Goal: Task Accomplishment & Management: Manage account settings

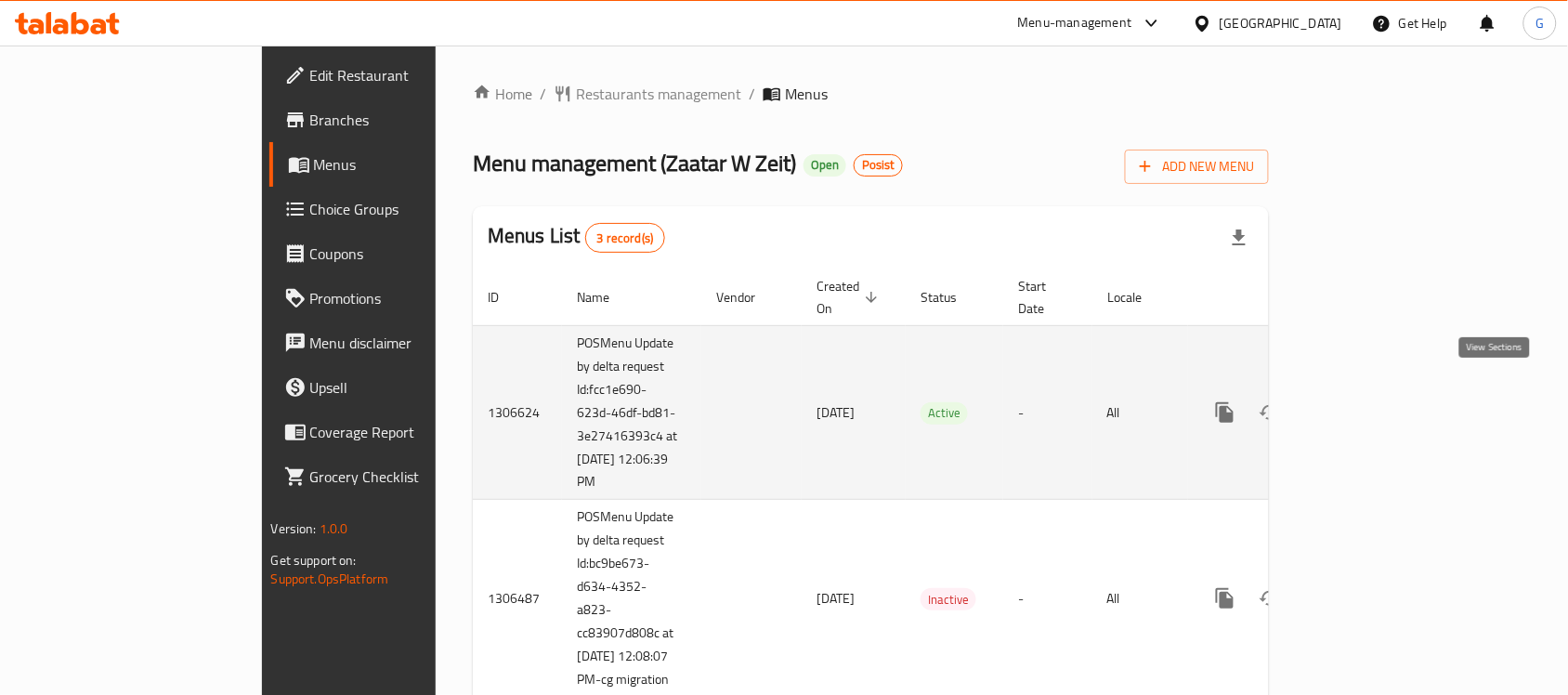
click at [1370, 401] on icon "enhanced table" at bounding box center [1359, 412] width 22 height 22
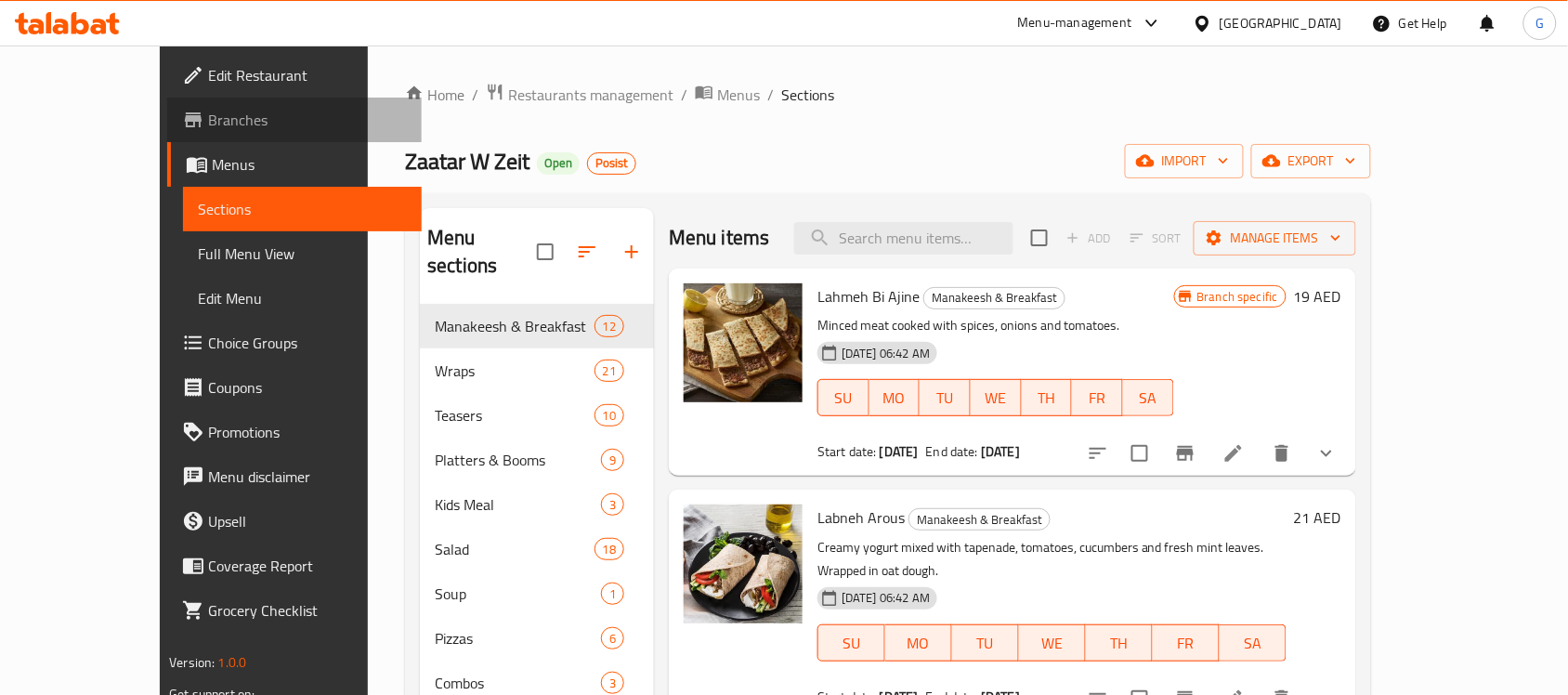
click at [167, 104] on link "Branches" at bounding box center [294, 120] width 254 height 44
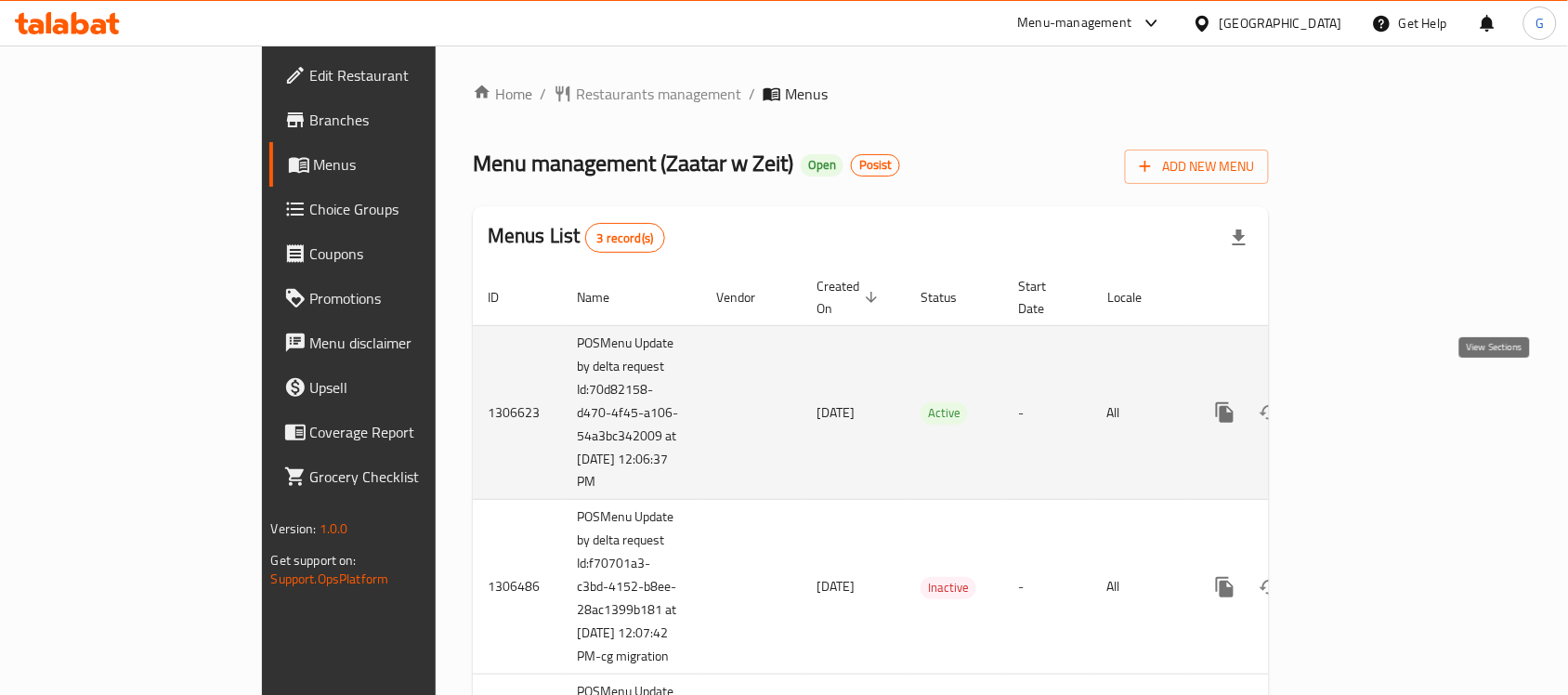
click at [1370, 401] on icon "enhanced table" at bounding box center [1359, 412] width 22 height 22
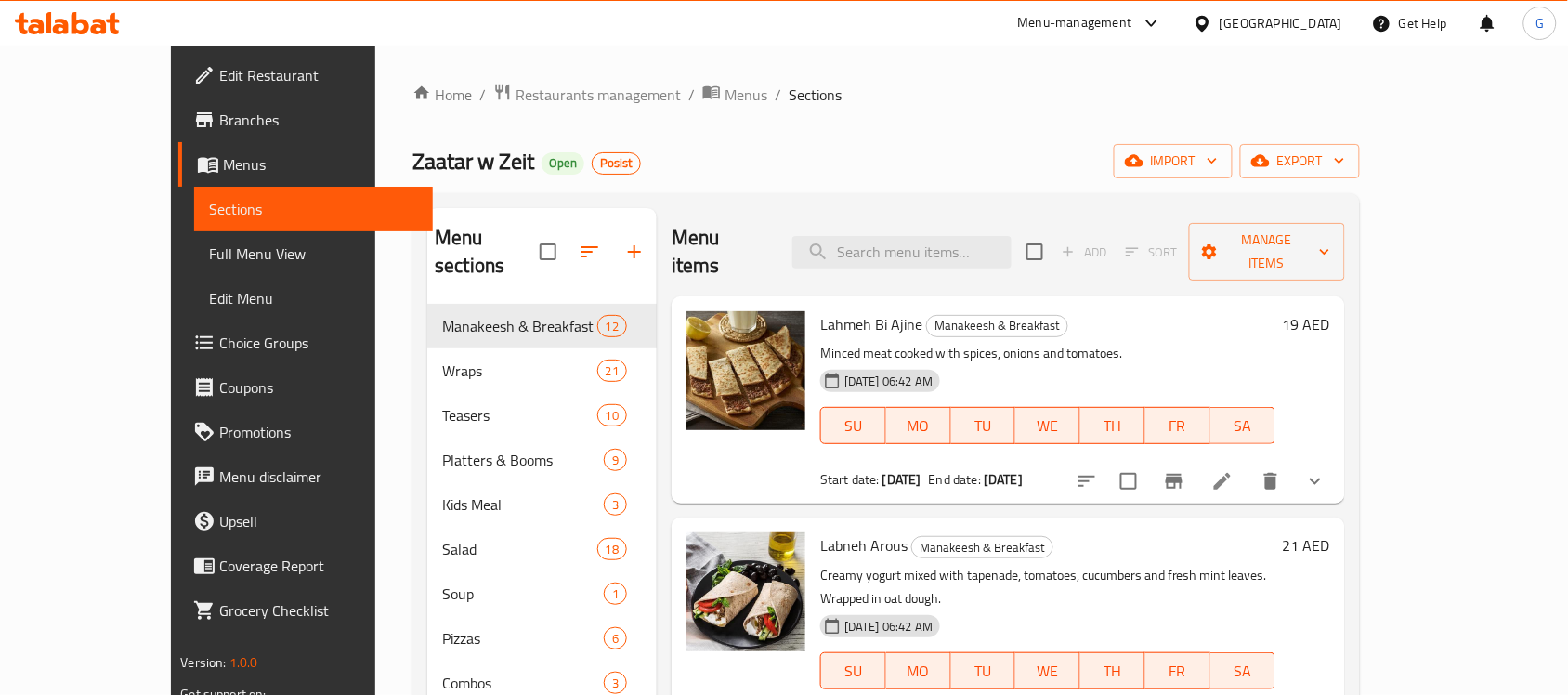
drag, startPoint x: 85, startPoint y: 126, endPoint x: 159, endPoint y: 126, distance: 74.0
click at [219, 126] on span "Branches" at bounding box center [318, 119] width 199 height 22
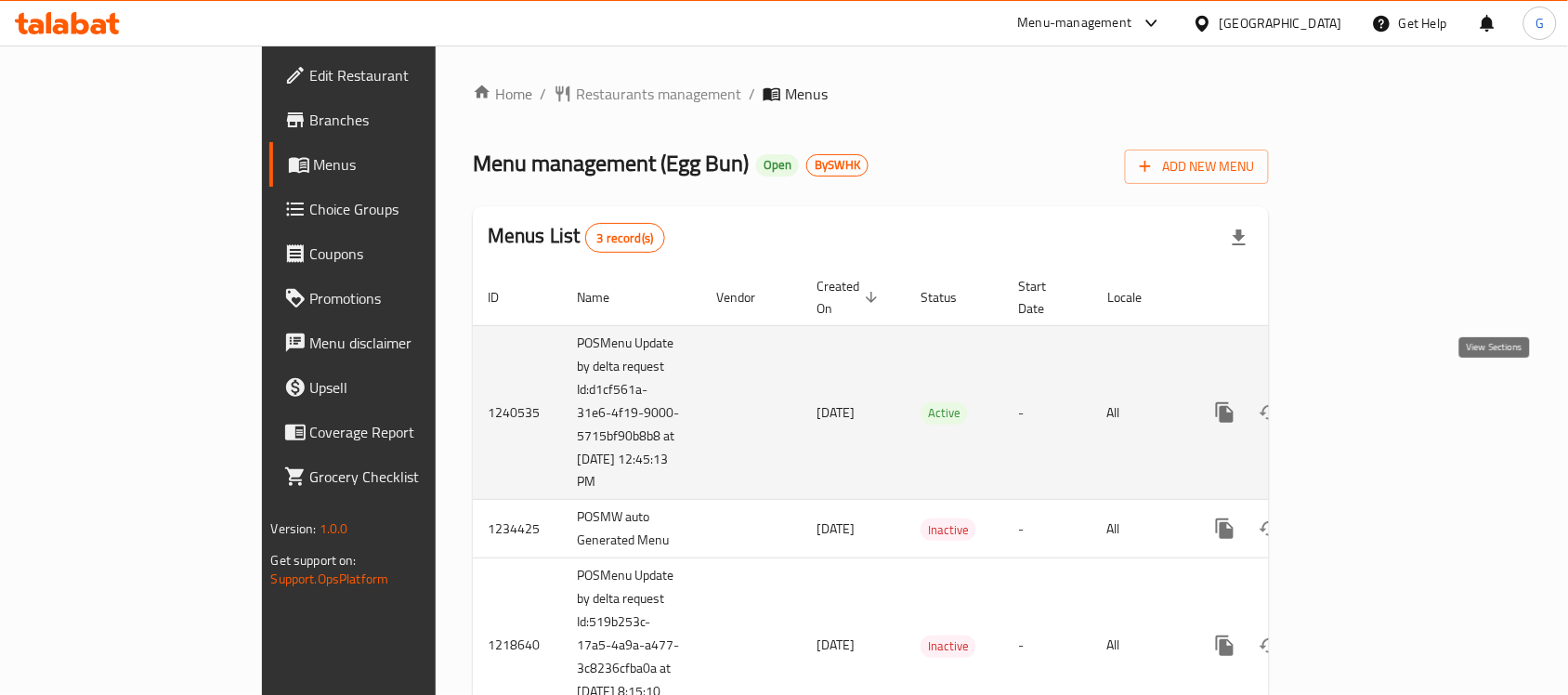
click at [1382, 395] on link "enhanced table" at bounding box center [1359, 412] width 44 height 44
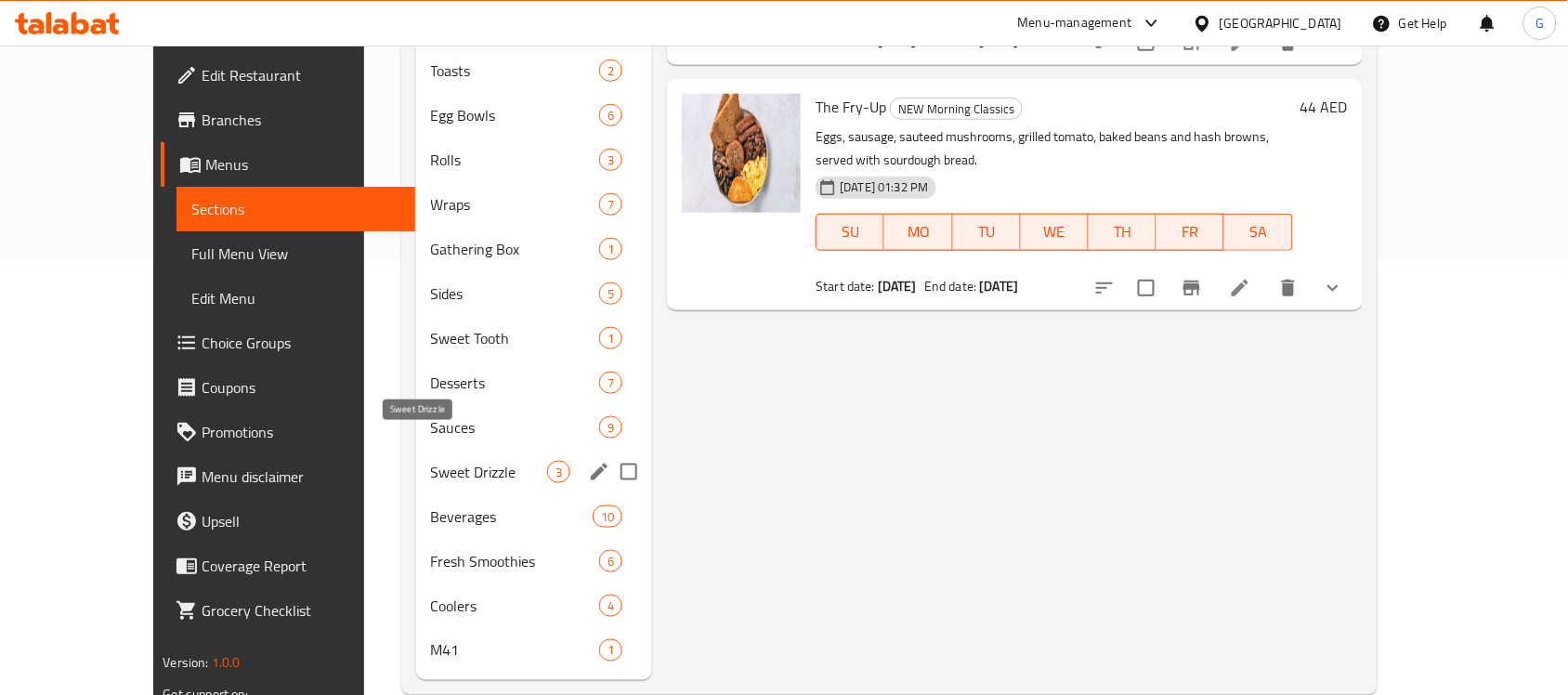
scroll to position [442, 0]
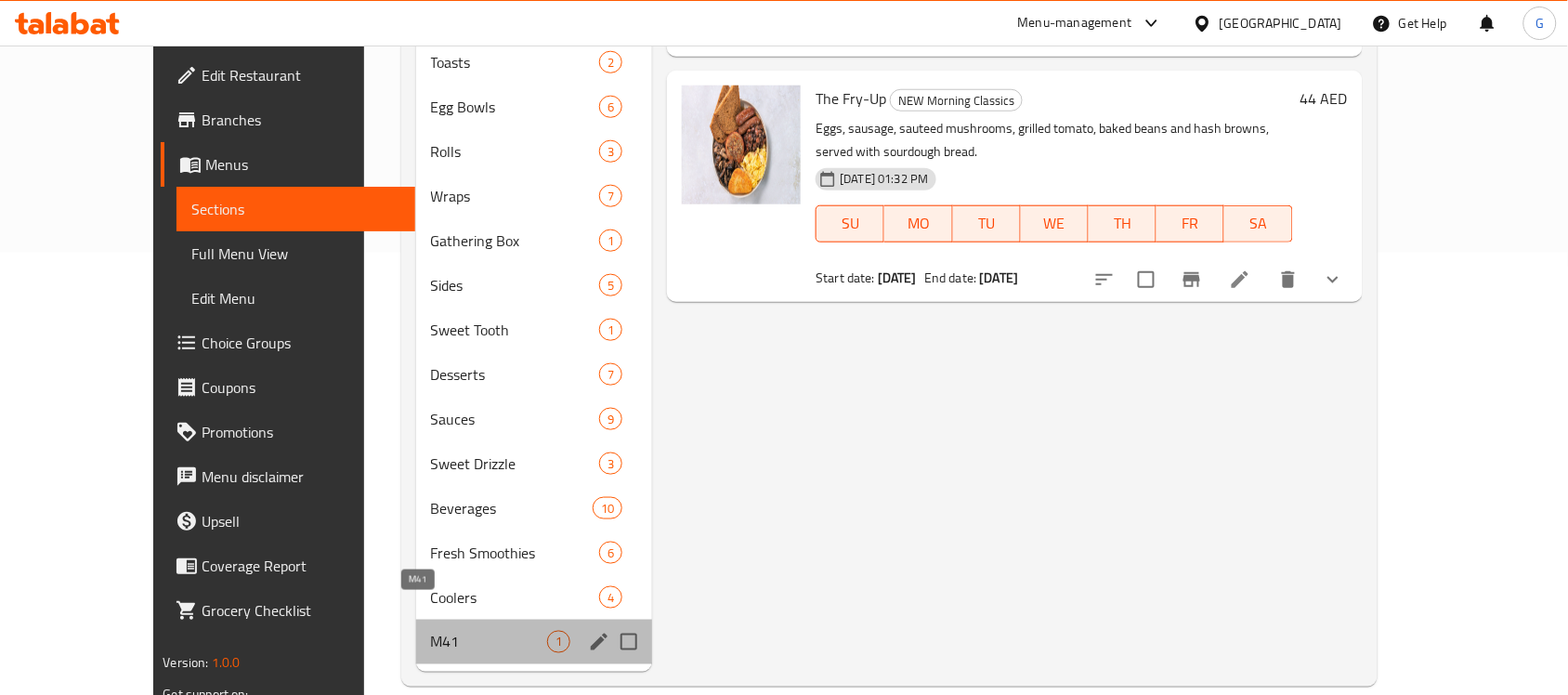
click at [431, 631] on span "M41" at bounding box center [490, 641] width 117 height 22
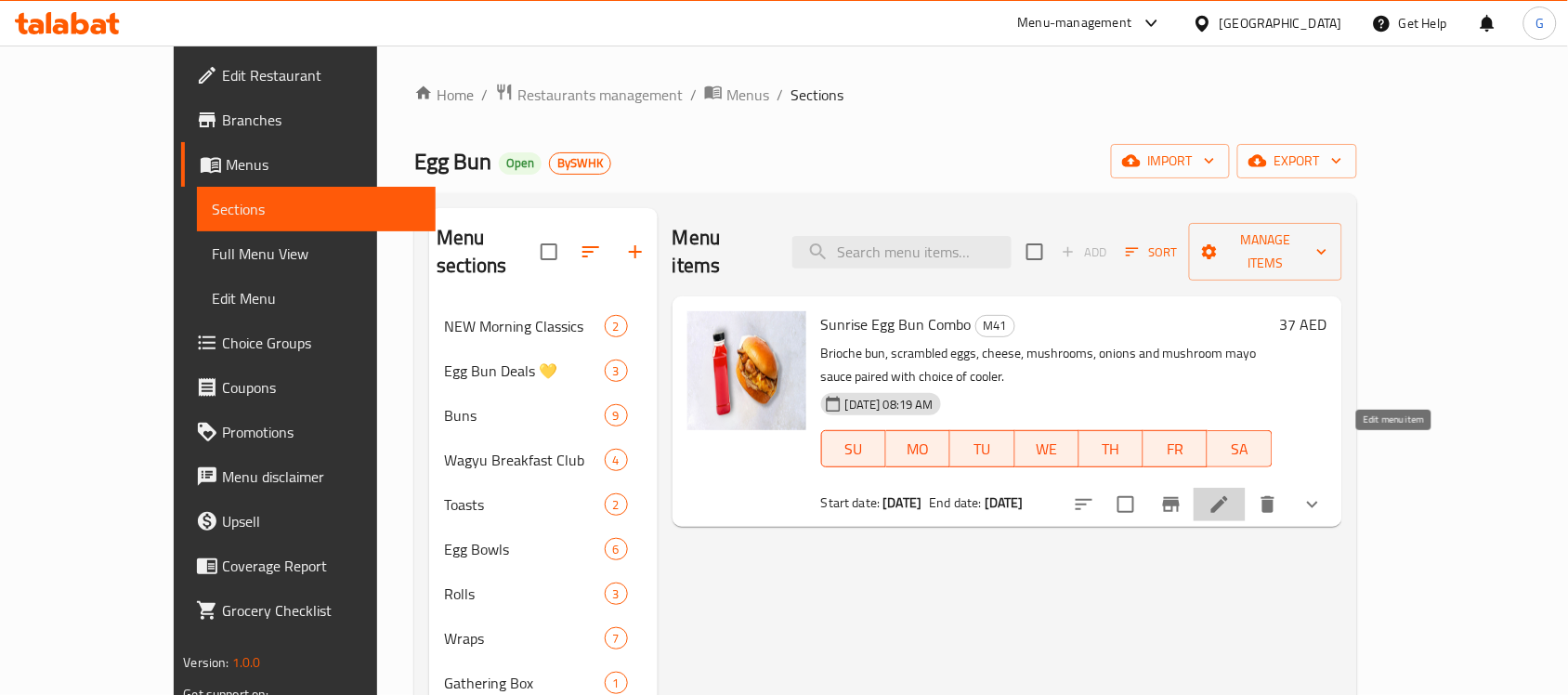
click at [1228, 496] on icon at bounding box center [1218, 504] width 16 height 16
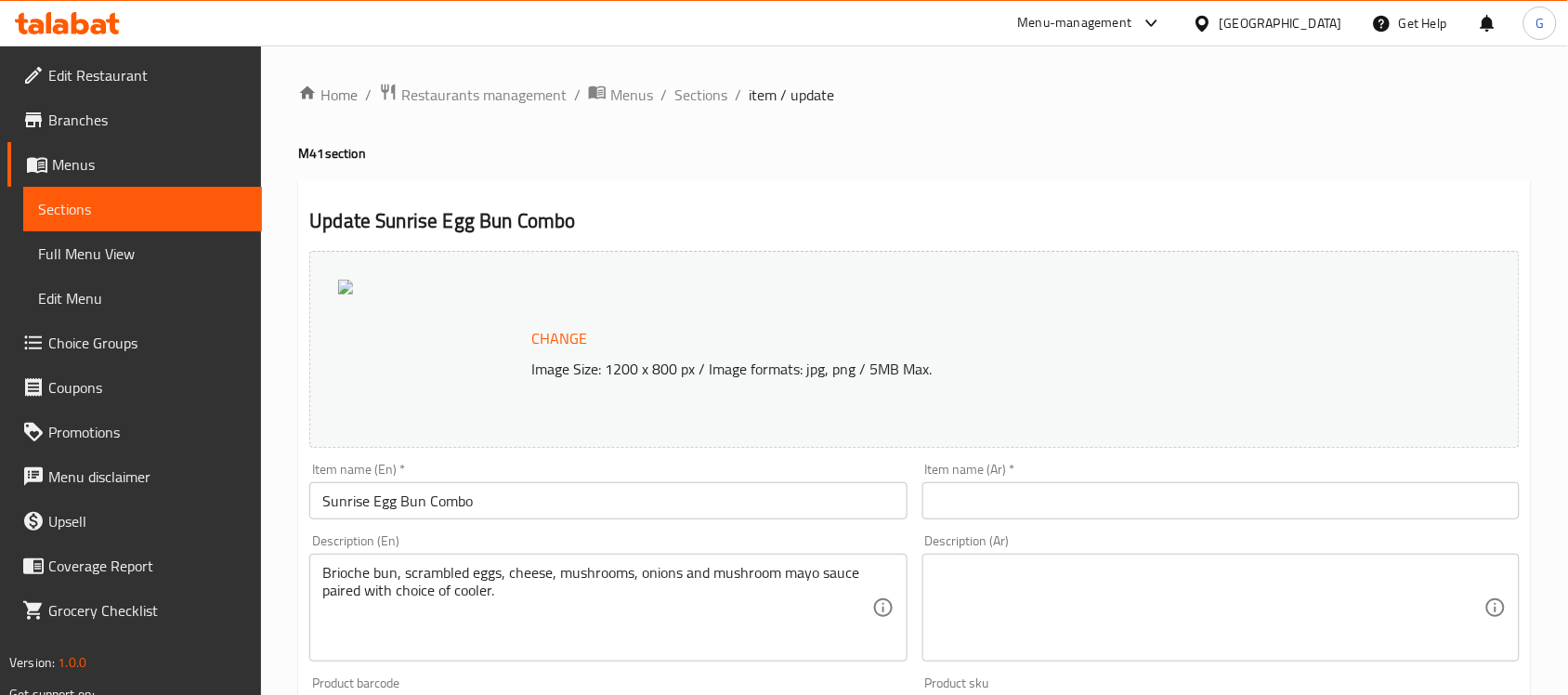
click at [96, 118] on span "Branches" at bounding box center [147, 119] width 199 height 22
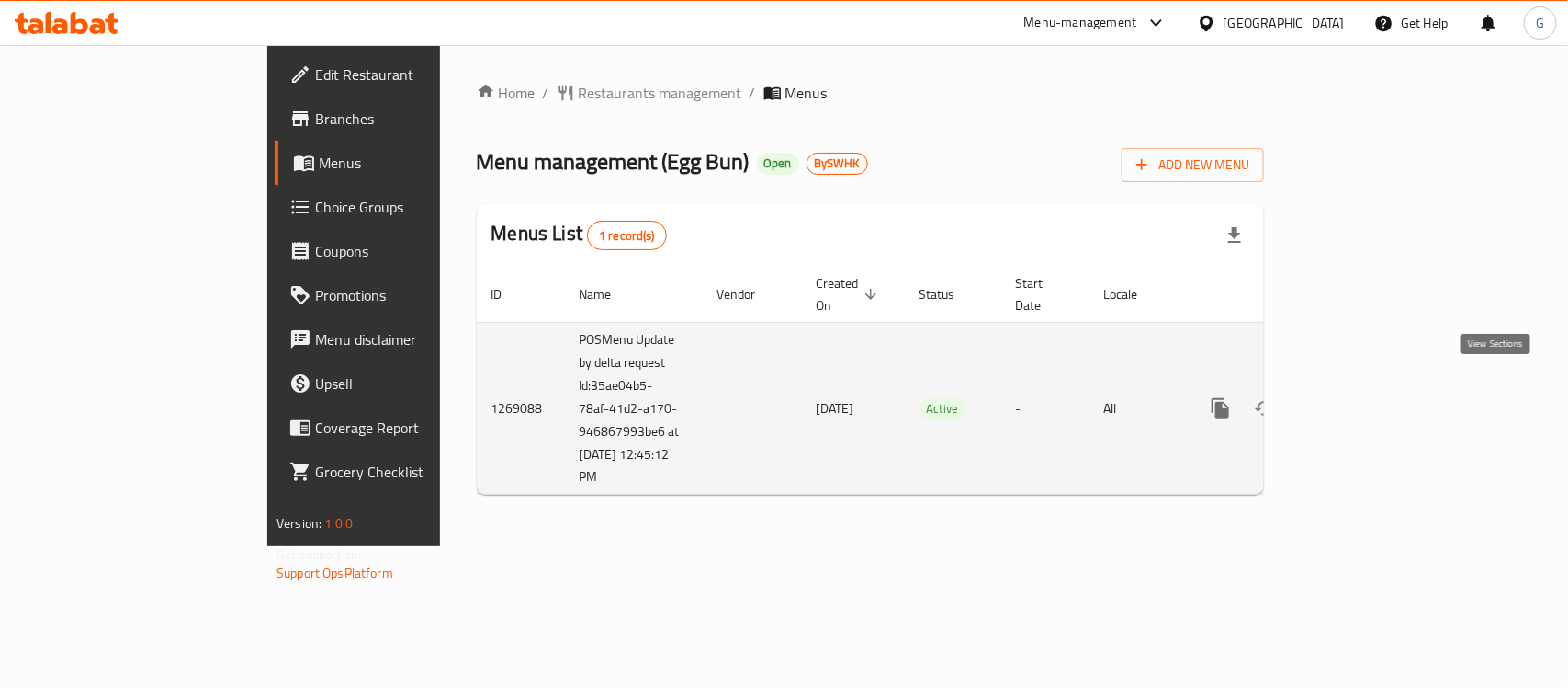
click at [1365, 397] on icon "enhanced table" at bounding box center [1352, 408] width 22 height 22
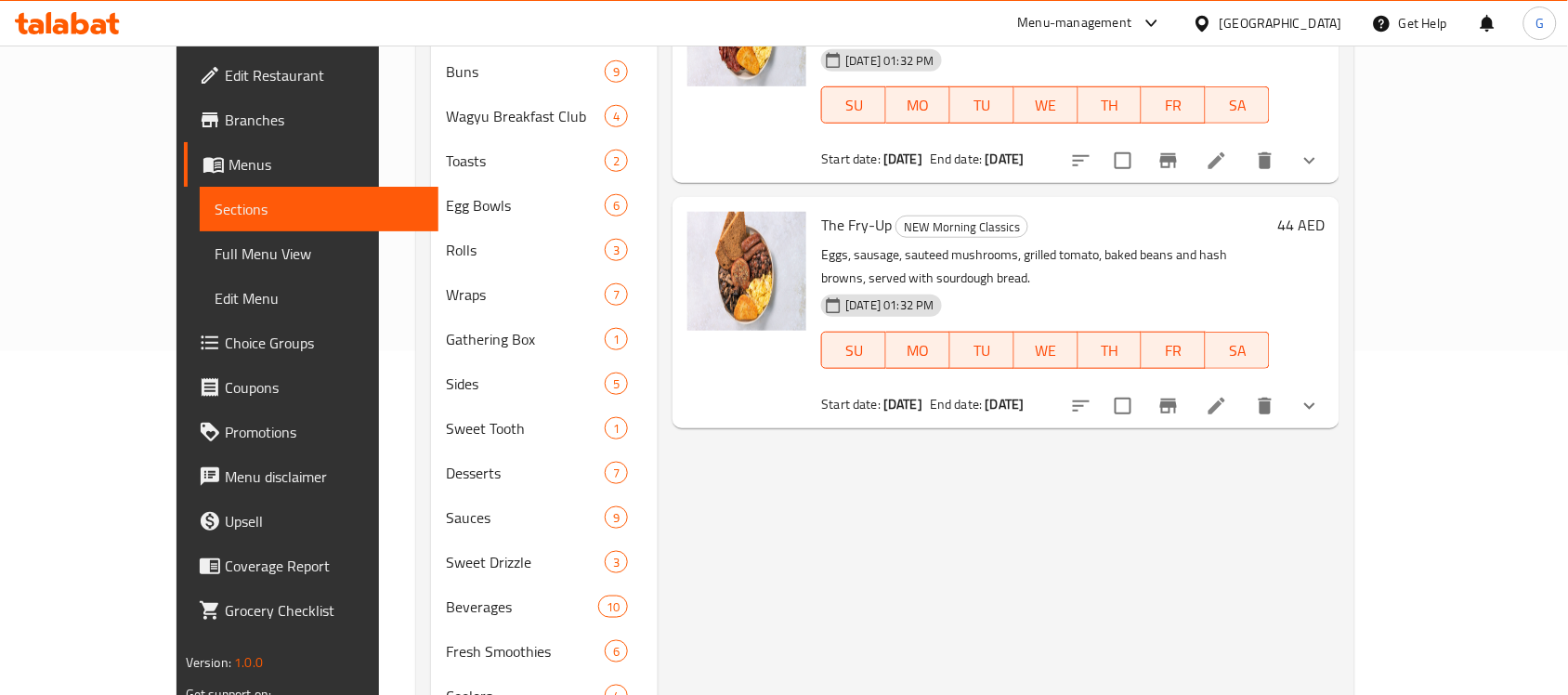
scroll to position [442, 0]
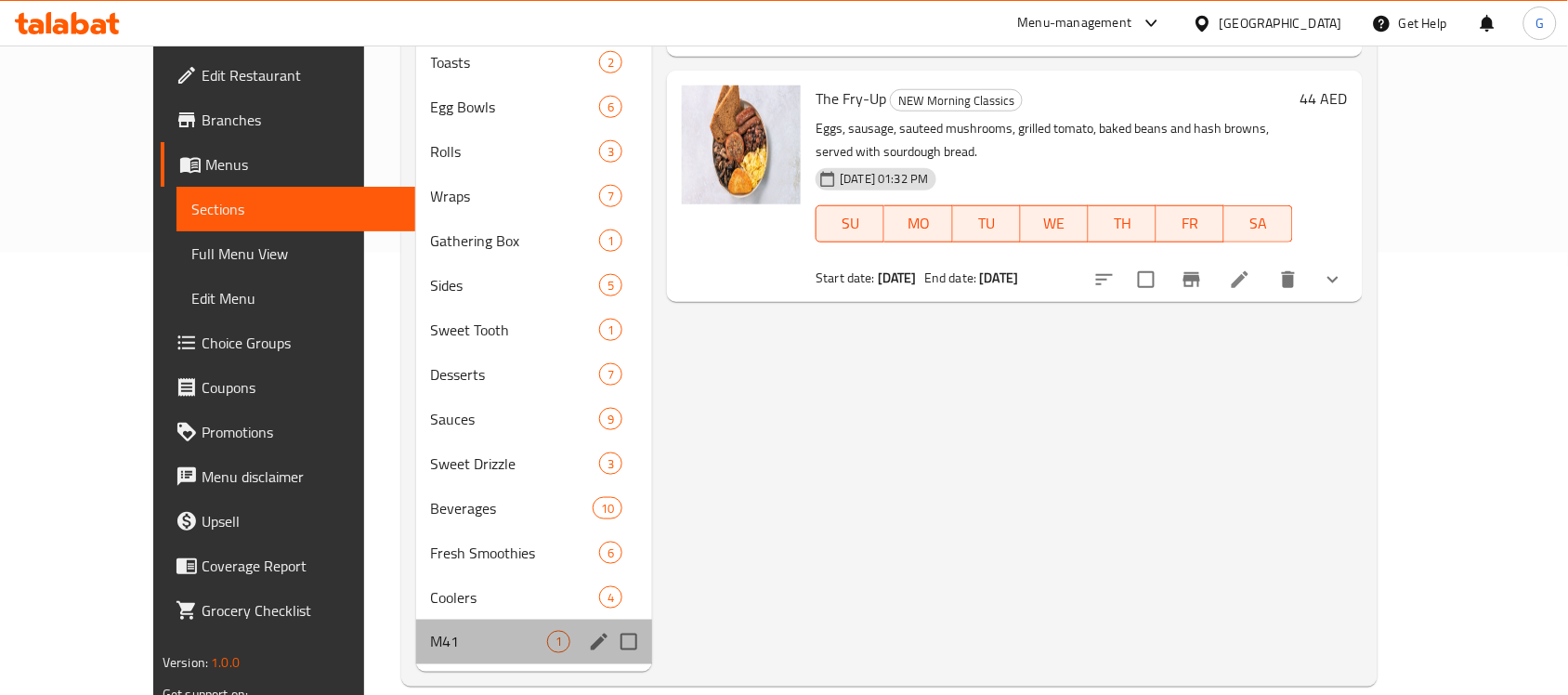
click at [416, 619] on div "M41 1" at bounding box center [534, 641] width 237 height 44
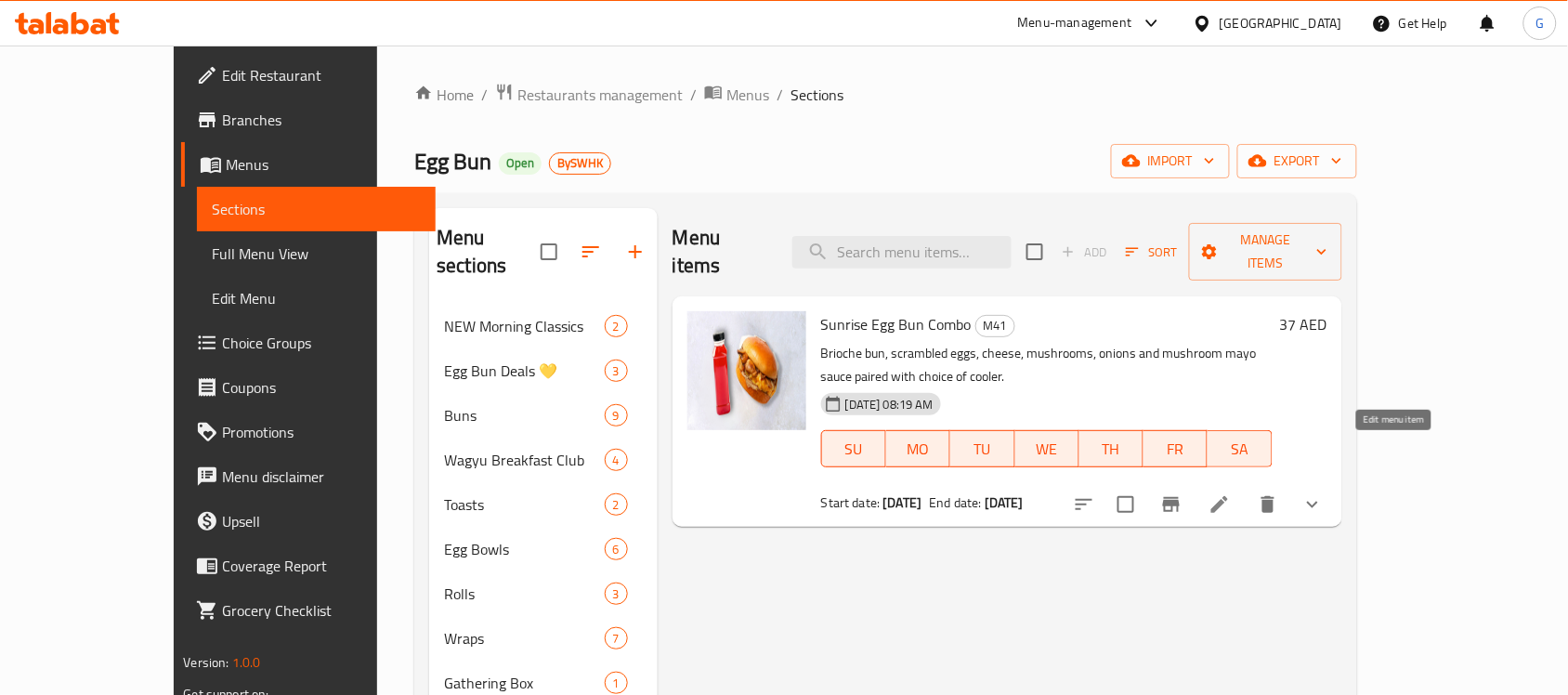
click at [1231, 493] on icon at bounding box center [1219, 504] width 22 height 22
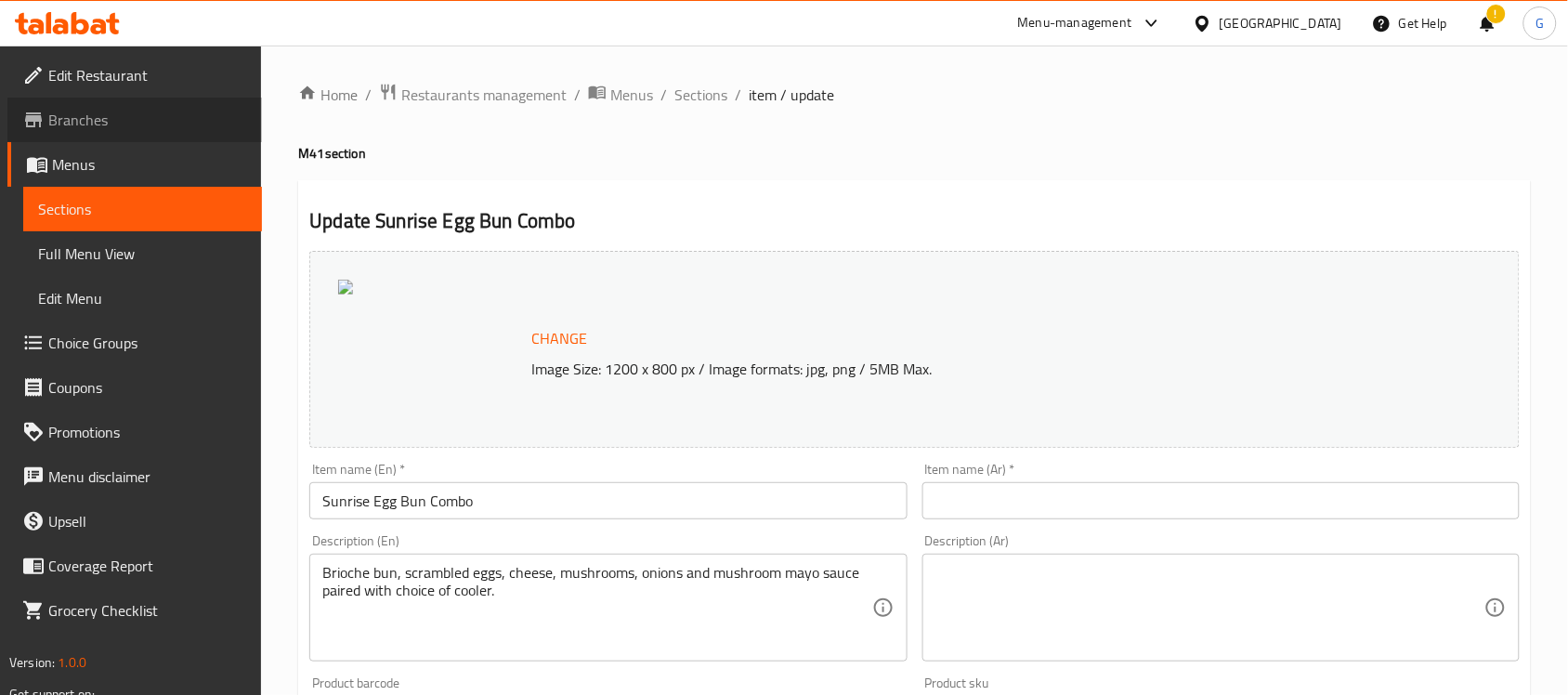
click at [65, 130] on span "Branches" at bounding box center [147, 119] width 199 height 22
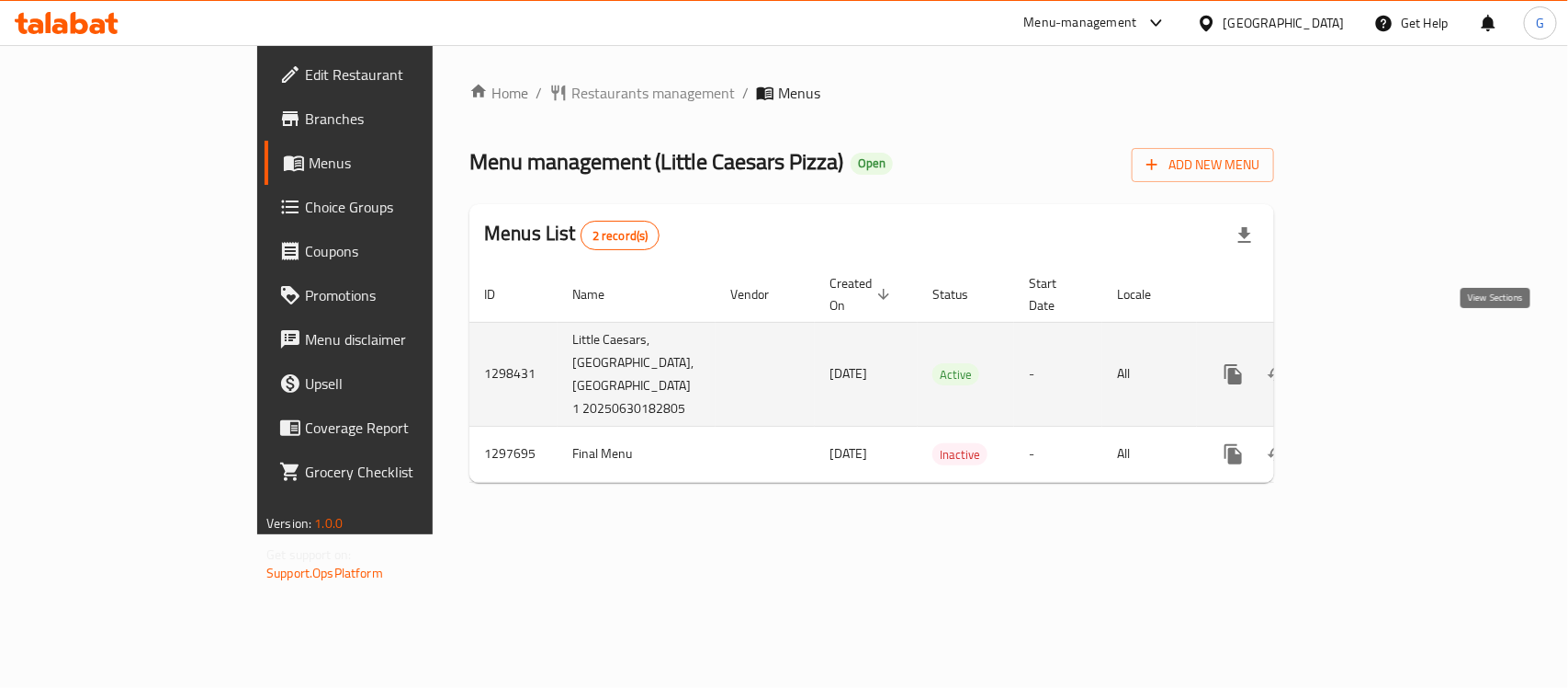
click at [1377, 363] on icon "enhanced table" at bounding box center [1366, 373] width 22 height 22
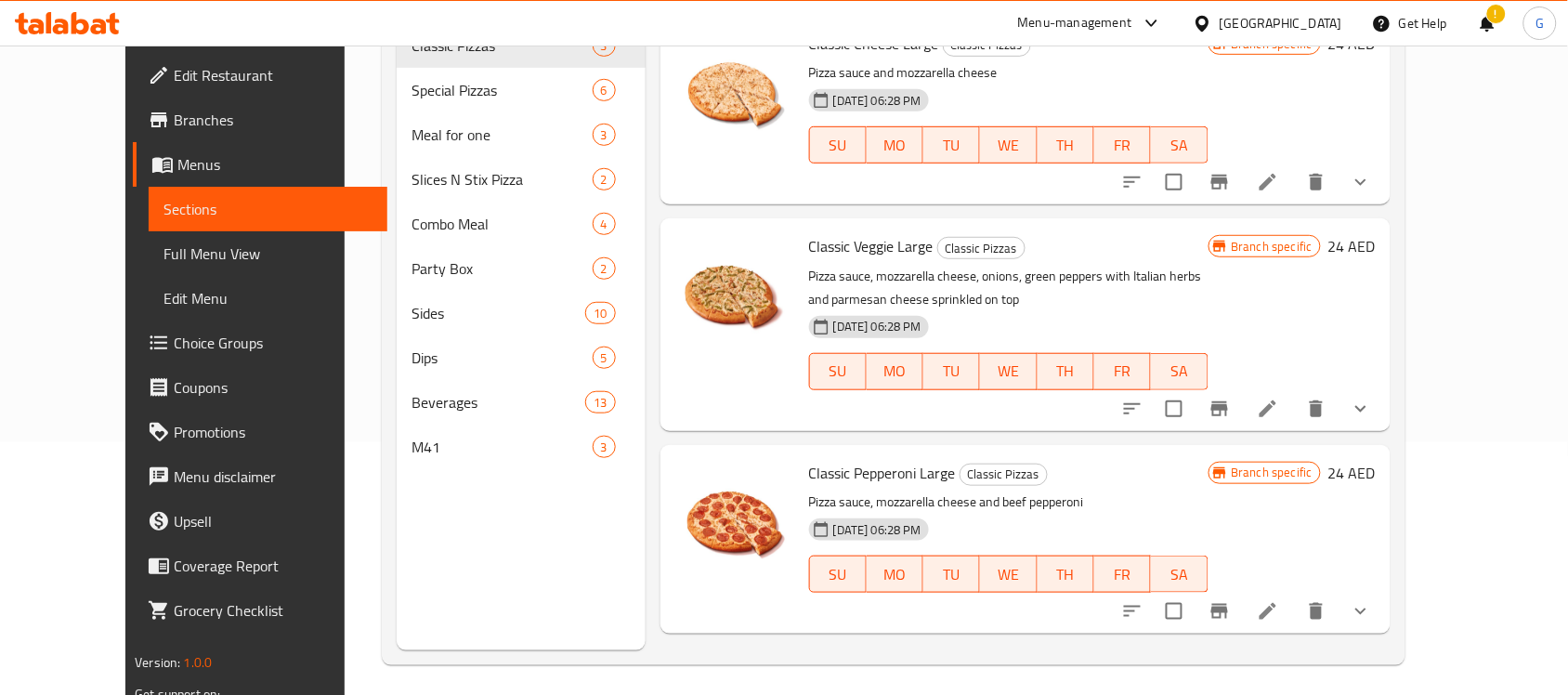
scroll to position [261, 0]
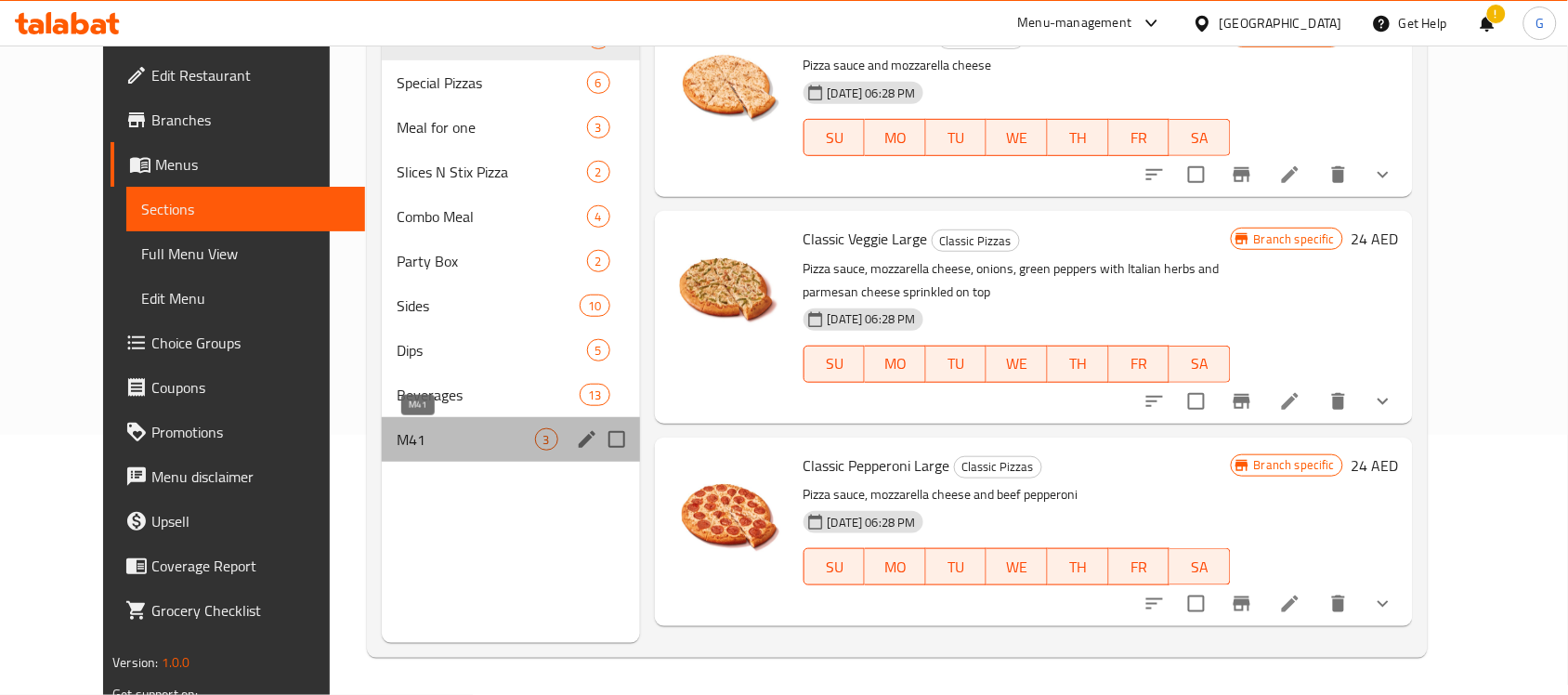
click at [488, 428] on span "M41" at bounding box center [465, 439] width 137 height 22
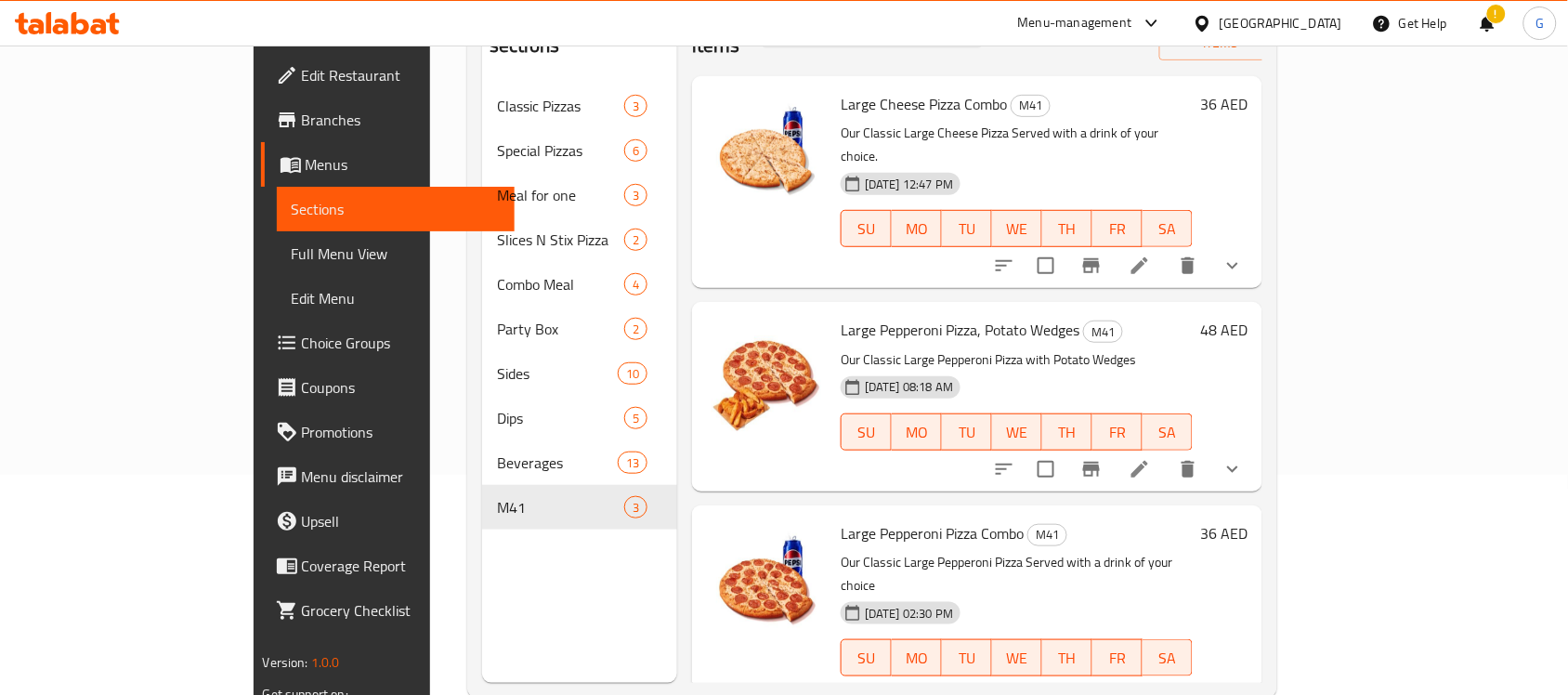
scroll to position [261, 0]
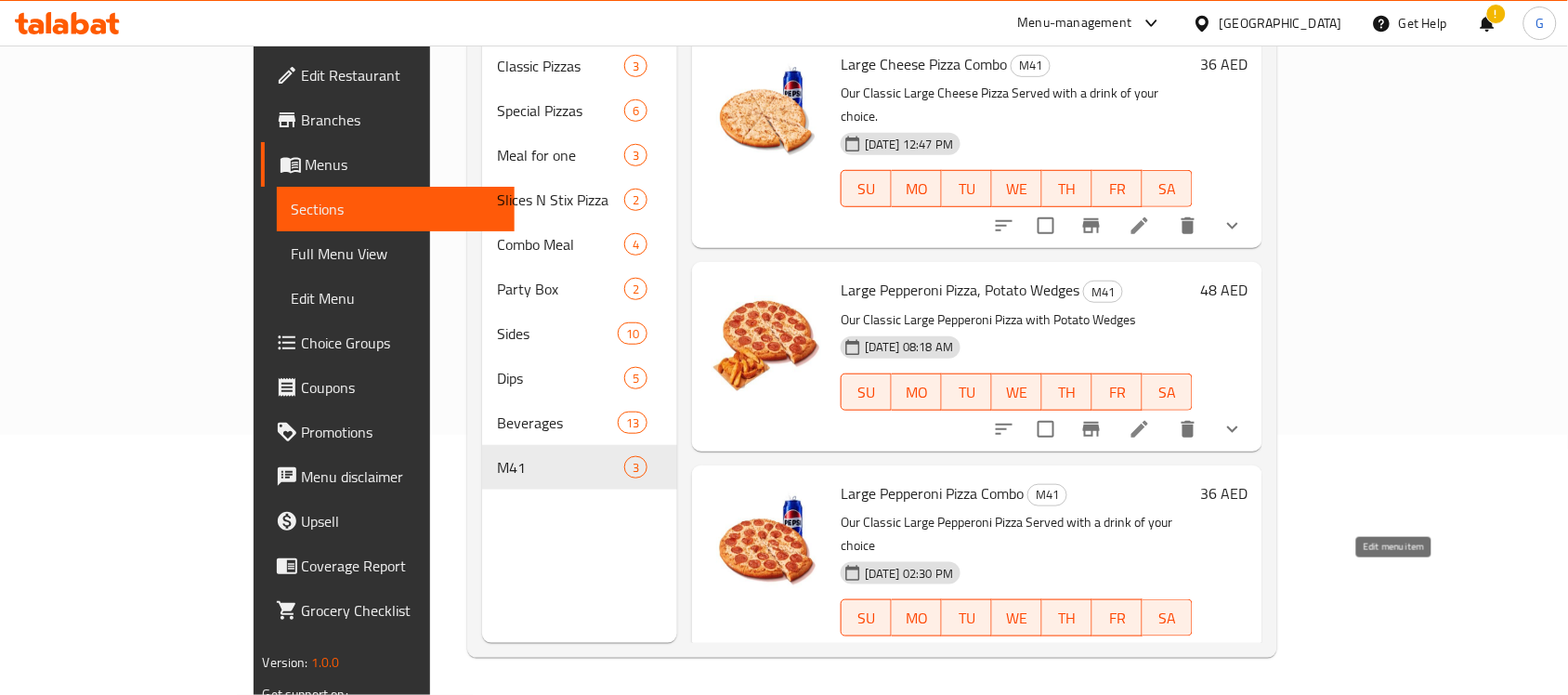
click at [1151, 643] on icon at bounding box center [1139, 654] width 22 height 22
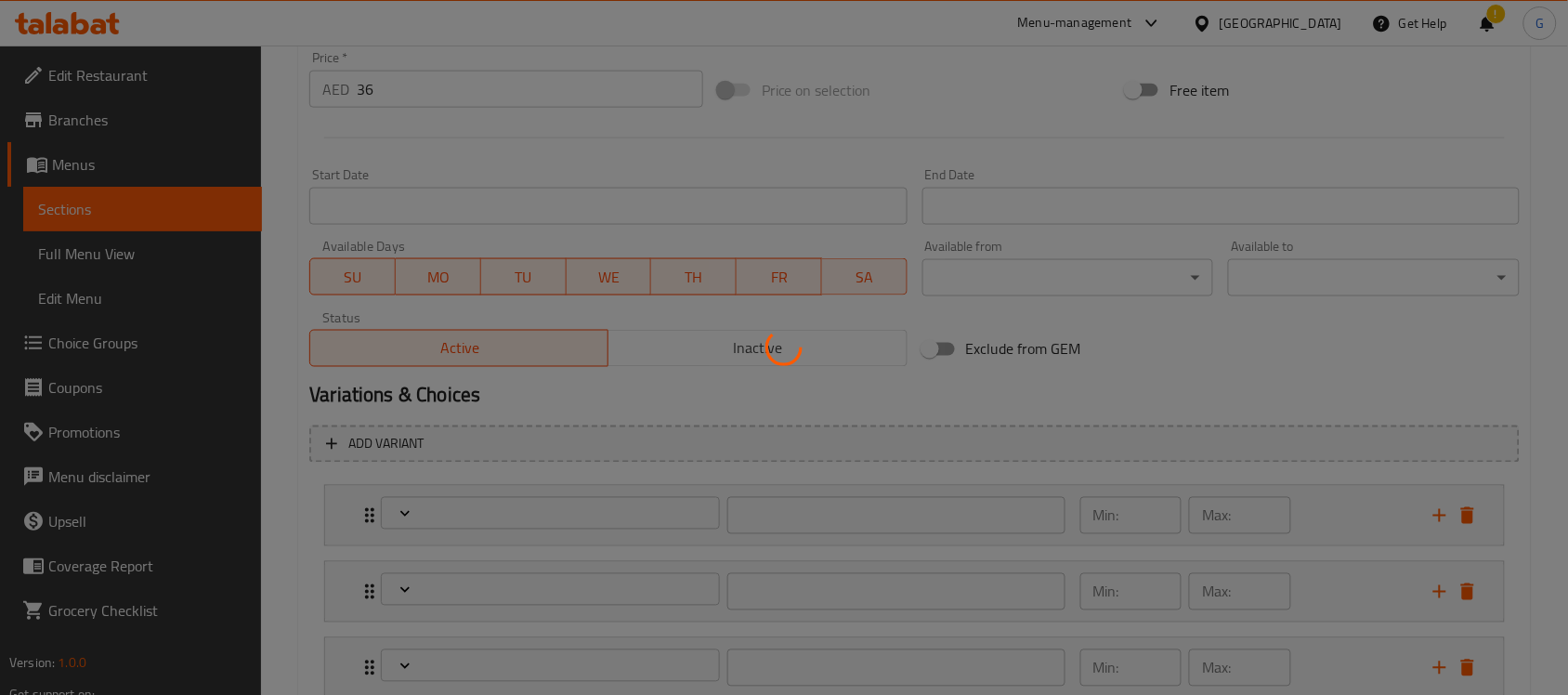
type input "إضافات"
type input "0"
type input "1"
type input "إضافات إضافية"
type input "0"
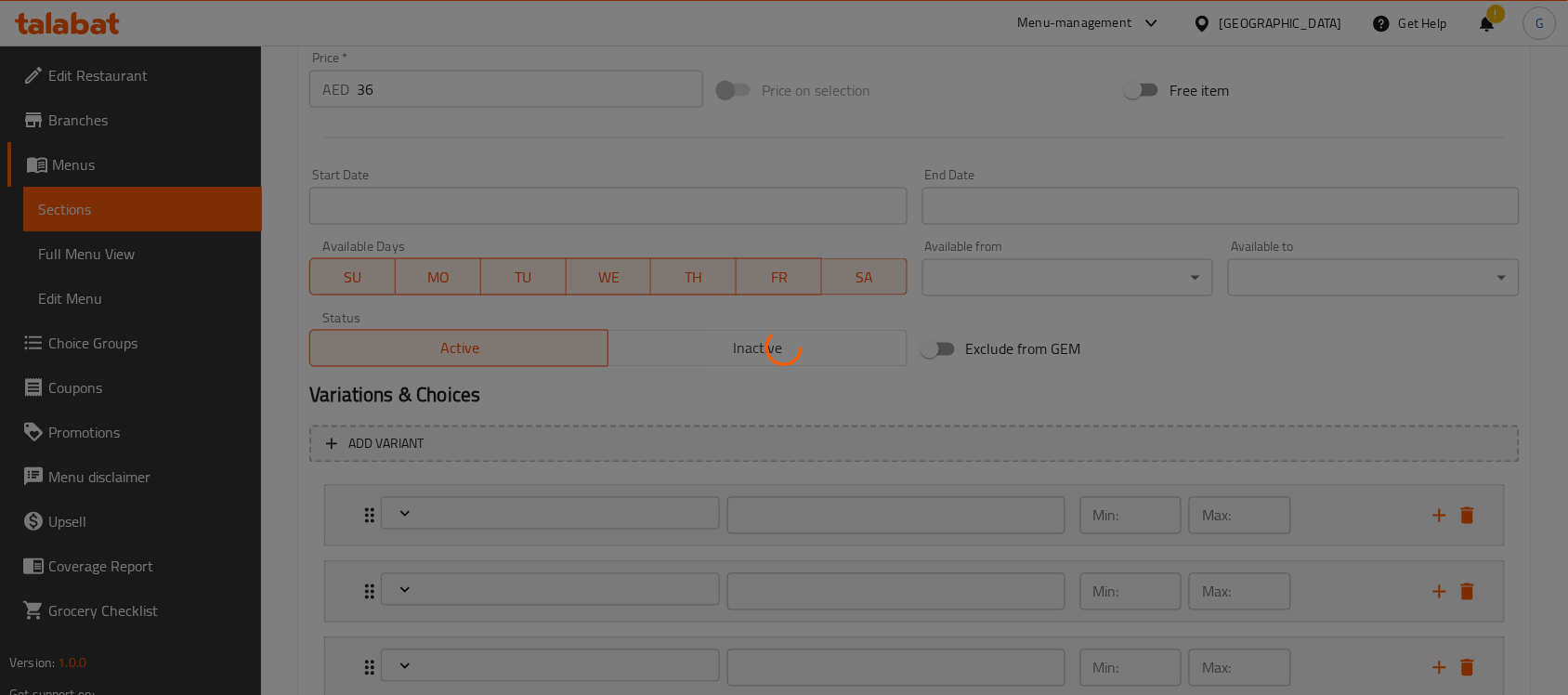
type input "13"
type input "إختيارك من المشروب:"
type input "1"
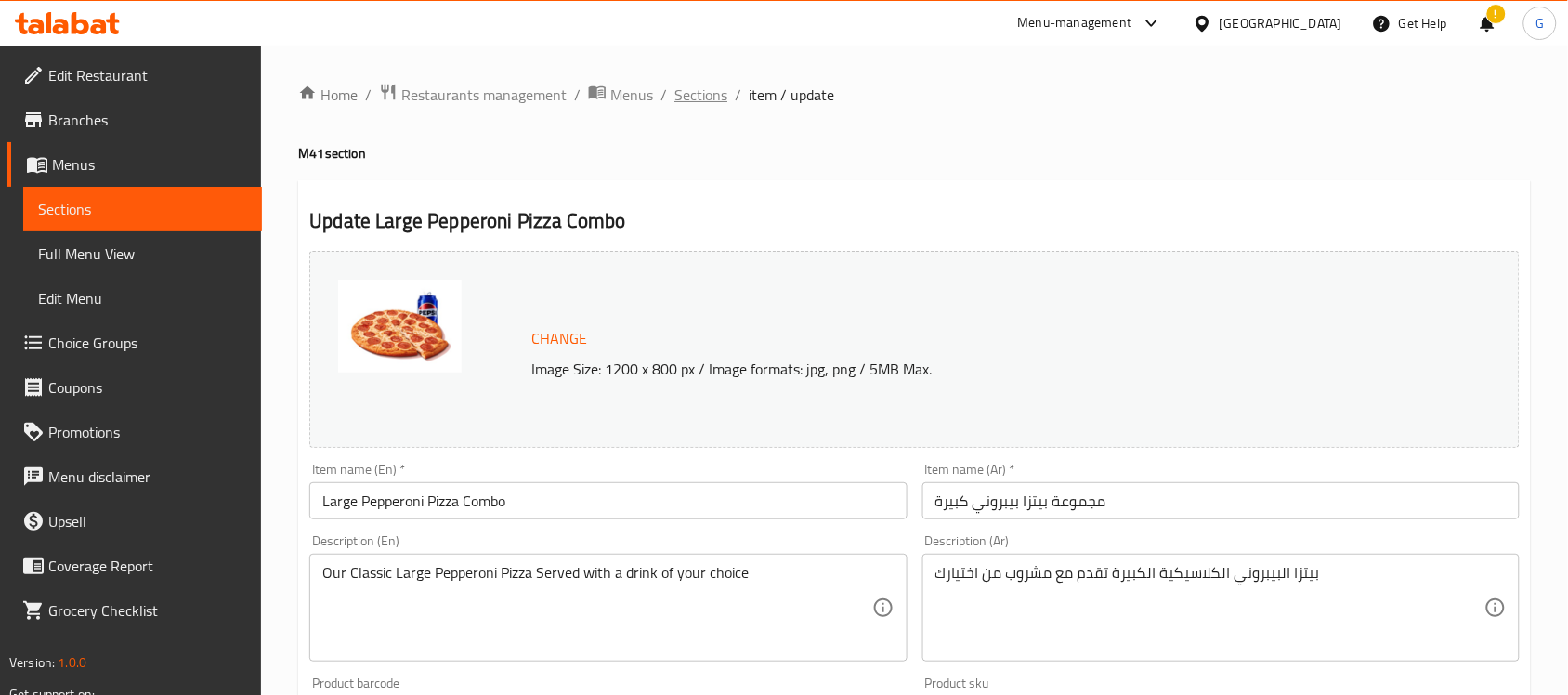
click at [680, 103] on span "Sections" at bounding box center [700, 94] width 53 height 22
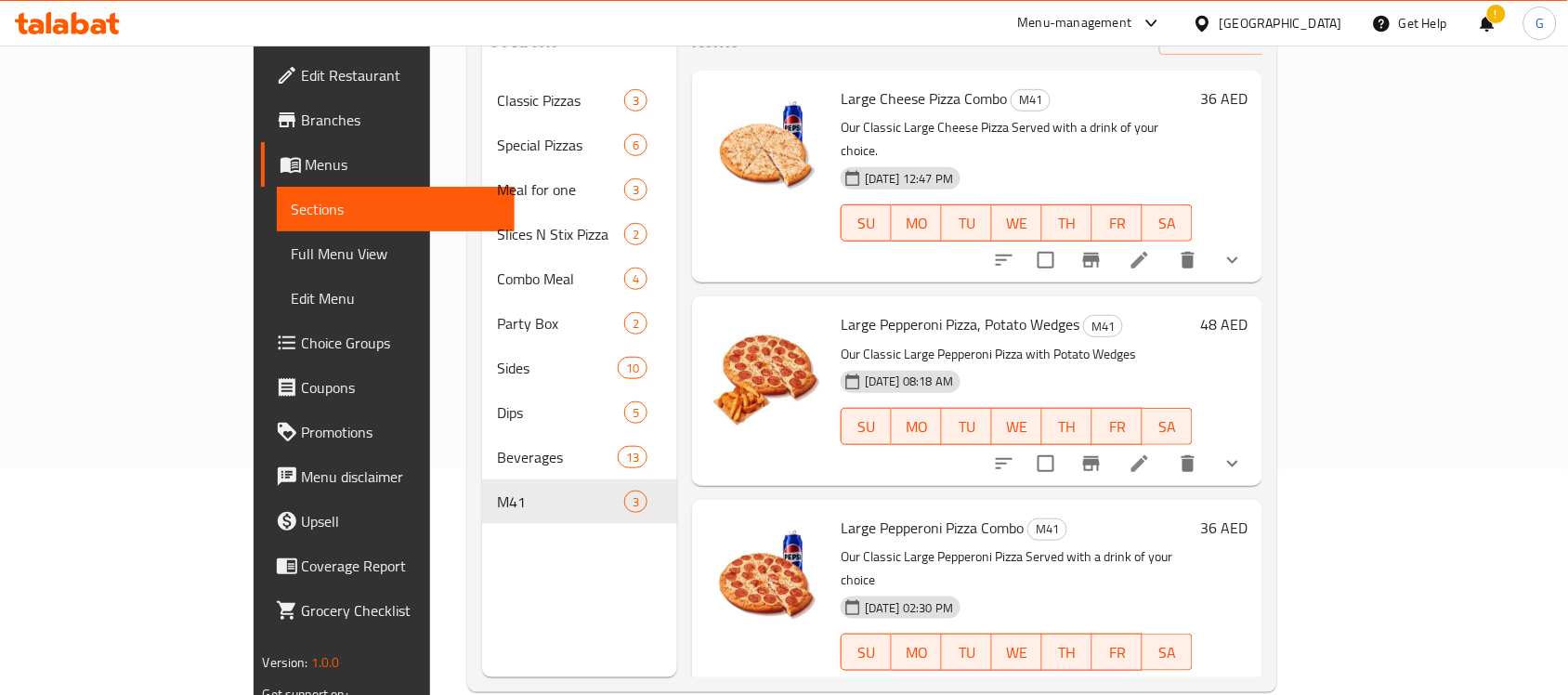
scroll to position [261, 0]
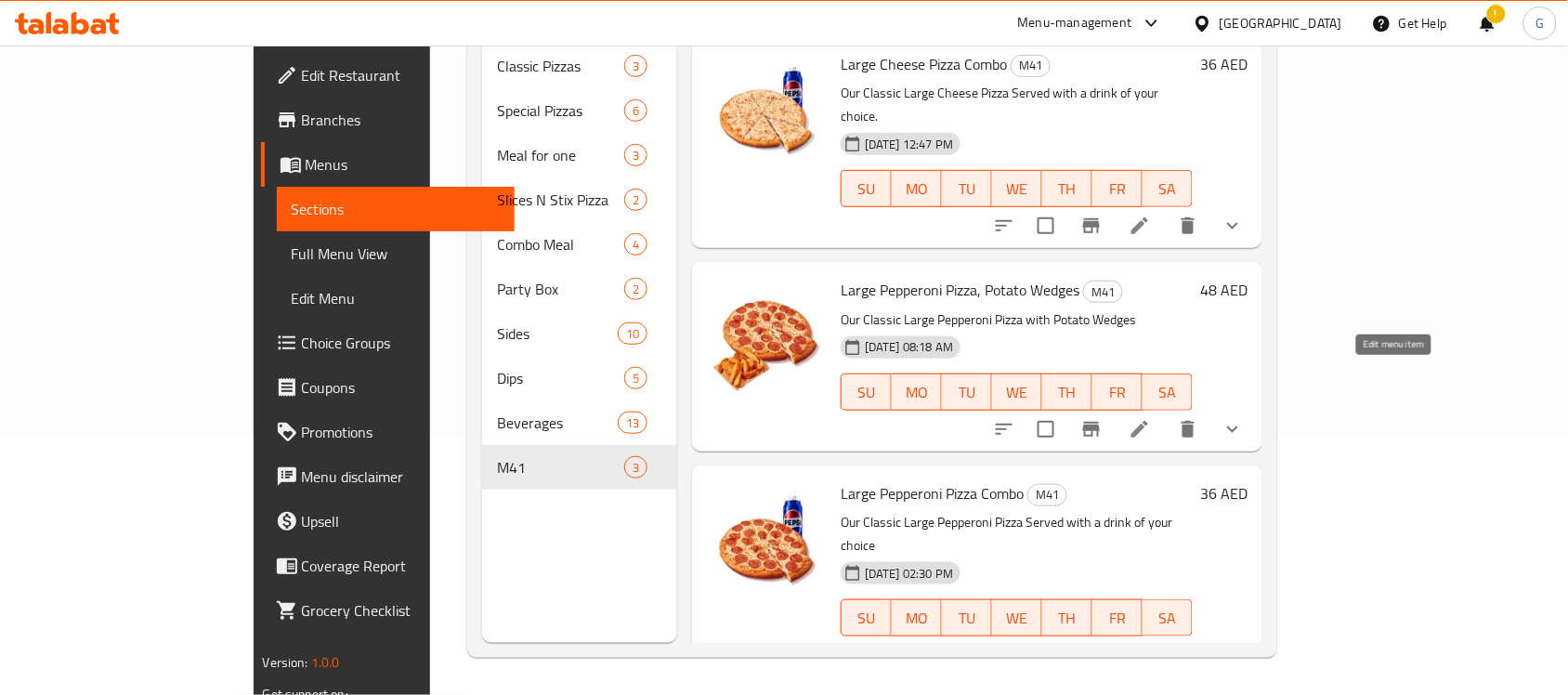
click at [1151, 418] on icon at bounding box center [1139, 428] width 22 height 22
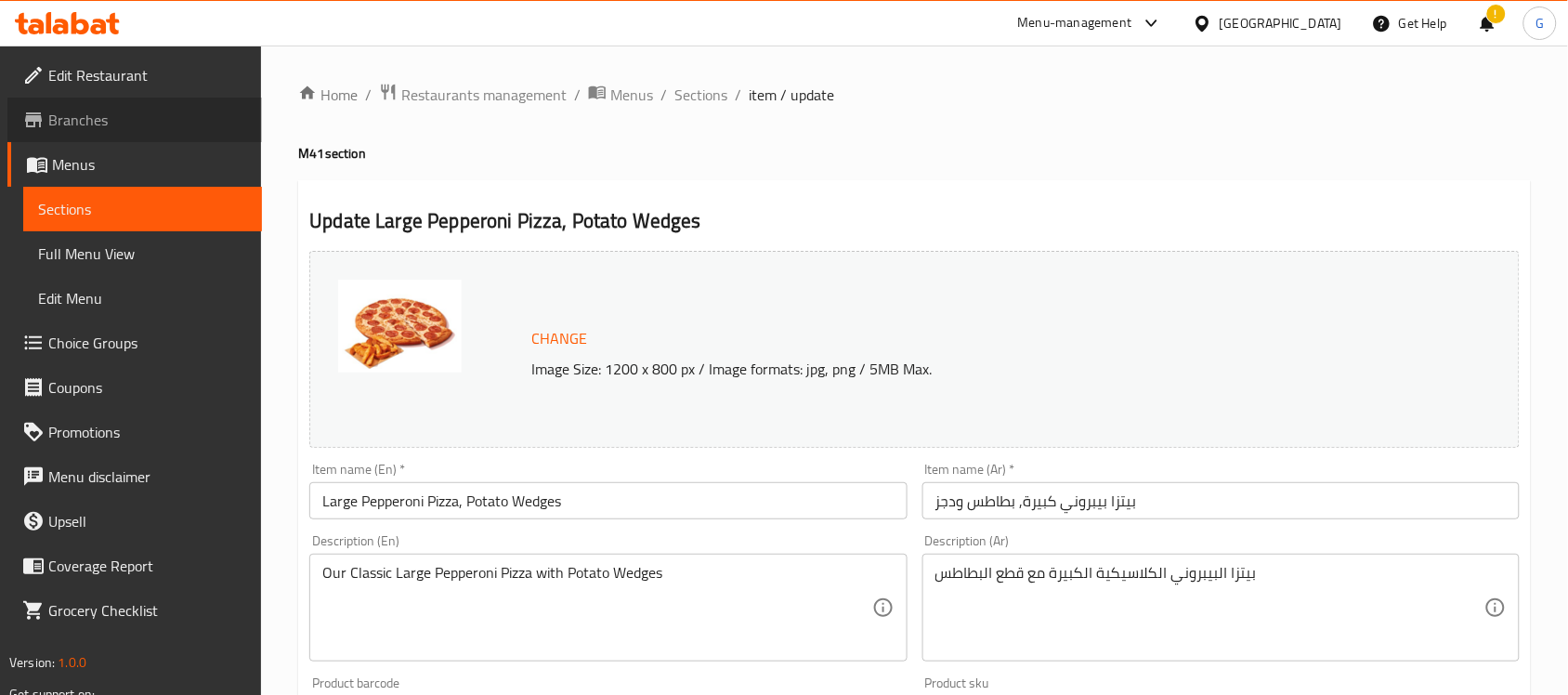
click at [109, 114] on span "Branches" at bounding box center [147, 119] width 199 height 22
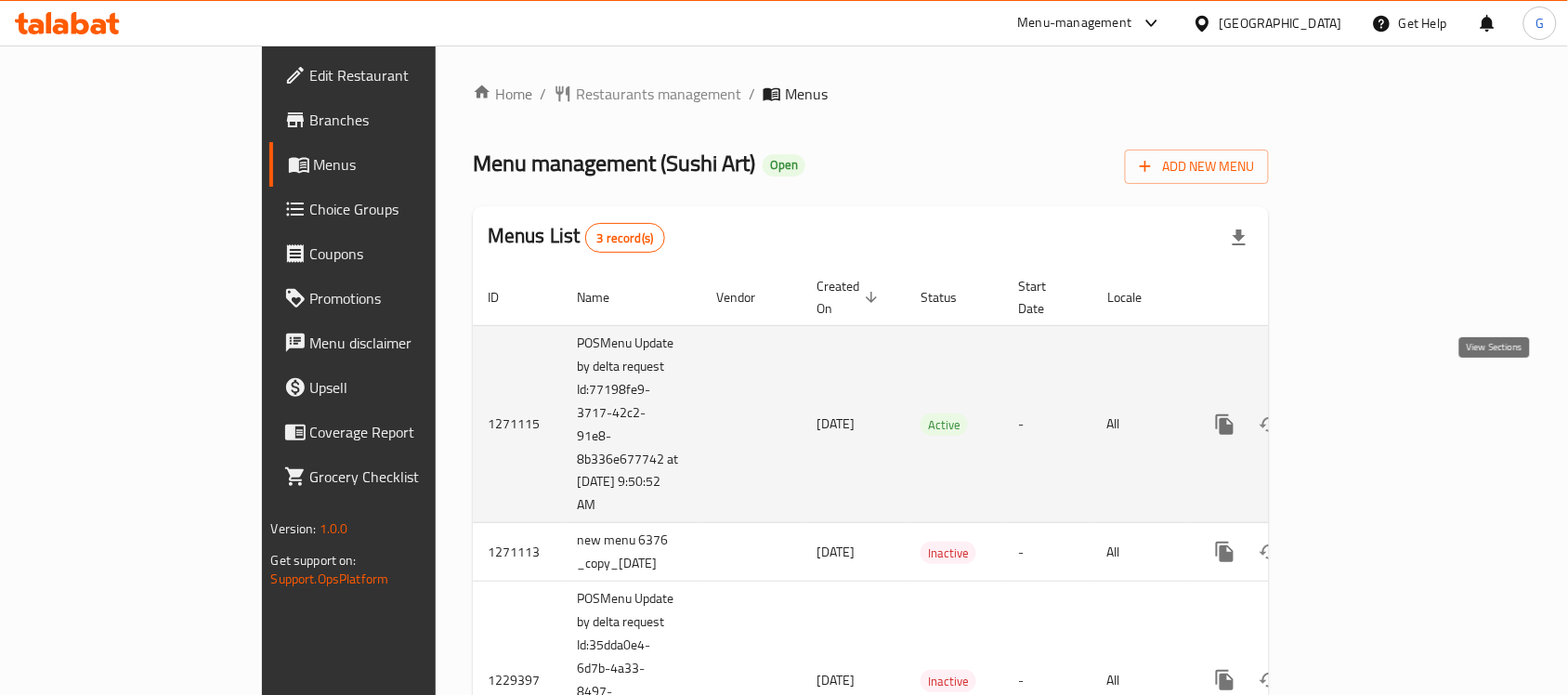
click at [1382, 402] on link "enhanced table" at bounding box center [1359, 424] width 44 height 44
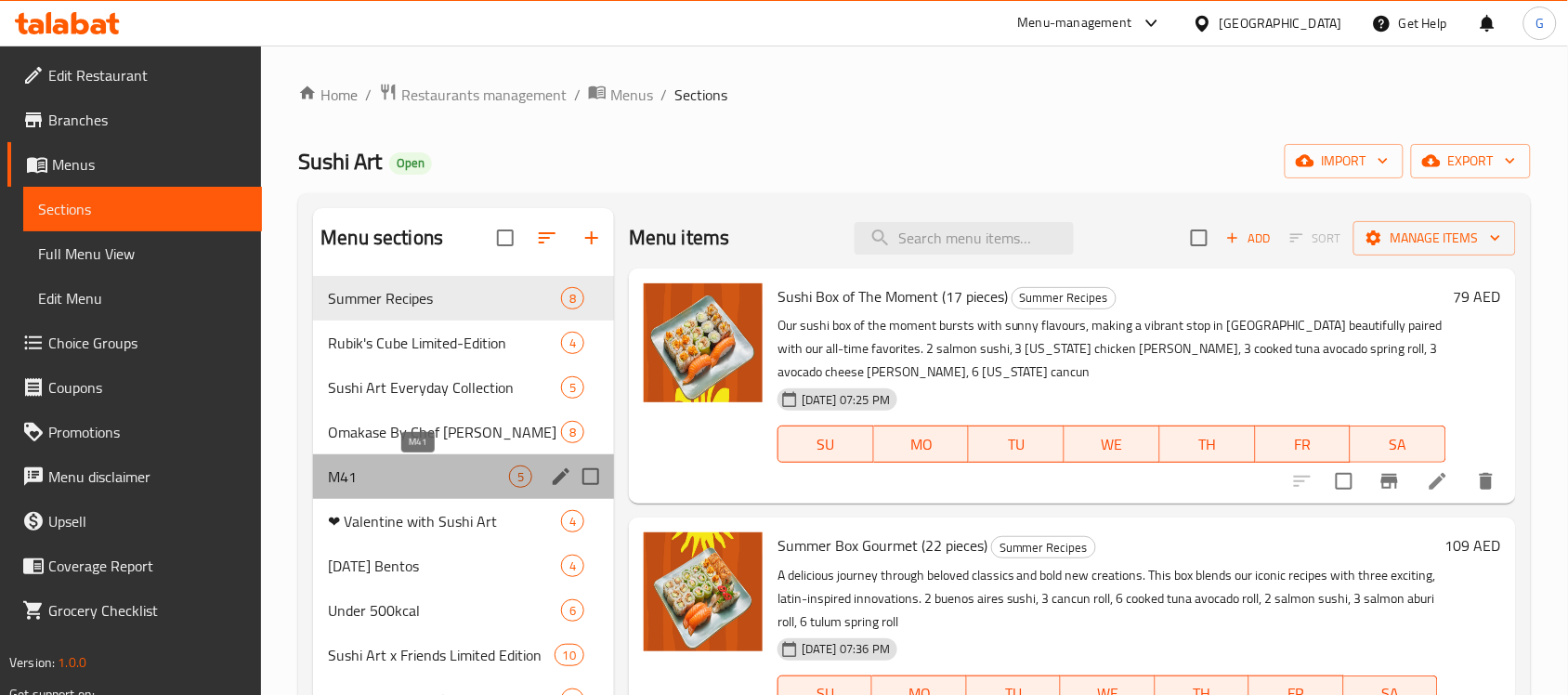
click at [356, 476] on span "M41" at bounding box center [418, 476] width 181 height 22
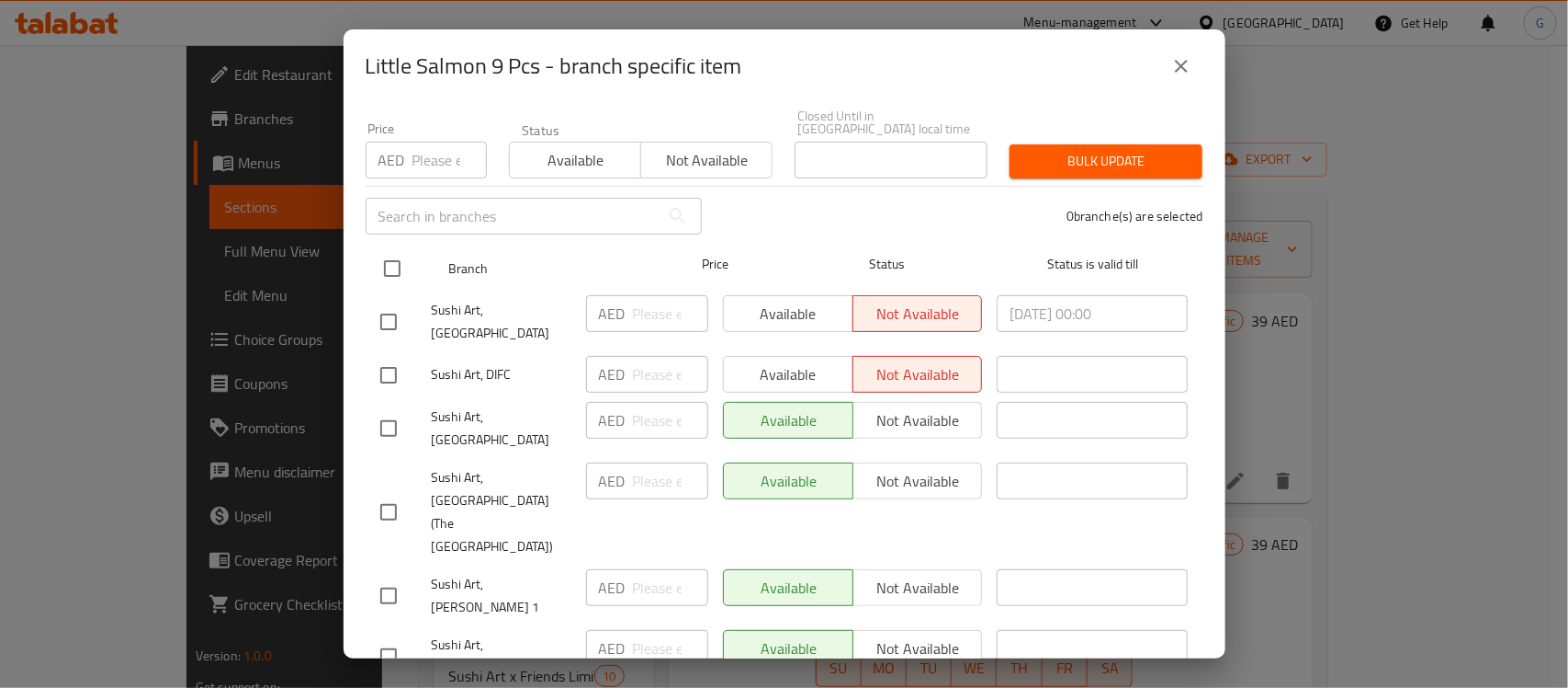
scroll to position [264, 0]
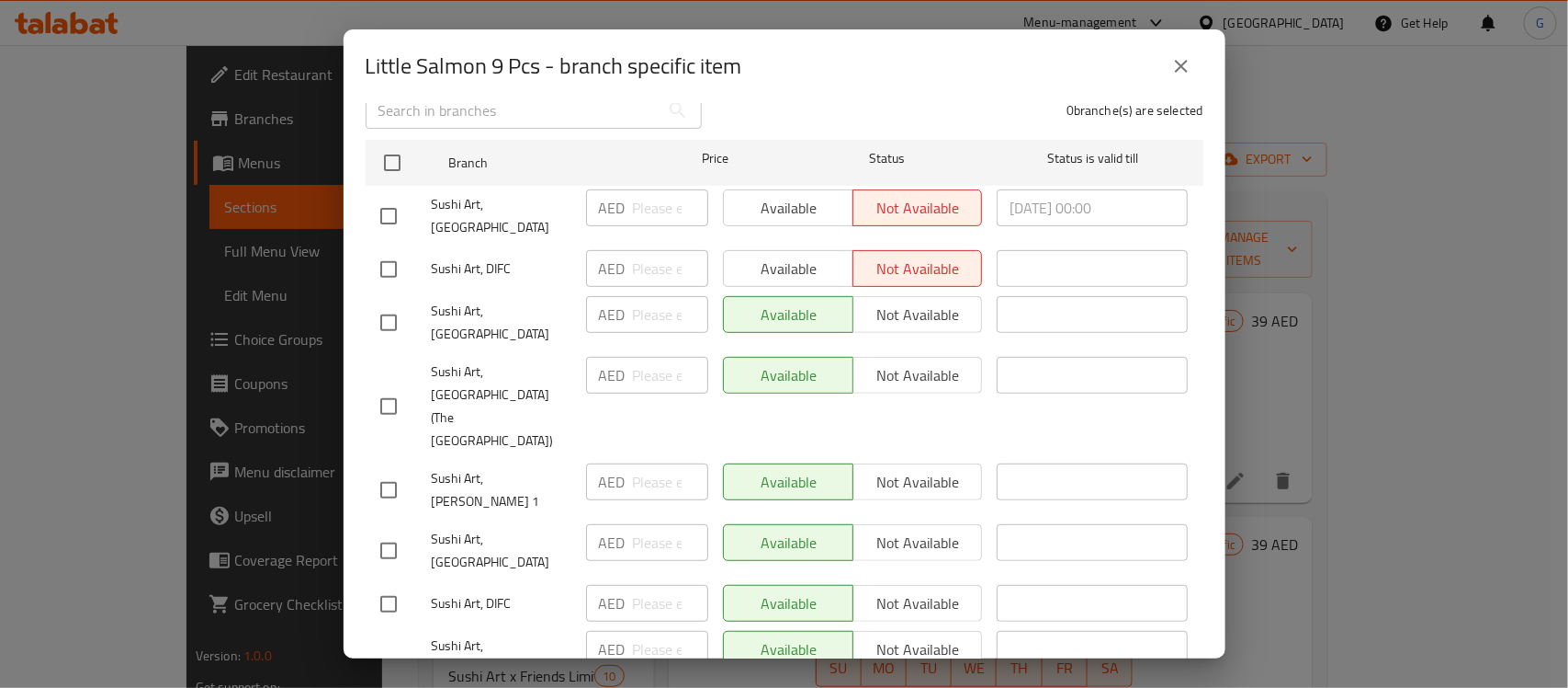
click at [1183, 55] on icon "close" at bounding box center [1181, 66] width 22 height 22
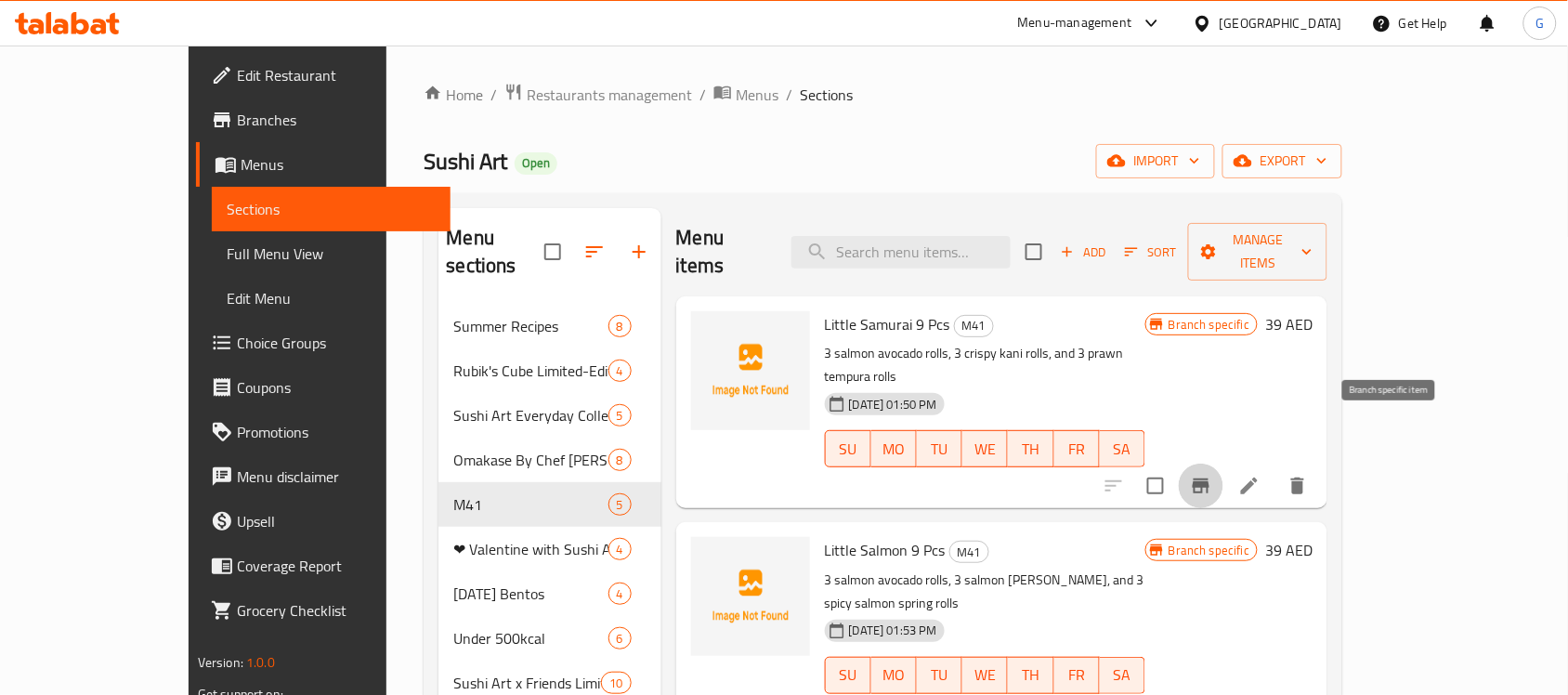
click at [1212, 474] on icon "Branch-specific-item" at bounding box center [1200, 485] width 22 height 22
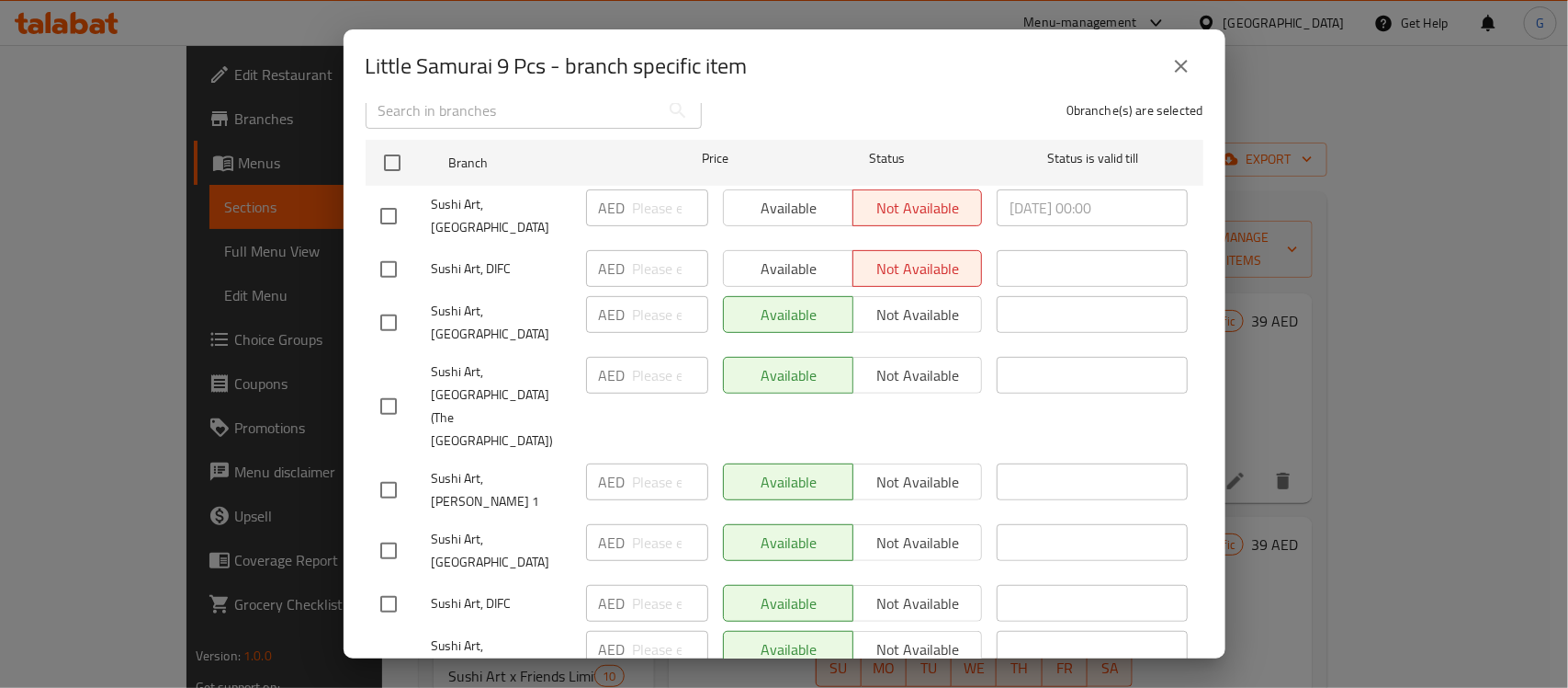
click at [1174, 71] on icon "close" at bounding box center [1181, 66] width 22 height 22
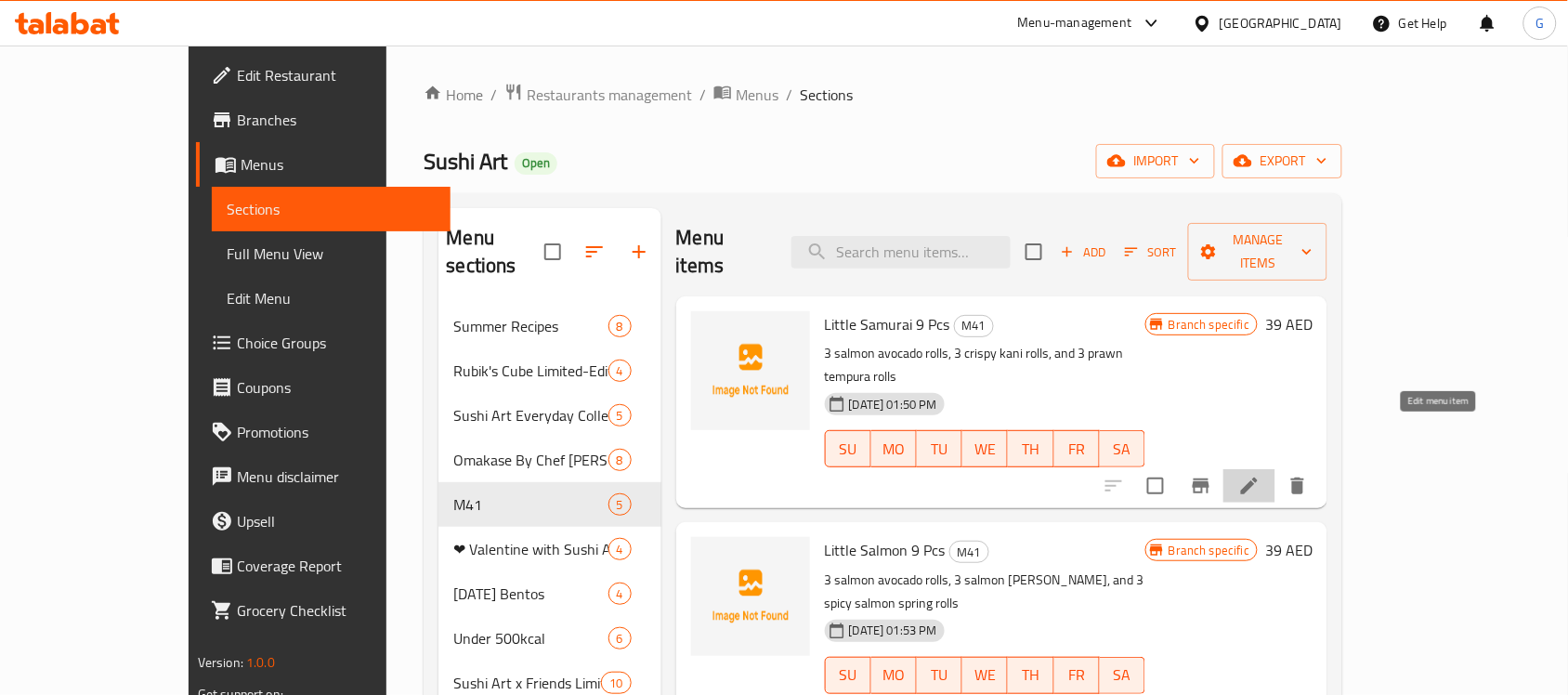
click at [1261, 474] on icon at bounding box center [1249, 485] width 22 height 22
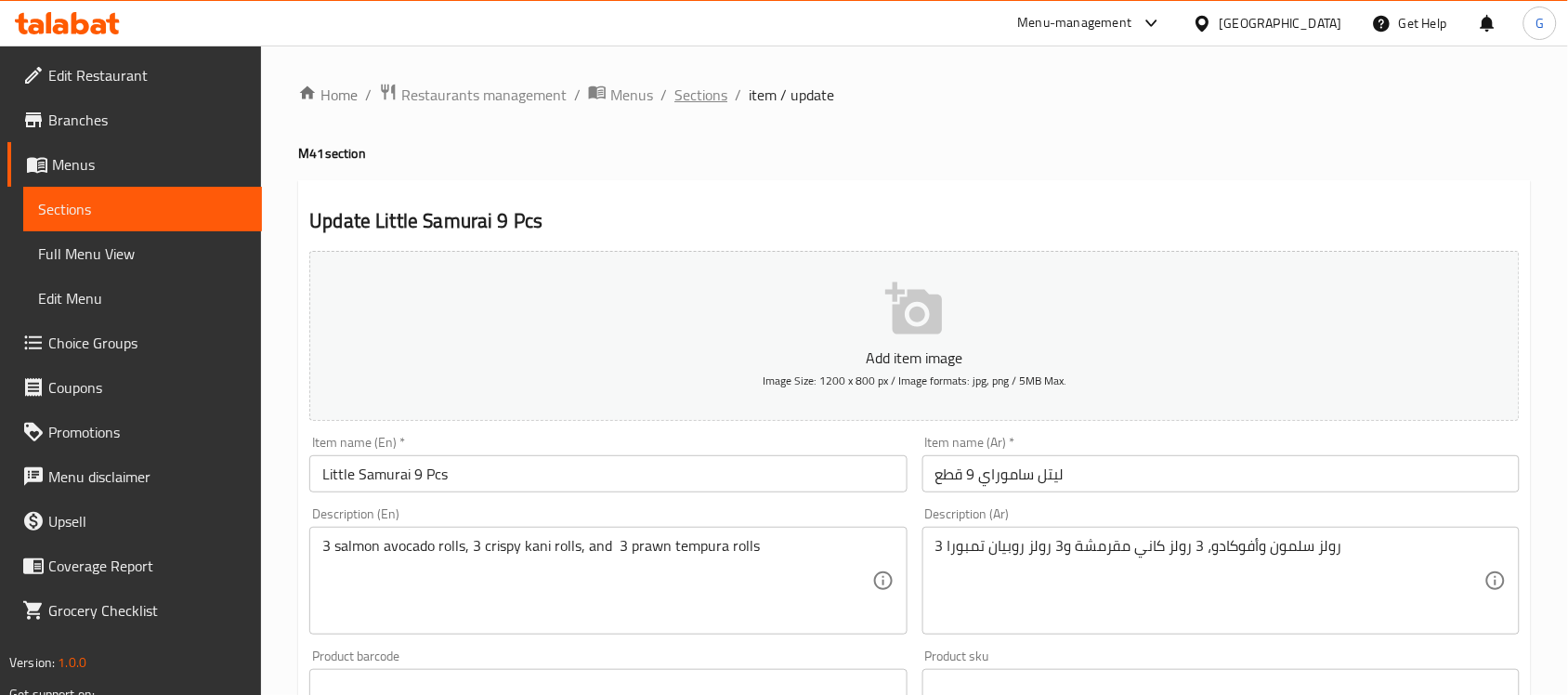
click at [688, 93] on span "Sections" at bounding box center [700, 94] width 53 height 22
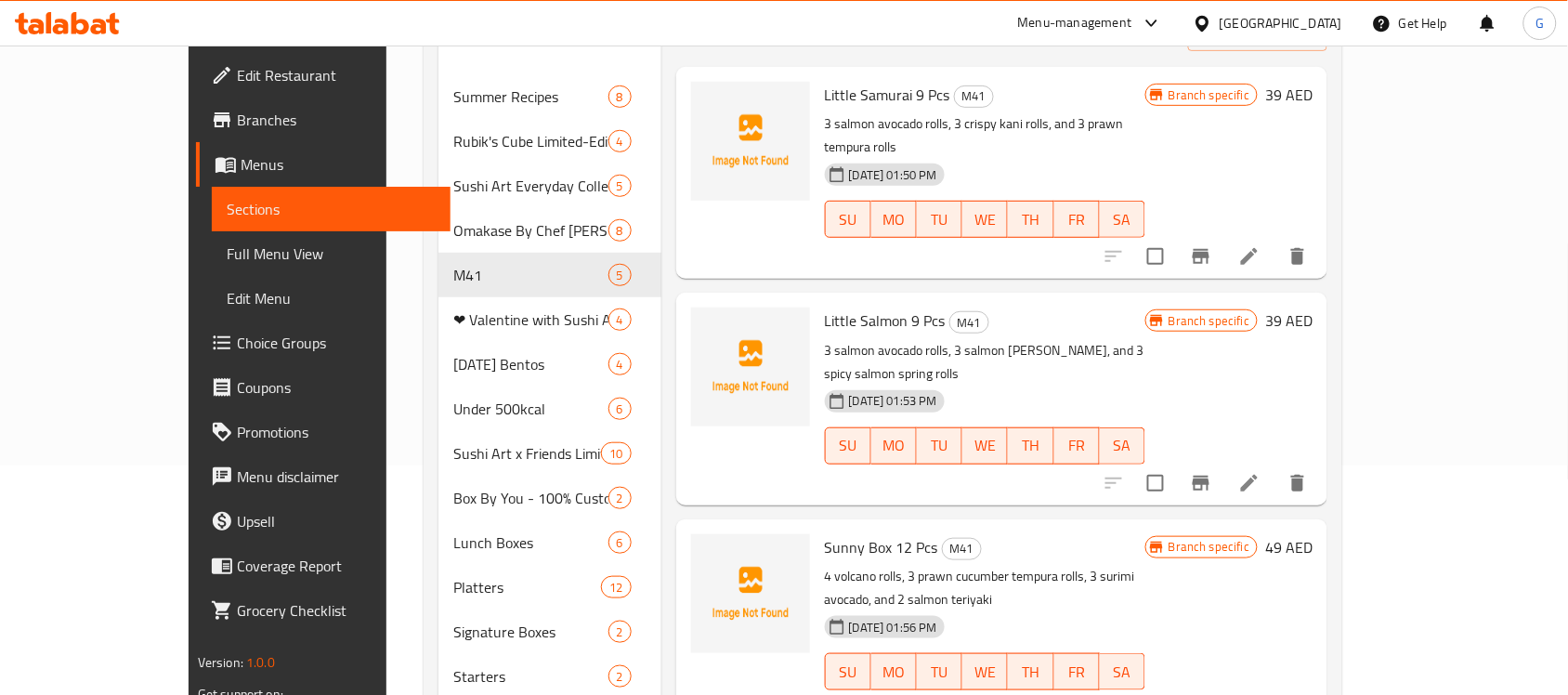
scroll to position [232, 0]
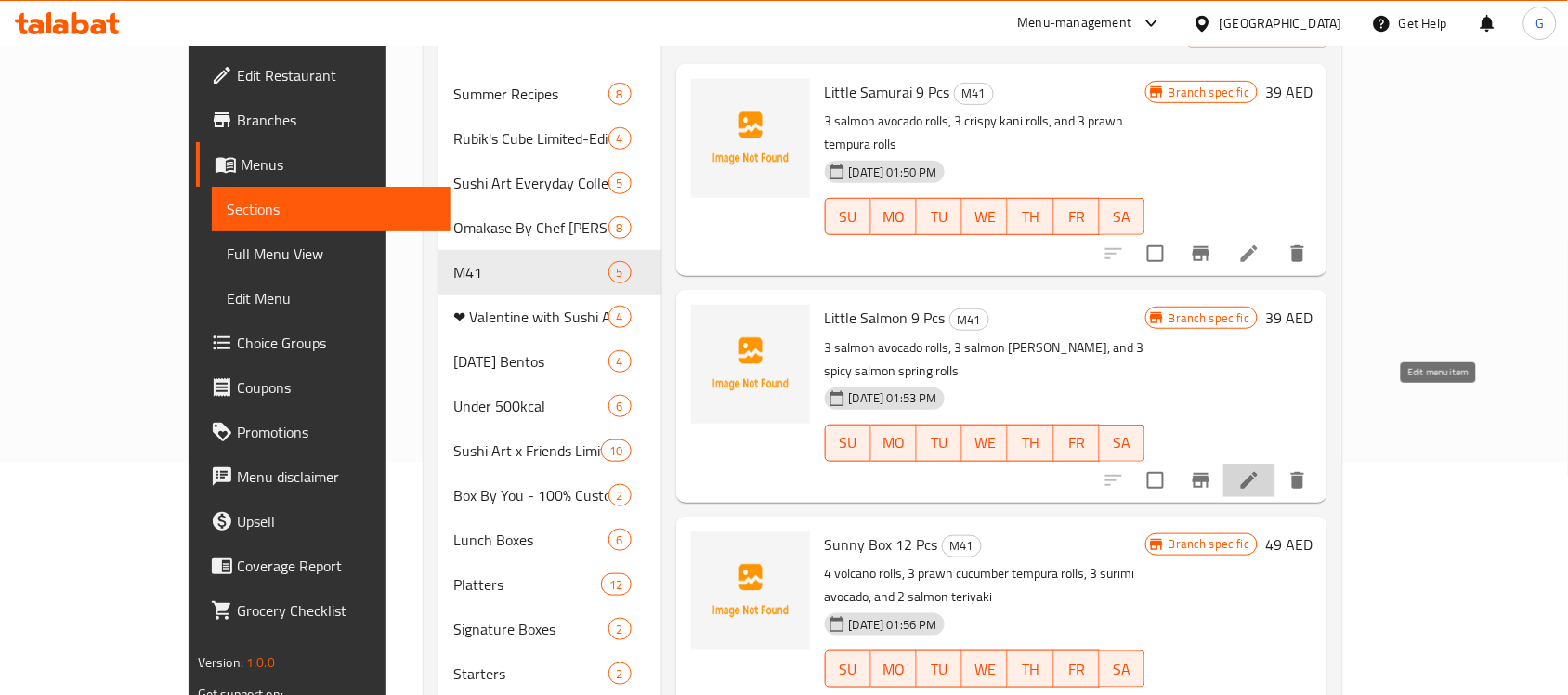
click at [1261, 469] on icon at bounding box center [1249, 480] width 22 height 22
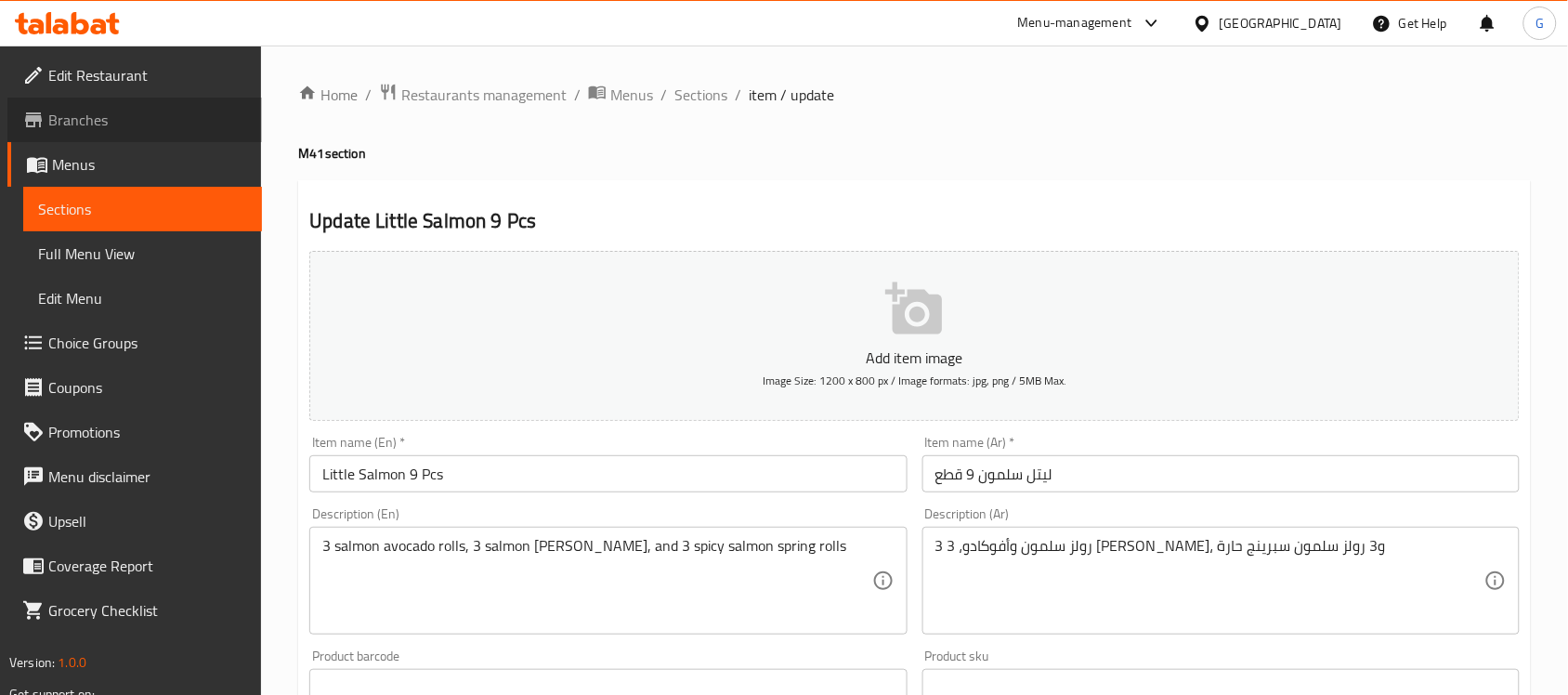
click at [74, 119] on span "Branches" at bounding box center [147, 119] width 199 height 22
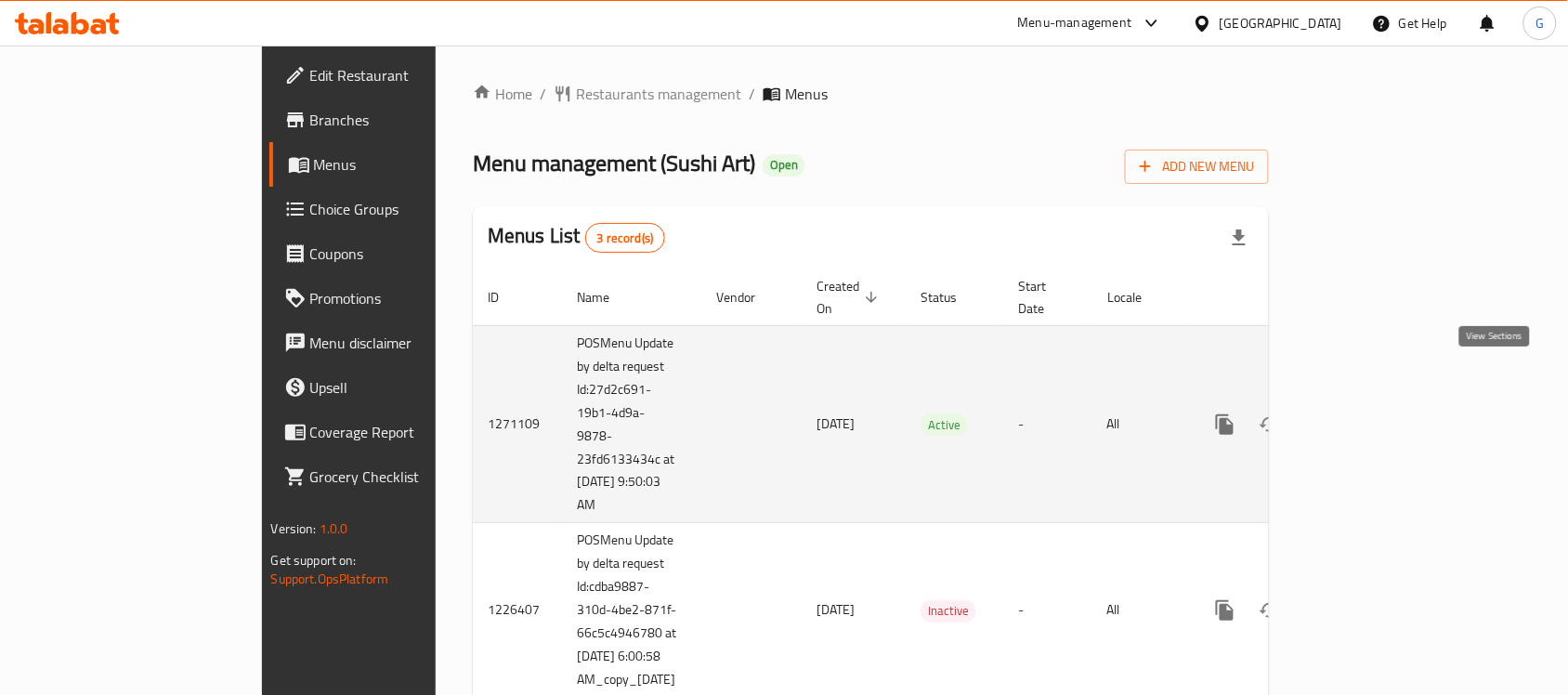
click at [1370, 413] on icon "enhanced table" at bounding box center [1359, 423] width 22 height 22
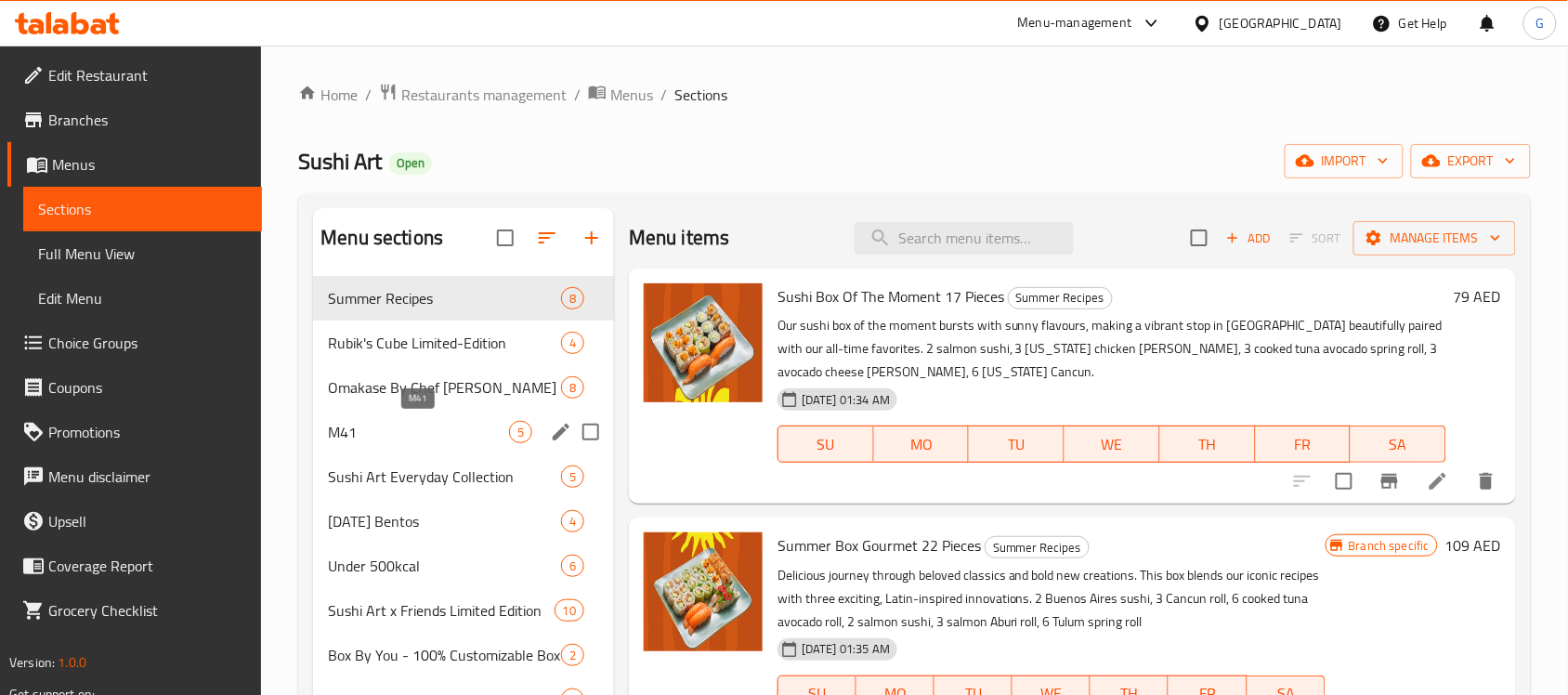
click at [399, 443] on span "M41" at bounding box center [418, 431] width 181 height 22
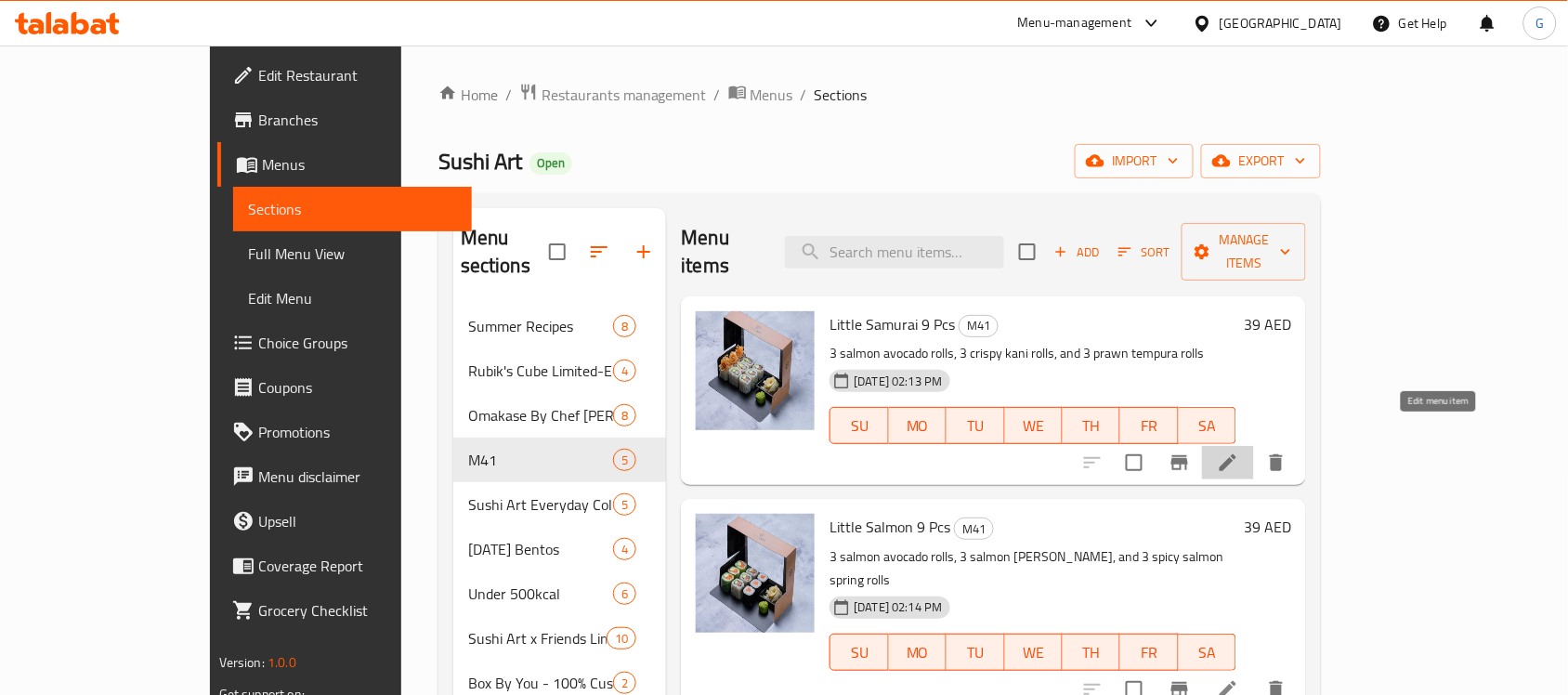
click at [1240, 451] on icon at bounding box center [1227, 462] width 22 height 22
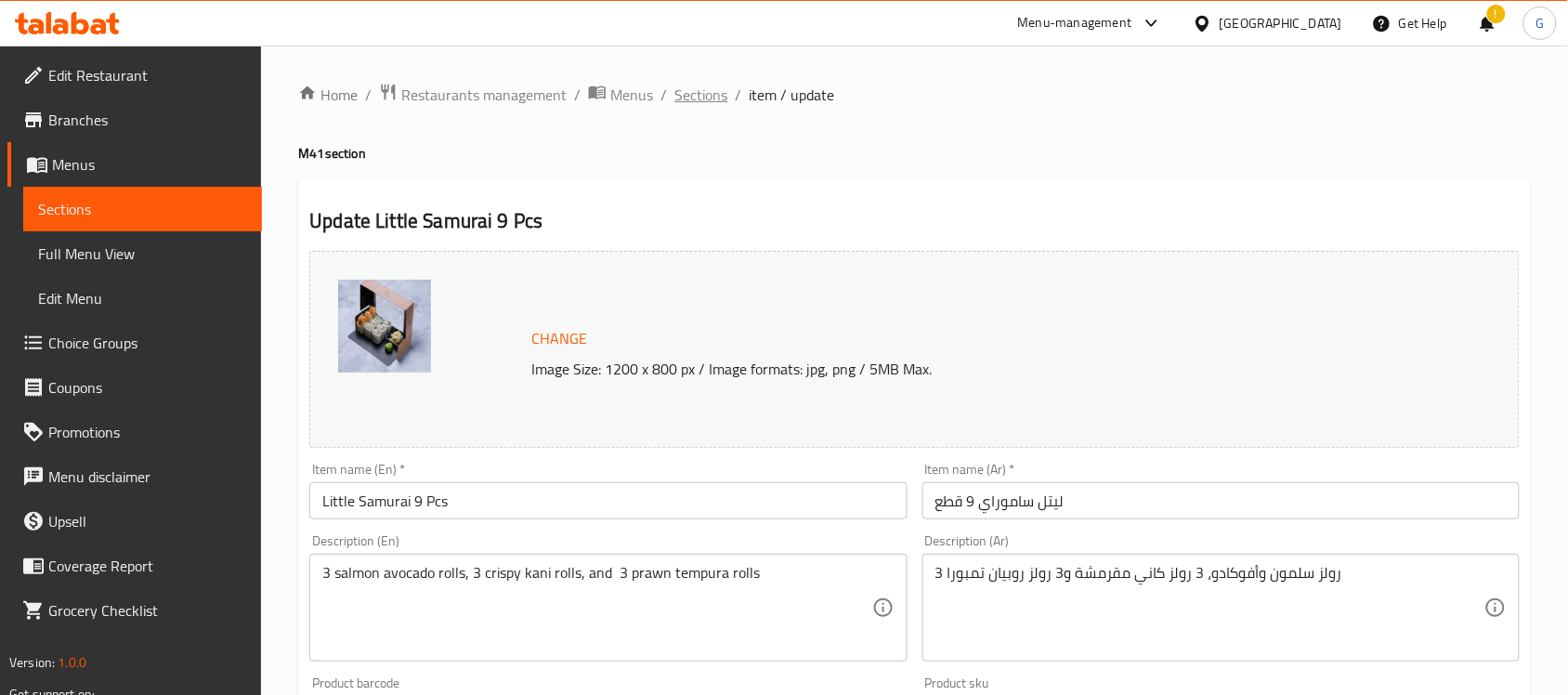
click at [695, 105] on span "Sections" at bounding box center [700, 94] width 53 height 22
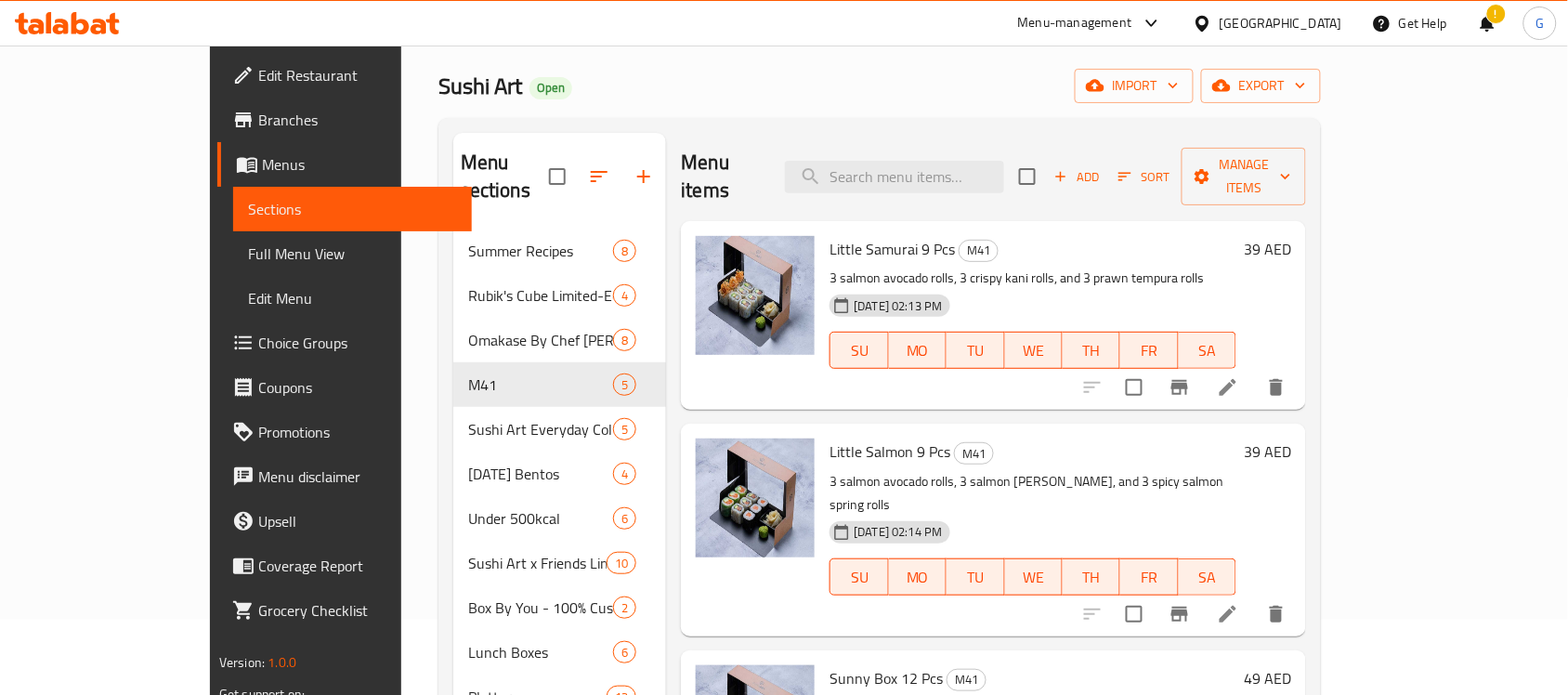
scroll to position [116, 0]
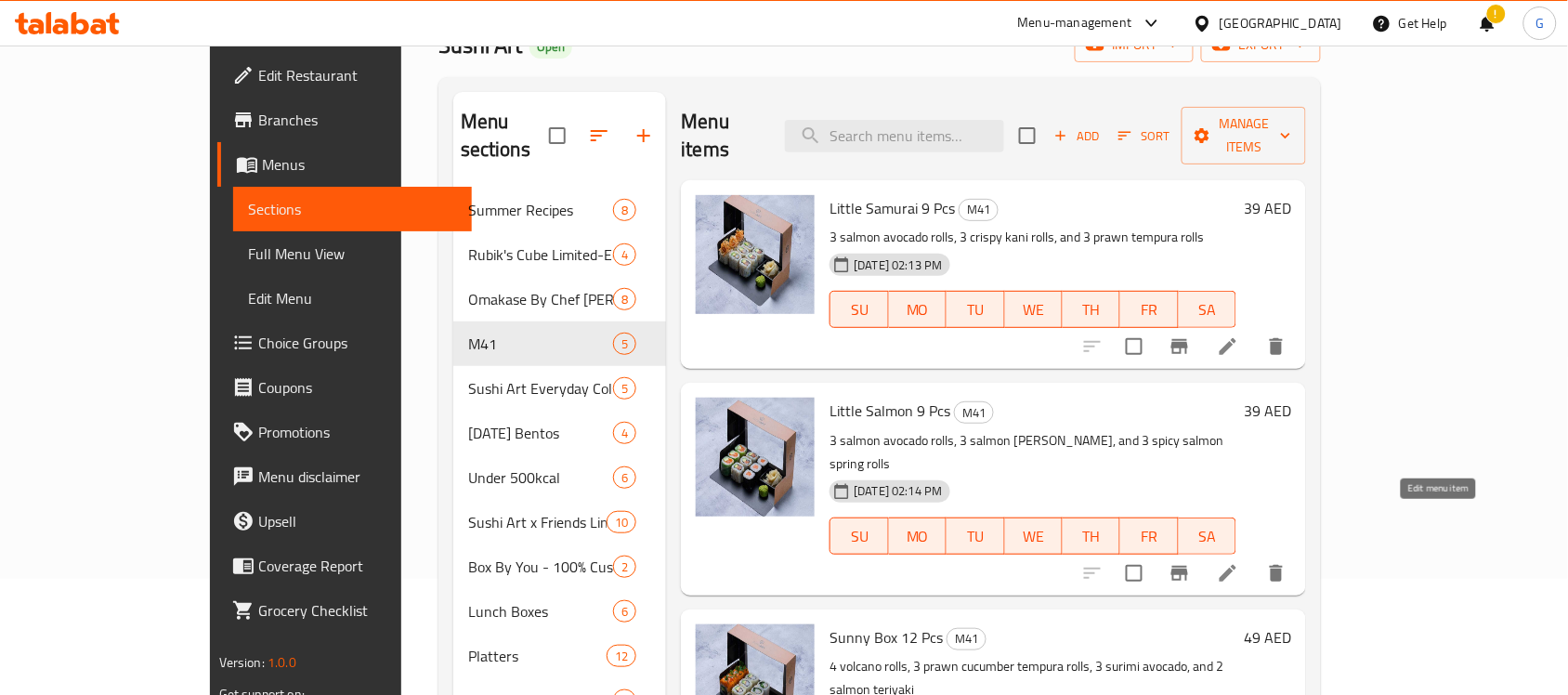
click at [1240, 562] on icon at bounding box center [1227, 572] width 22 height 22
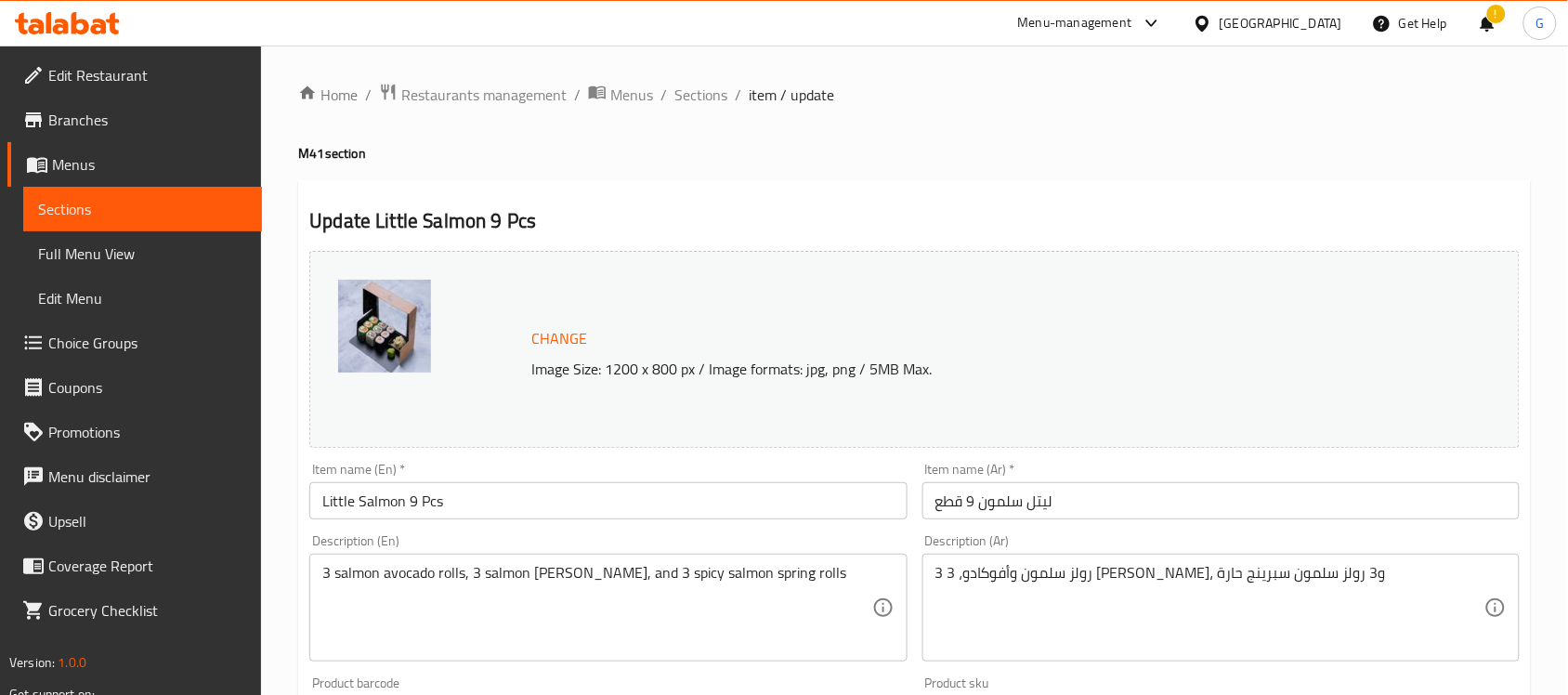
click at [82, 129] on span "Branches" at bounding box center [147, 119] width 199 height 22
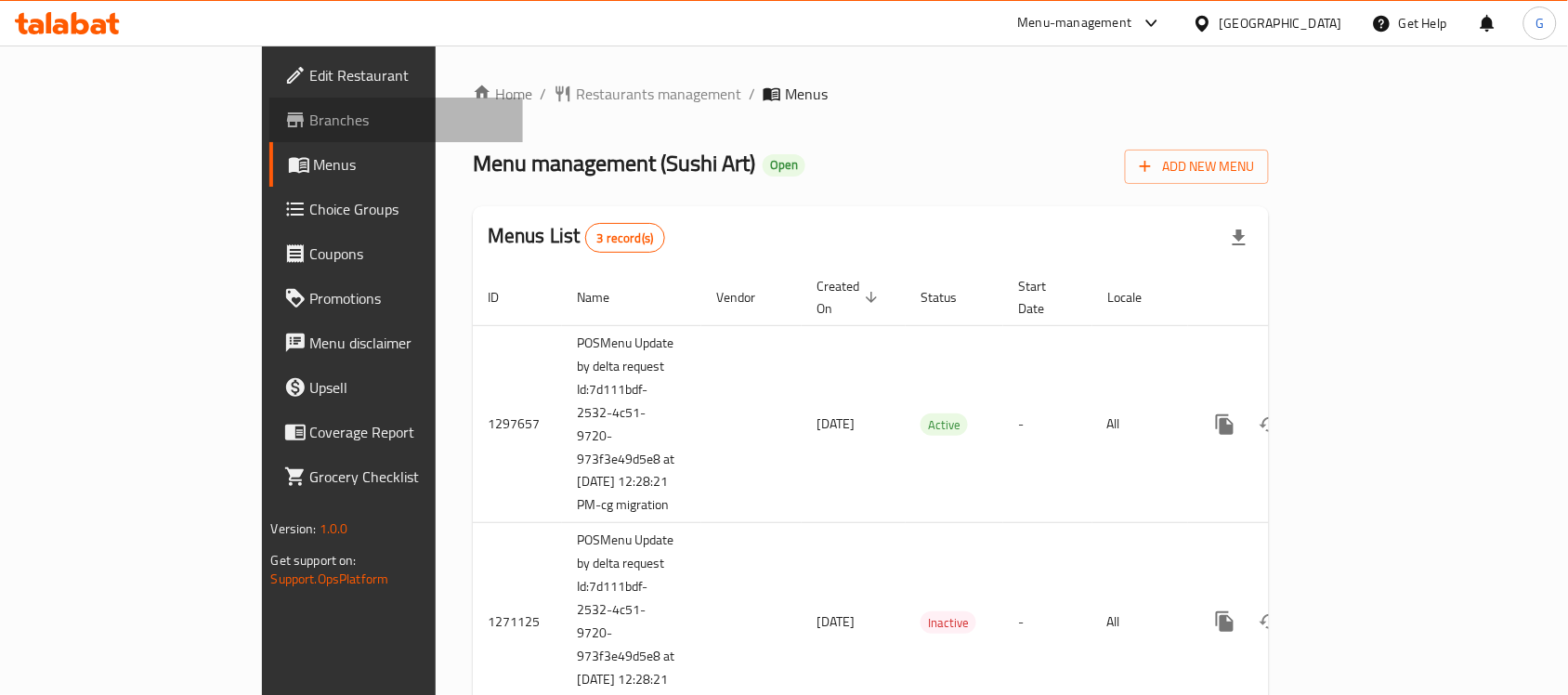
click at [310, 111] on span "Branches" at bounding box center [409, 119] width 199 height 22
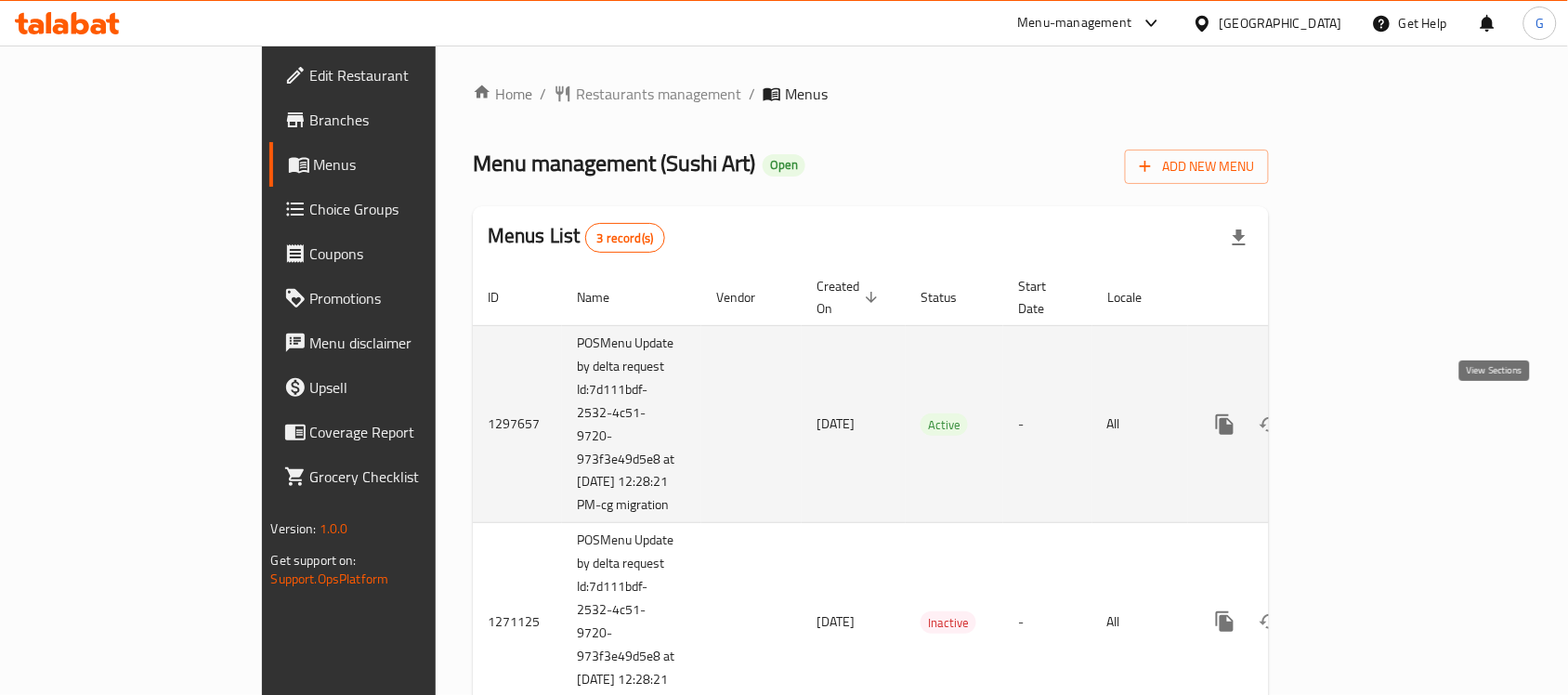
click at [1367, 422] on icon "enhanced table" at bounding box center [1359, 423] width 16 height 16
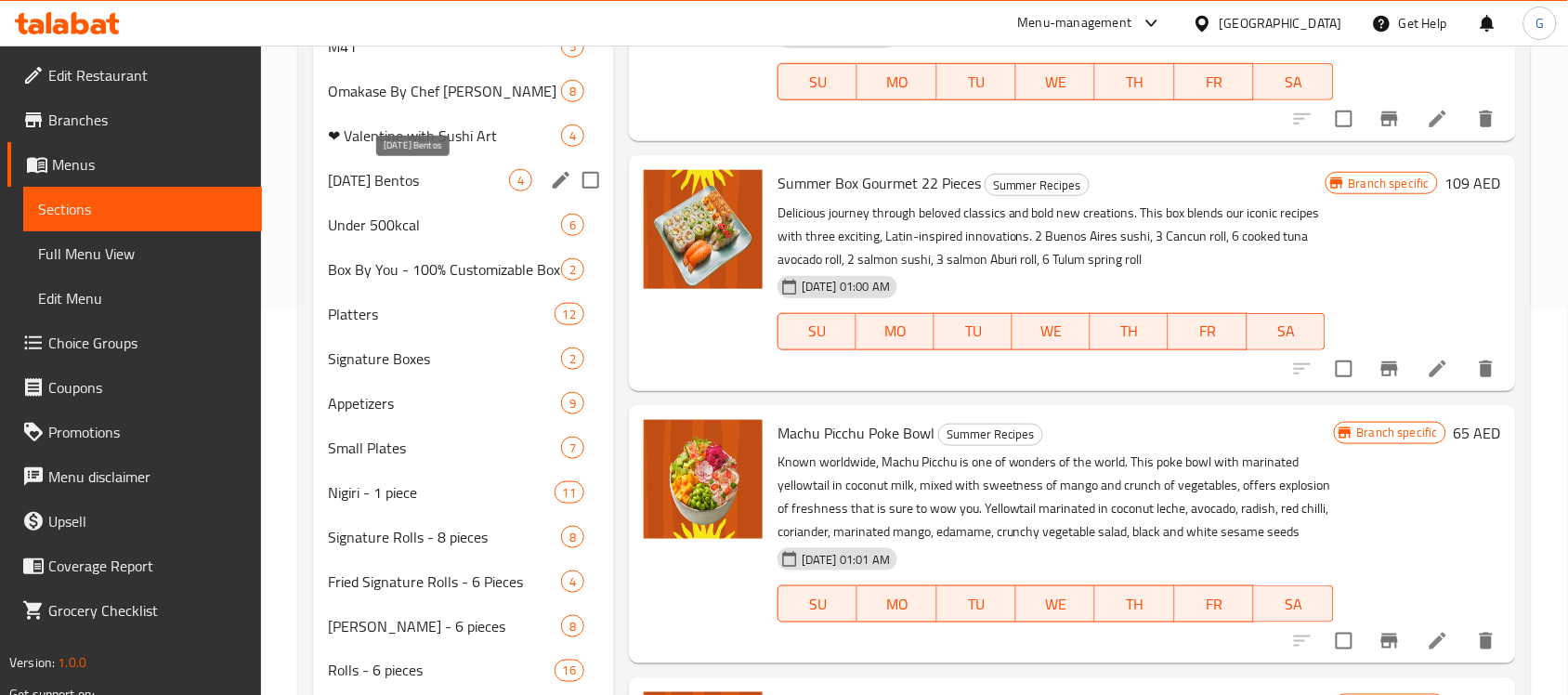
scroll to position [232, 0]
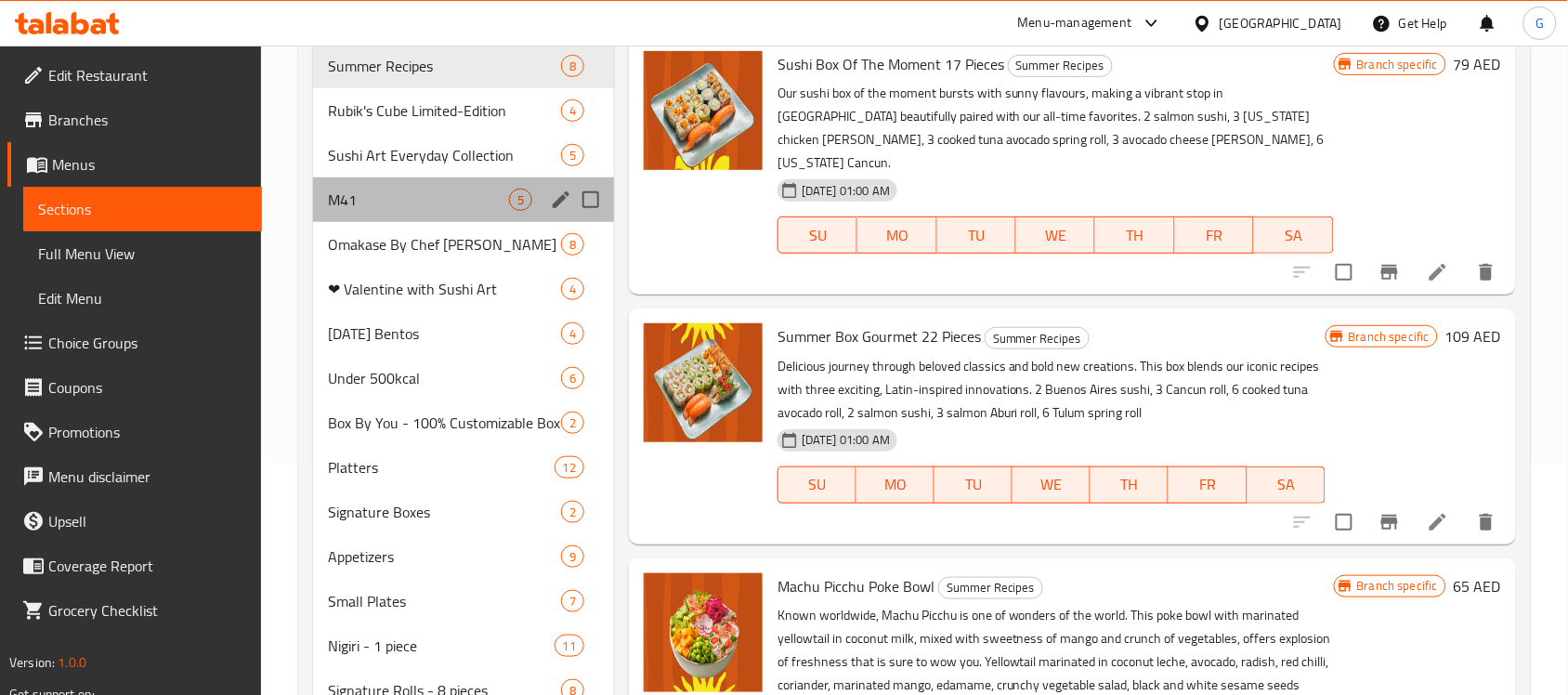
click at [368, 218] on div "M41 5" at bounding box center [463, 200] width 301 height 44
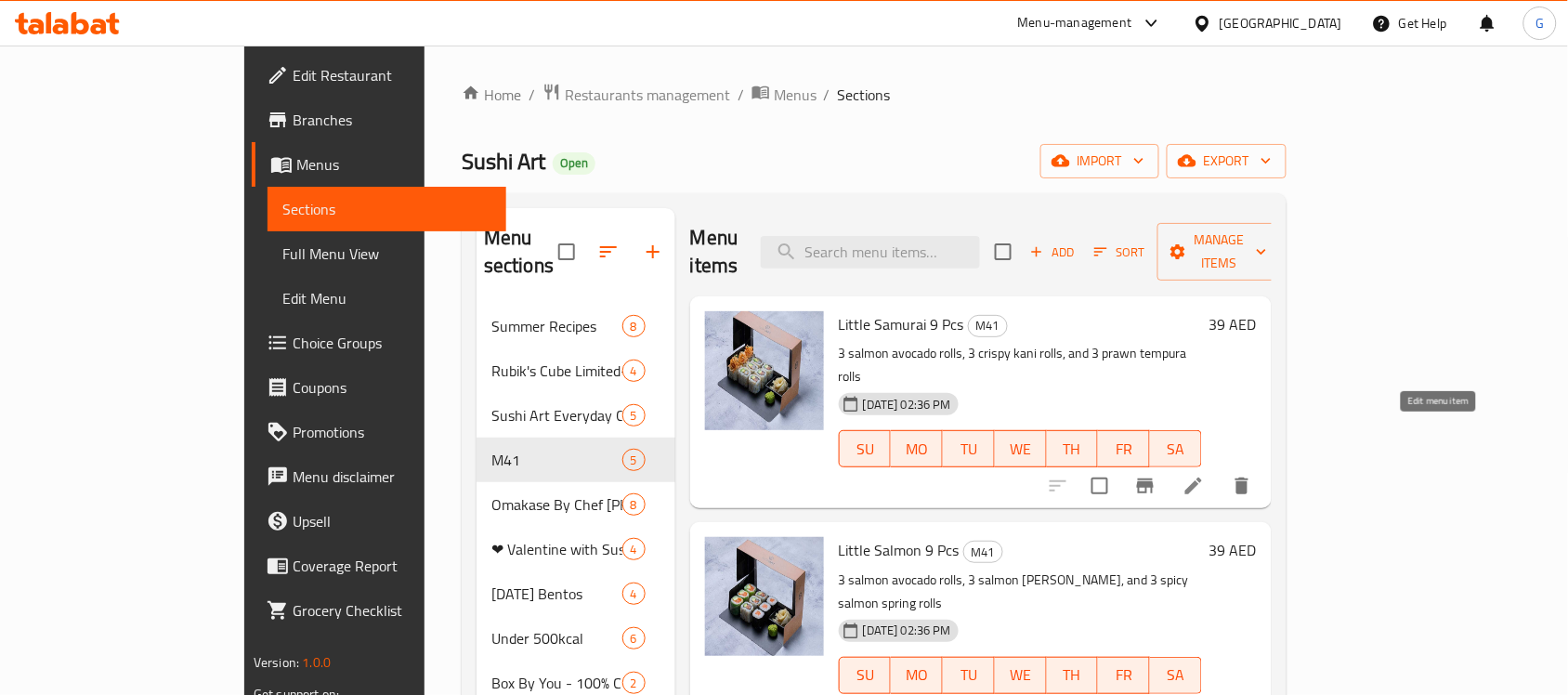
click at [1205, 474] on icon at bounding box center [1193, 485] width 22 height 22
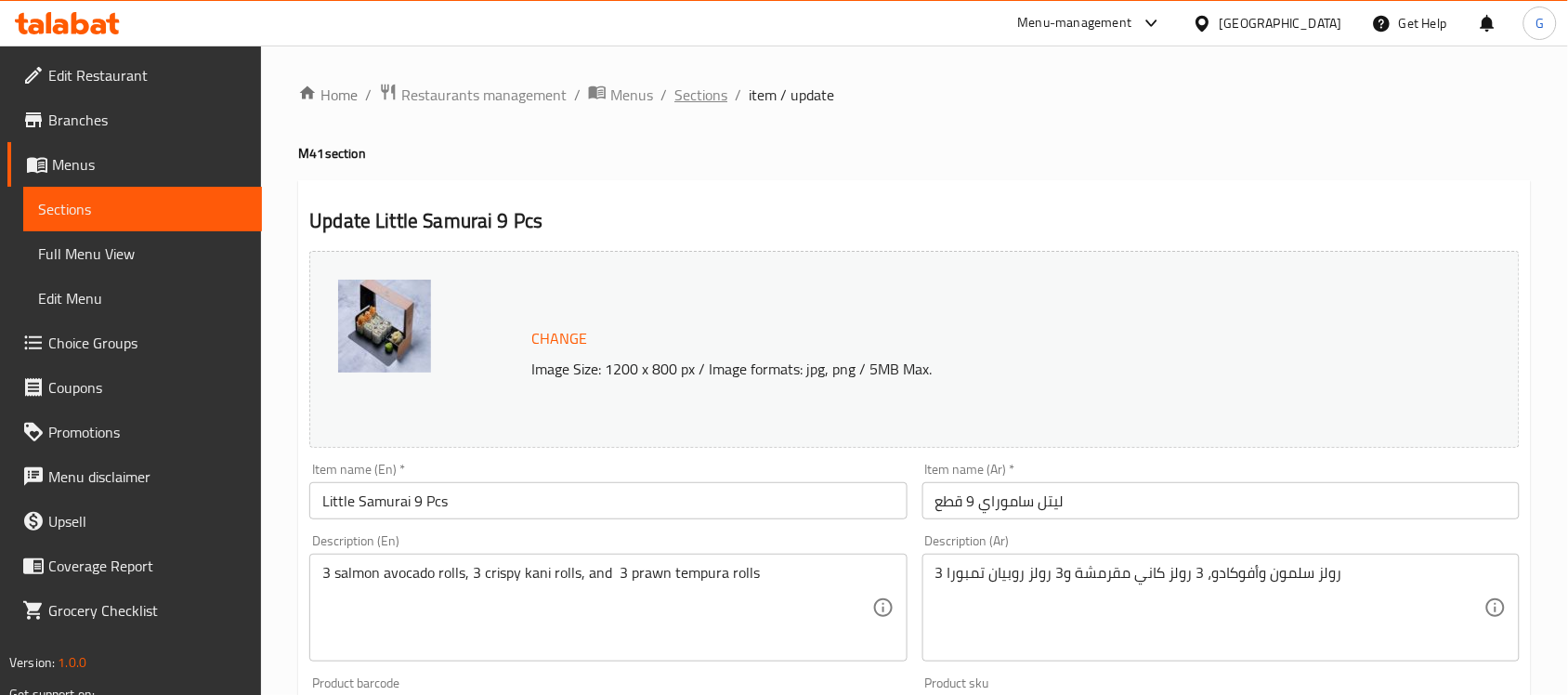
click at [690, 96] on span "Sections" at bounding box center [700, 94] width 53 height 22
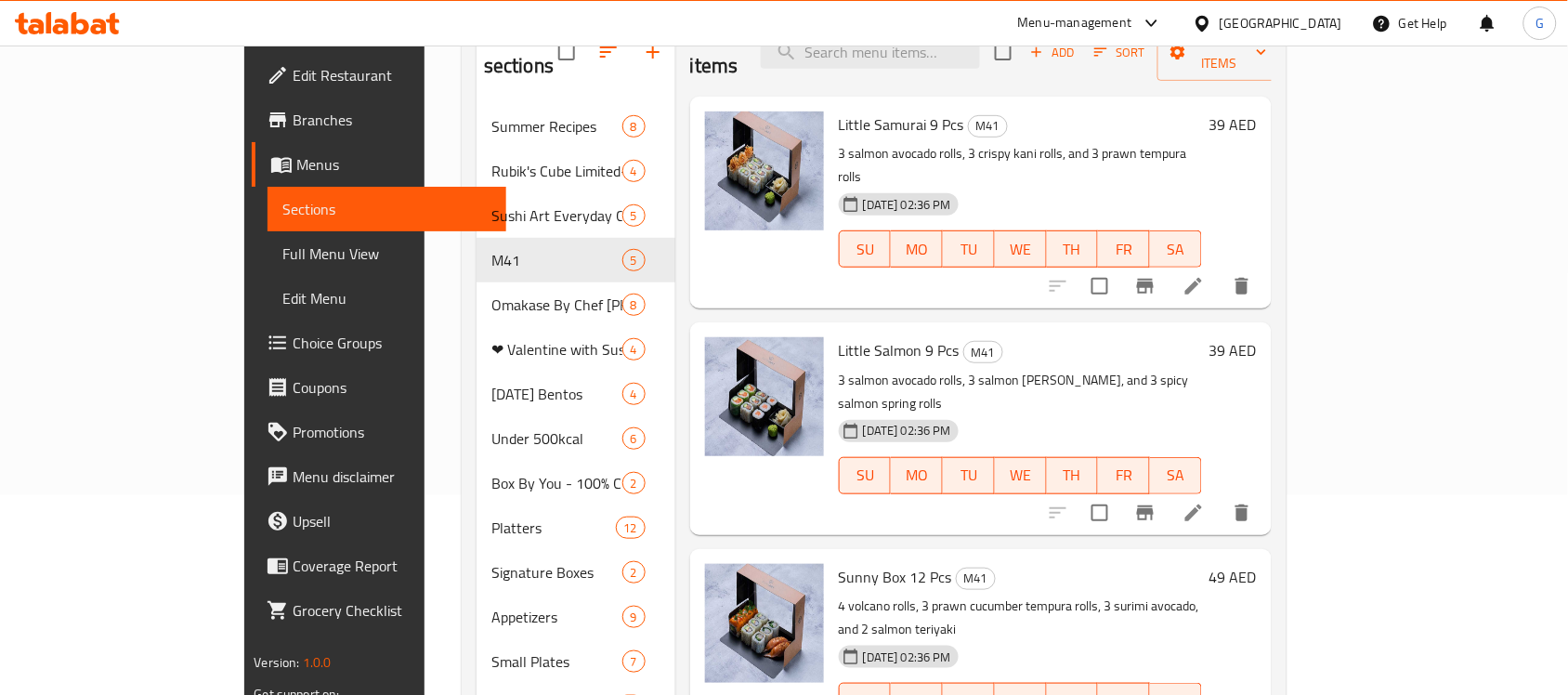
scroll to position [232, 0]
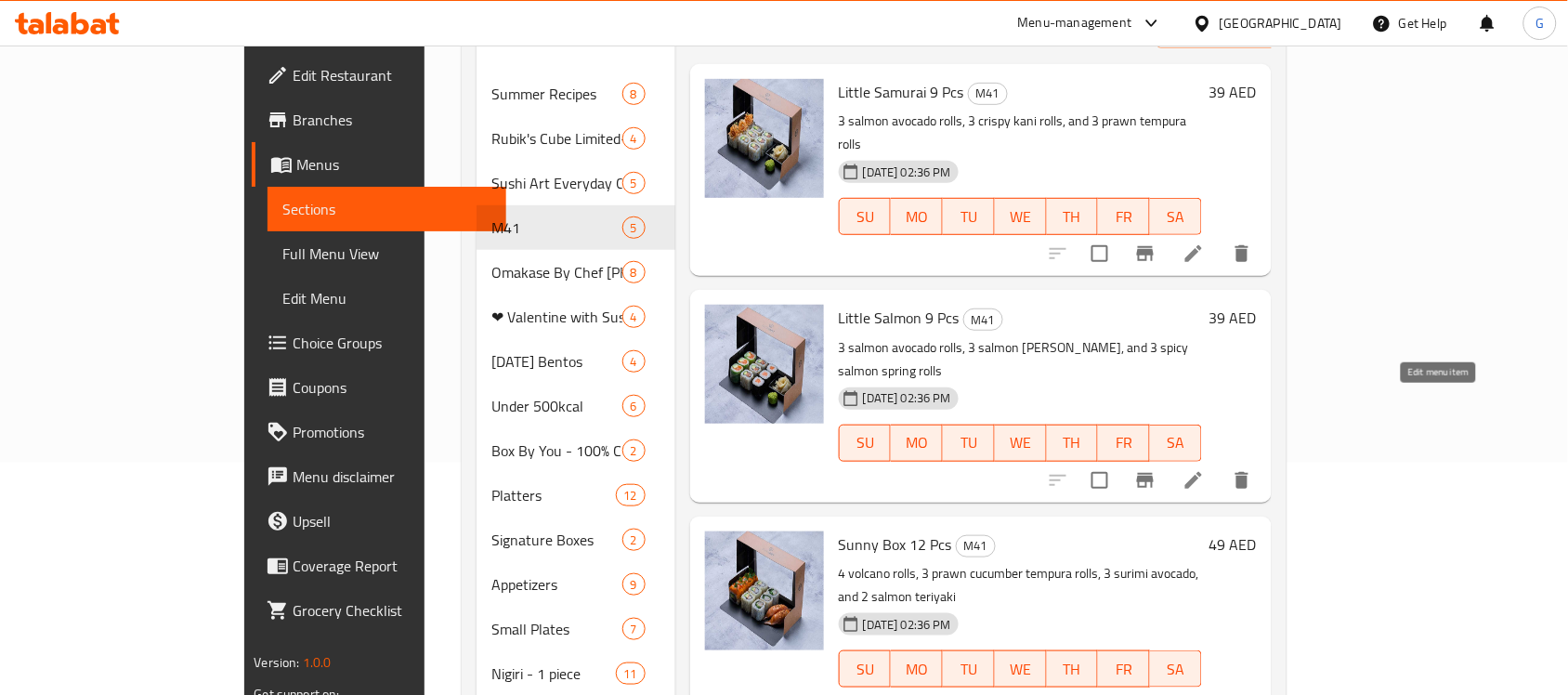
click at [1205, 469] on icon at bounding box center [1193, 480] width 22 height 22
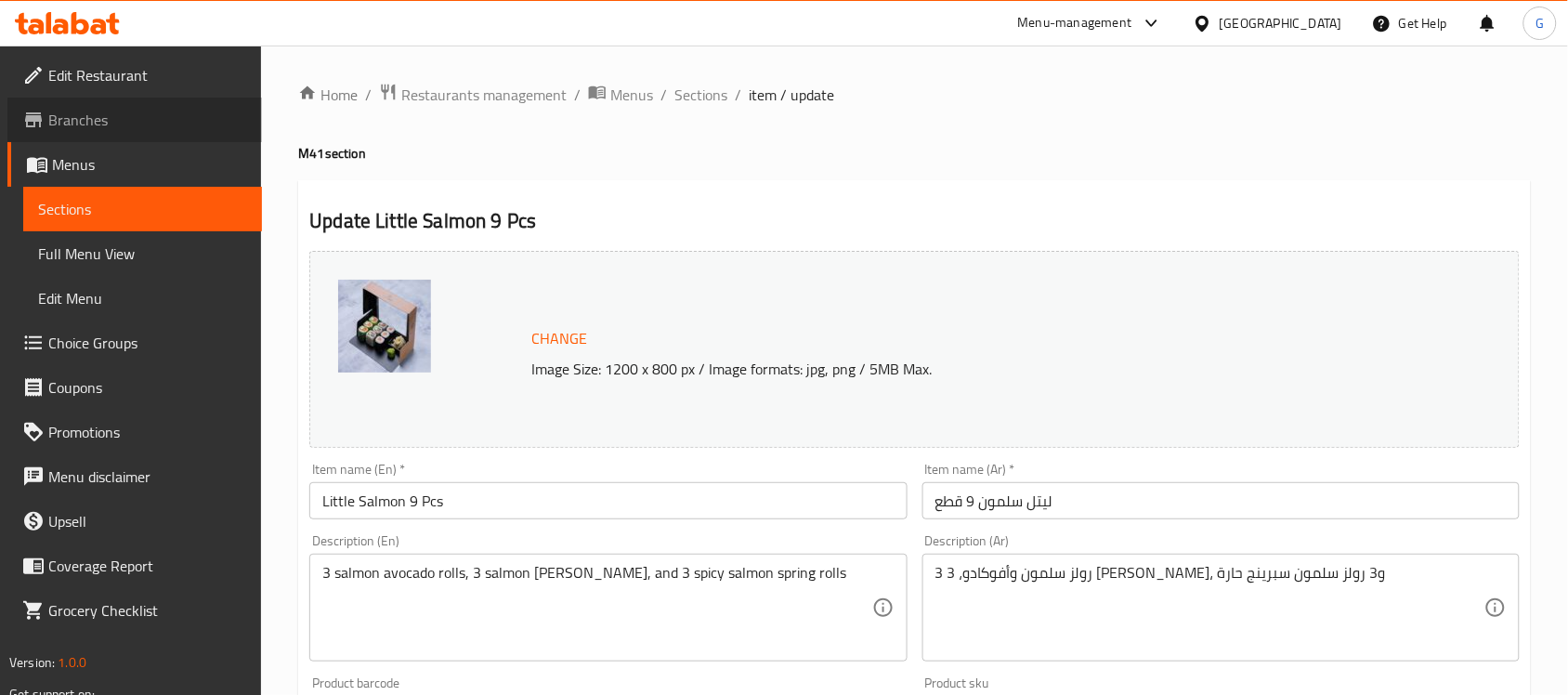
click at [99, 119] on span "Branches" at bounding box center [147, 119] width 199 height 22
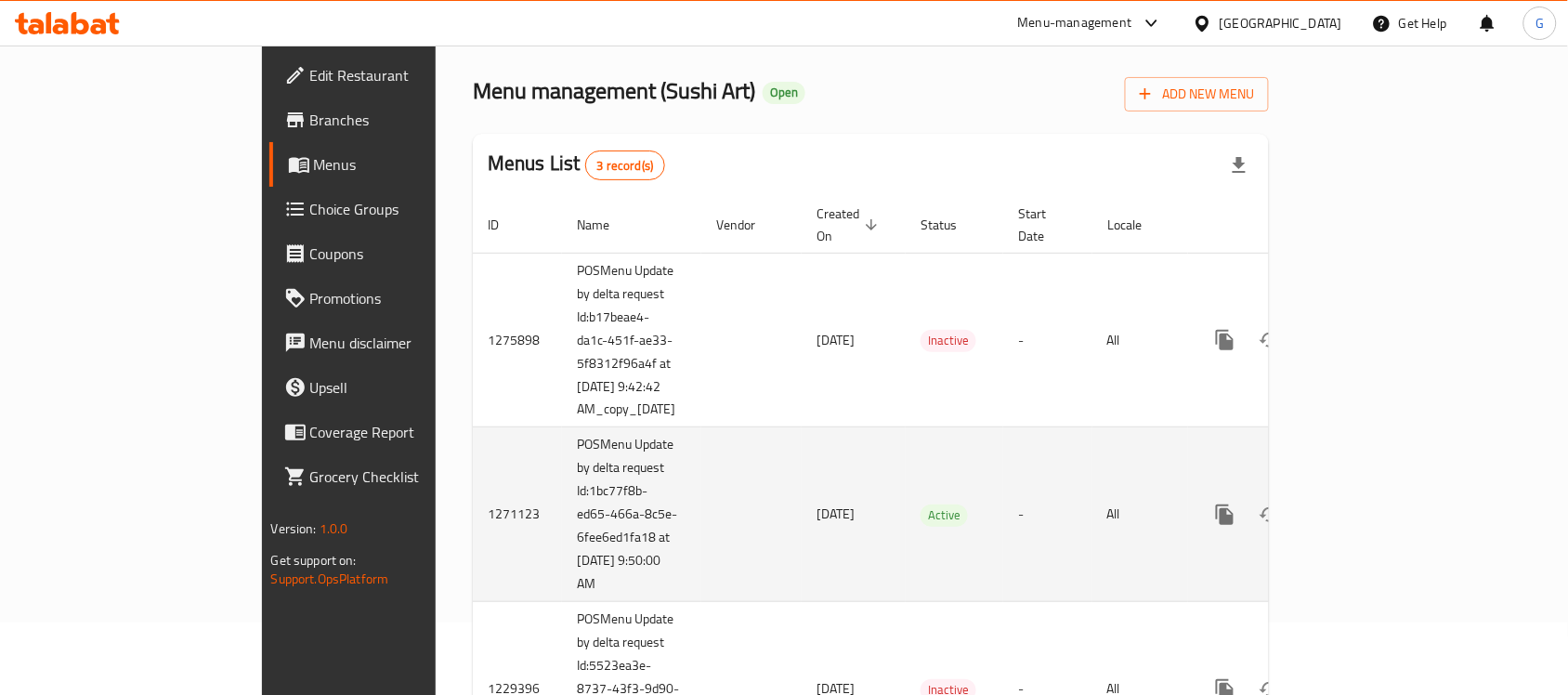
scroll to position [140, 0]
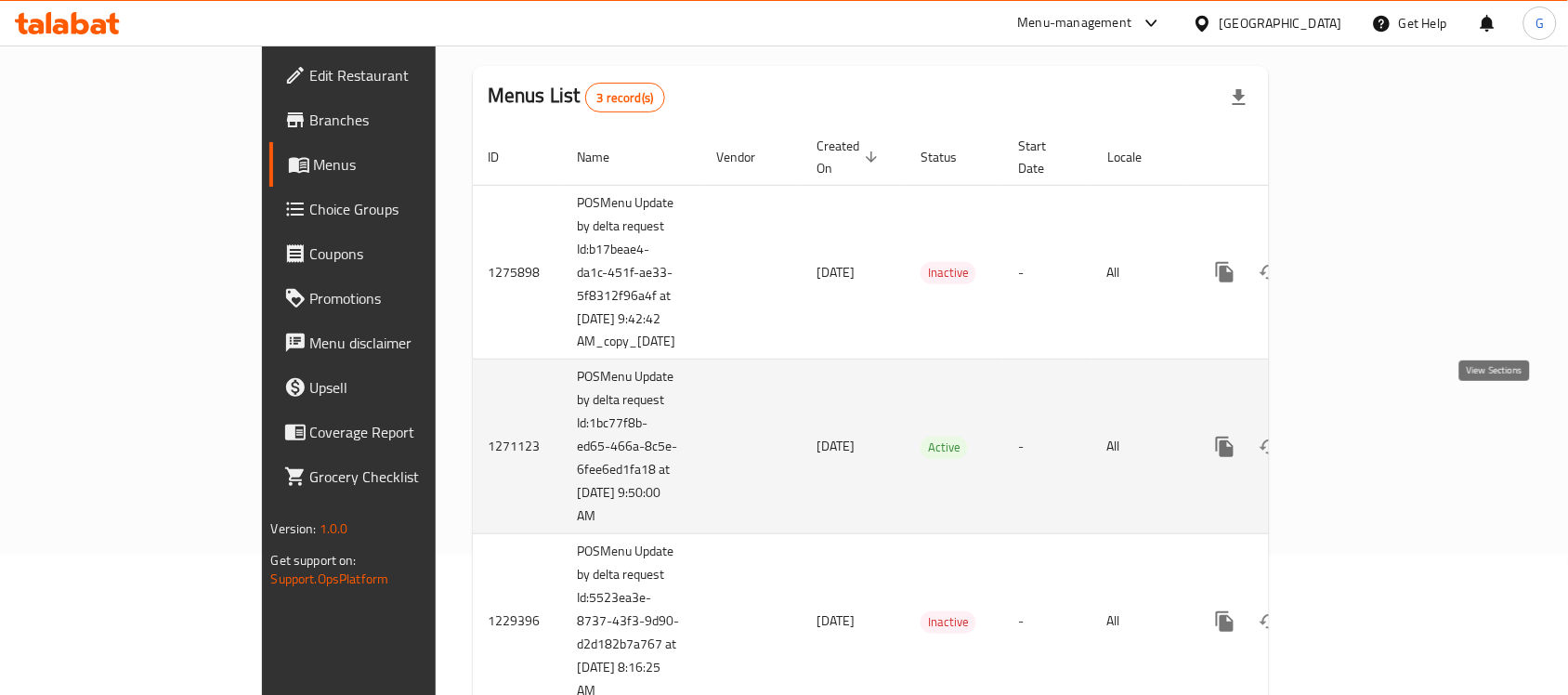
click at [1370, 436] on icon "enhanced table" at bounding box center [1359, 446] width 22 height 22
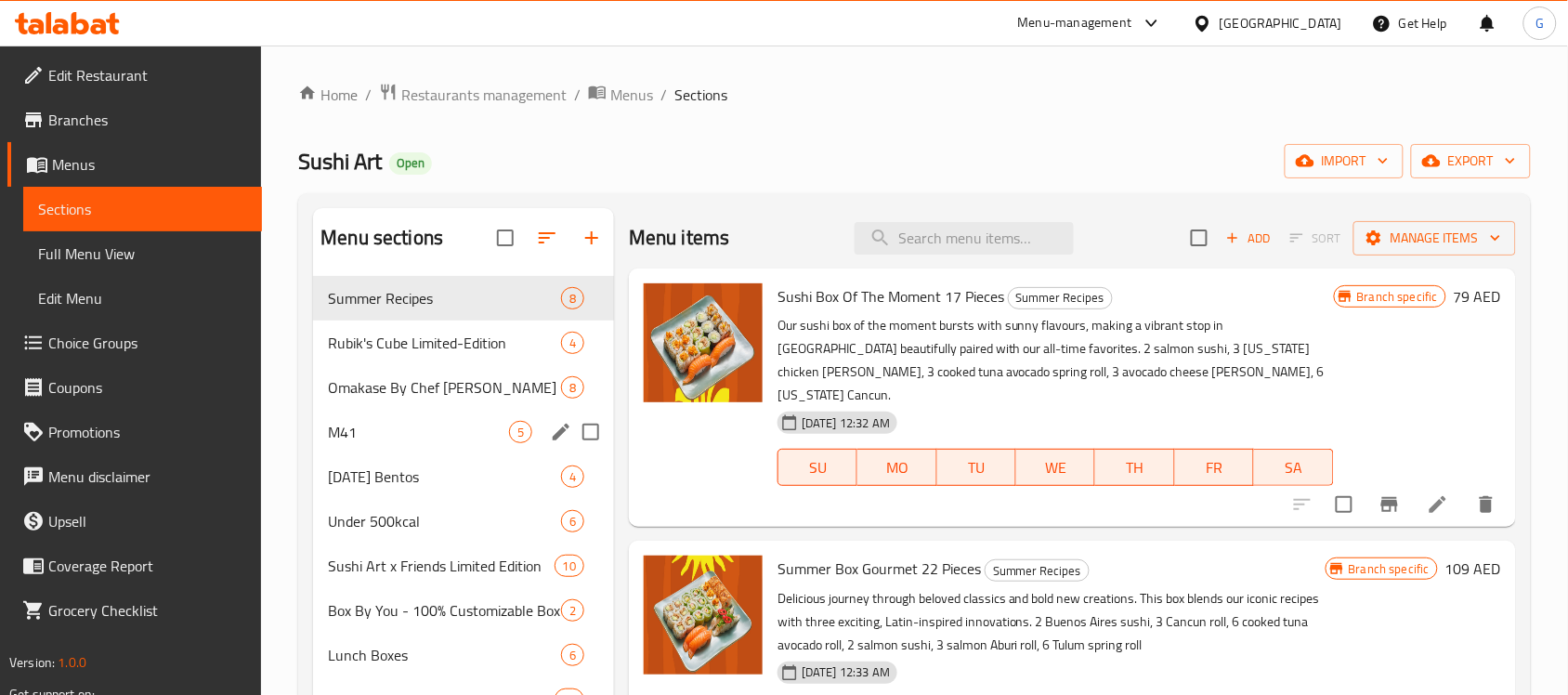
click at [423, 450] on div "M41 5" at bounding box center [463, 432] width 301 height 44
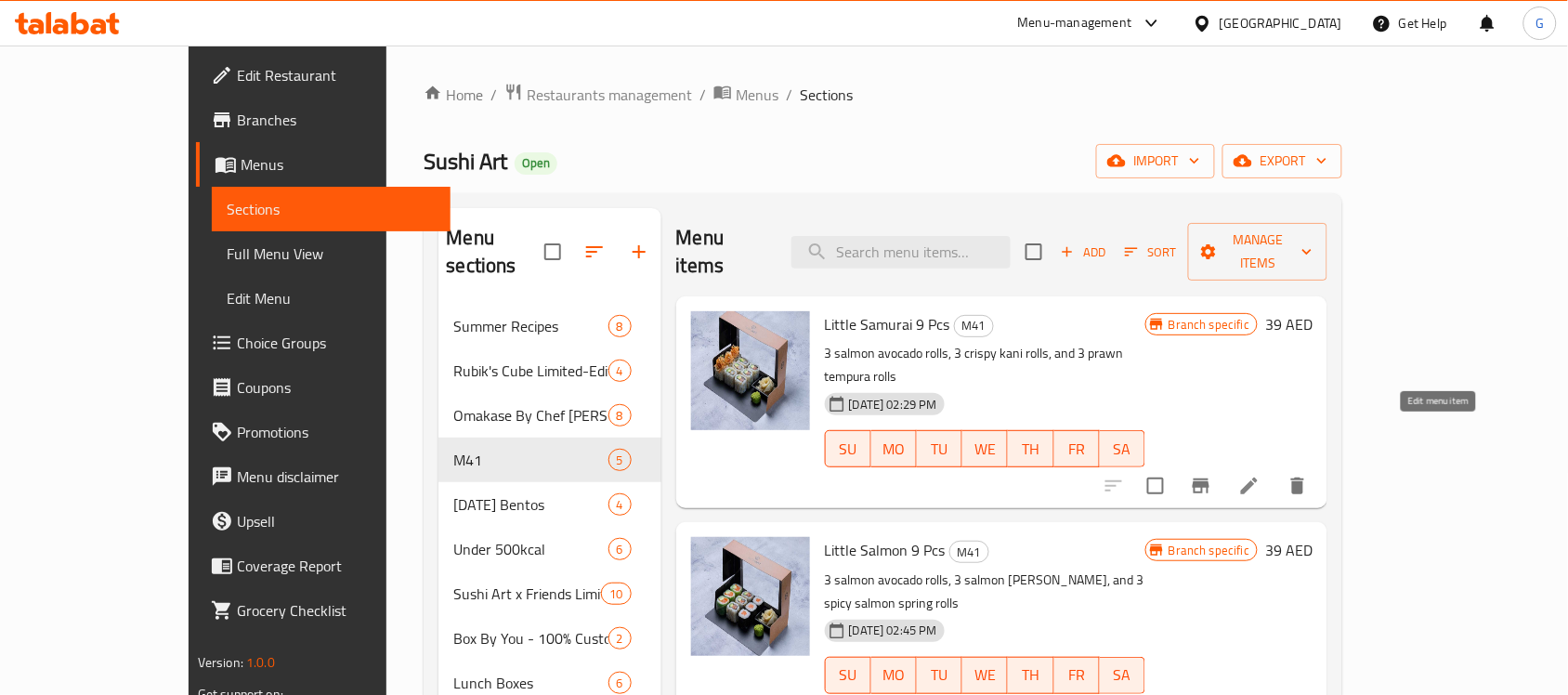
click at [1261, 474] on icon at bounding box center [1249, 485] width 22 height 22
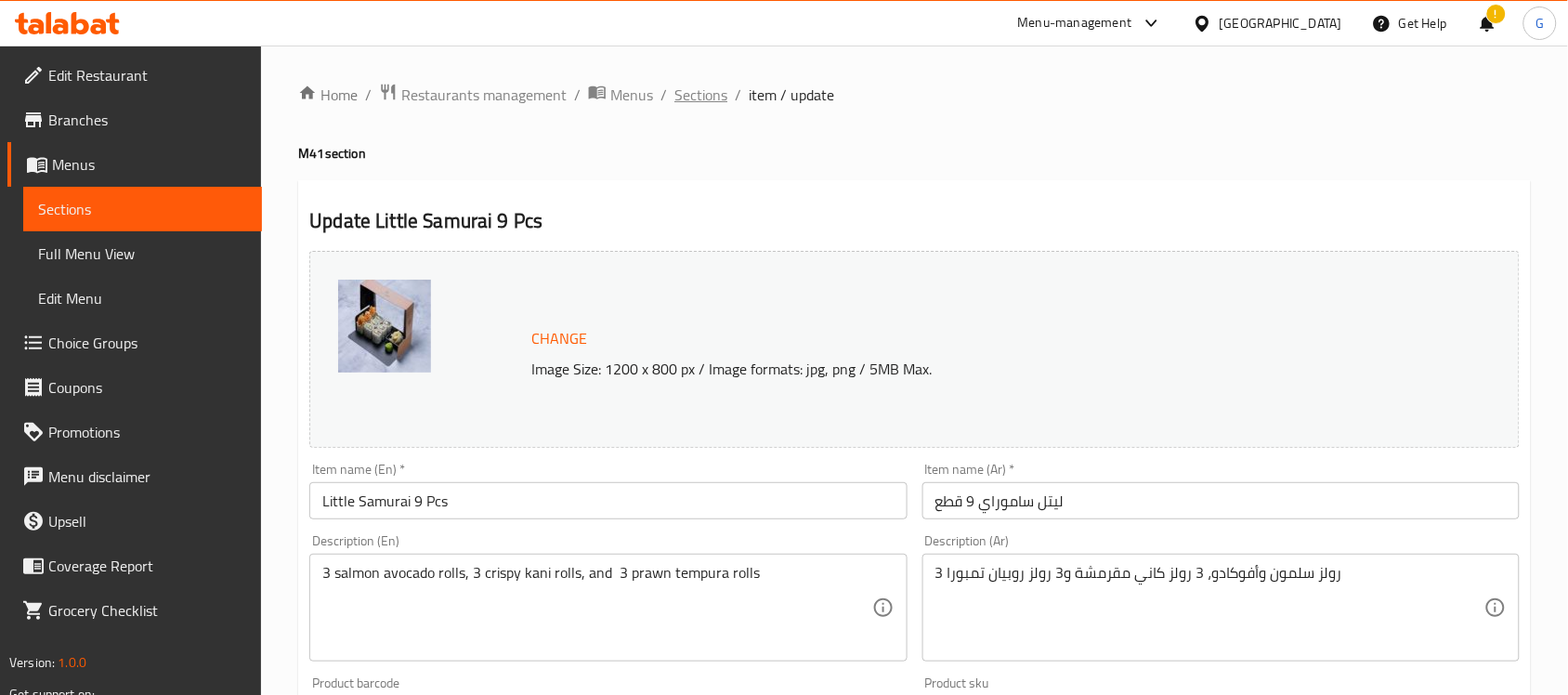
click at [701, 100] on span "Sections" at bounding box center [700, 94] width 53 height 22
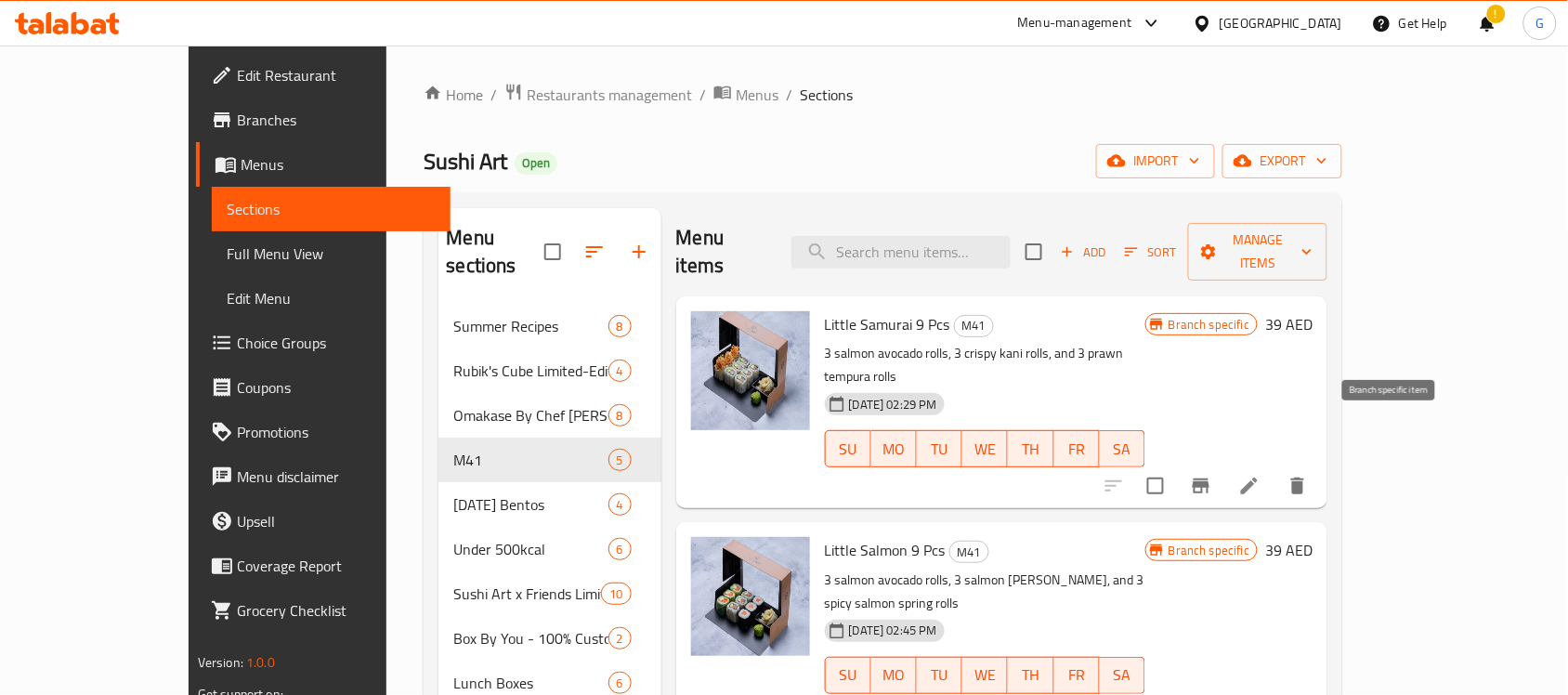
click at [1223, 464] on button "Branch-specific-item" at bounding box center [1201, 486] width 44 height 44
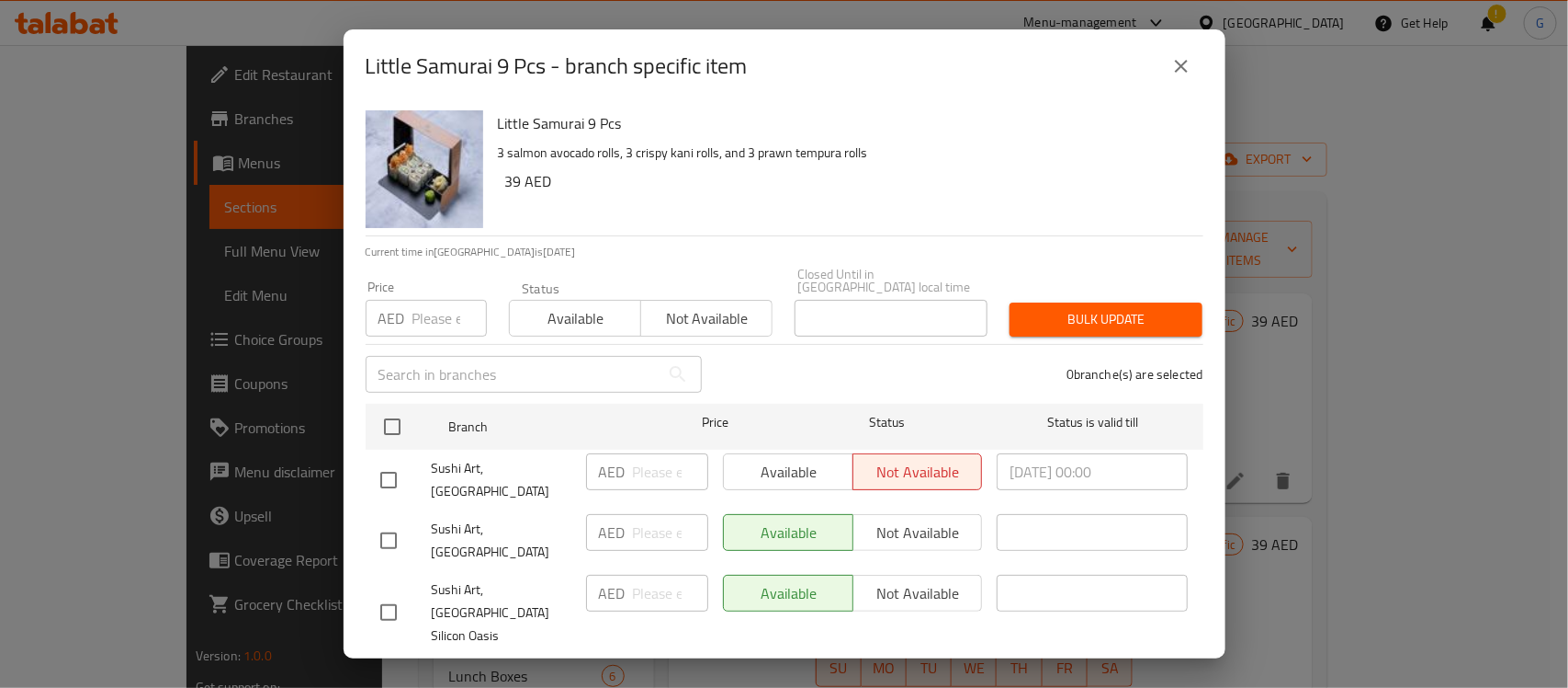
scroll to position [20, 0]
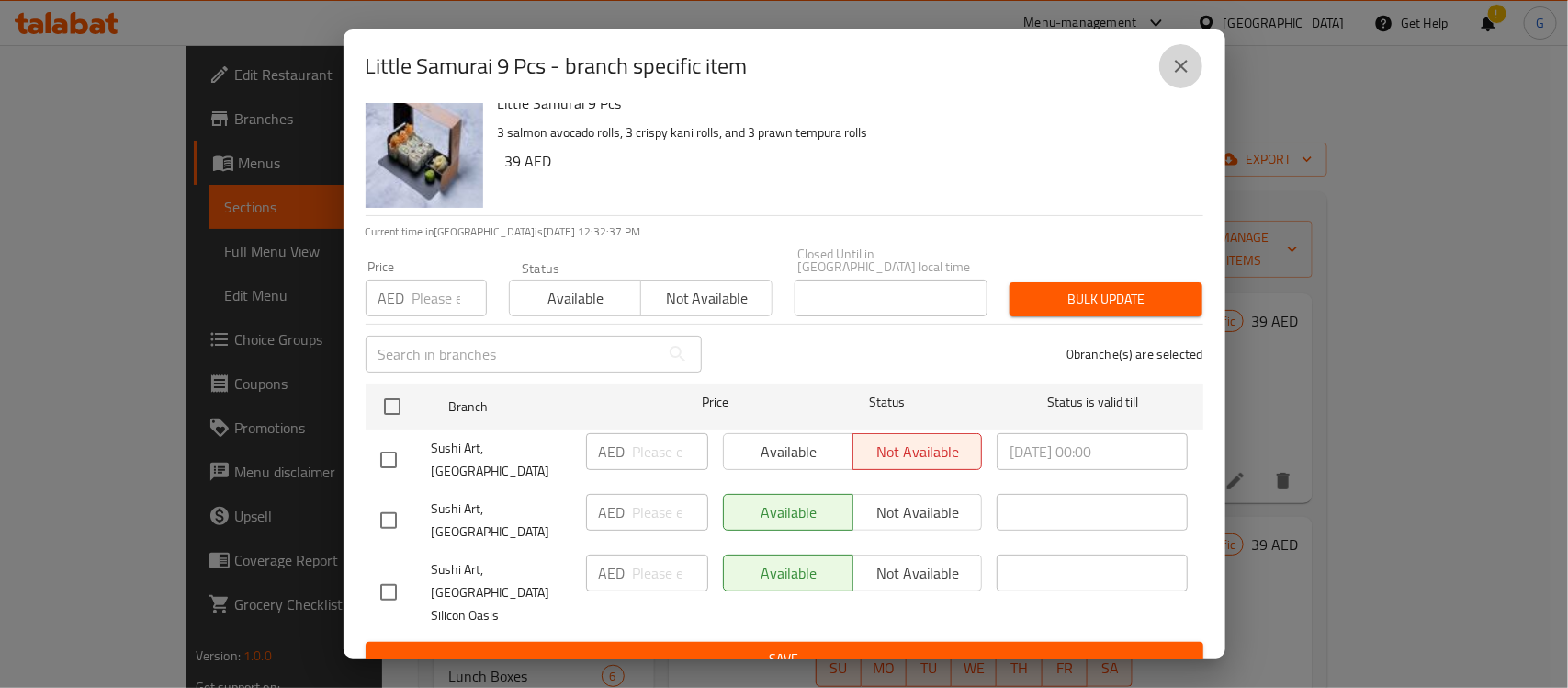
drag, startPoint x: 1163, startPoint y: 66, endPoint x: 1314, endPoint y: 466, distance: 427.6
click at [1164, 66] on button "close" at bounding box center [1181, 66] width 44 height 44
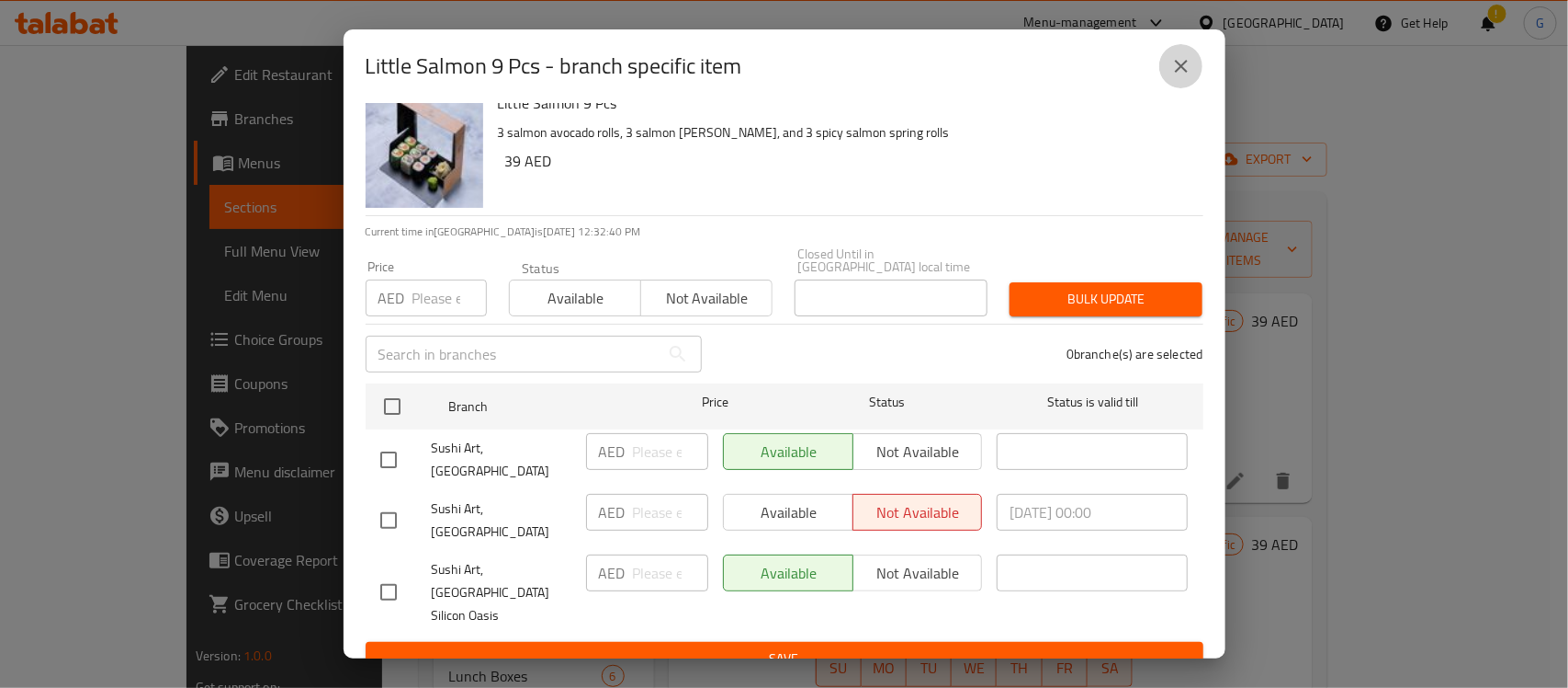
click at [1171, 58] on icon "close" at bounding box center [1181, 66] width 22 height 22
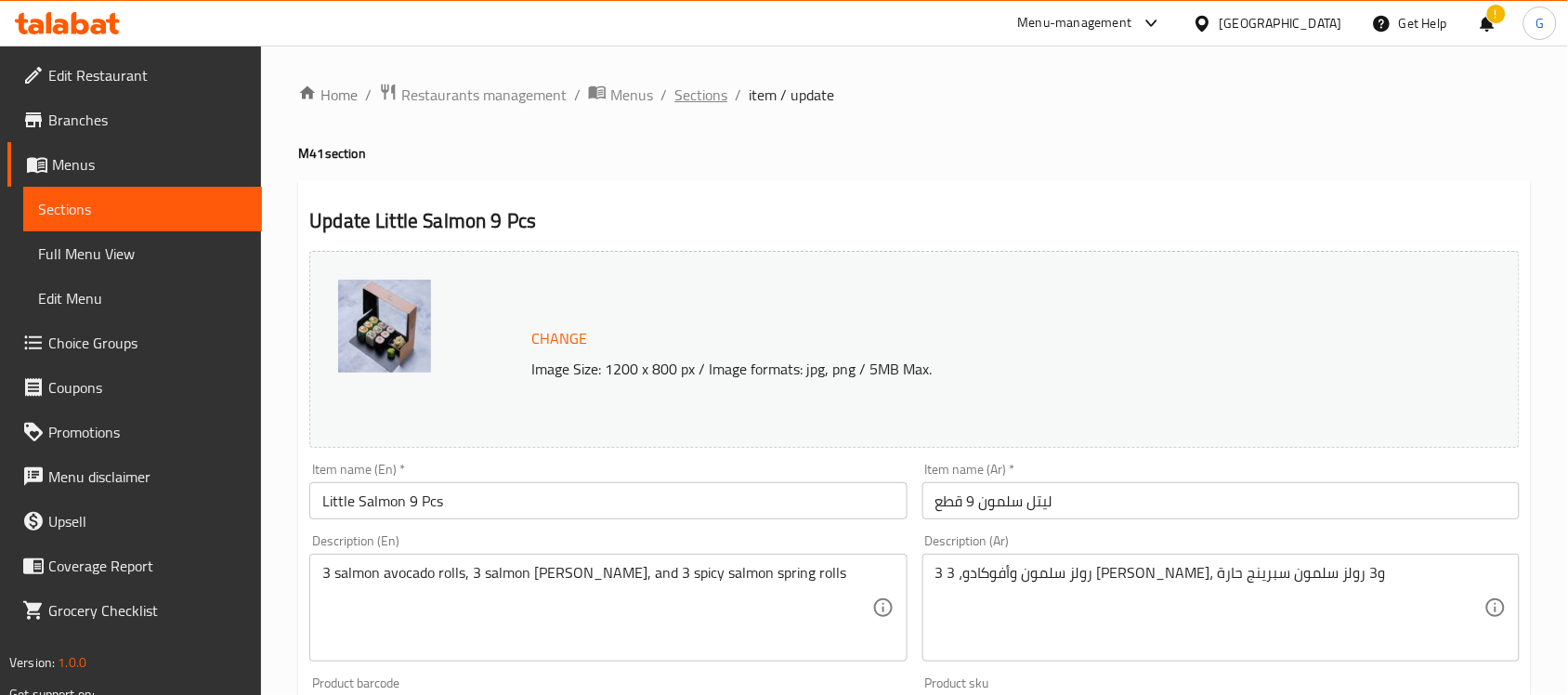
click at [701, 89] on span "Sections" at bounding box center [700, 94] width 53 height 22
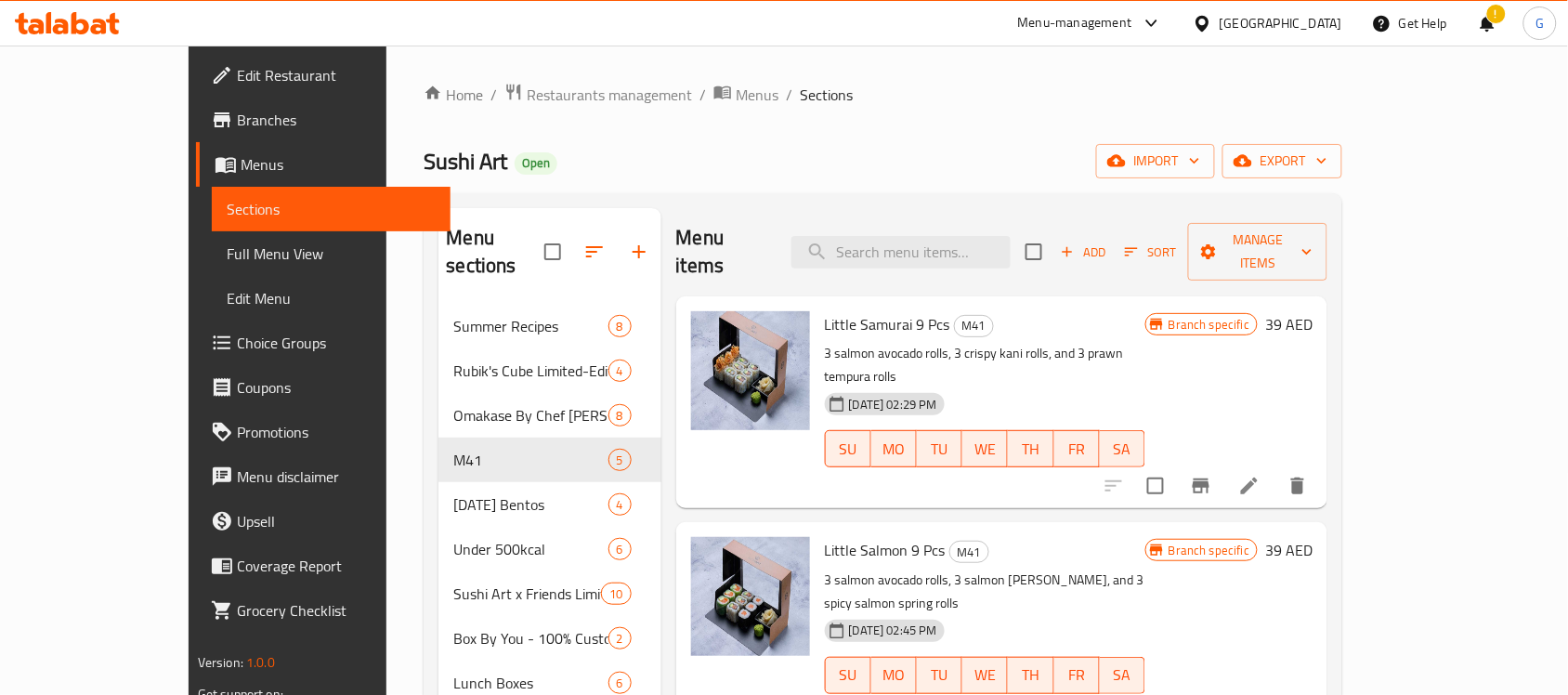
click at [237, 122] on span "Branches" at bounding box center [336, 119] width 199 height 22
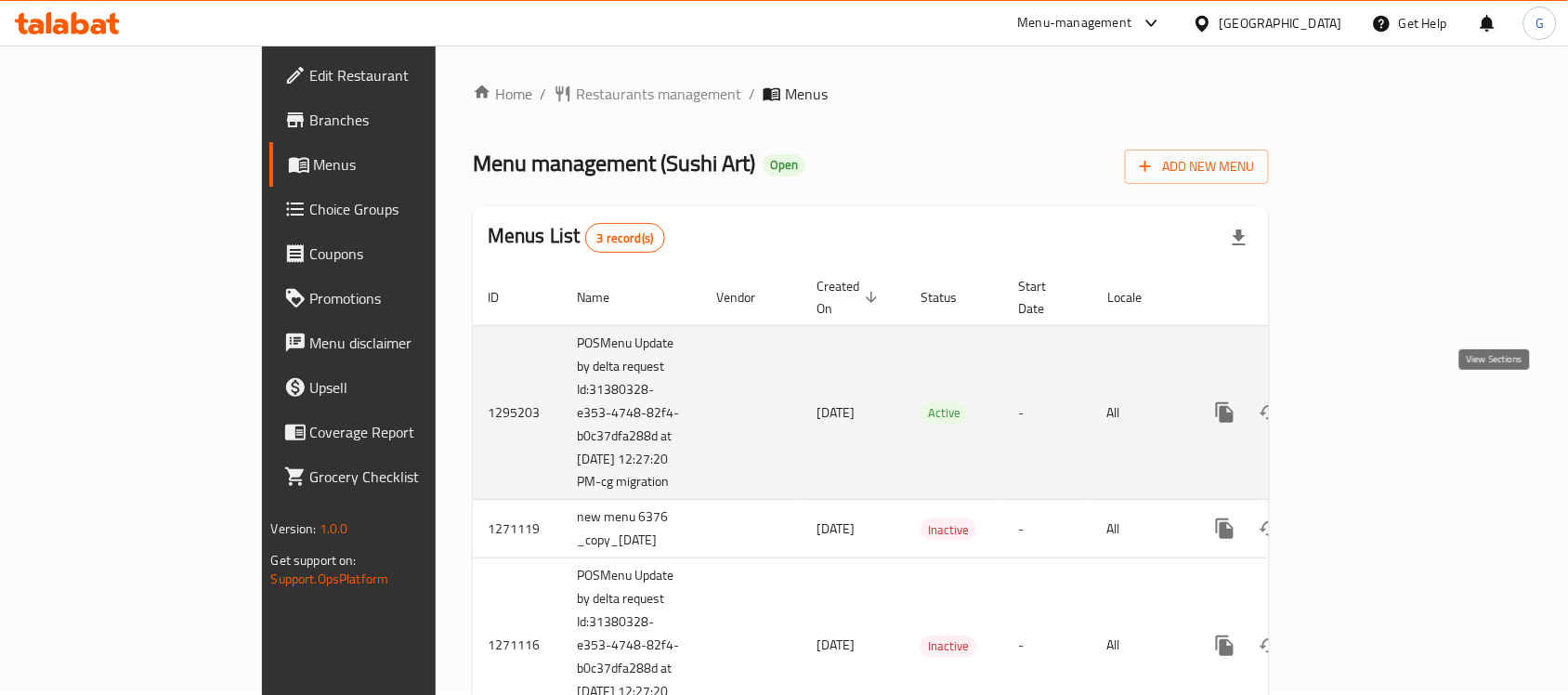
click at [1367, 404] on icon "enhanced table" at bounding box center [1359, 412] width 16 height 16
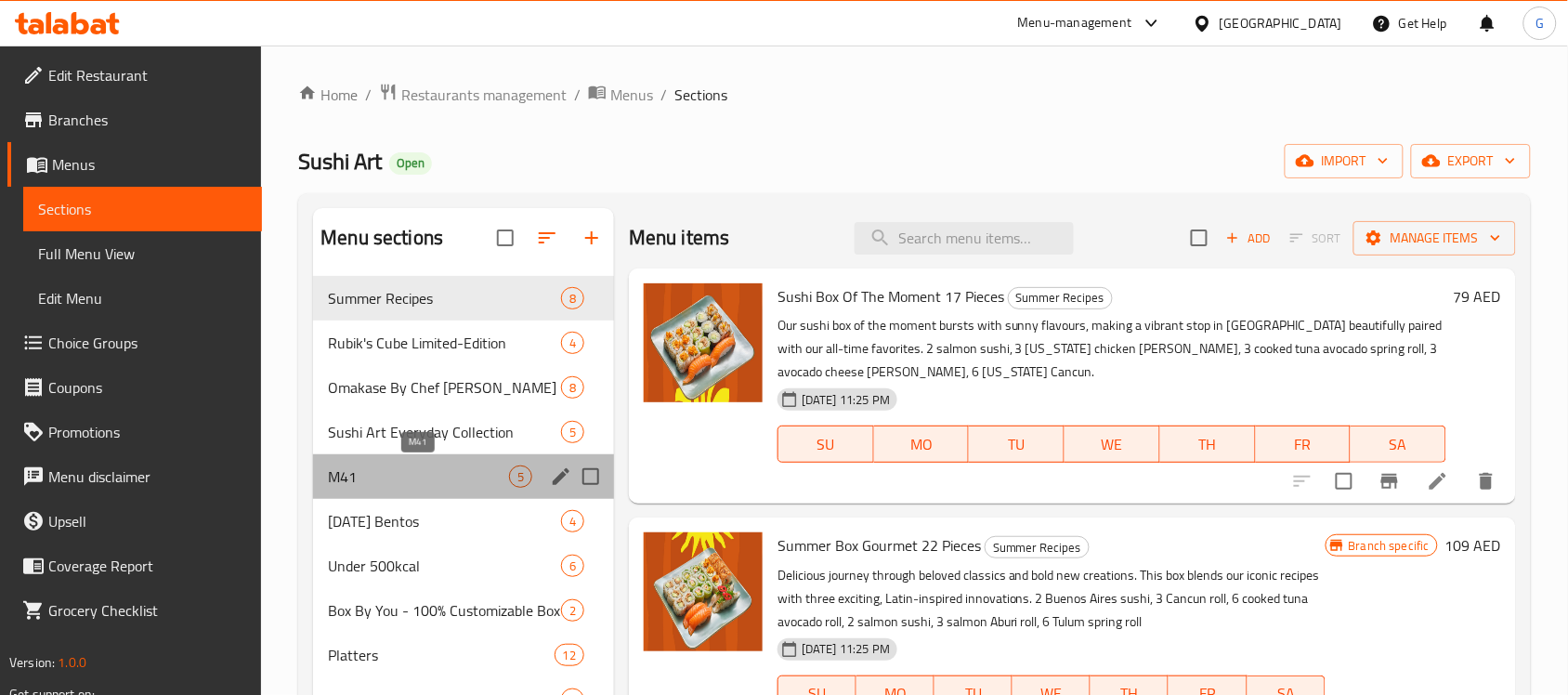
click at [411, 479] on span "M41" at bounding box center [418, 476] width 181 height 22
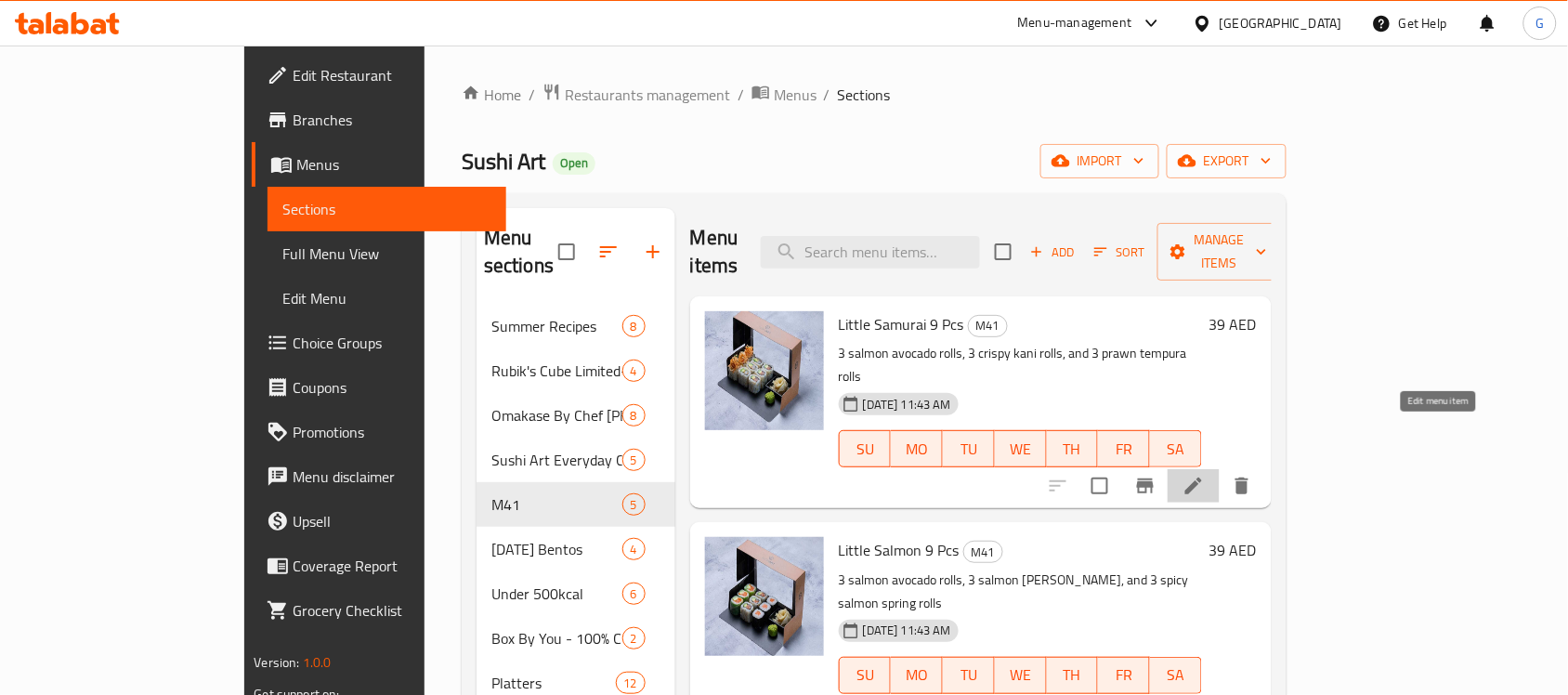
click at [1205, 474] on icon at bounding box center [1193, 485] width 22 height 22
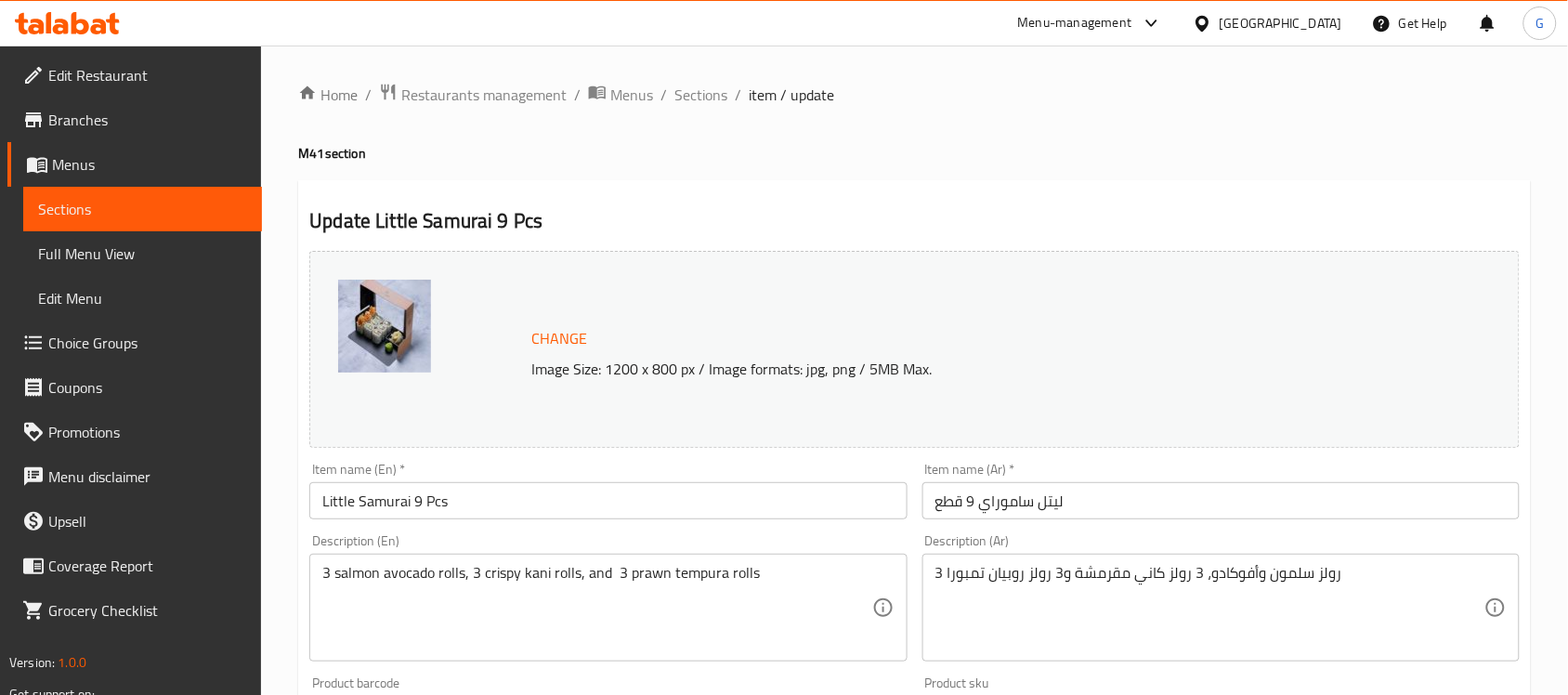
drag, startPoint x: 690, startPoint y: 103, endPoint x: 698, endPoint y: 112, distance: 12.0
click at [690, 103] on span "Sections" at bounding box center [700, 94] width 53 height 22
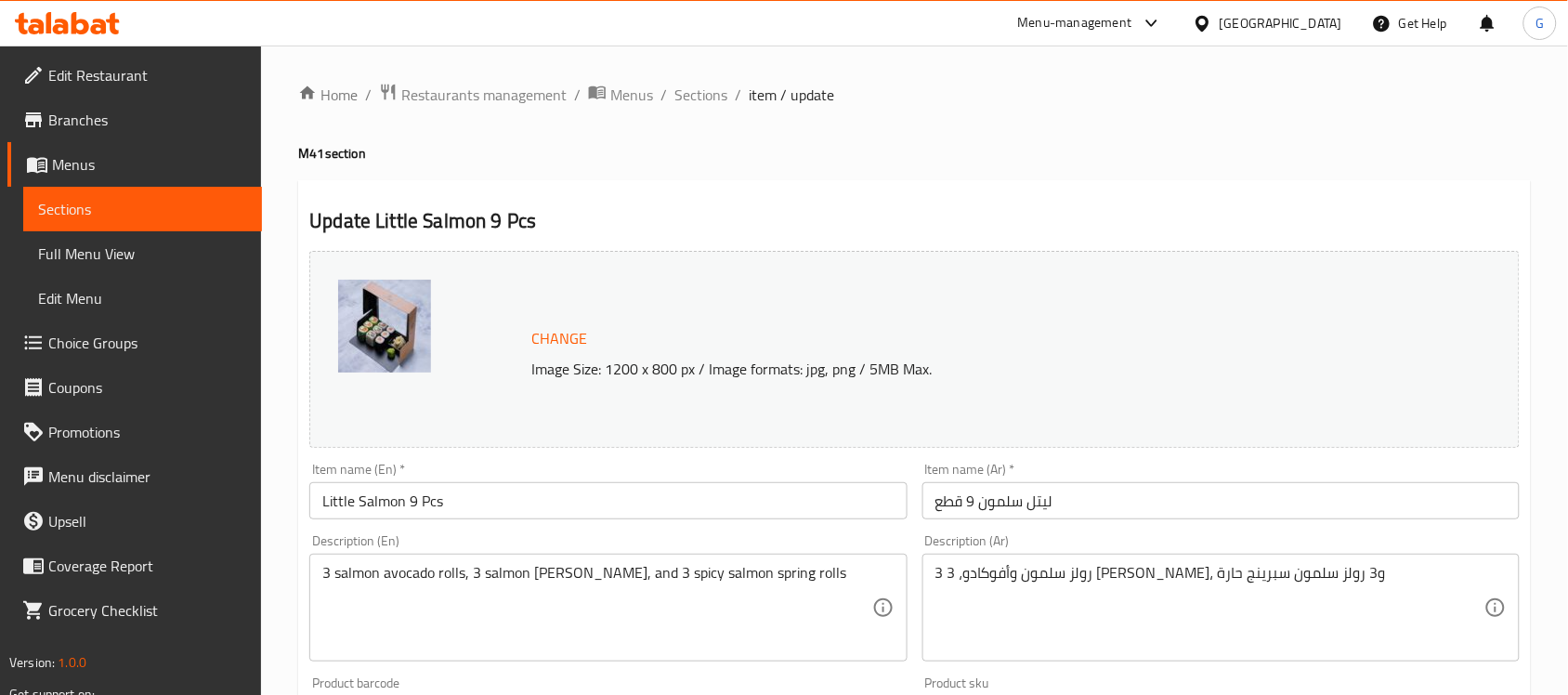
click at [85, 103] on link "Branches" at bounding box center [134, 120] width 254 height 44
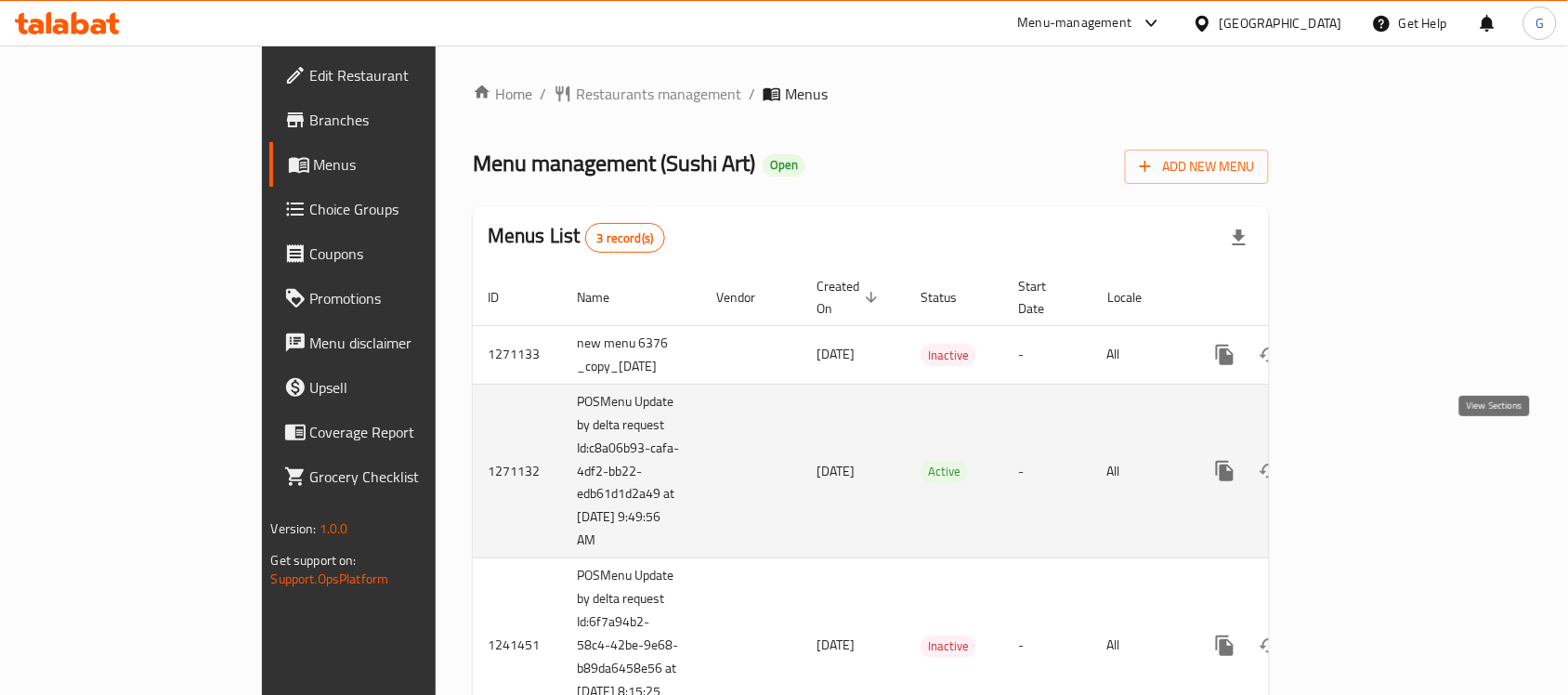
click at [1370, 460] on icon "enhanced table" at bounding box center [1359, 470] width 22 height 22
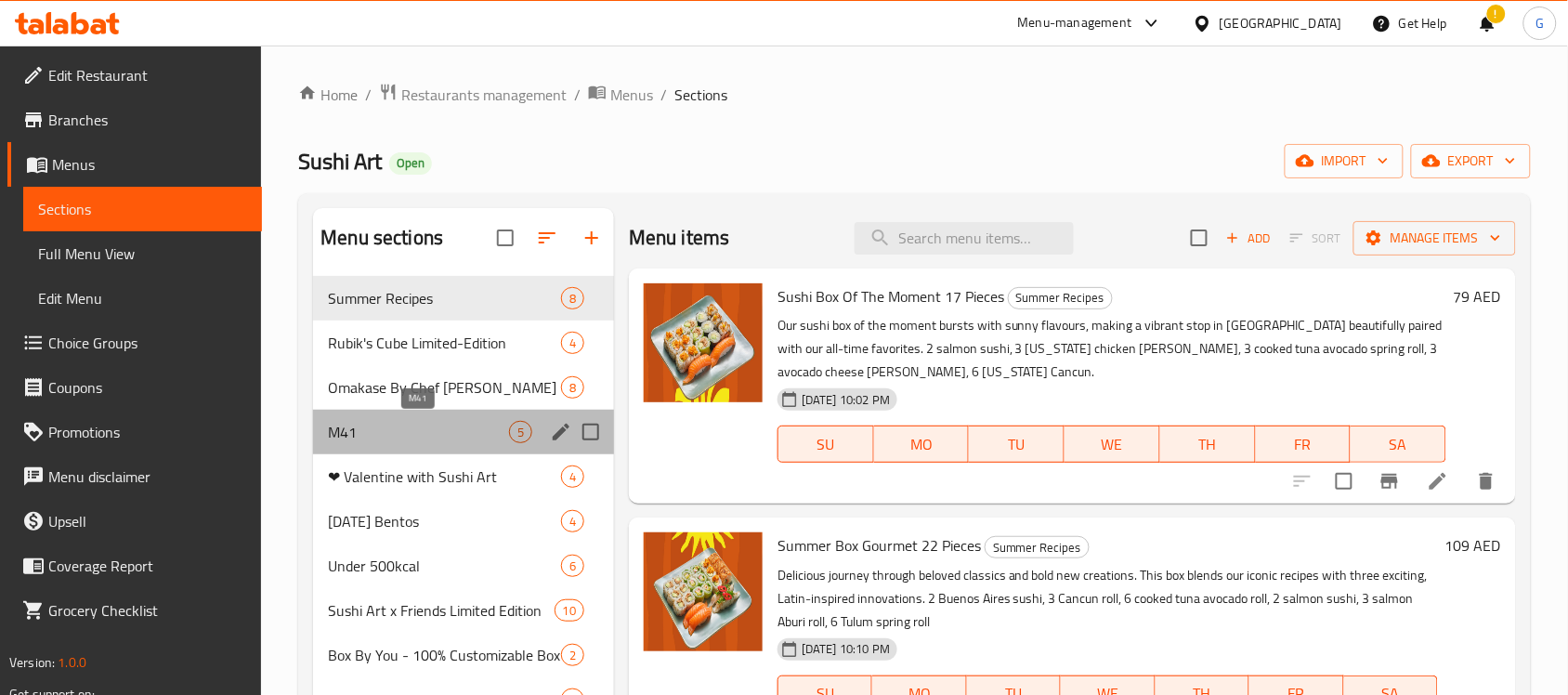
click at [438, 443] on span "M41" at bounding box center [418, 431] width 181 height 22
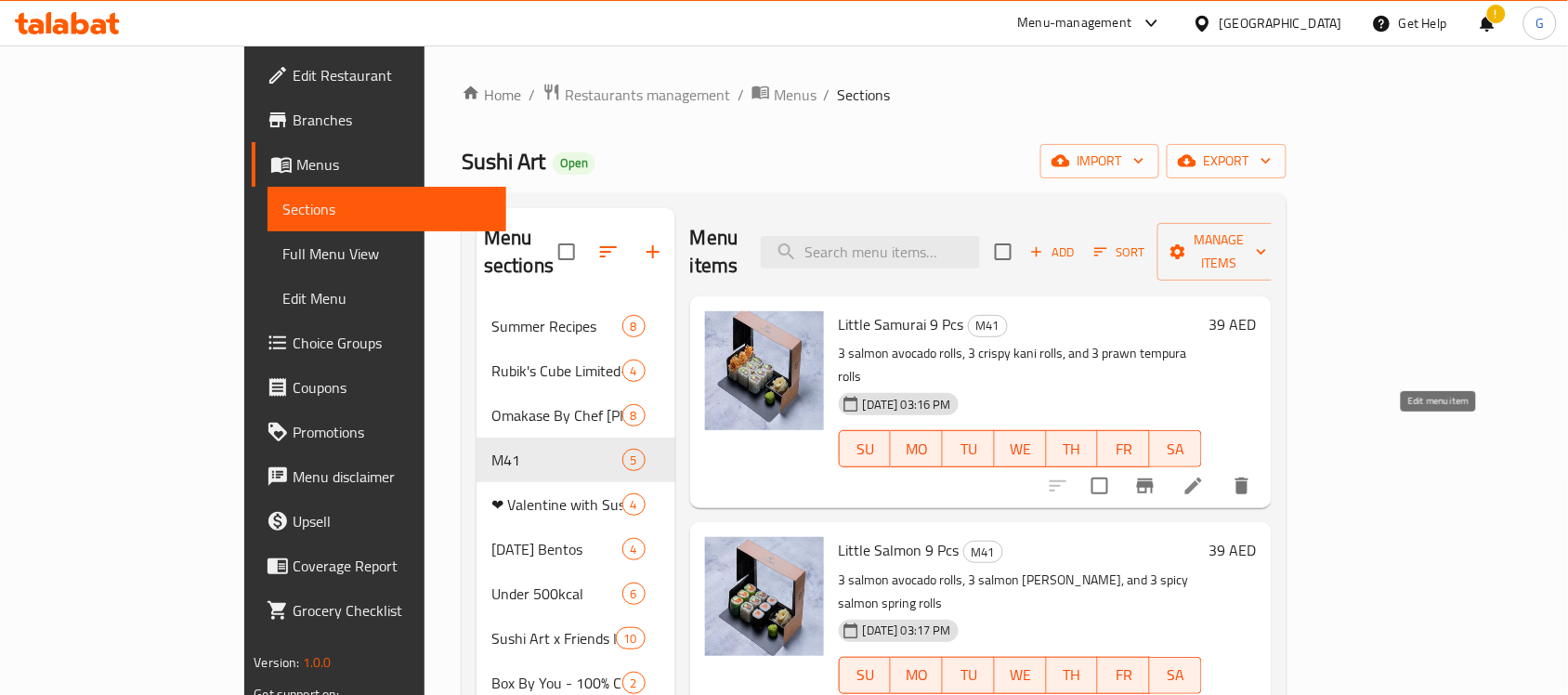
click at [1205, 474] on icon at bounding box center [1193, 485] width 22 height 22
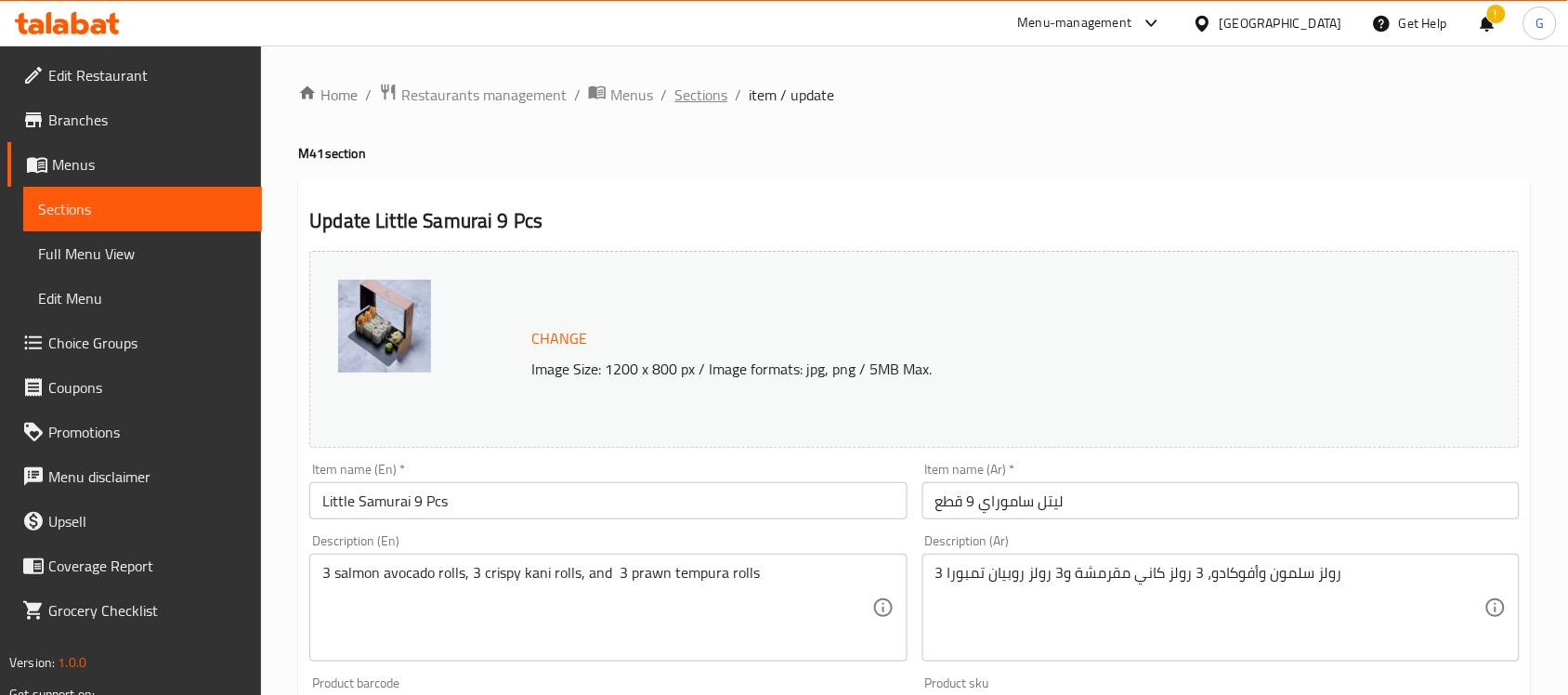
click at [693, 100] on span "Sections" at bounding box center [700, 94] width 53 height 22
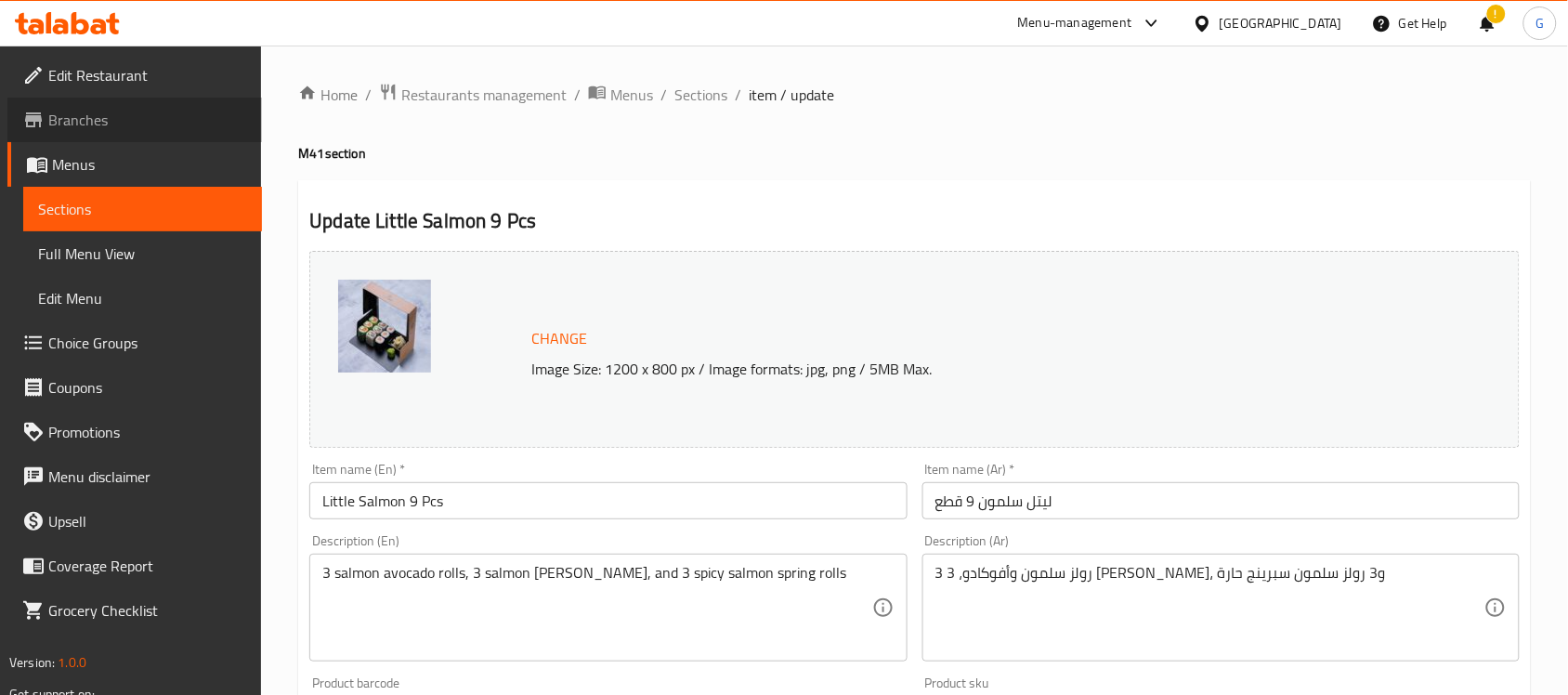
click at [116, 118] on span "Branches" at bounding box center [147, 119] width 199 height 22
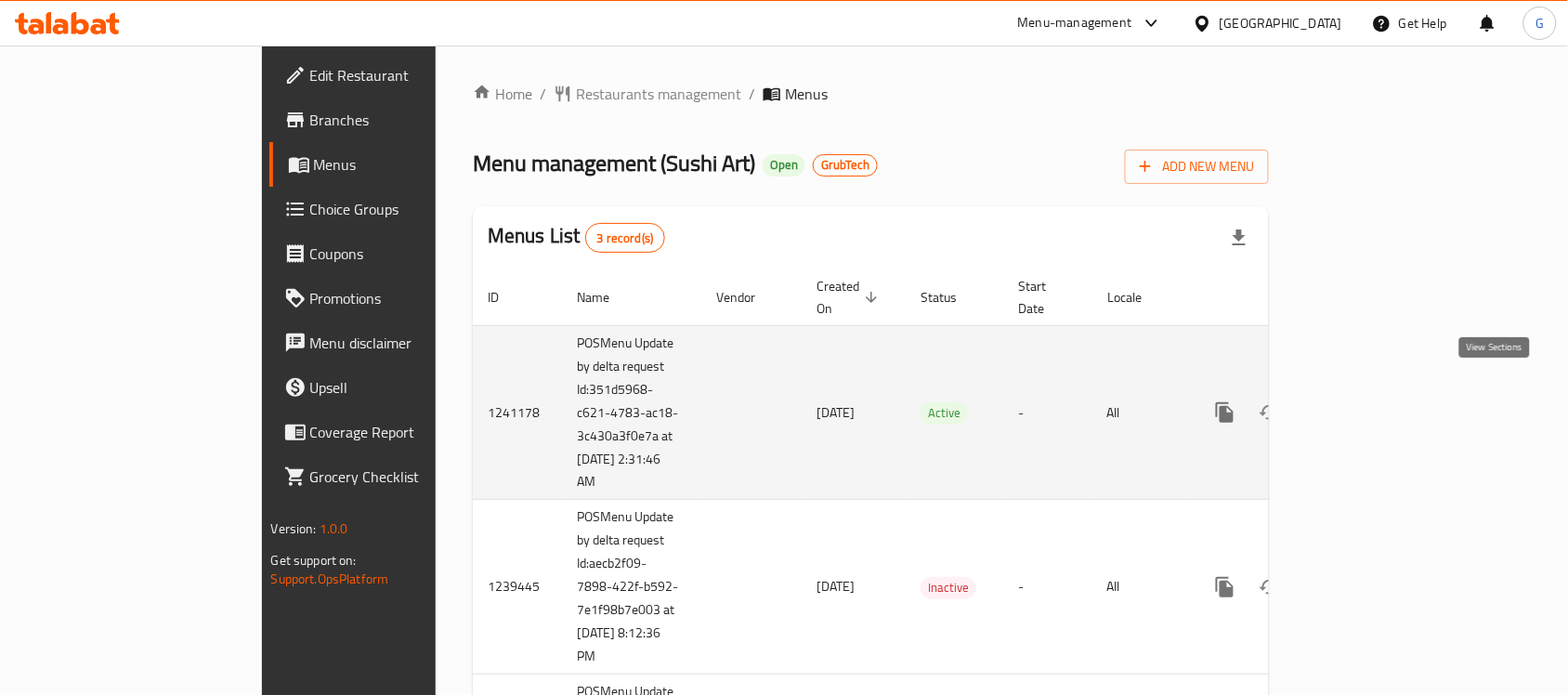
click at [1367, 404] on icon "enhanced table" at bounding box center [1359, 412] width 16 height 16
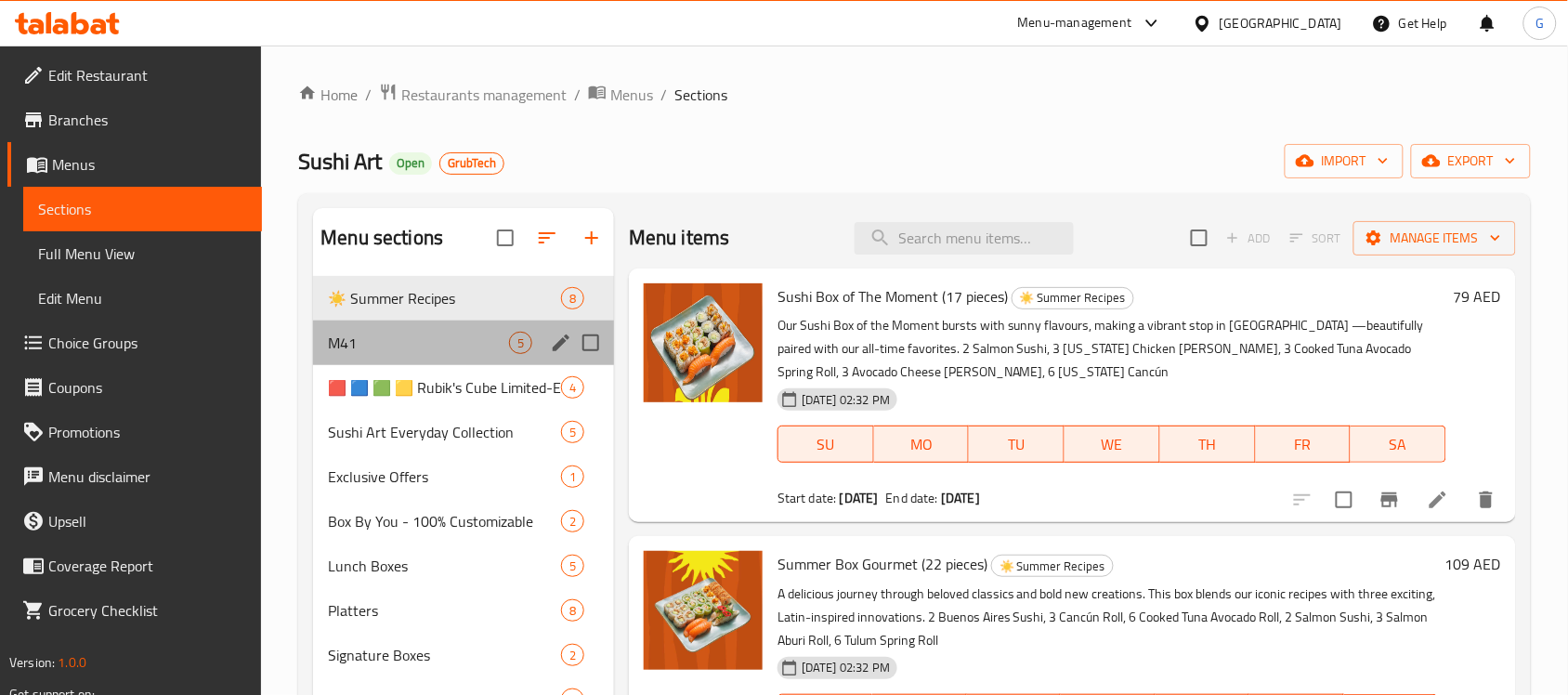
click at [363, 355] on div "M41 5" at bounding box center [463, 343] width 301 height 44
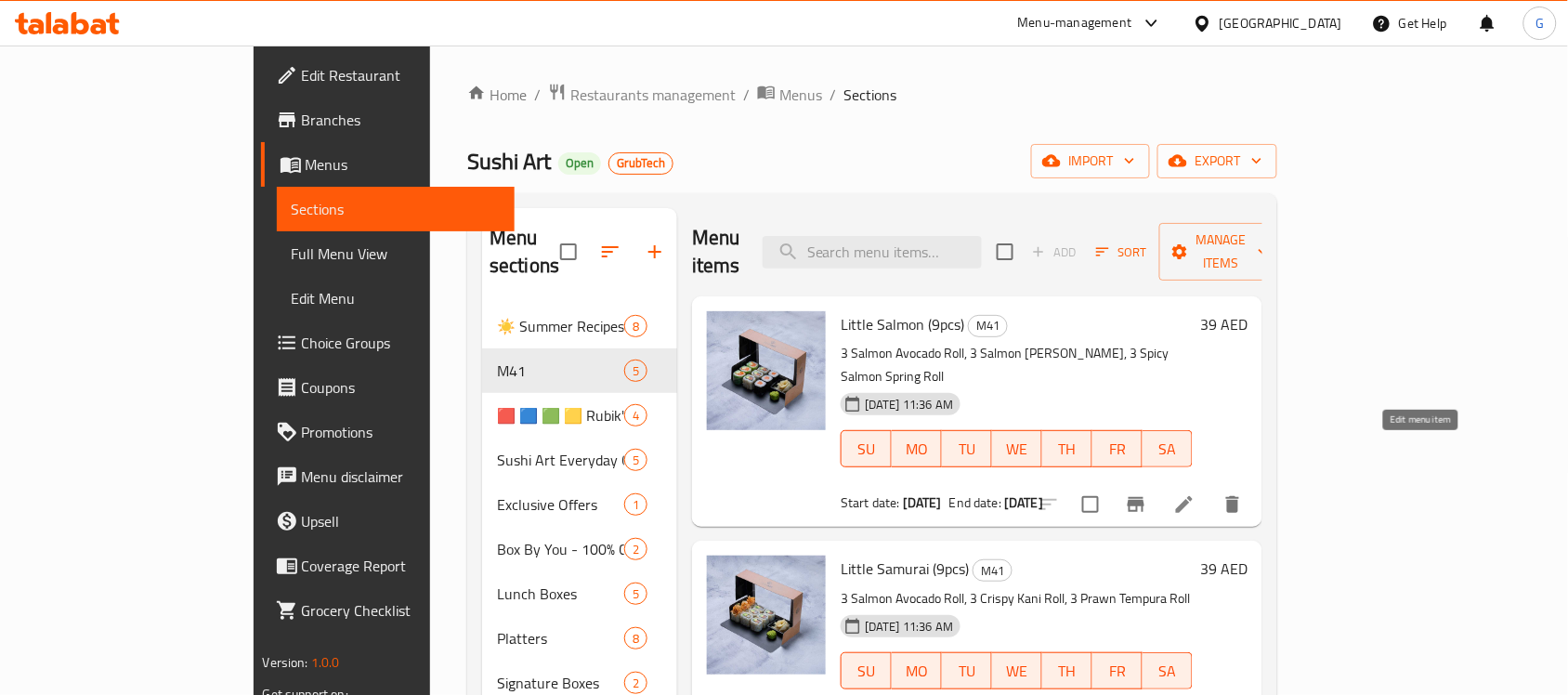
click at [1195, 493] on icon at bounding box center [1184, 504] width 22 height 22
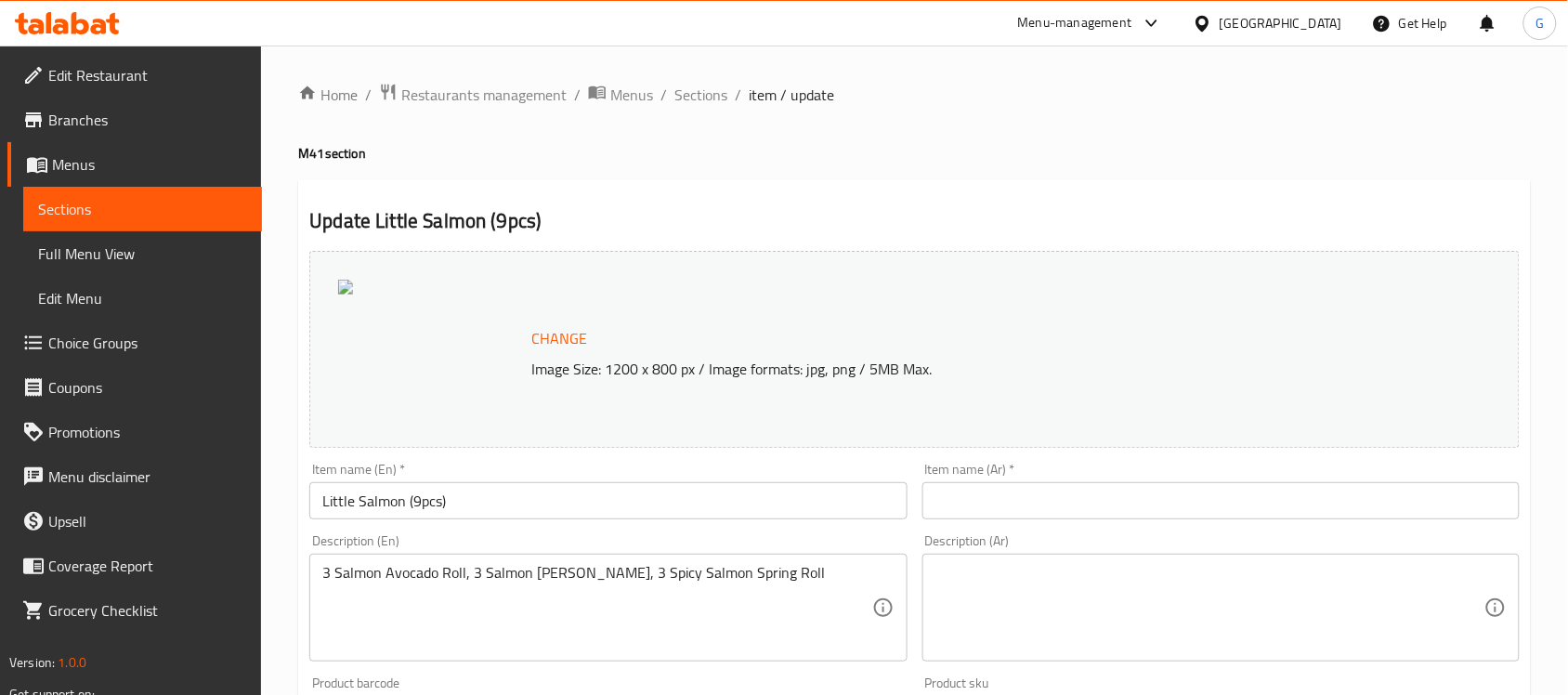
drag, startPoint x: 721, startPoint y: 96, endPoint x: 753, endPoint y: 121, distance: 40.6
click at [721, 96] on span "Sections" at bounding box center [700, 94] width 53 height 22
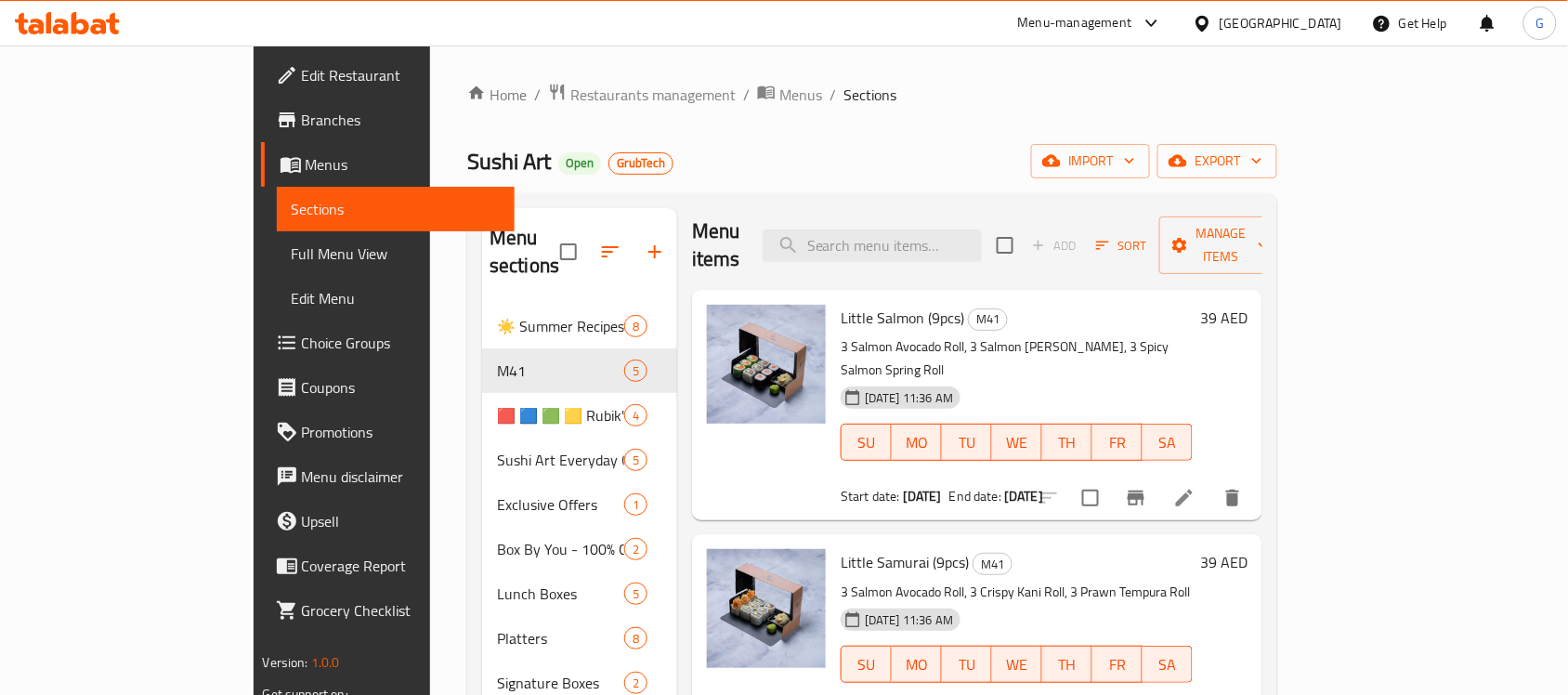
scroll to position [10, 0]
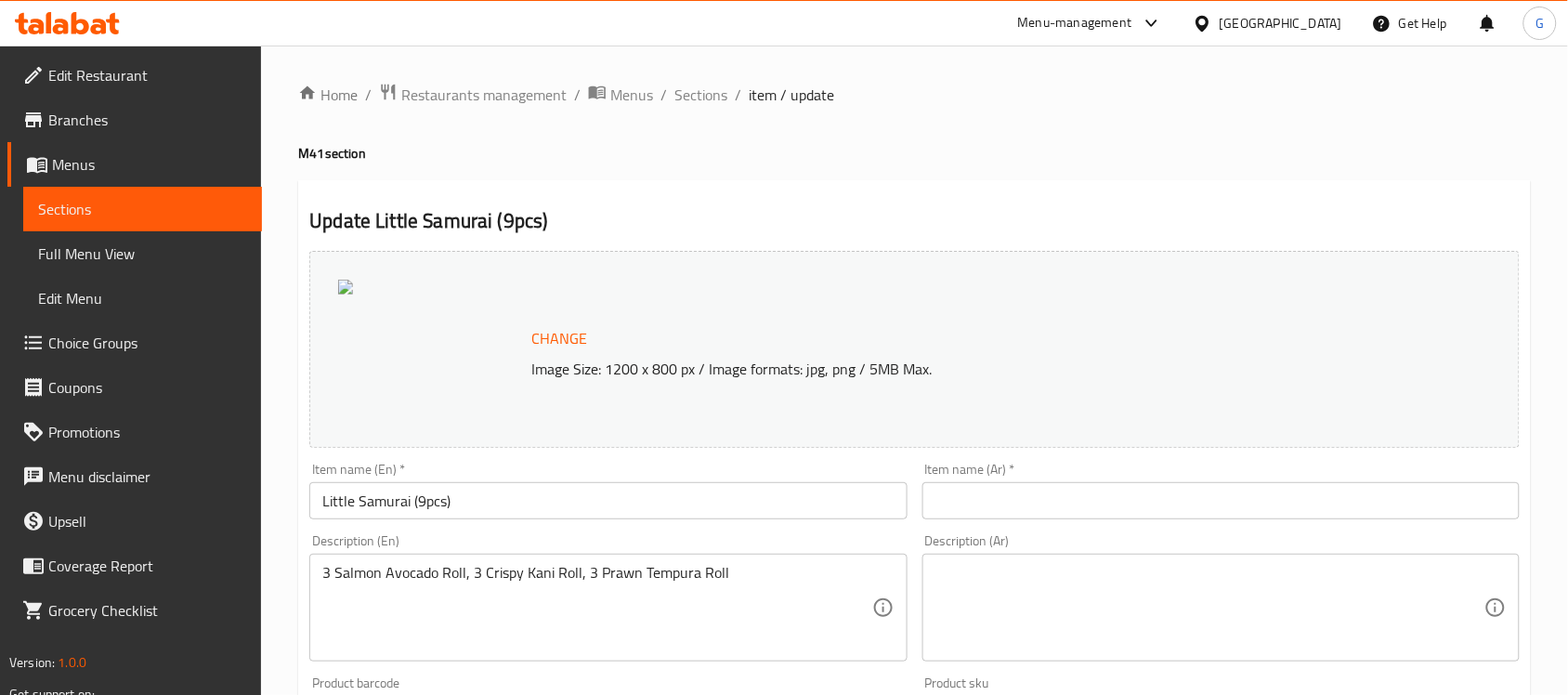
click at [85, 112] on span "Branches" at bounding box center [147, 119] width 199 height 22
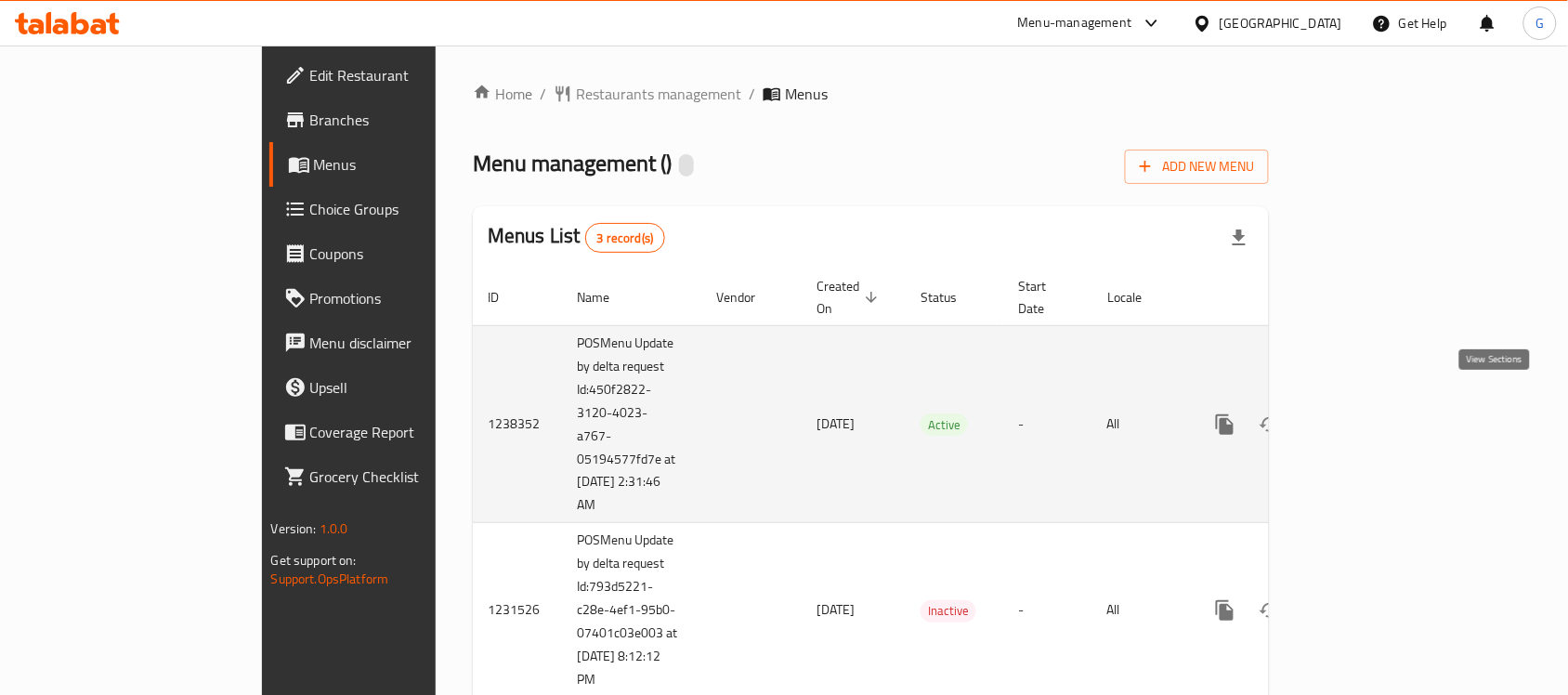
click at [1370, 413] on icon "enhanced table" at bounding box center [1359, 423] width 22 height 22
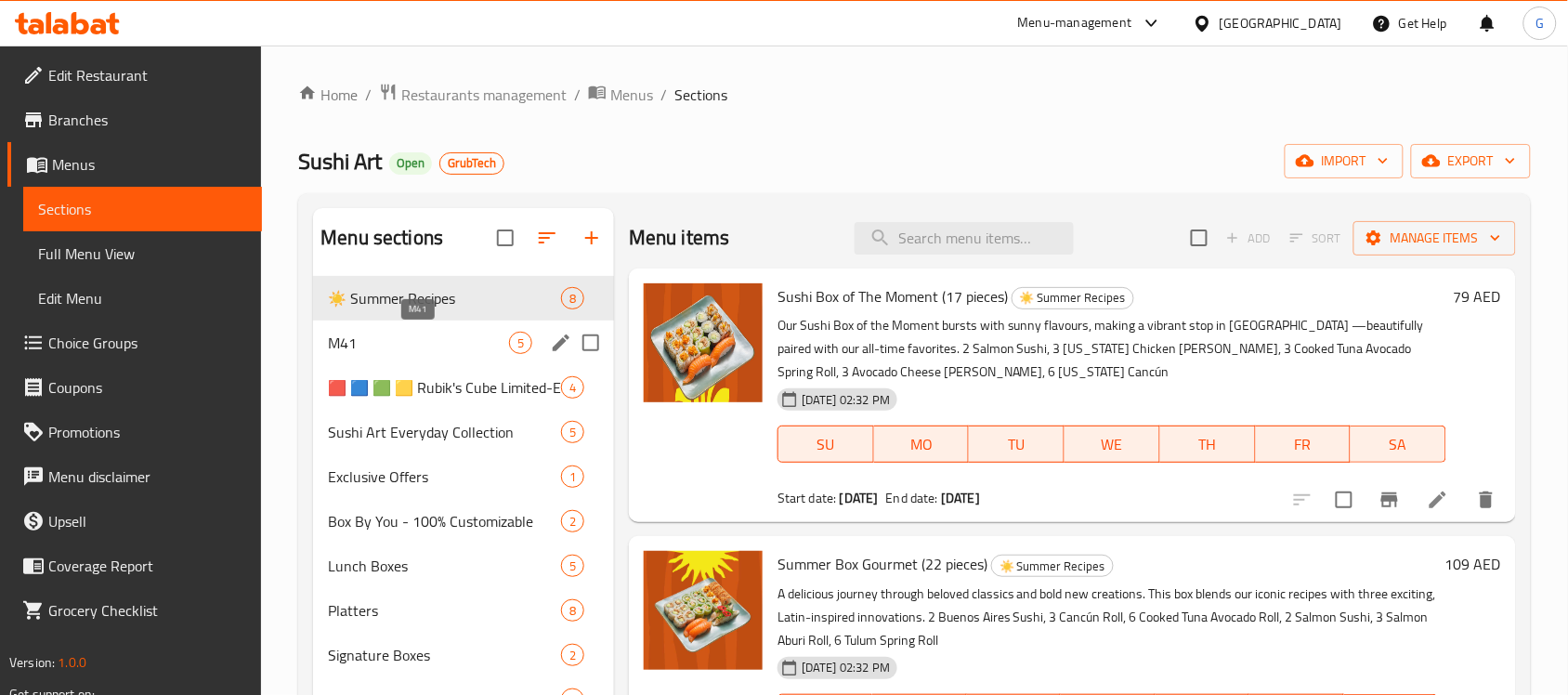
click at [430, 349] on span "M41" at bounding box center [418, 342] width 181 height 22
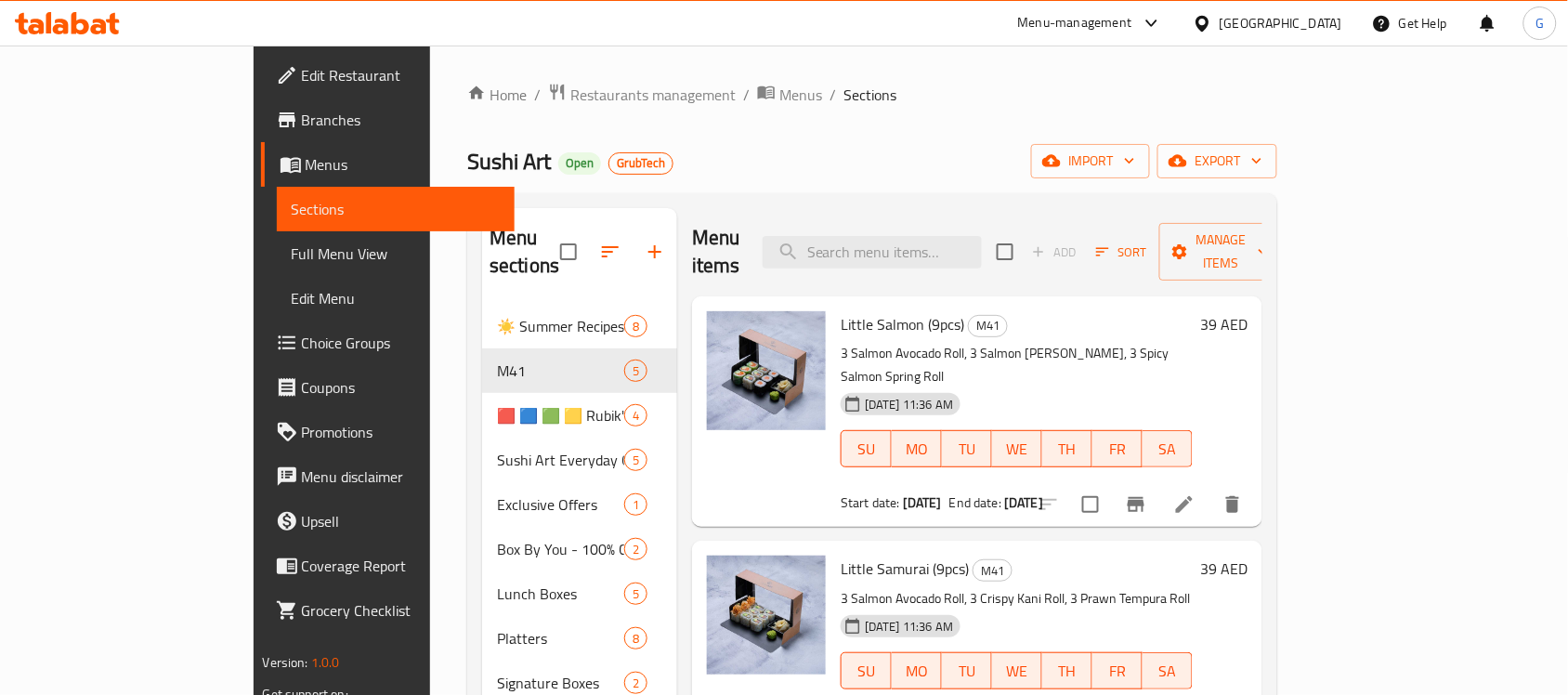
click at [1195, 493] on icon at bounding box center [1184, 504] width 22 height 22
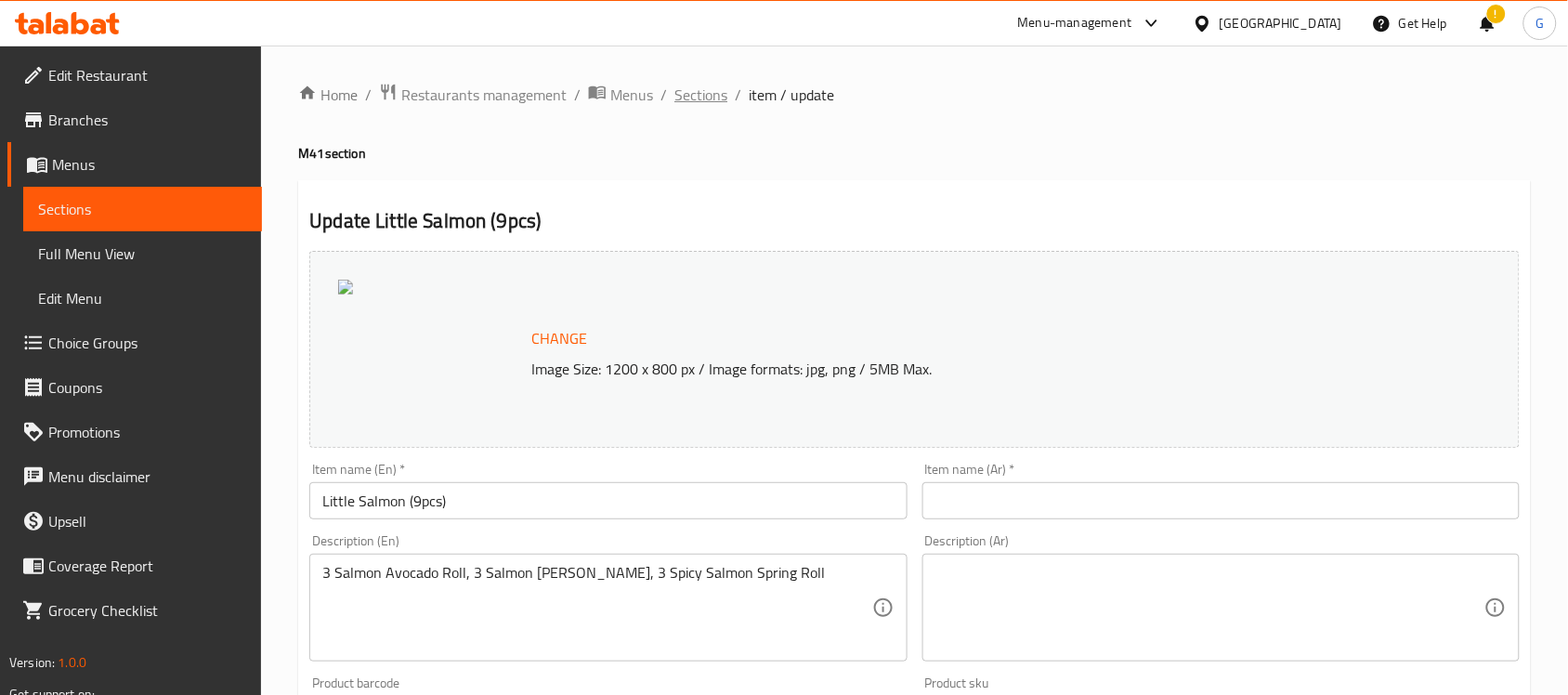
click at [689, 103] on span "Sections" at bounding box center [700, 94] width 53 height 22
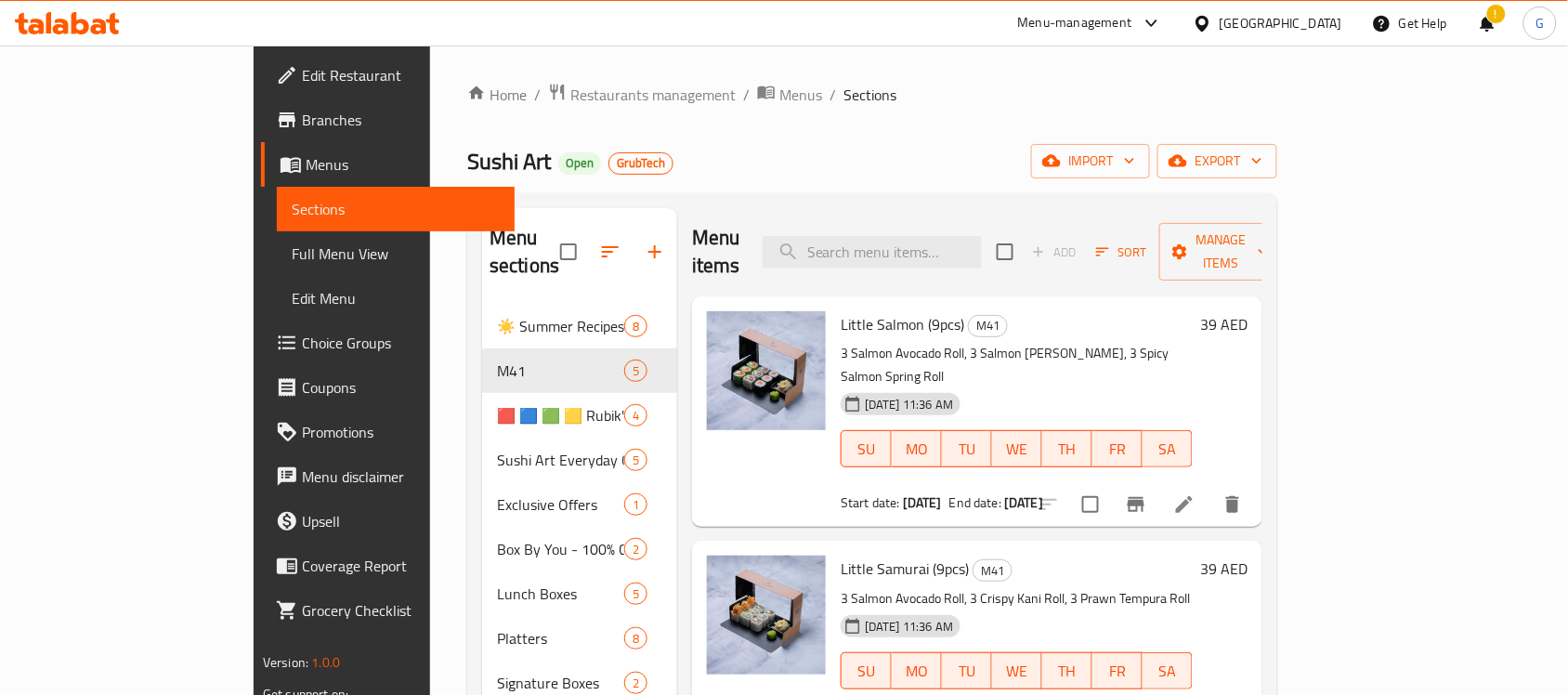
scroll to position [10, 0]
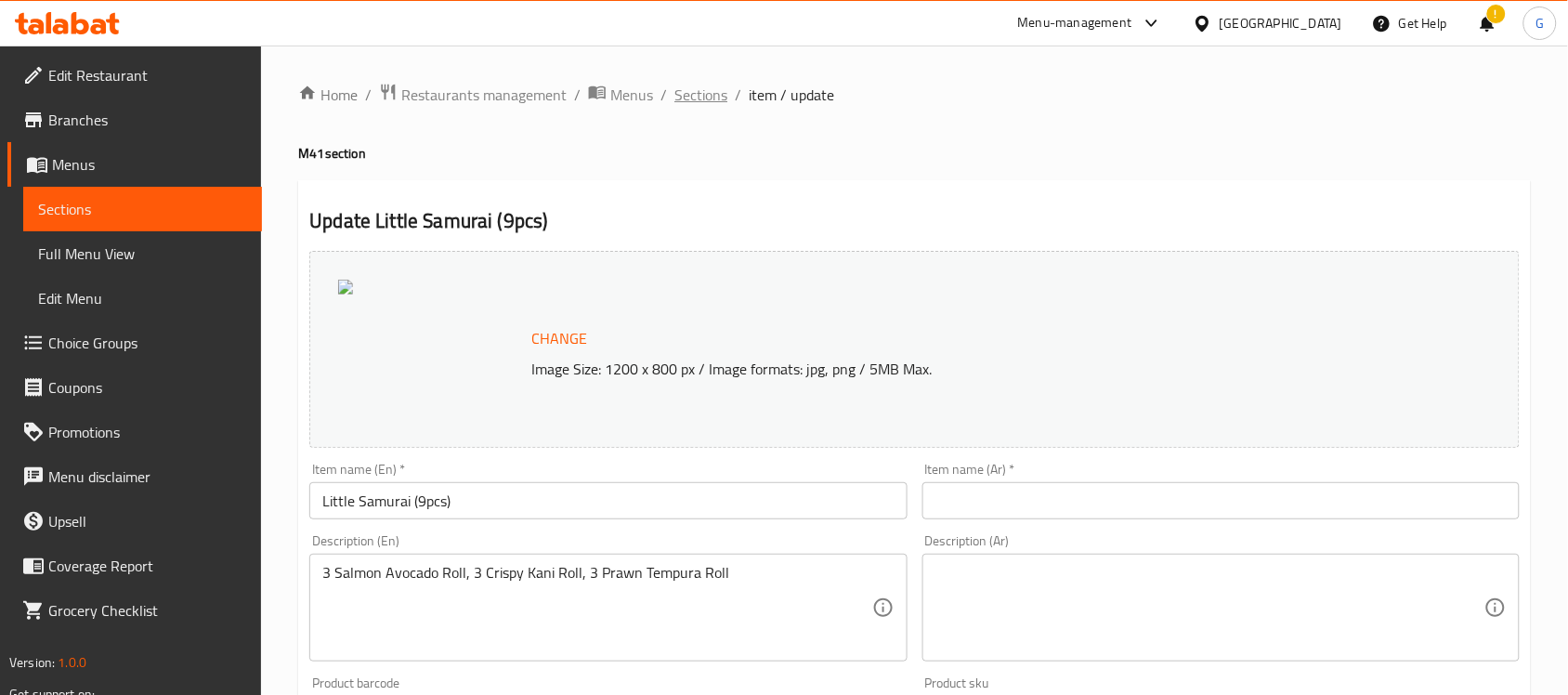
click at [699, 88] on span "Sections" at bounding box center [700, 94] width 53 height 22
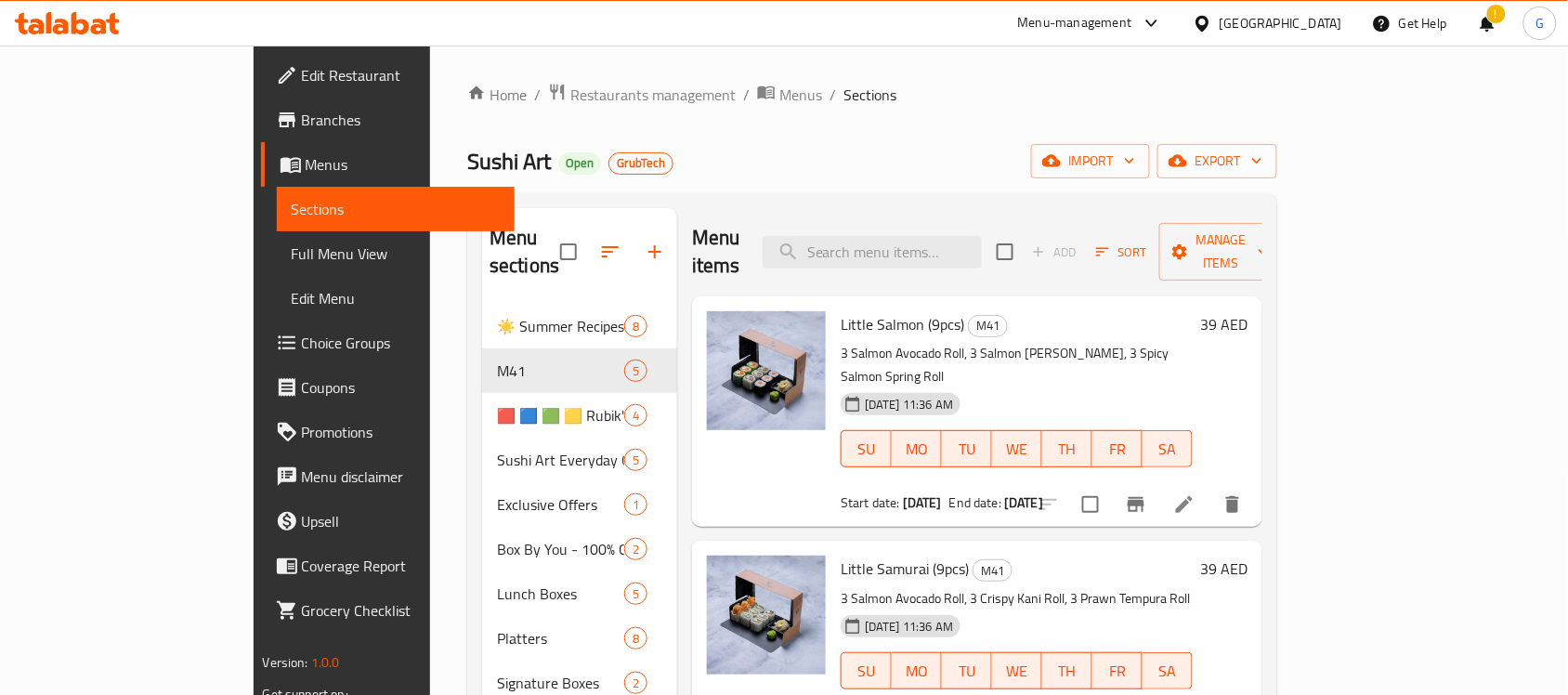
click at [302, 117] on span "Branches" at bounding box center [400, 119] width 199 height 22
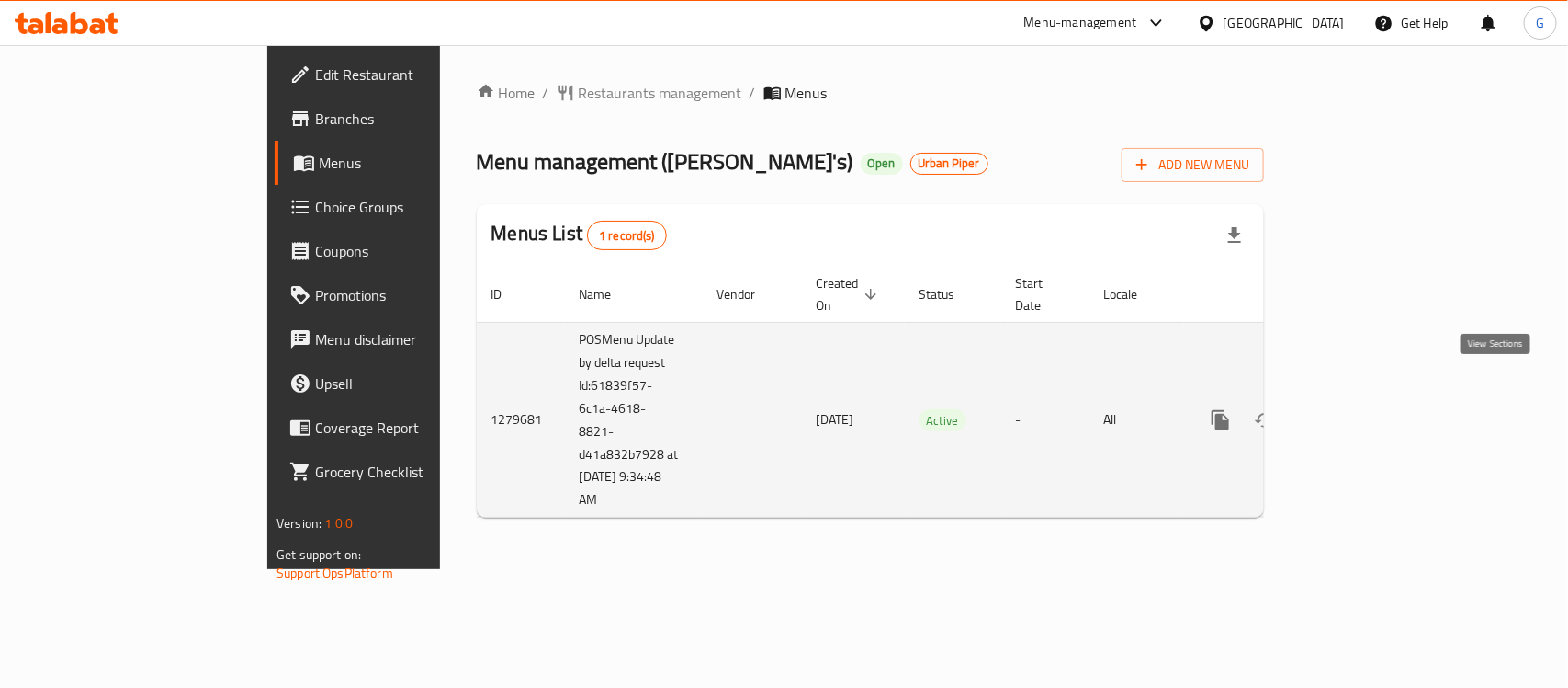
click at [1362, 411] on icon "enhanced table" at bounding box center [1352, 419] width 16 height 16
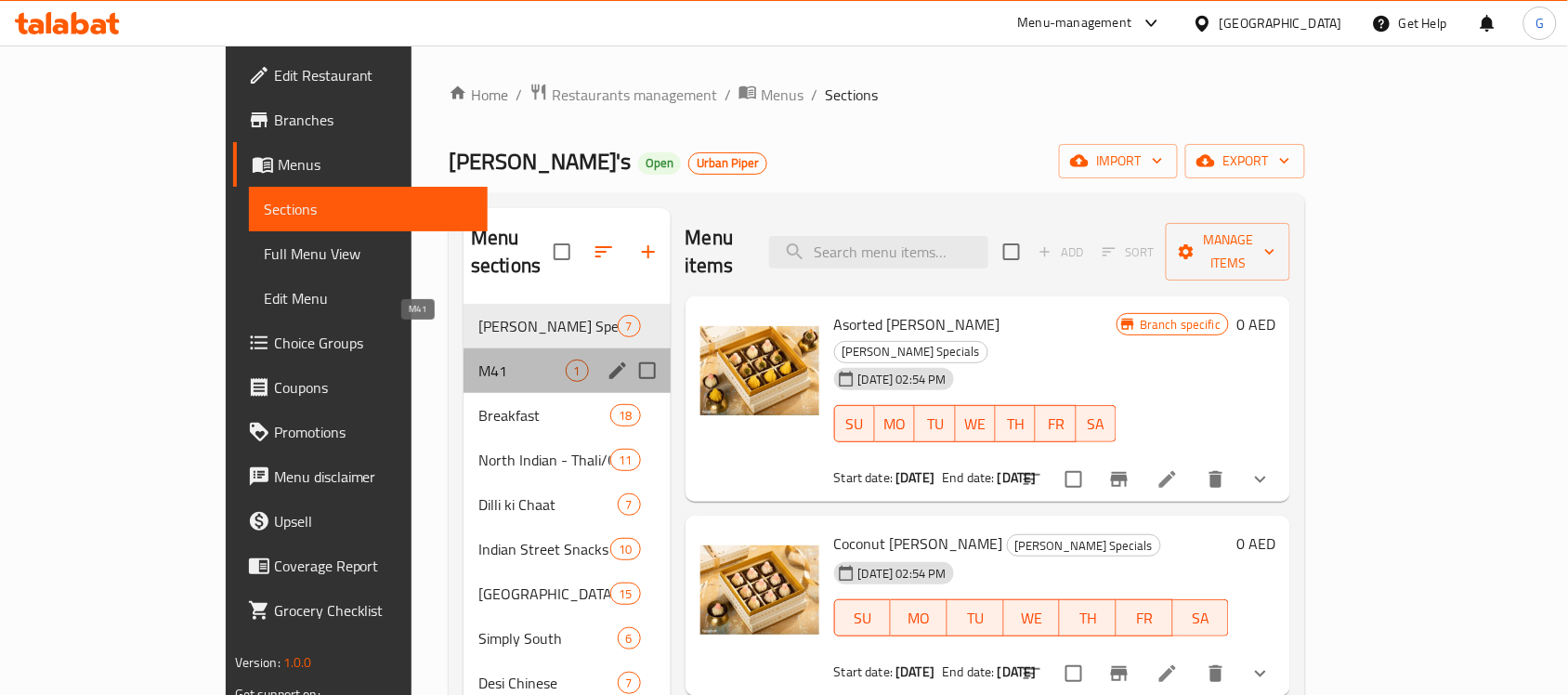
click at [478, 359] on span "M41" at bounding box center [521, 370] width 86 height 22
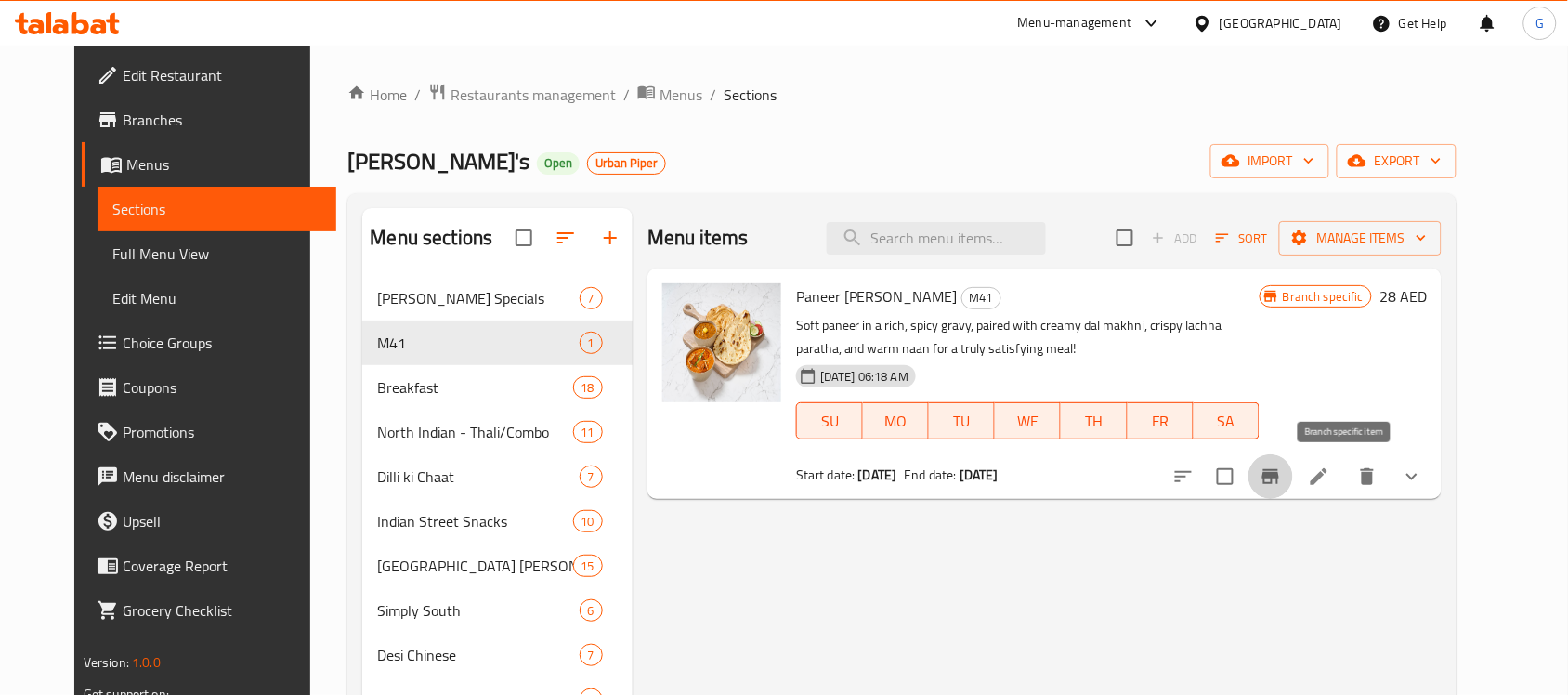
click at [1293, 470] on button "Branch-specific-item" at bounding box center [1270, 476] width 44 height 44
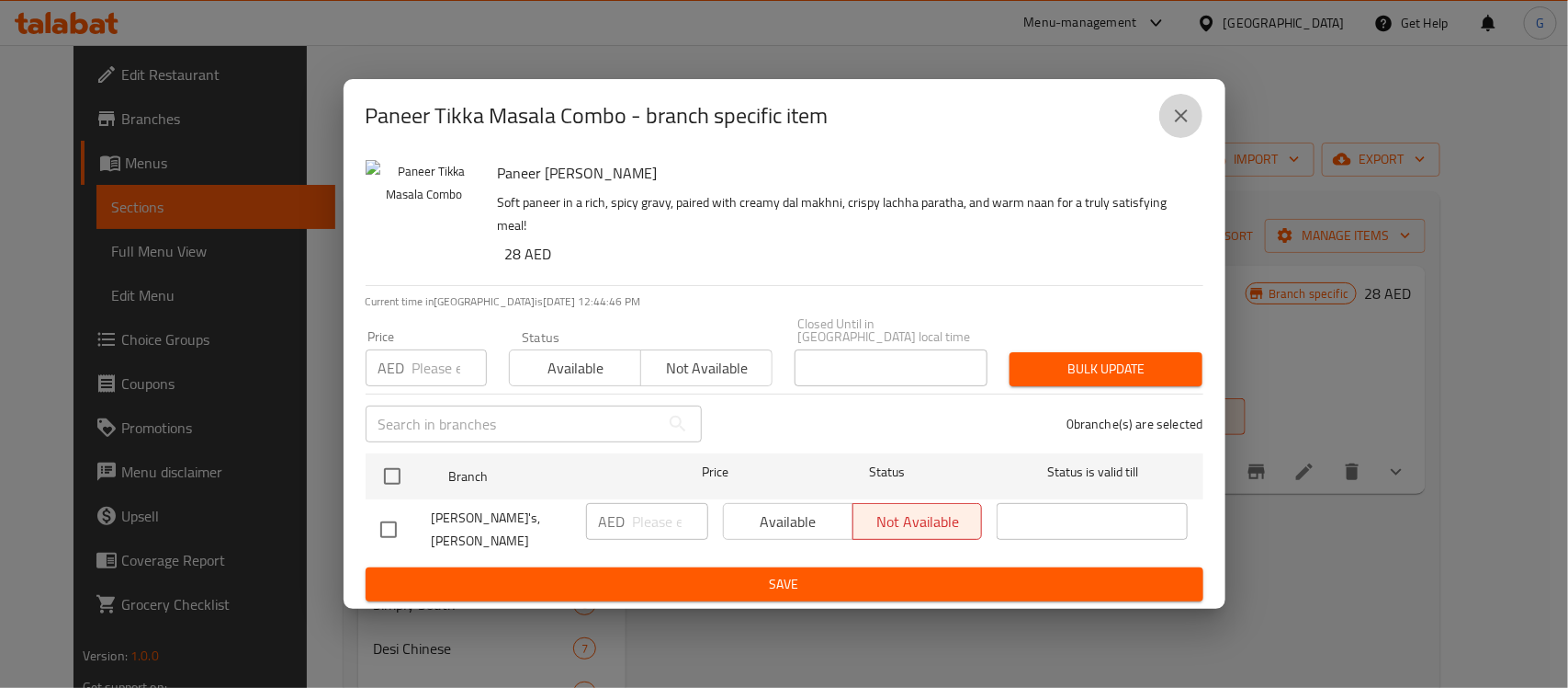
click at [1177, 127] on icon "close" at bounding box center [1181, 115] width 22 height 22
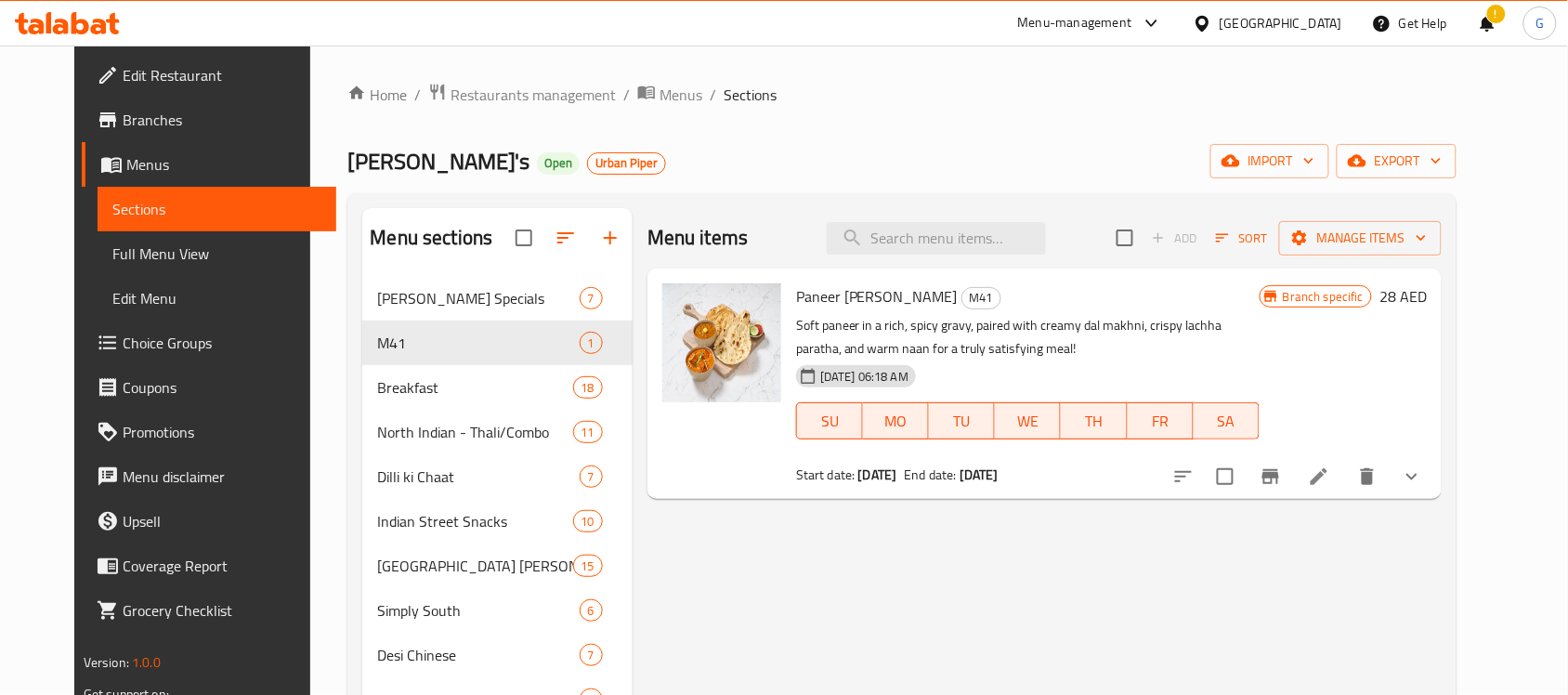
click at [123, 128] on span "Branches" at bounding box center [222, 119] width 199 height 22
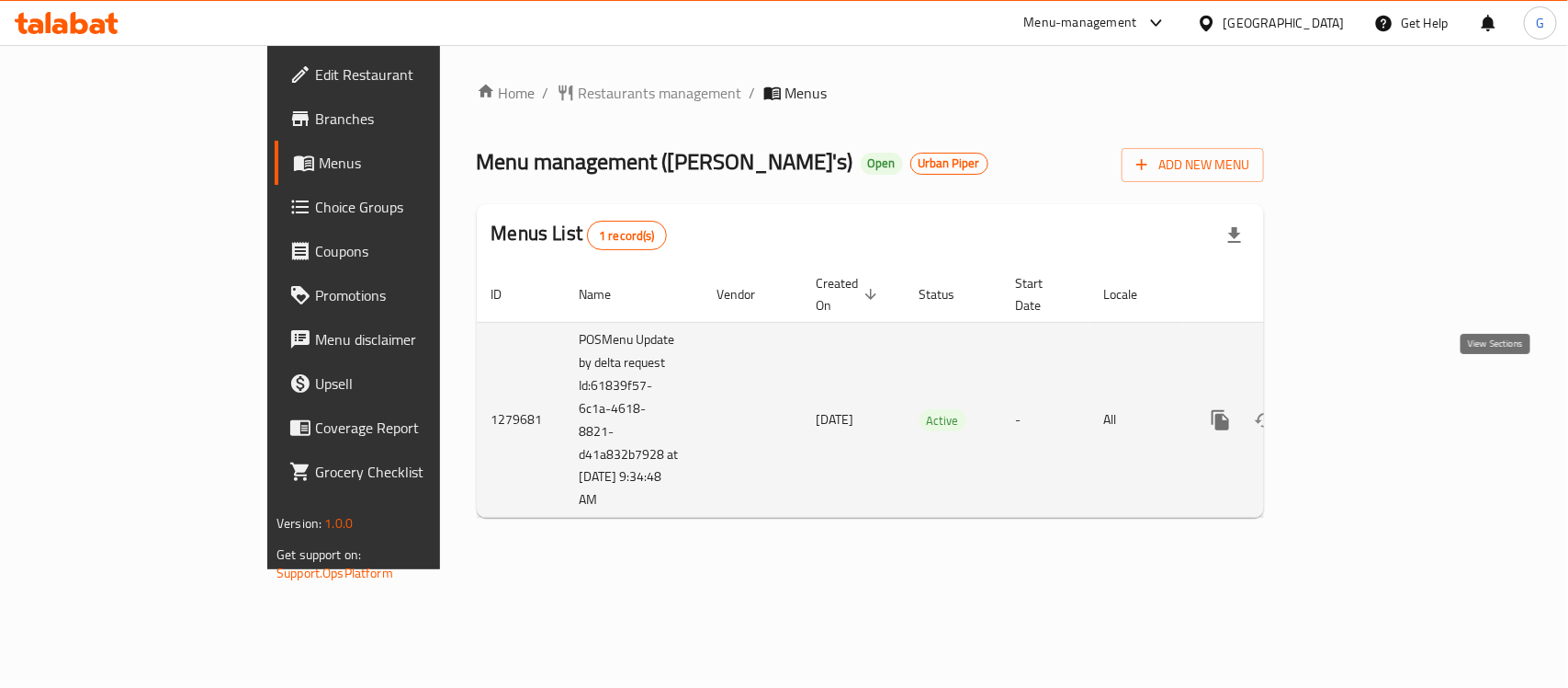
click at [1365, 409] on icon "enhanced table" at bounding box center [1352, 419] width 22 height 22
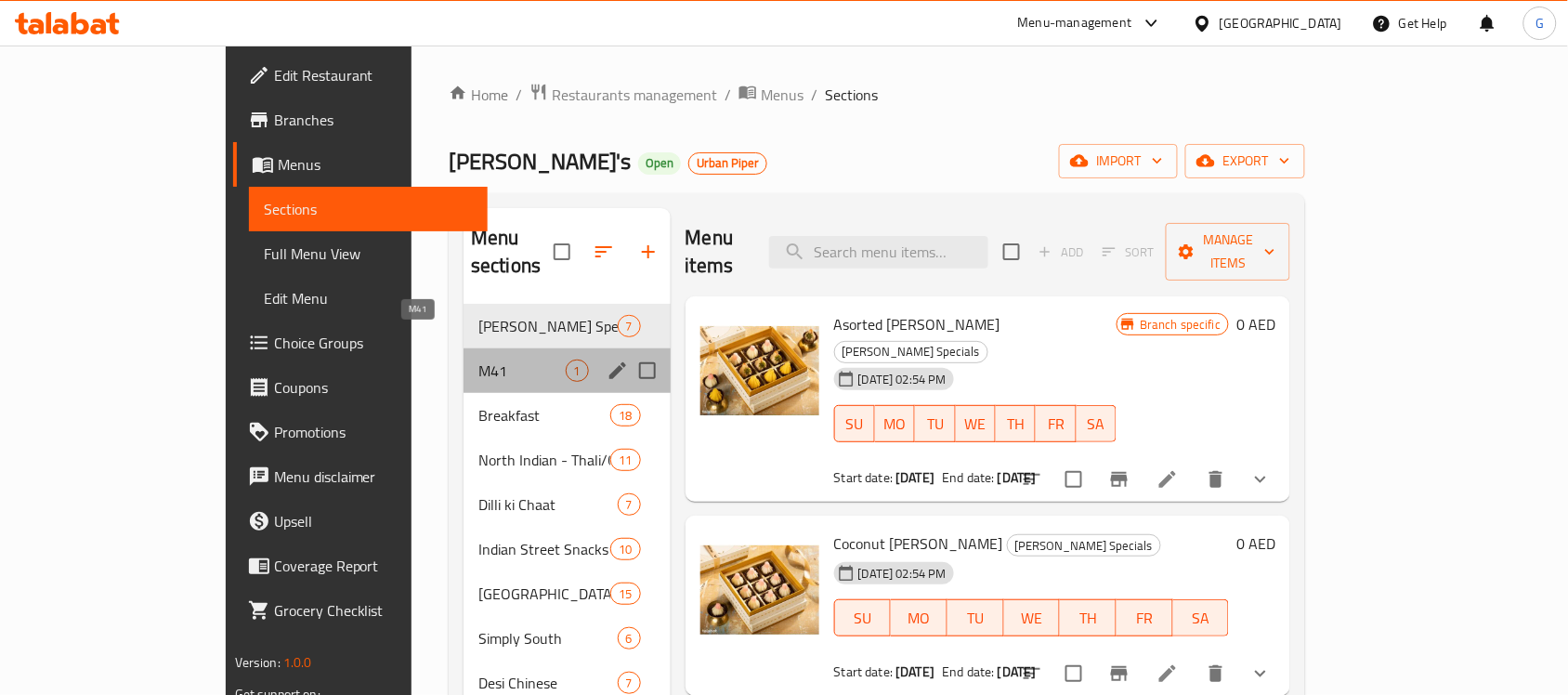
click at [478, 359] on span "M41" at bounding box center [521, 370] width 86 height 22
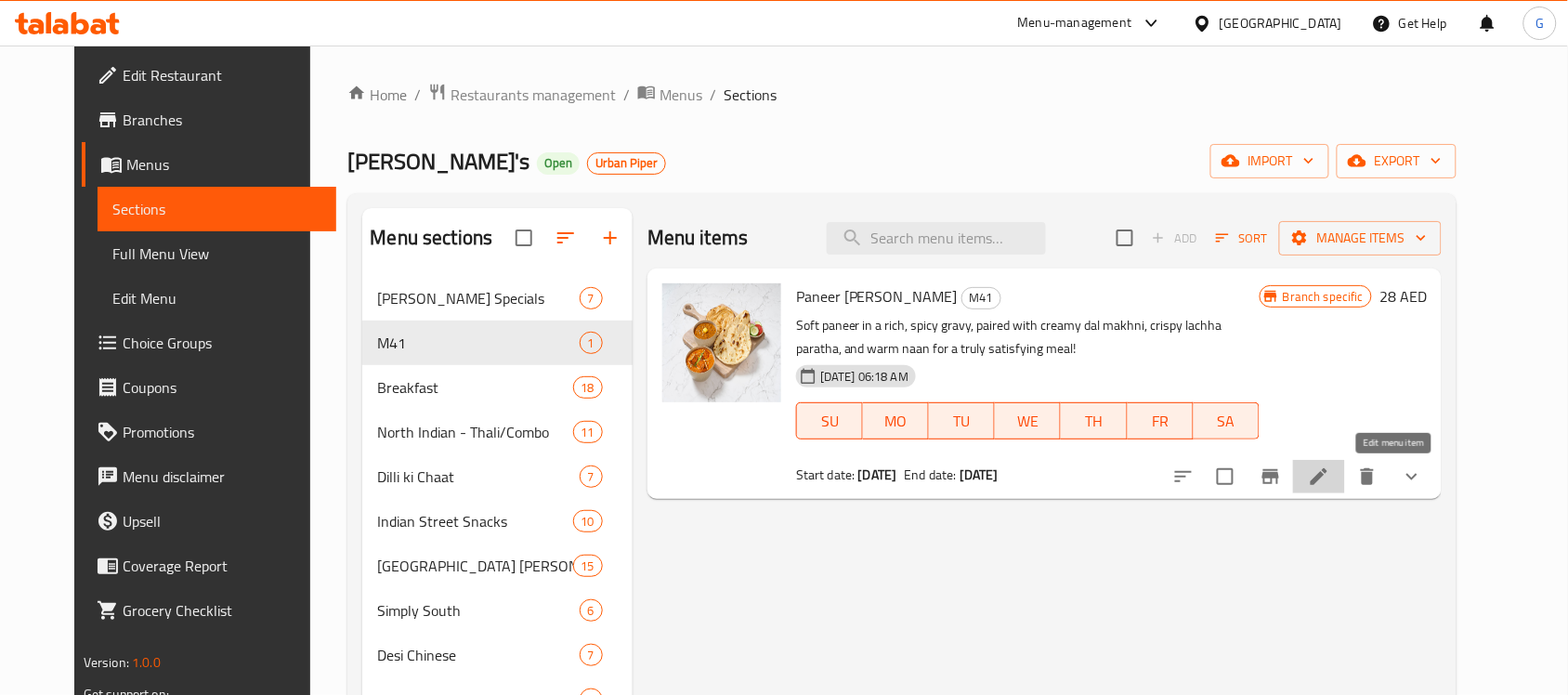
click at [1330, 486] on icon at bounding box center [1318, 476] width 22 height 22
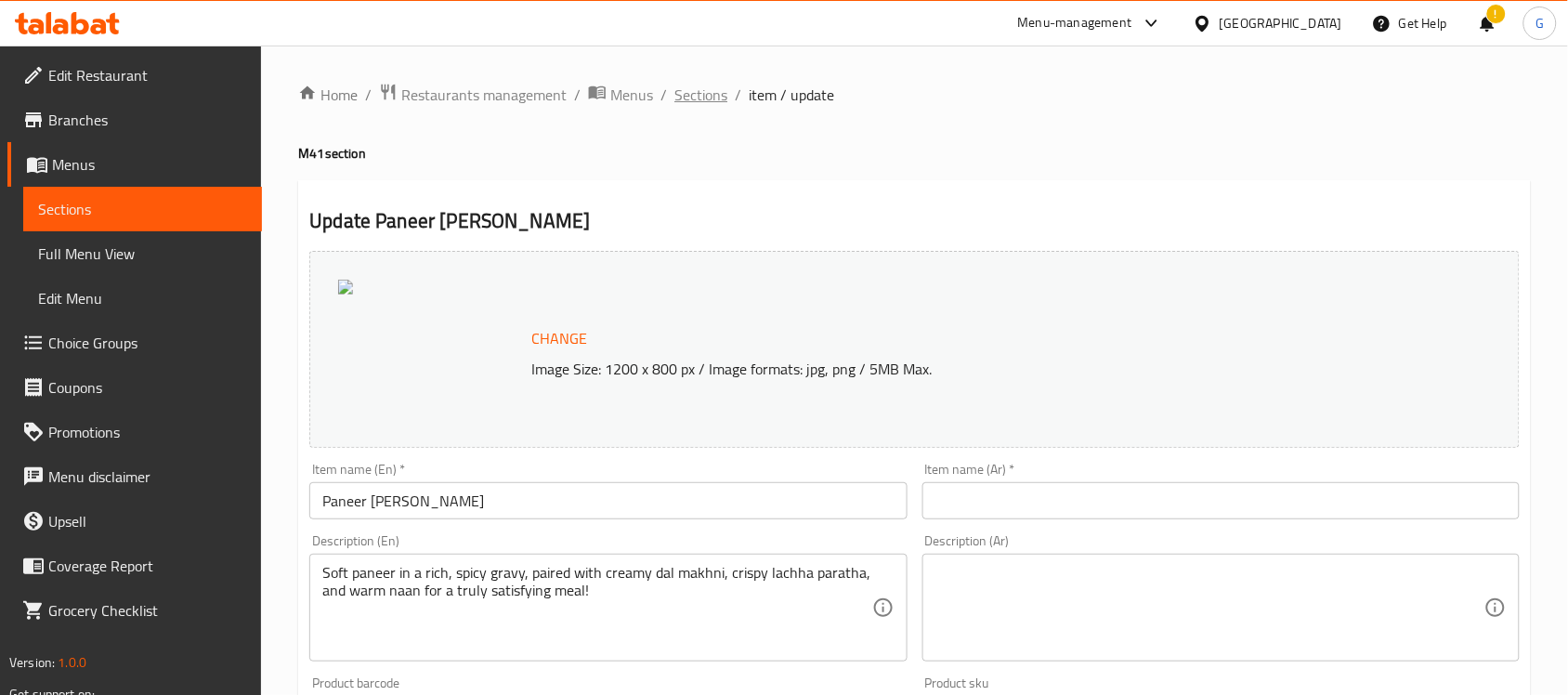
click at [715, 84] on span "Sections" at bounding box center [700, 94] width 53 height 22
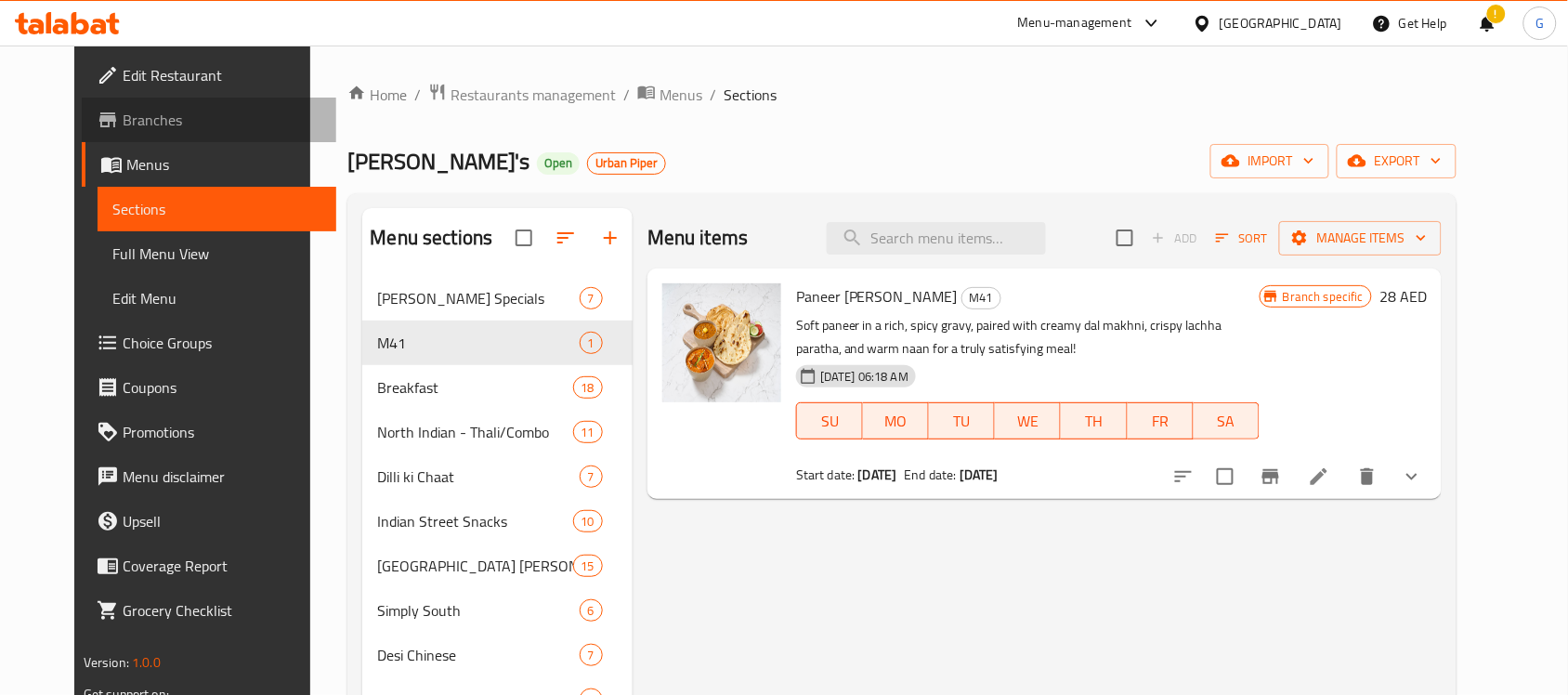
click at [123, 123] on span "Branches" at bounding box center [222, 119] width 199 height 22
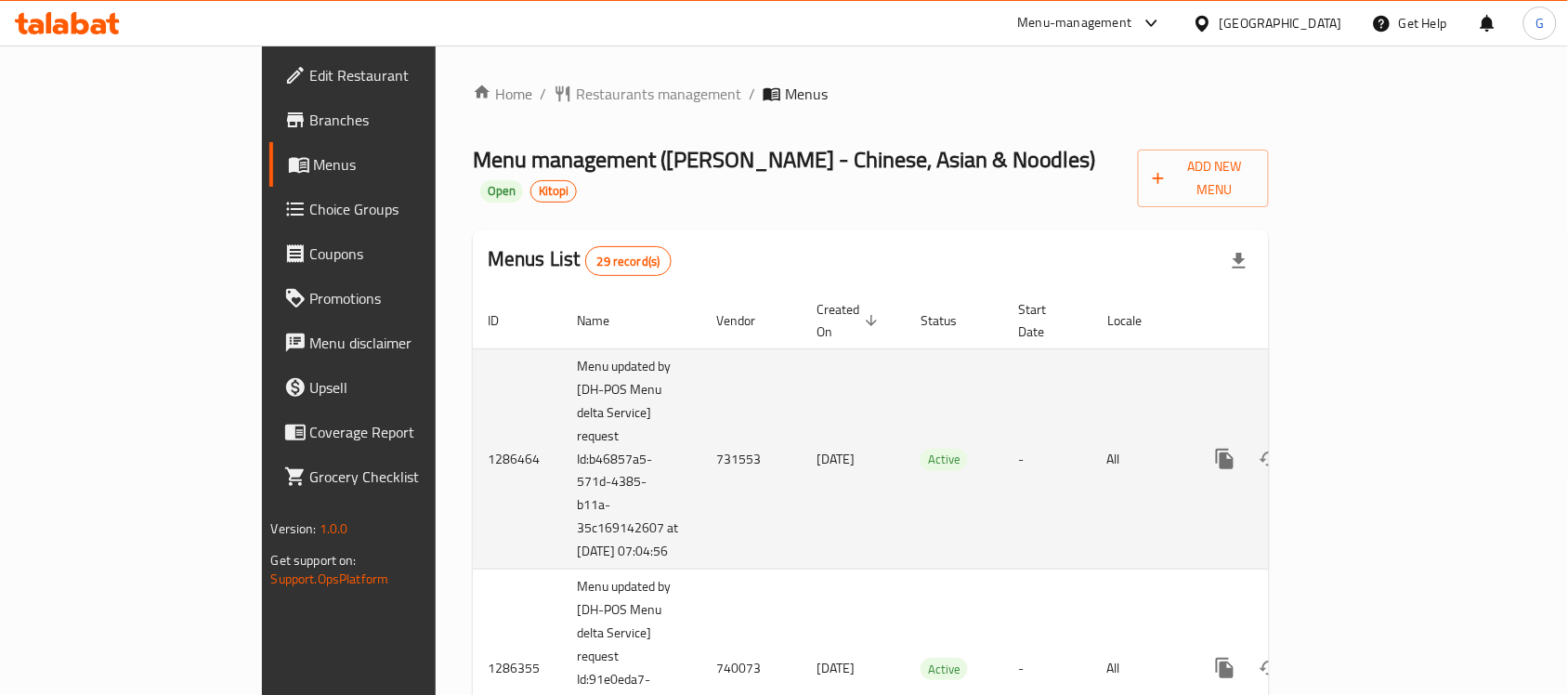
click at [701, 425] on td "731553" at bounding box center [751, 459] width 100 height 221
copy td "731553"
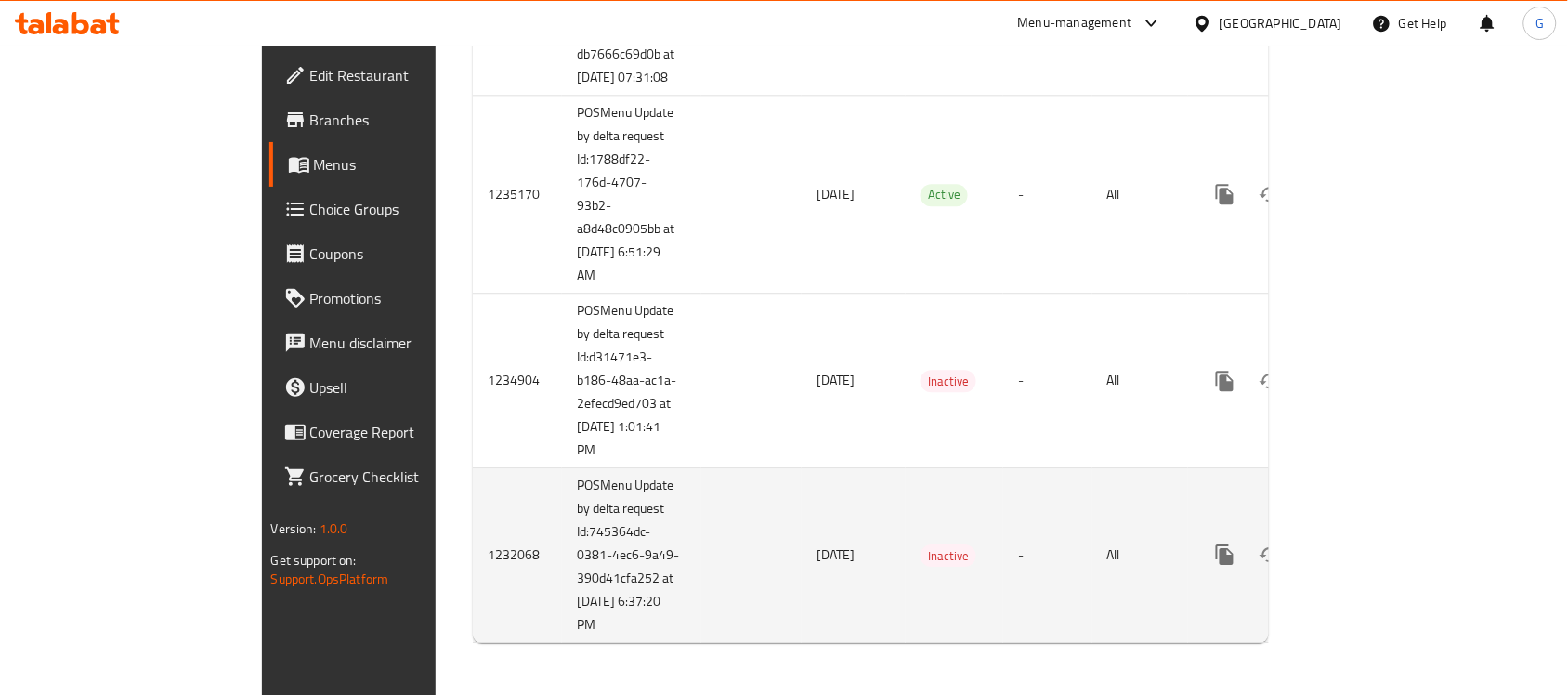
scroll to position [5920, 0]
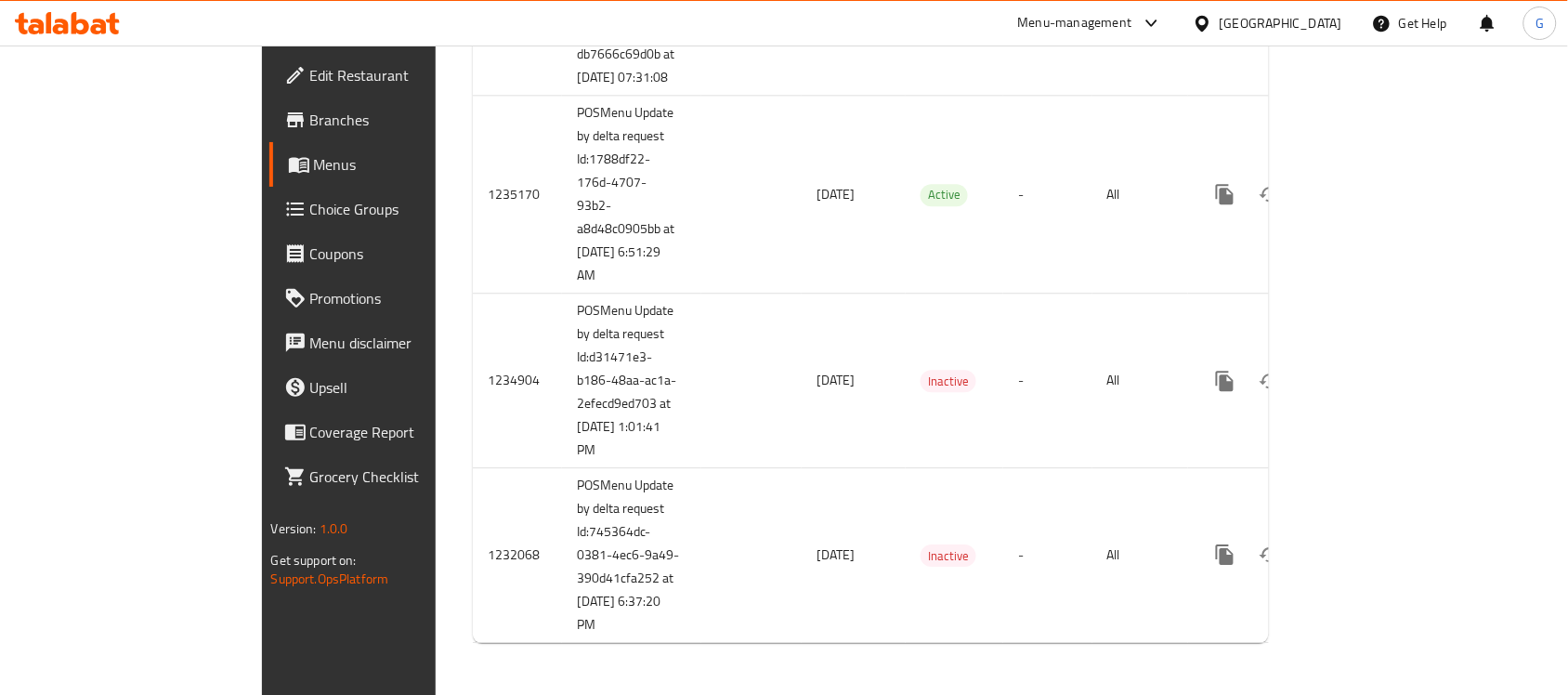
copy td "612467"
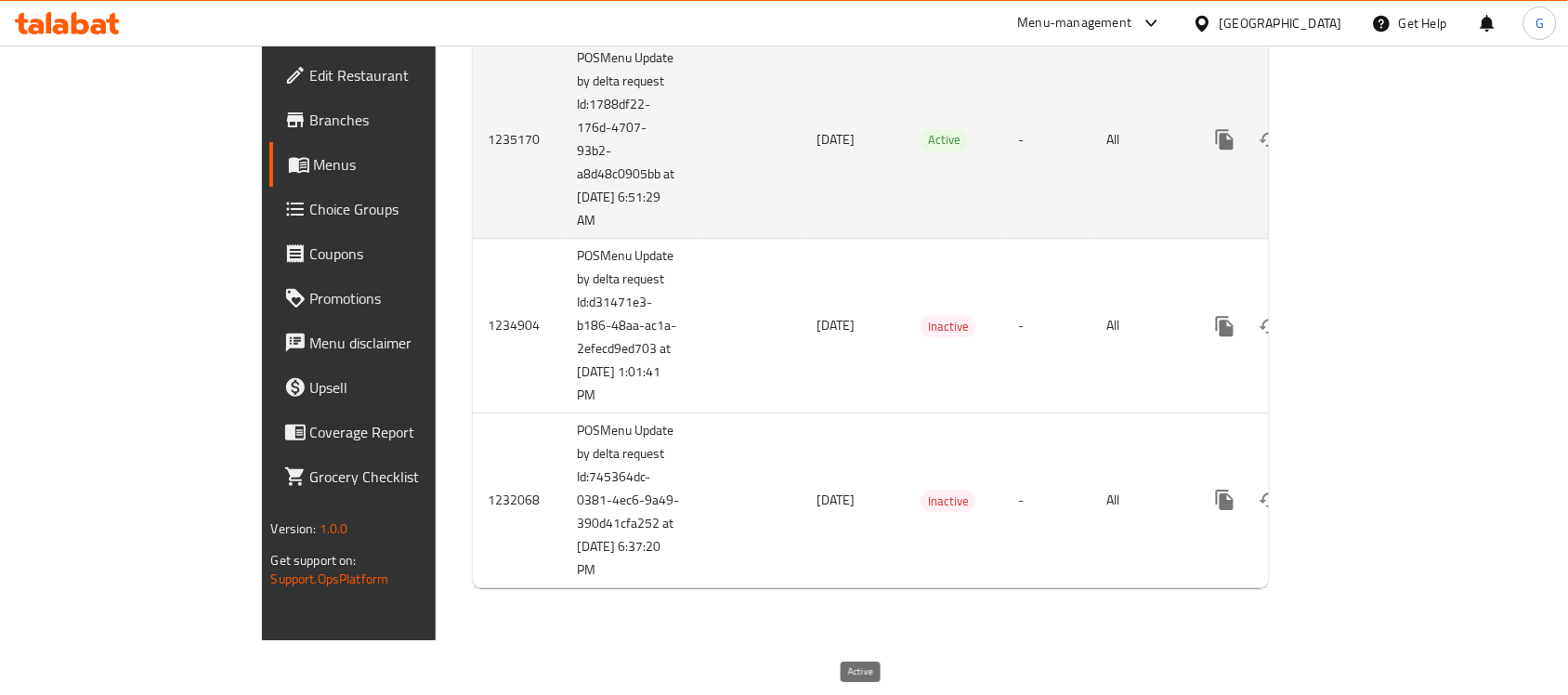
click at [921, 151] on span "Active" at bounding box center [944, 139] width 47 height 21
copy span "Active"
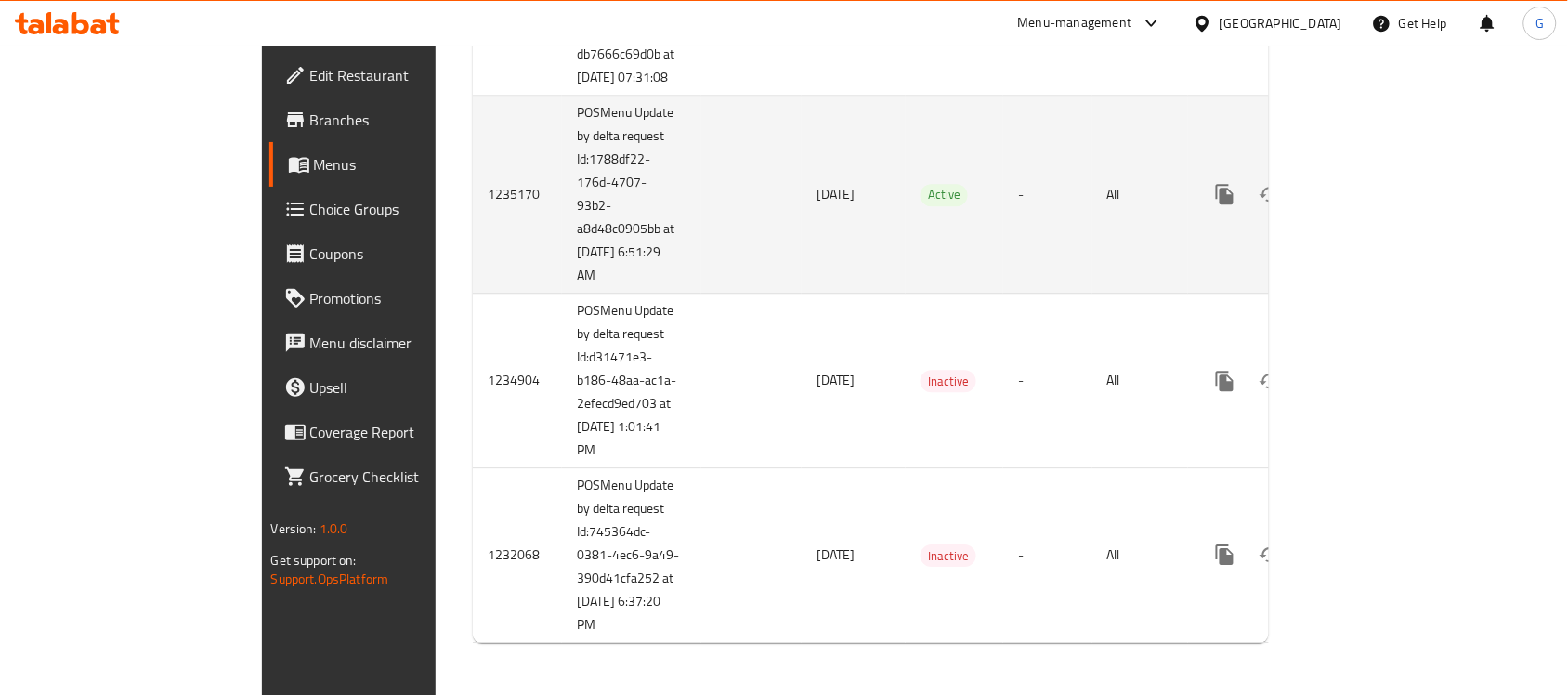
click at [905, 271] on td "Active" at bounding box center [954, 195] width 98 height 198
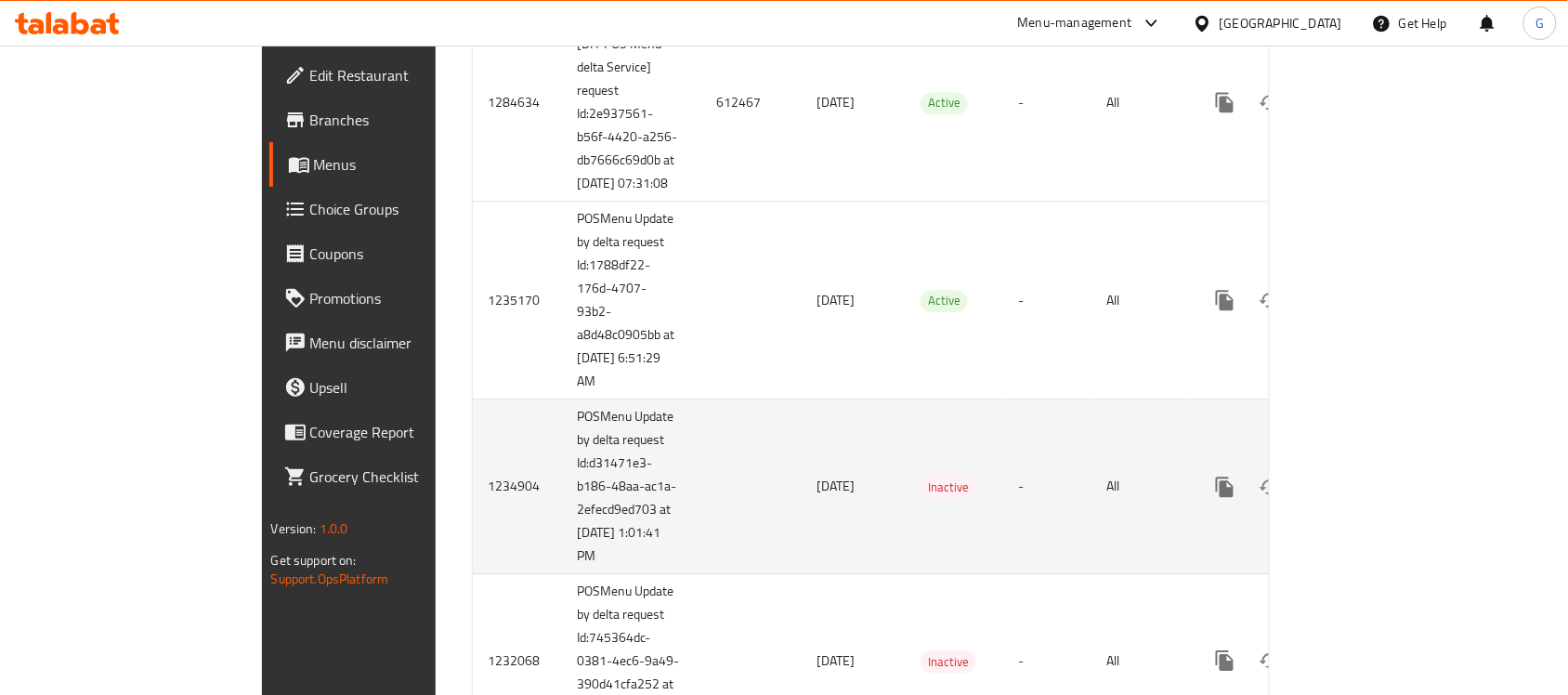
scroll to position [5122, 0]
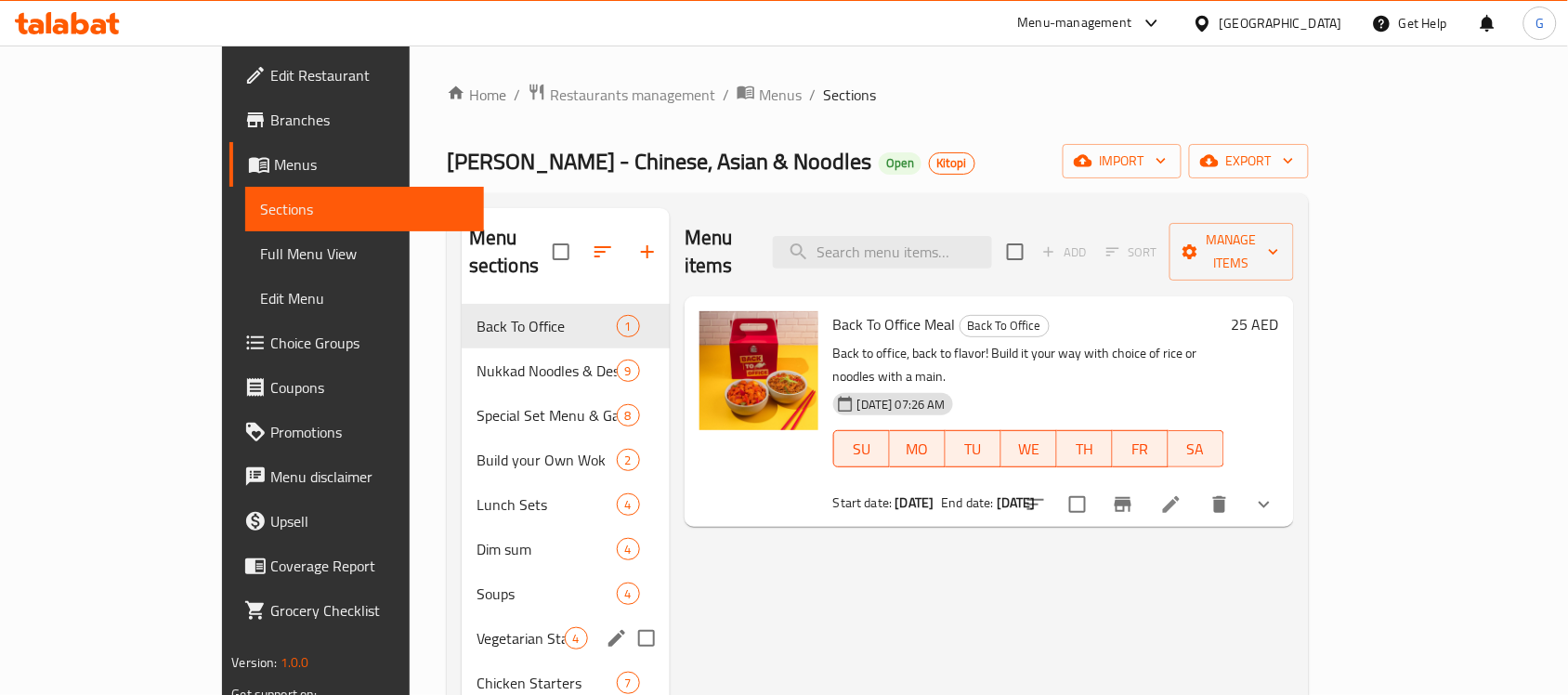
scroll to position [486, 0]
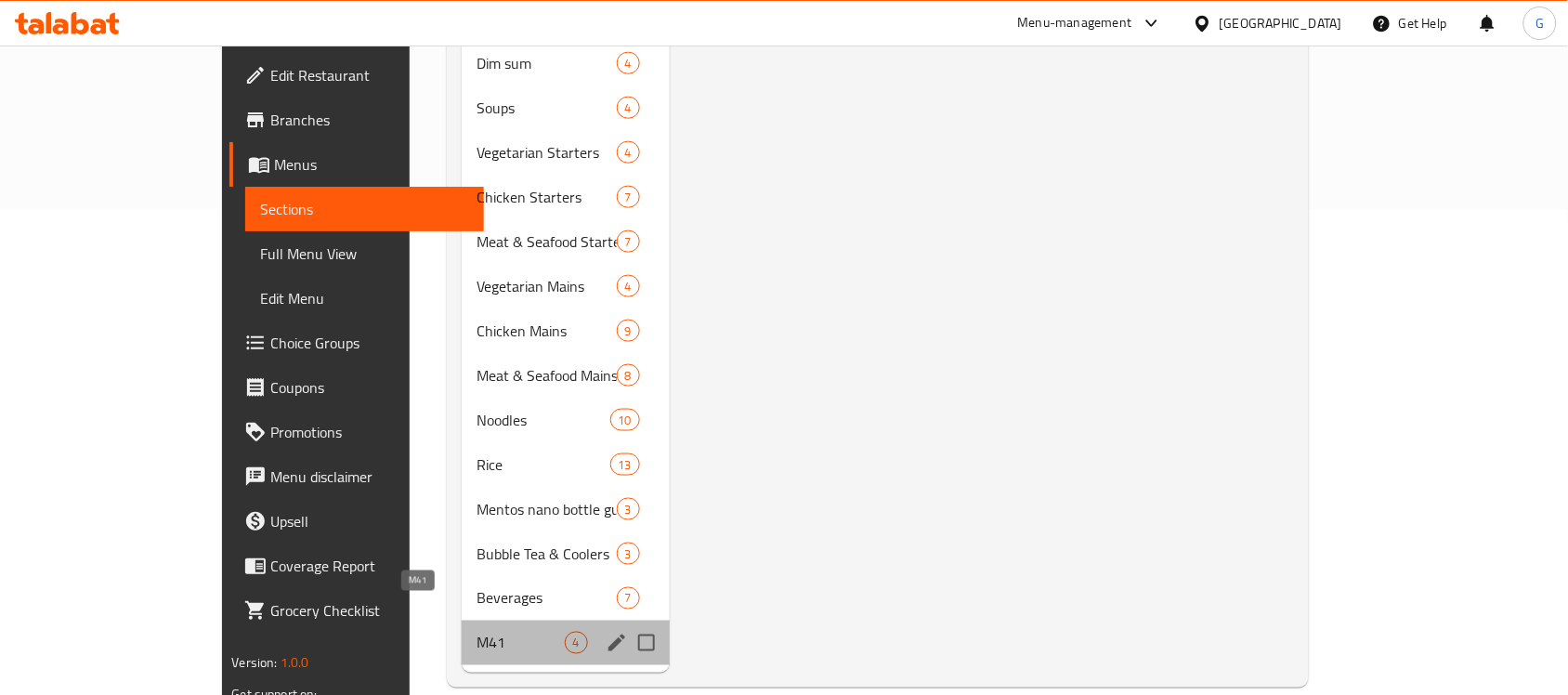
click at [476, 632] on span "M41" at bounding box center [520, 642] width 88 height 22
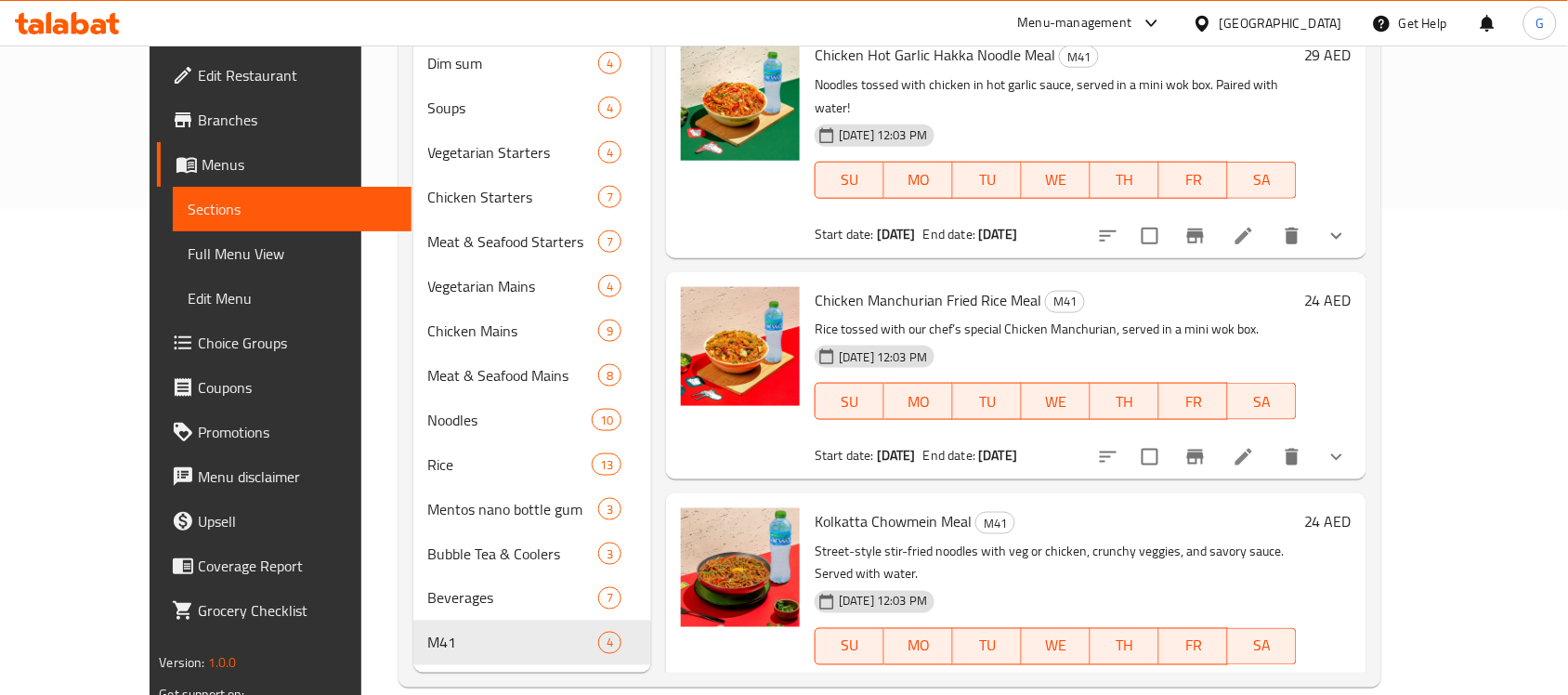
scroll to position [21, 0]
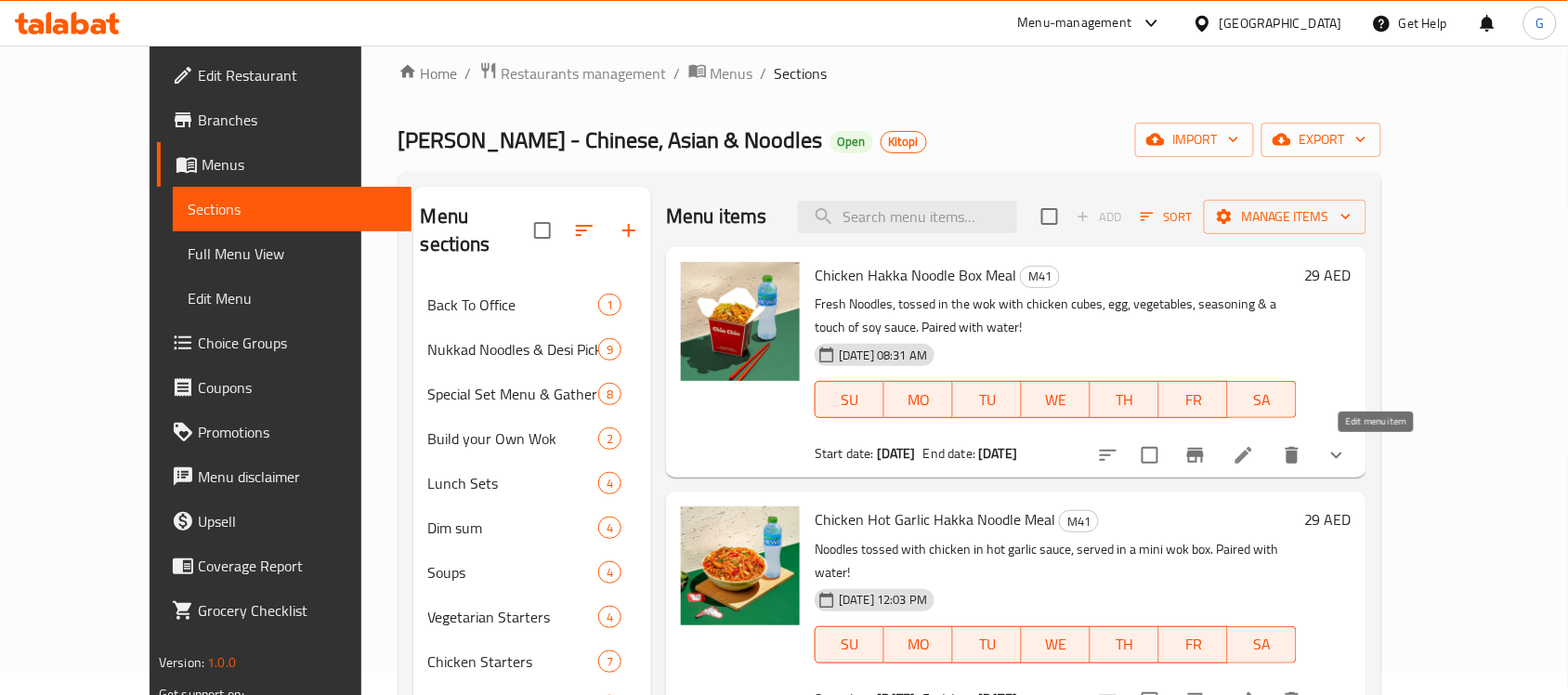
click at [1255, 466] on icon at bounding box center [1243, 454] width 22 height 22
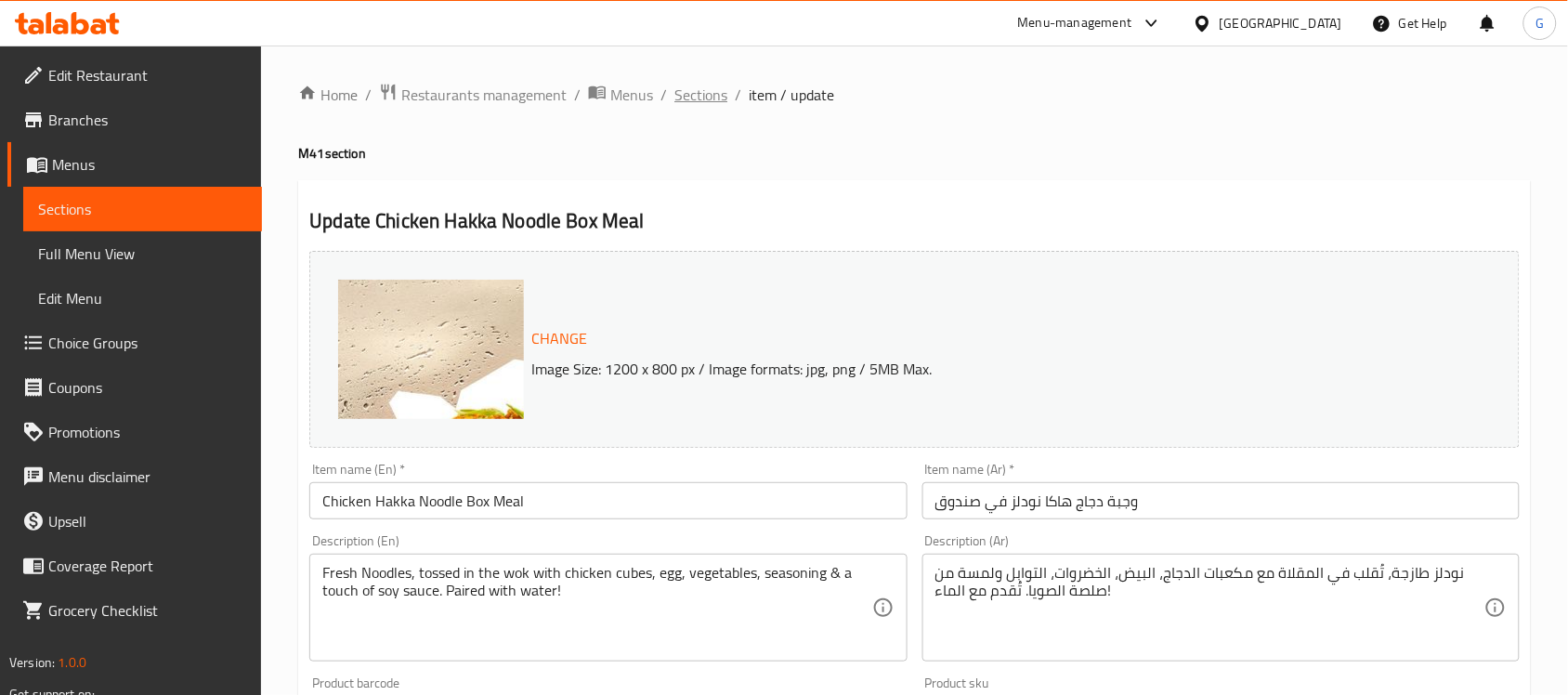
click at [698, 89] on span "Sections" at bounding box center [700, 94] width 53 height 22
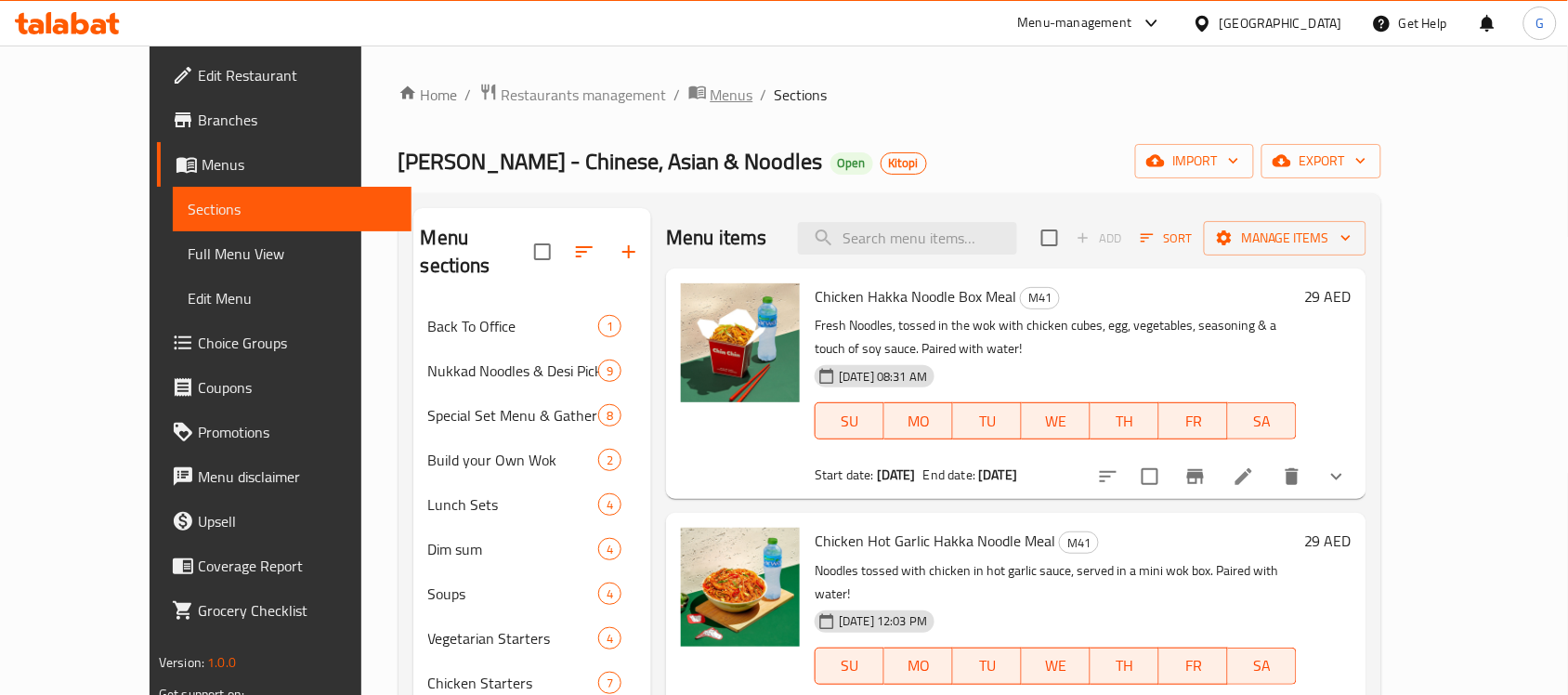
click at [711, 84] on span "Menus" at bounding box center [732, 94] width 43 height 22
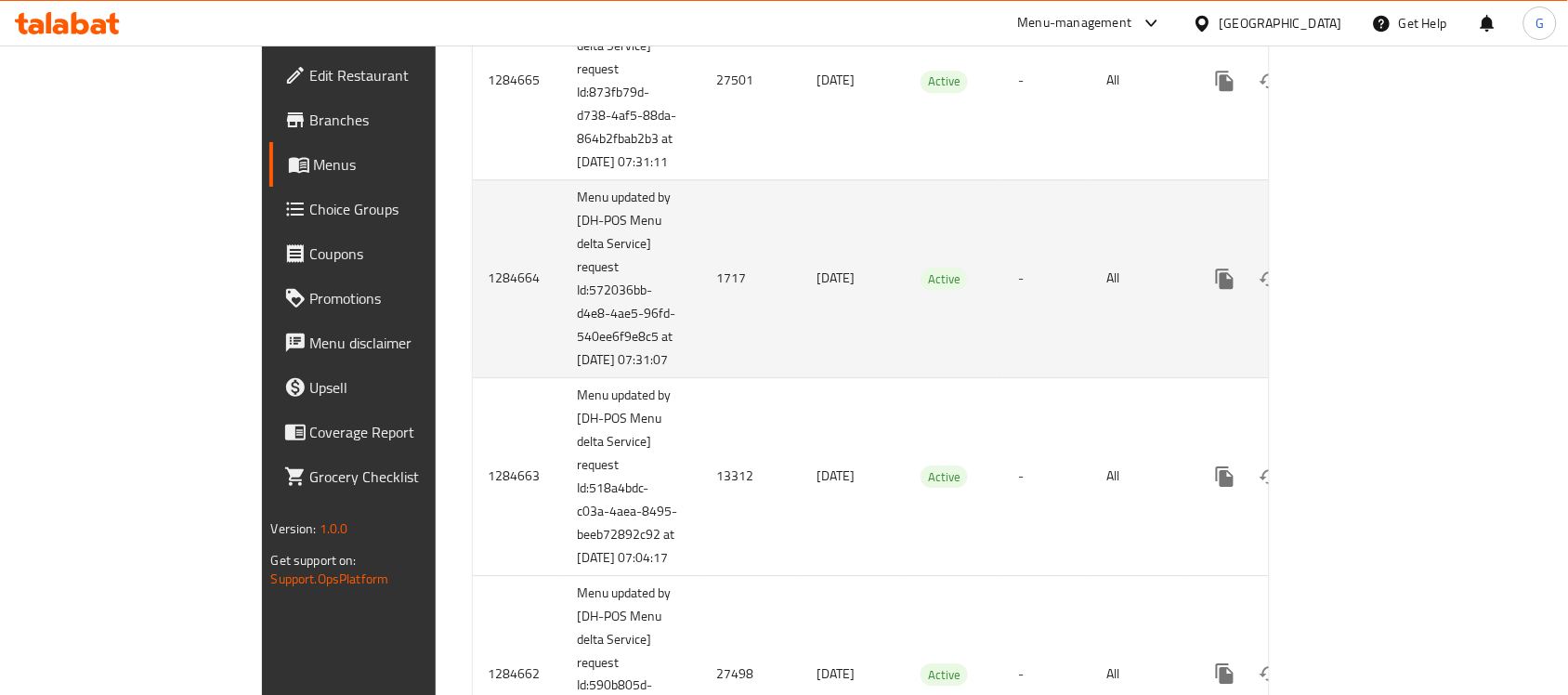
scroll to position [1393, 0]
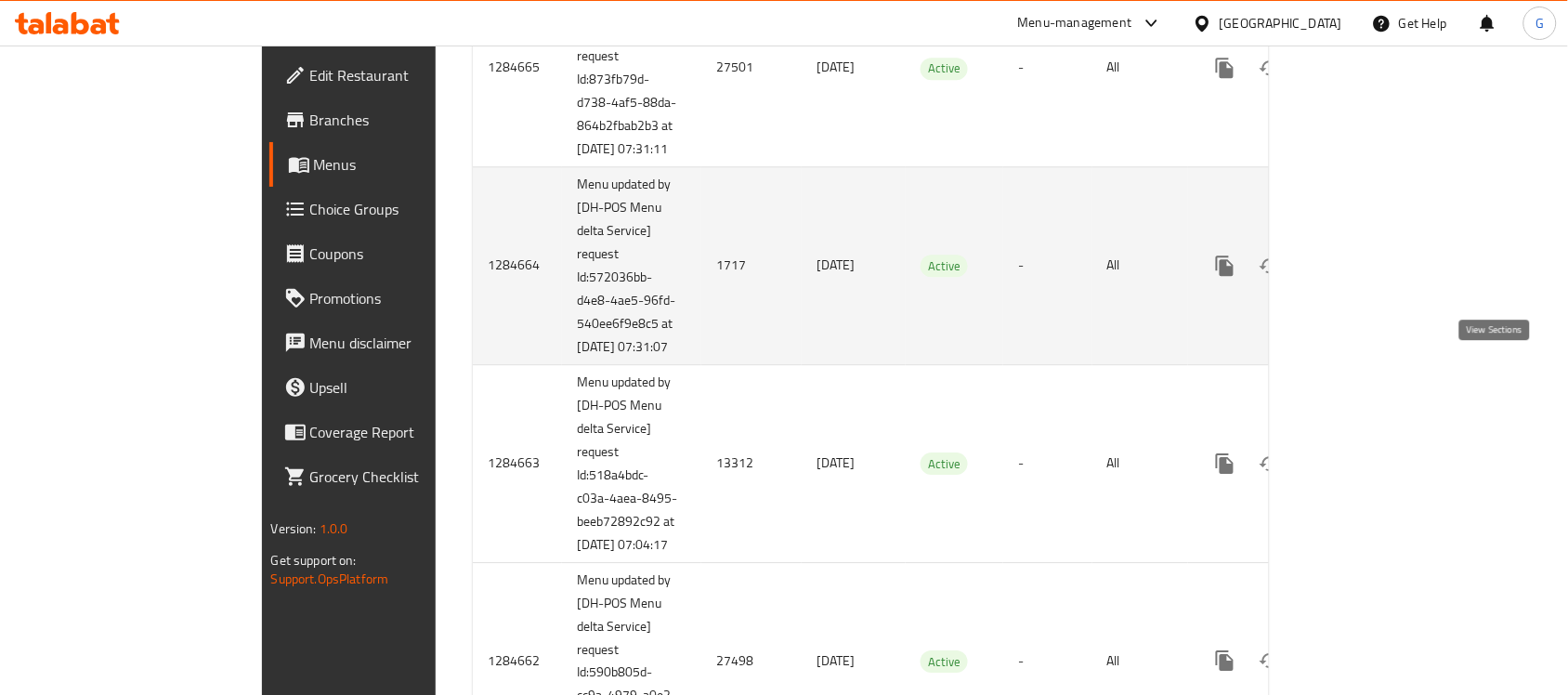
click at [1382, 288] on link "enhanced table" at bounding box center [1359, 265] width 44 height 44
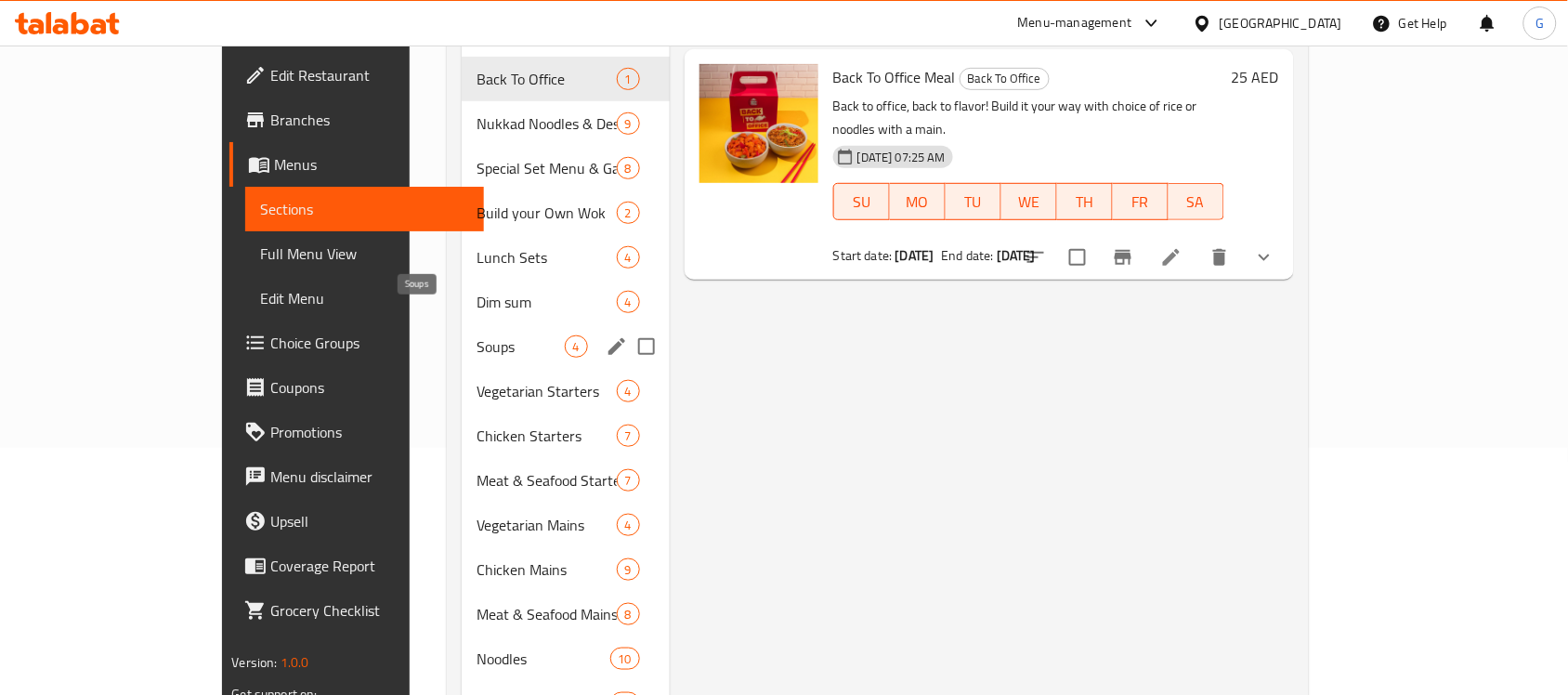
scroll to position [396, 0]
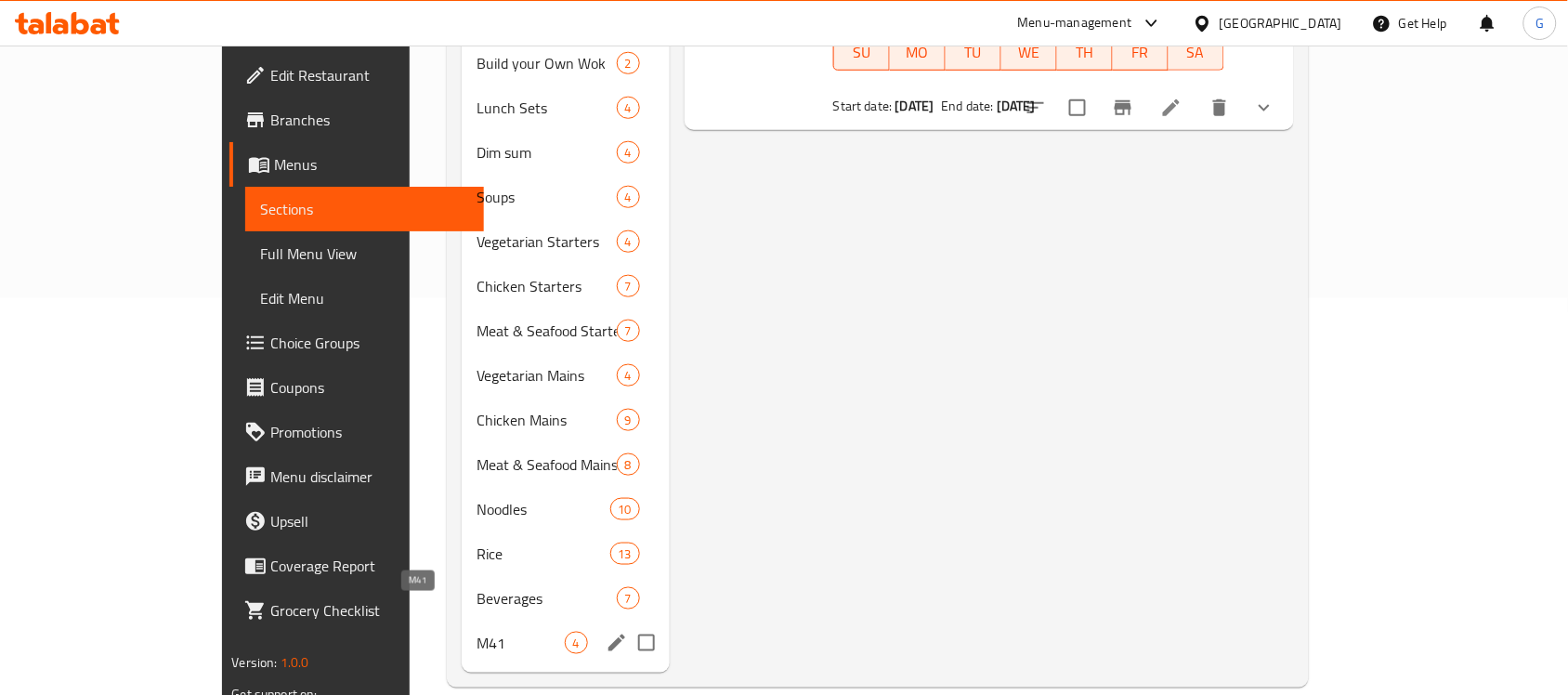
drag, startPoint x: 425, startPoint y: 622, endPoint x: 468, endPoint y: 612, distance: 44.1
click at [476, 632] on span "M41" at bounding box center [520, 642] width 88 height 22
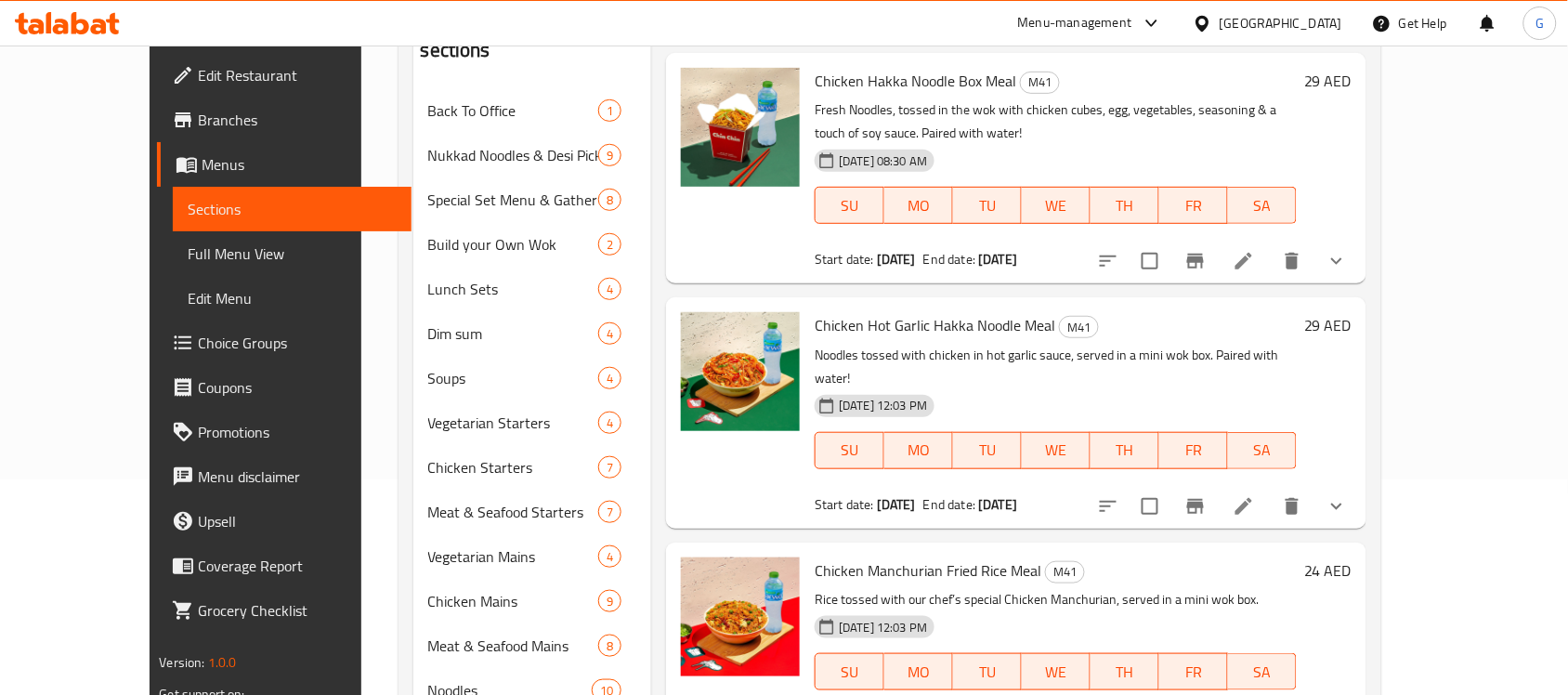
scroll to position [48, 0]
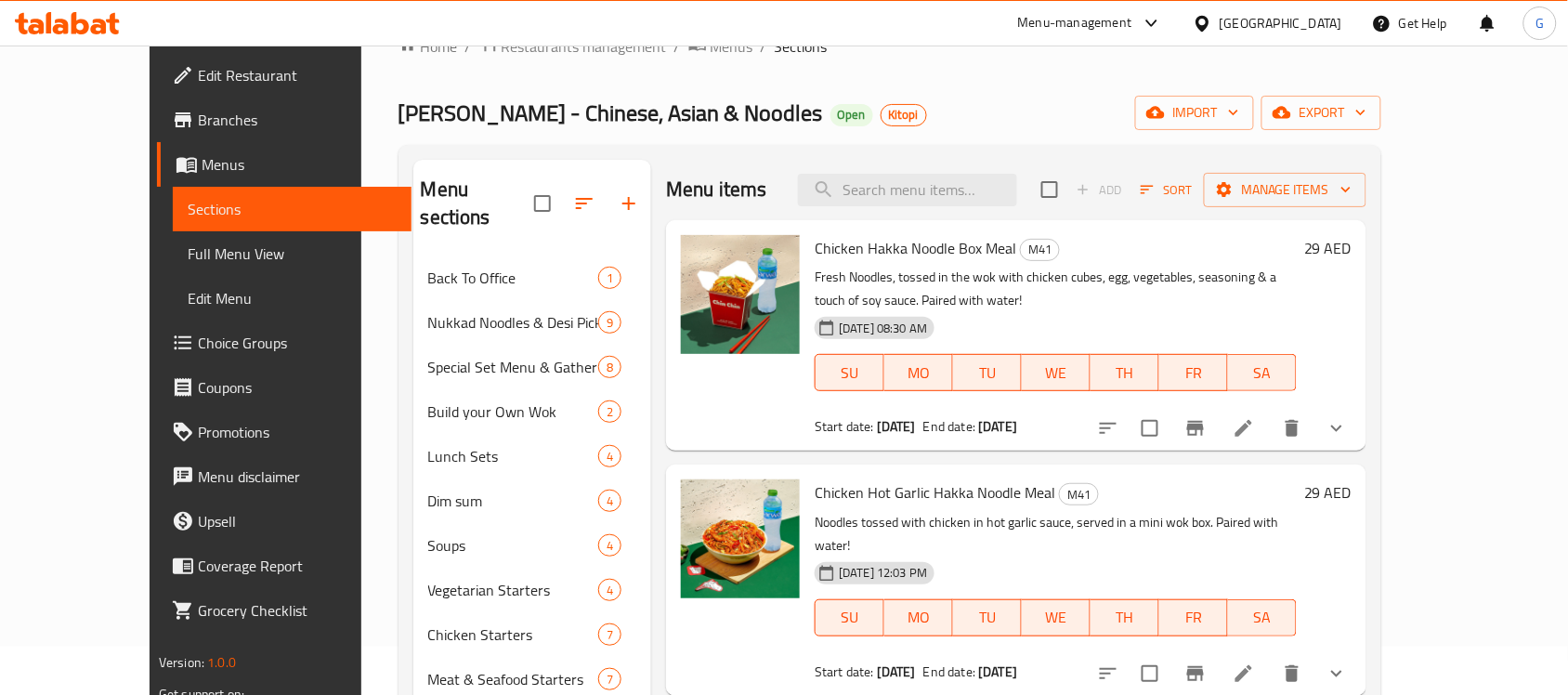
click at [1255, 435] on icon at bounding box center [1243, 427] width 22 height 22
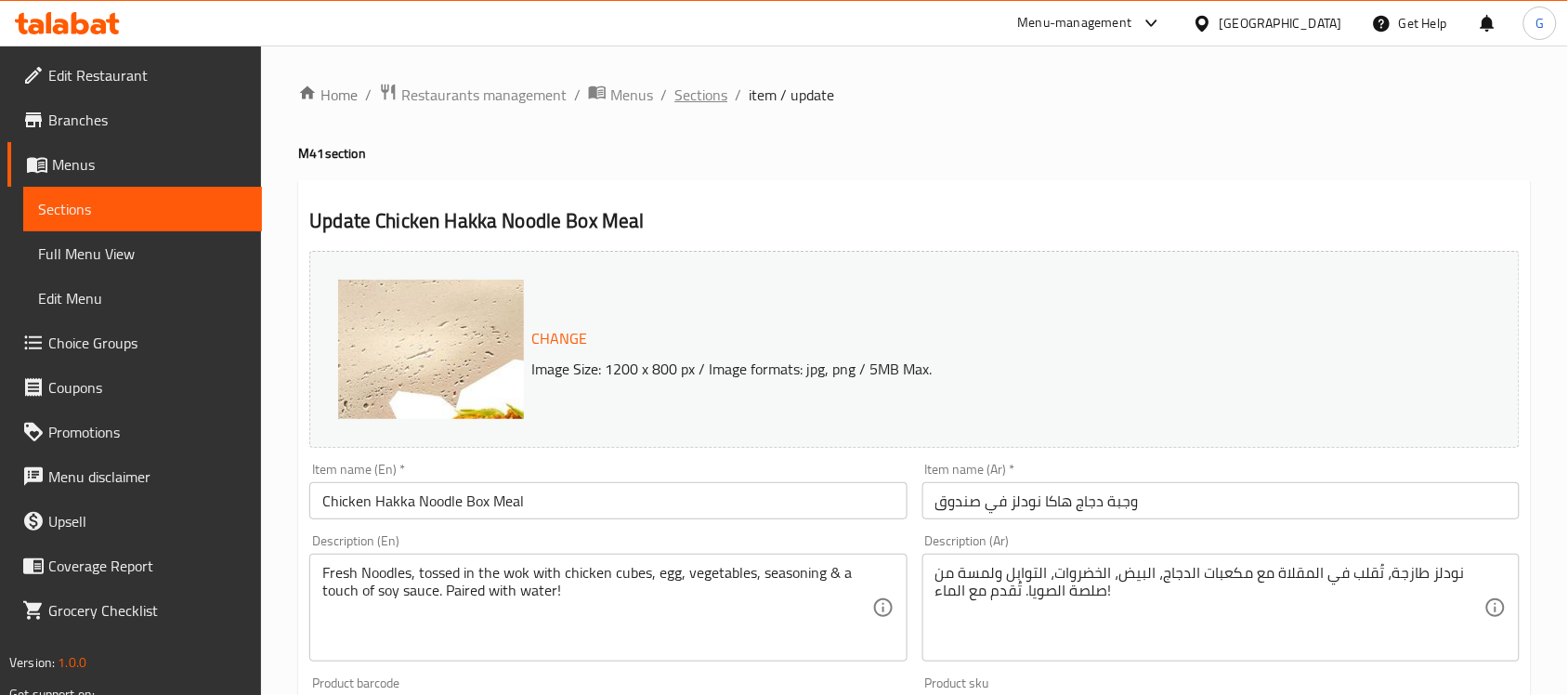
click at [690, 94] on span "Sections" at bounding box center [700, 94] width 53 height 22
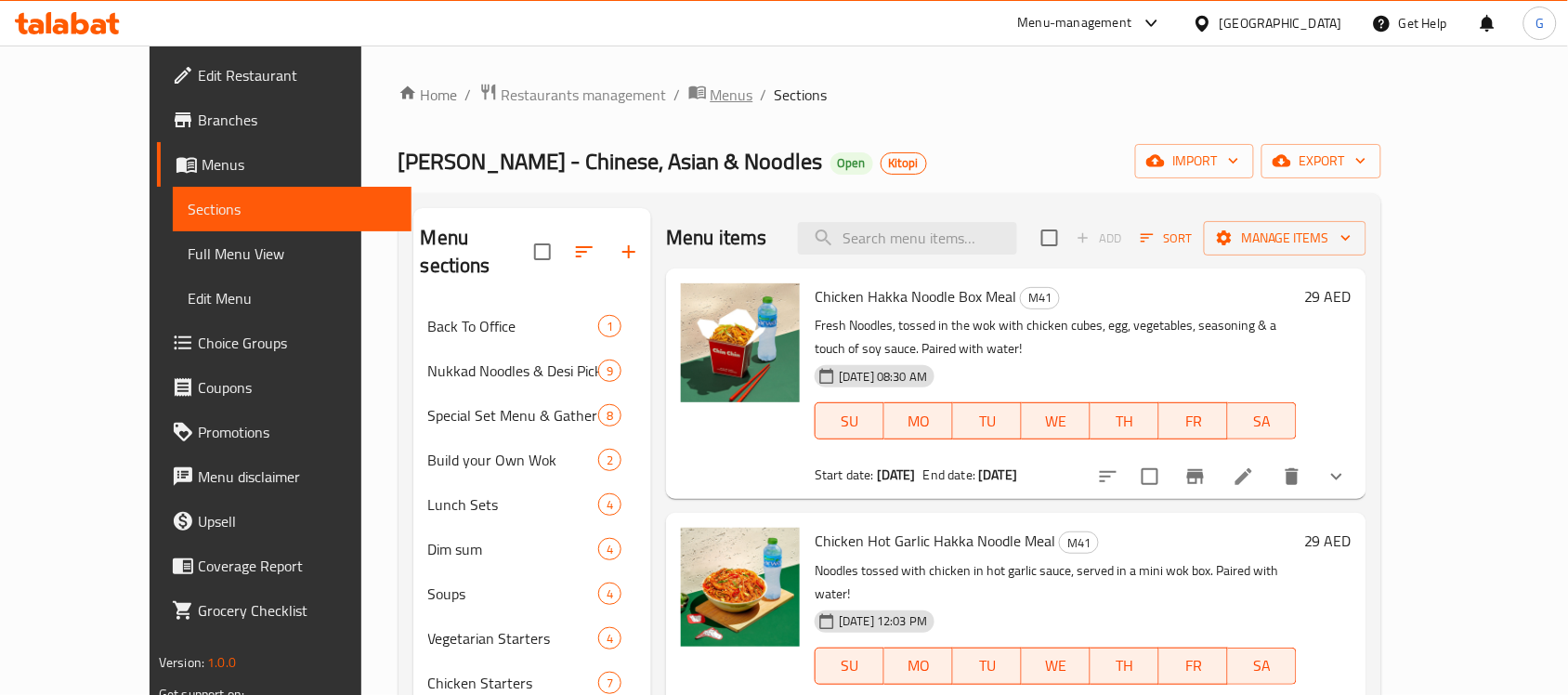
click at [711, 102] on span "Menus" at bounding box center [732, 94] width 43 height 22
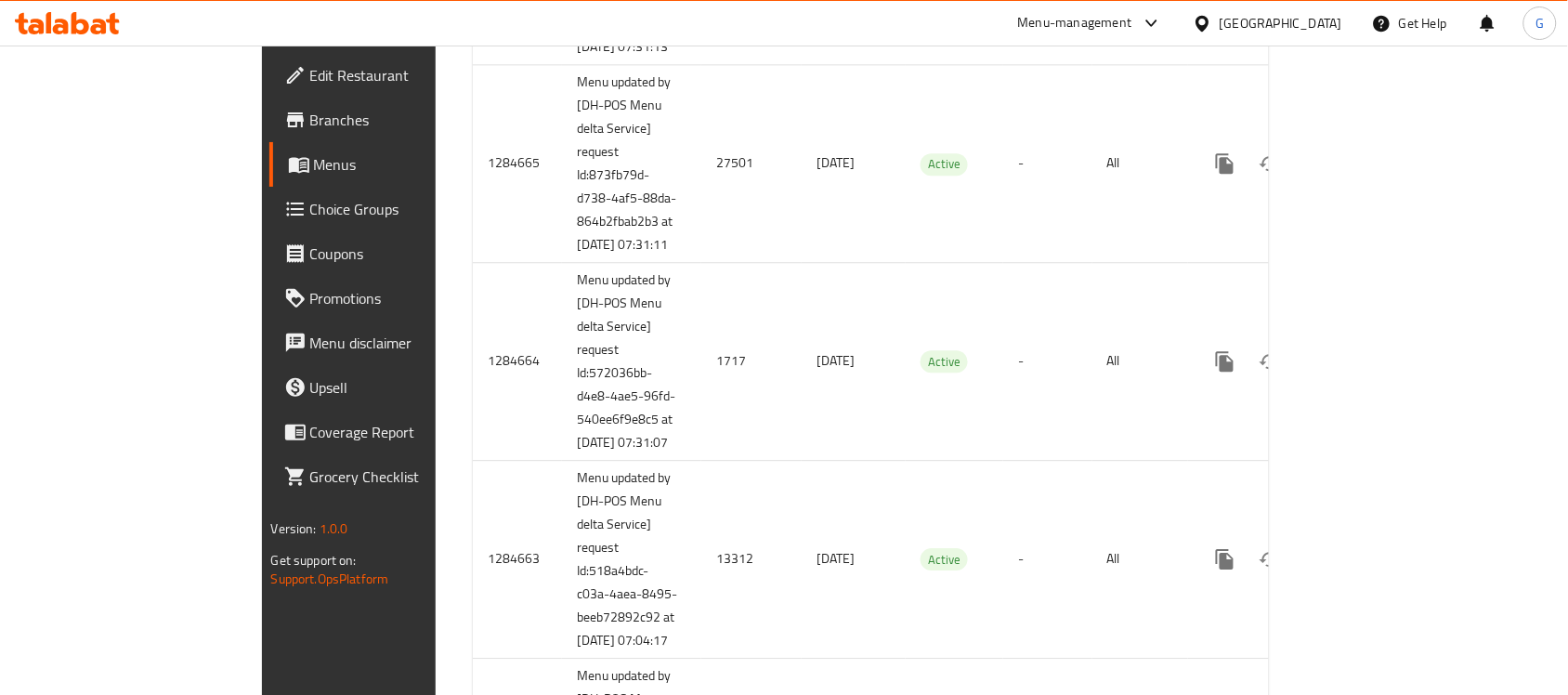
scroll to position [1741, 0]
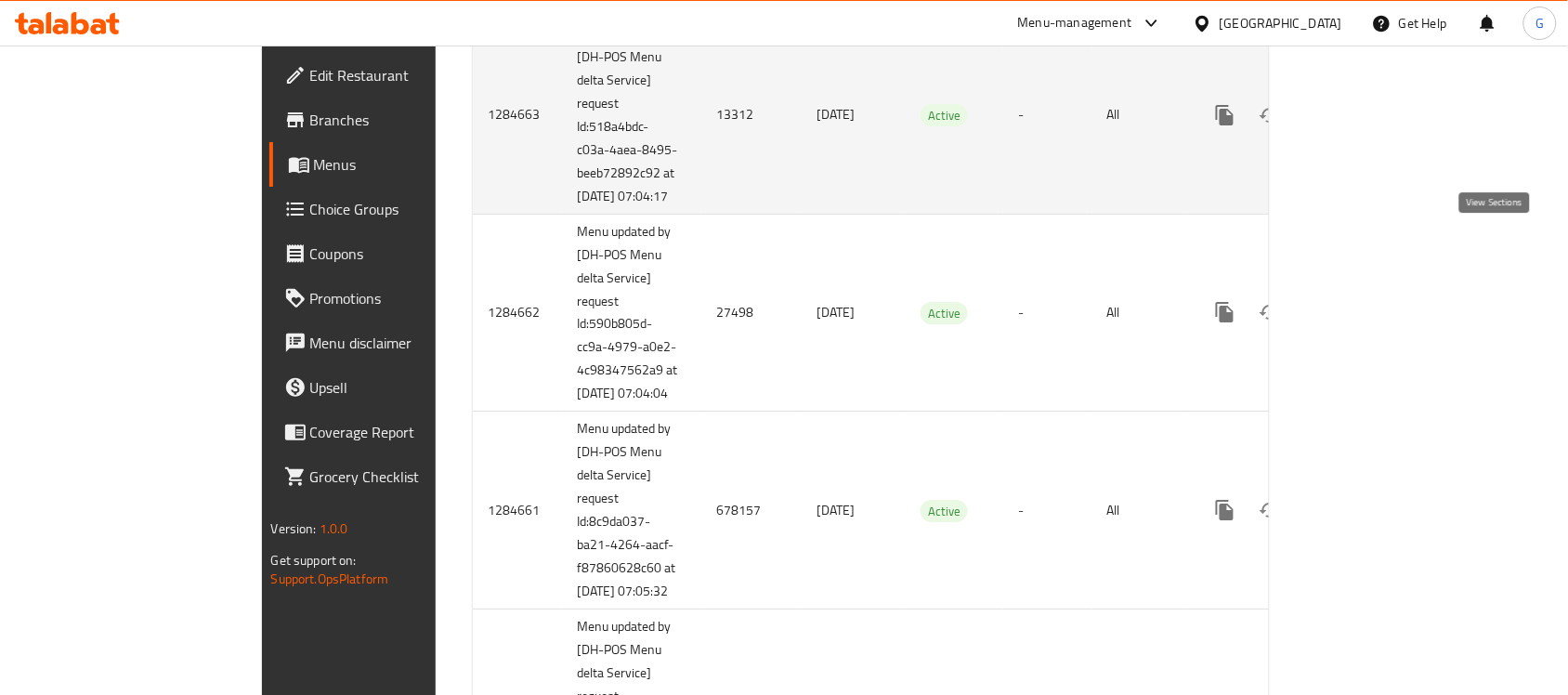
click at [1370, 127] on icon "enhanced table" at bounding box center [1359, 114] width 22 height 22
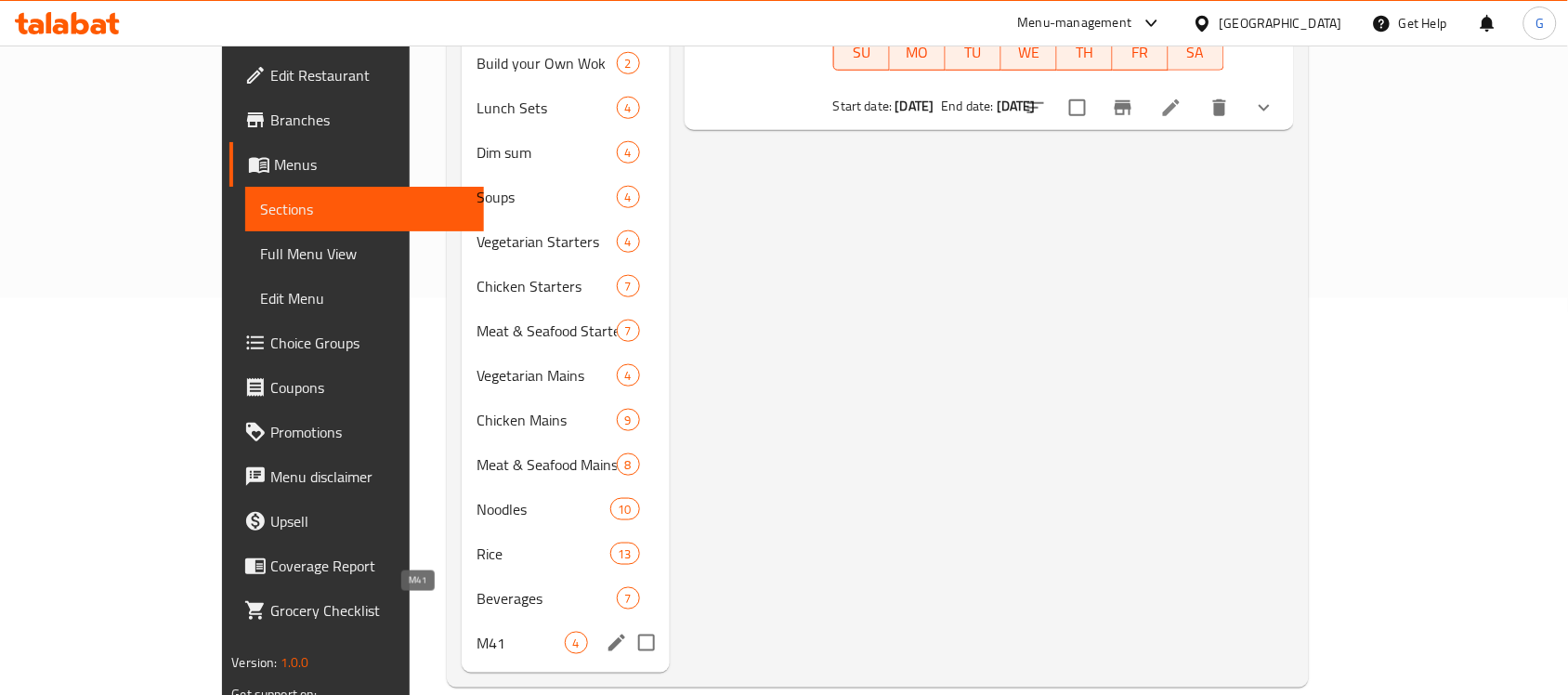
click at [476, 632] on span "M41" at bounding box center [520, 642] width 88 height 22
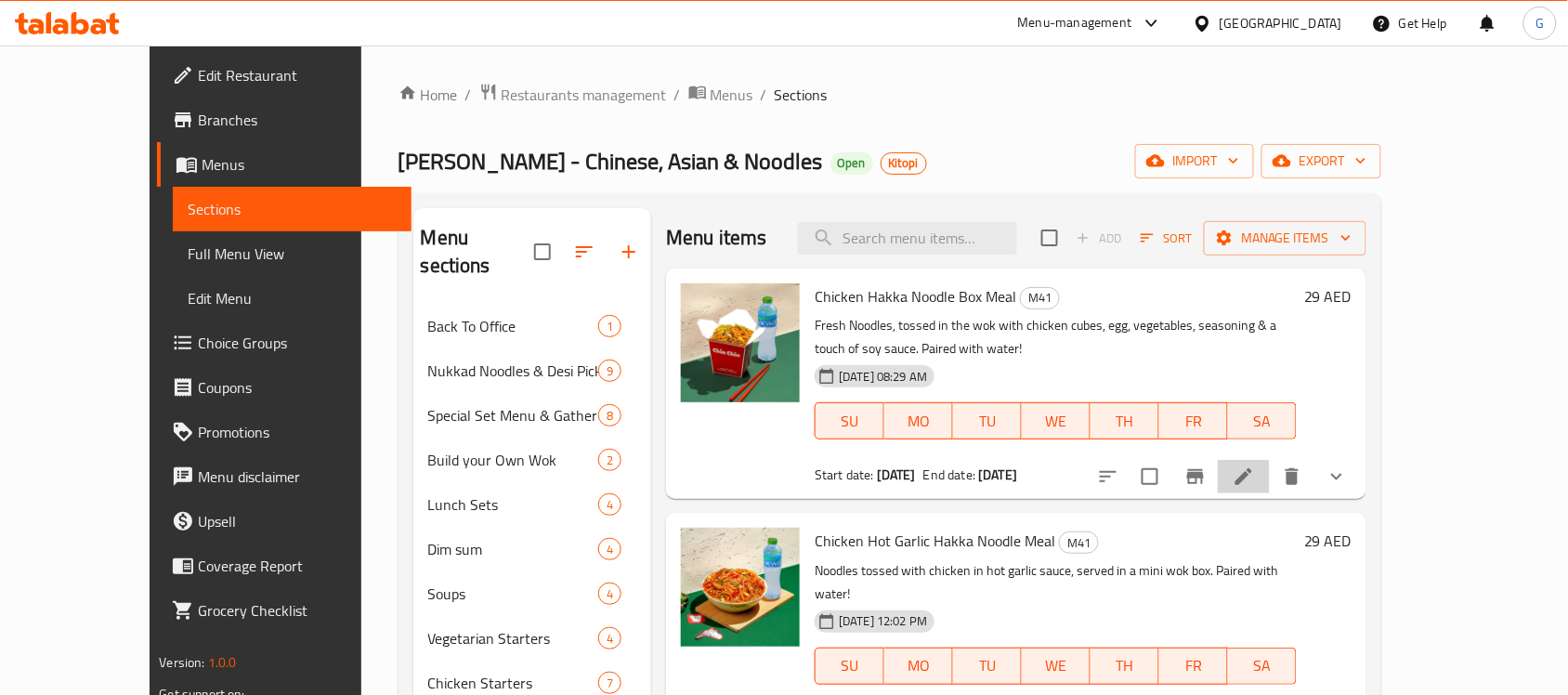
click at [1269, 470] on li at bounding box center [1243, 476] width 52 height 34
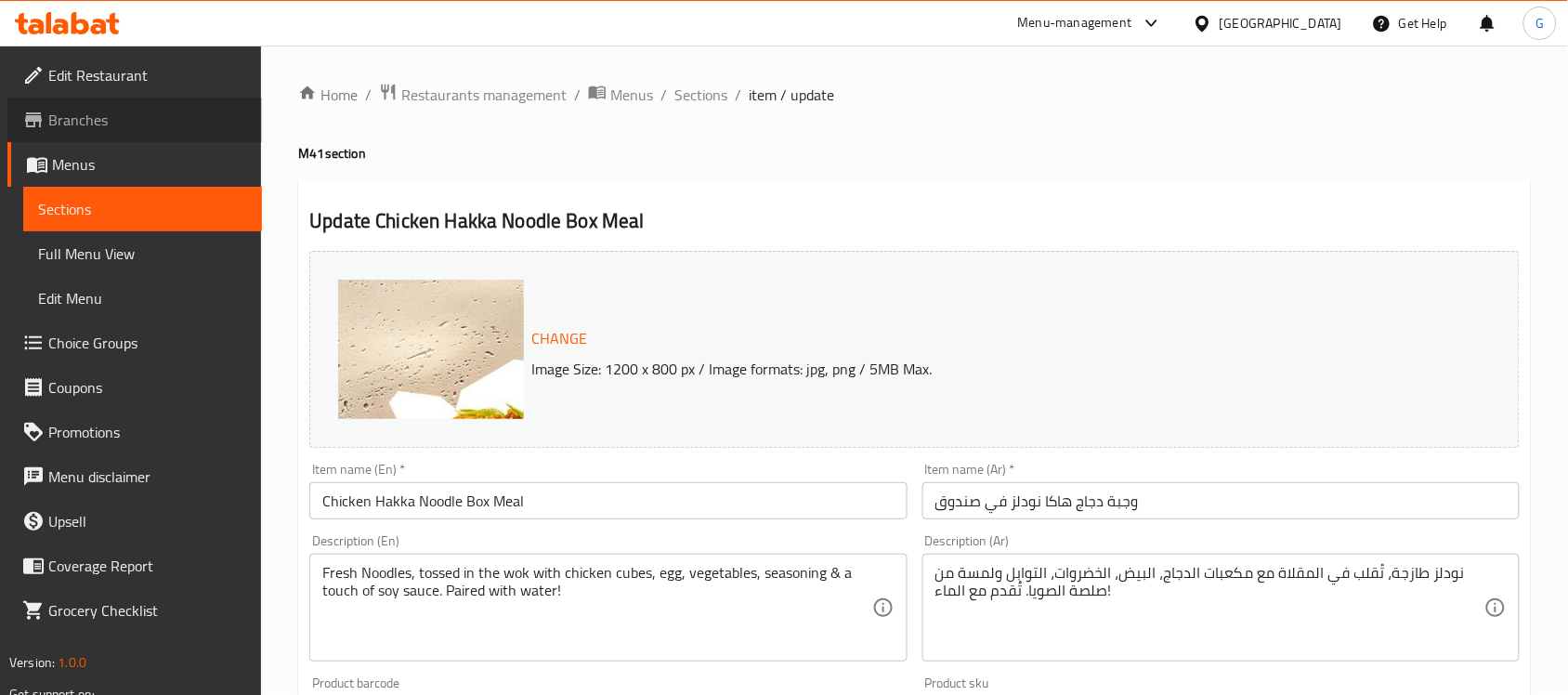
click at [131, 121] on span "Branches" at bounding box center [147, 119] width 199 height 22
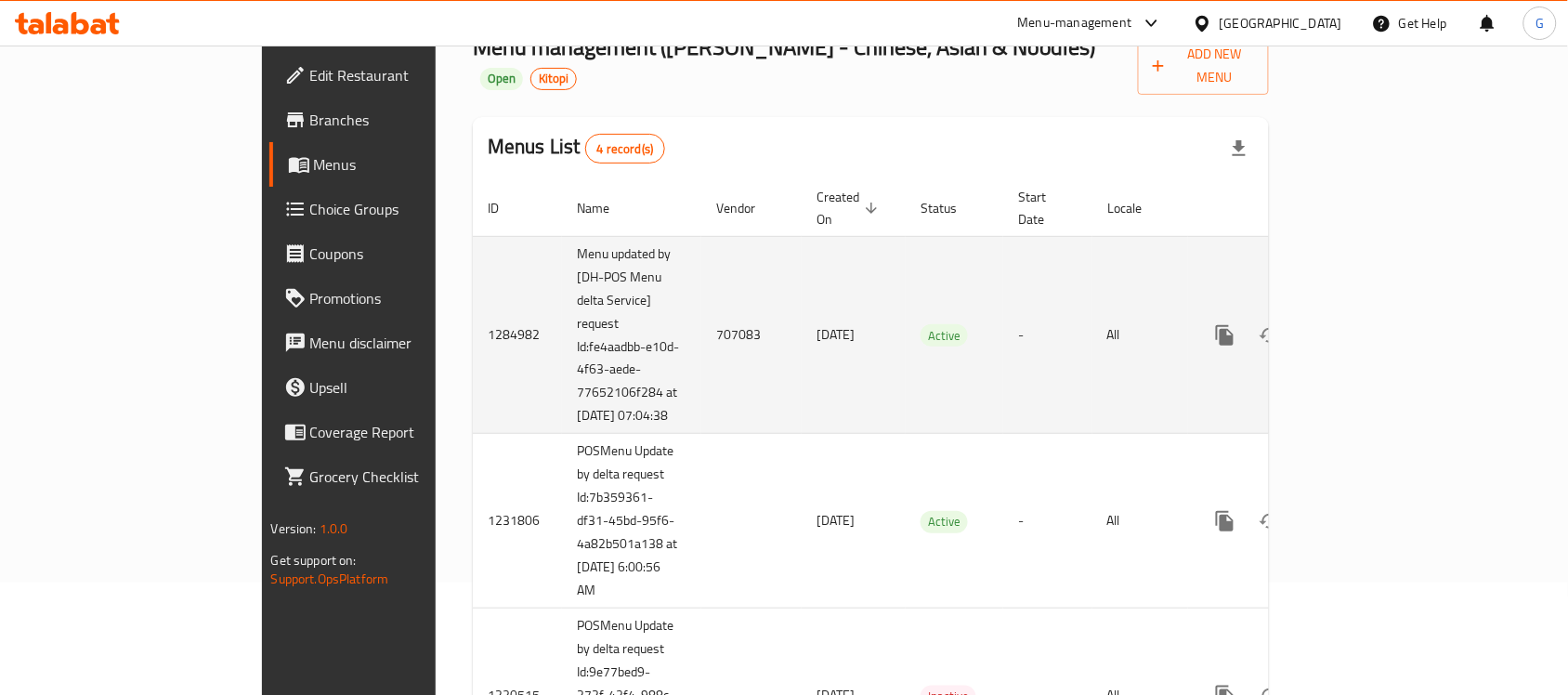
scroll to position [60, 0]
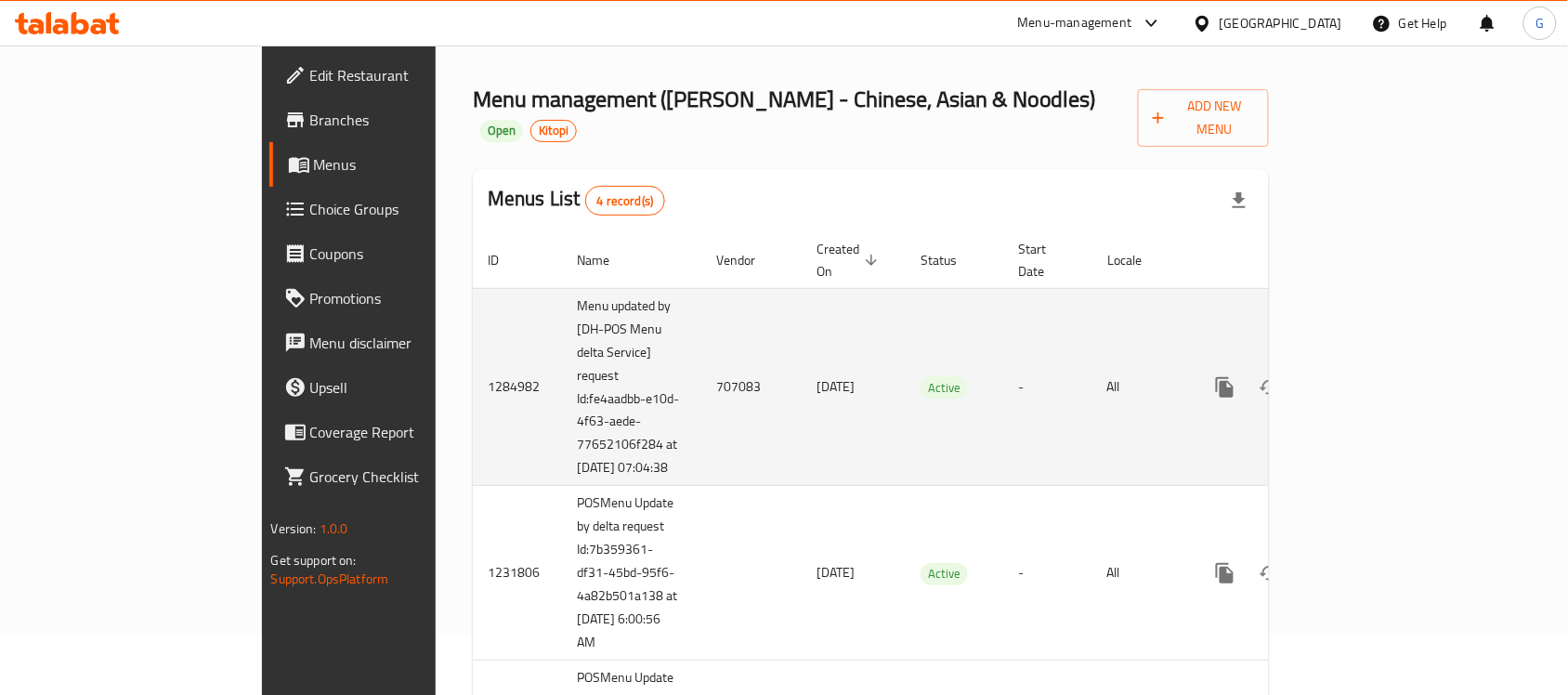
click at [1370, 376] on icon "enhanced table" at bounding box center [1359, 387] width 22 height 22
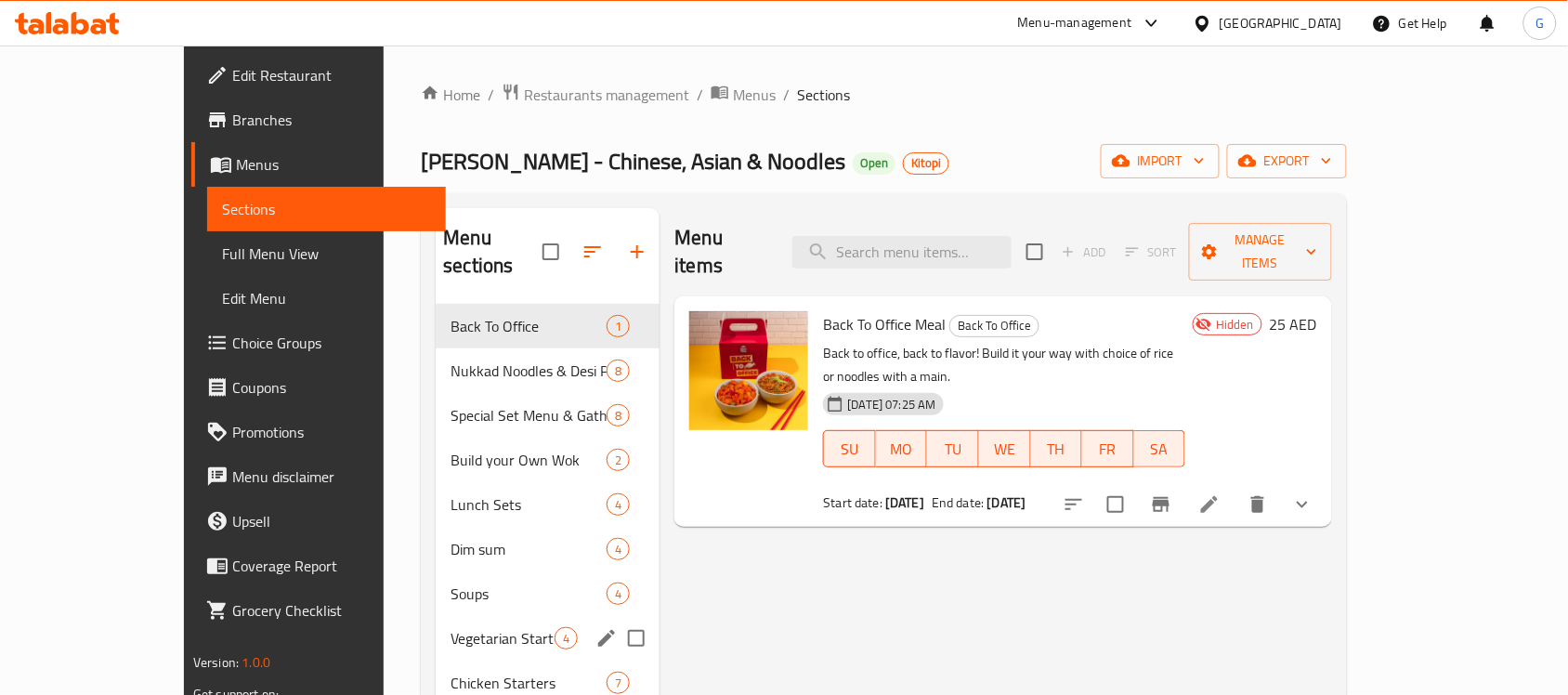
scroll to position [396, 0]
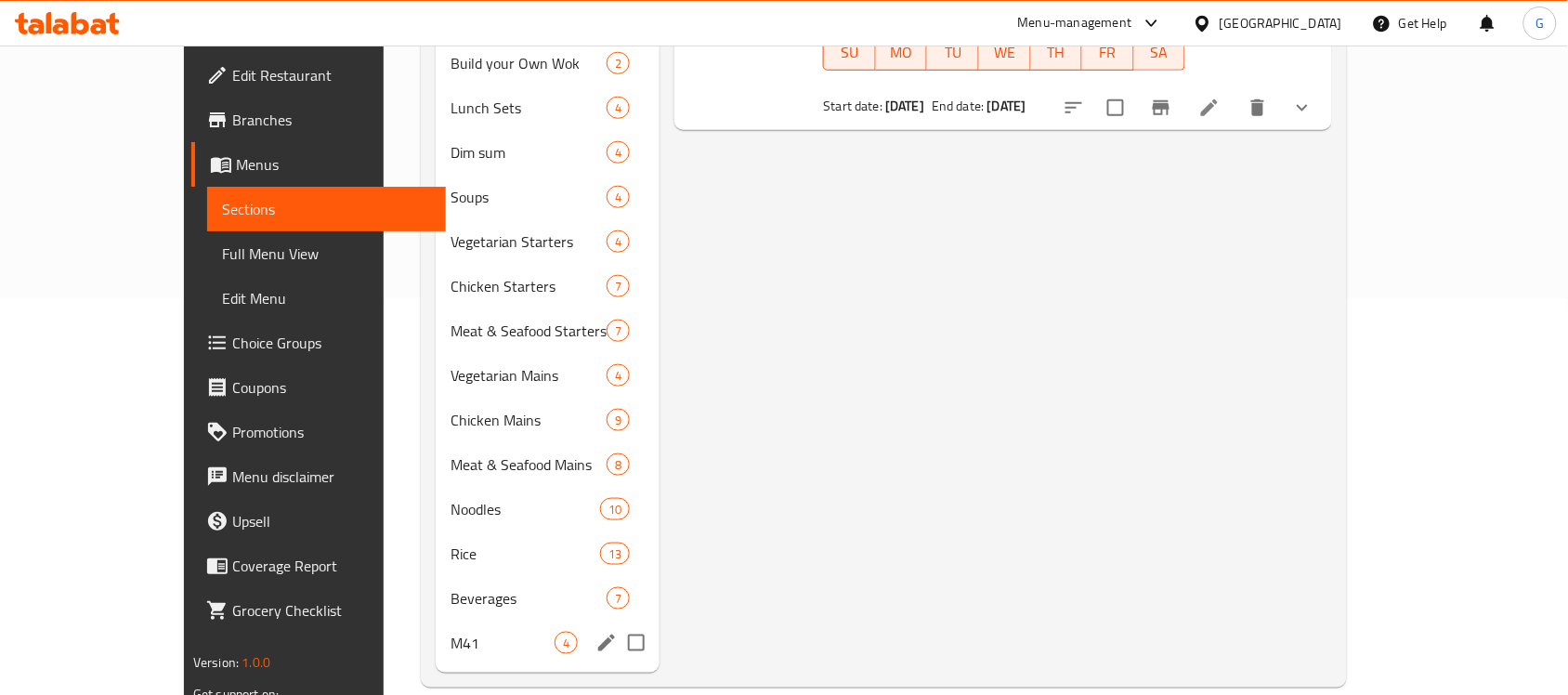
click at [436, 635] on div "M41 4" at bounding box center [547, 642] width 224 height 44
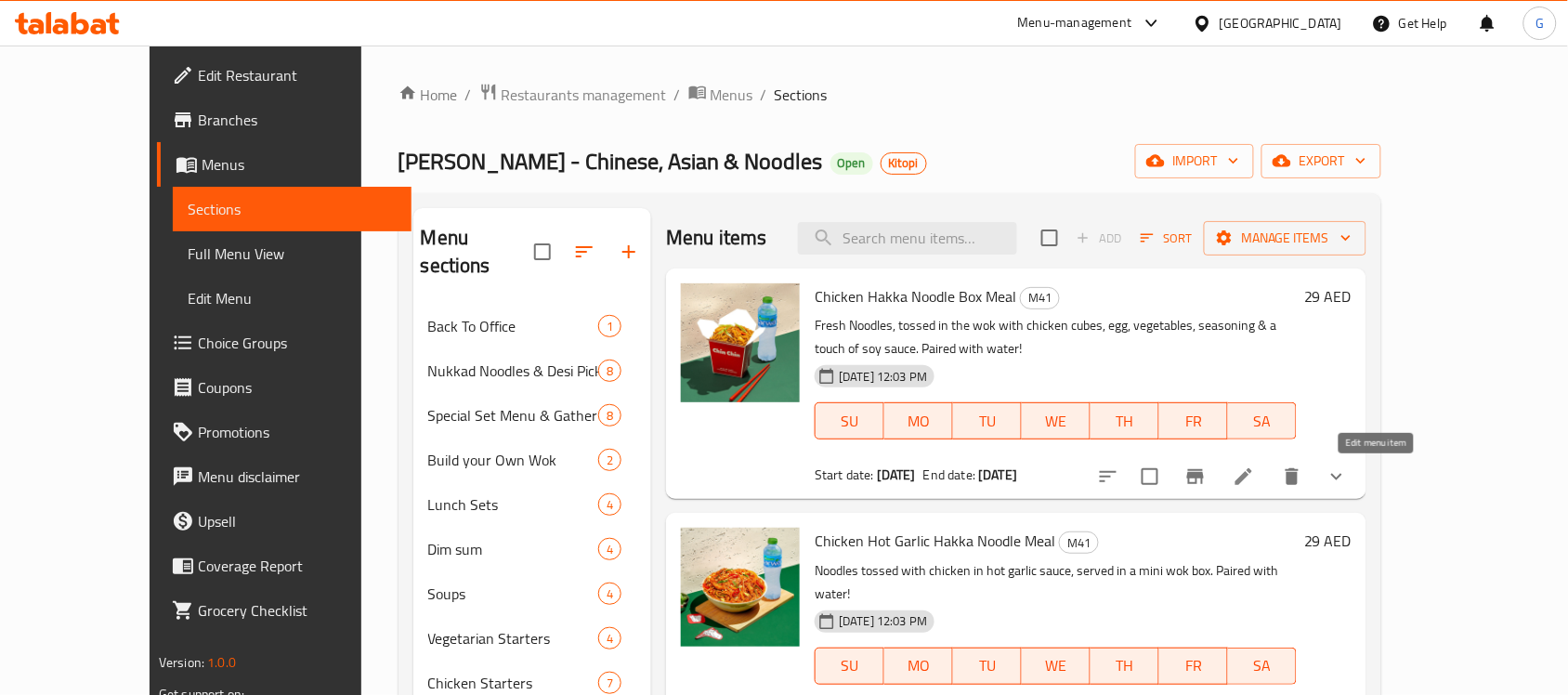
click at [1255, 470] on icon at bounding box center [1243, 476] width 22 height 22
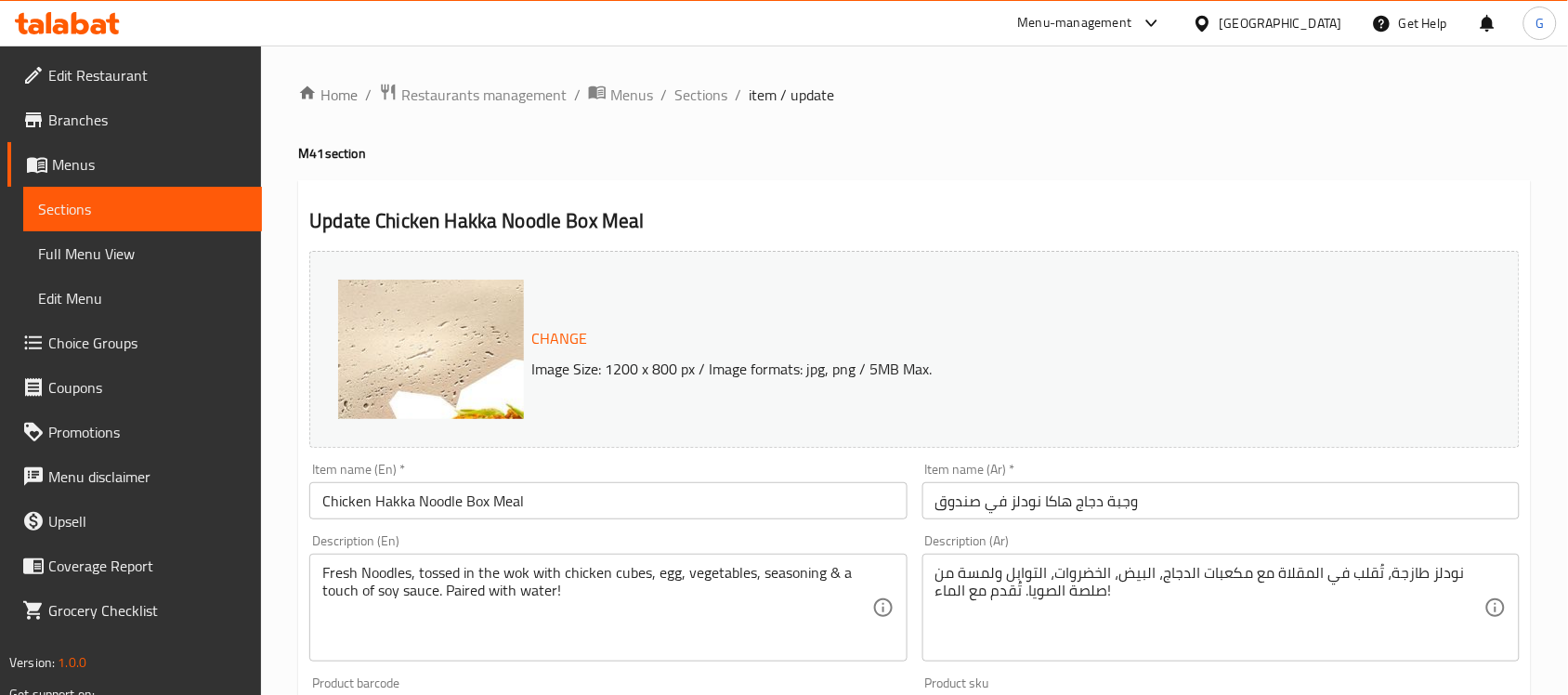
drag, startPoint x: 86, startPoint y: 119, endPoint x: 77, endPoint y: 122, distance: 9.5
click at [86, 119] on span "Branches" at bounding box center [147, 119] width 199 height 22
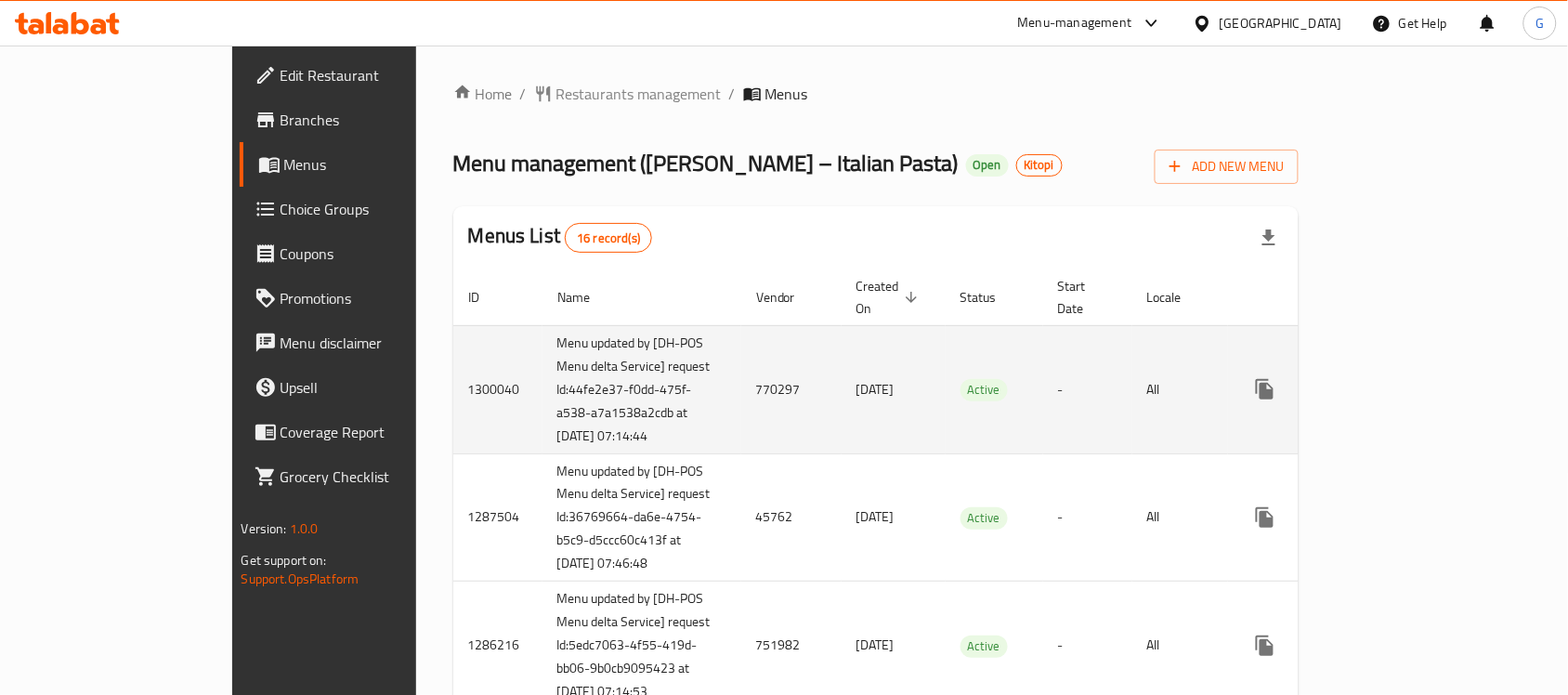
click at [741, 370] on td "770297" at bounding box center [791, 390] width 100 height 129
copy td "770297"
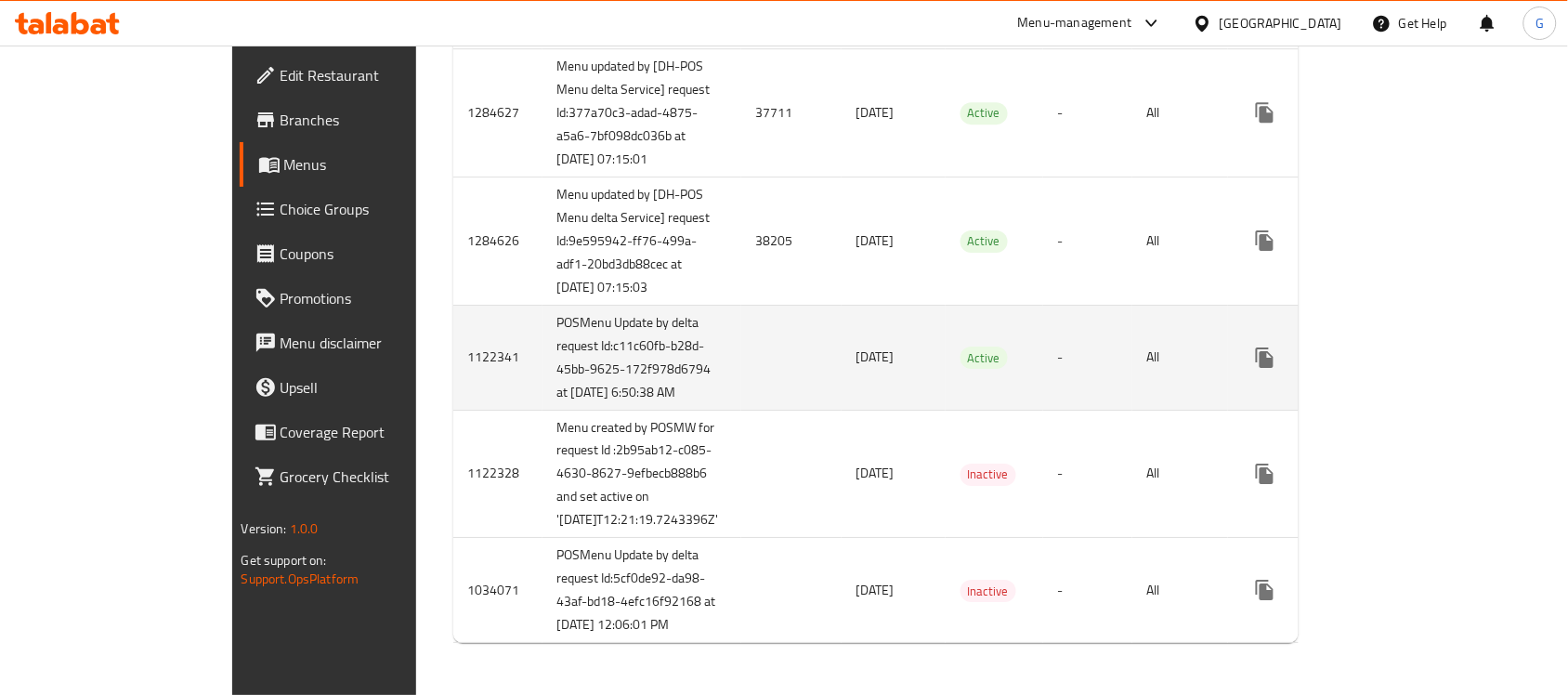
scroll to position [1974, 0]
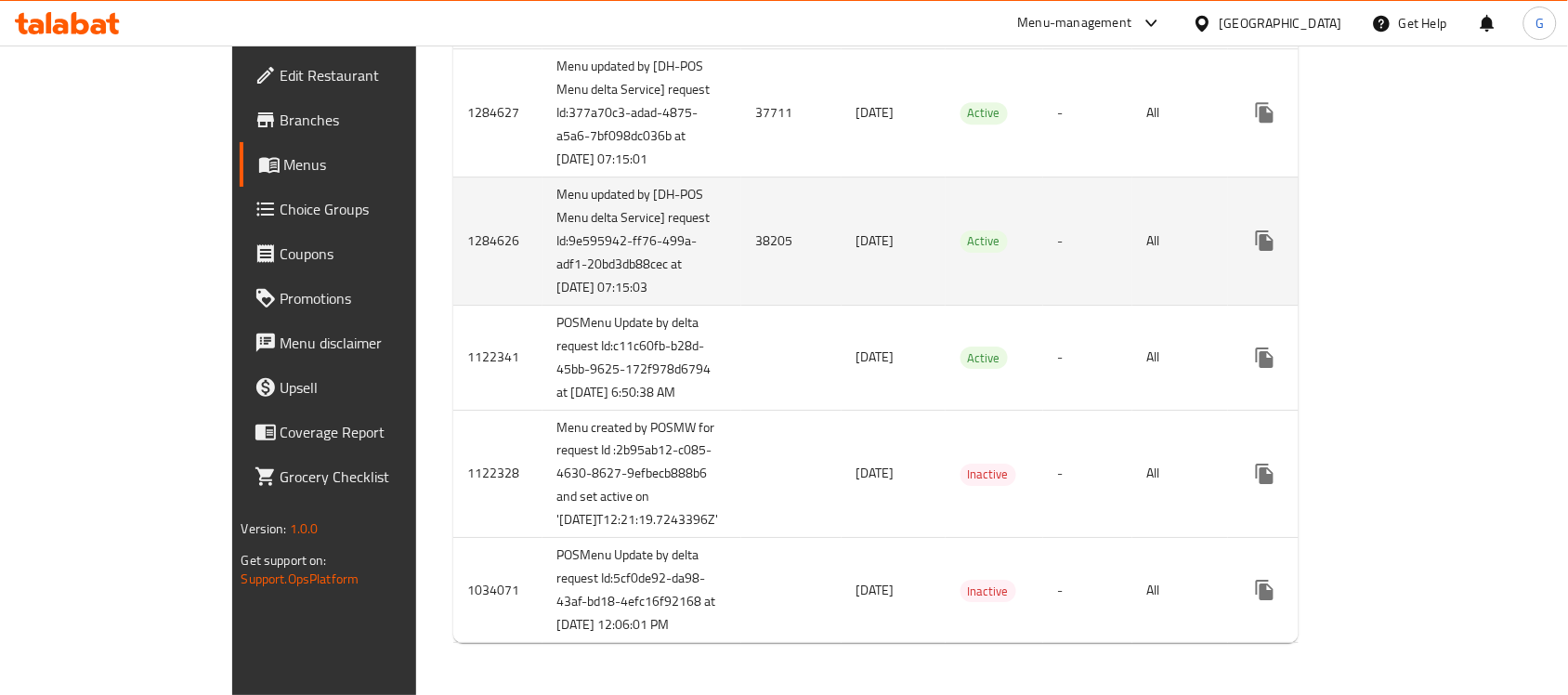
click at [741, 226] on td "38205" at bounding box center [791, 241] width 100 height 129
copy td "38205"
click at [960, 232] on span "Active" at bounding box center [983, 241] width 47 height 21
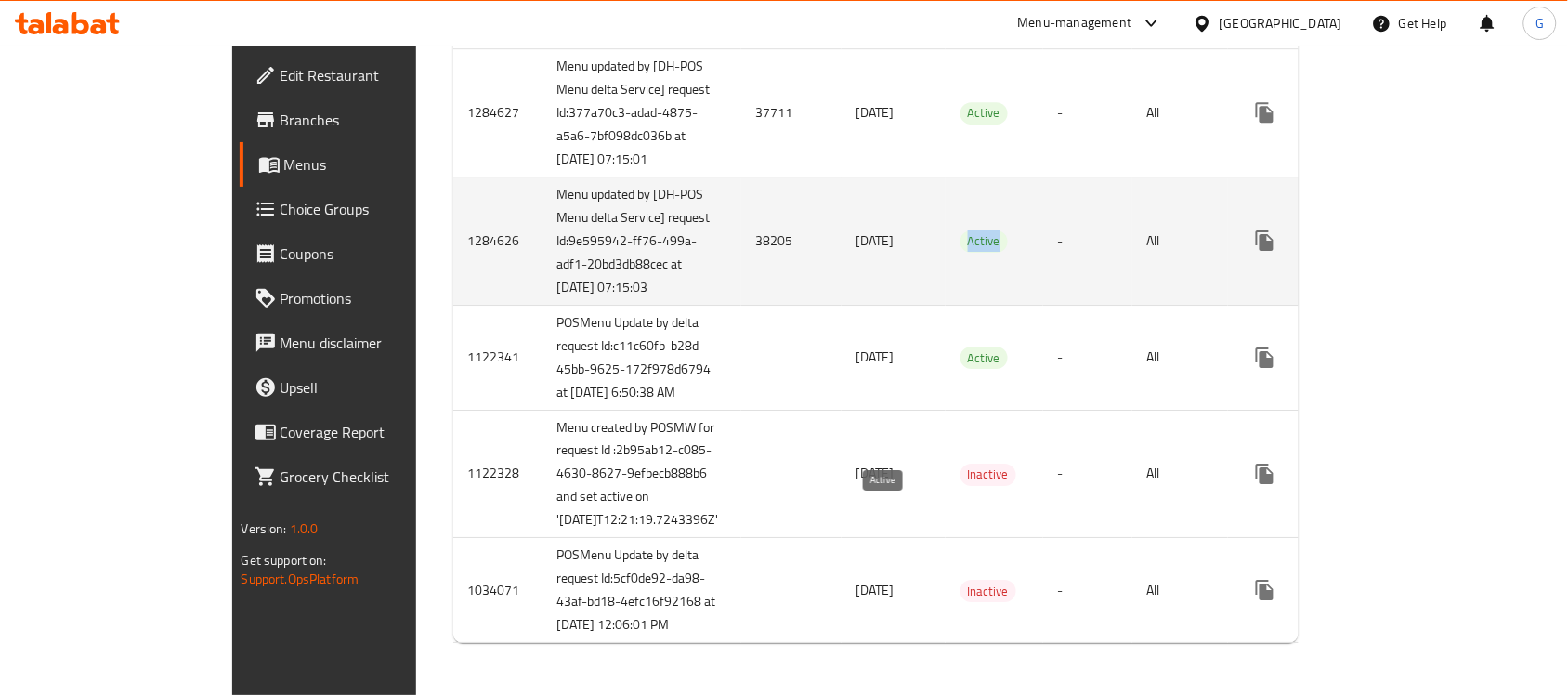
copy span "Active"
click at [1131, 221] on td "-" at bounding box center [1087, 241] width 89 height 129
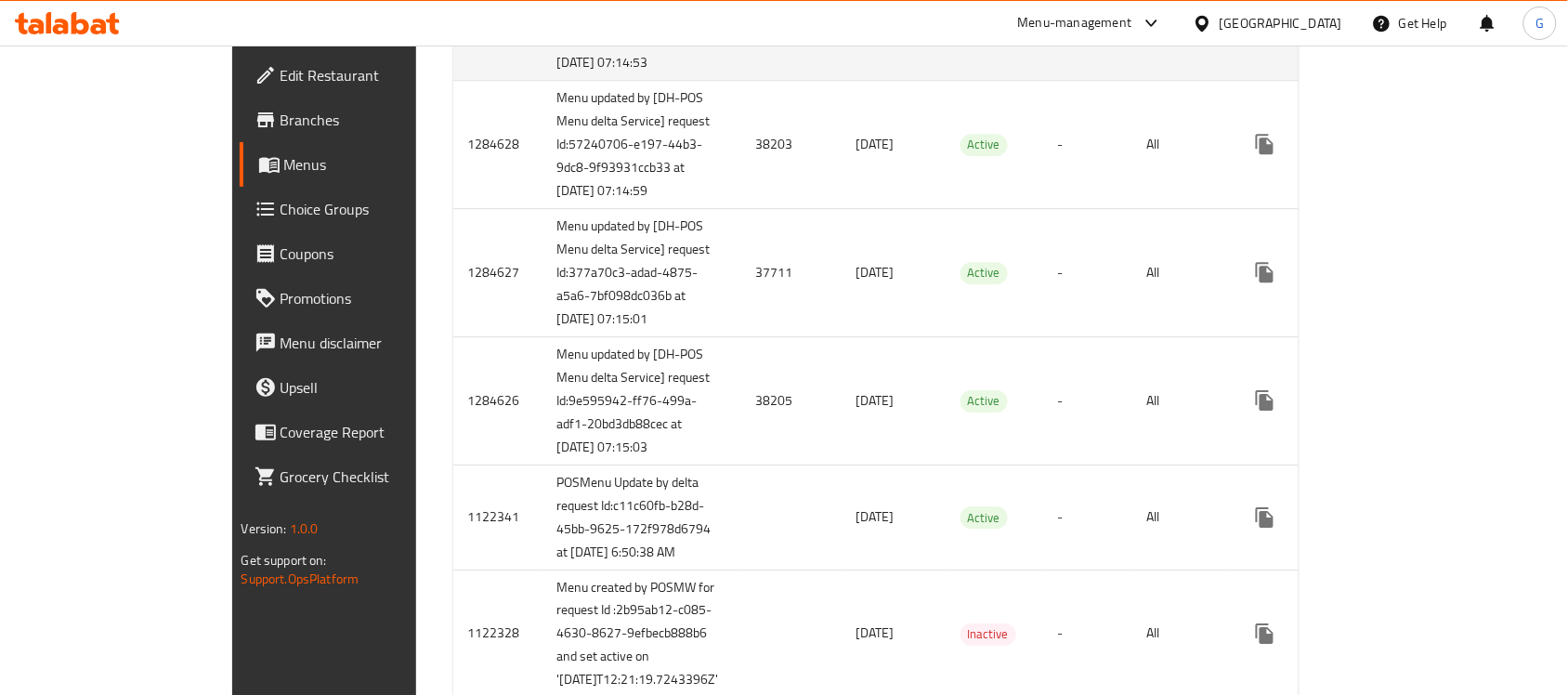
scroll to position [1413, 0]
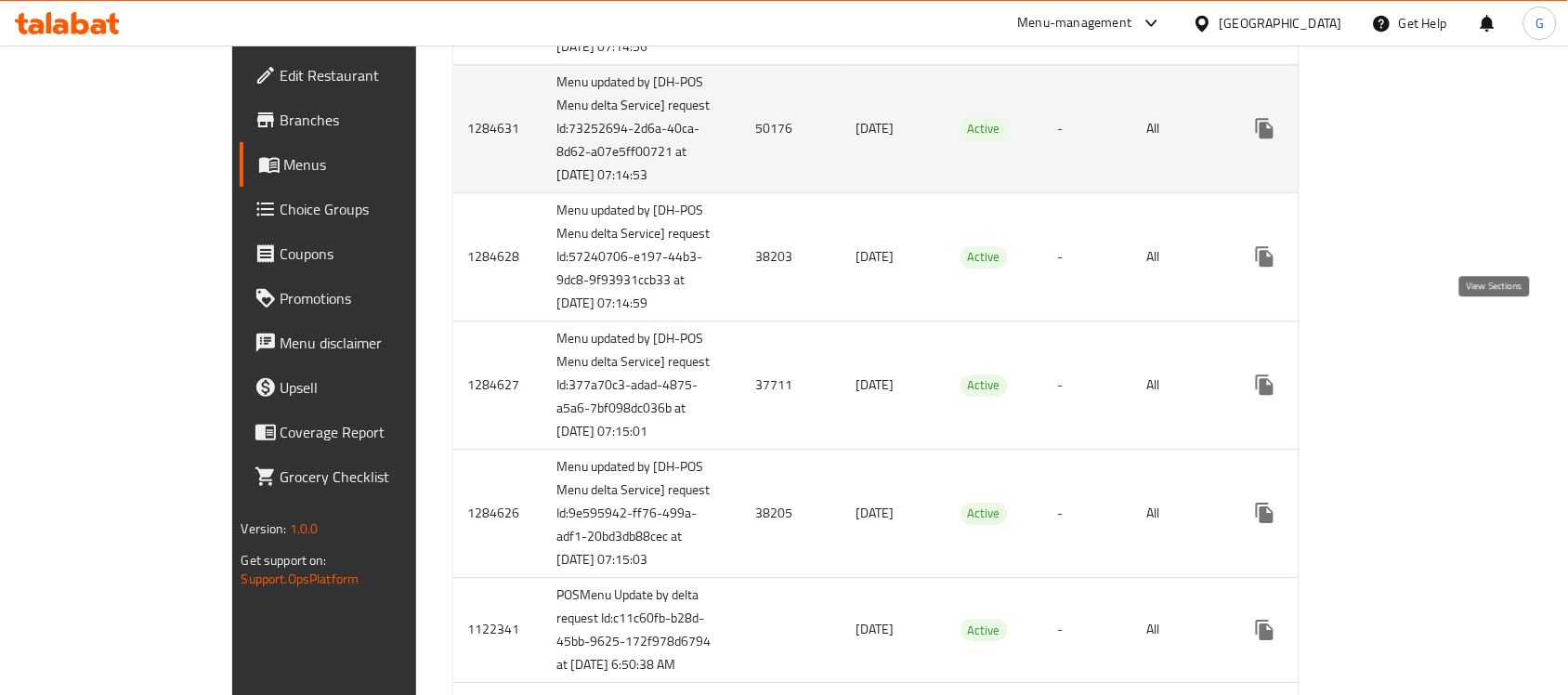
click at [1411, 139] on icon "enhanced table" at bounding box center [1398, 128] width 22 height 22
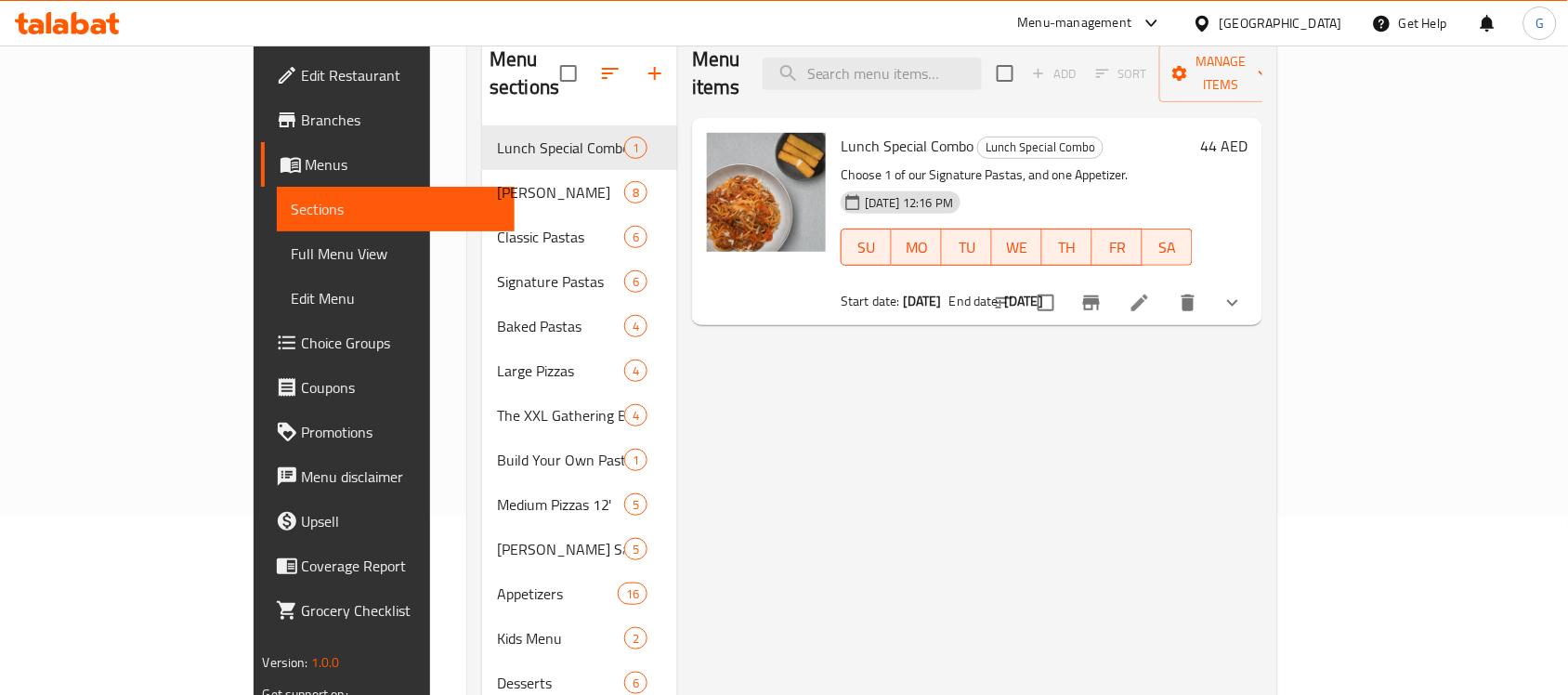
scroll to position [353, 0]
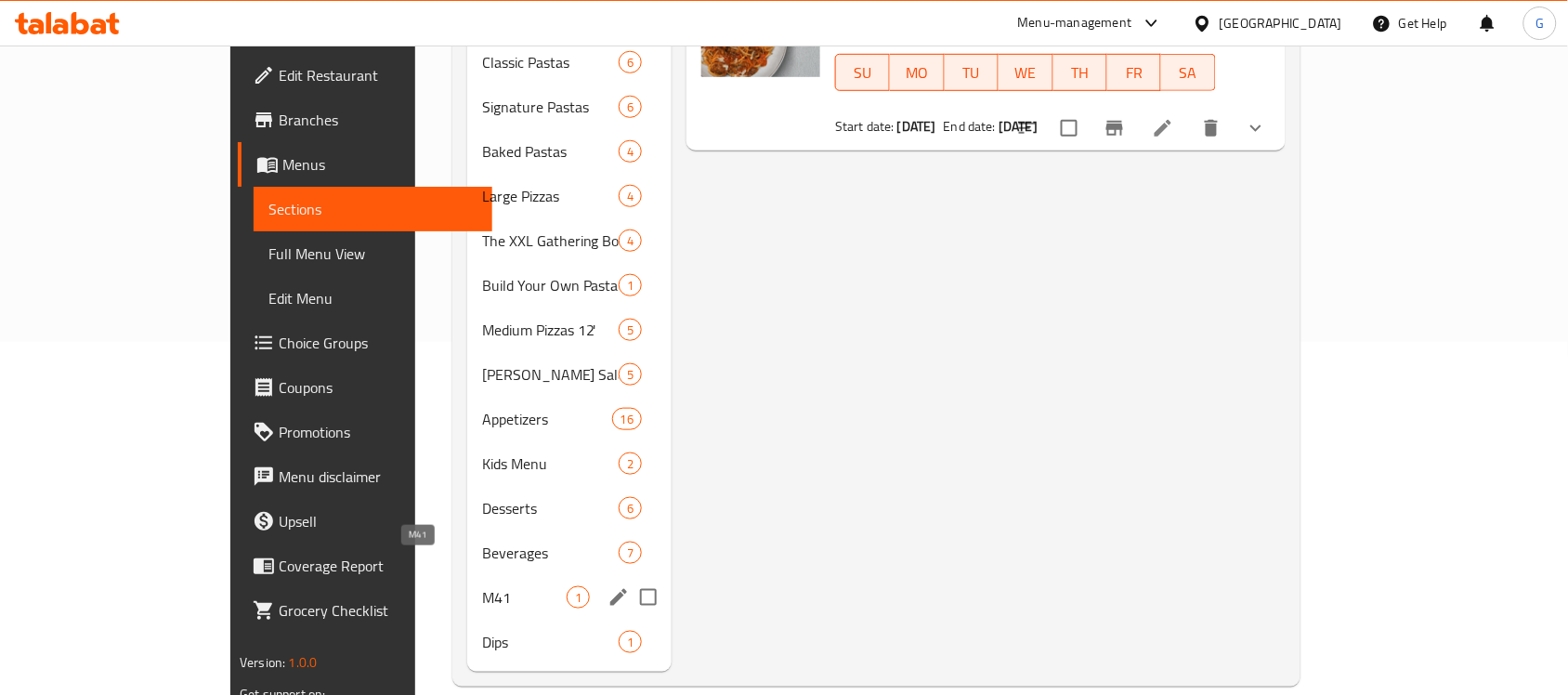
click at [482, 586] on span "M41" at bounding box center [524, 596] width 84 height 22
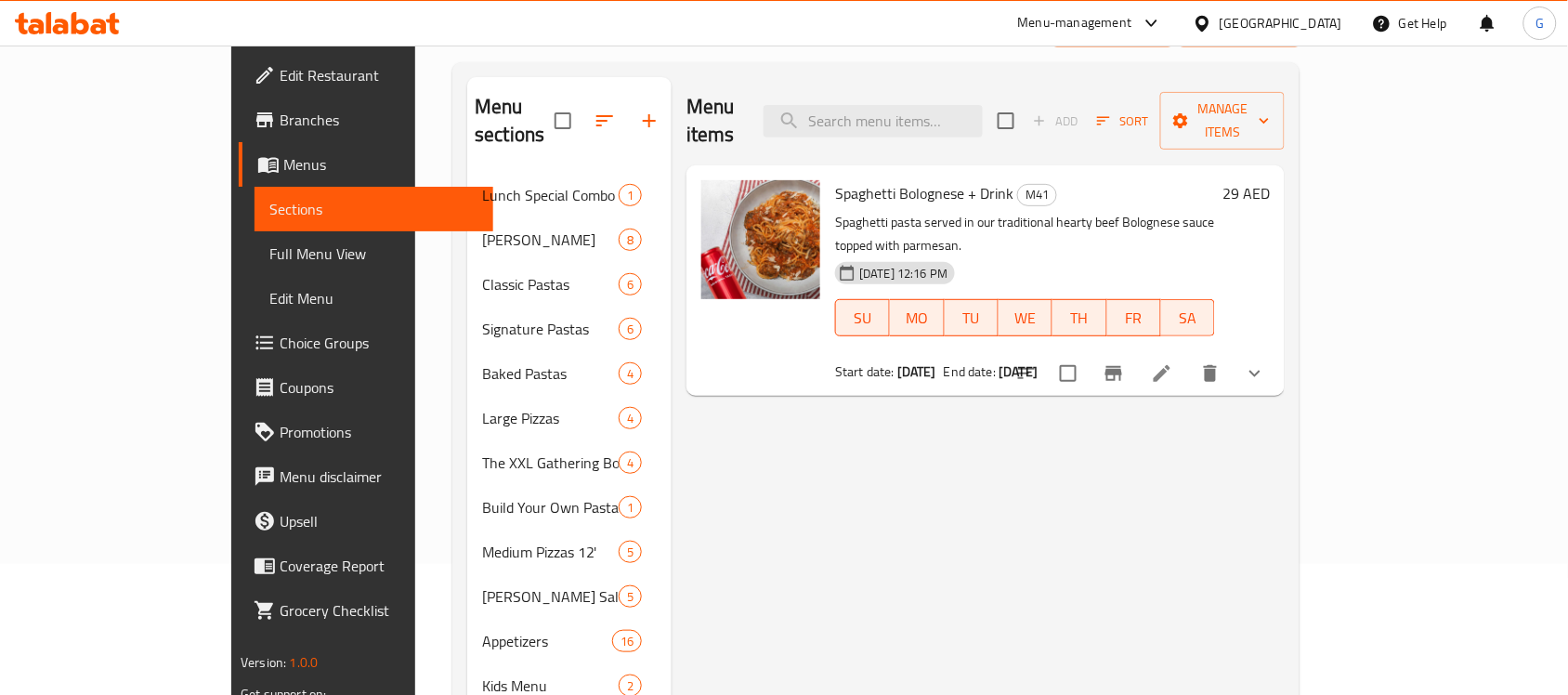
scroll to position [5, 0]
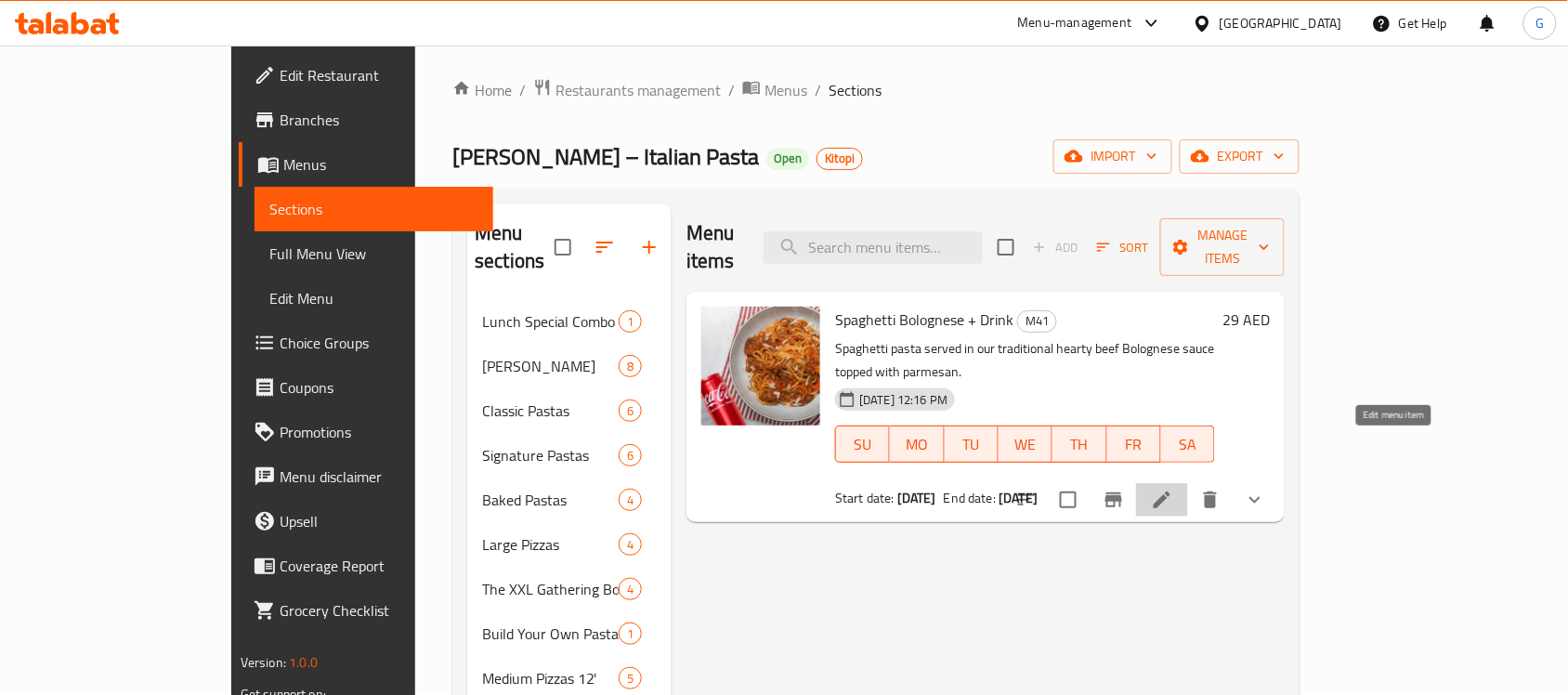
click at [1170, 491] on icon at bounding box center [1162, 499] width 16 height 16
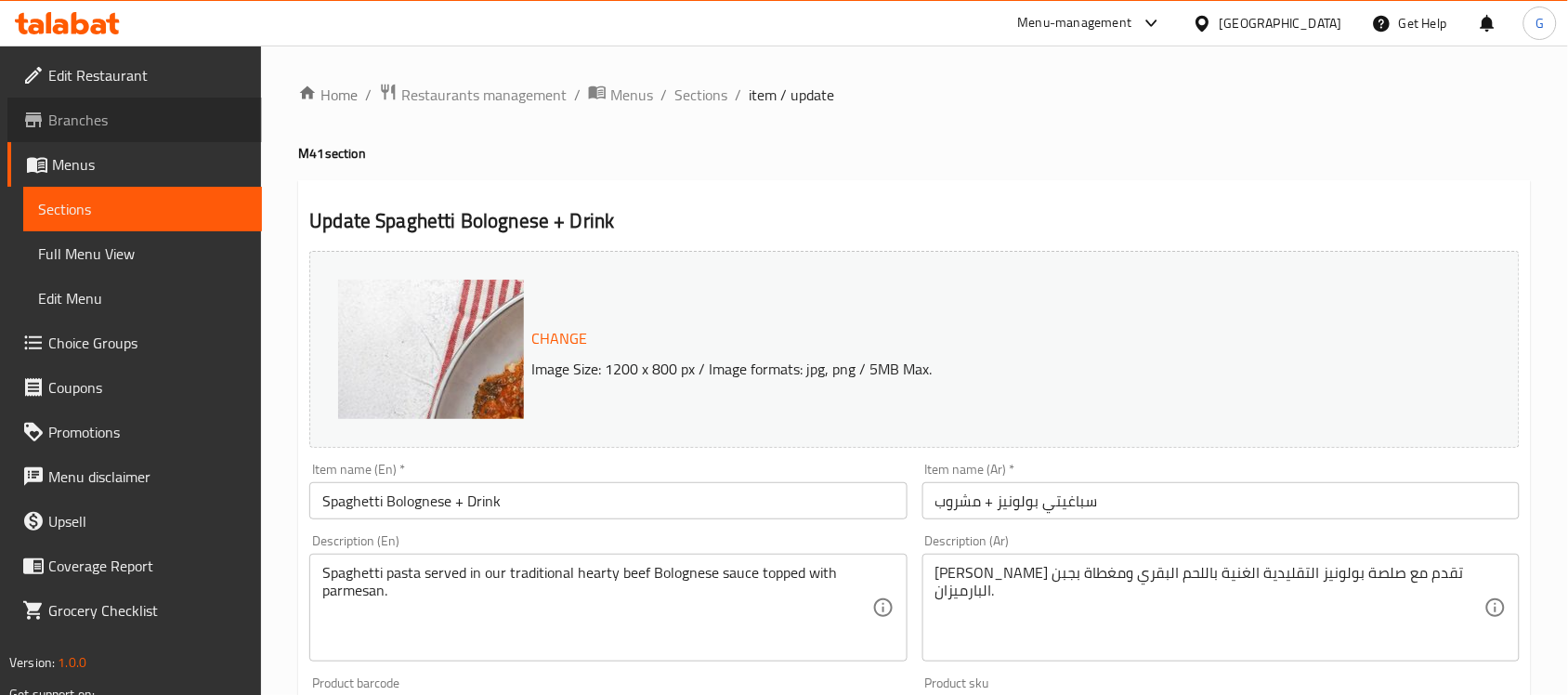
click at [70, 122] on span "Branches" at bounding box center [147, 119] width 199 height 22
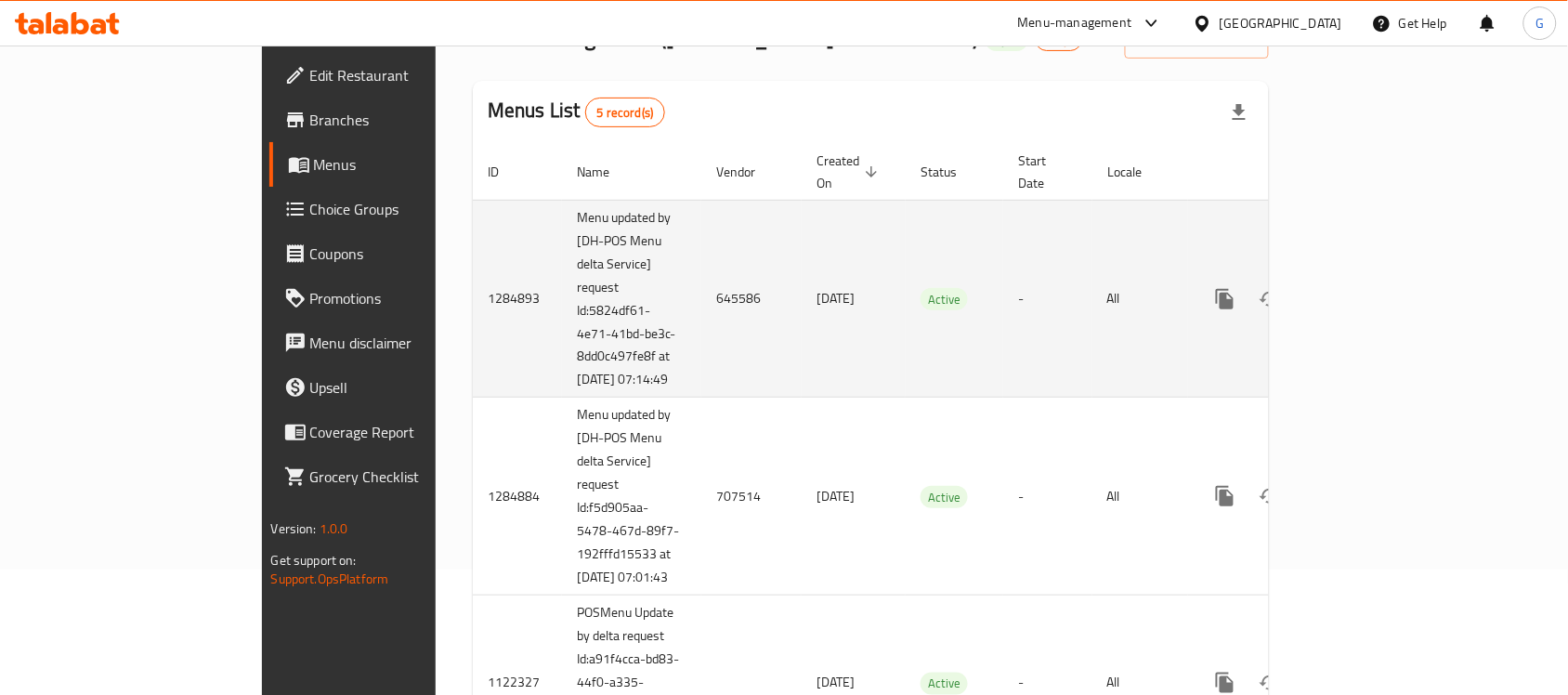
scroll to position [116, 0]
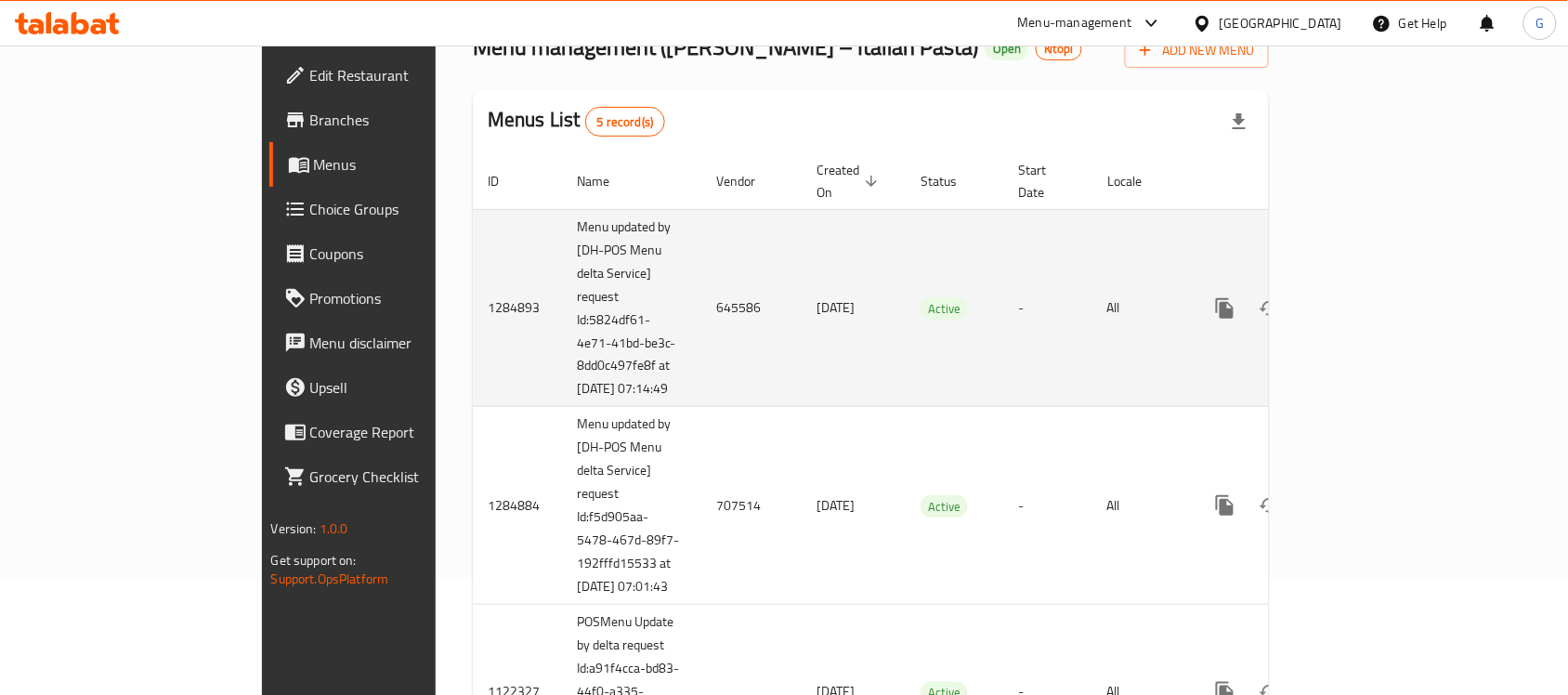
click at [701, 296] on td "645586" at bounding box center [751, 308] width 100 height 198
copy td "645586"
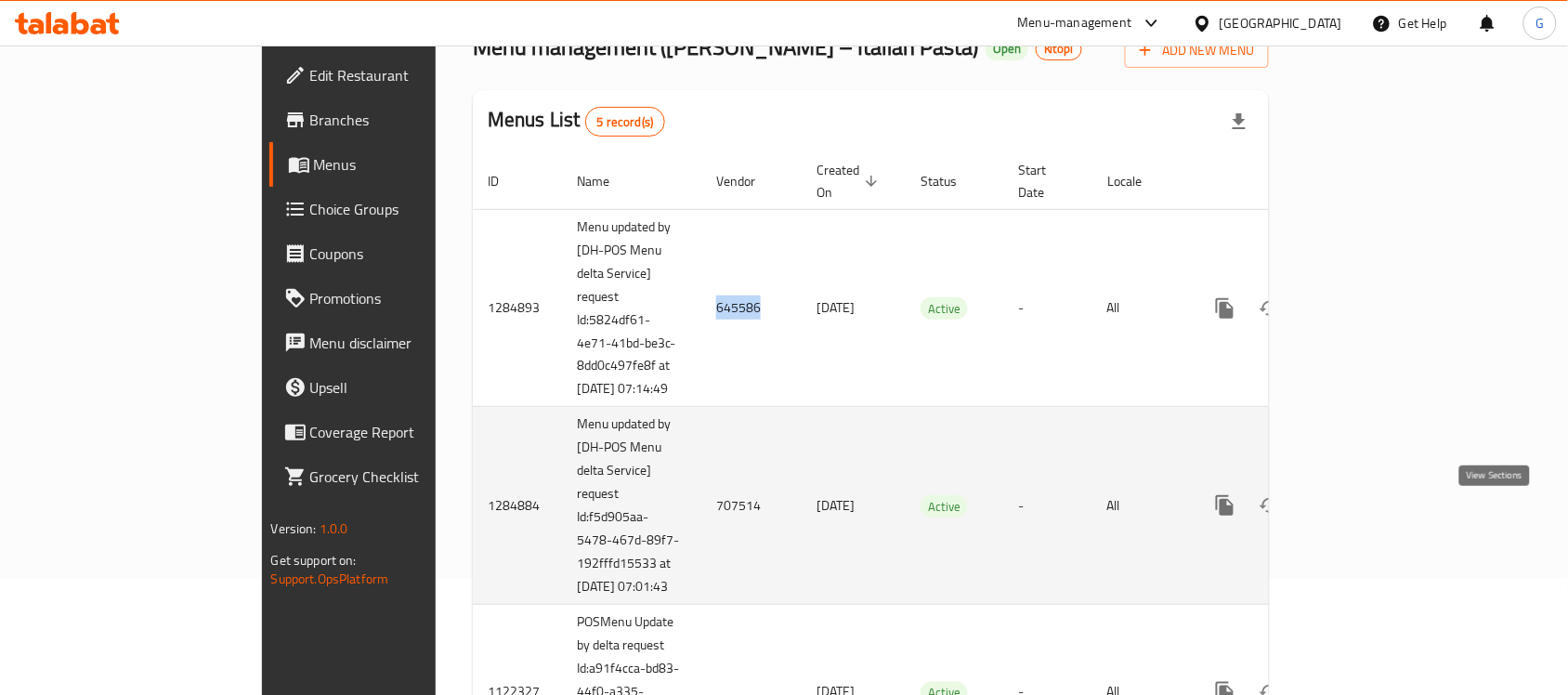
click at [1370, 516] on icon "enhanced table" at bounding box center [1359, 505] width 22 height 22
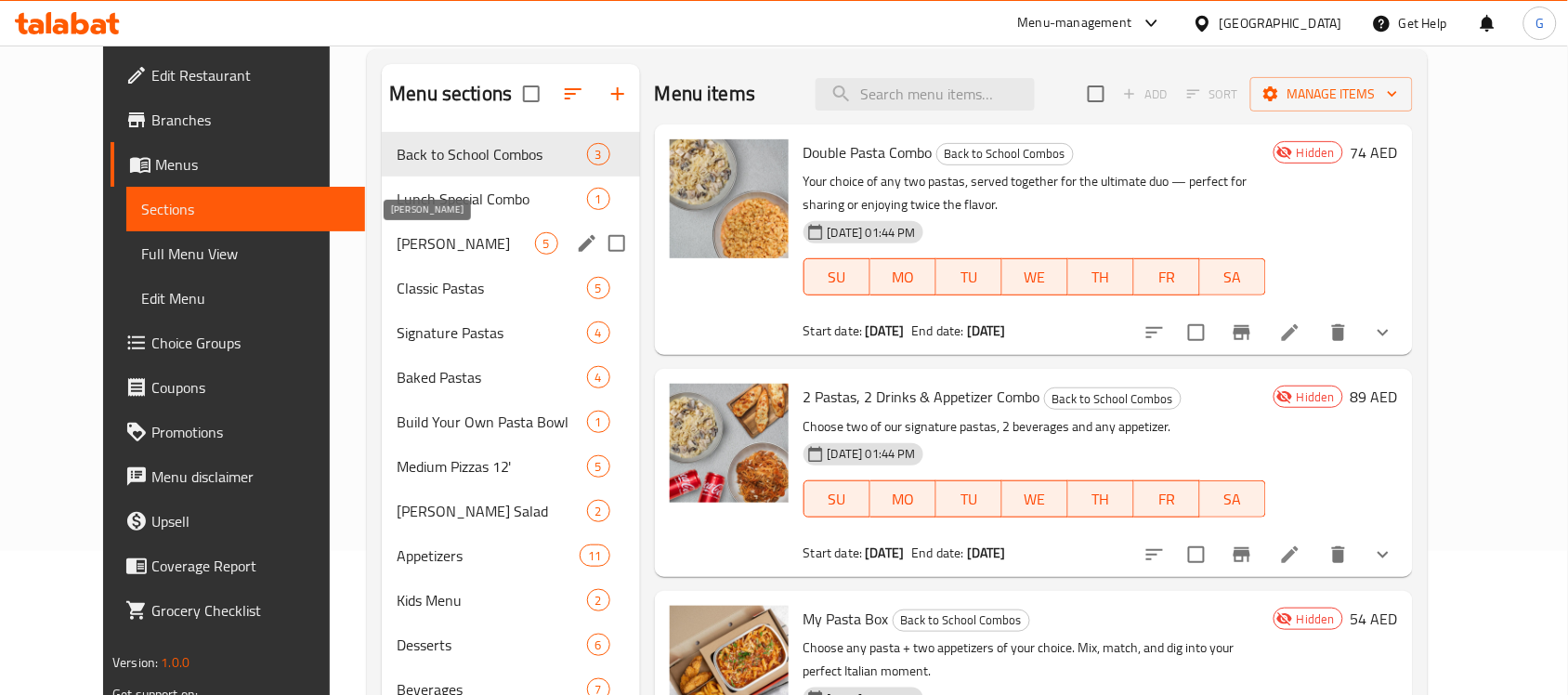
scroll to position [308, 0]
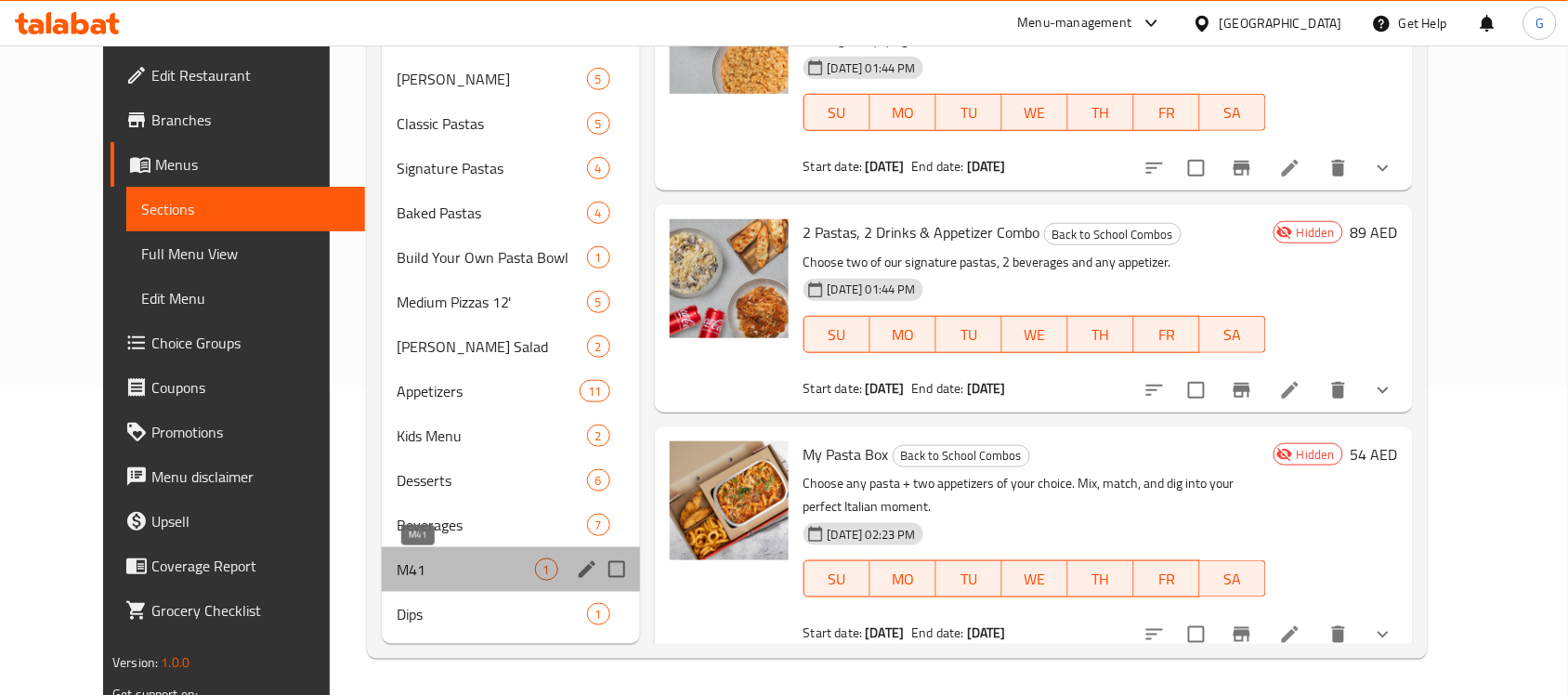
click at [412, 564] on span "M41" at bounding box center [465, 568] width 137 height 22
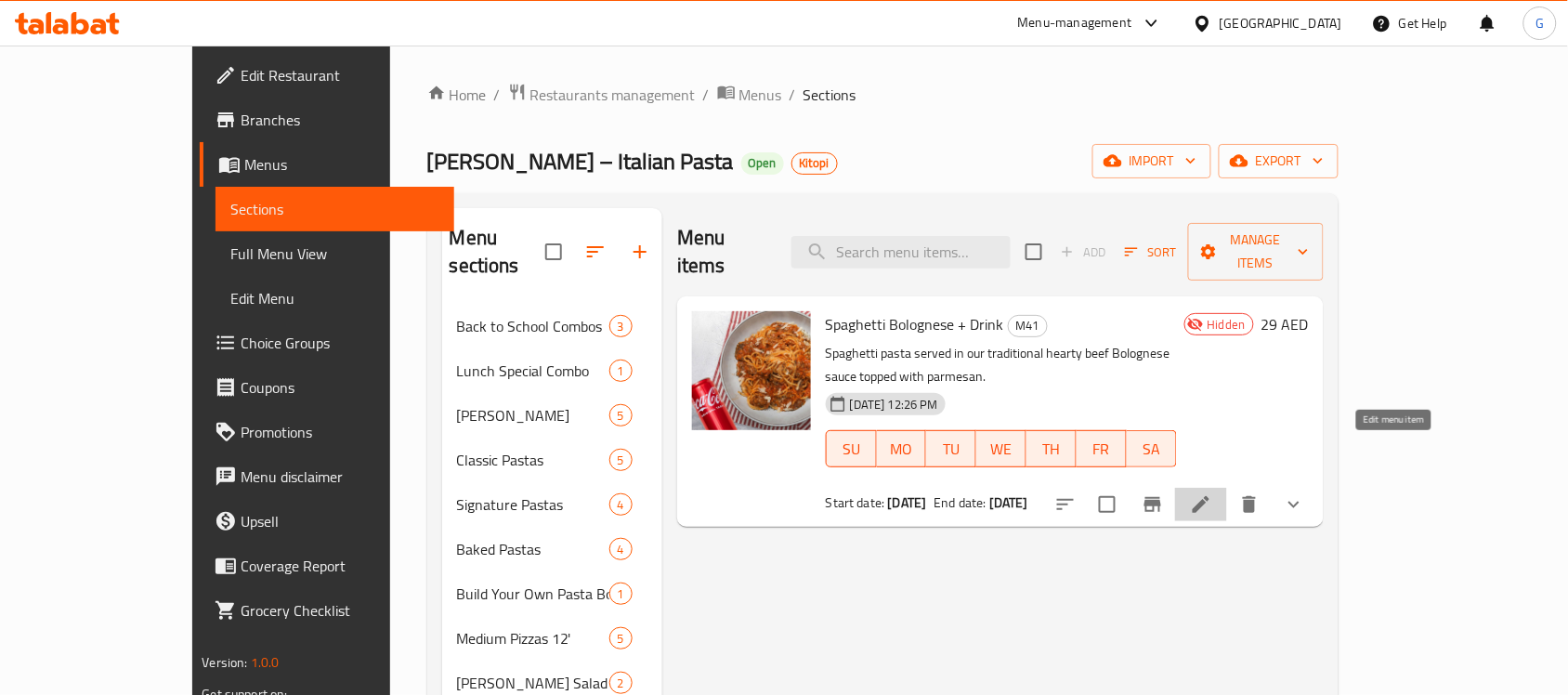
click at [1212, 493] on icon at bounding box center [1200, 504] width 22 height 22
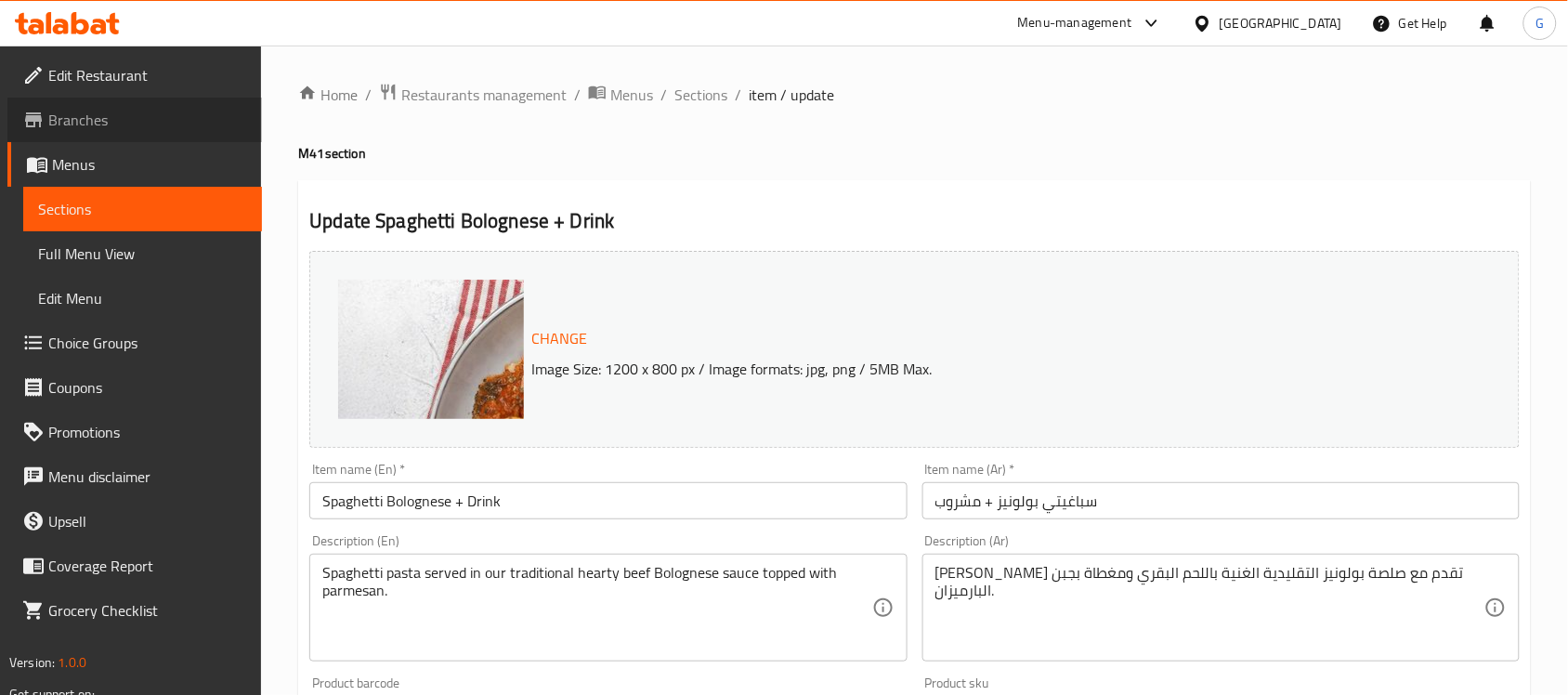
click at [65, 123] on span "Branches" at bounding box center [147, 119] width 199 height 22
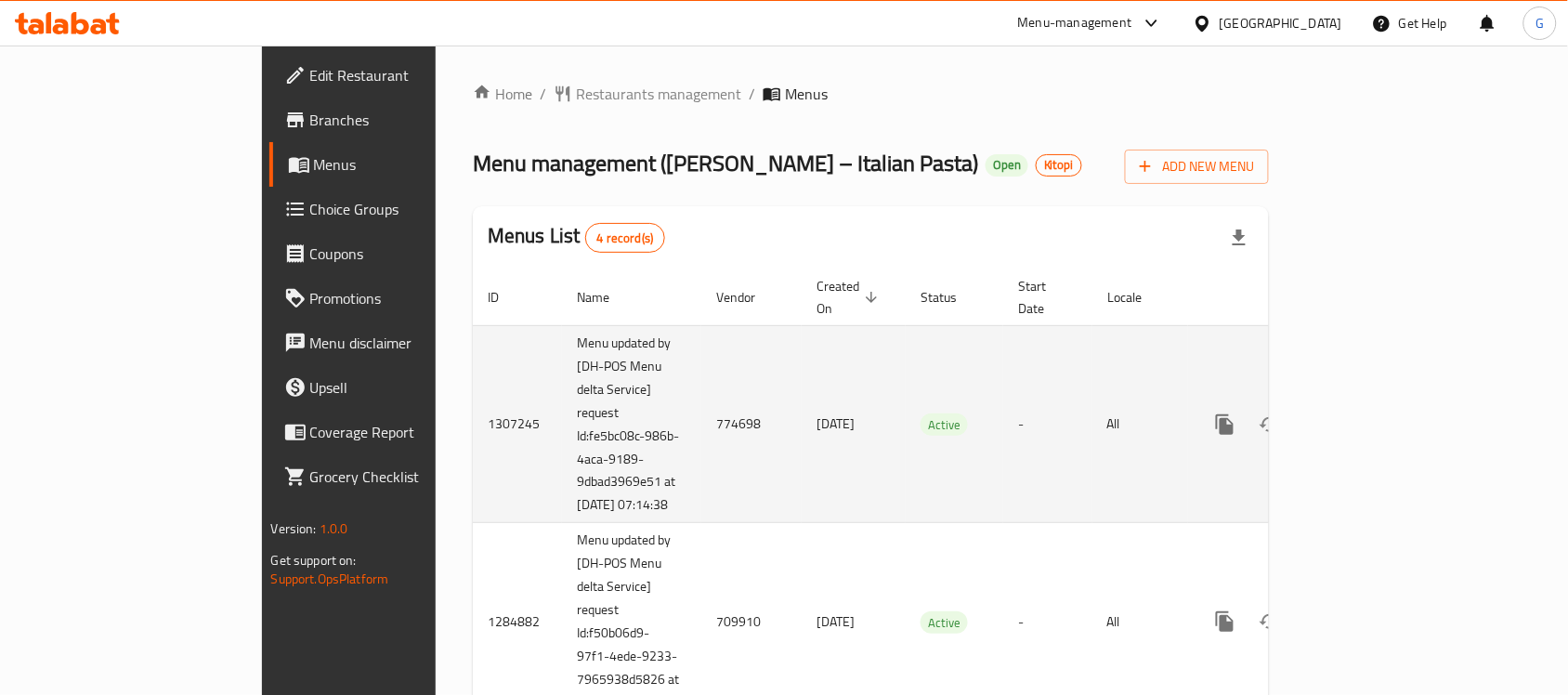
click at [701, 407] on td "774698" at bounding box center [751, 424] width 100 height 198
copy td "774698"
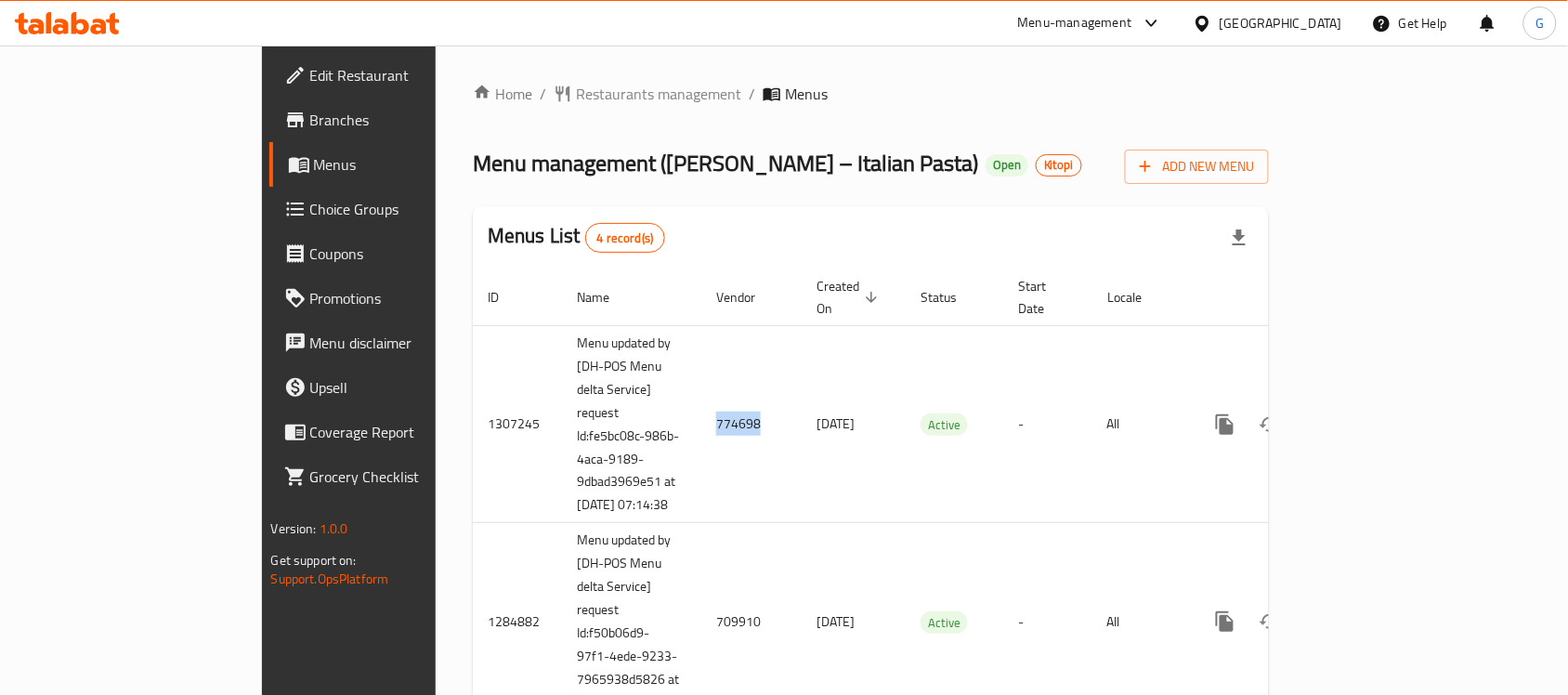
click at [310, 121] on span "Branches" at bounding box center [409, 119] width 199 height 22
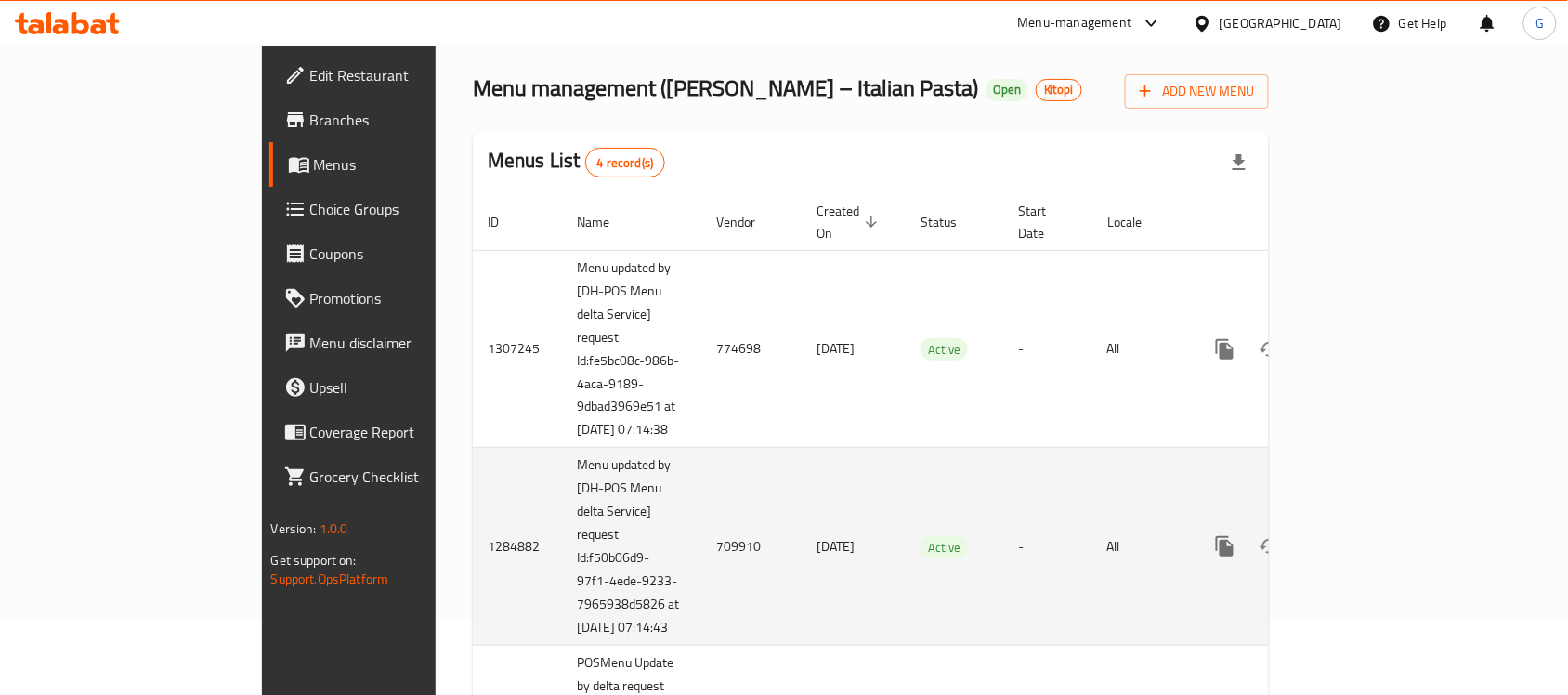
scroll to position [116, 0]
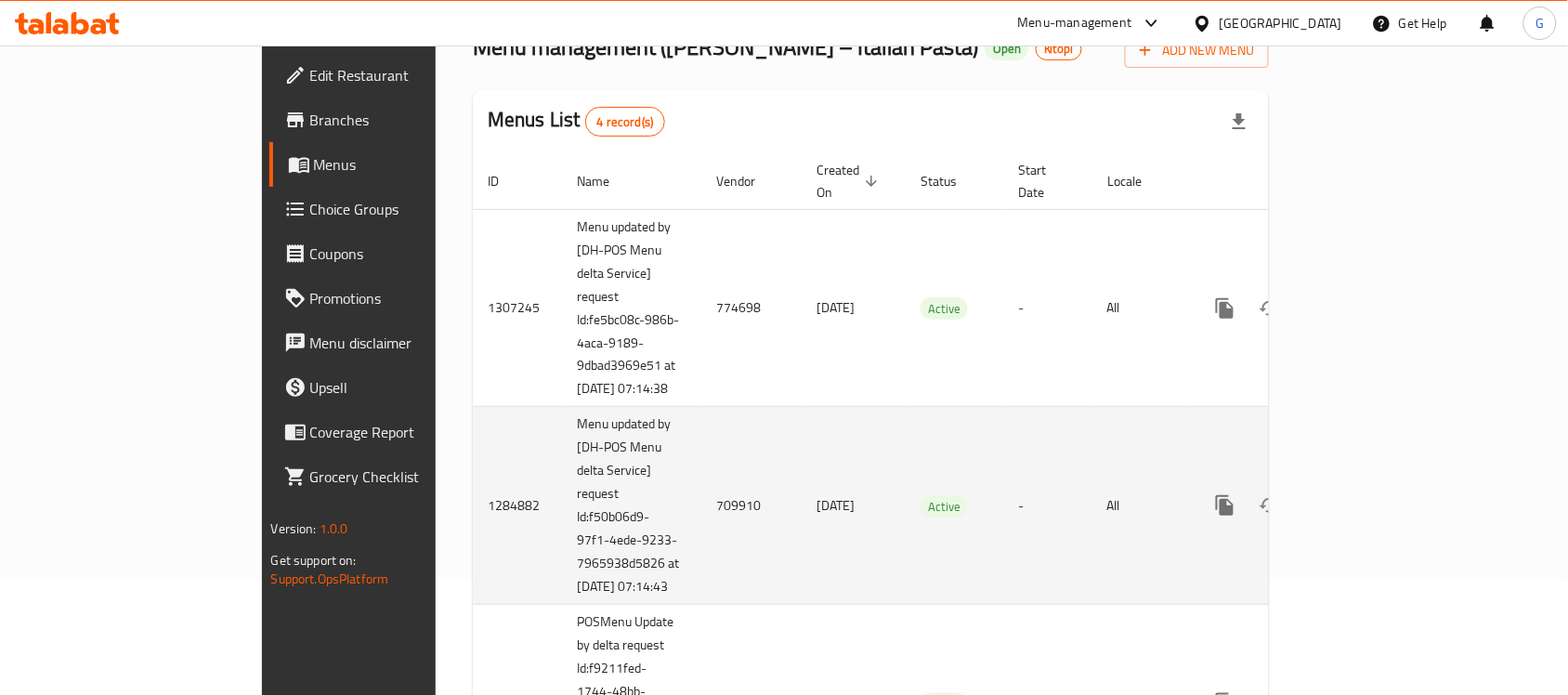
click at [701, 520] on td "709910" at bounding box center [751, 506] width 100 height 198
copy td "709910"
click at [1382, 508] on link "enhanced table" at bounding box center [1359, 505] width 44 height 44
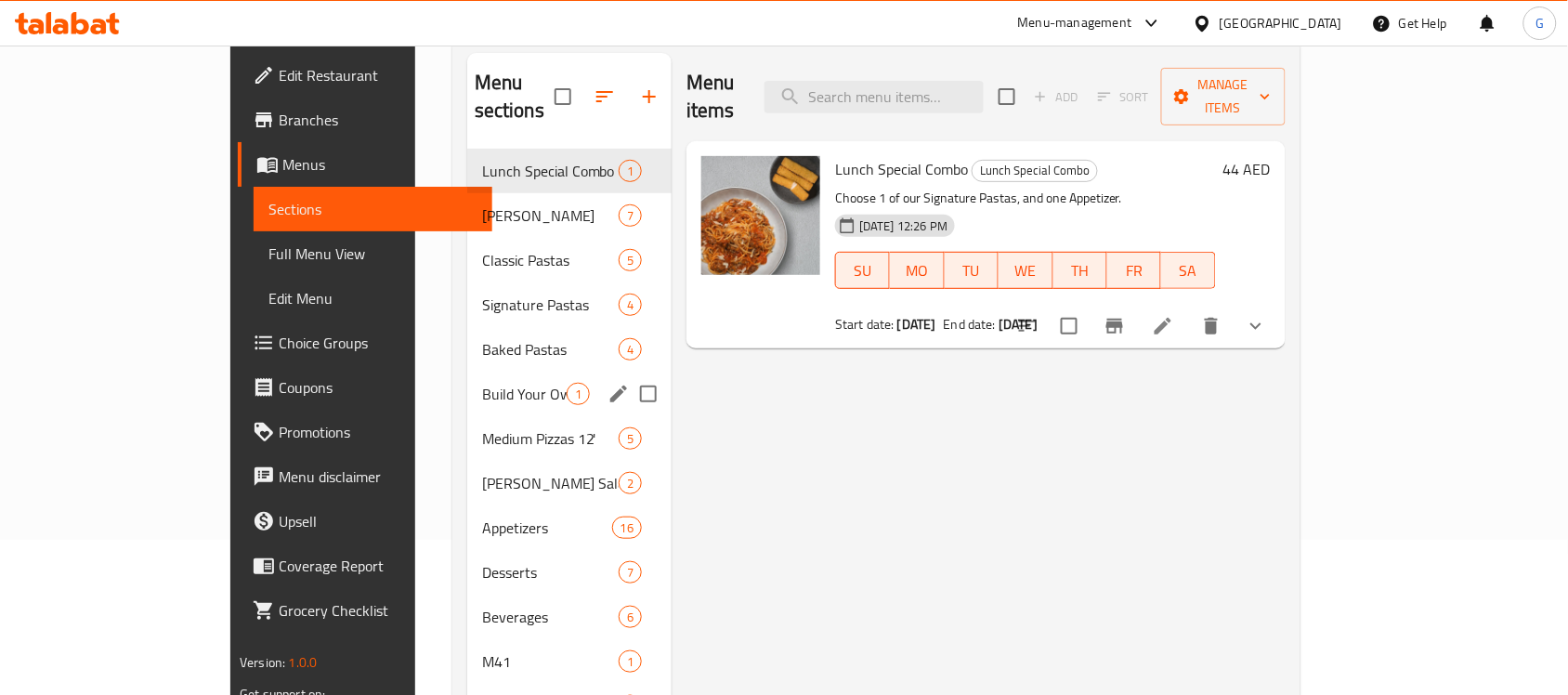
scroll to position [261, 0]
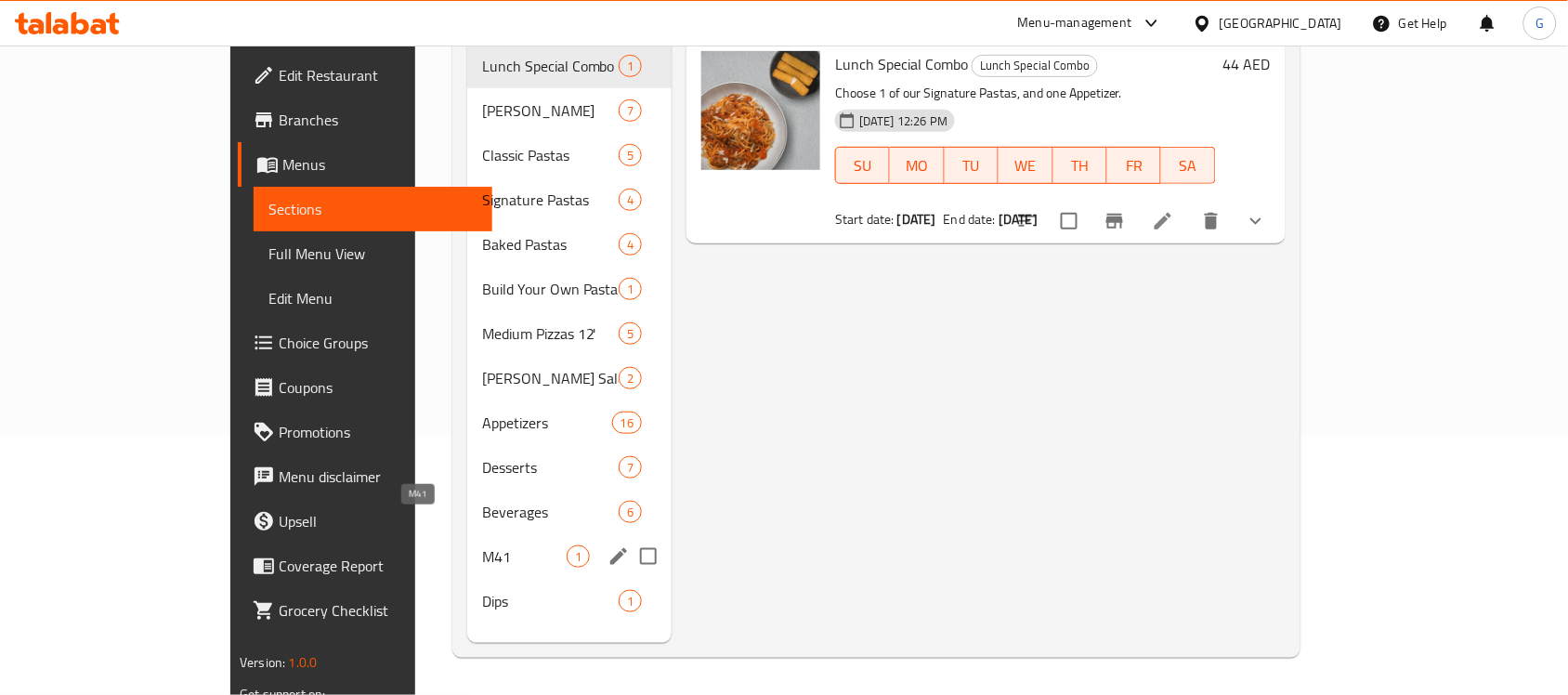
drag, startPoint x: 413, startPoint y: 522, endPoint x: 571, endPoint y: 521, distance: 158.0
click at [482, 545] on span "M41" at bounding box center [524, 556] width 84 height 22
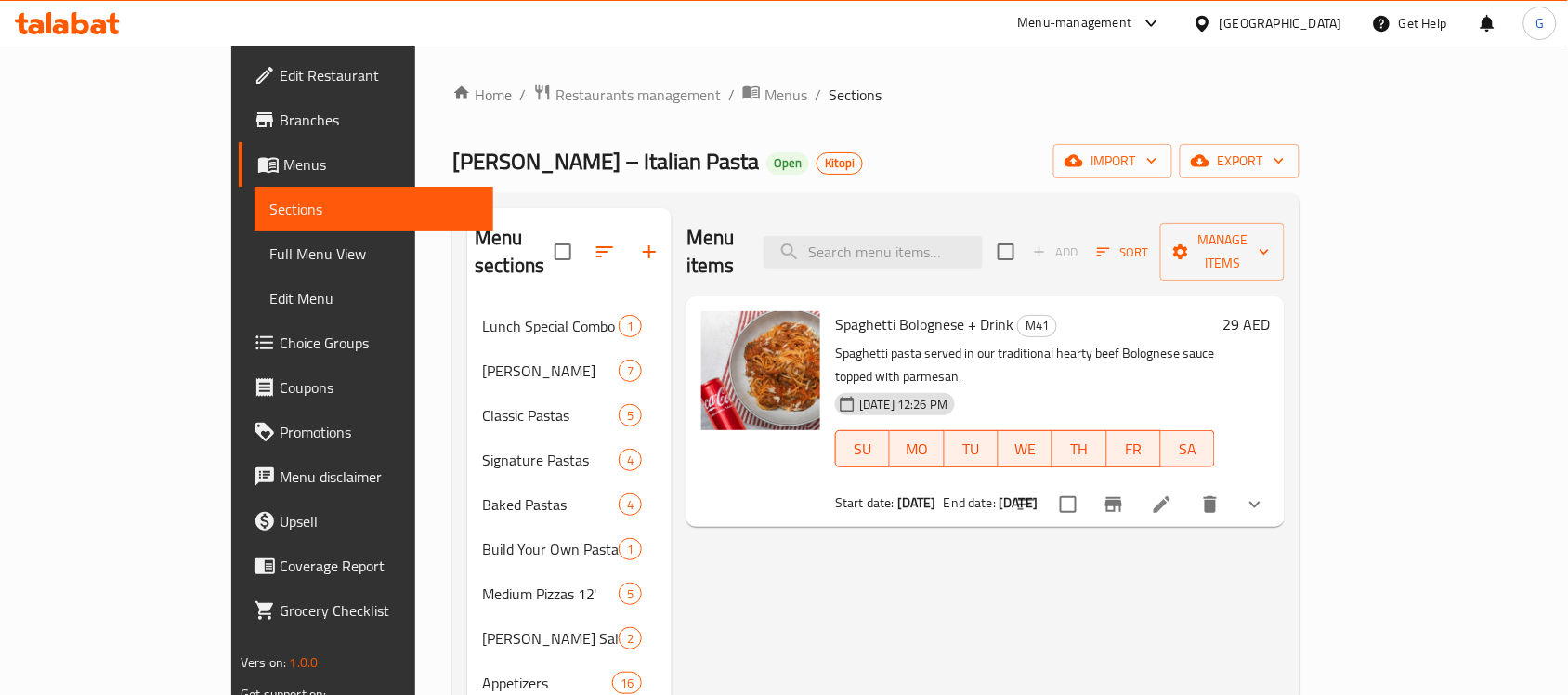
click at [1188, 488] on li at bounding box center [1162, 504] width 52 height 34
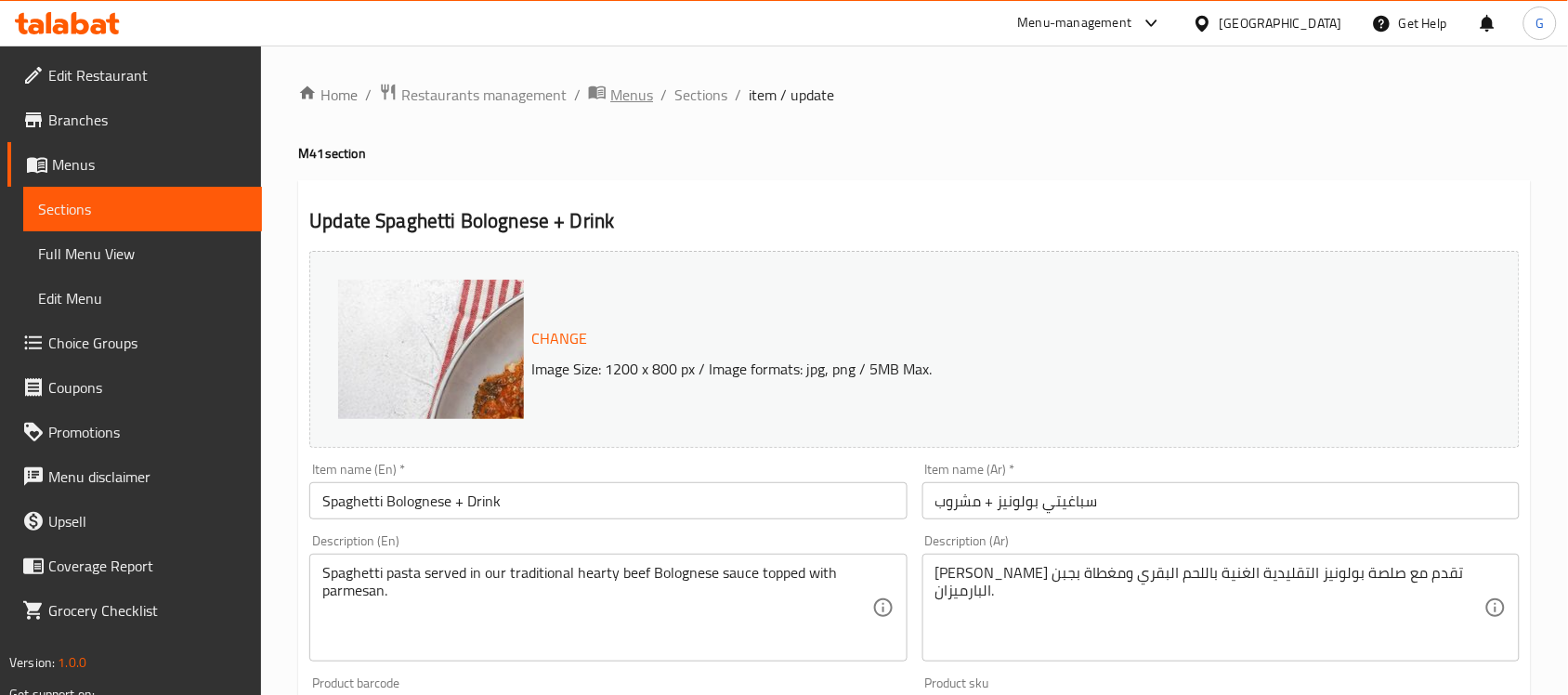
click at [615, 100] on span "Menus" at bounding box center [632, 94] width 43 height 22
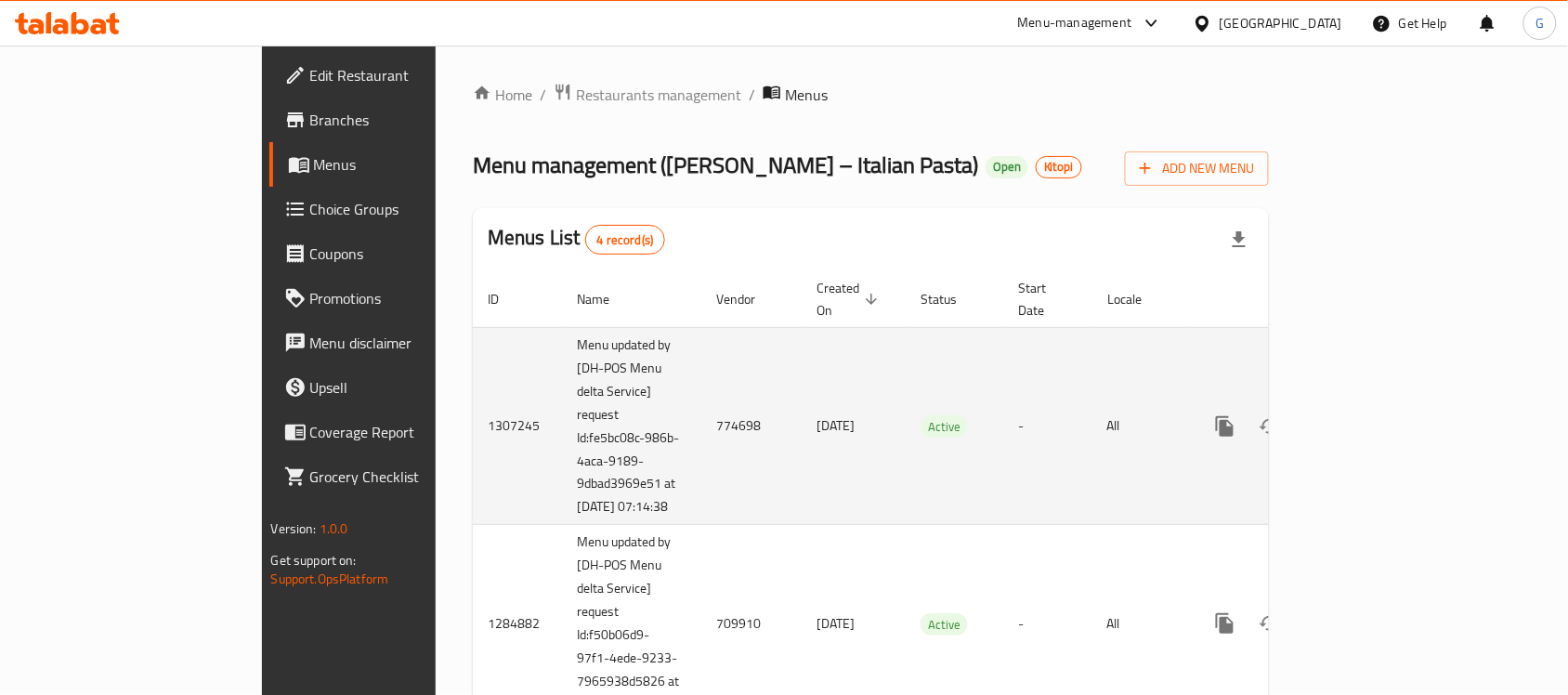
click at [701, 420] on td "774698" at bounding box center [751, 426] width 100 height 198
copy td "774698"
click at [1382, 422] on link "enhanced table" at bounding box center [1359, 426] width 44 height 44
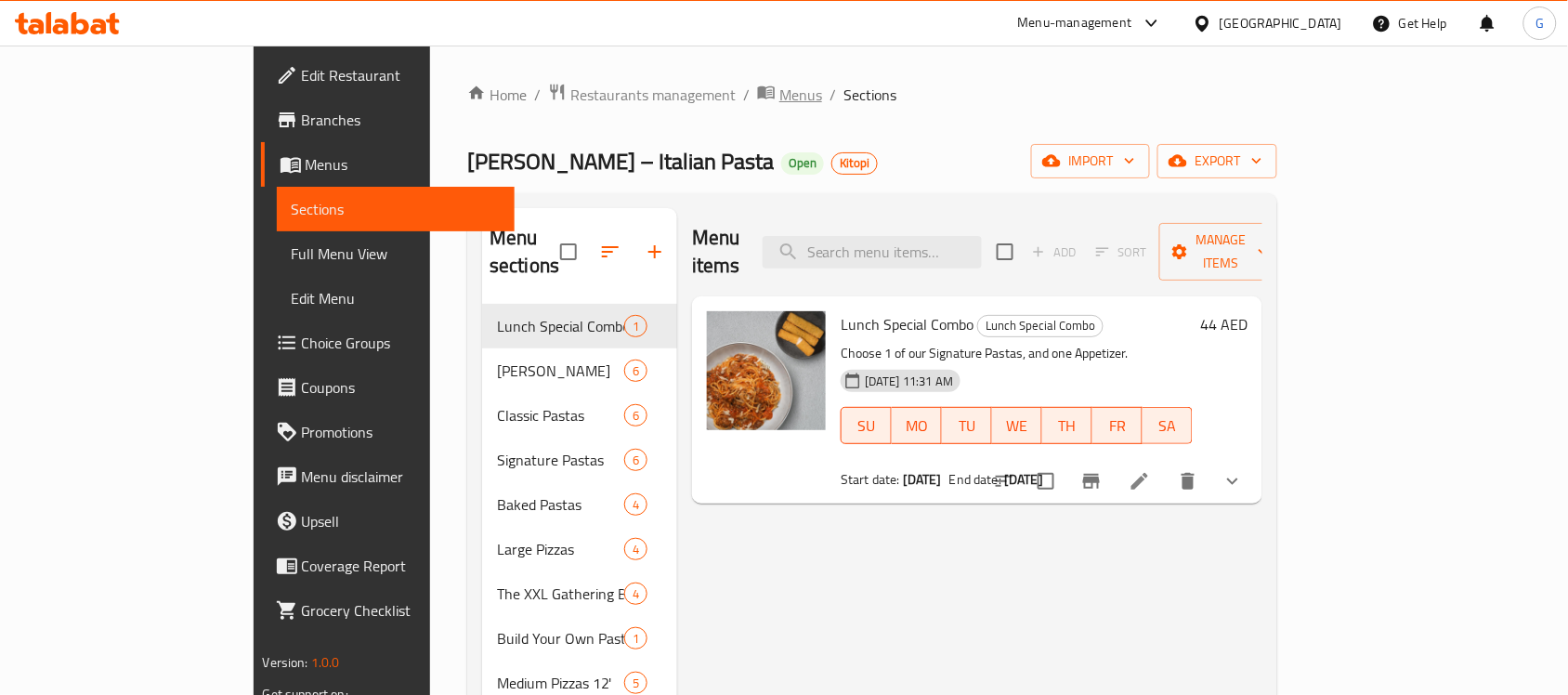
click at [780, 93] on span "Menus" at bounding box center [801, 94] width 43 height 22
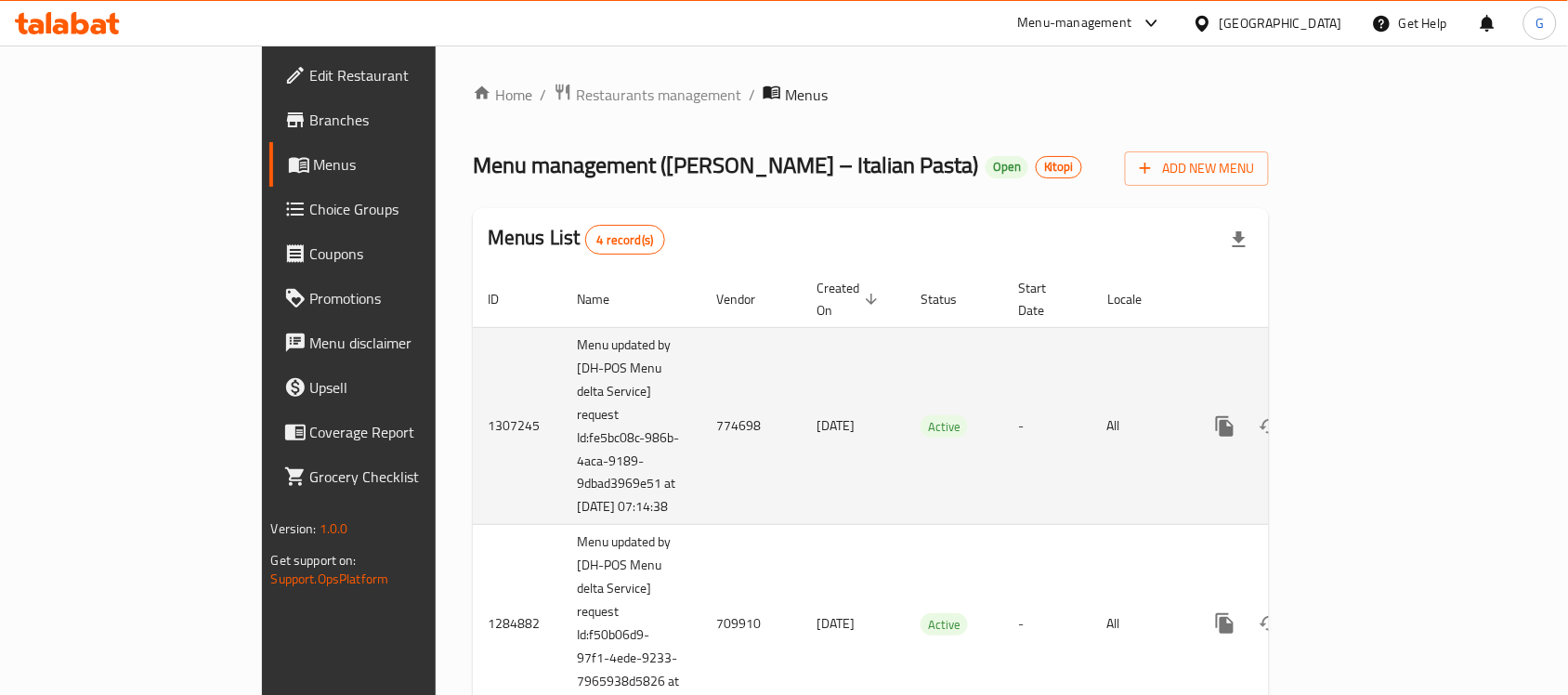
click at [701, 416] on td "774698" at bounding box center [751, 426] width 100 height 198
copy td "774698"
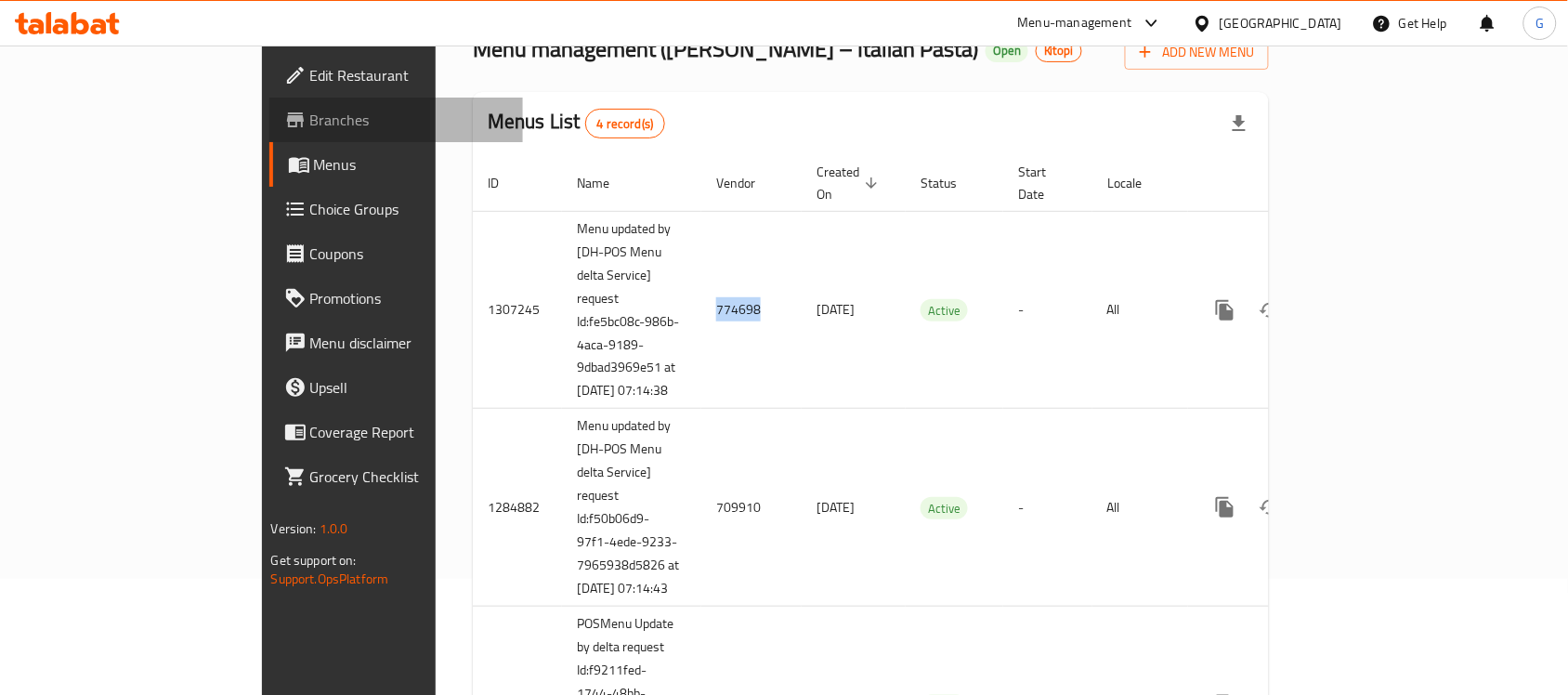
click at [310, 131] on span "Branches" at bounding box center [409, 119] width 199 height 22
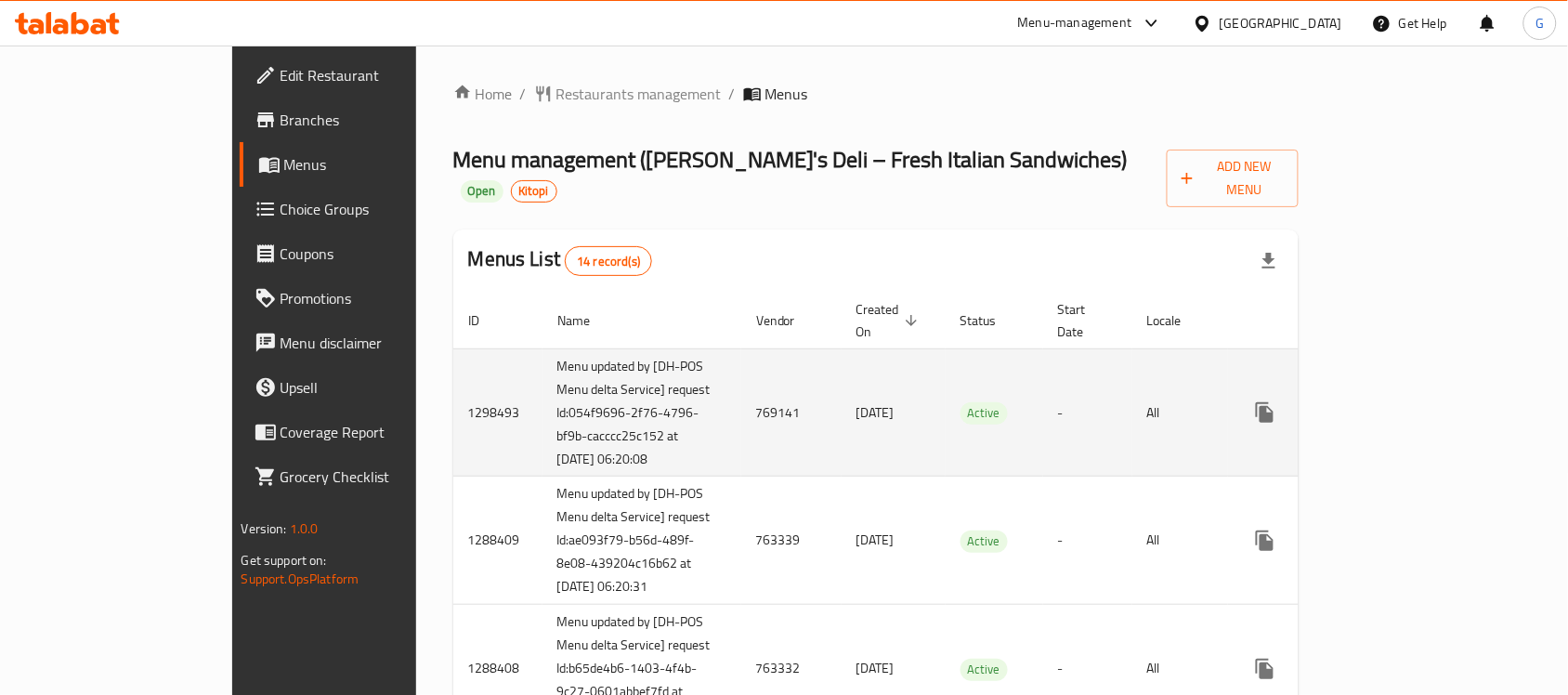
click at [741, 368] on td "769141" at bounding box center [791, 413] width 100 height 129
copy td "769141"
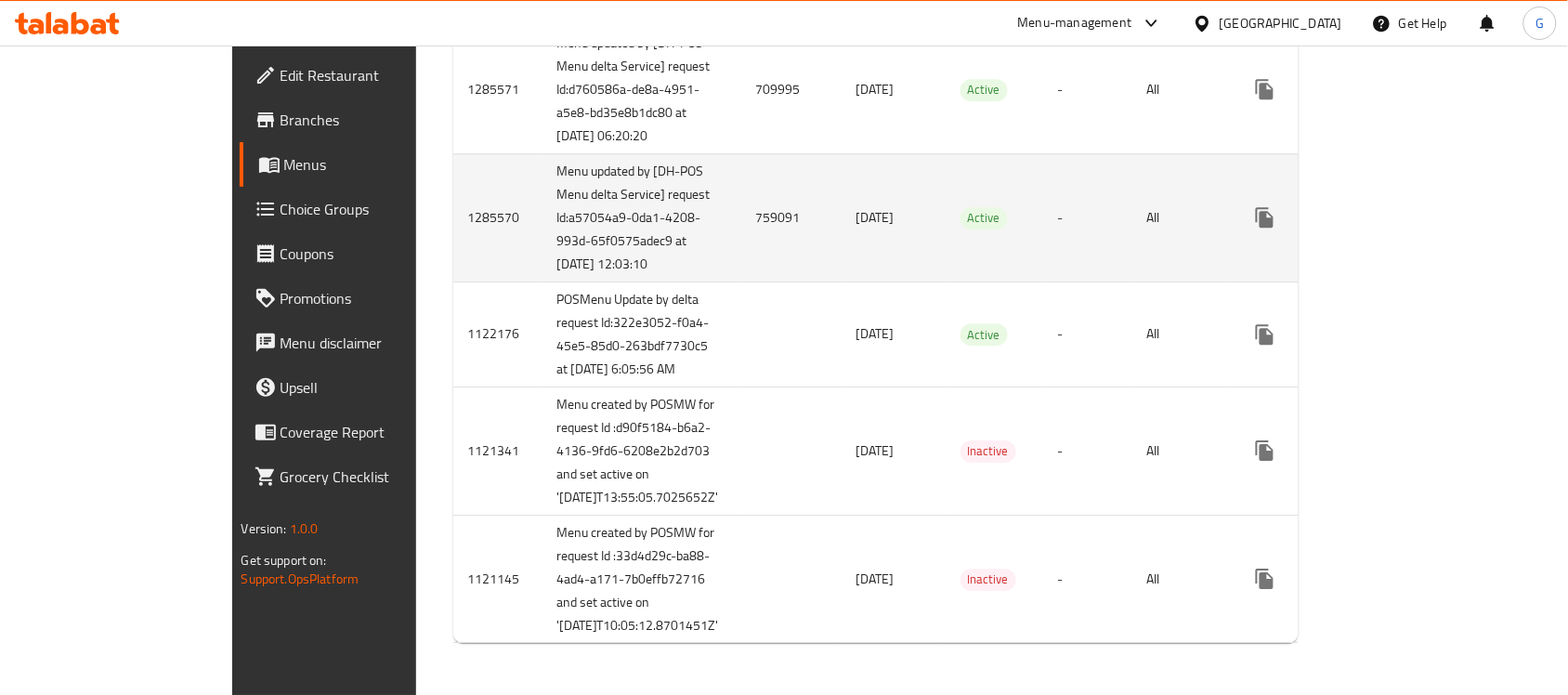
scroll to position [1714, 0]
click at [741, 202] on td "759091" at bounding box center [791, 218] width 100 height 129
click at [741, 185] on td "759091" at bounding box center [791, 218] width 100 height 129
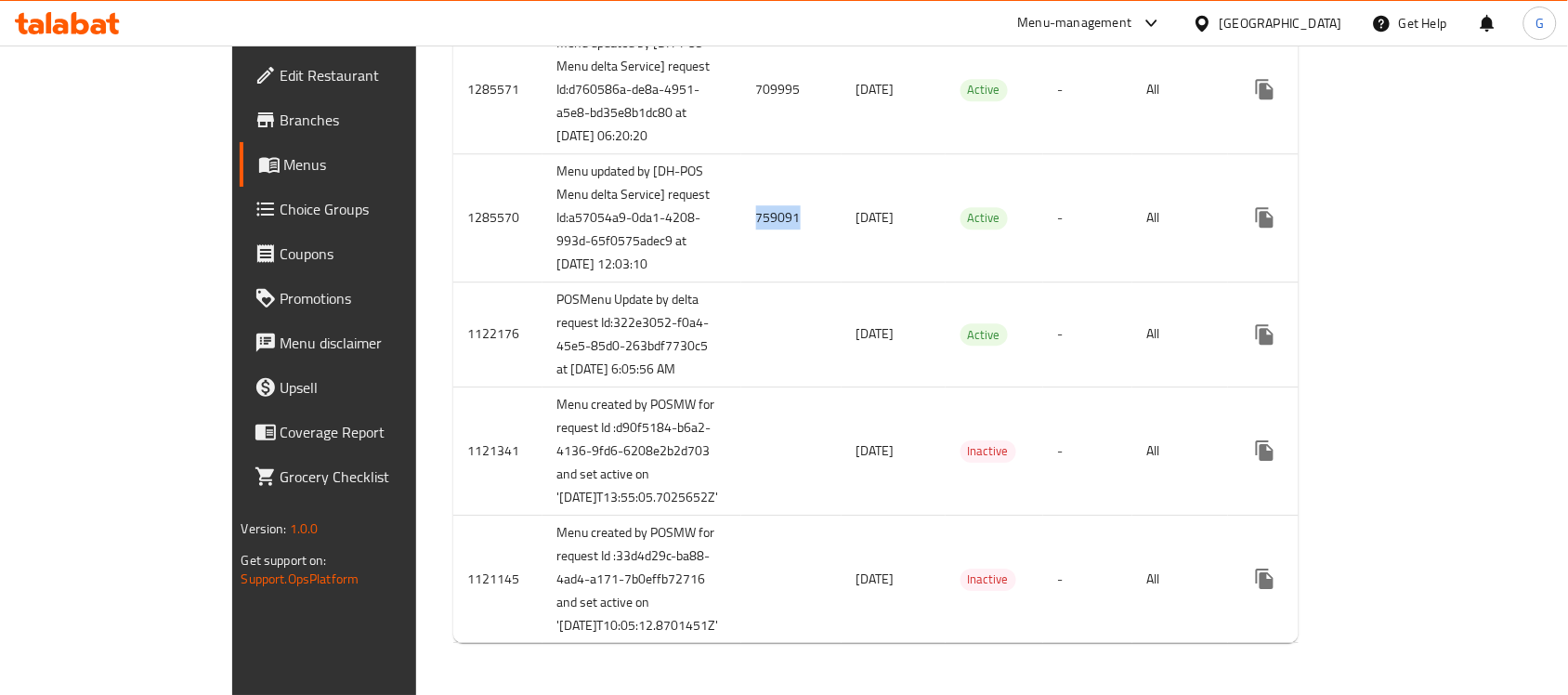
copy td "759091"
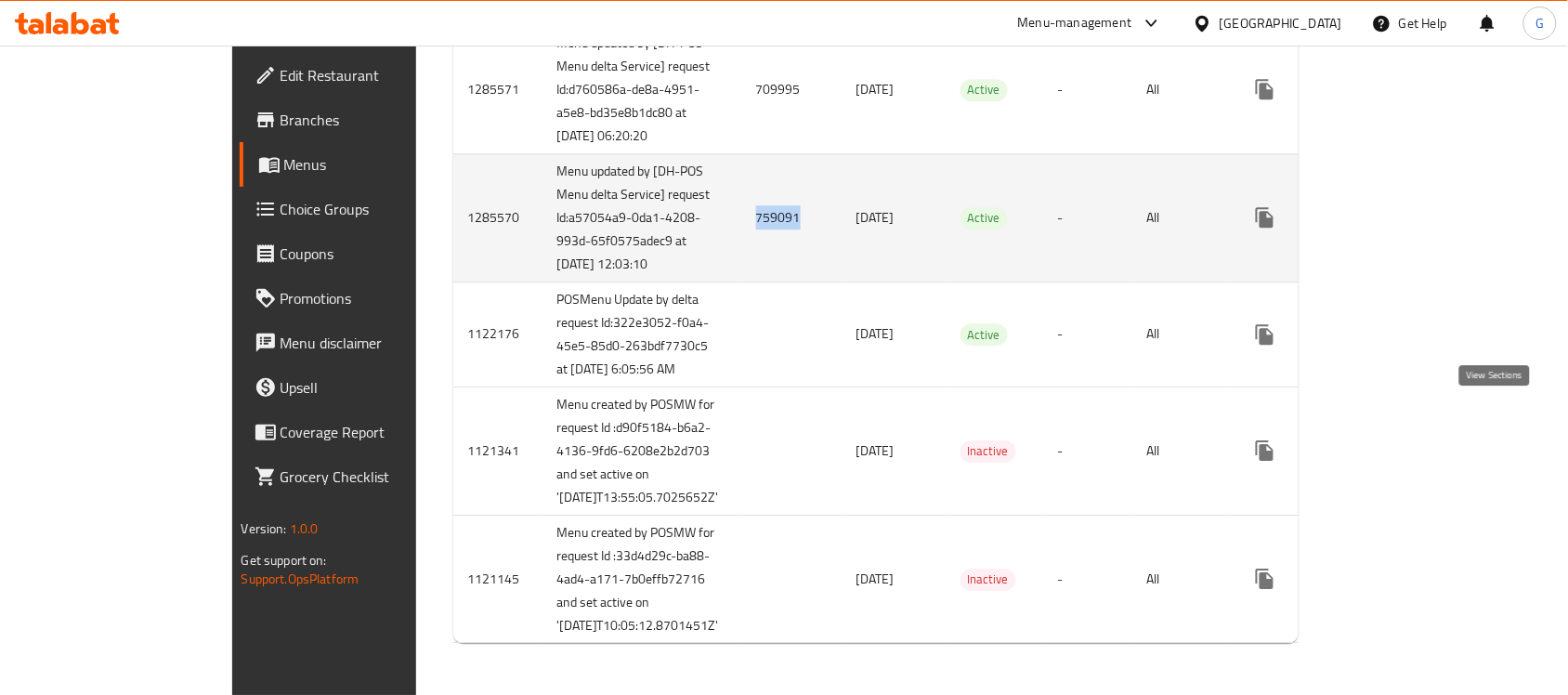
click at [1411, 206] on icon "enhanced table" at bounding box center [1398, 217] width 22 height 22
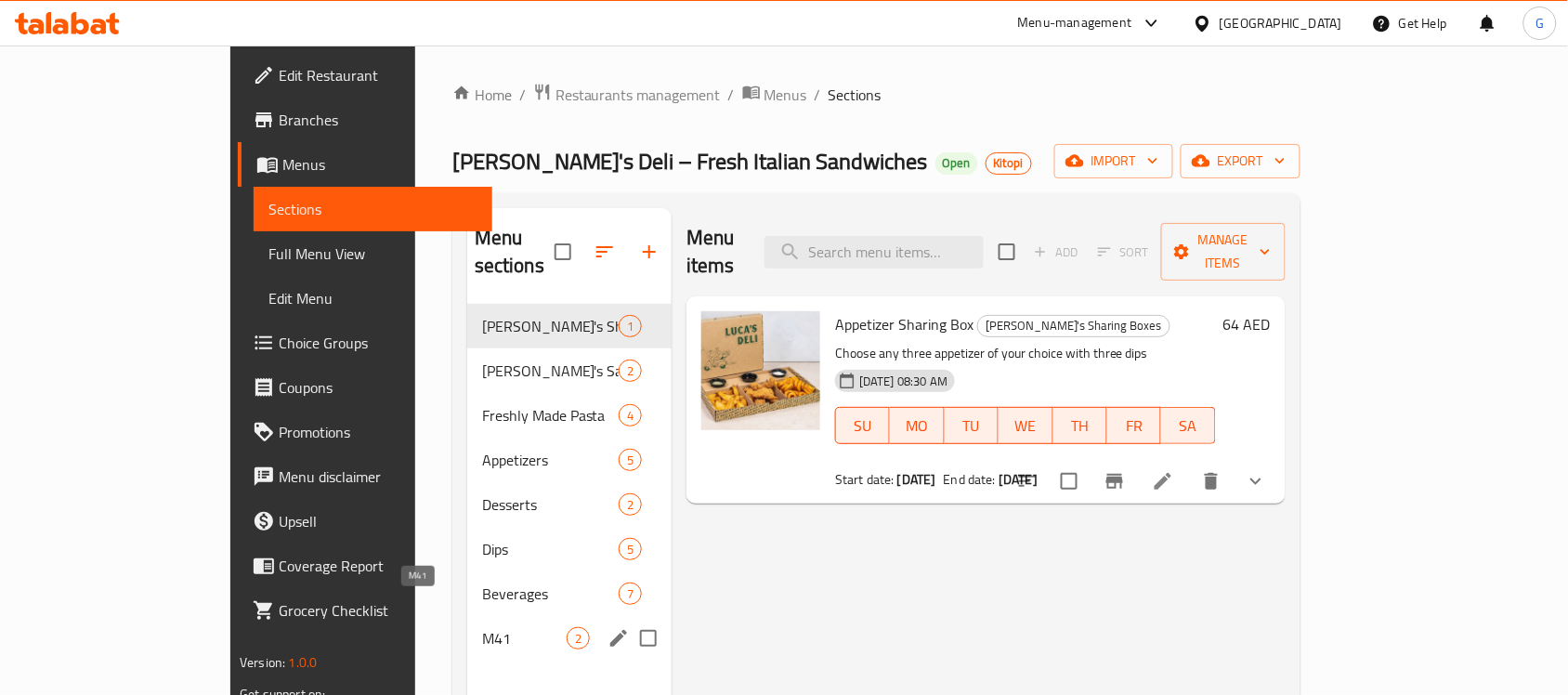
click at [482, 627] on span "M41" at bounding box center [524, 637] width 84 height 22
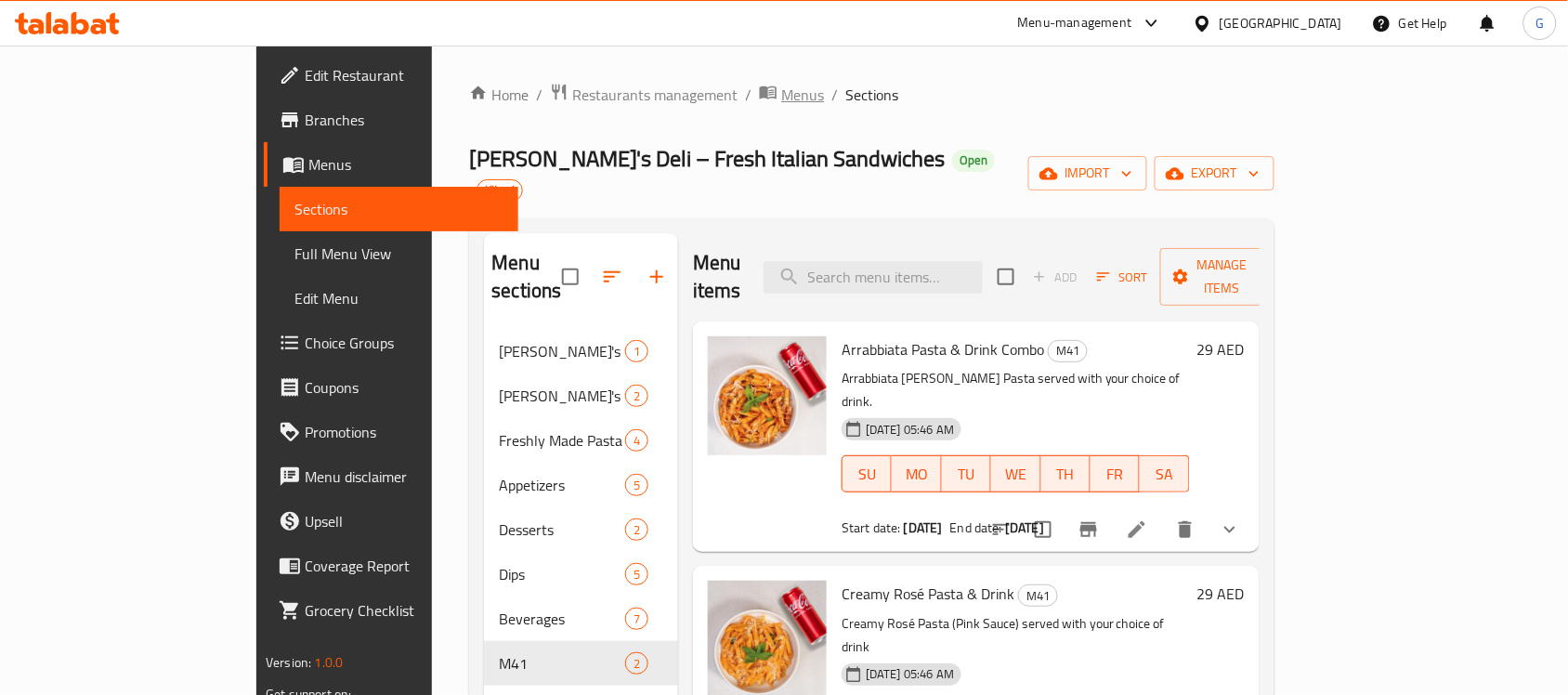
click at [782, 89] on span "Menus" at bounding box center [803, 94] width 43 height 22
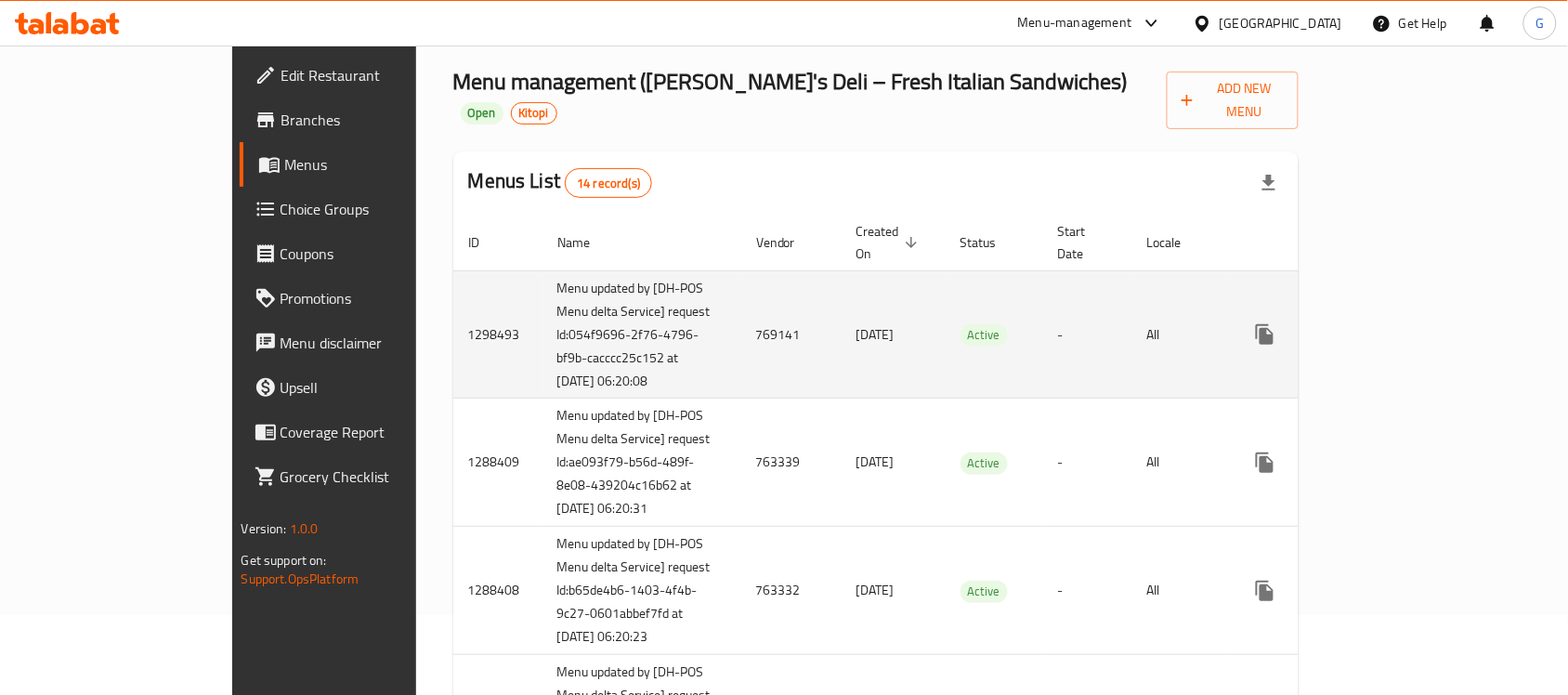
scroll to position [116, 0]
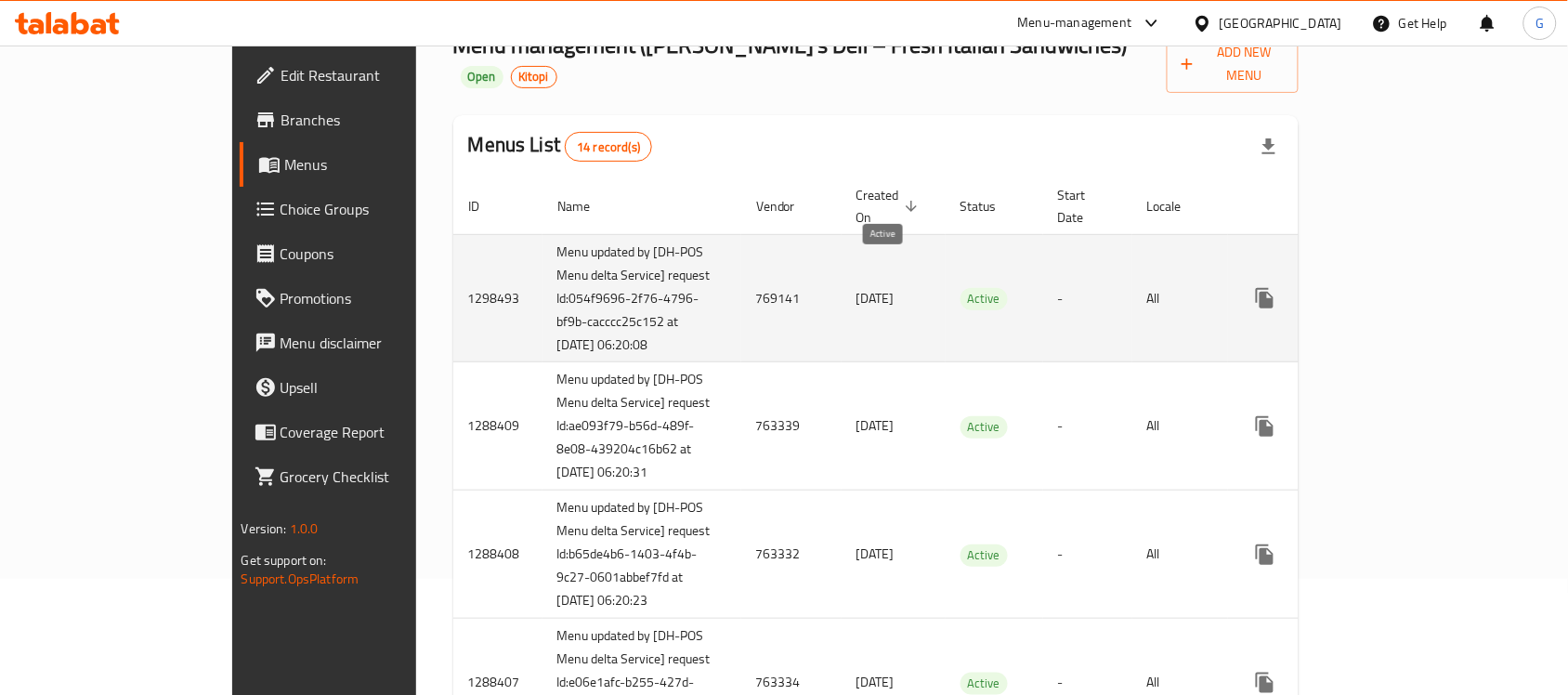
click at [960, 288] on span "Active" at bounding box center [983, 299] width 47 height 21
copy span "Active"
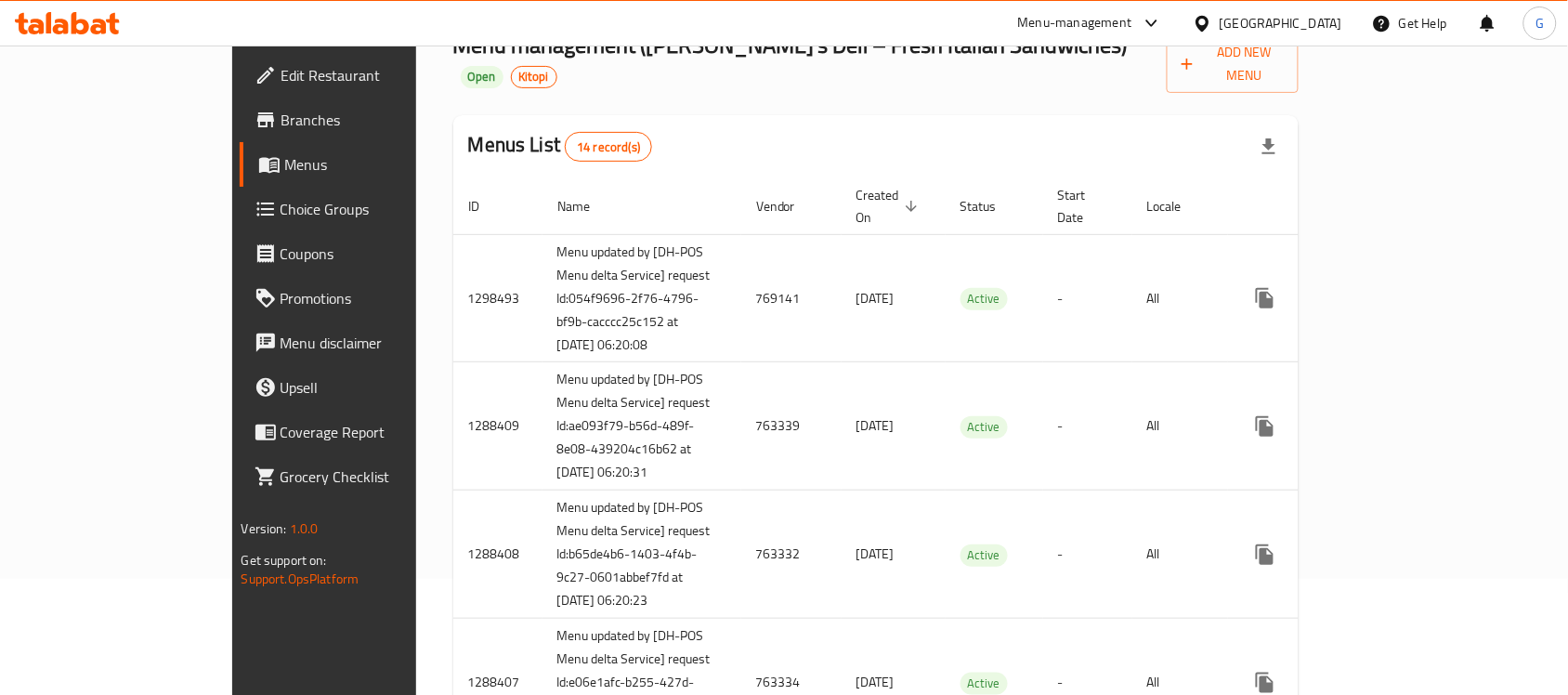
click at [1012, 137] on div "Menus List 14 record(s)" at bounding box center [876, 147] width 846 height 63
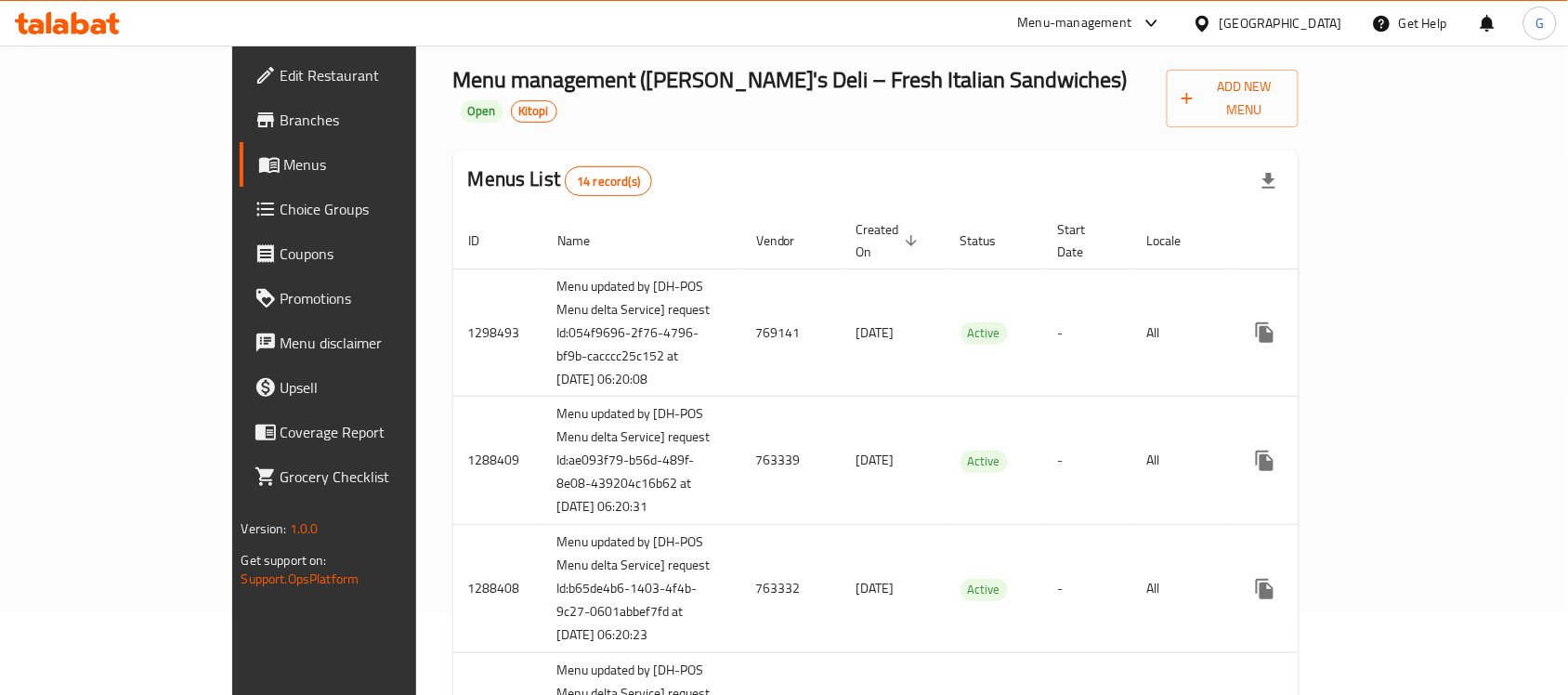
scroll to position [0, 0]
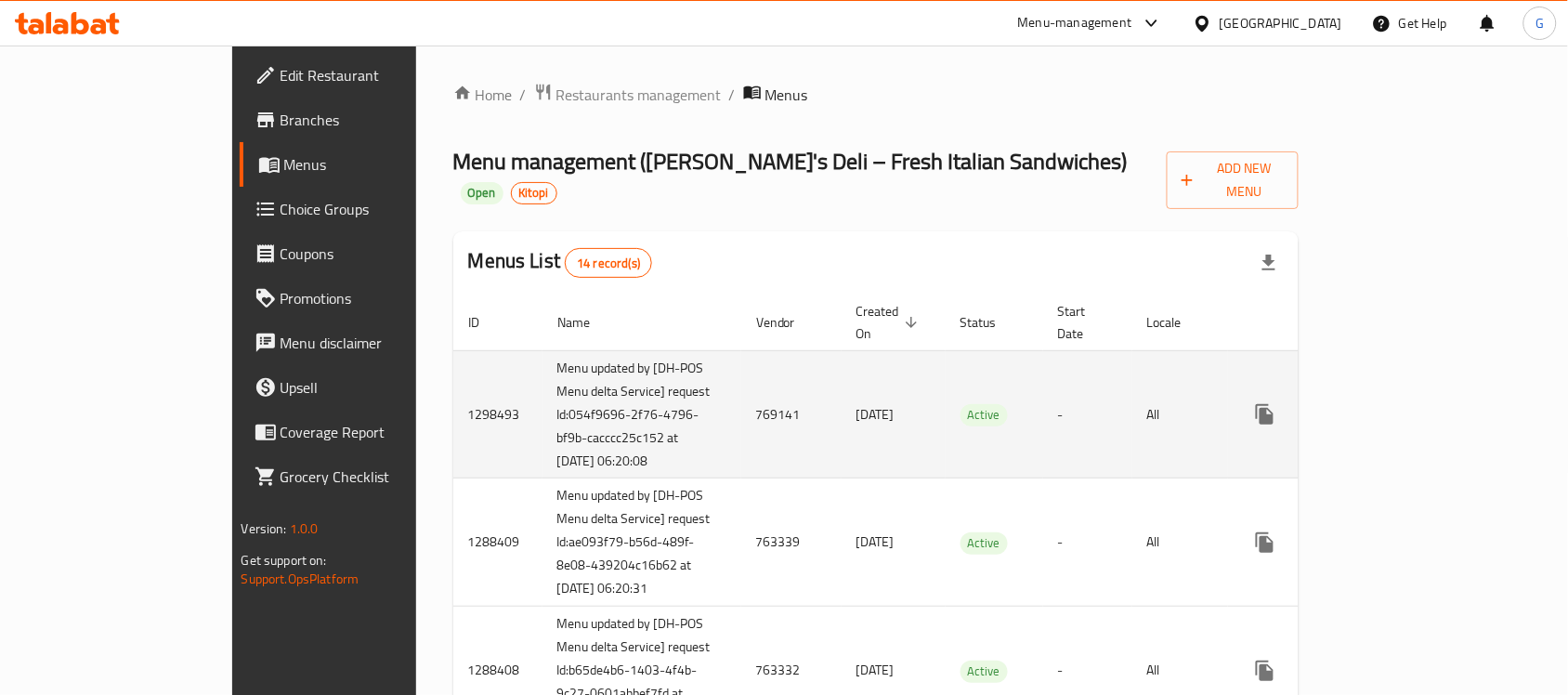
click at [1043, 369] on td "-" at bounding box center [1087, 415] width 89 height 129
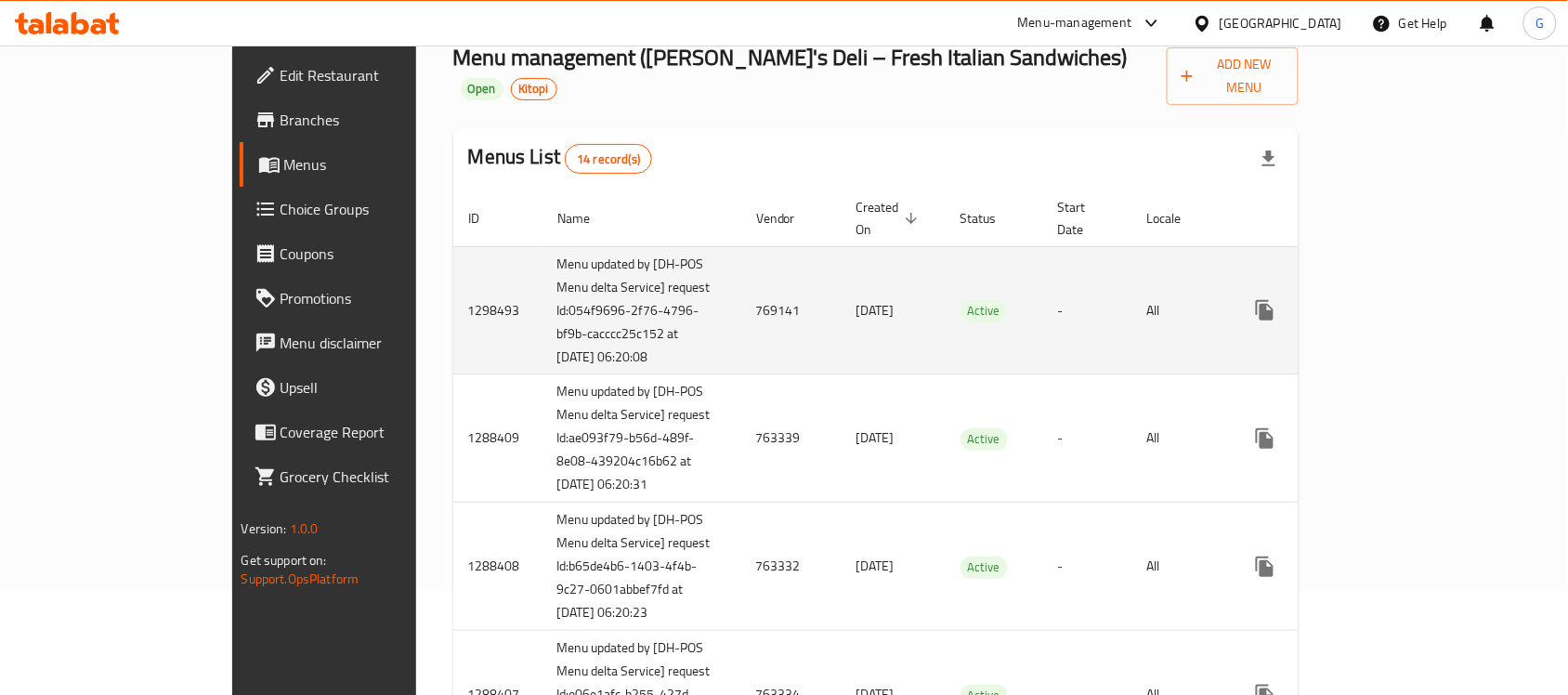
scroll to position [232, 0]
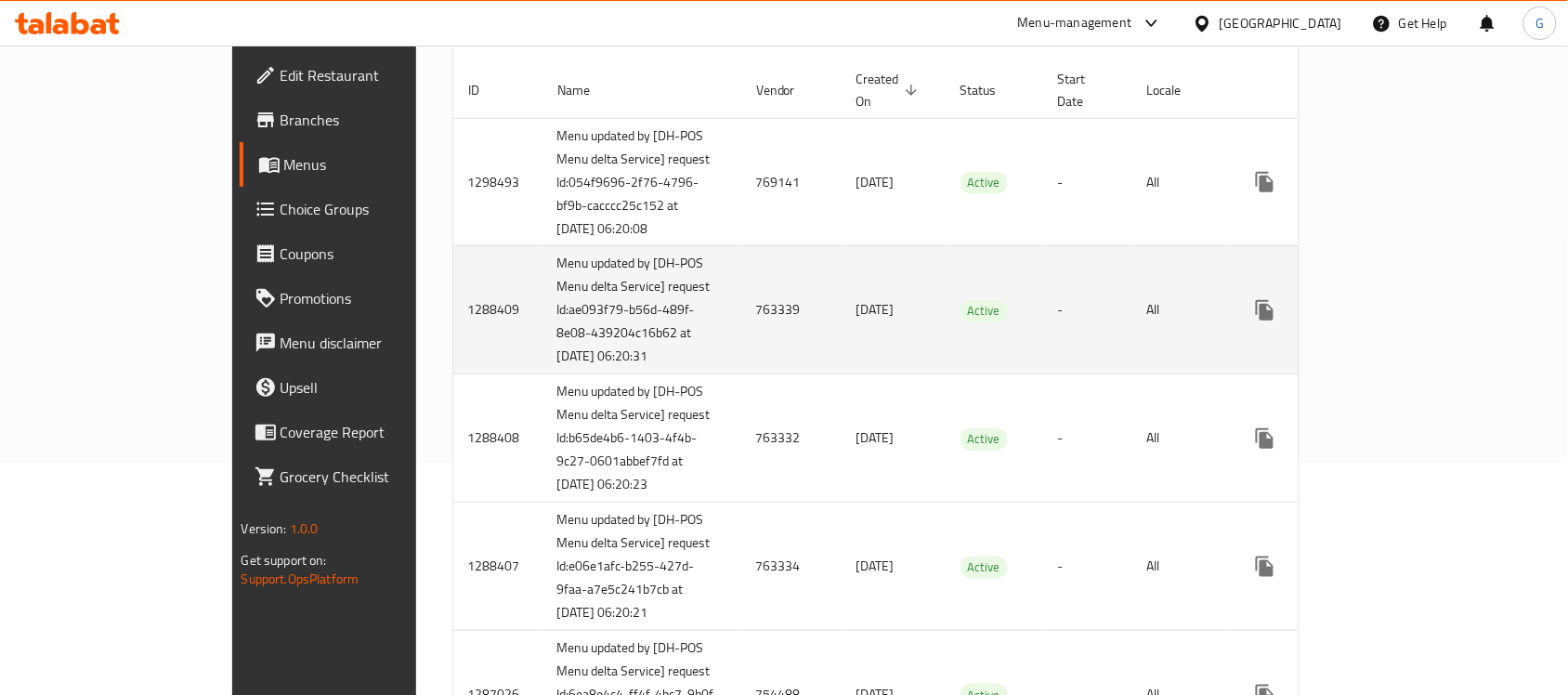
click at [991, 330] on td "Active" at bounding box center [995, 310] width 98 height 129
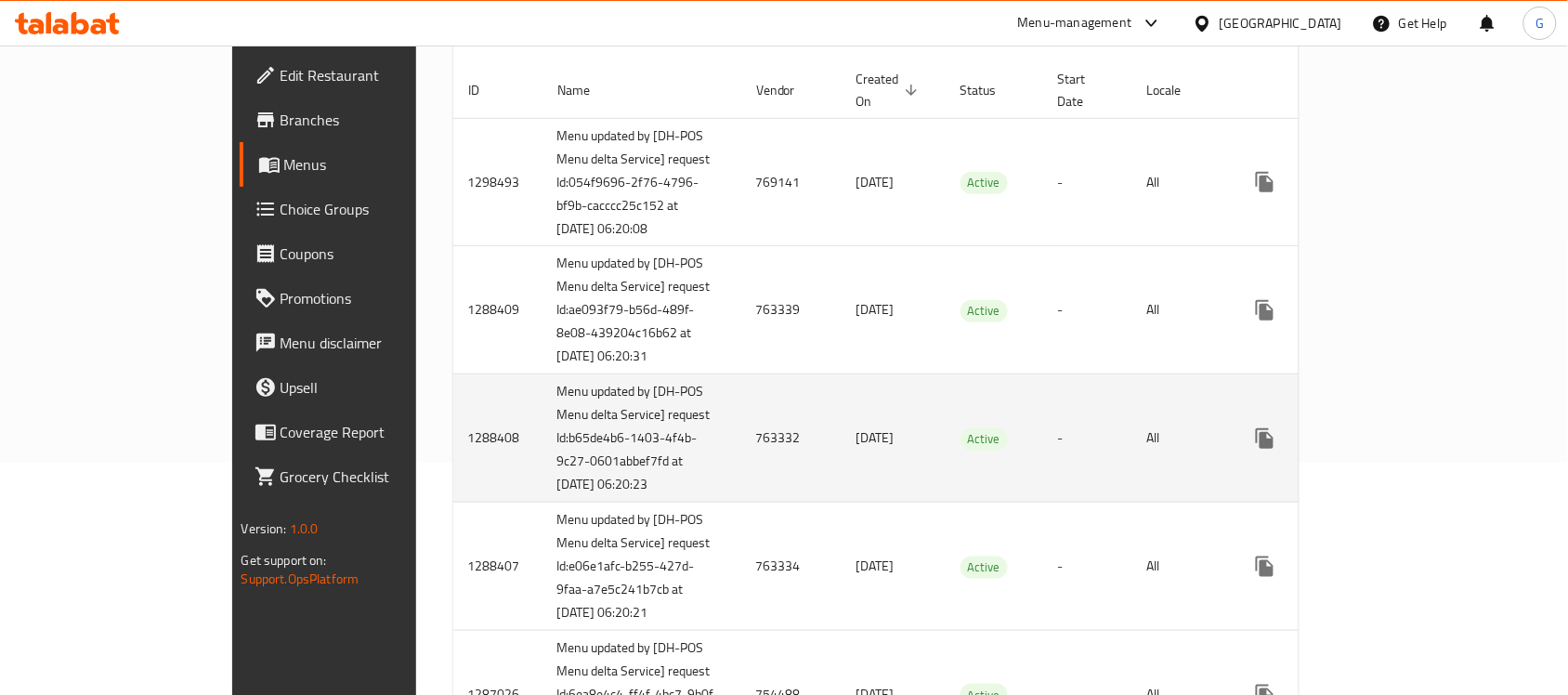
click at [946, 467] on td "Active" at bounding box center [995, 439] width 98 height 129
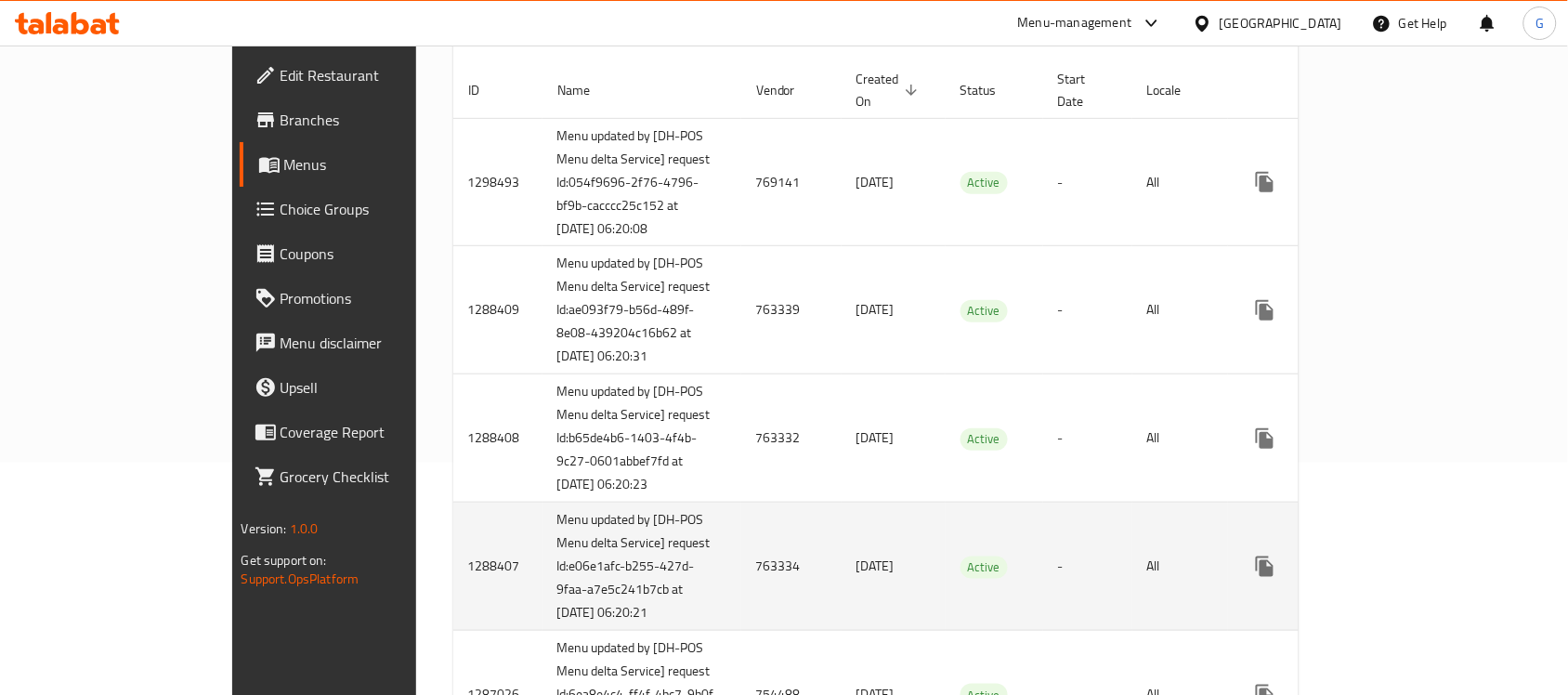
click at [946, 569] on td "Active" at bounding box center [995, 566] width 98 height 129
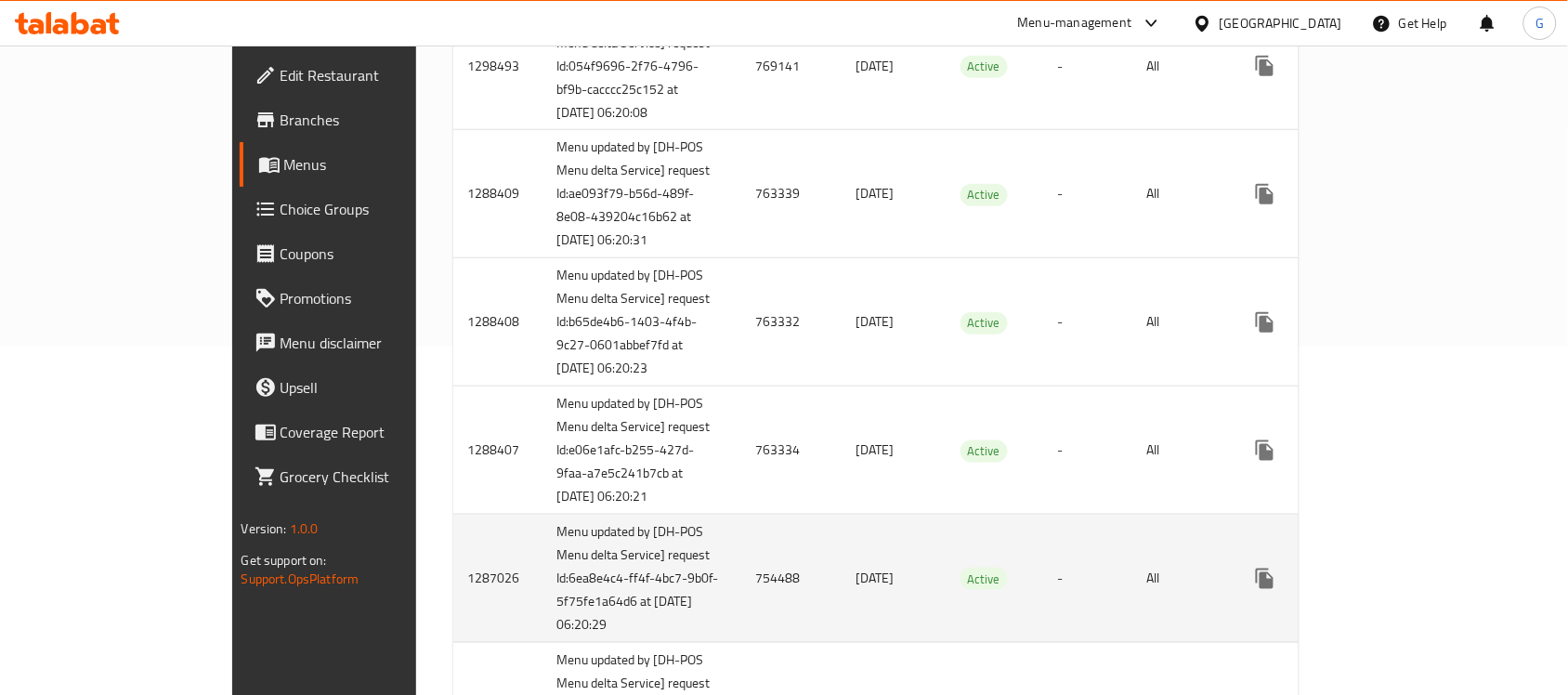
click at [946, 625] on td "Active" at bounding box center [995, 579] width 98 height 129
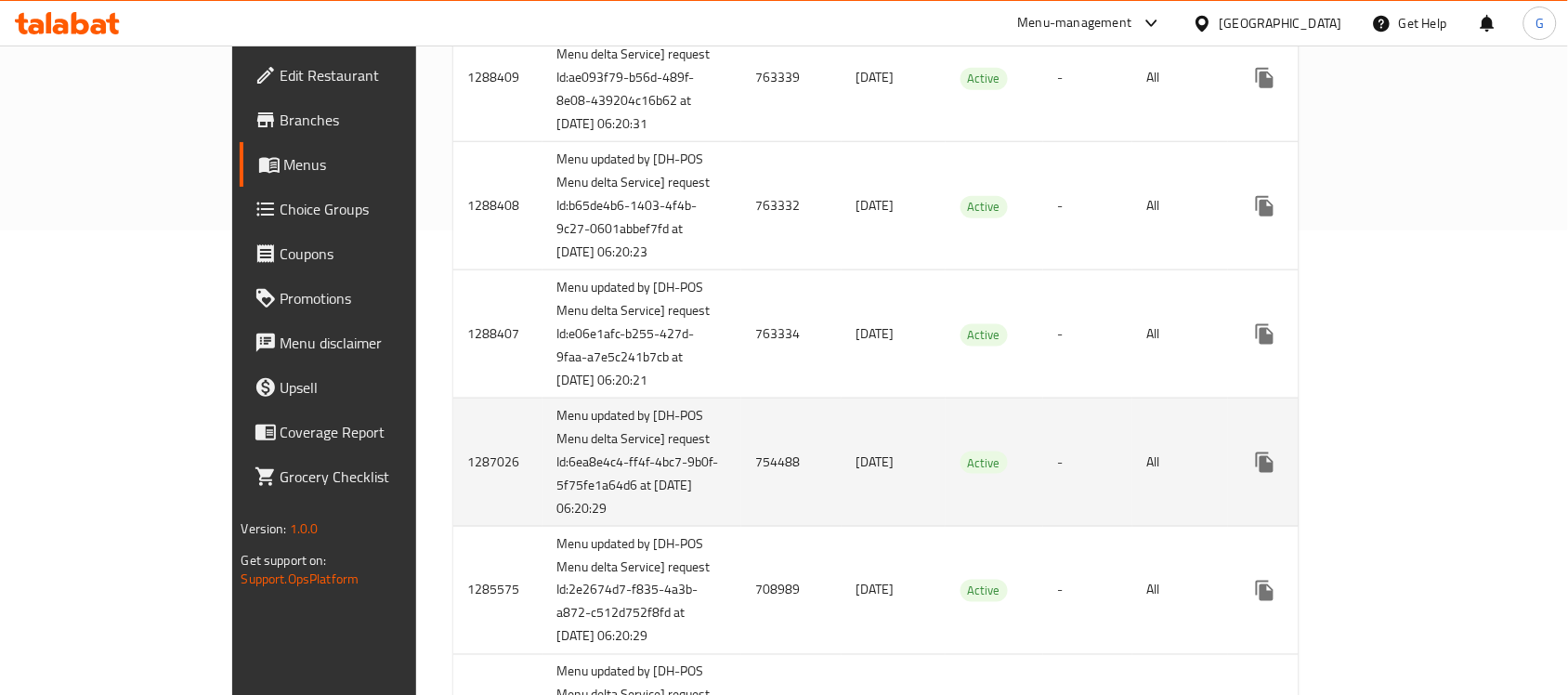
click at [946, 625] on td "Active" at bounding box center [995, 591] width 98 height 129
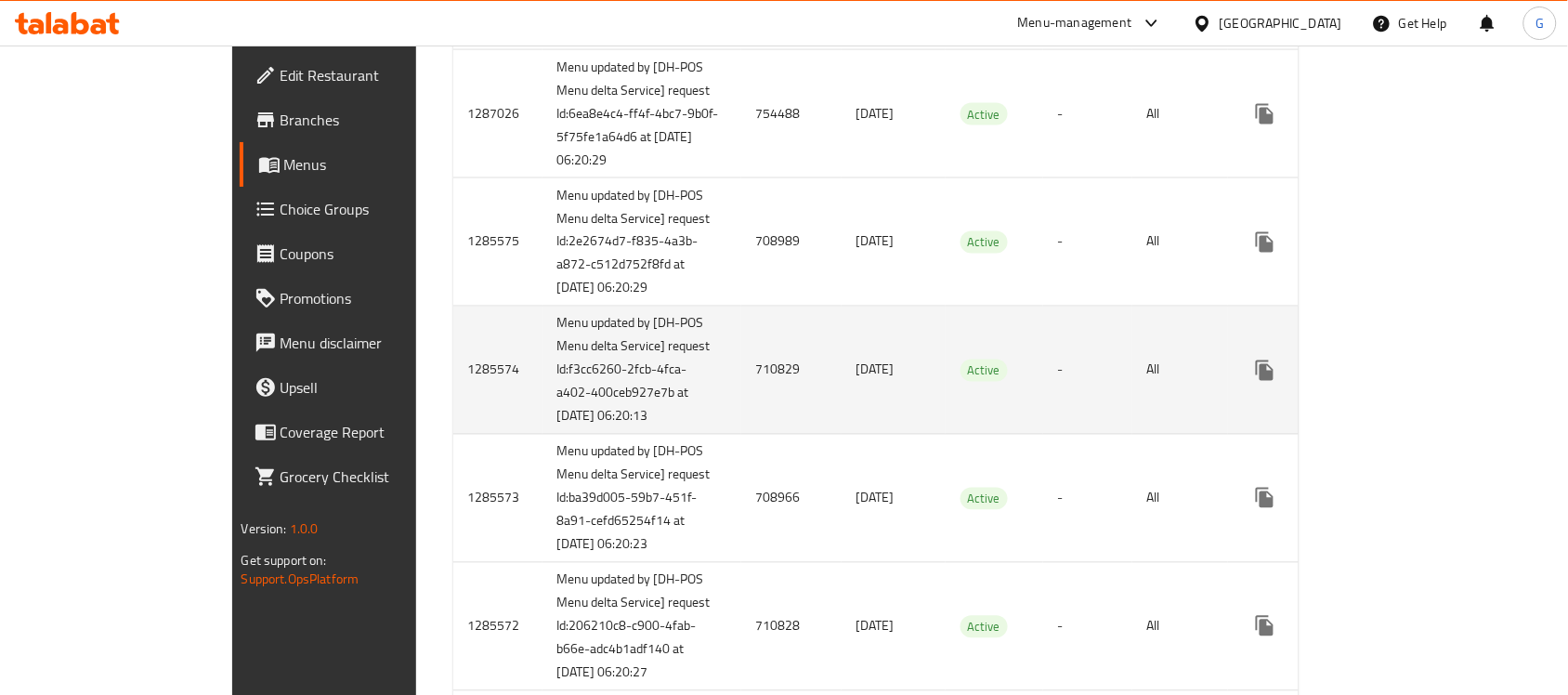
click at [962, 435] on td "Active" at bounding box center [995, 371] width 98 height 129
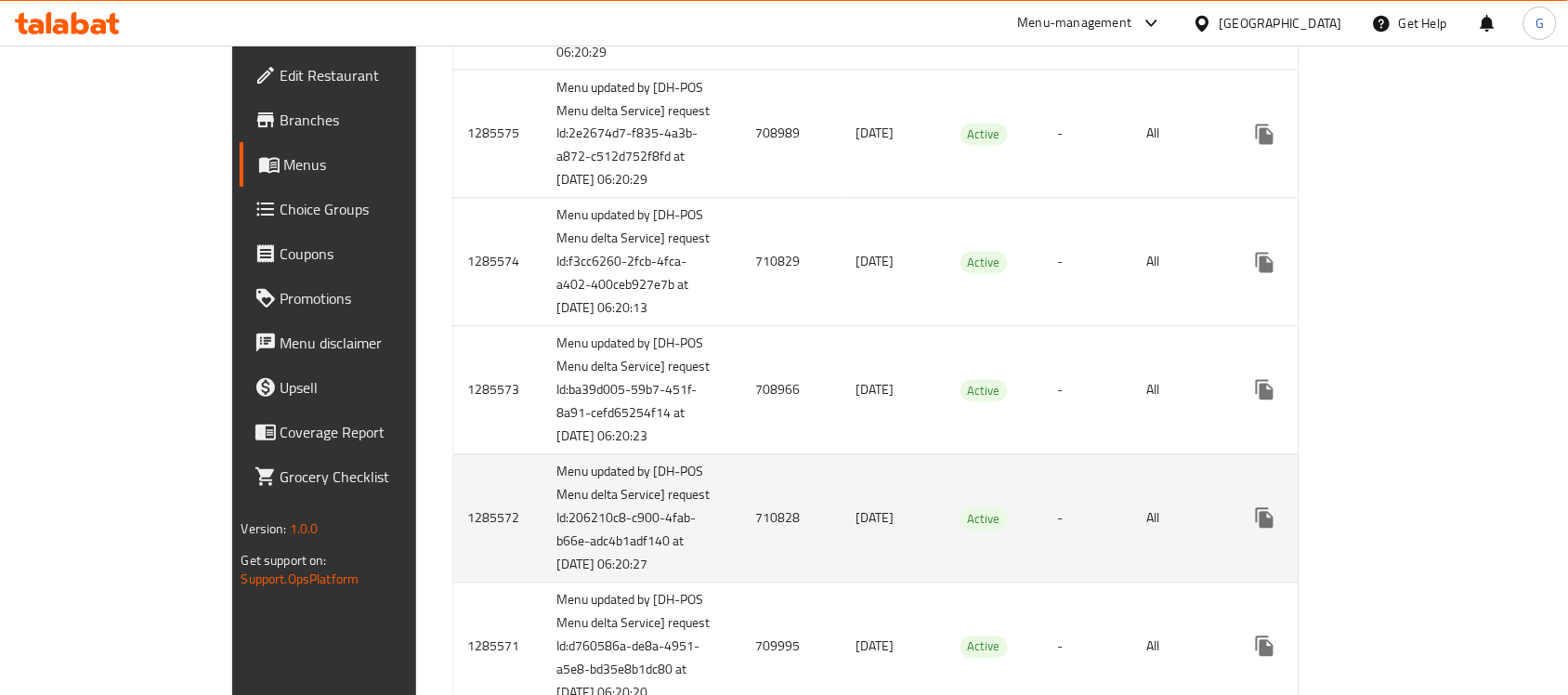
scroll to position [1044, 0]
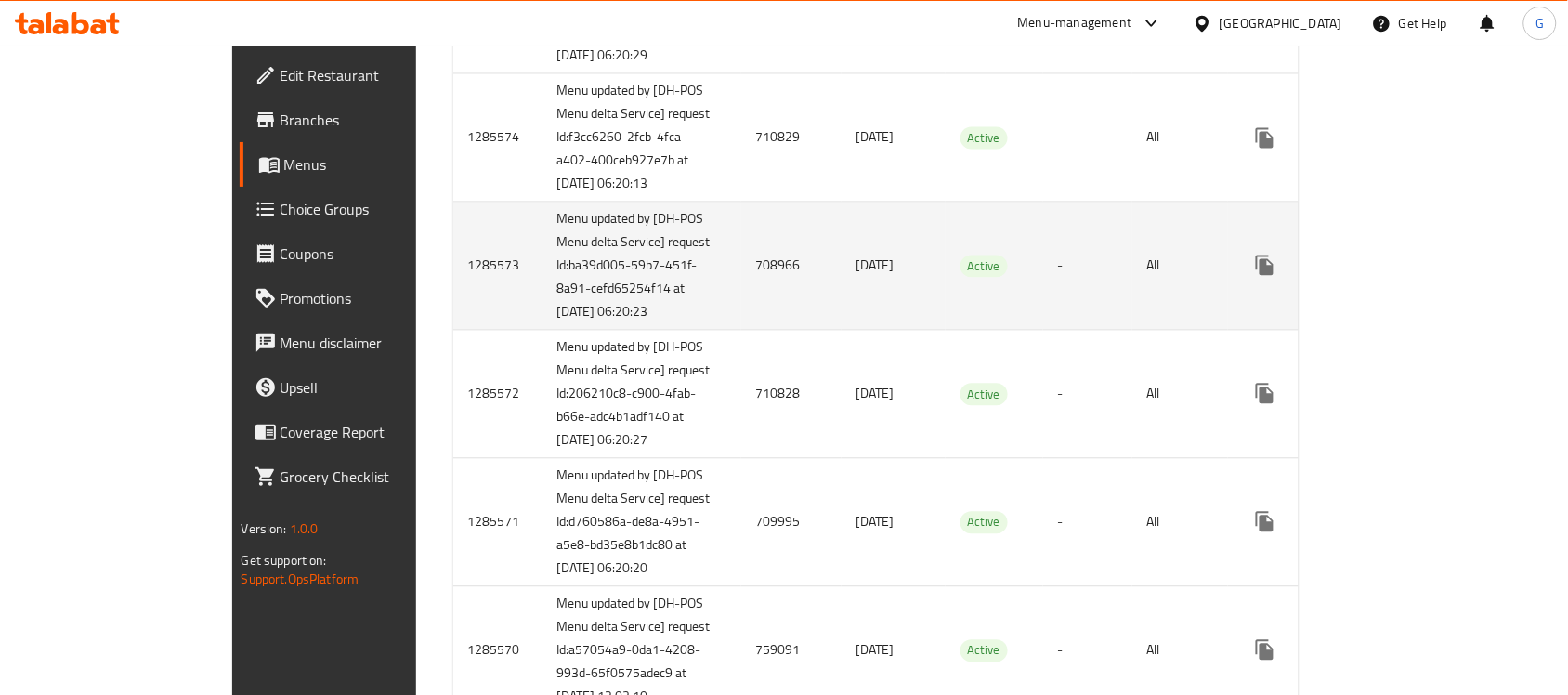
click at [968, 330] on td "Active" at bounding box center [995, 267] width 98 height 129
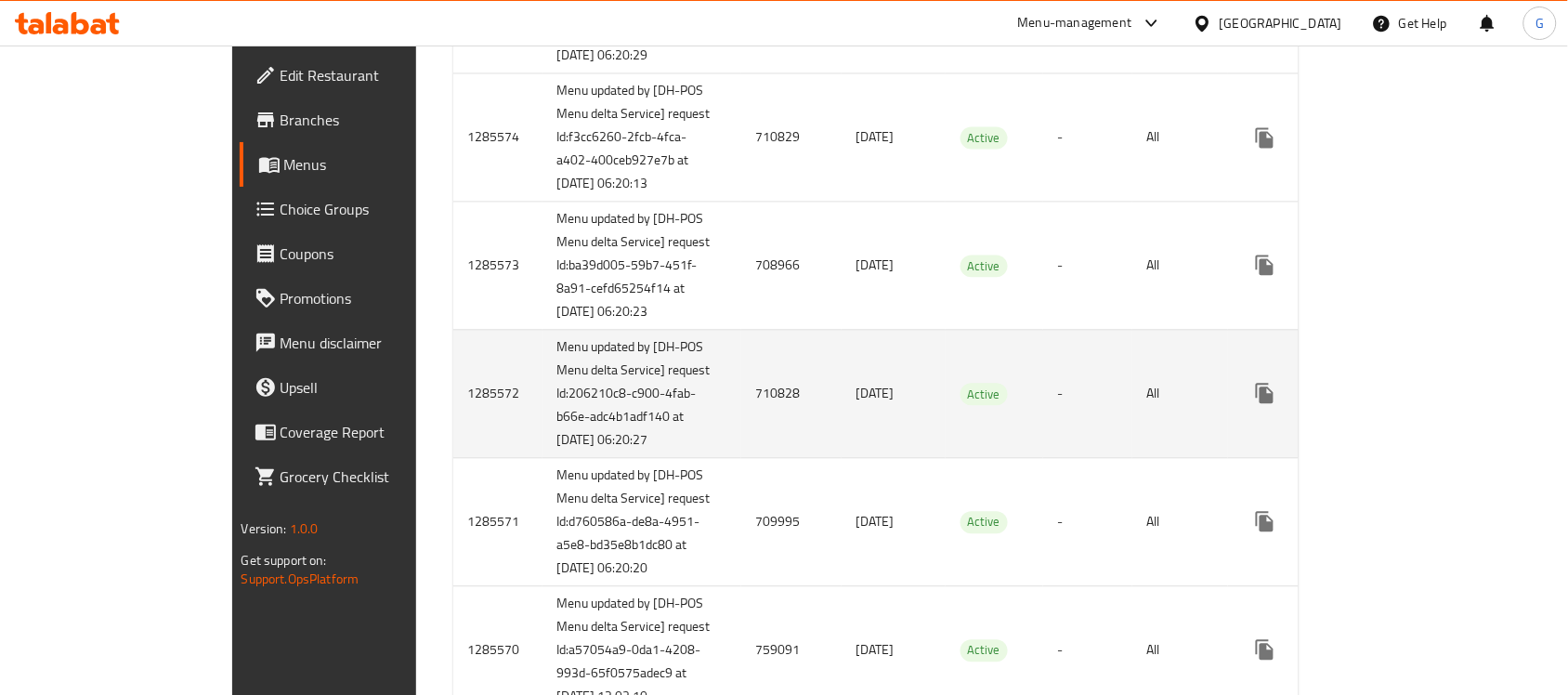
click at [959, 458] on td "Active" at bounding box center [995, 394] width 98 height 129
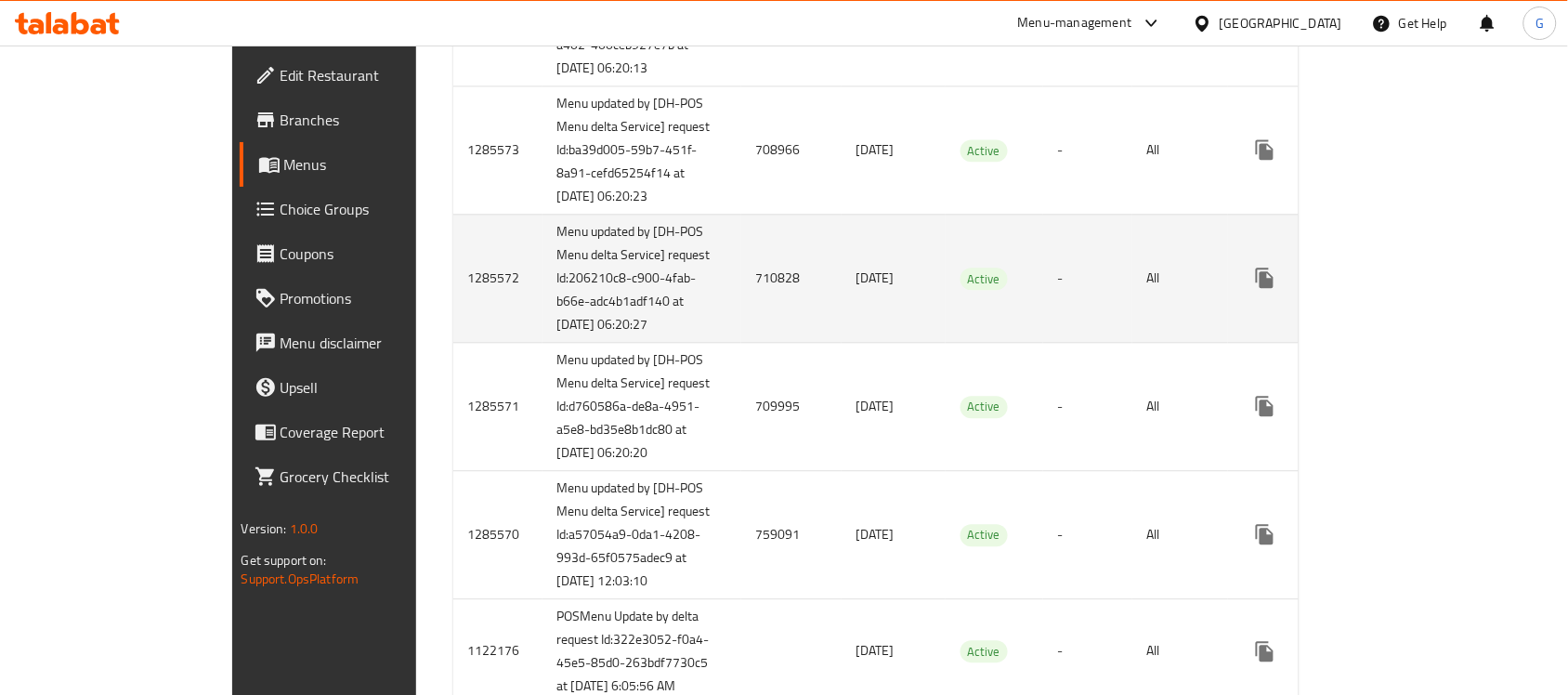
scroll to position [1277, 0]
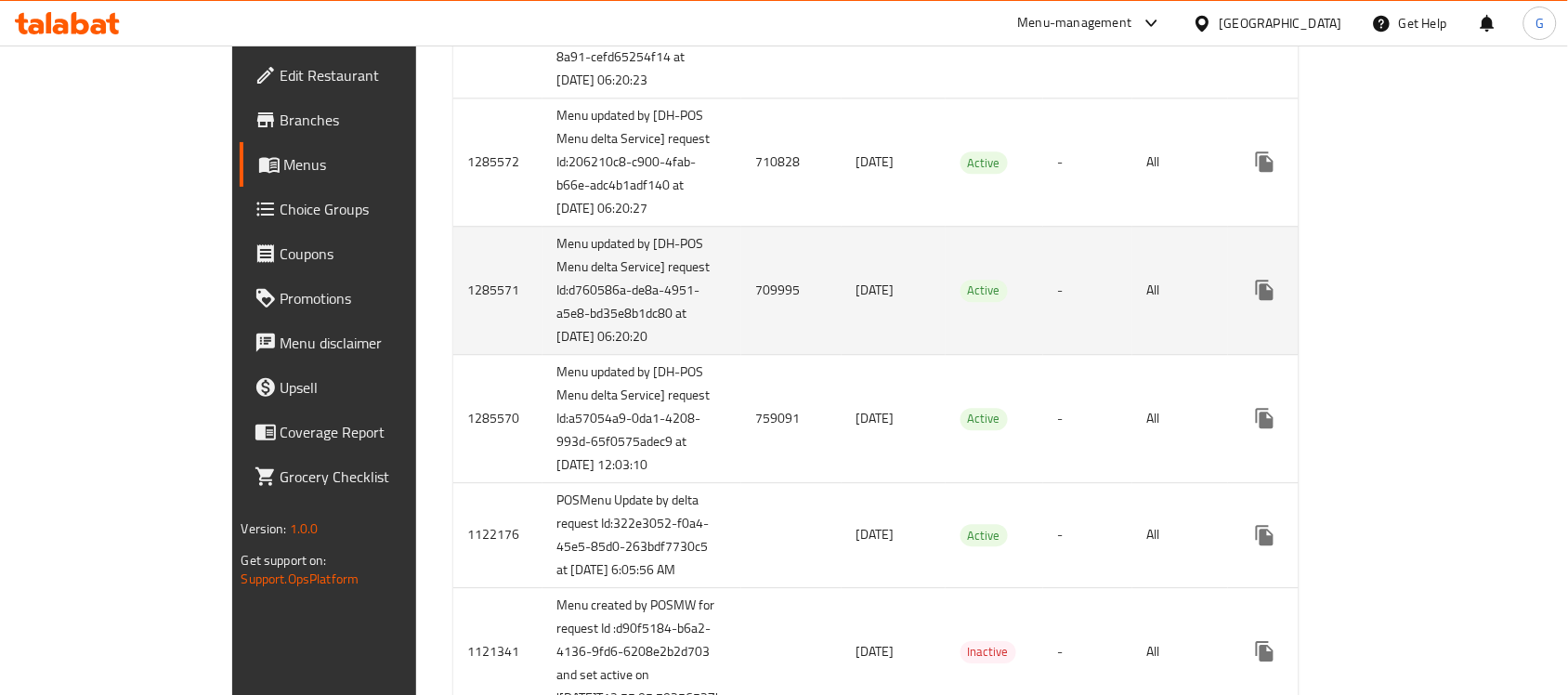
click at [978, 354] on td "Active" at bounding box center [995, 290] width 98 height 129
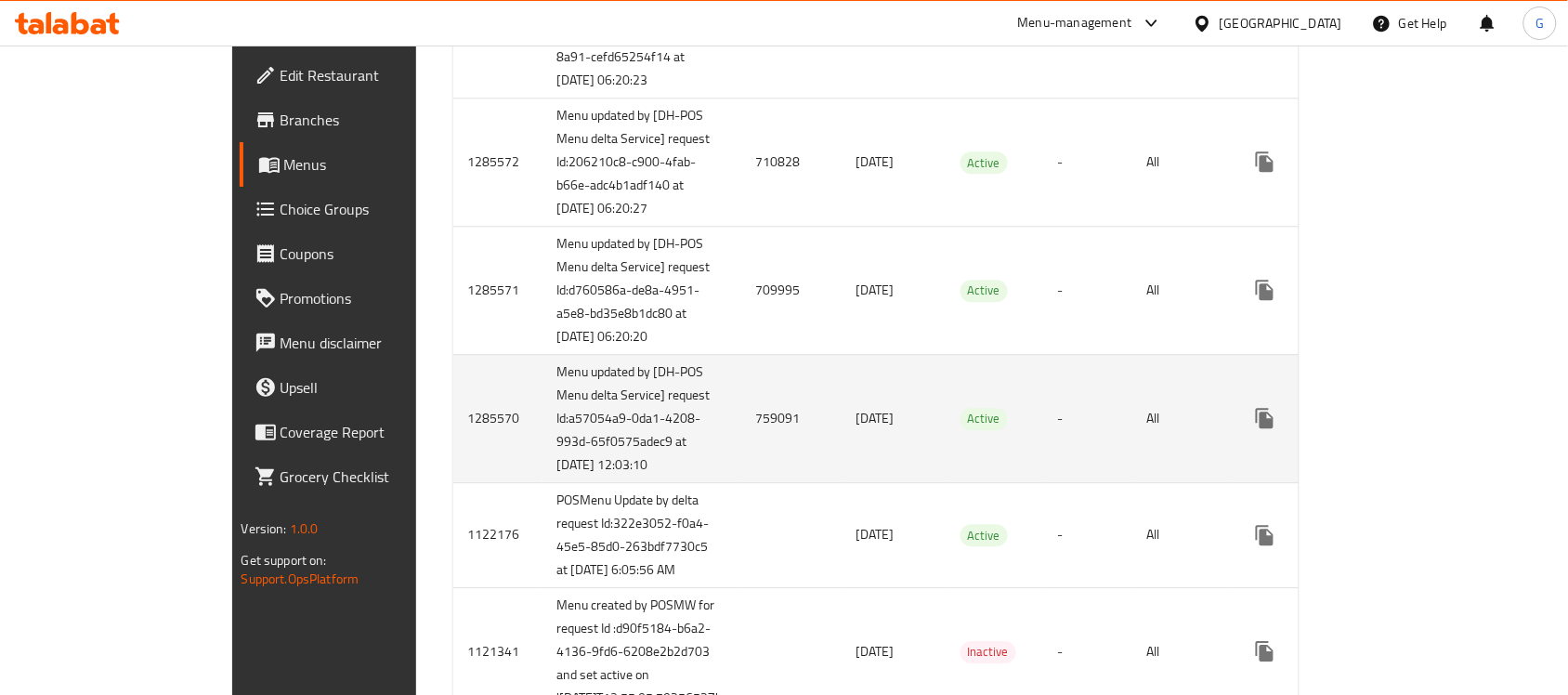
click at [984, 482] on td "Active" at bounding box center [995, 419] width 98 height 129
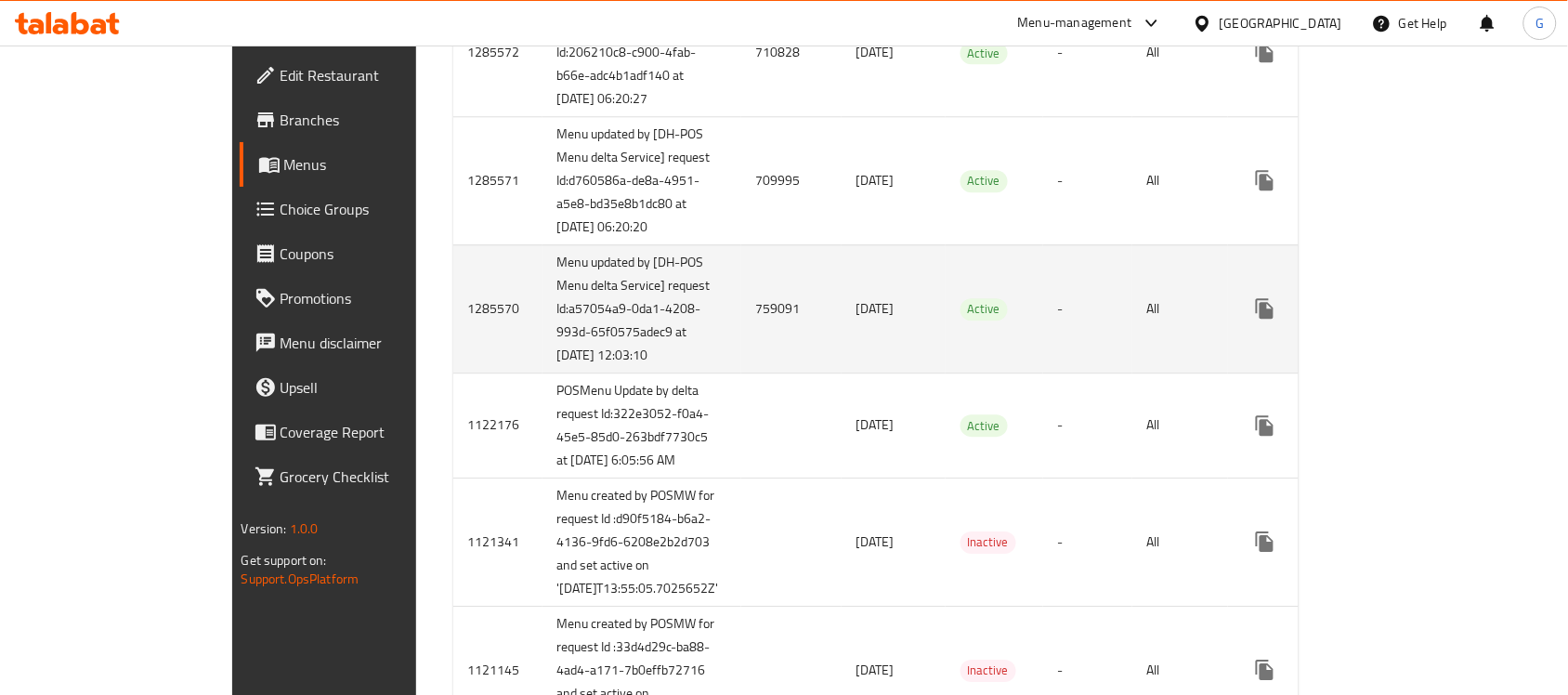
scroll to position [1509, 0]
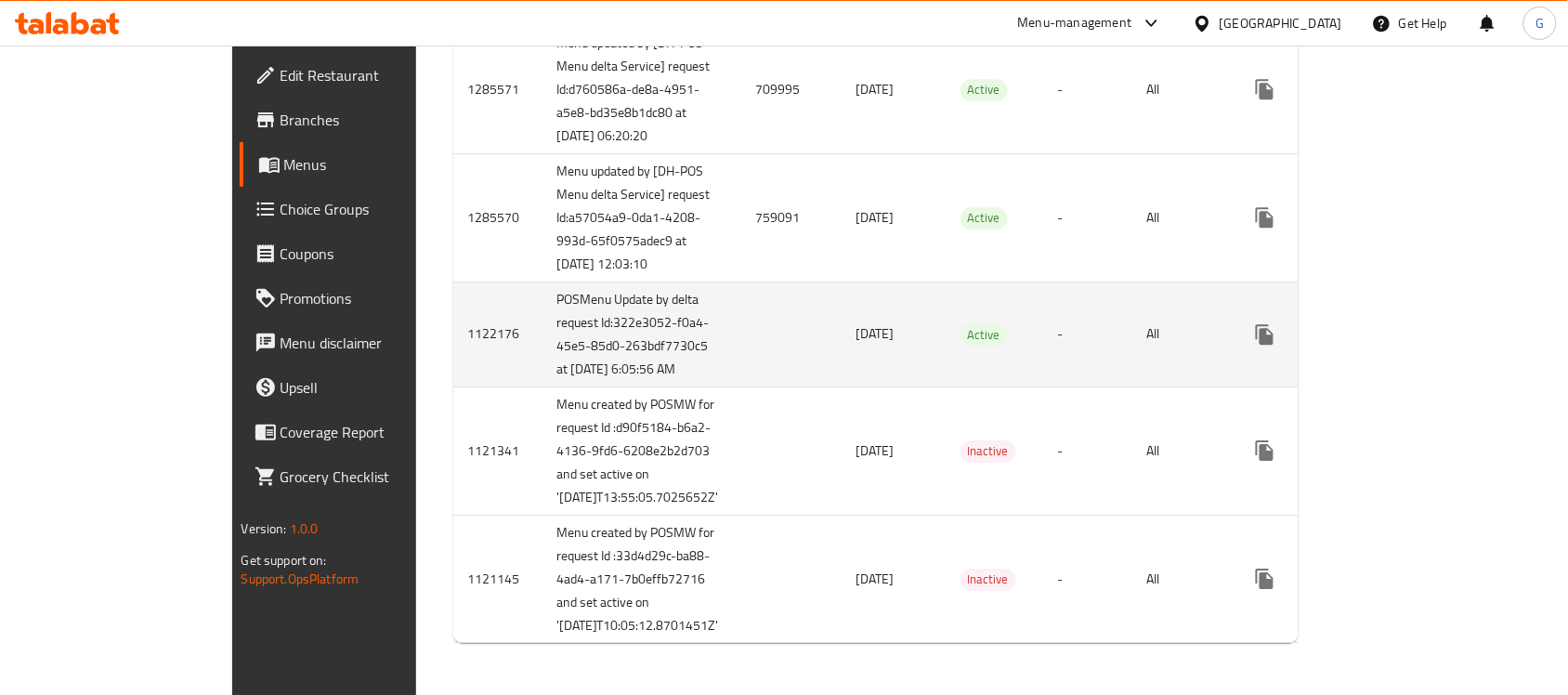
click at [991, 386] on td "Active" at bounding box center [995, 333] width 98 height 105
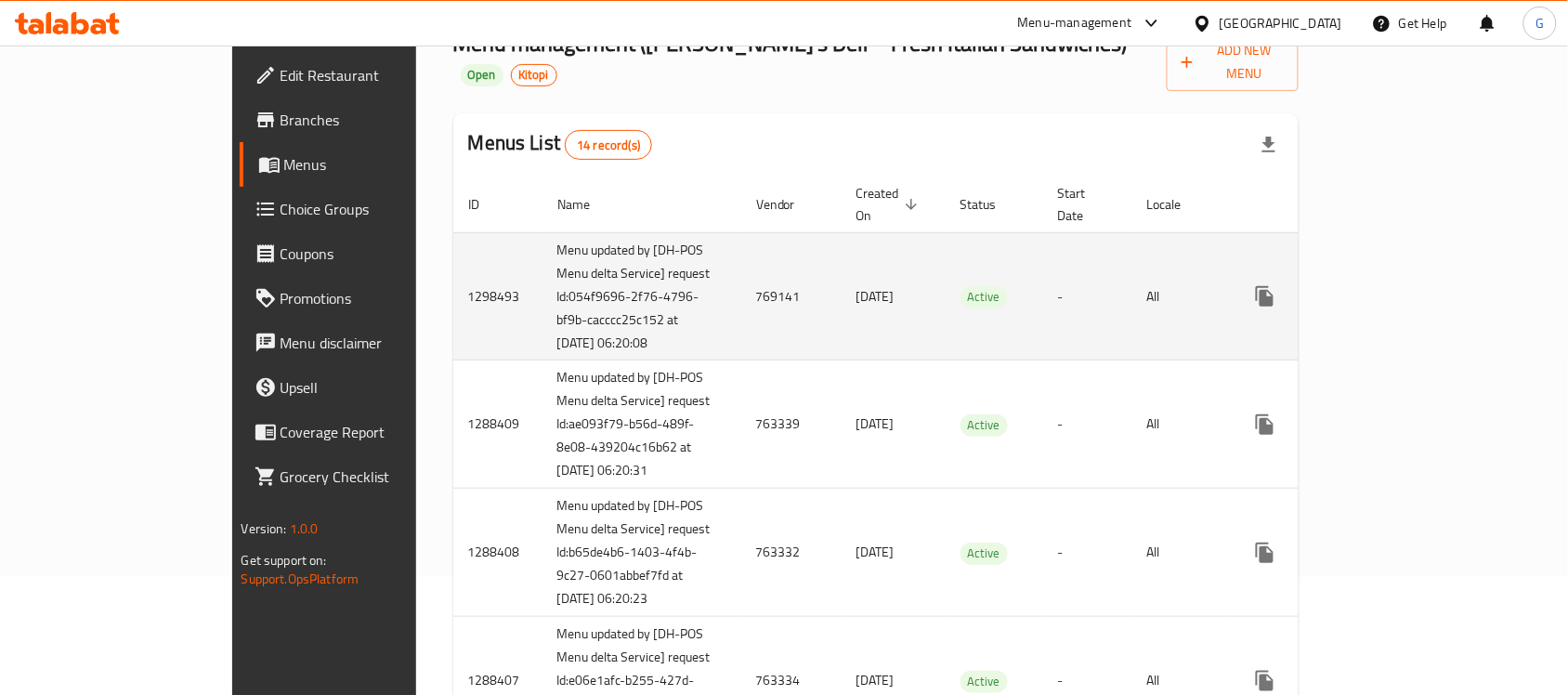
scroll to position [0, 0]
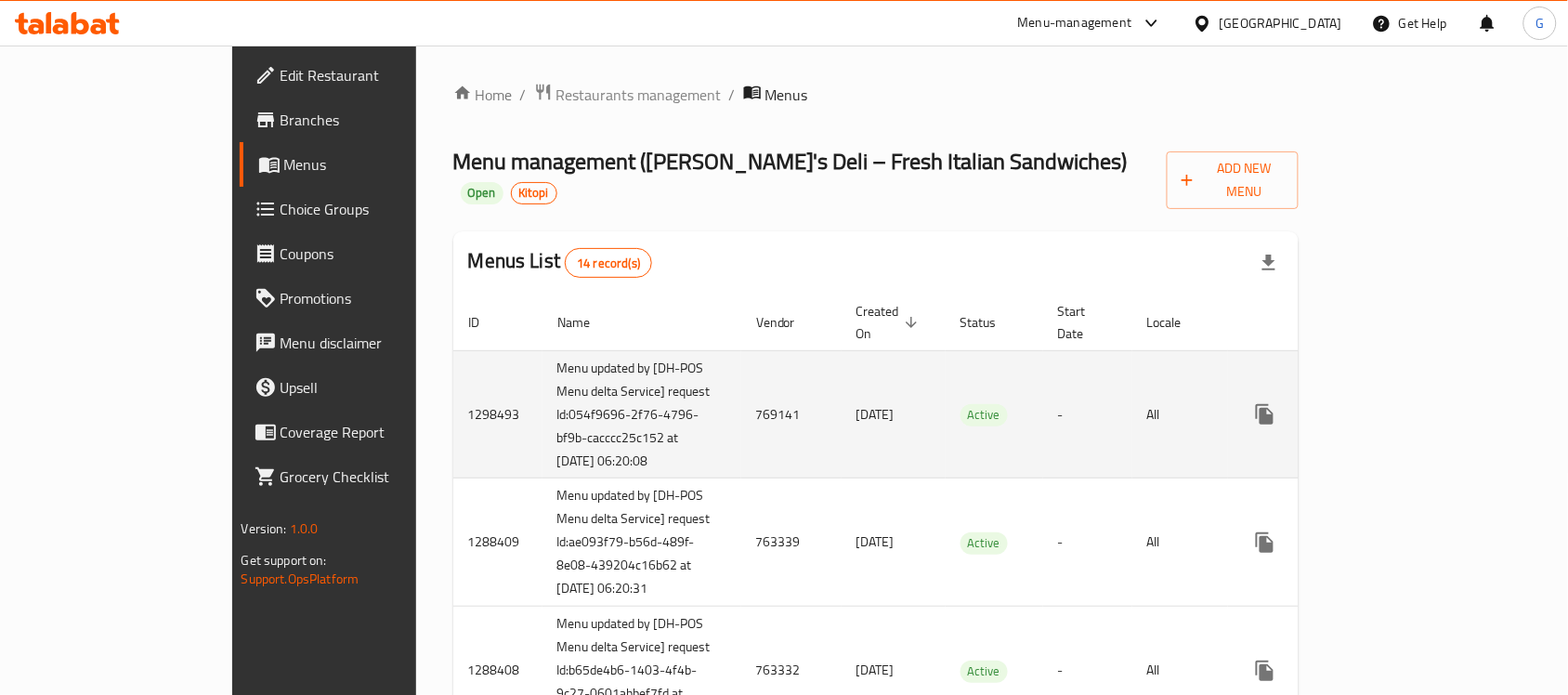
click at [741, 378] on td "769141" at bounding box center [791, 415] width 100 height 129
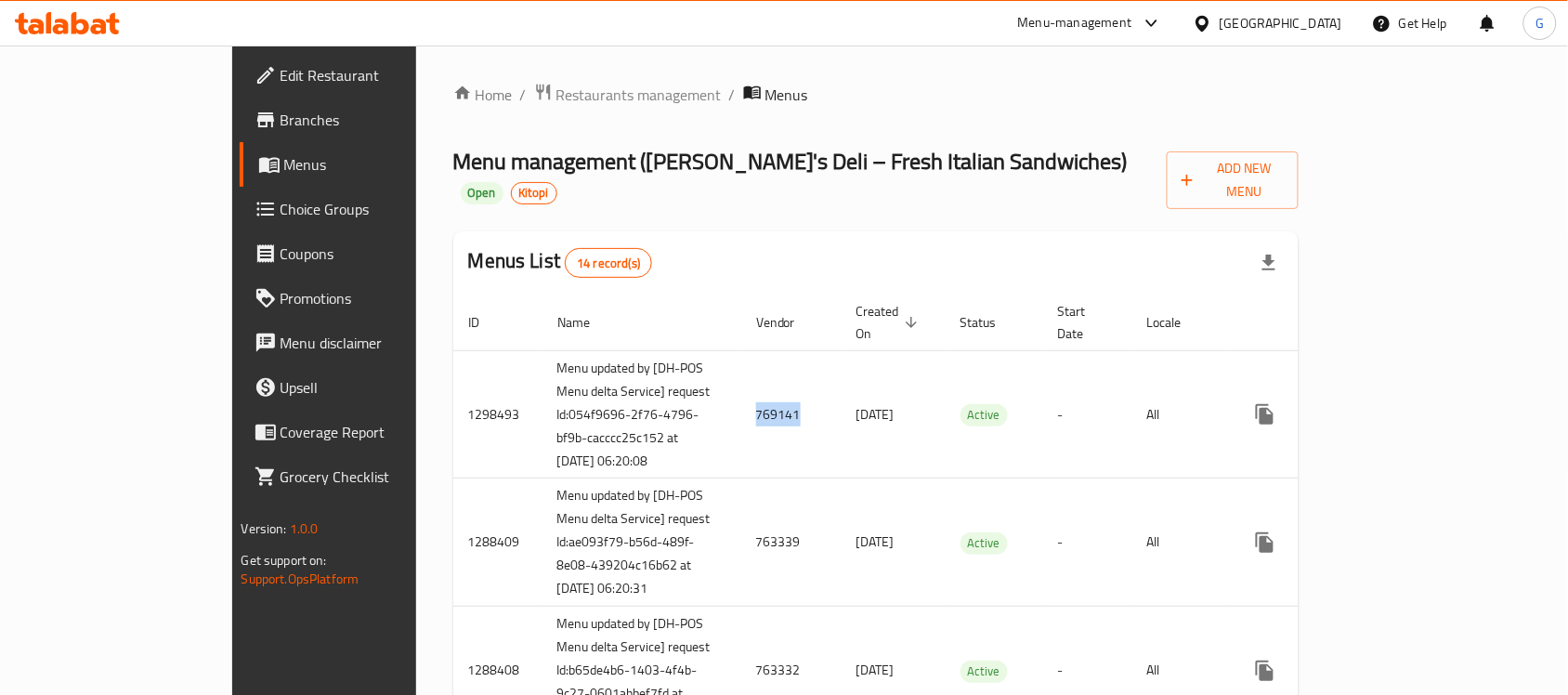
copy td "769141"
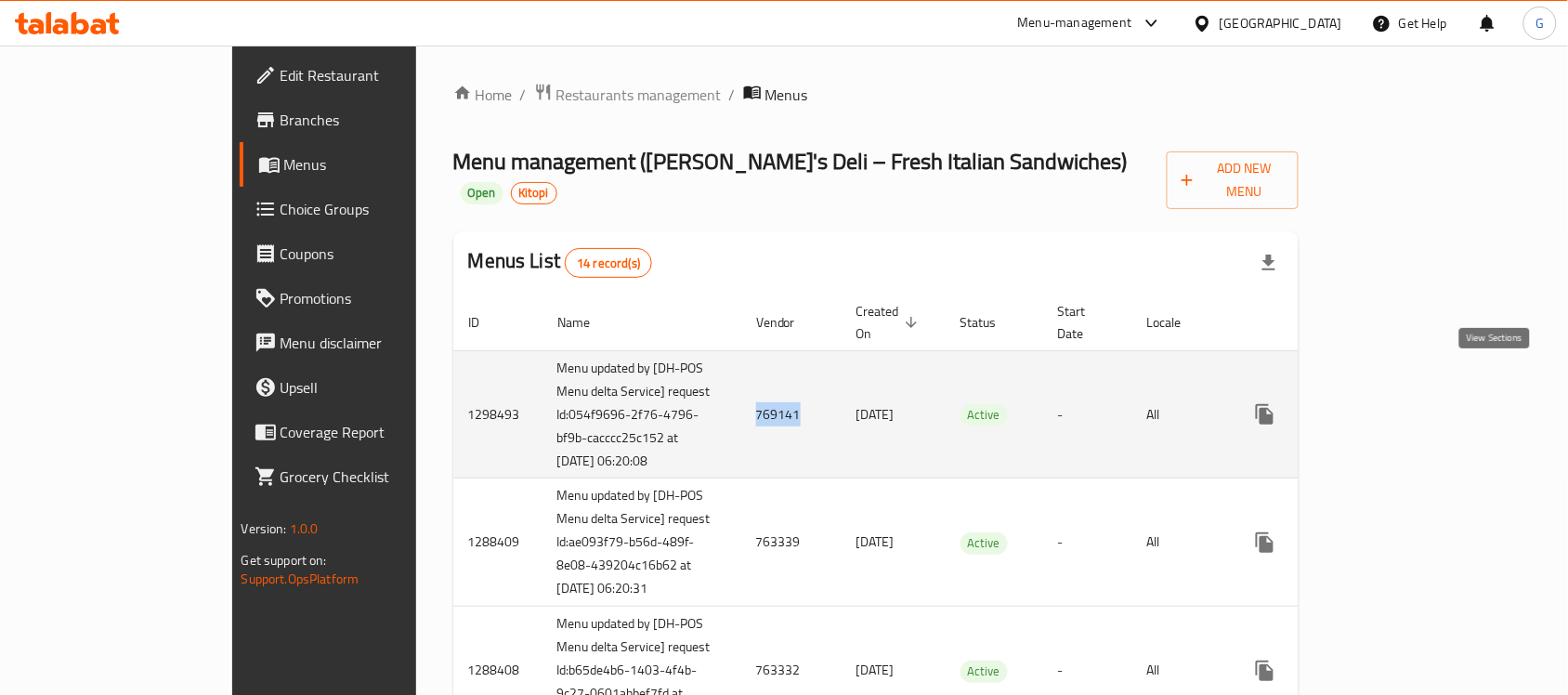
click at [1411, 403] on icon "enhanced table" at bounding box center [1398, 414] width 22 height 22
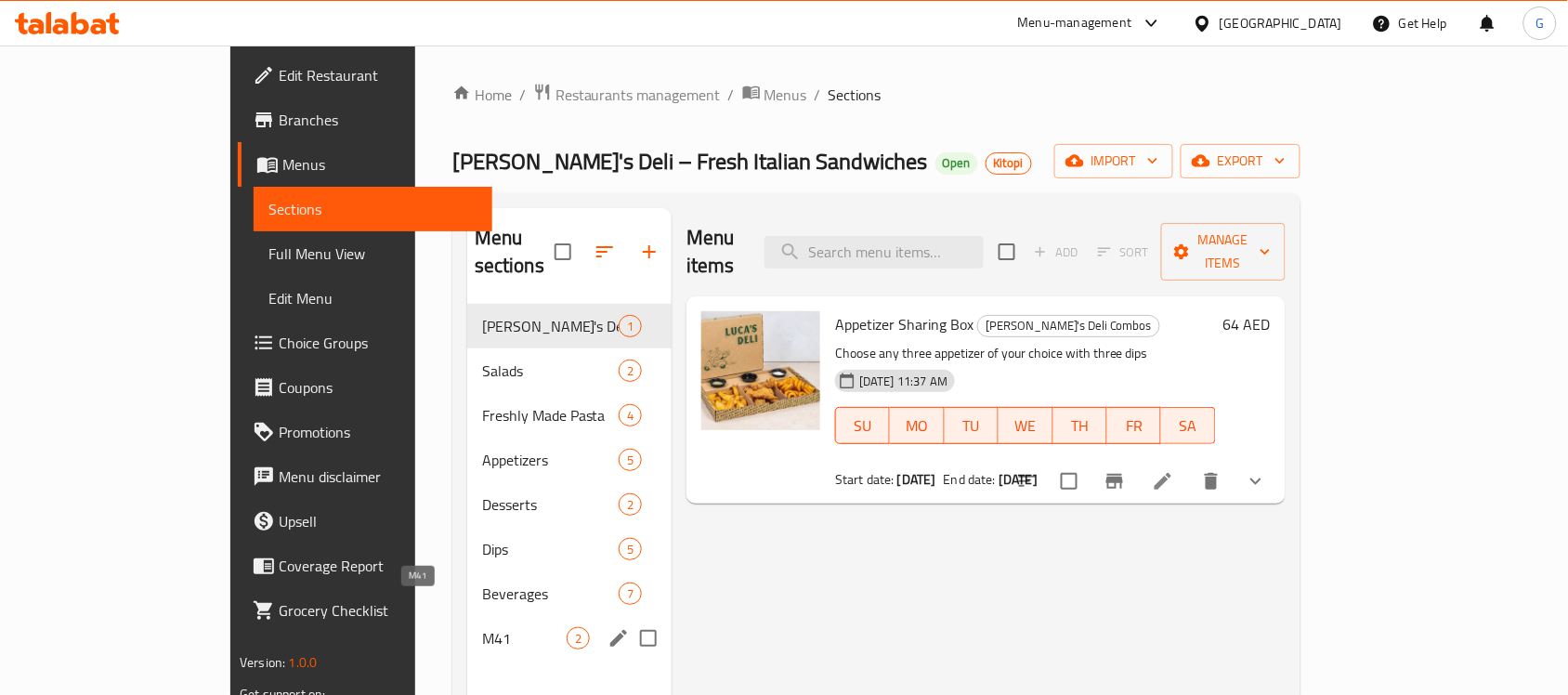
click at [482, 627] on span "M41" at bounding box center [524, 637] width 84 height 22
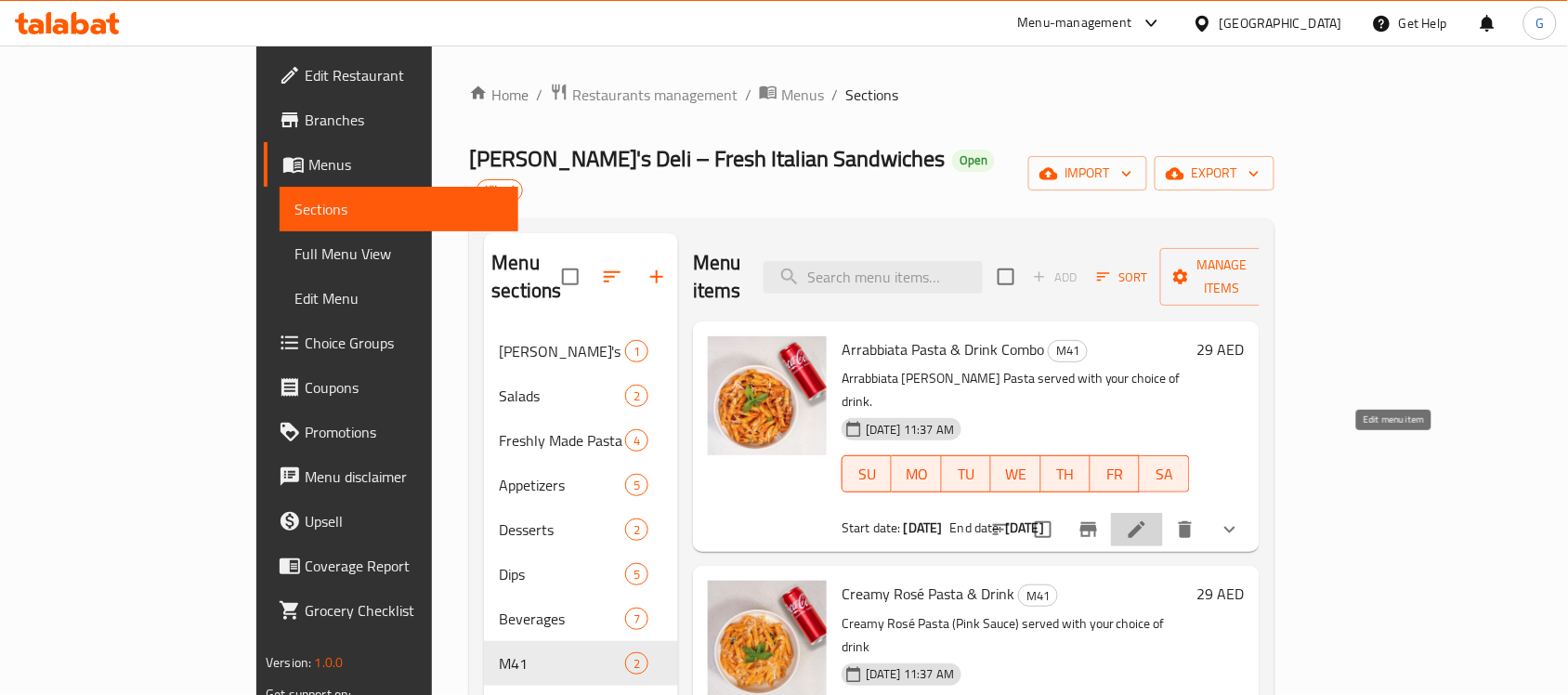
click at [1148, 518] on icon at bounding box center [1136, 529] width 22 height 22
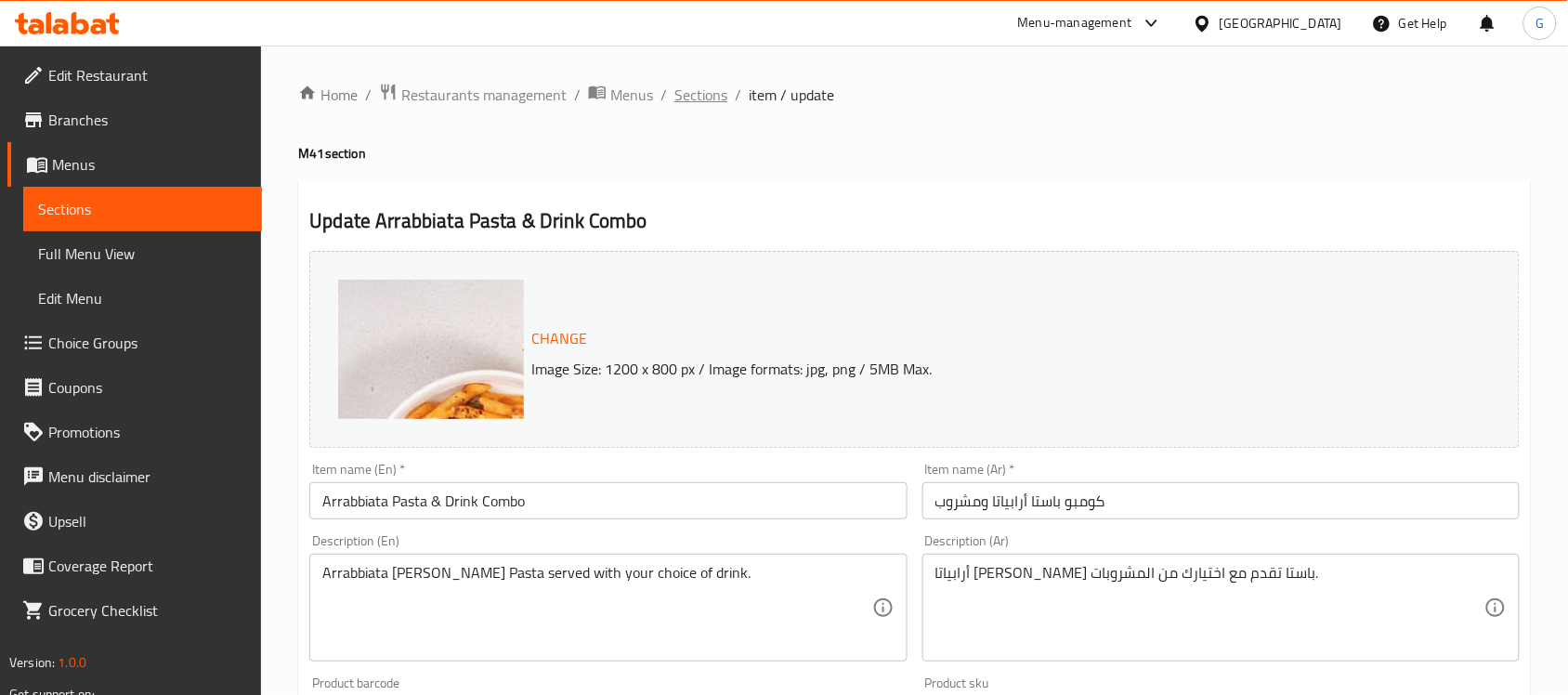
click at [699, 100] on span "Sections" at bounding box center [700, 94] width 53 height 22
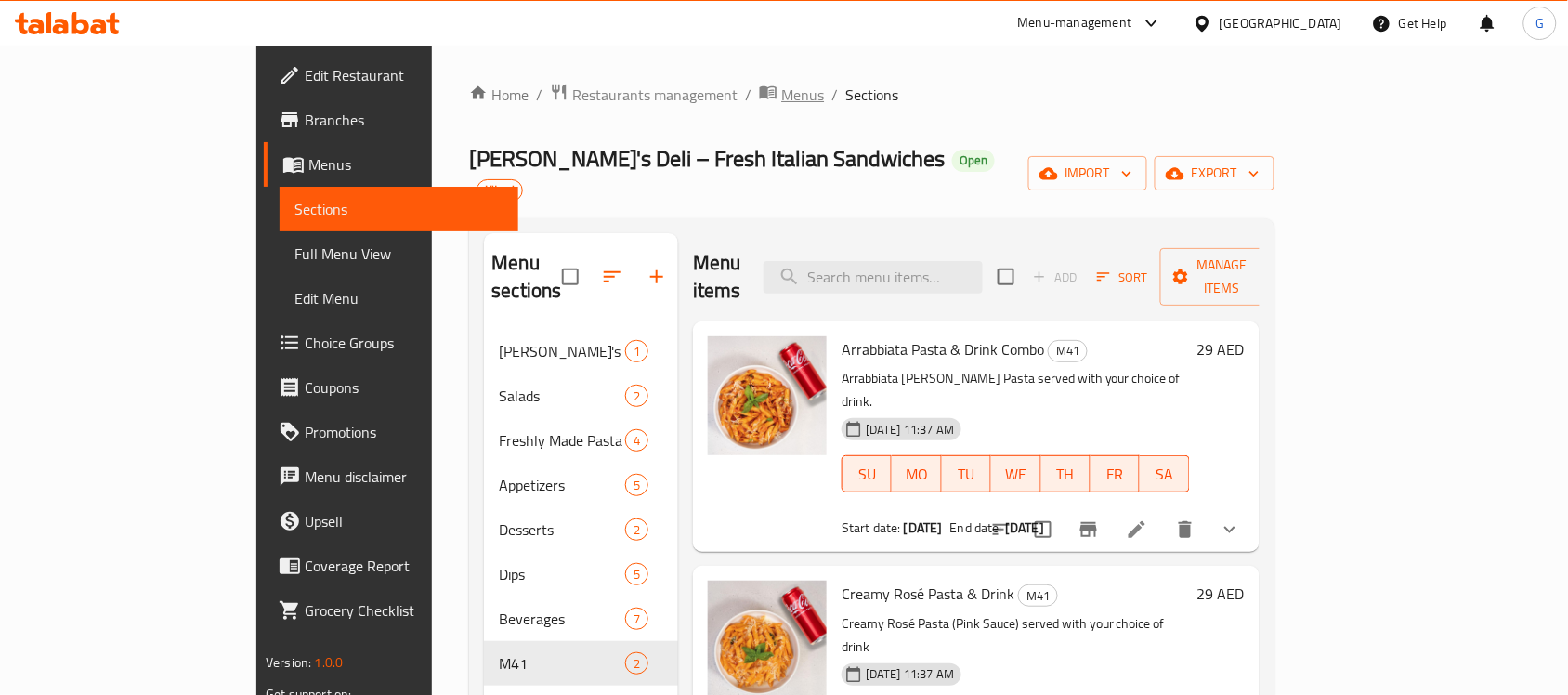
click at [782, 88] on span "Menus" at bounding box center [803, 94] width 43 height 22
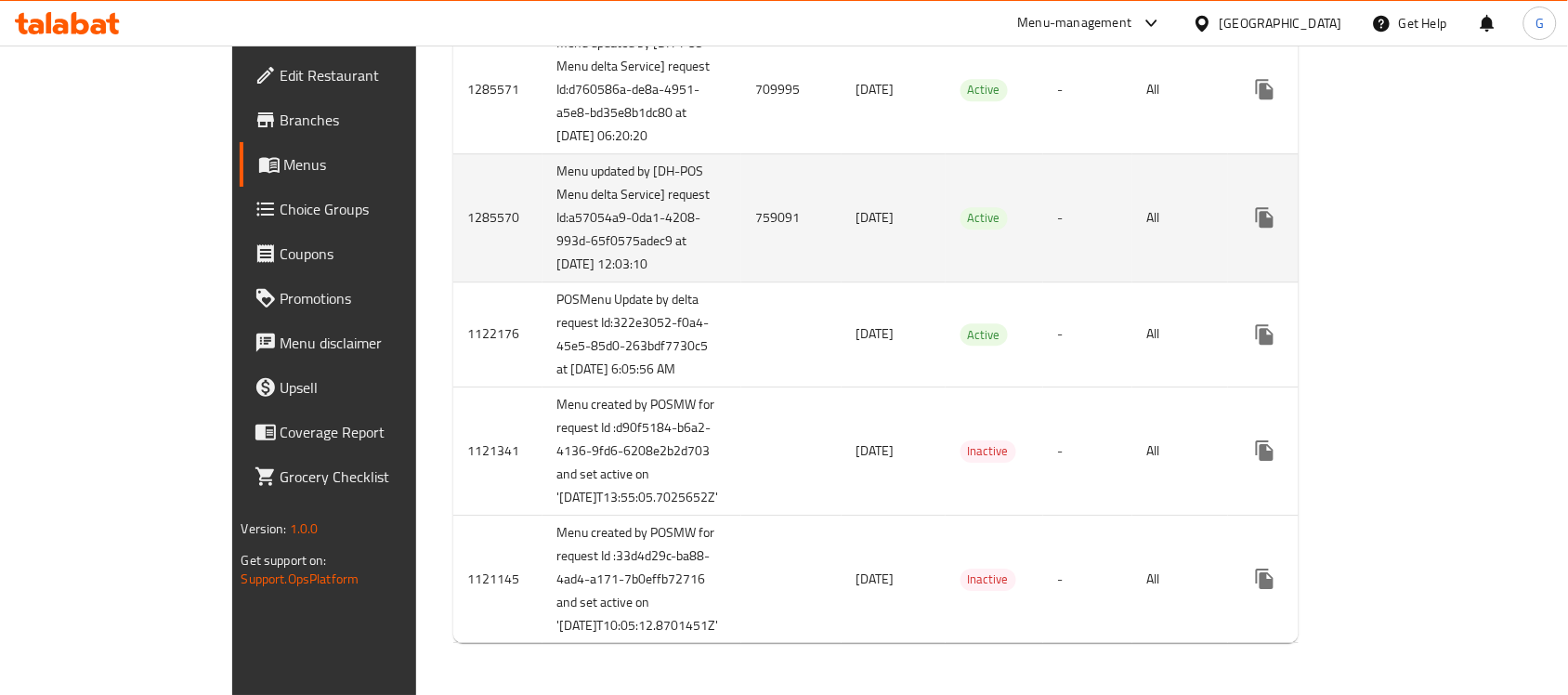
scroll to position [1600, 0]
click at [741, 281] on td "759091" at bounding box center [791, 218] width 100 height 129
copy td "759091"
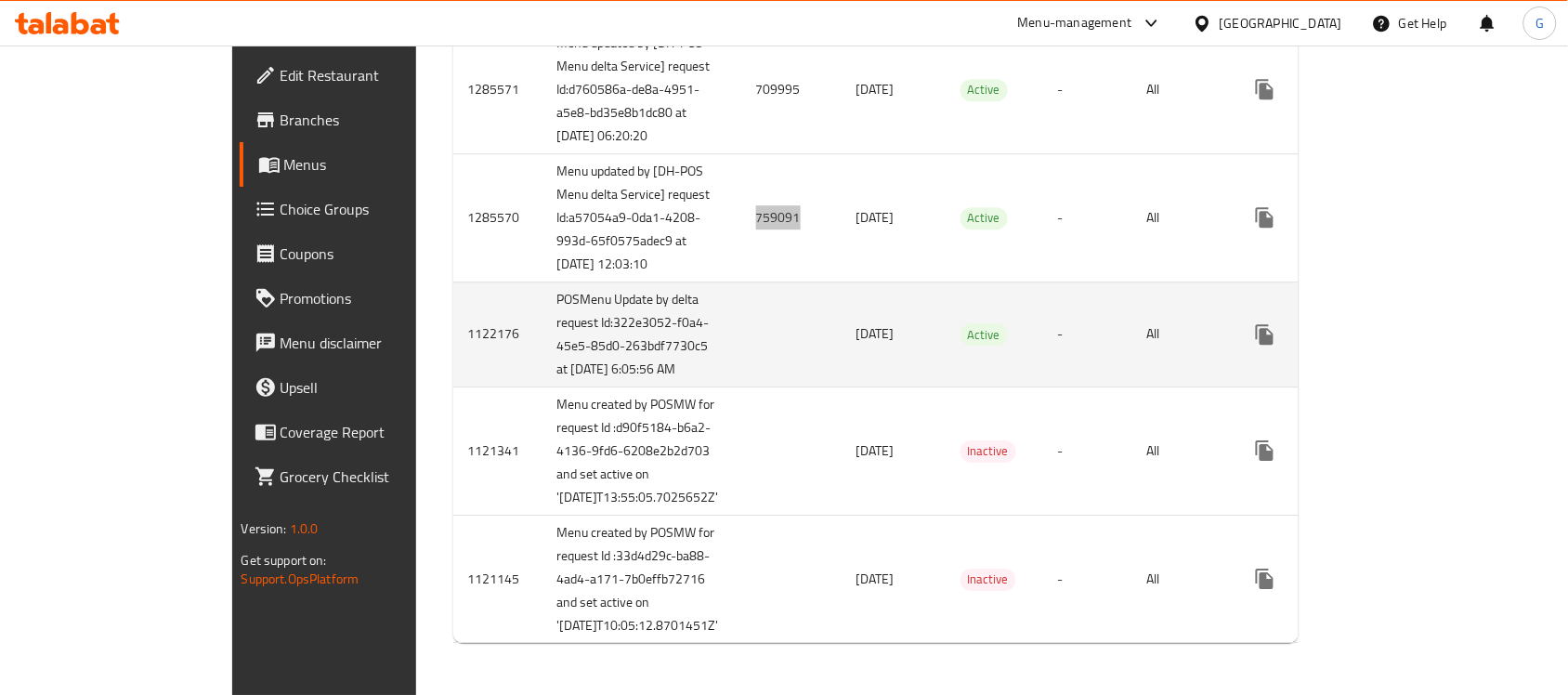
scroll to position [1833, 0]
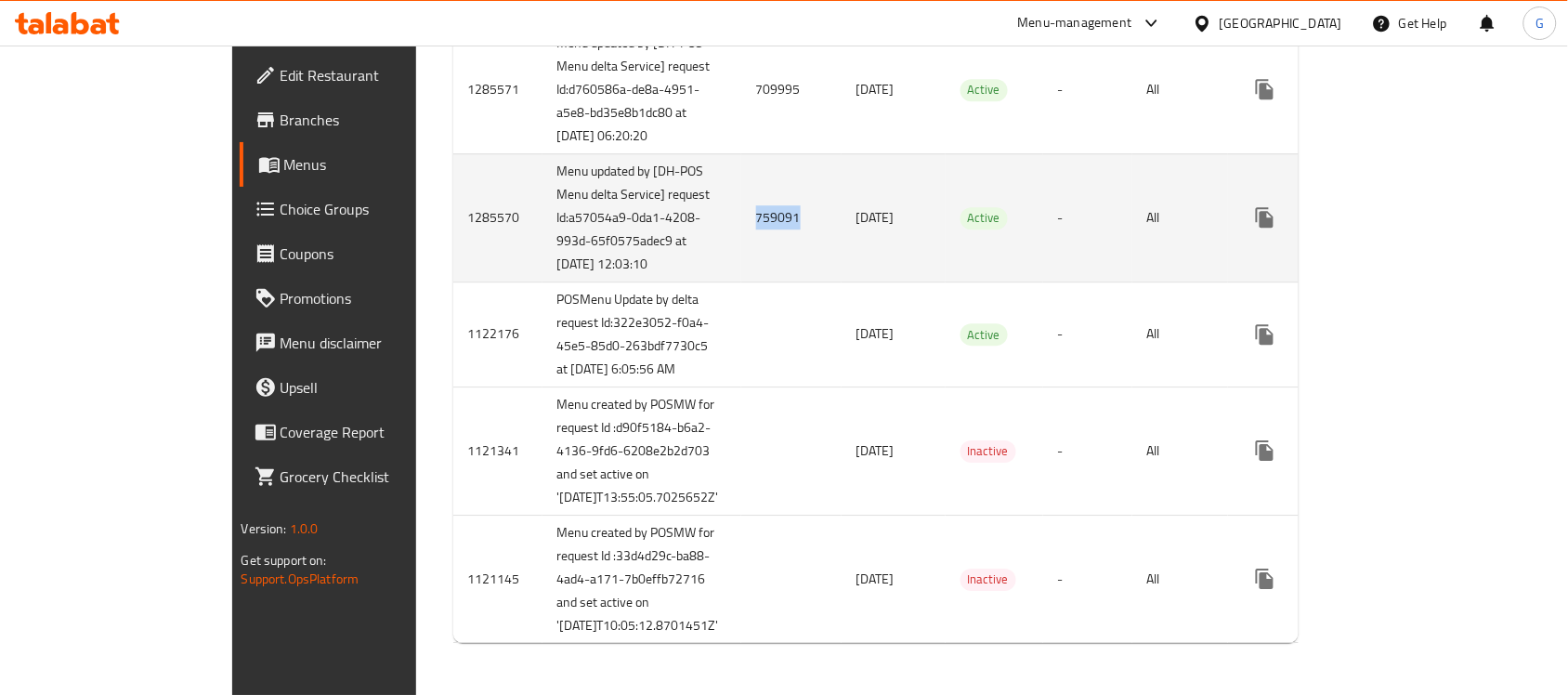
copy td "759091"
click at [1408, 209] on icon "enhanced table" at bounding box center [1398, 217] width 16 height 16
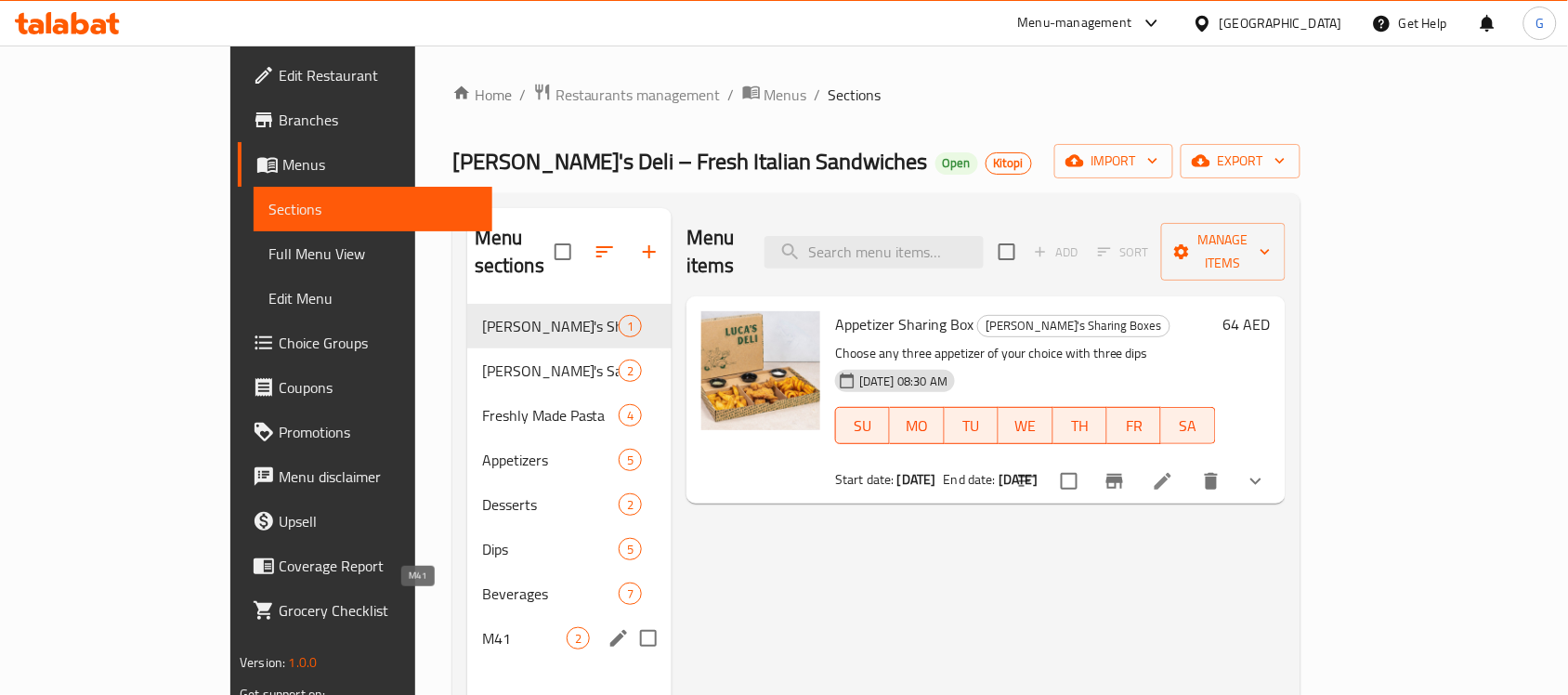
click at [482, 627] on span "M41" at bounding box center [524, 637] width 84 height 22
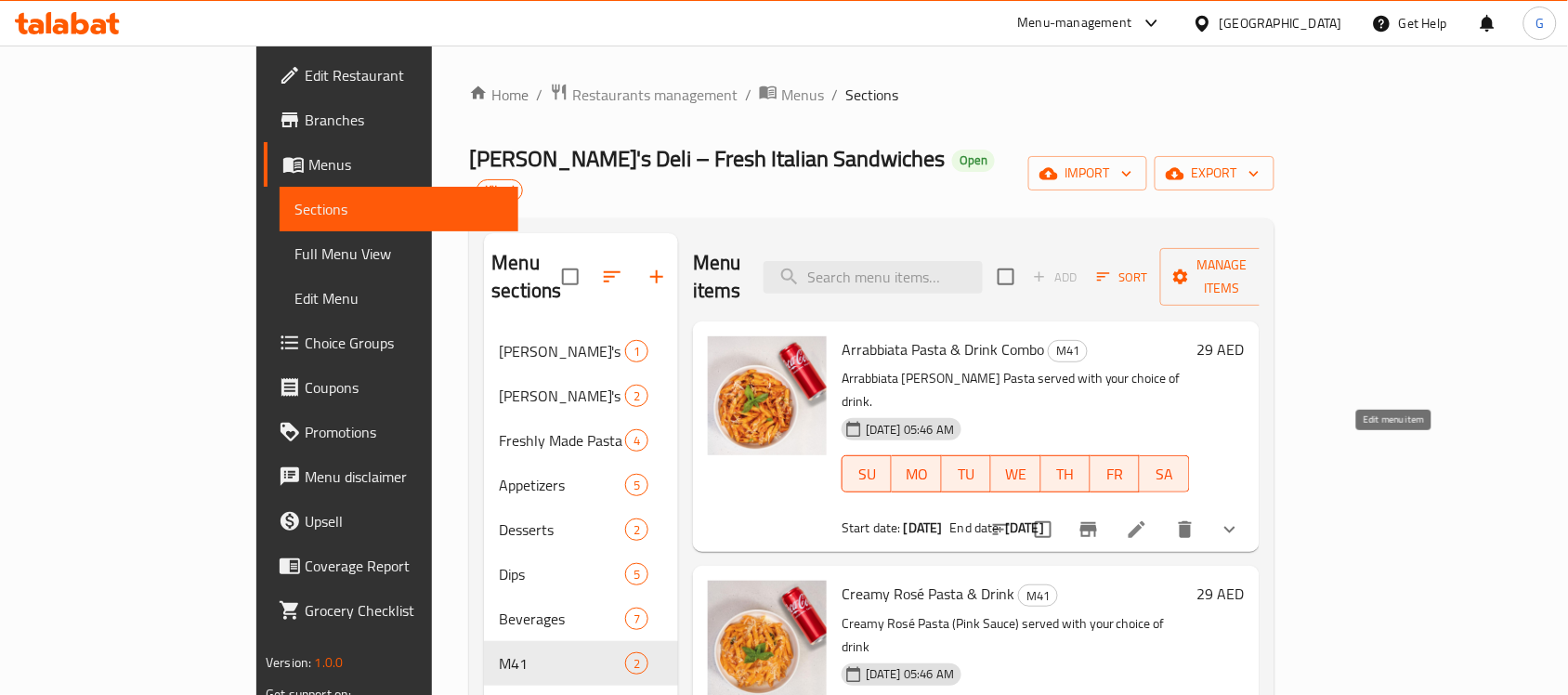
click at [1148, 518] on icon at bounding box center [1136, 529] width 22 height 22
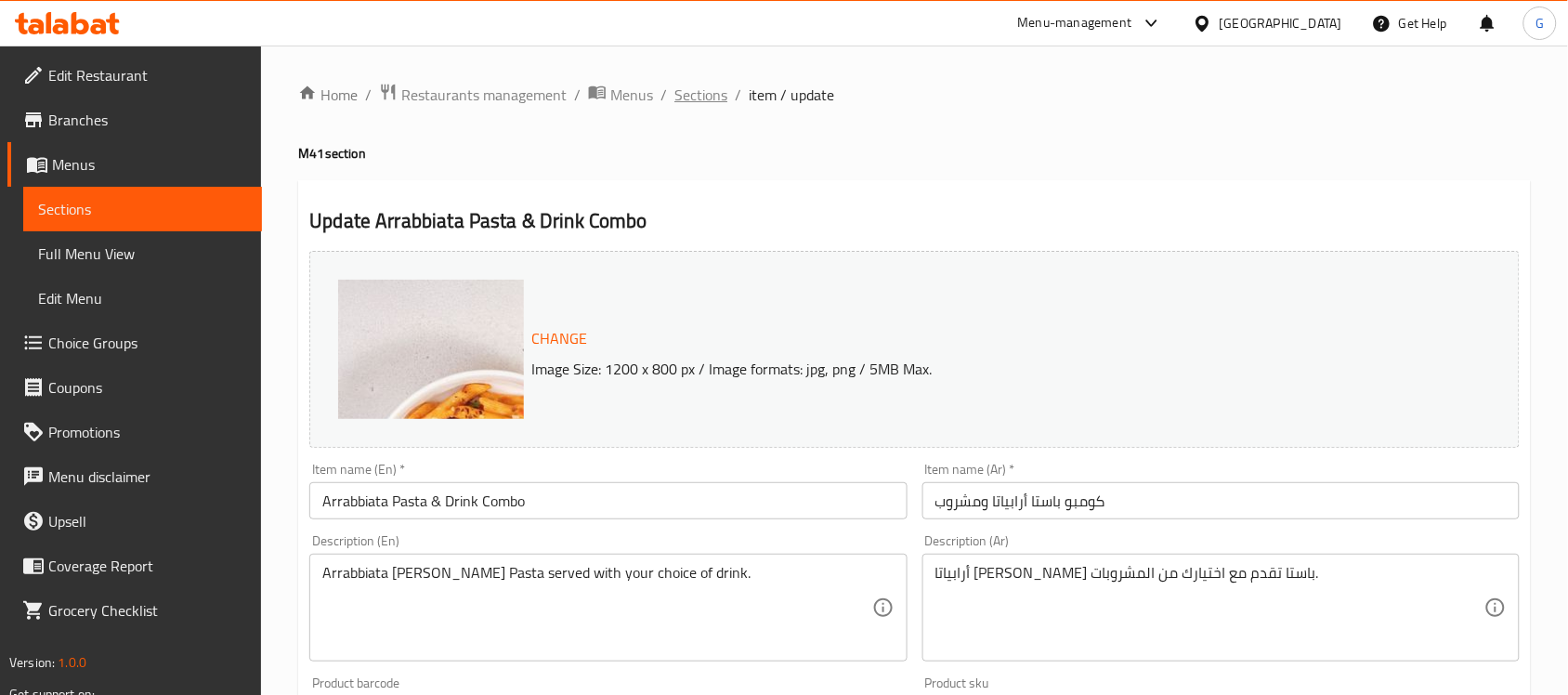
click at [692, 103] on span "Sections" at bounding box center [700, 94] width 53 height 22
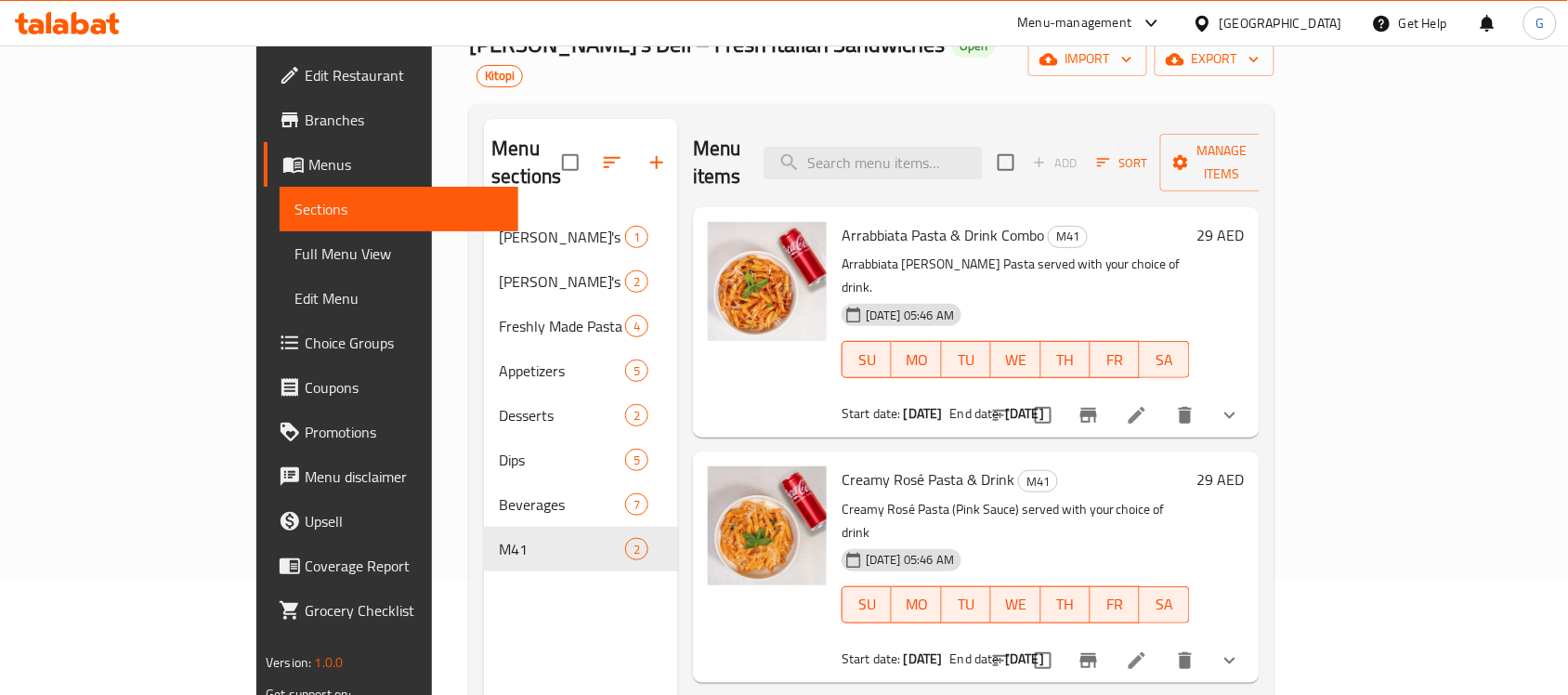
scroll to position [116, 0]
click at [1163, 641] on li at bounding box center [1137, 658] width 52 height 34
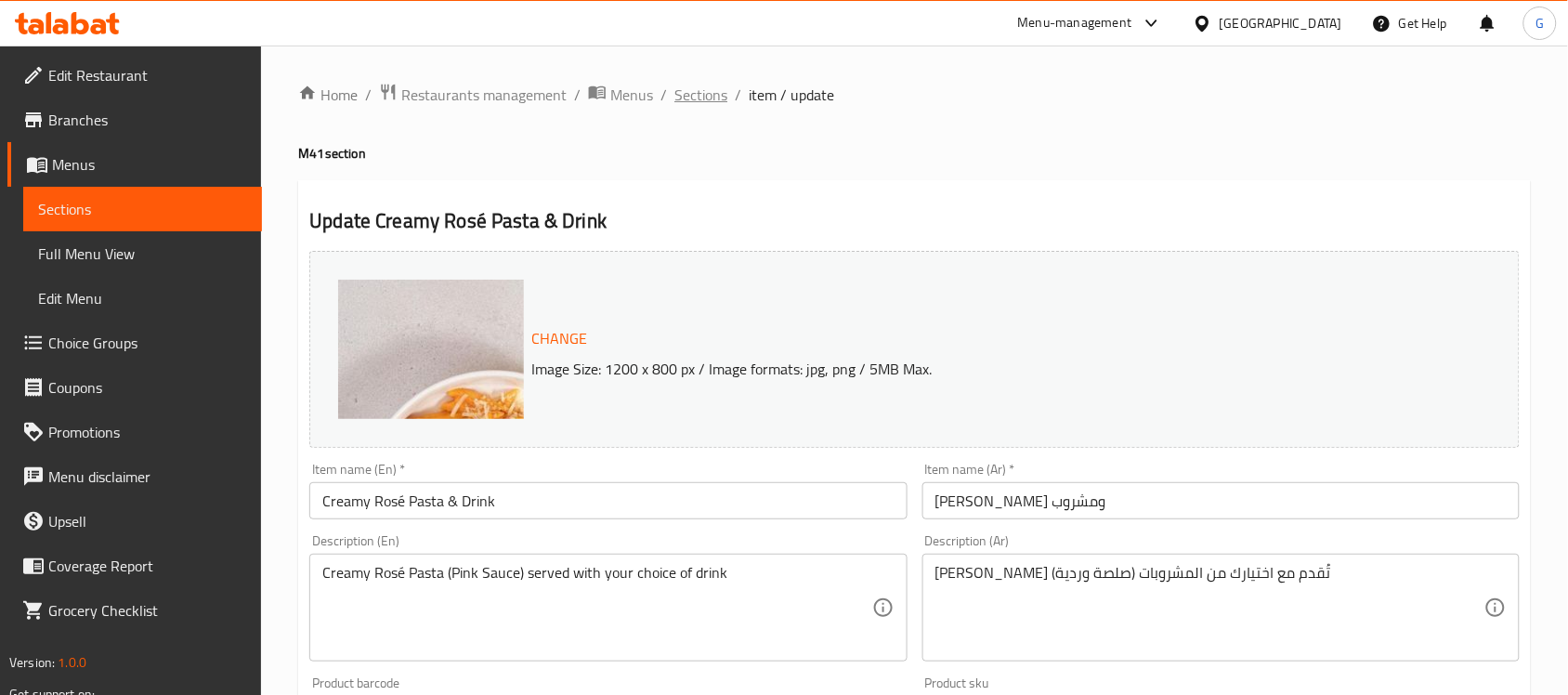
click at [701, 99] on span "Sections" at bounding box center [700, 94] width 53 height 22
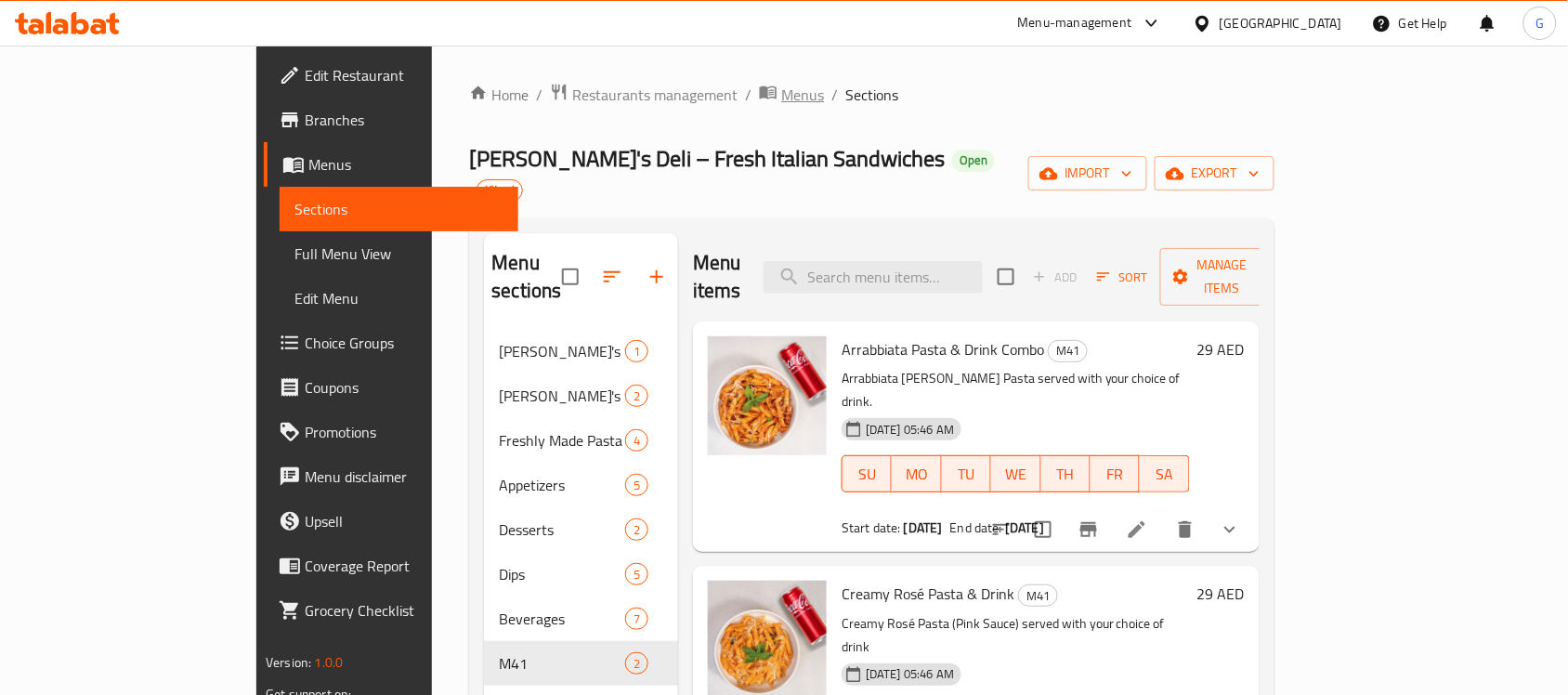
click at [782, 84] on span "Menus" at bounding box center [803, 94] width 43 height 22
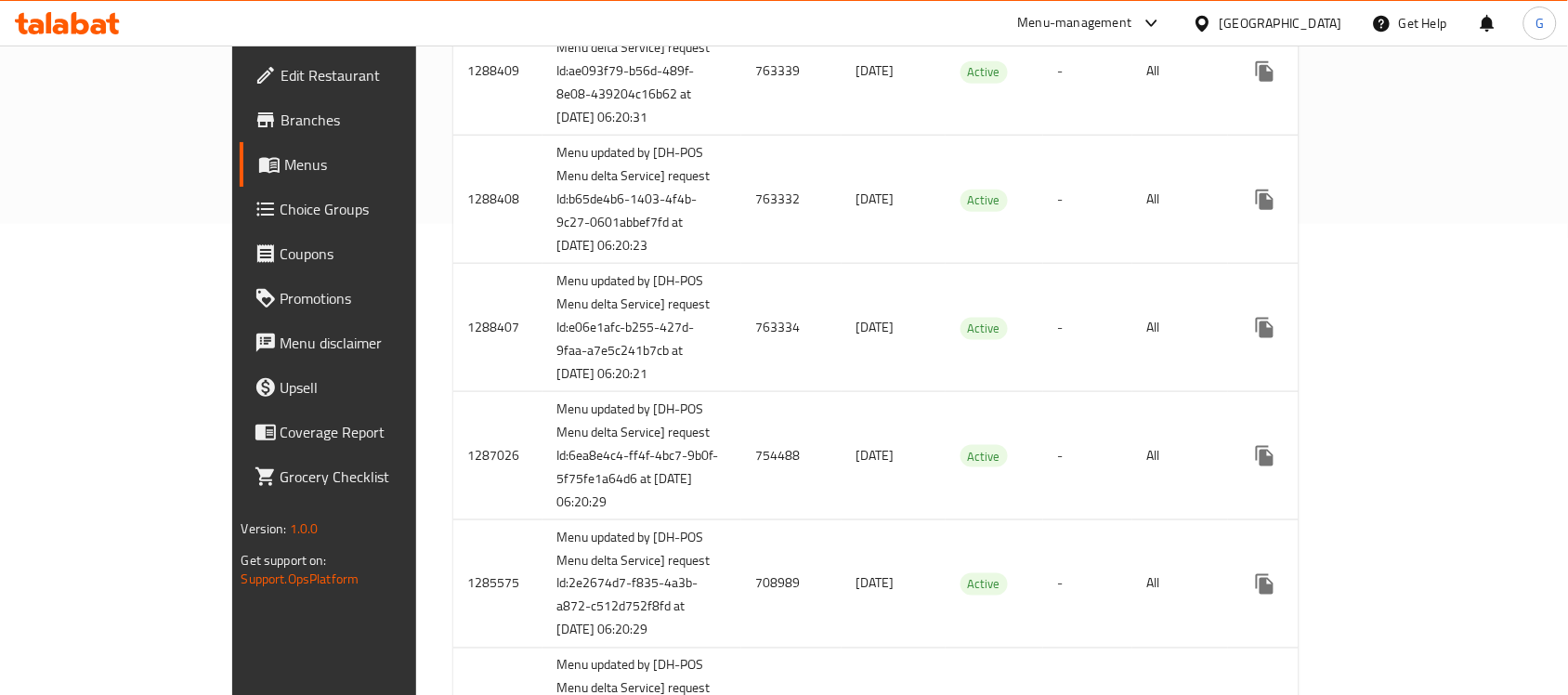
scroll to position [1277, 0]
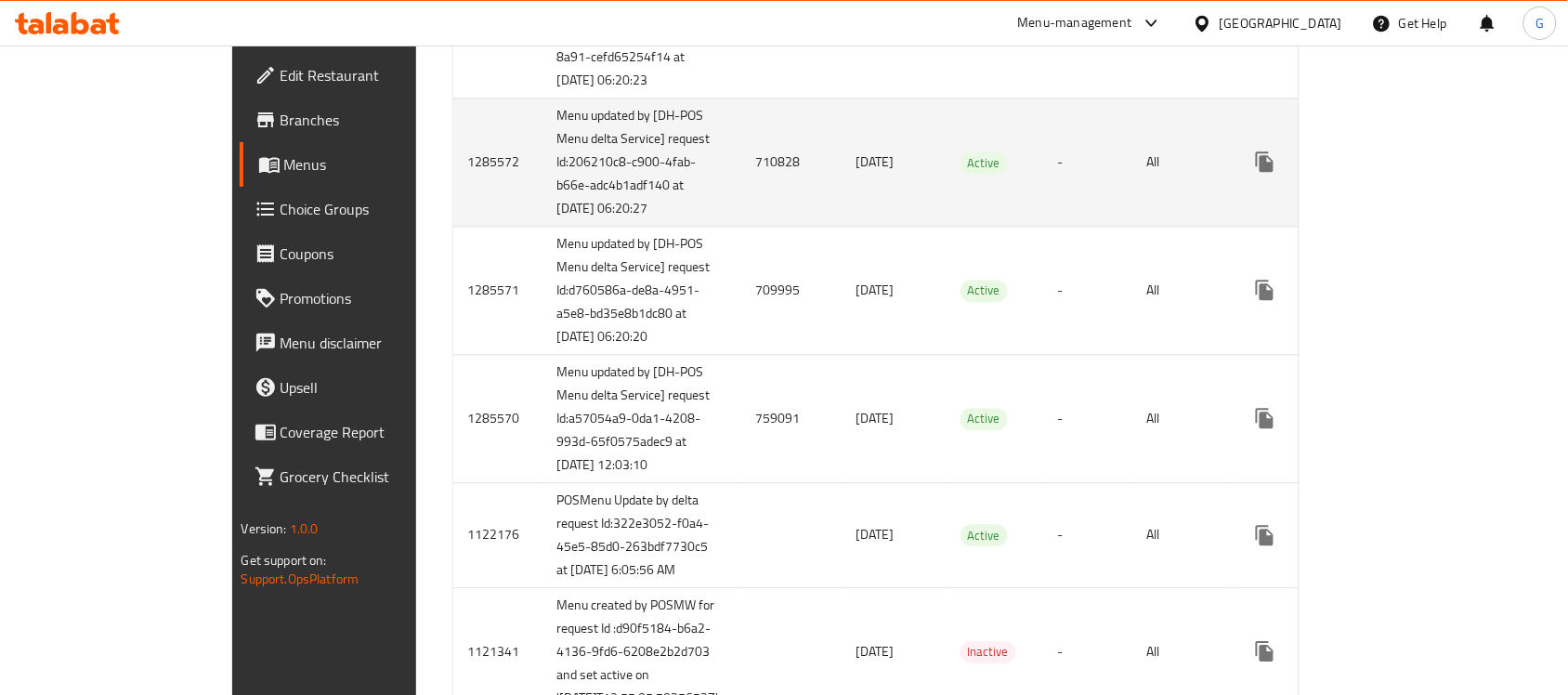
click at [741, 226] on td "710828" at bounding box center [791, 162] width 100 height 129
click at [1411, 173] on icon "enhanced table" at bounding box center [1398, 161] width 22 height 22
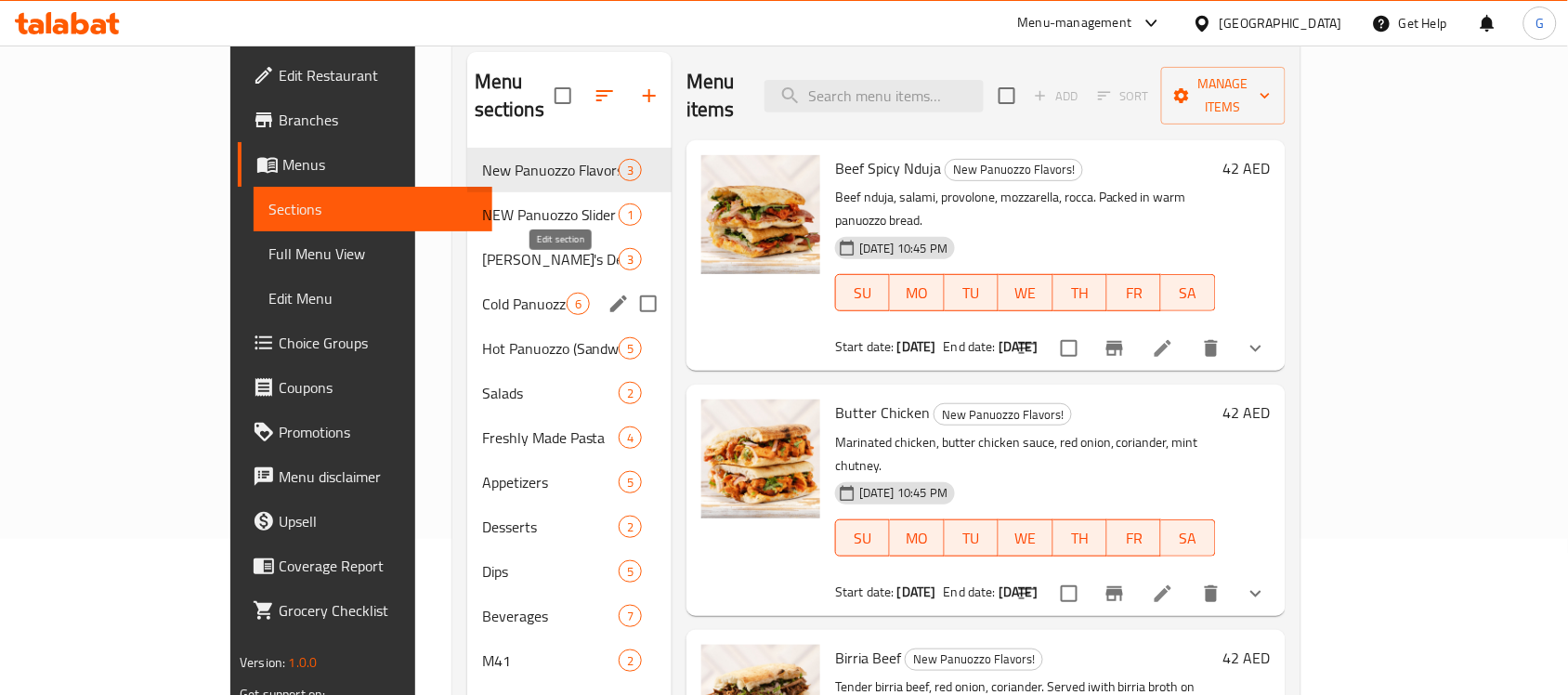
scroll to position [261, 0]
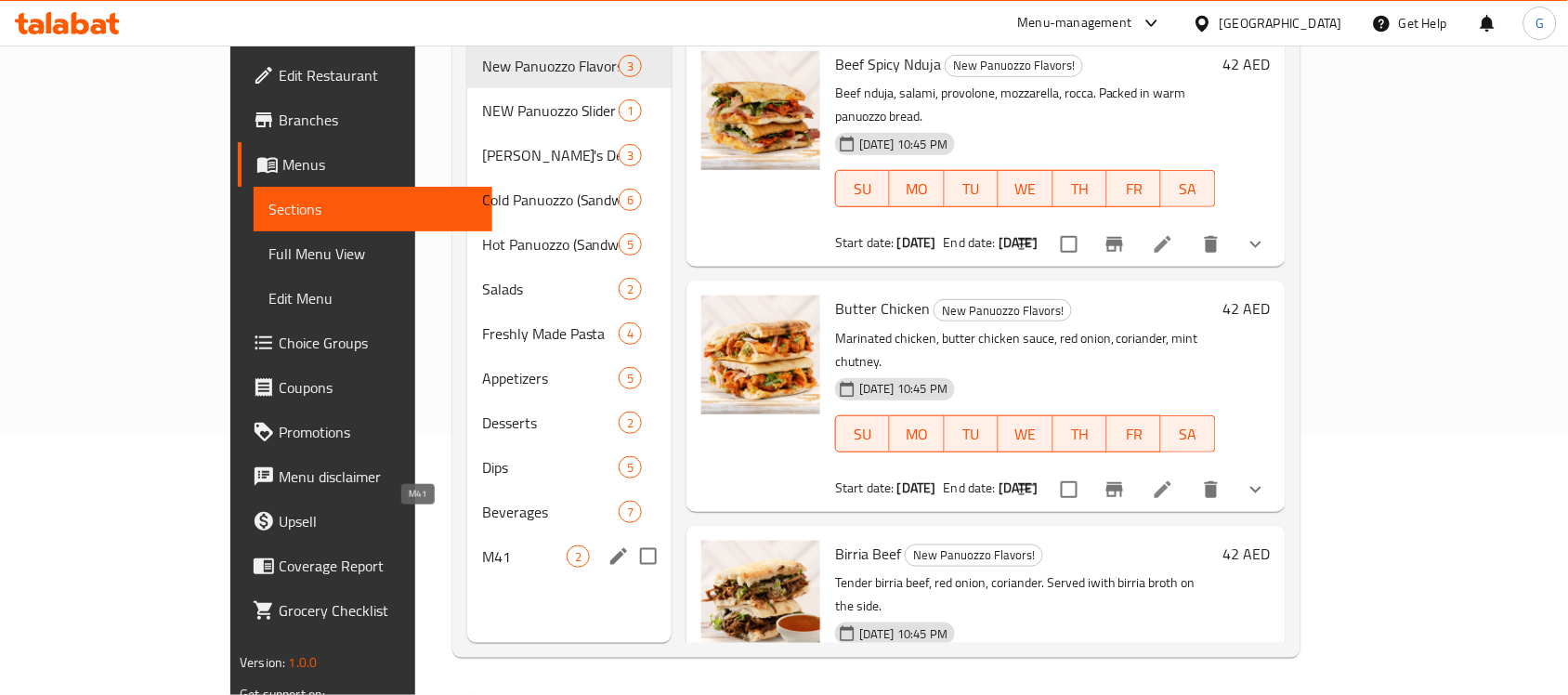
drag, startPoint x: 410, startPoint y: 518, endPoint x: 373, endPoint y: 511, distance: 37.7
click at [482, 545] on span "M41" at bounding box center [524, 556] width 84 height 22
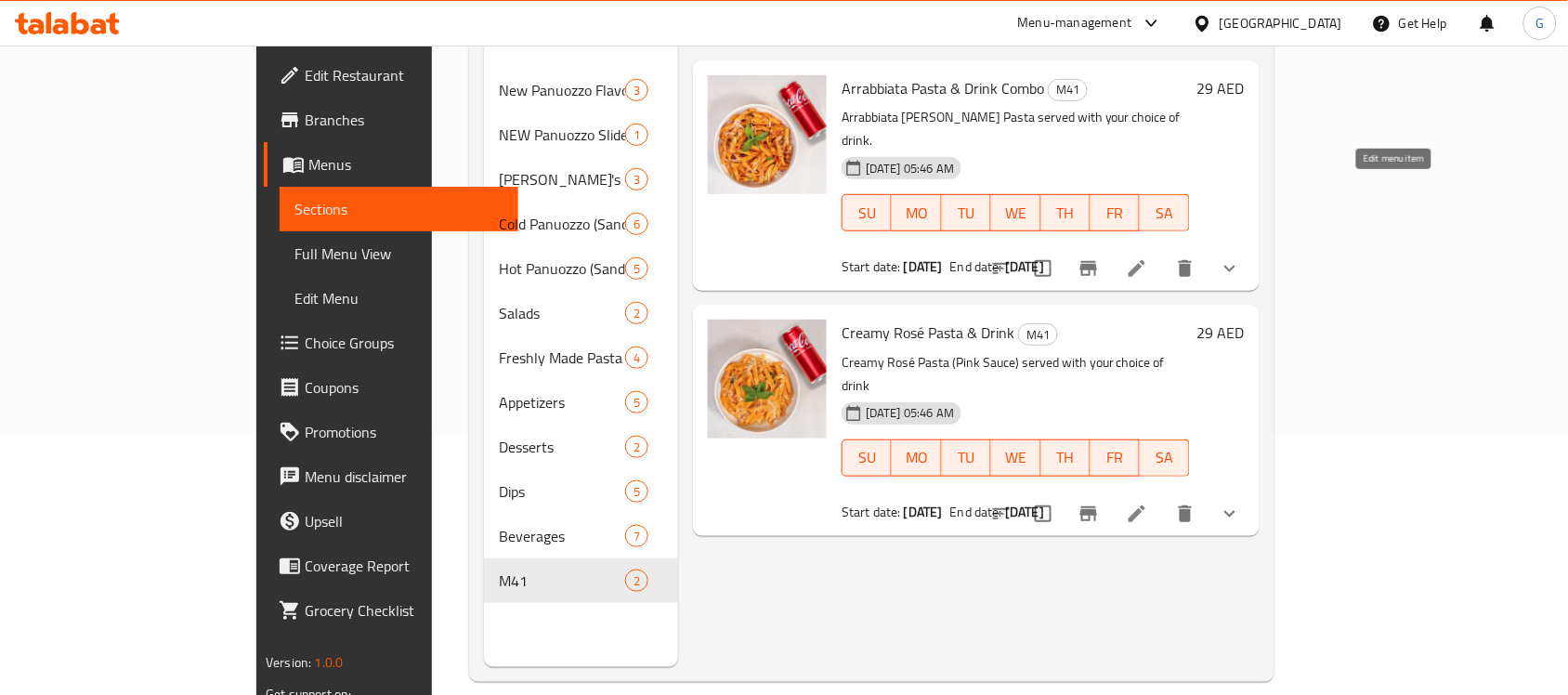
click at [1148, 257] on icon at bounding box center [1136, 268] width 22 height 22
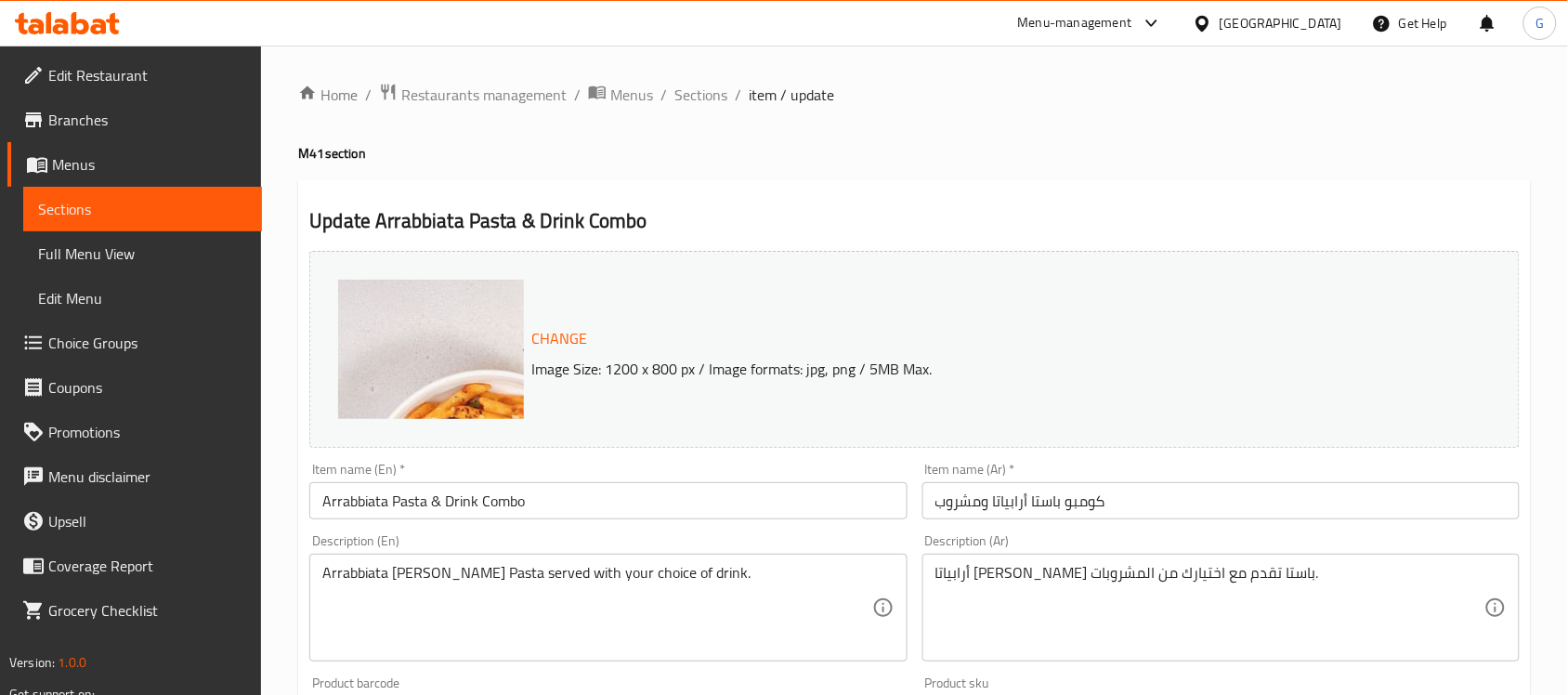
click at [709, 108] on div "Home / Restaurants management / Menus / Sections / item / update M41 section Up…" at bounding box center [915, 702] width 1233 height 1239
click at [707, 102] on span "Sections" at bounding box center [700, 94] width 53 height 22
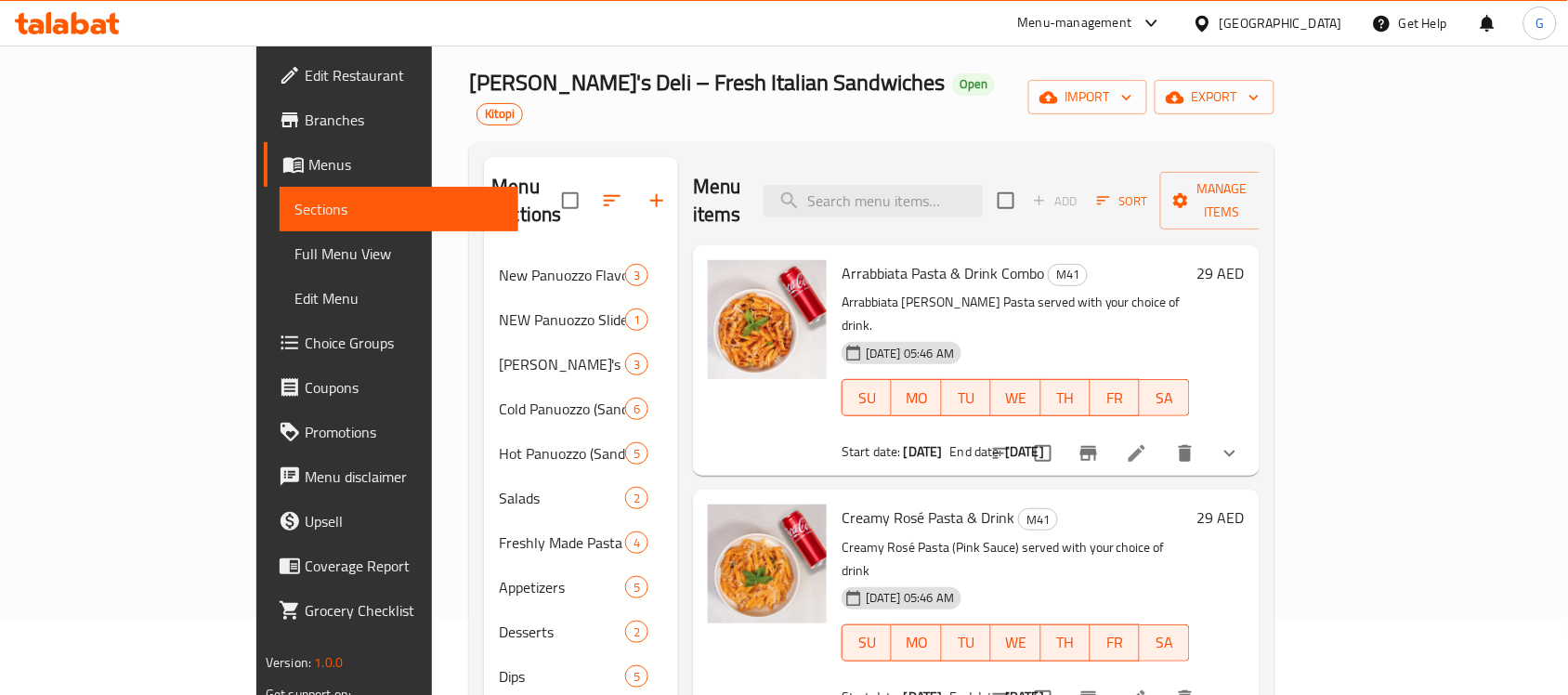
scroll to position [116, 0]
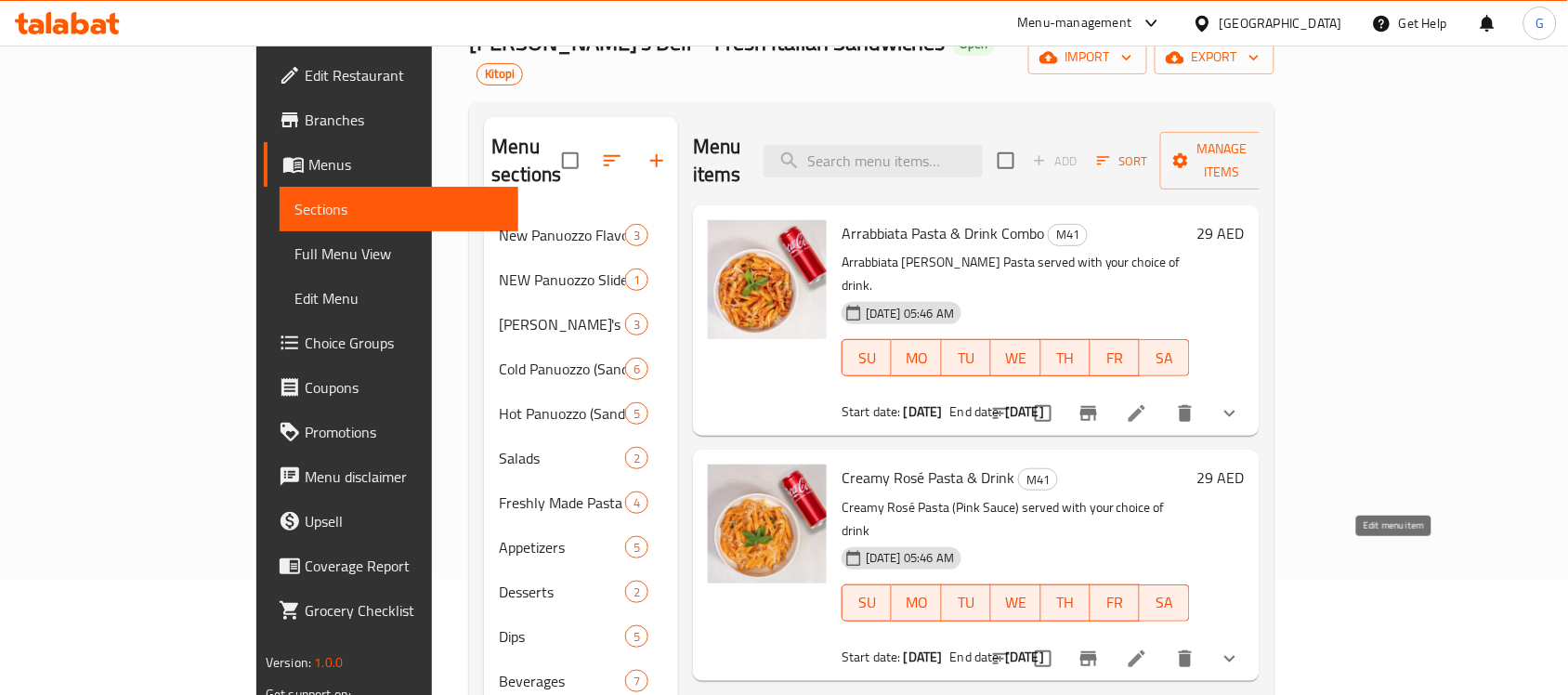
click at [1148, 647] on icon at bounding box center [1136, 658] width 22 height 22
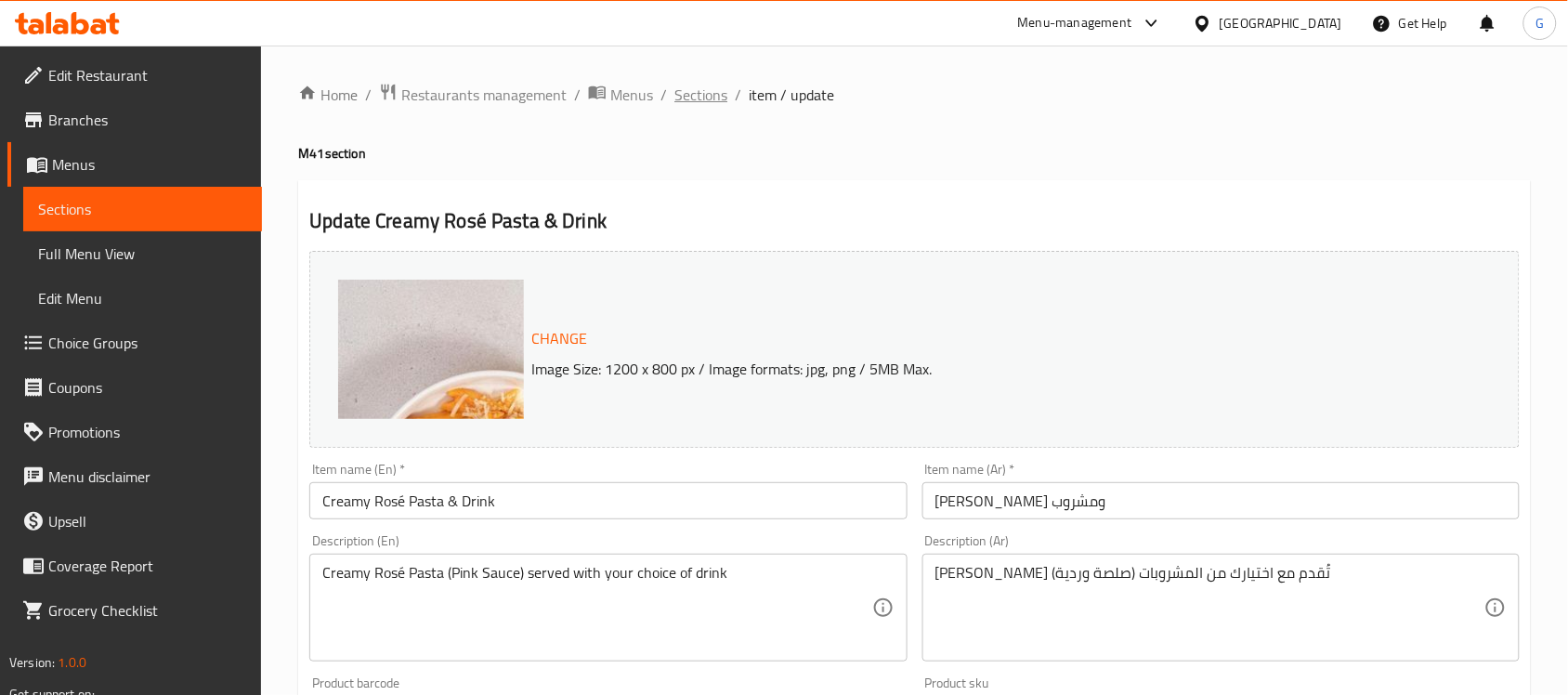
click at [706, 100] on span "Sections" at bounding box center [700, 94] width 53 height 22
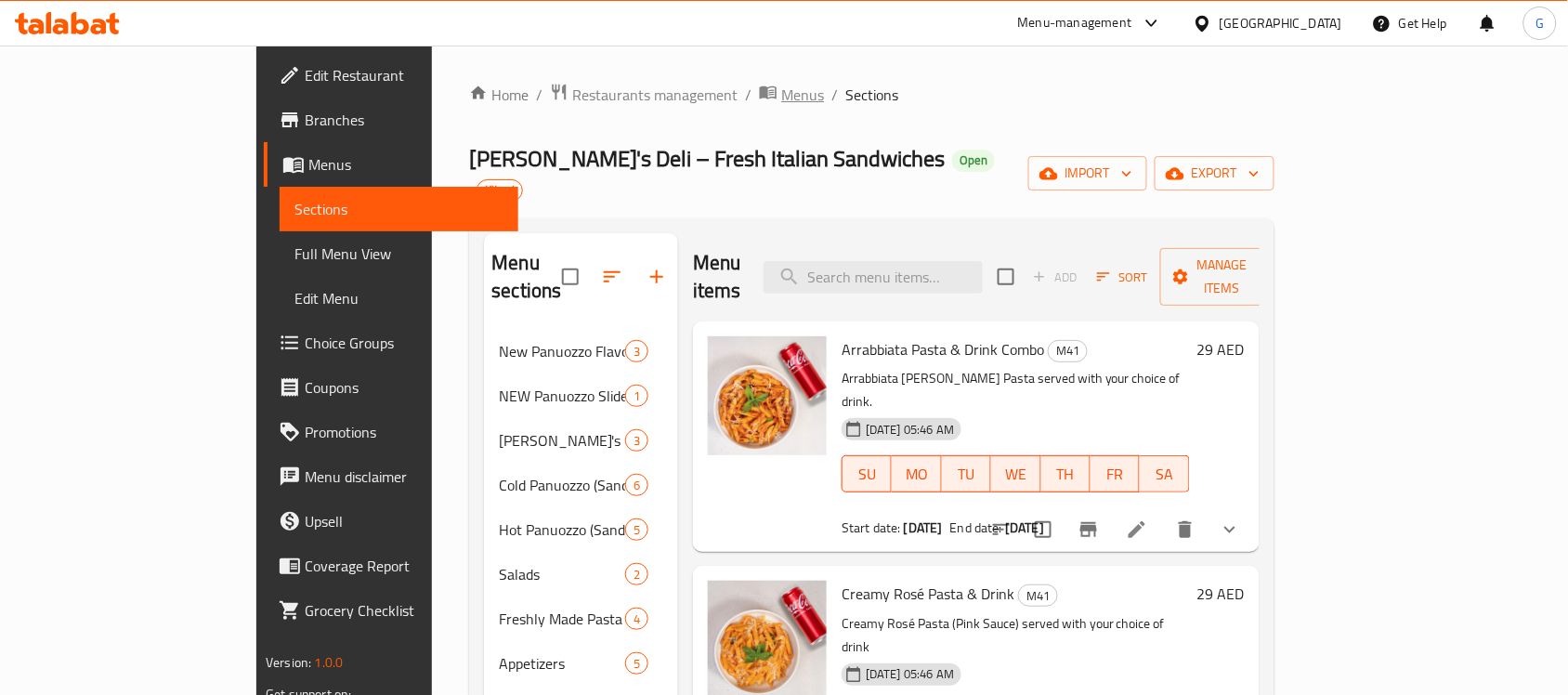
click at [782, 99] on span "Menus" at bounding box center [803, 94] width 43 height 22
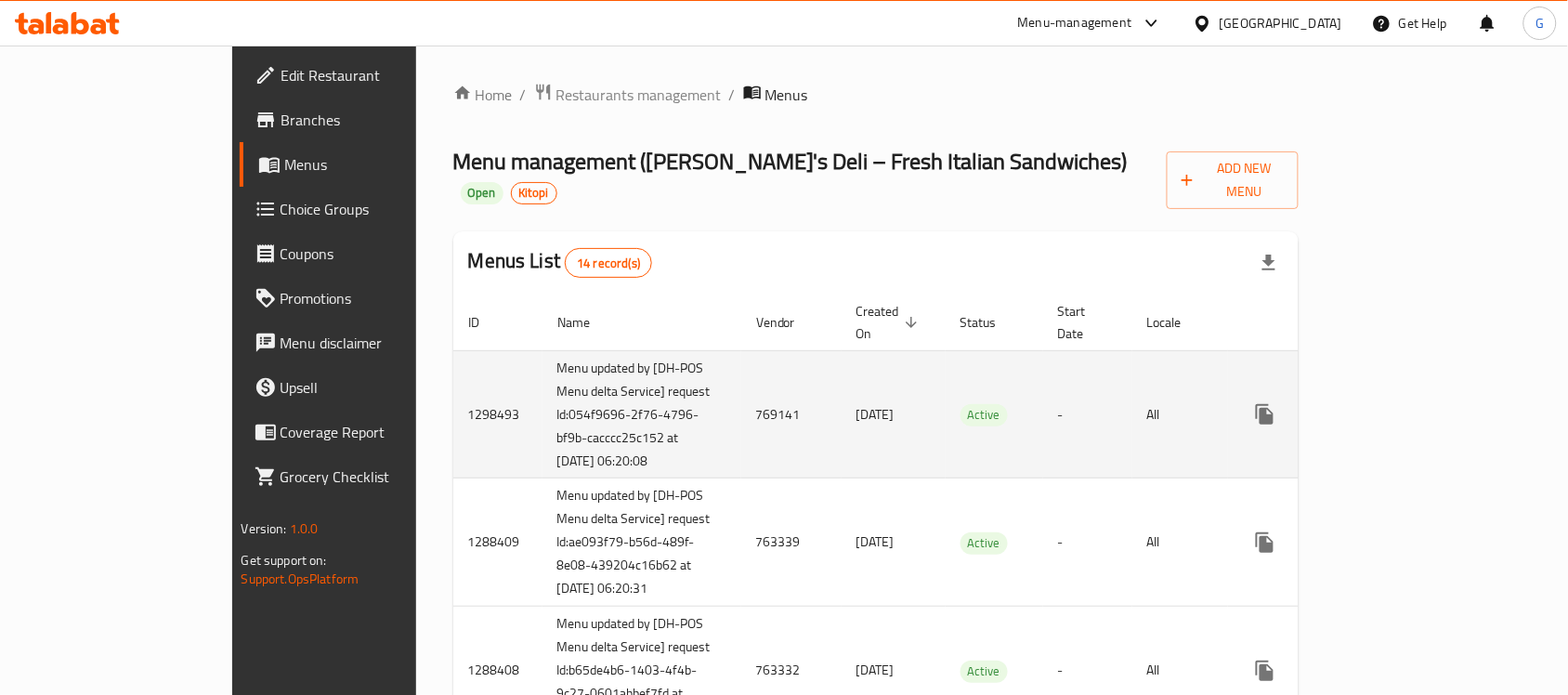
click at [1082, 378] on td "-" at bounding box center [1087, 415] width 89 height 129
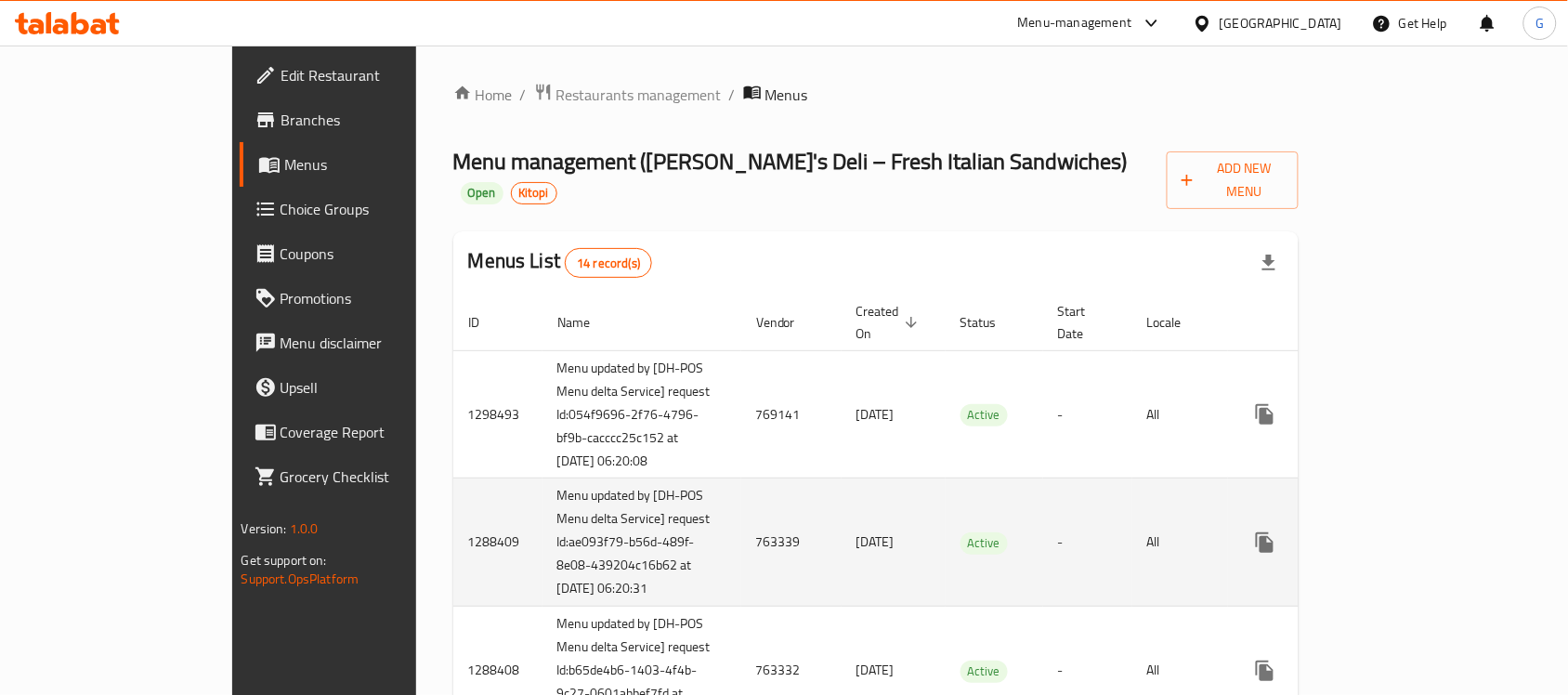
click at [1059, 512] on td "-" at bounding box center [1087, 542] width 89 height 129
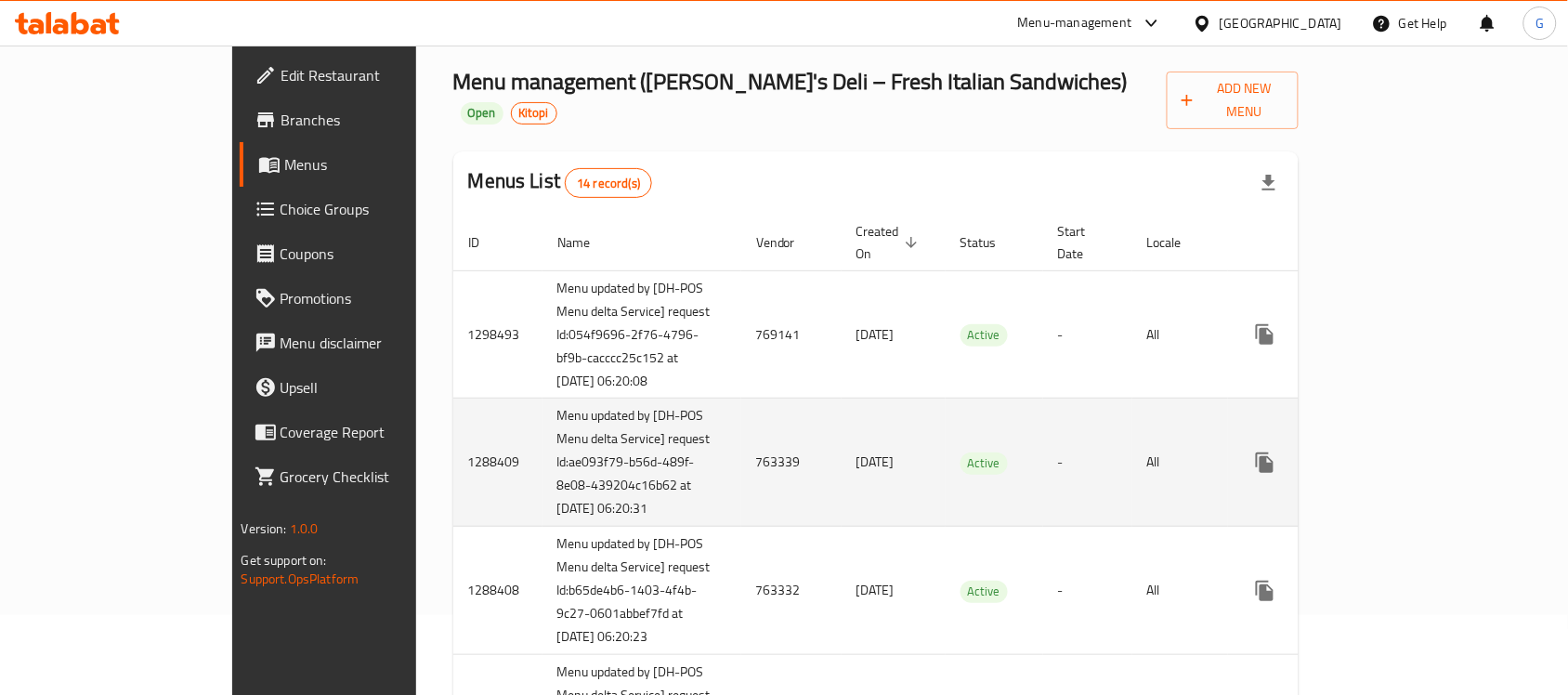
scroll to position [116, 0]
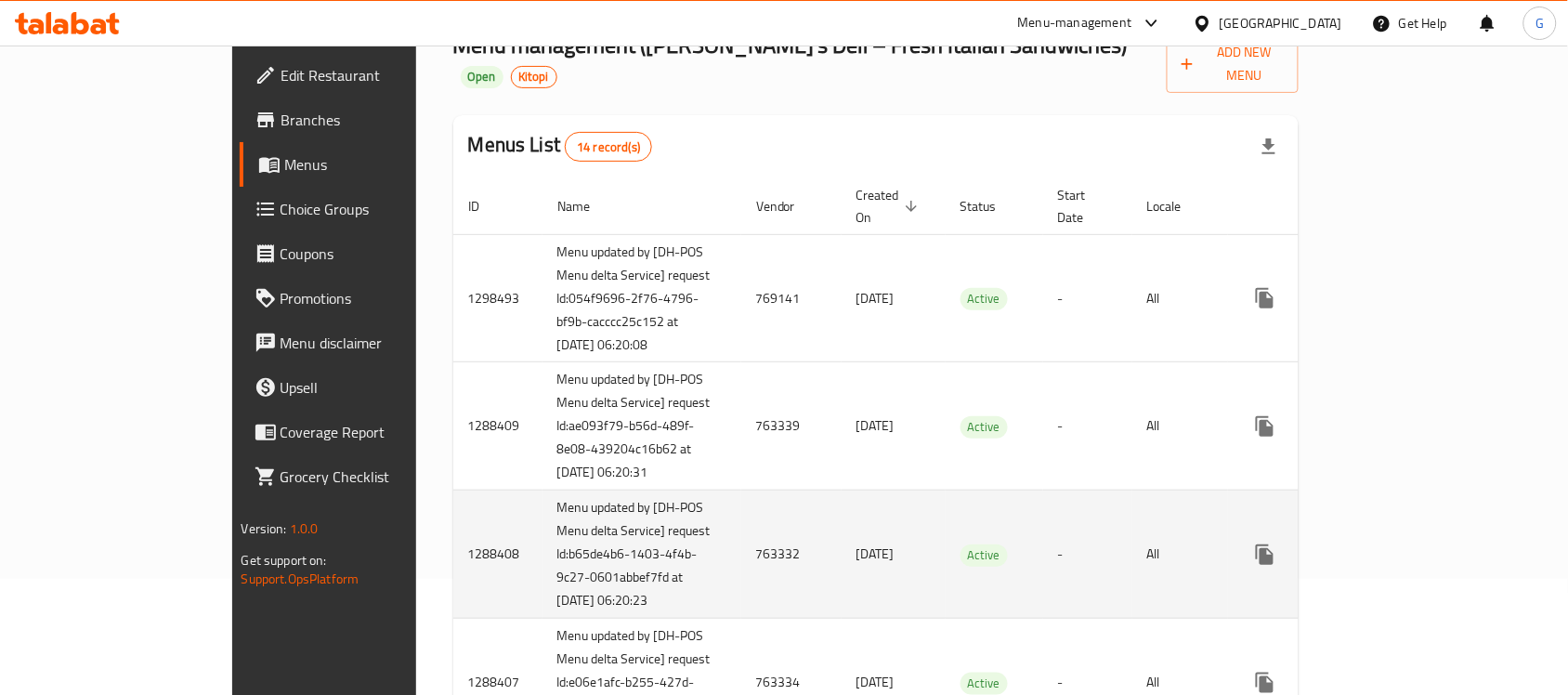
click at [1043, 534] on td "-" at bounding box center [1087, 555] width 89 height 129
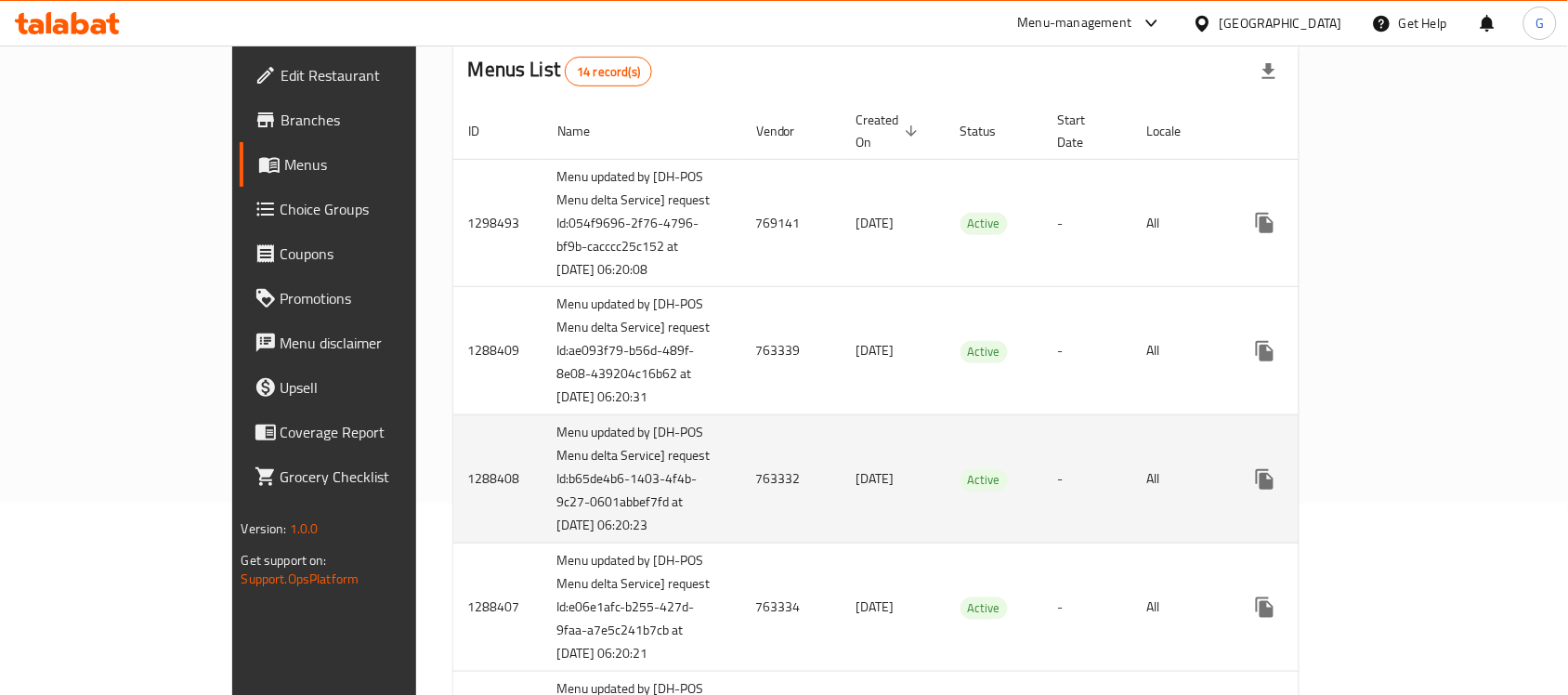
scroll to position [232, 0]
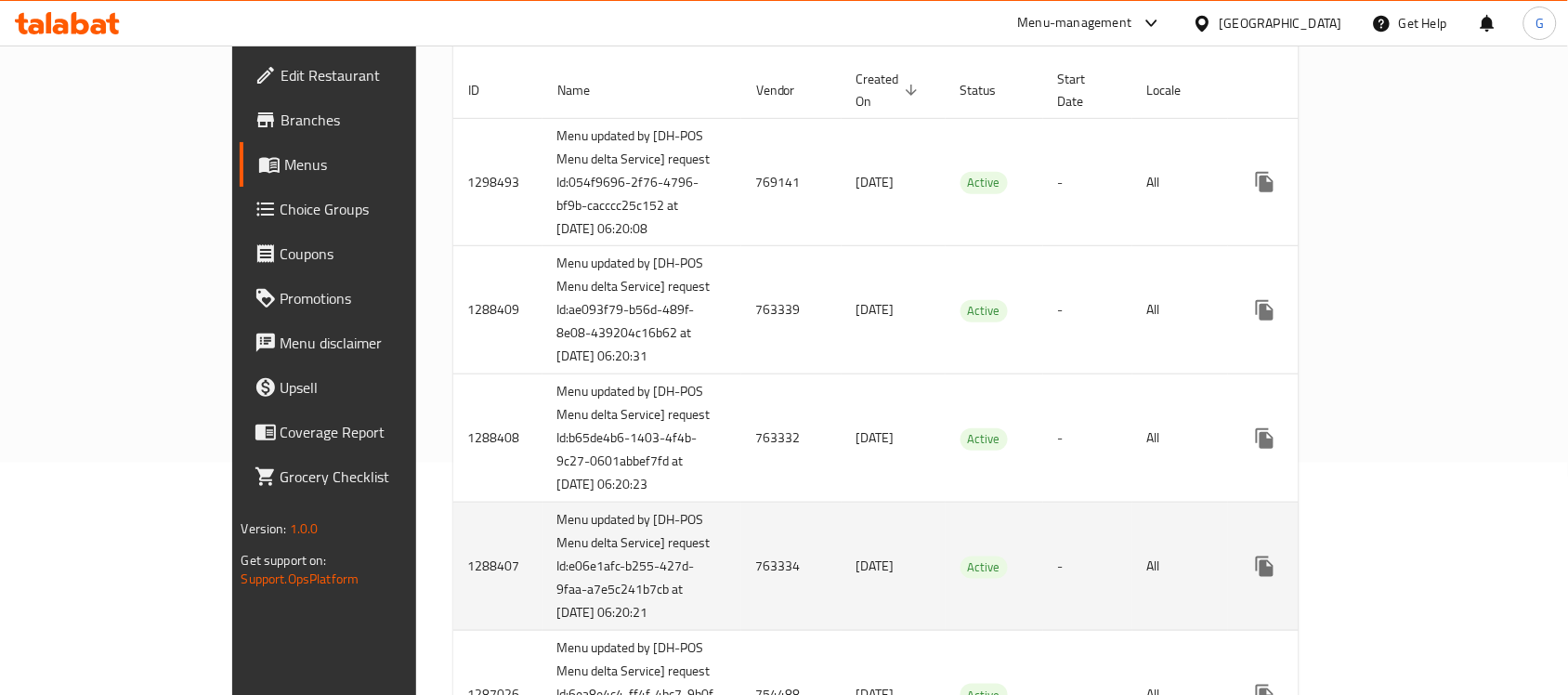
click at [1043, 551] on td "-" at bounding box center [1087, 566] width 89 height 129
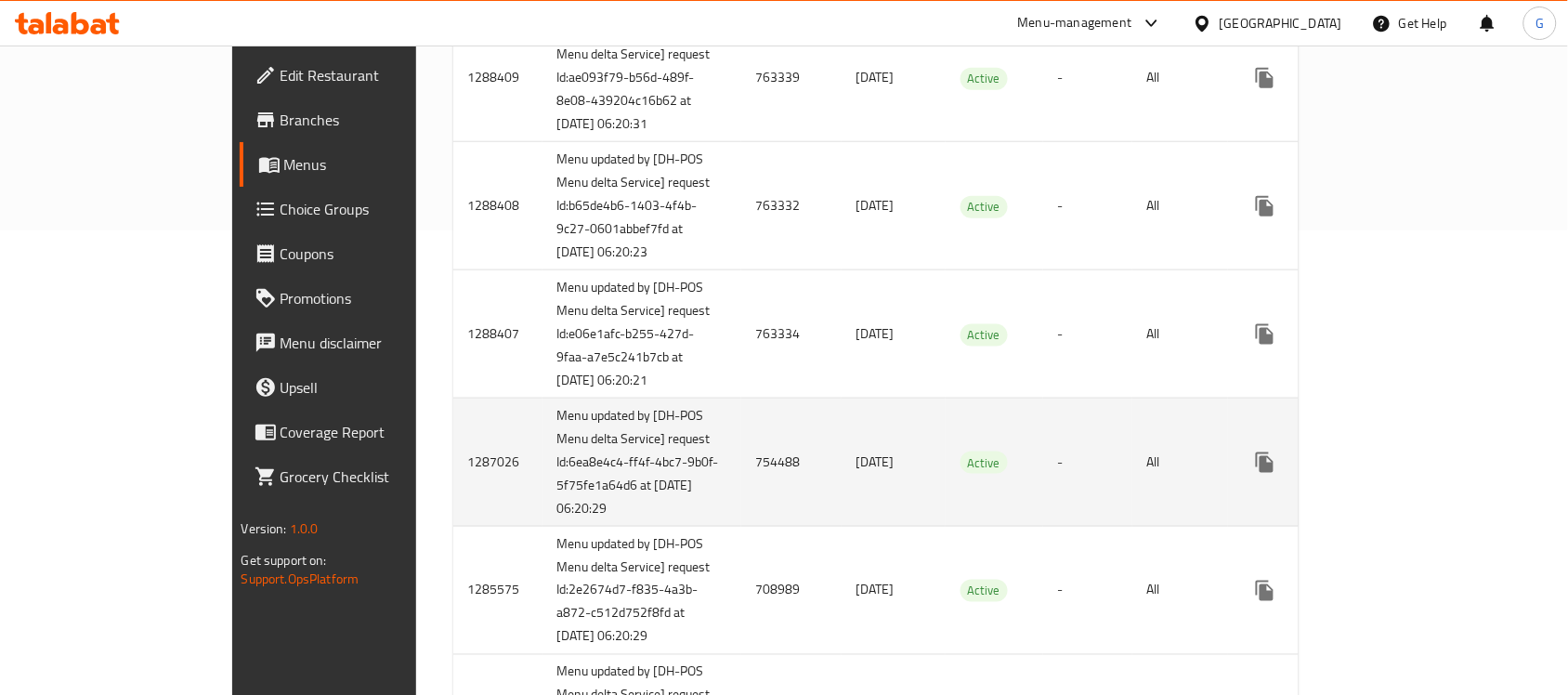
click at [1043, 527] on td "-" at bounding box center [1087, 463] width 89 height 129
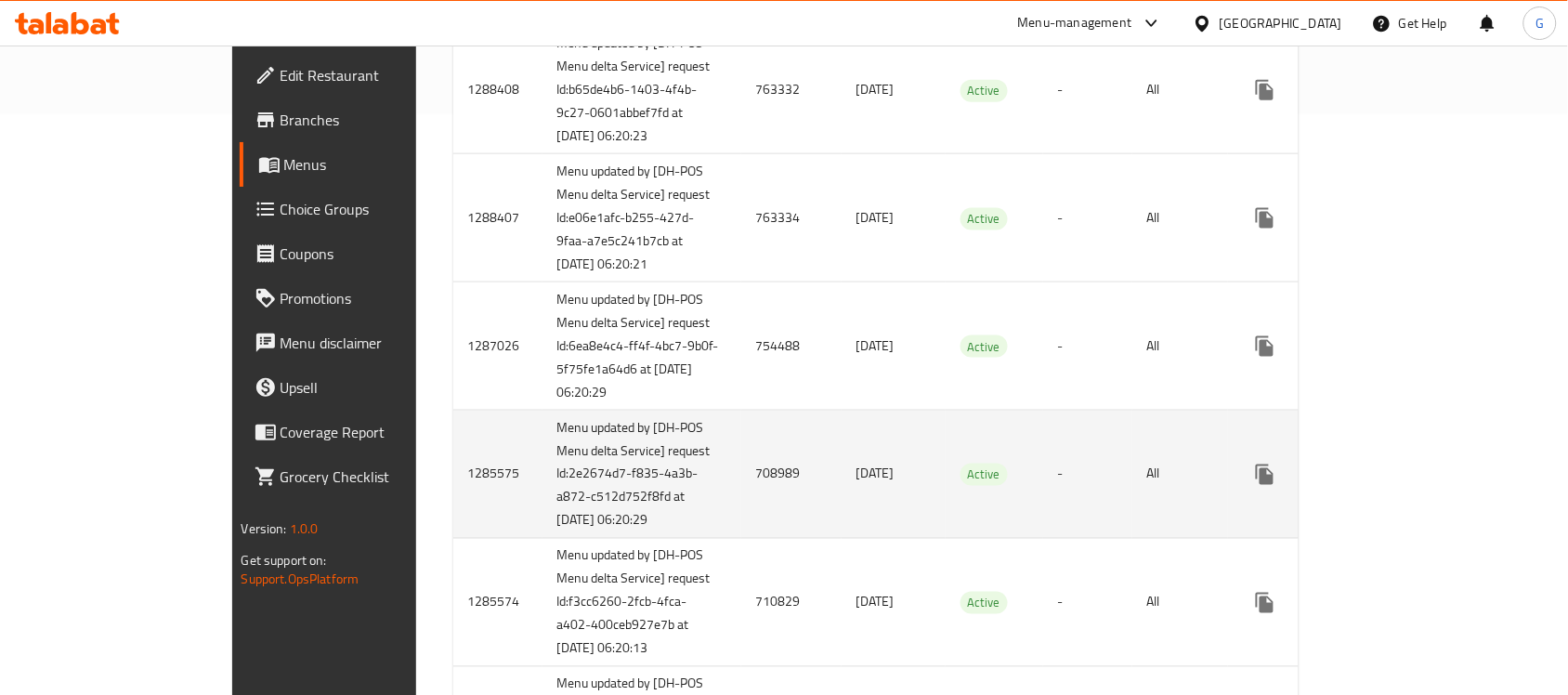
click at [1043, 539] on td "-" at bounding box center [1087, 475] width 89 height 129
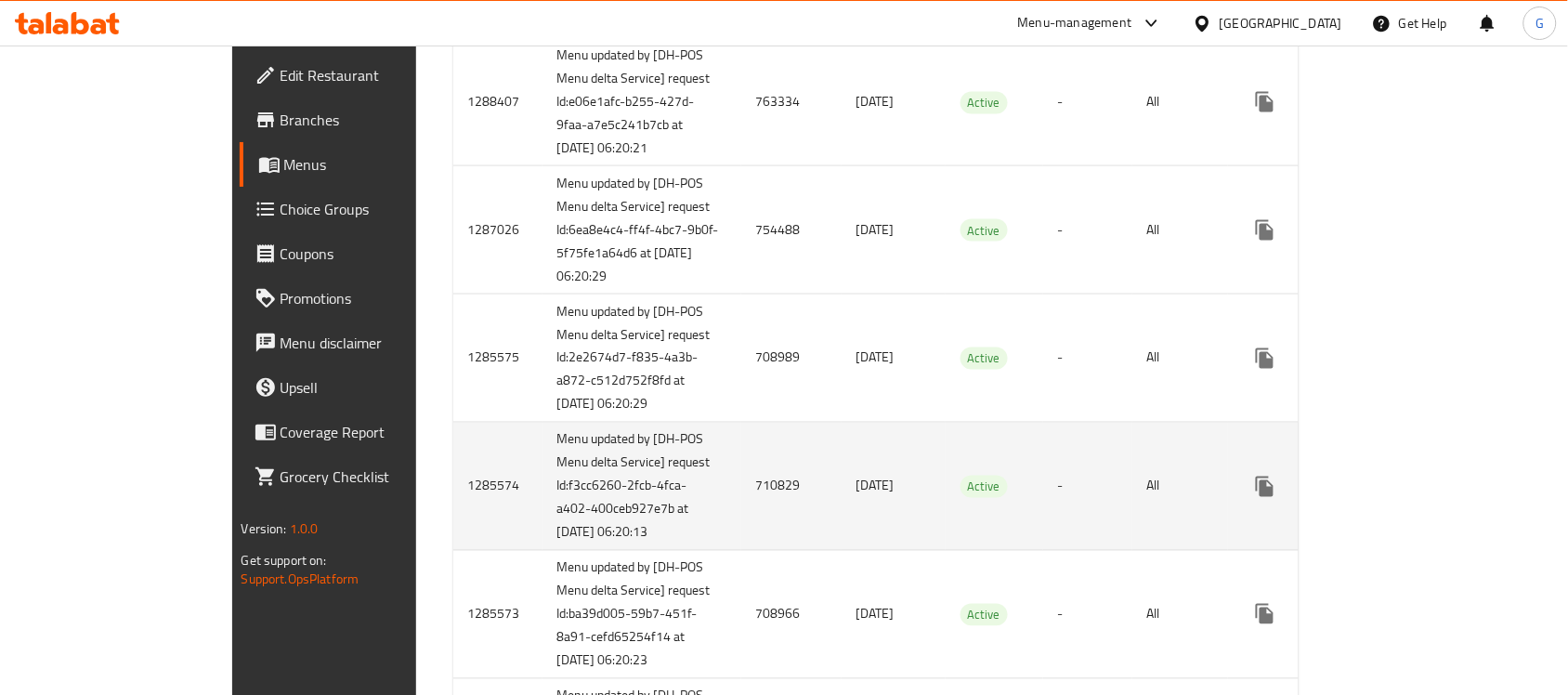
click at [1043, 551] on td "-" at bounding box center [1087, 487] width 89 height 129
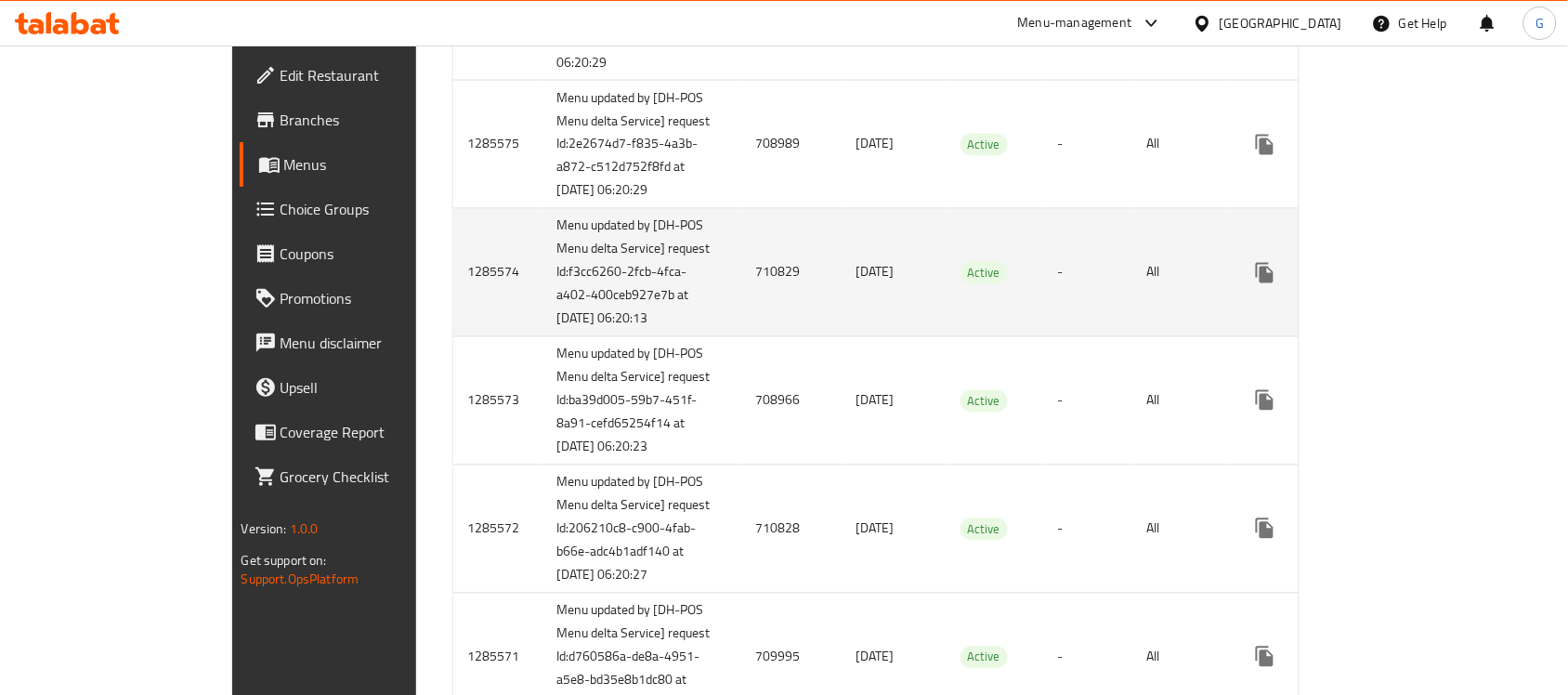
scroll to position [928, 0]
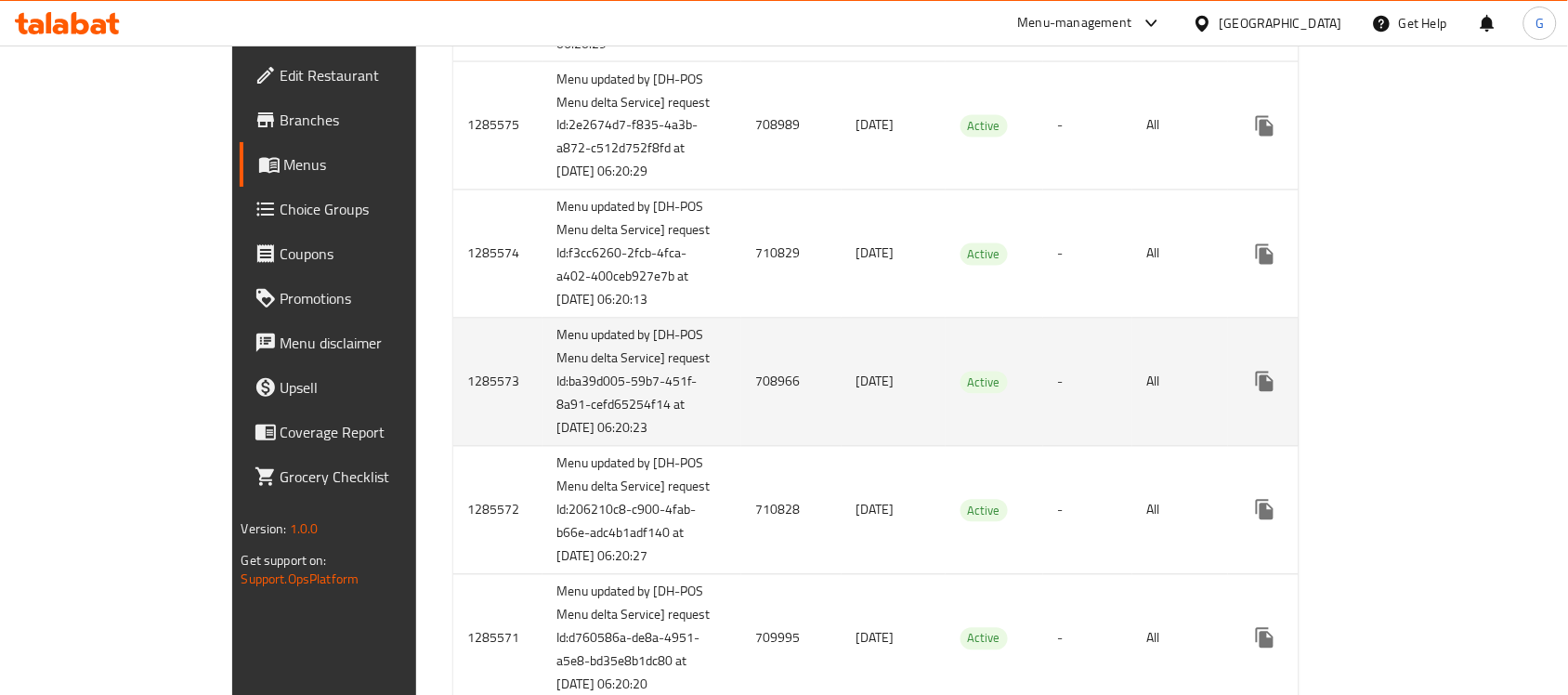
click at [1043, 446] on td "-" at bounding box center [1087, 383] width 89 height 129
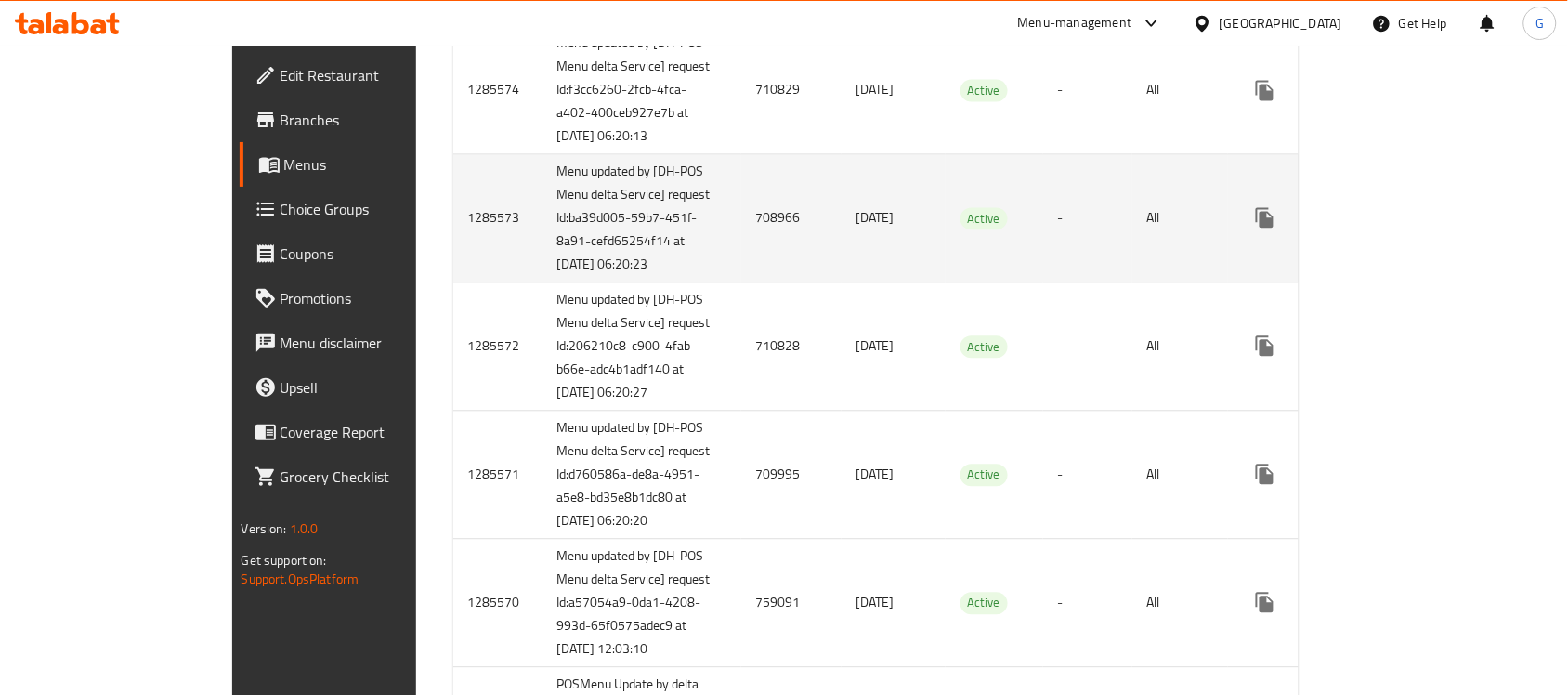
scroll to position [1161, 0]
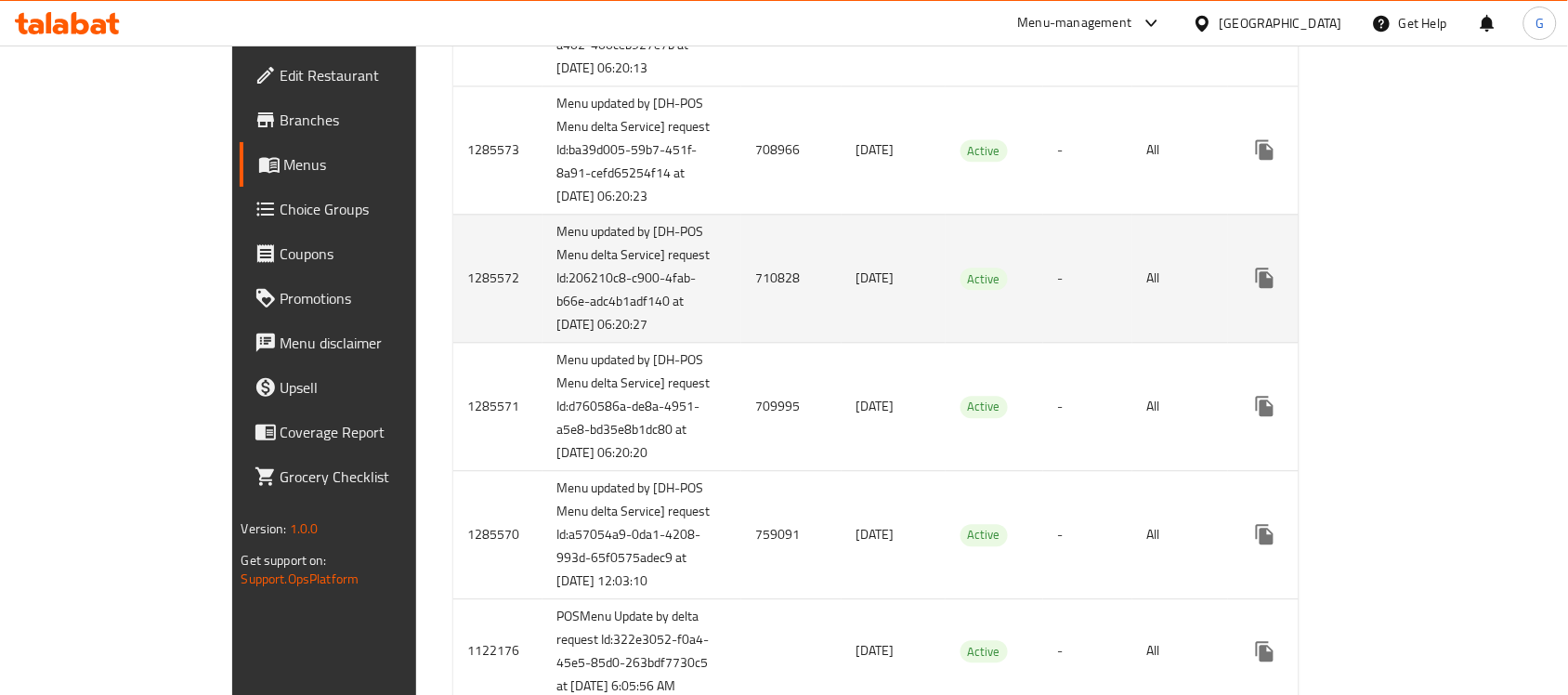
click at [1048, 342] on td "-" at bounding box center [1087, 278] width 89 height 129
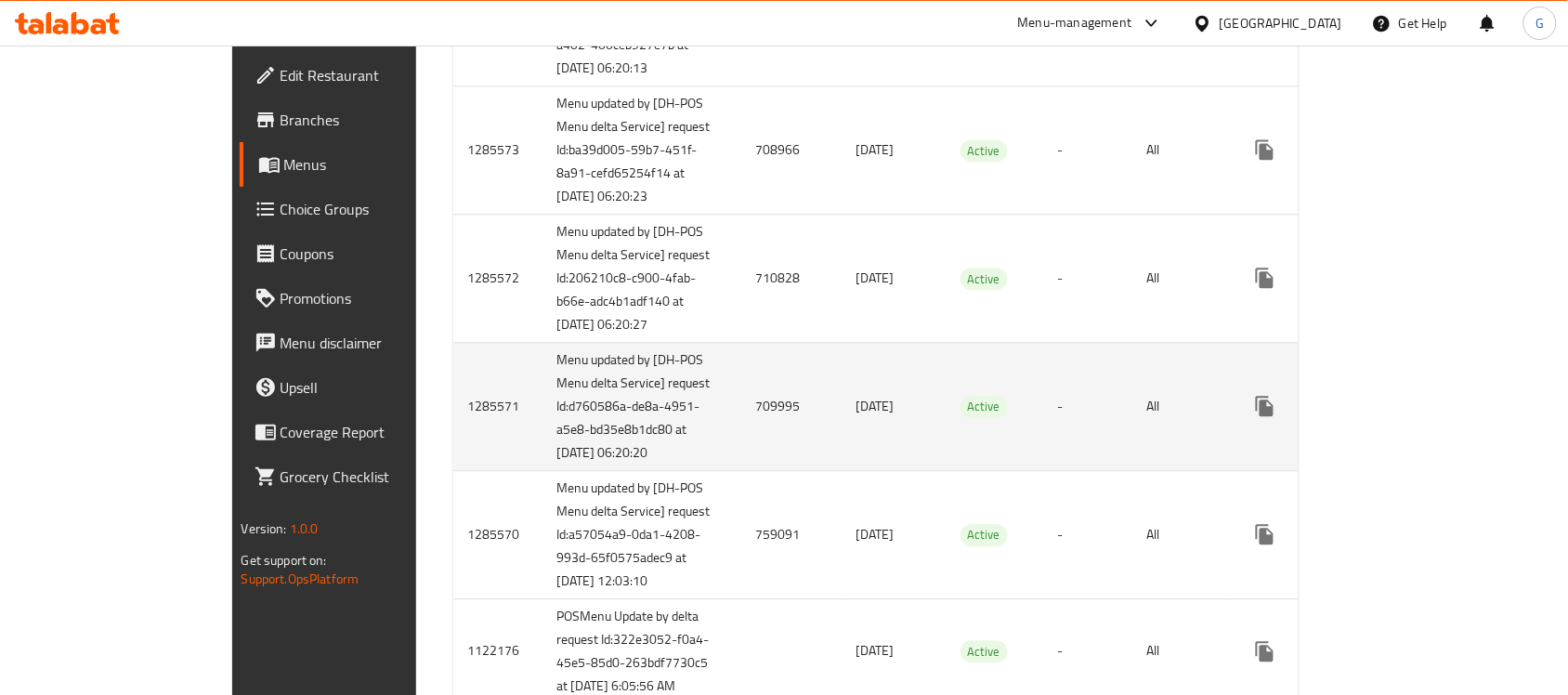
click at [1065, 470] on td "-" at bounding box center [1087, 406] width 89 height 129
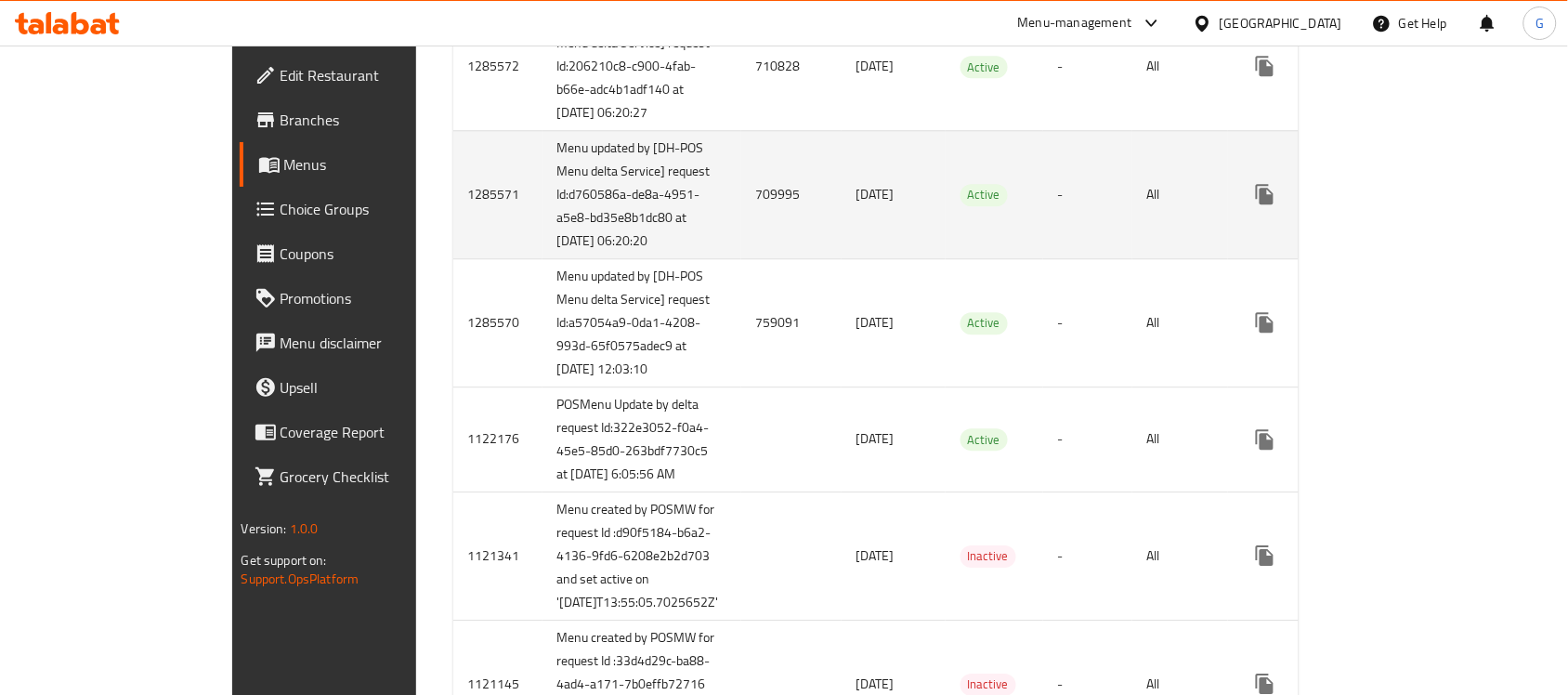
scroll to position [1393, 0]
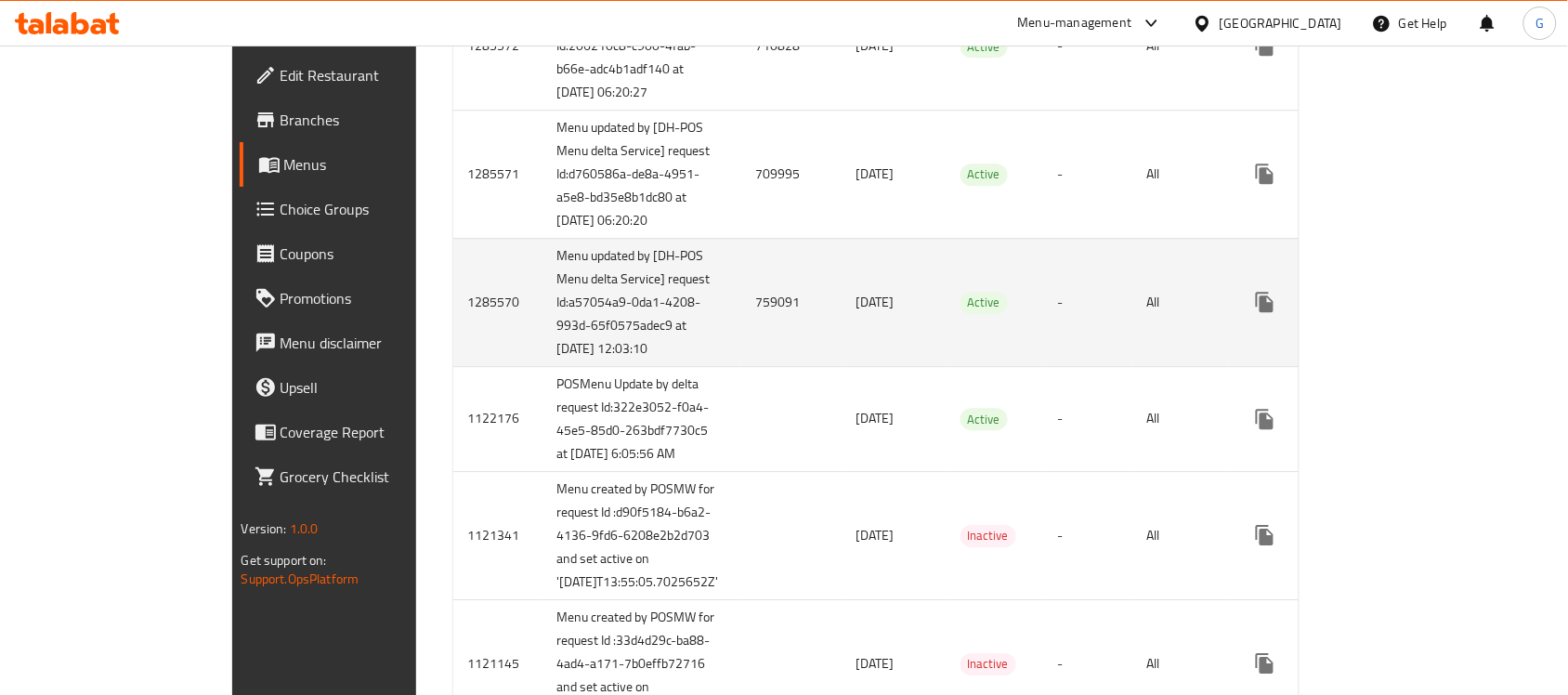
click at [1070, 366] on td "-" at bounding box center [1087, 302] width 89 height 129
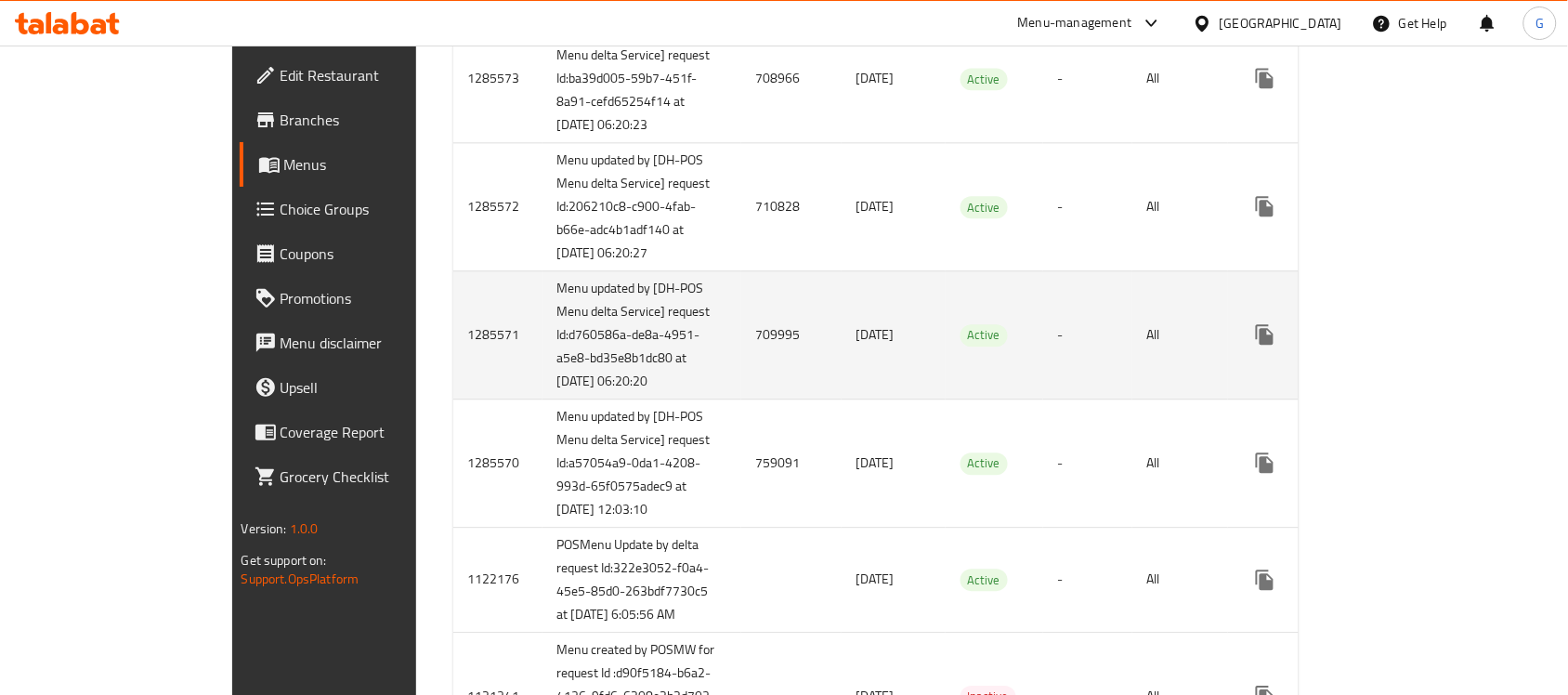
scroll to position [928, 0]
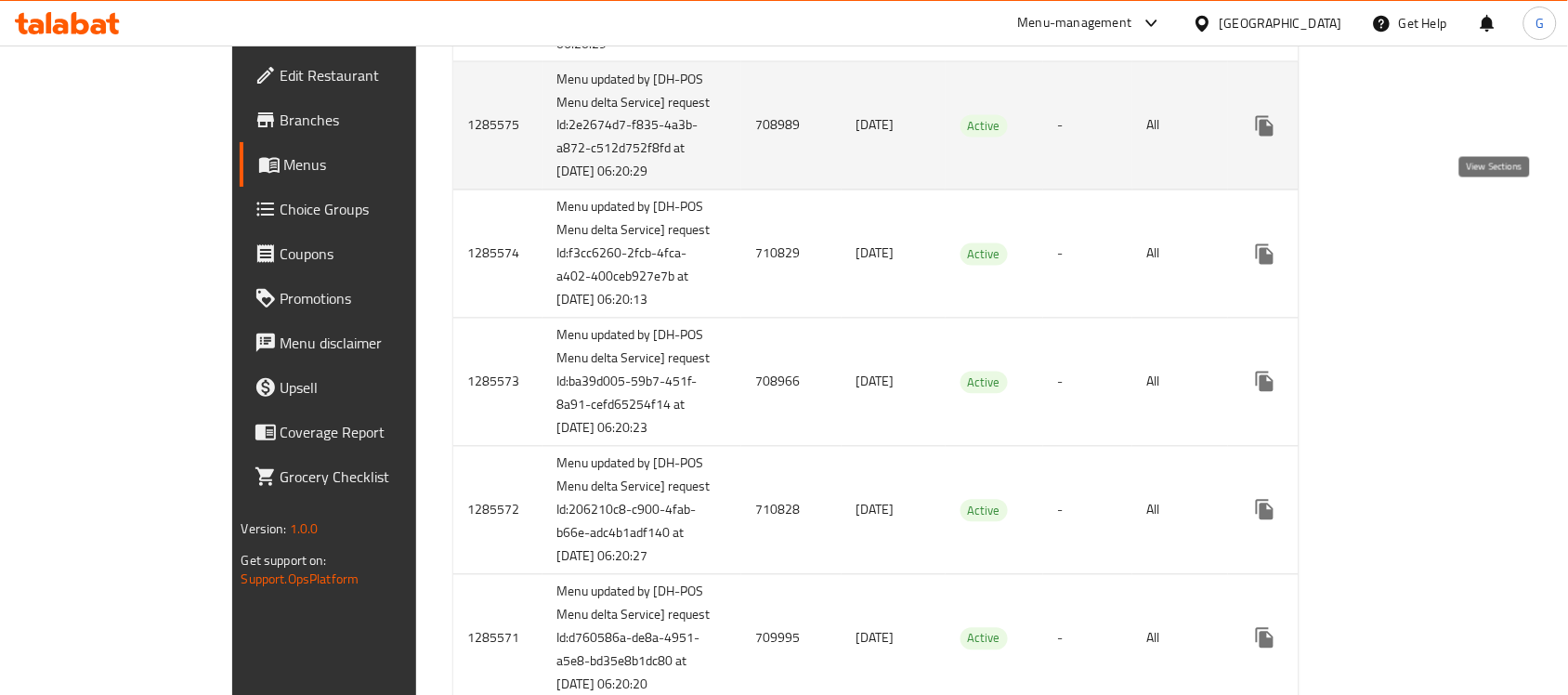
click at [1411, 137] on icon "enhanced table" at bounding box center [1398, 126] width 22 height 22
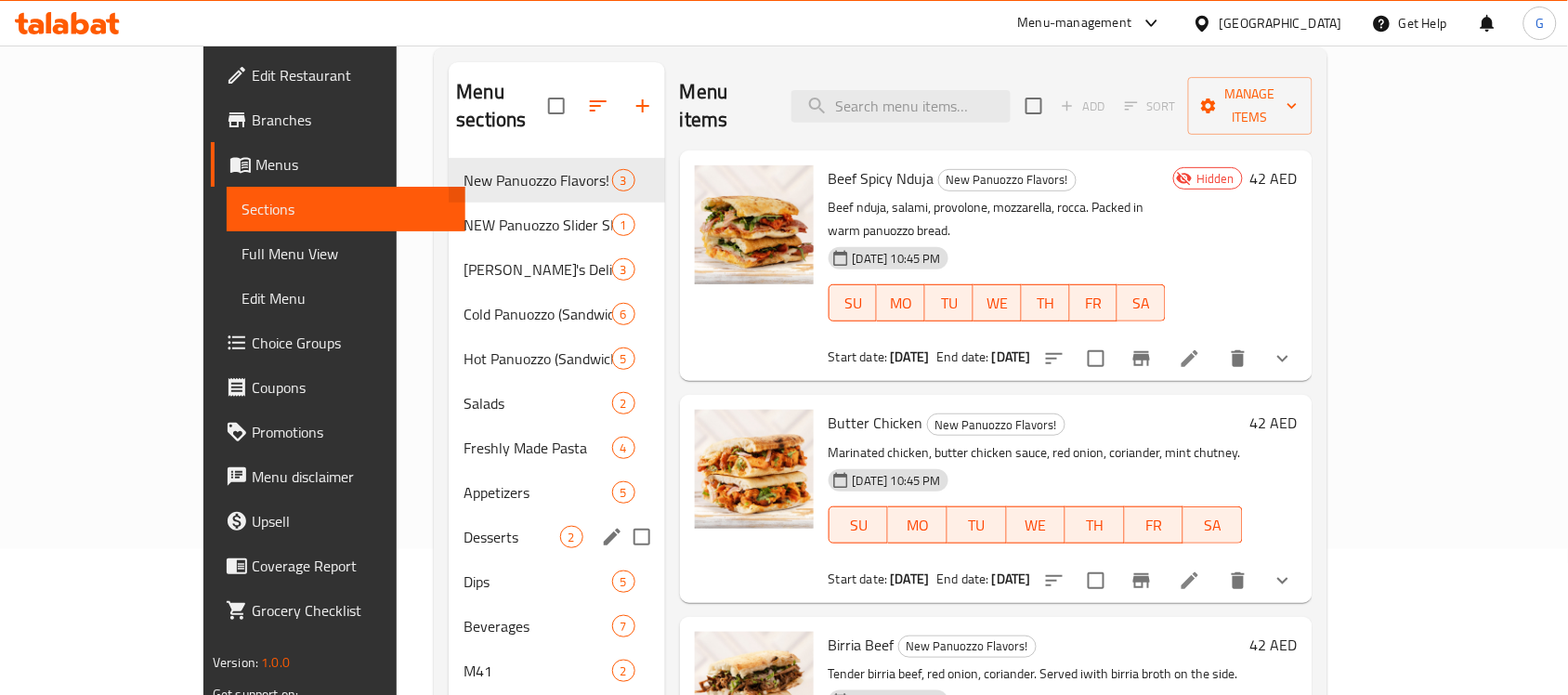
scroll to position [261, 0]
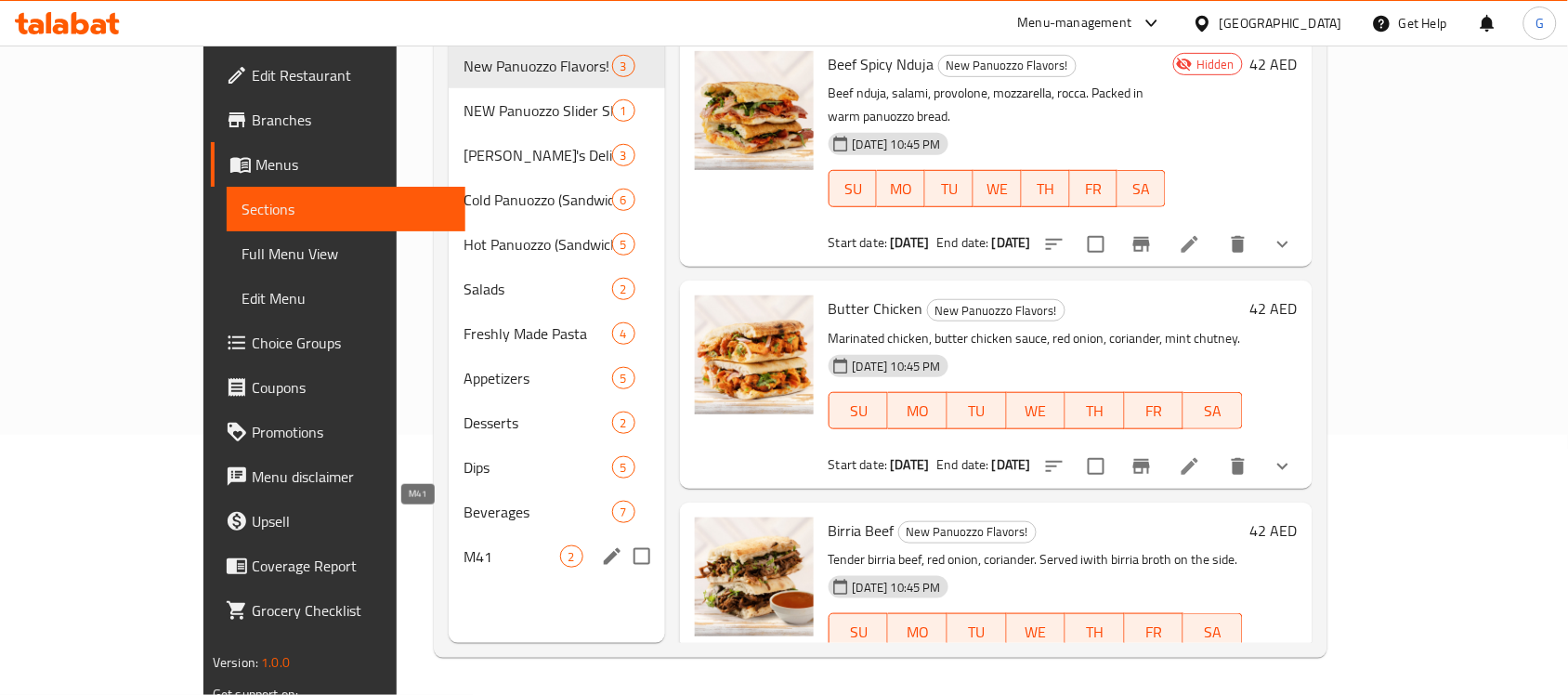
click at [464, 545] on span "M41" at bounding box center [512, 556] width 96 height 22
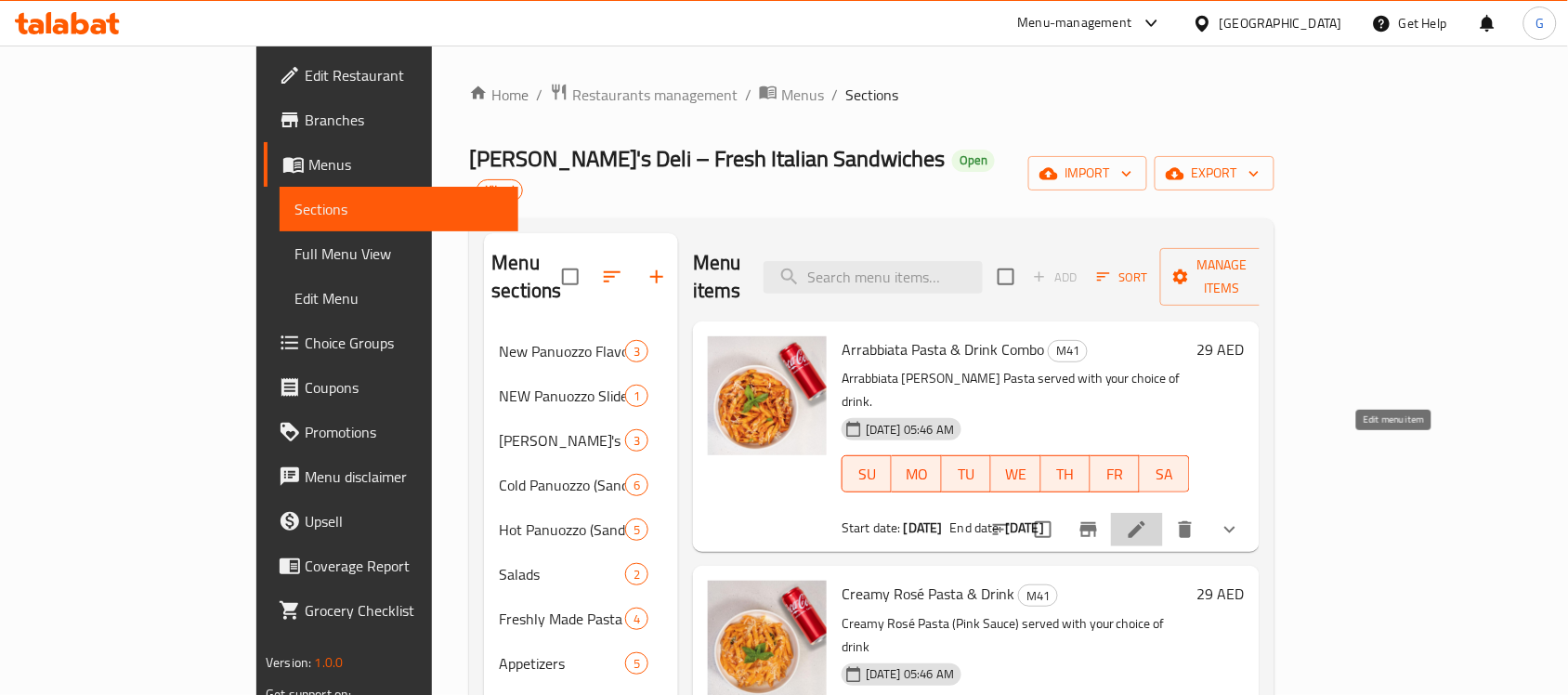
click at [1148, 518] on icon at bounding box center [1136, 529] width 22 height 22
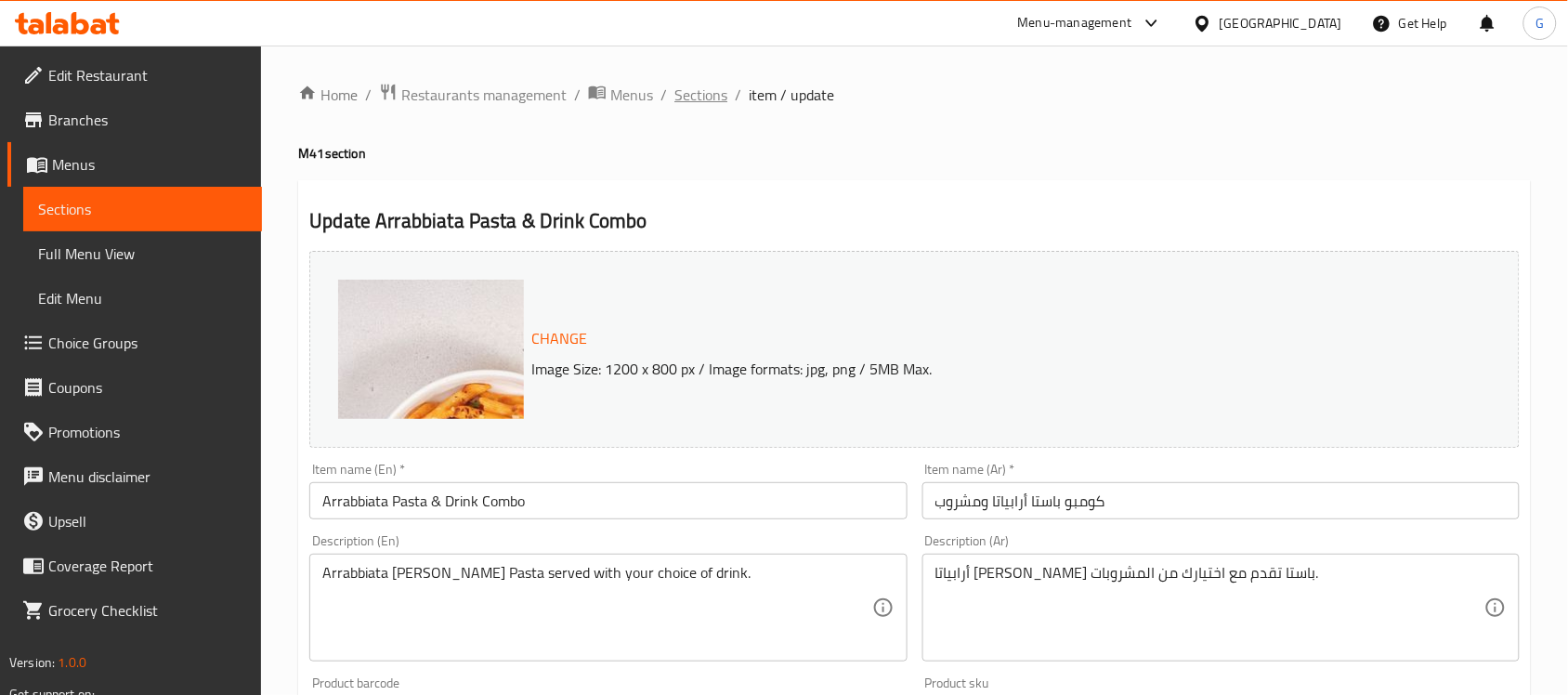
click at [704, 93] on span "Sections" at bounding box center [700, 94] width 53 height 22
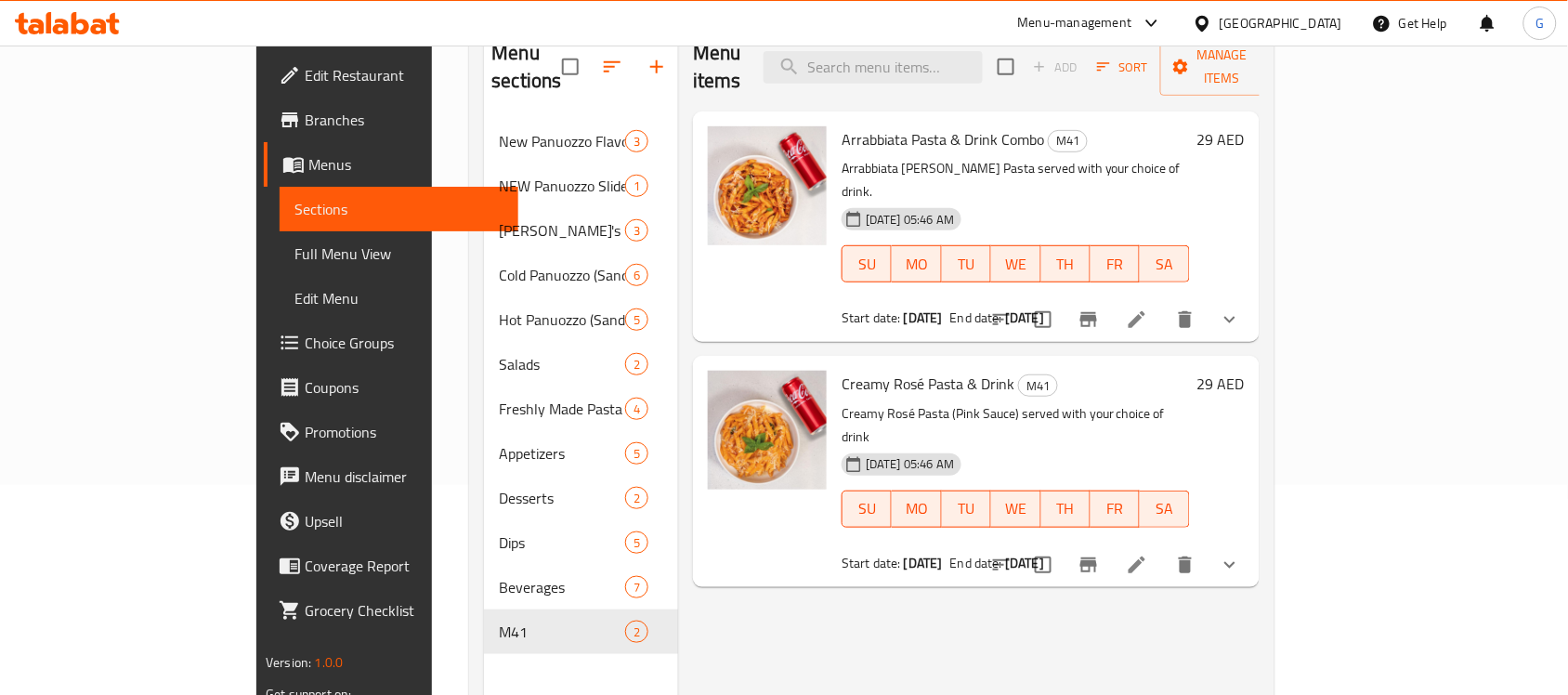
scroll to position [232, 0]
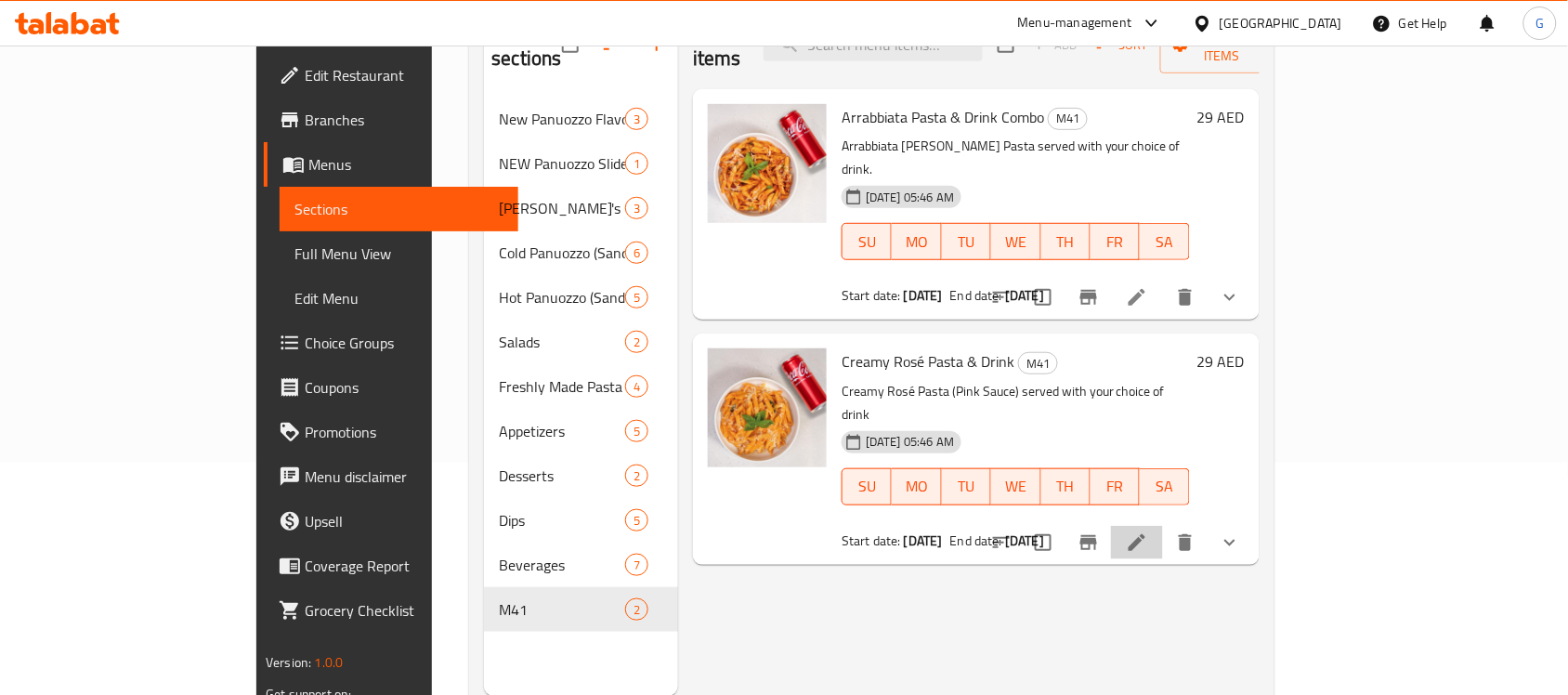
click at [1163, 526] on li at bounding box center [1137, 542] width 52 height 34
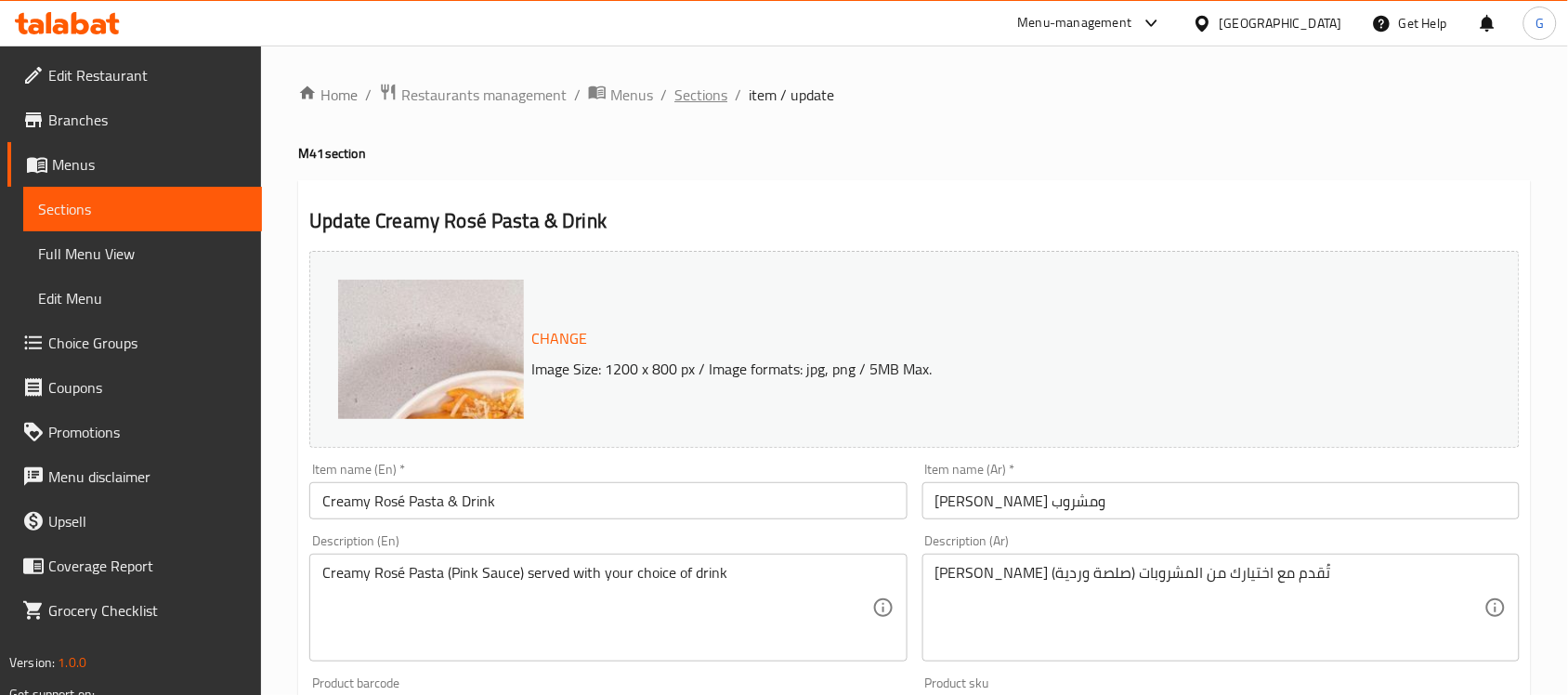
click at [713, 96] on span "Sections" at bounding box center [700, 94] width 53 height 22
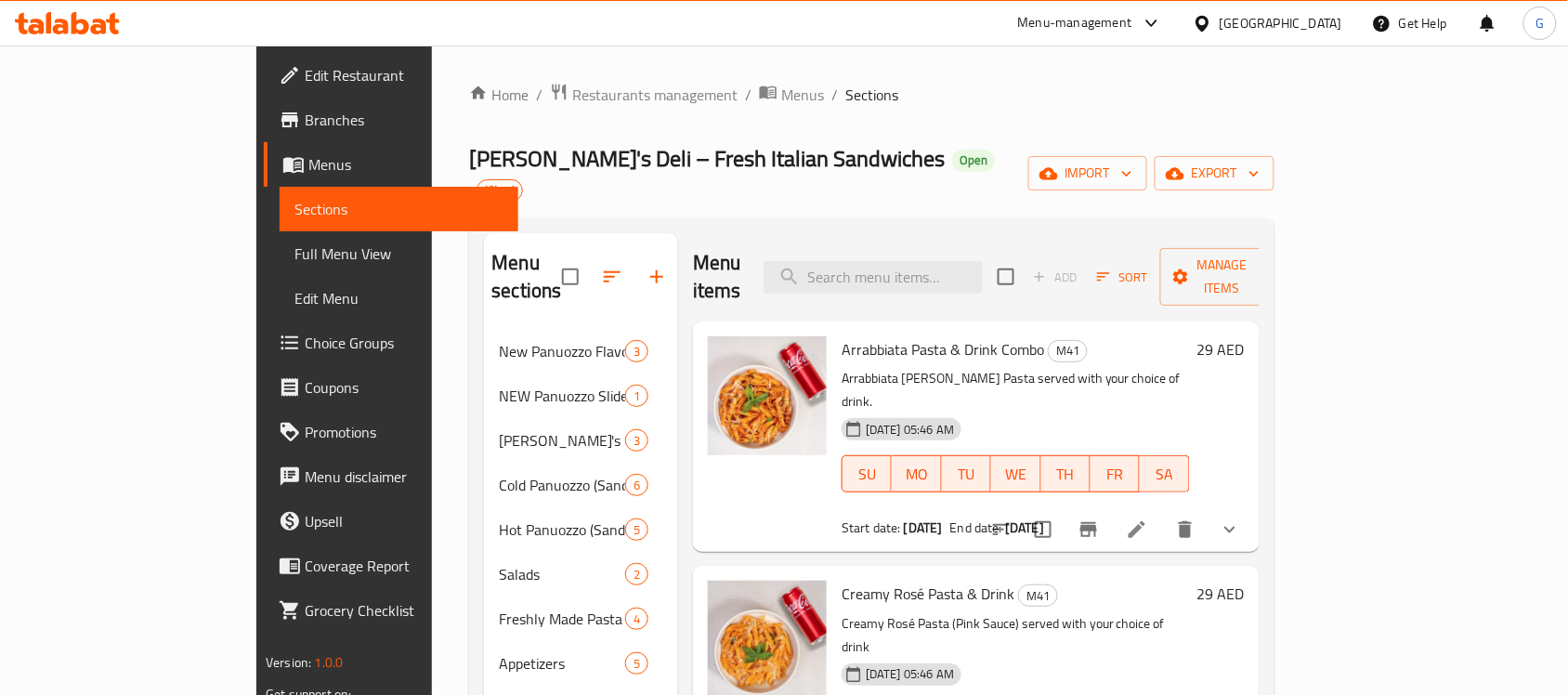
click at [641, 79] on div "Home / Restaurants management / Menus / Sections [PERSON_NAME]'s Deli – Fresh I…" at bounding box center [871, 512] width 879 height 934
click at [782, 84] on span "Menus" at bounding box center [803, 94] width 43 height 22
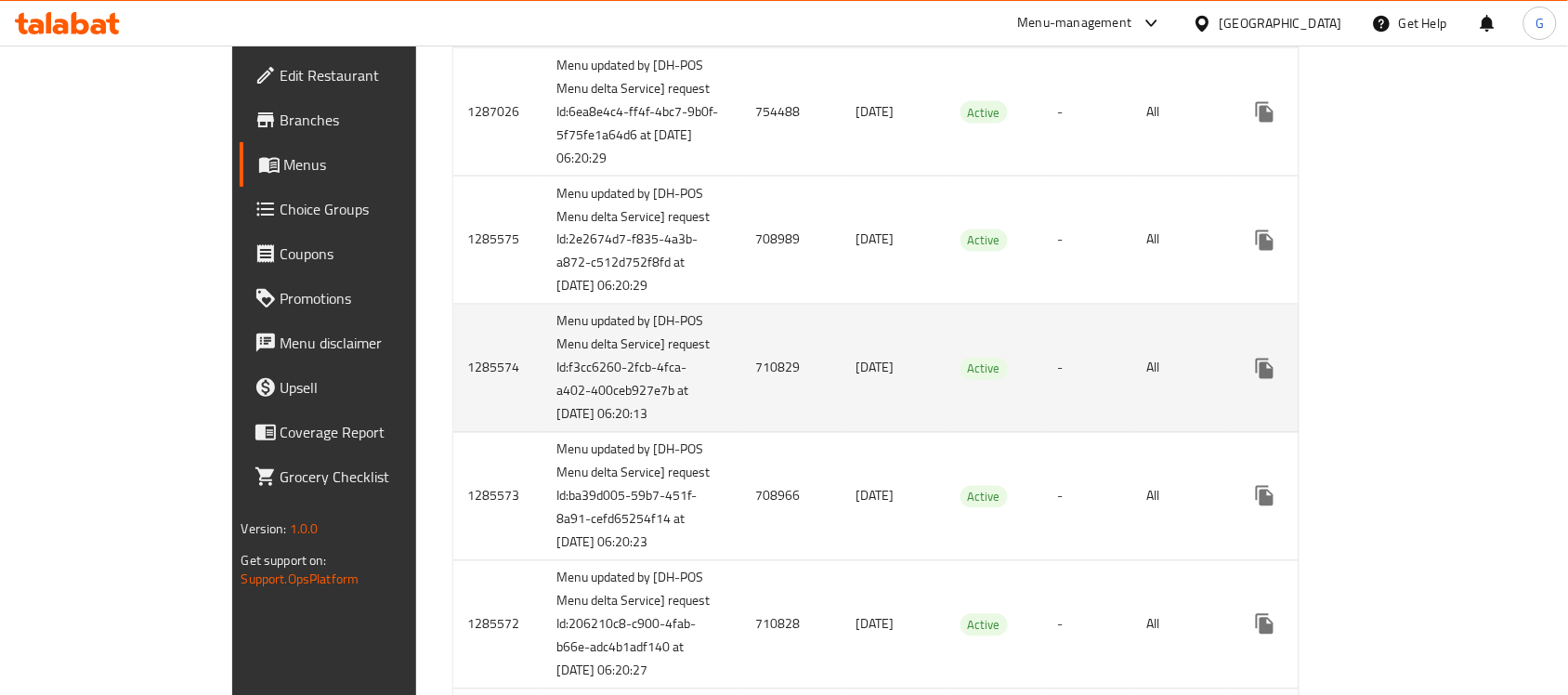
scroll to position [812, 0]
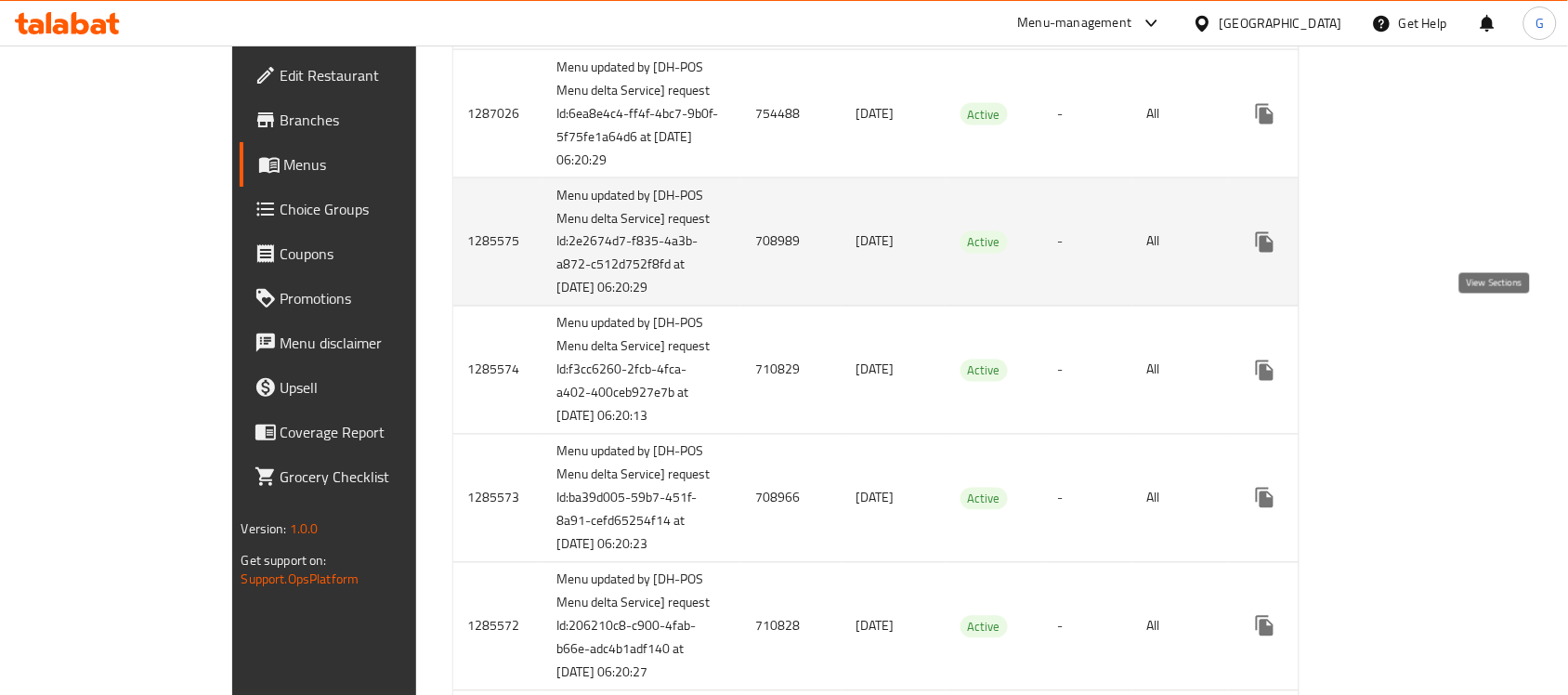
click at [1411, 253] on icon "enhanced table" at bounding box center [1398, 242] width 22 height 22
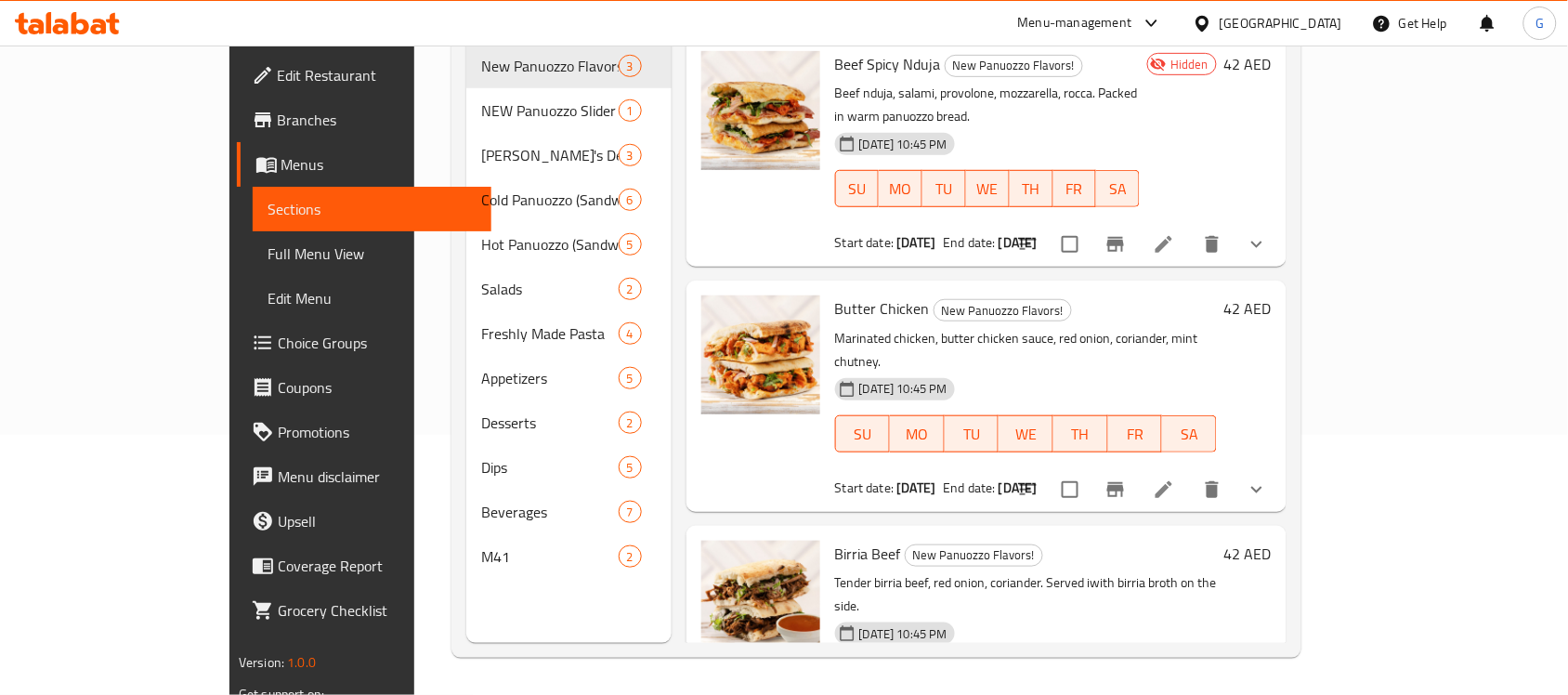
scroll to position [261, 0]
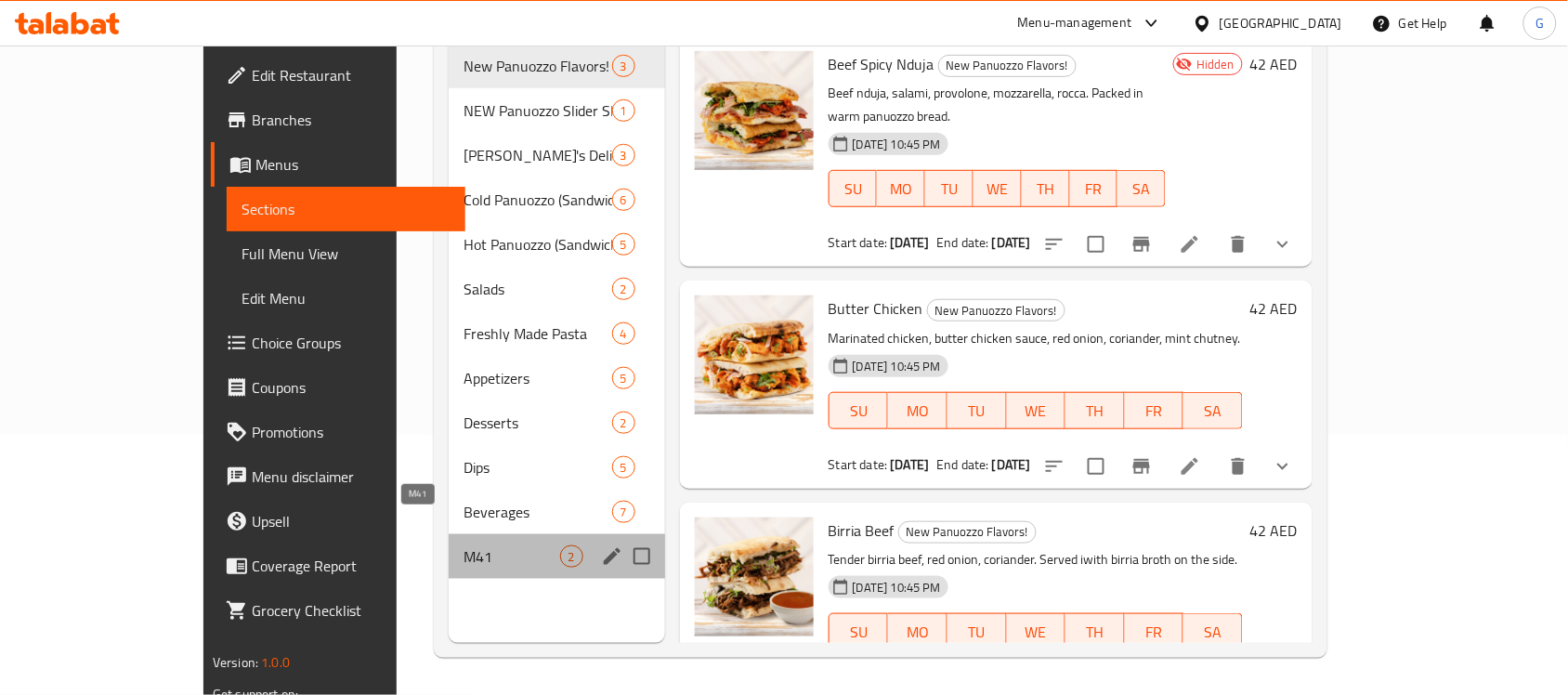
click at [465, 545] on span "M41" at bounding box center [512, 556] width 96 height 22
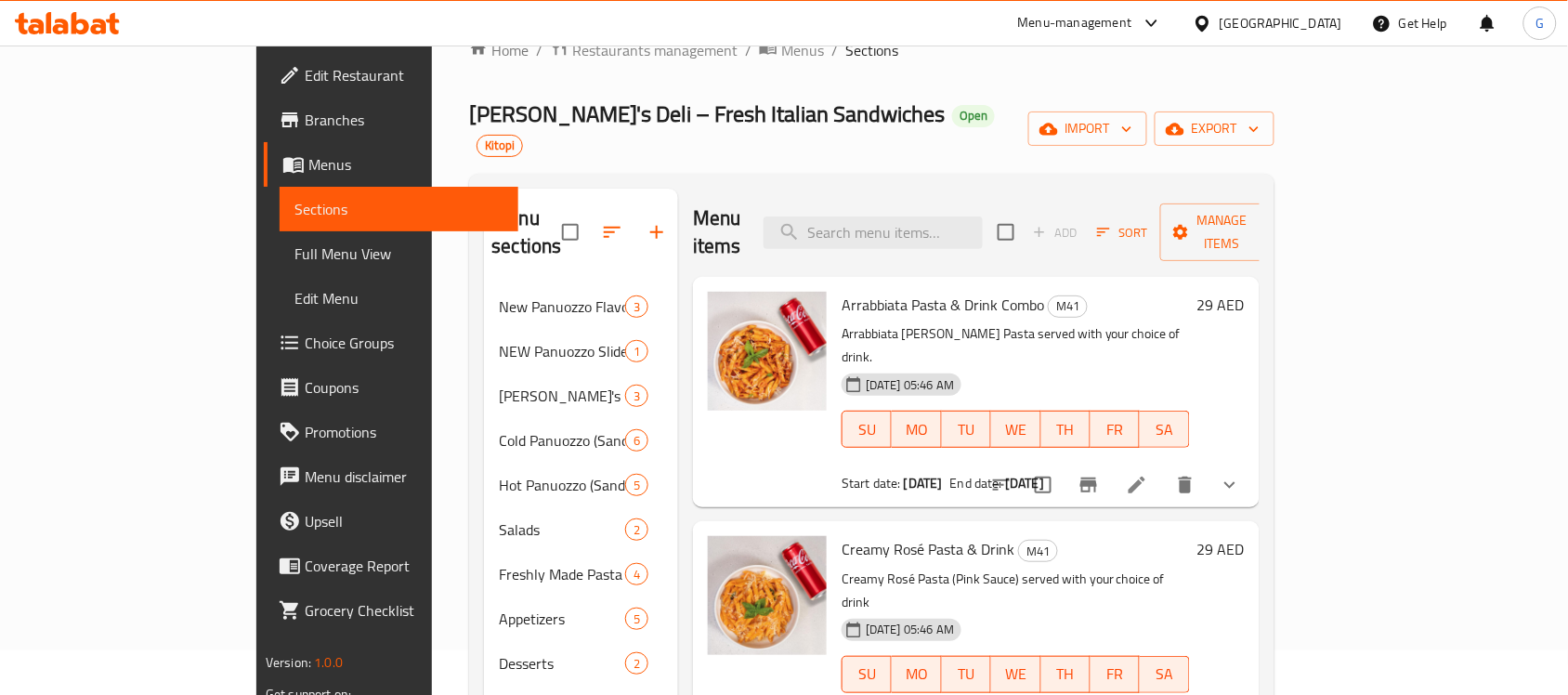
scroll to position [29, 0]
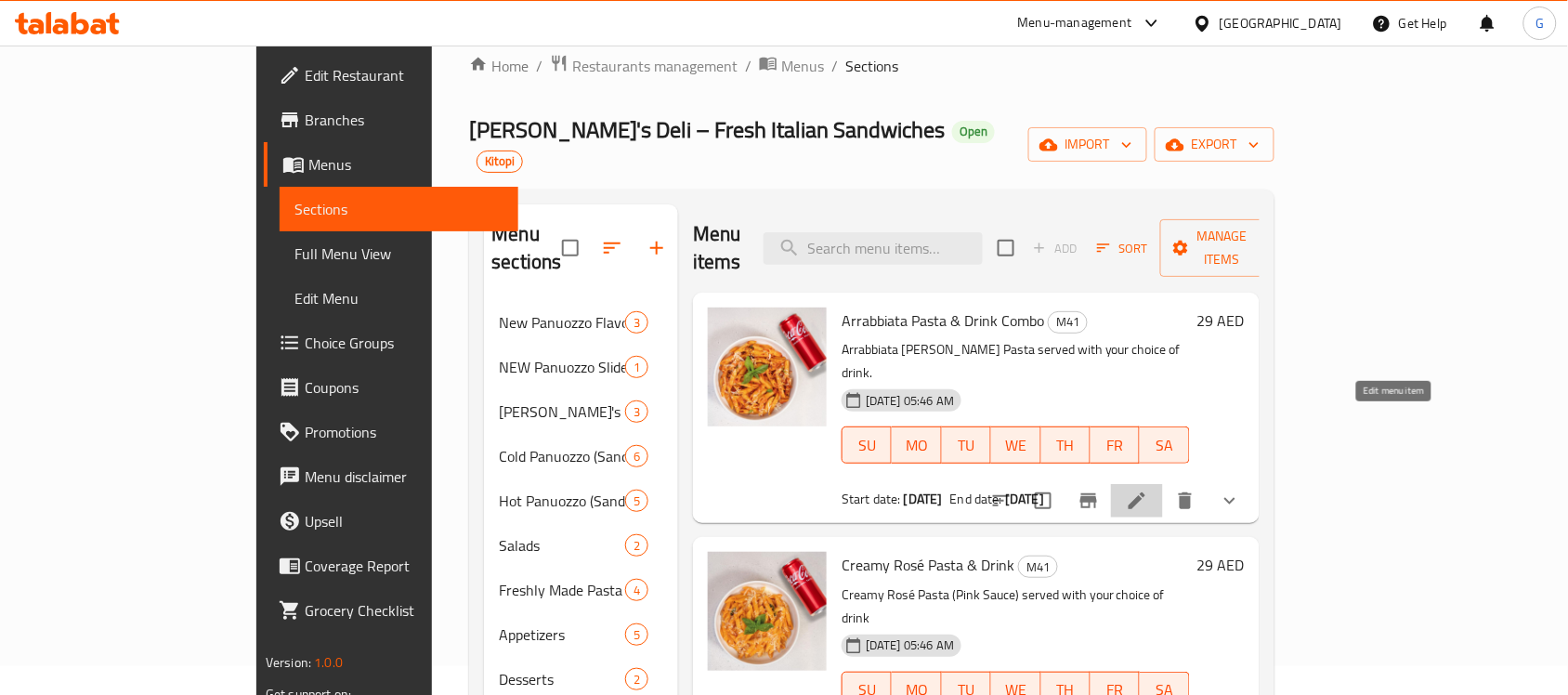
click at [1148, 490] on icon at bounding box center [1136, 500] width 22 height 22
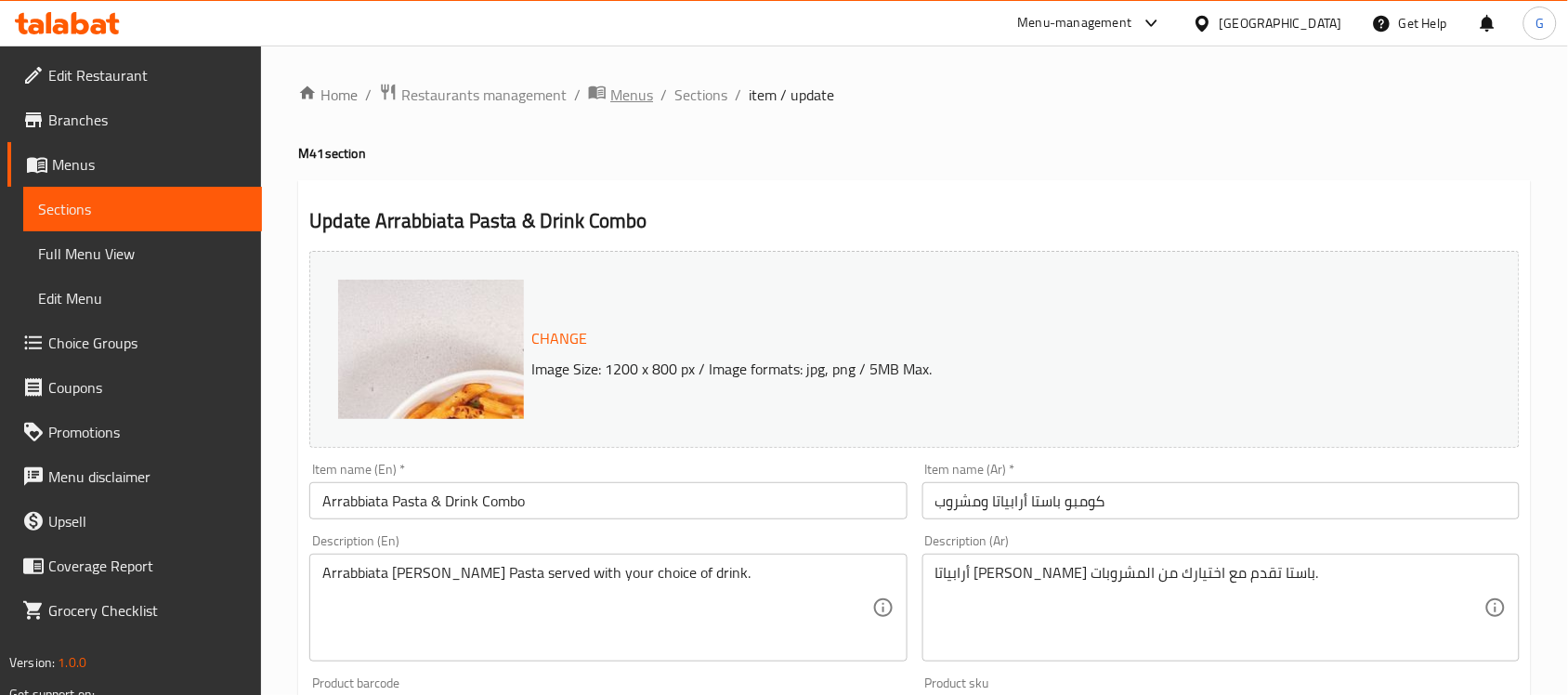
click at [602, 100] on icon "breadcrumb" at bounding box center [596, 91] width 18 height 18
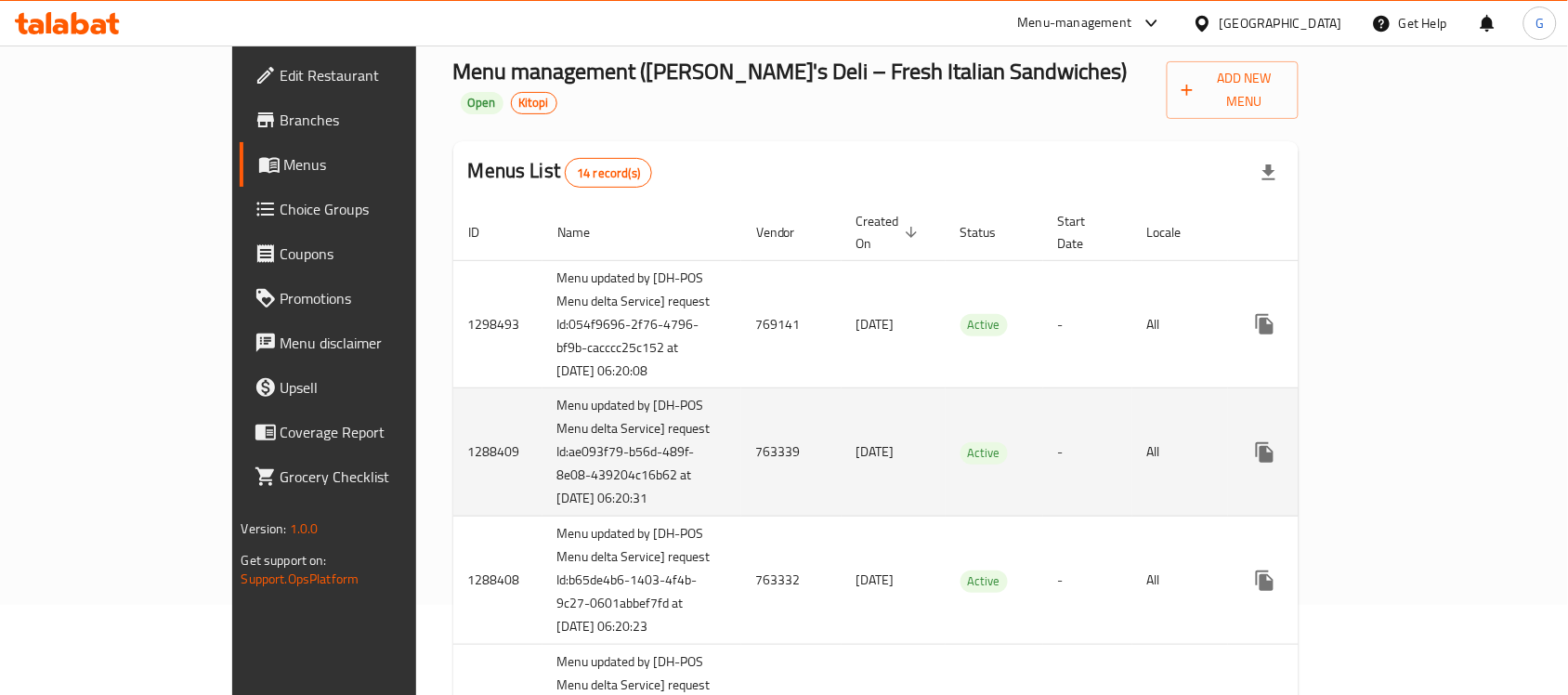
scroll to position [232, 0]
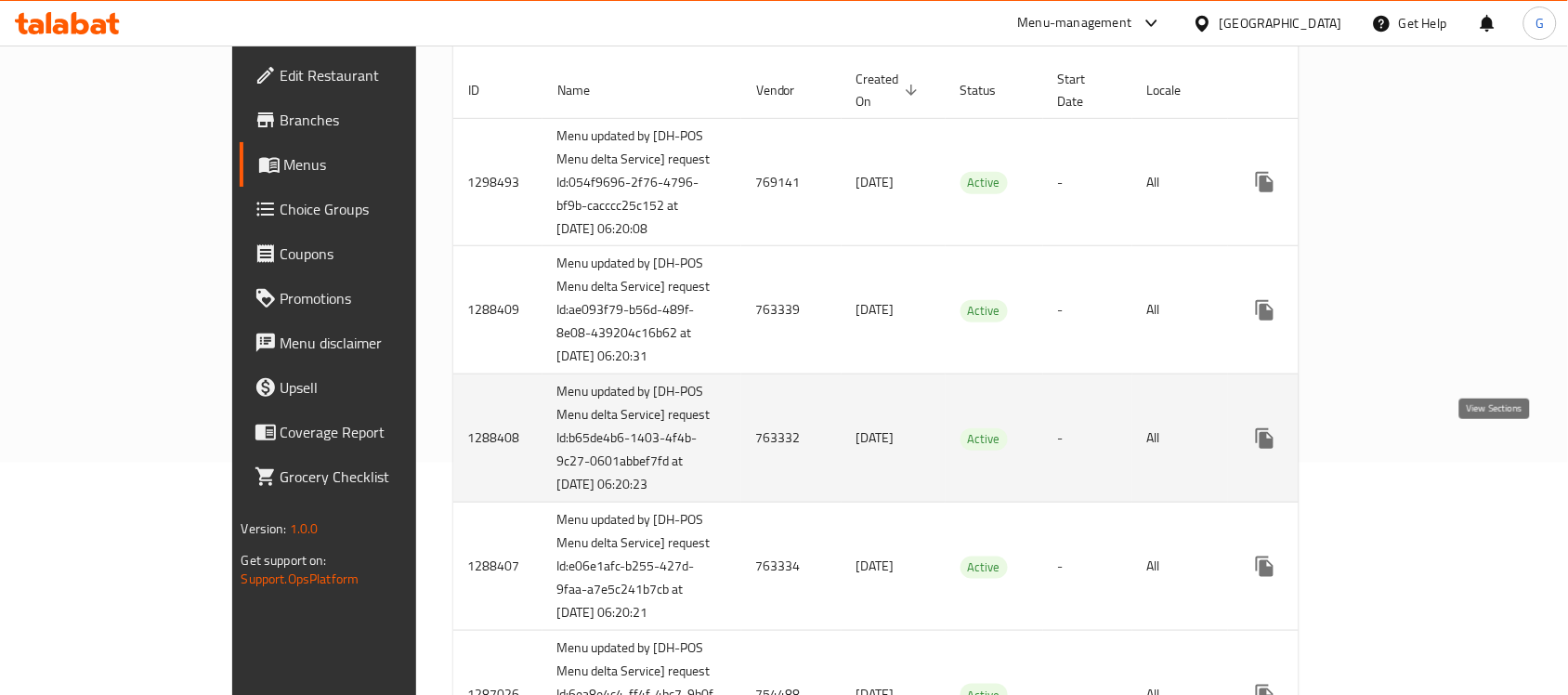
click at [1408, 446] on icon "enhanced table" at bounding box center [1398, 438] width 16 height 16
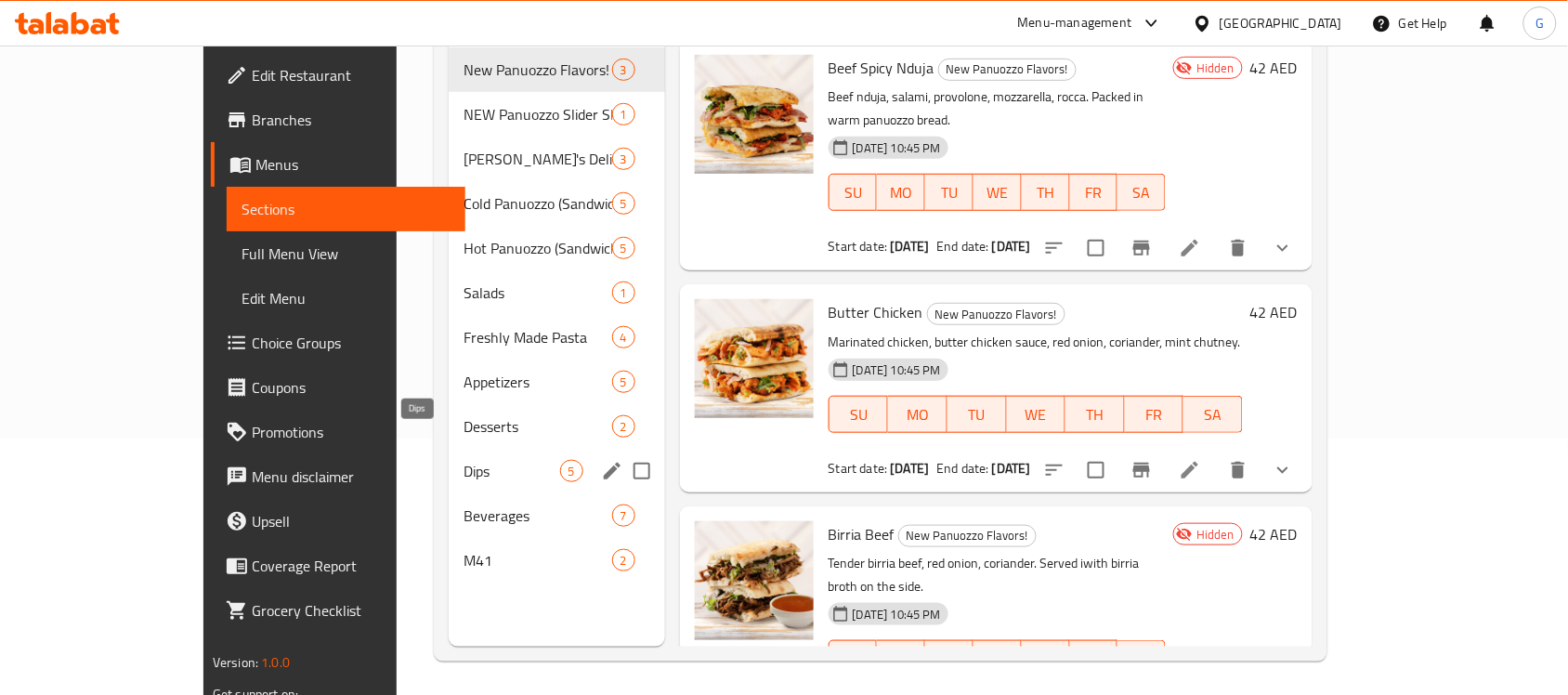
scroll to position [261, 0]
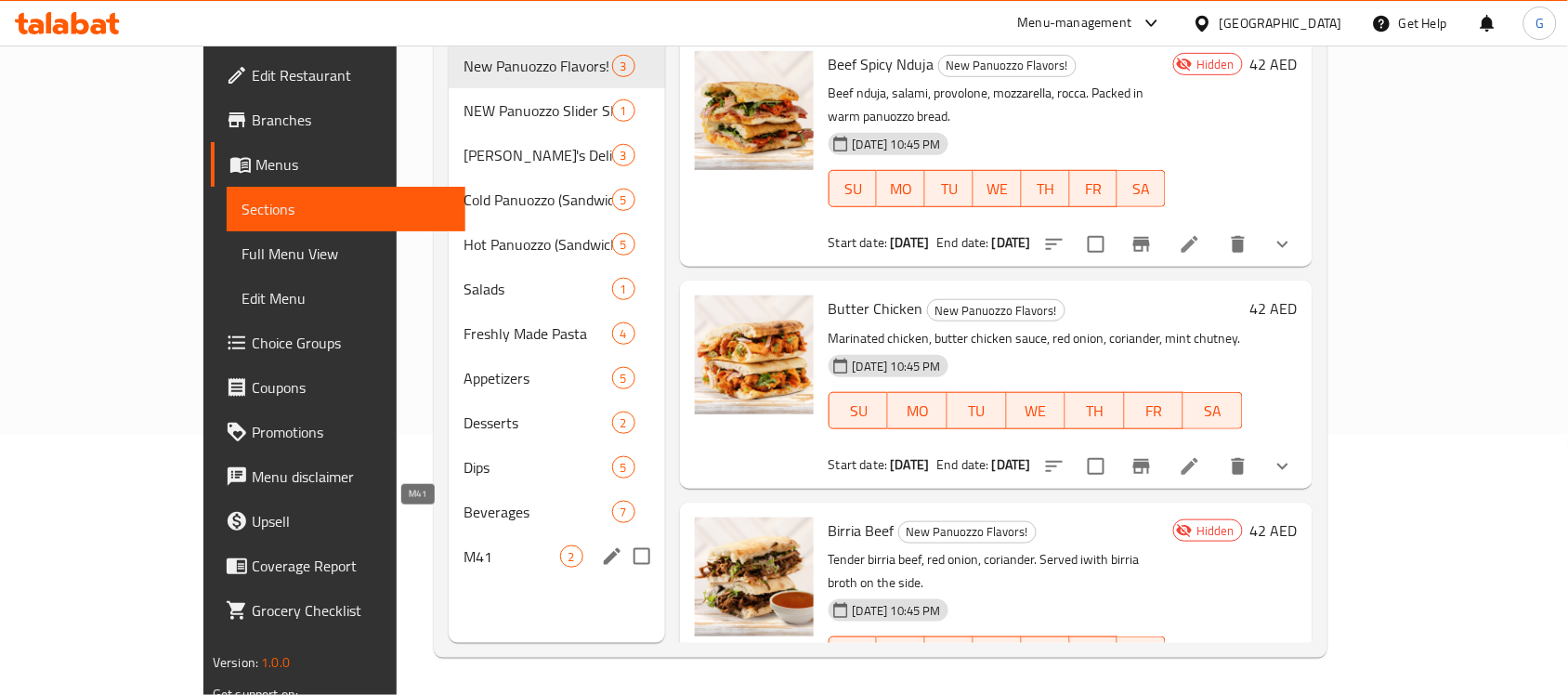
click at [464, 545] on span "M41" at bounding box center [512, 556] width 96 height 22
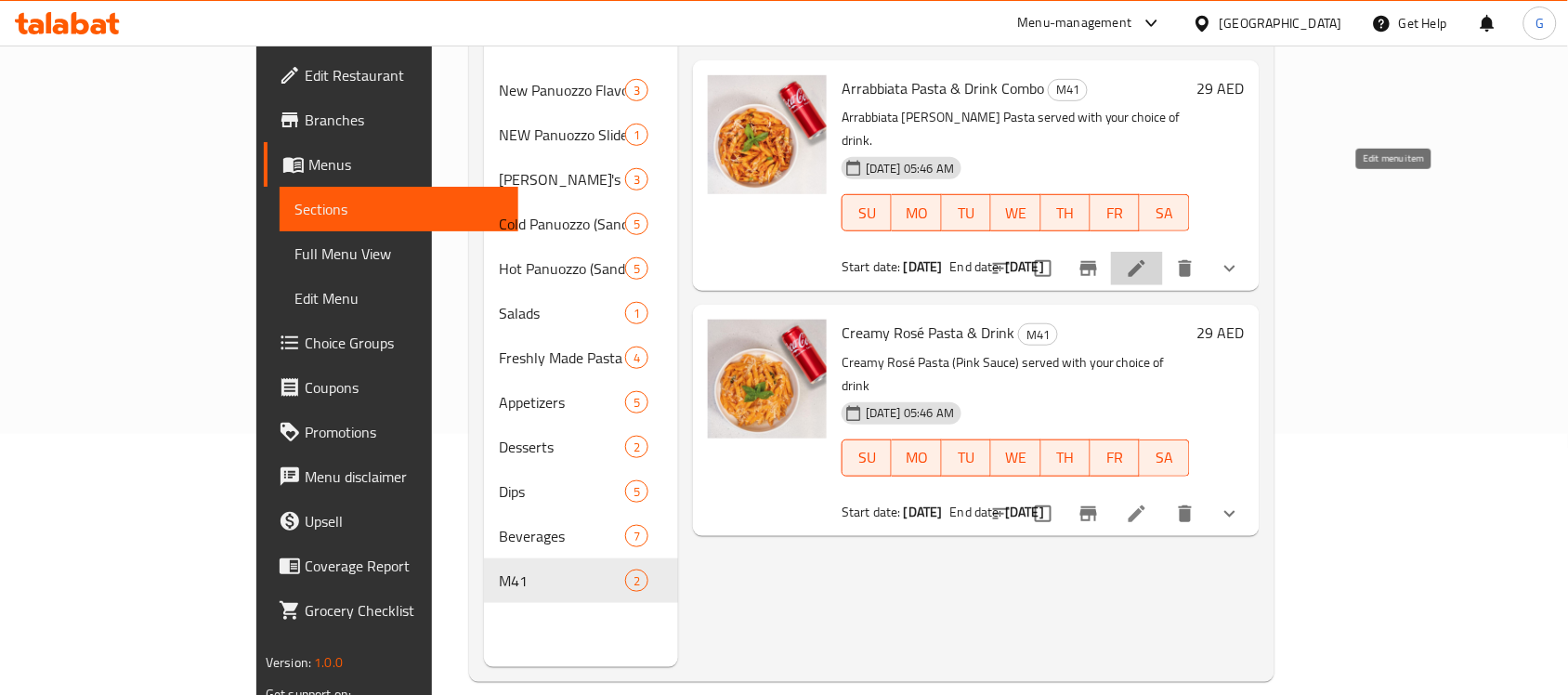
click at [1146, 260] on icon at bounding box center [1136, 268] width 16 height 16
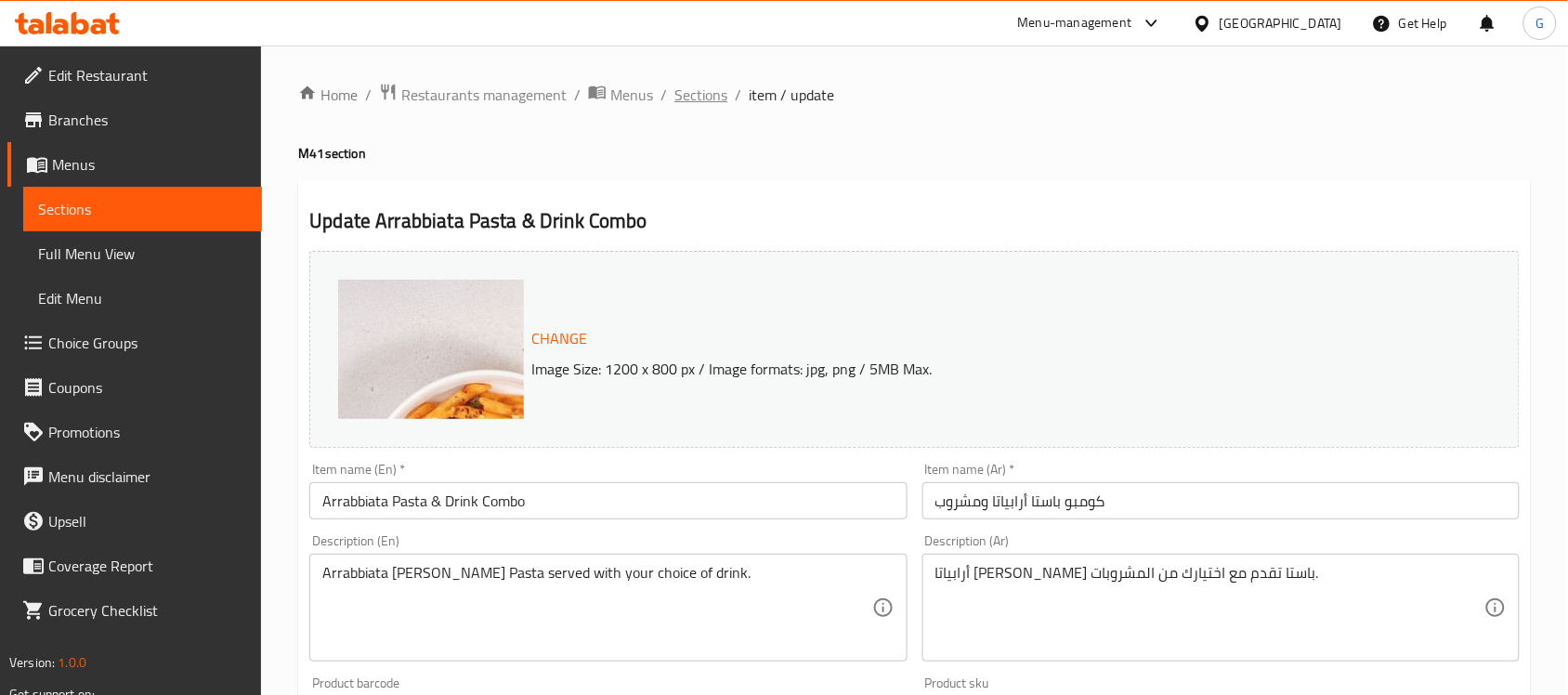
click at [708, 100] on span "Sections" at bounding box center [700, 94] width 53 height 22
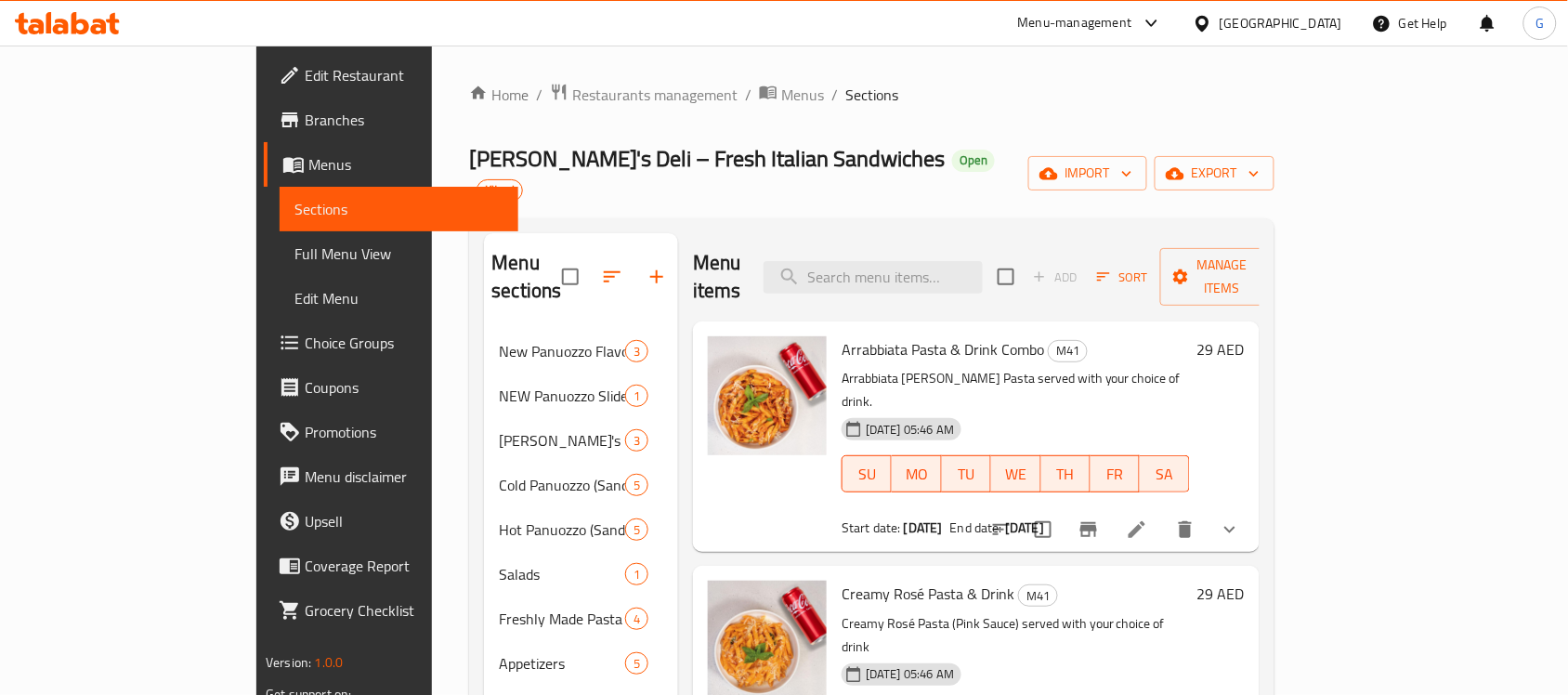
scroll to position [116, 0]
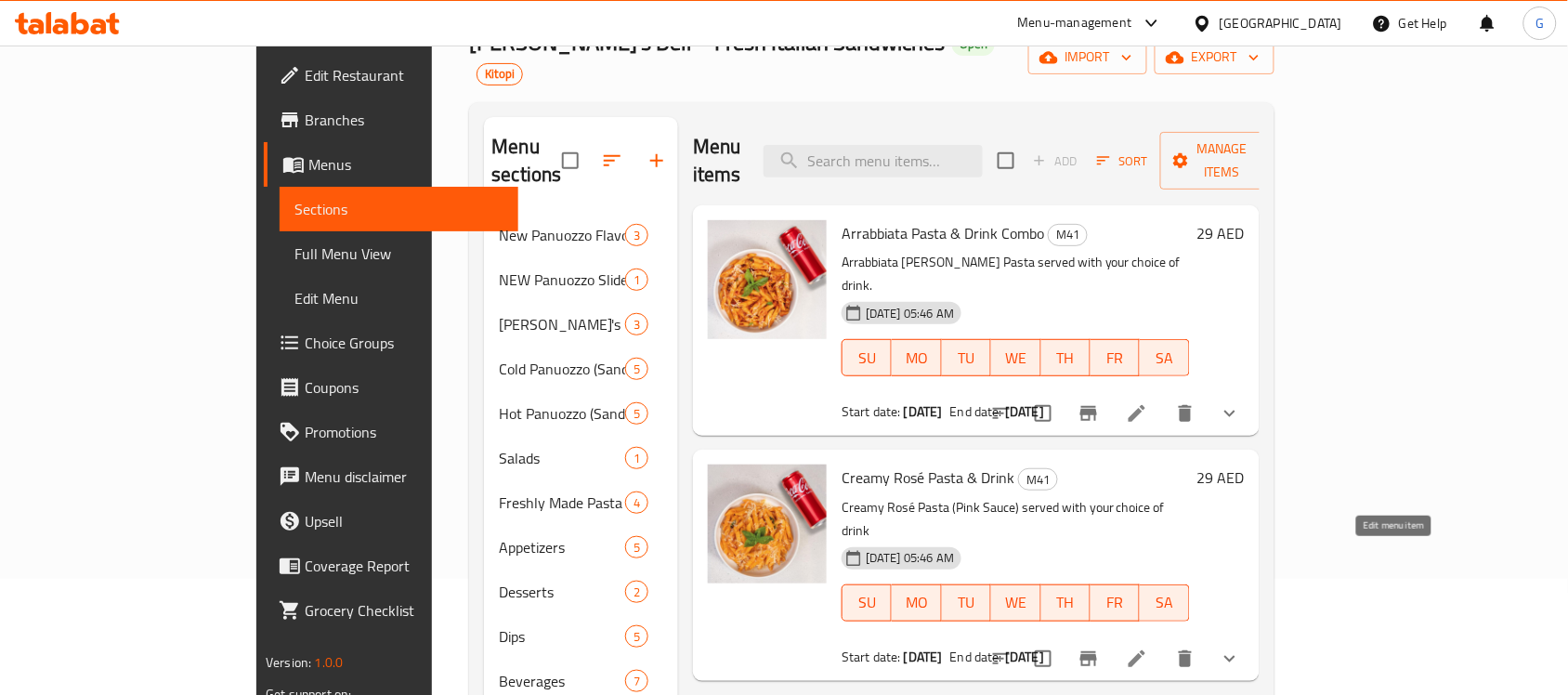
click at [1148, 647] on icon at bounding box center [1136, 658] width 22 height 22
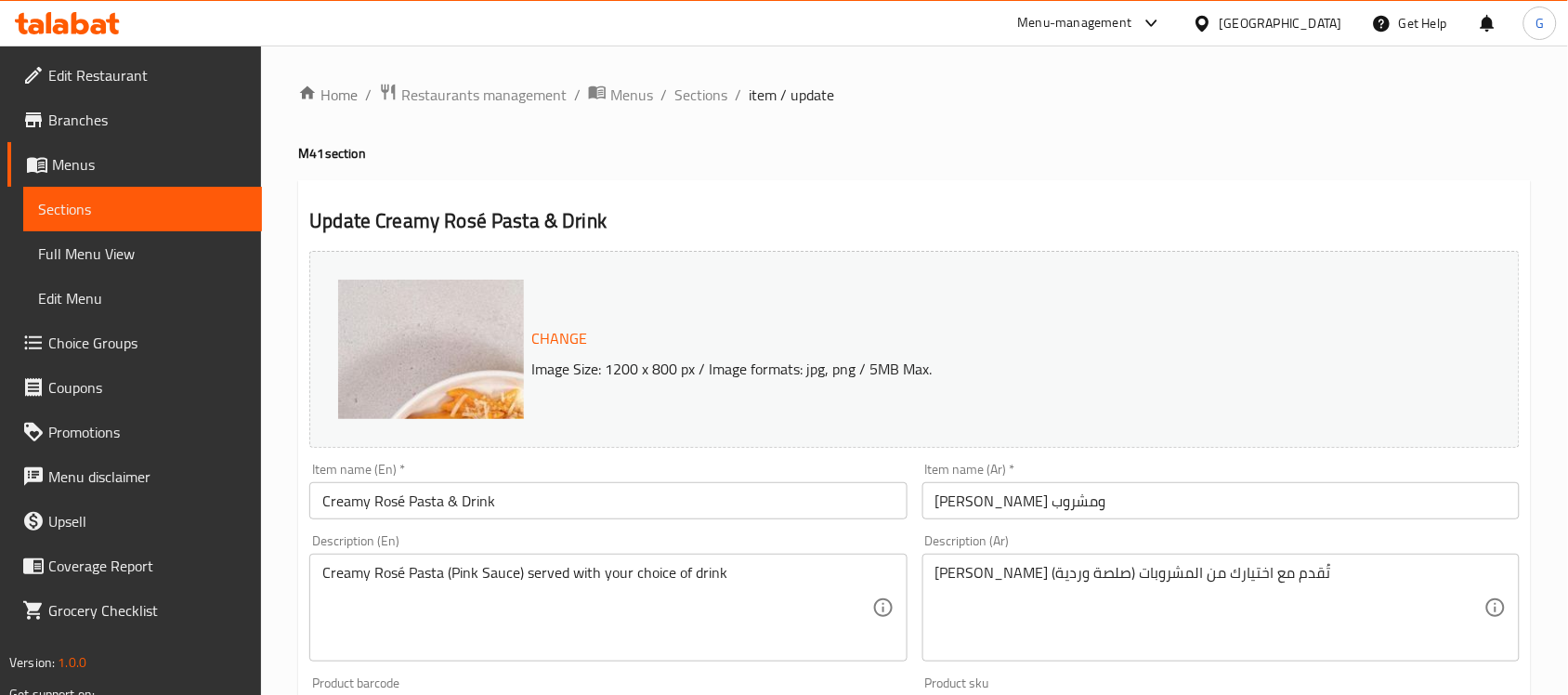
click at [129, 114] on span "Branches" at bounding box center [147, 119] width 199 height 22
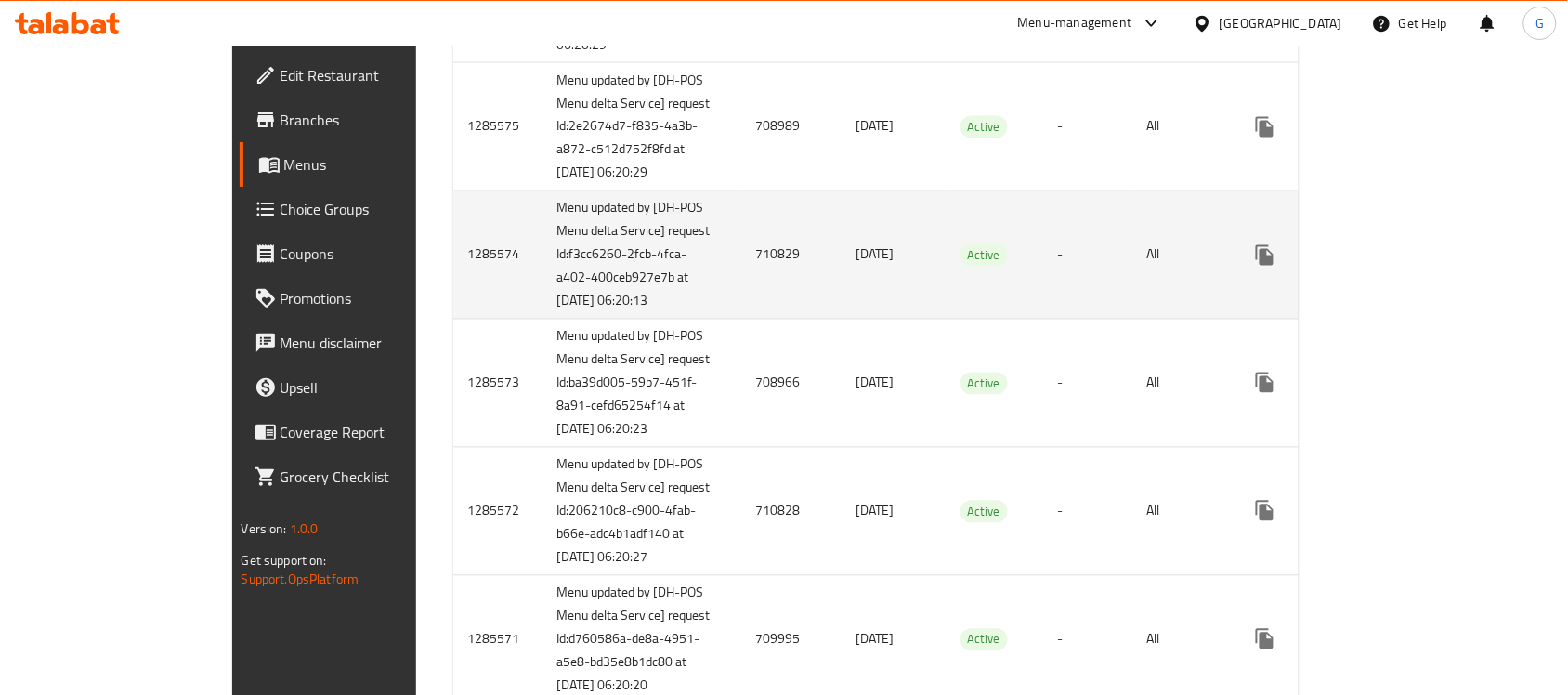
scroll to position [1044, 0]
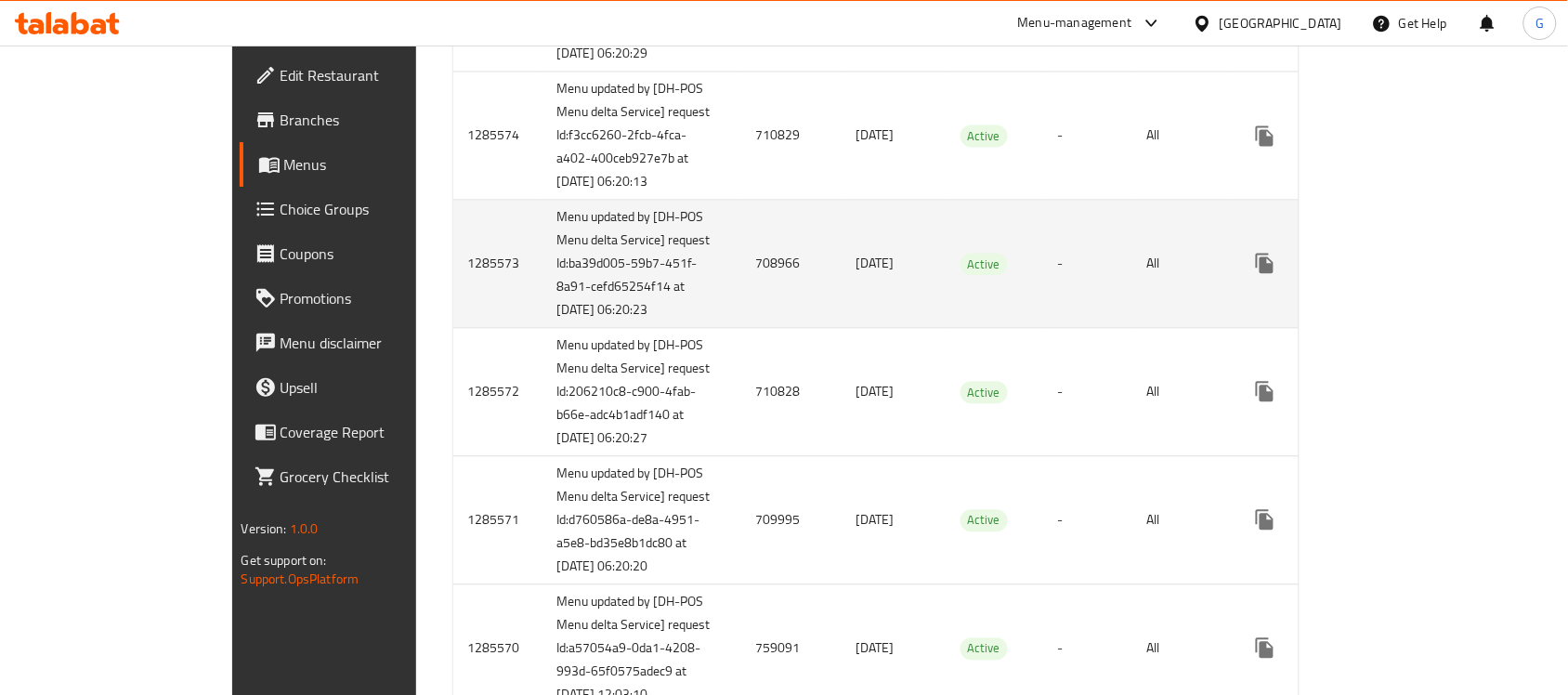
click at [741, 328] on td "708966" at bounding box center [791, 265] width 100 height 129
copy td "708966"
click at [1411, 275] on icon "enhanced table" at bounding box center [1398, 263] width 22 height 22
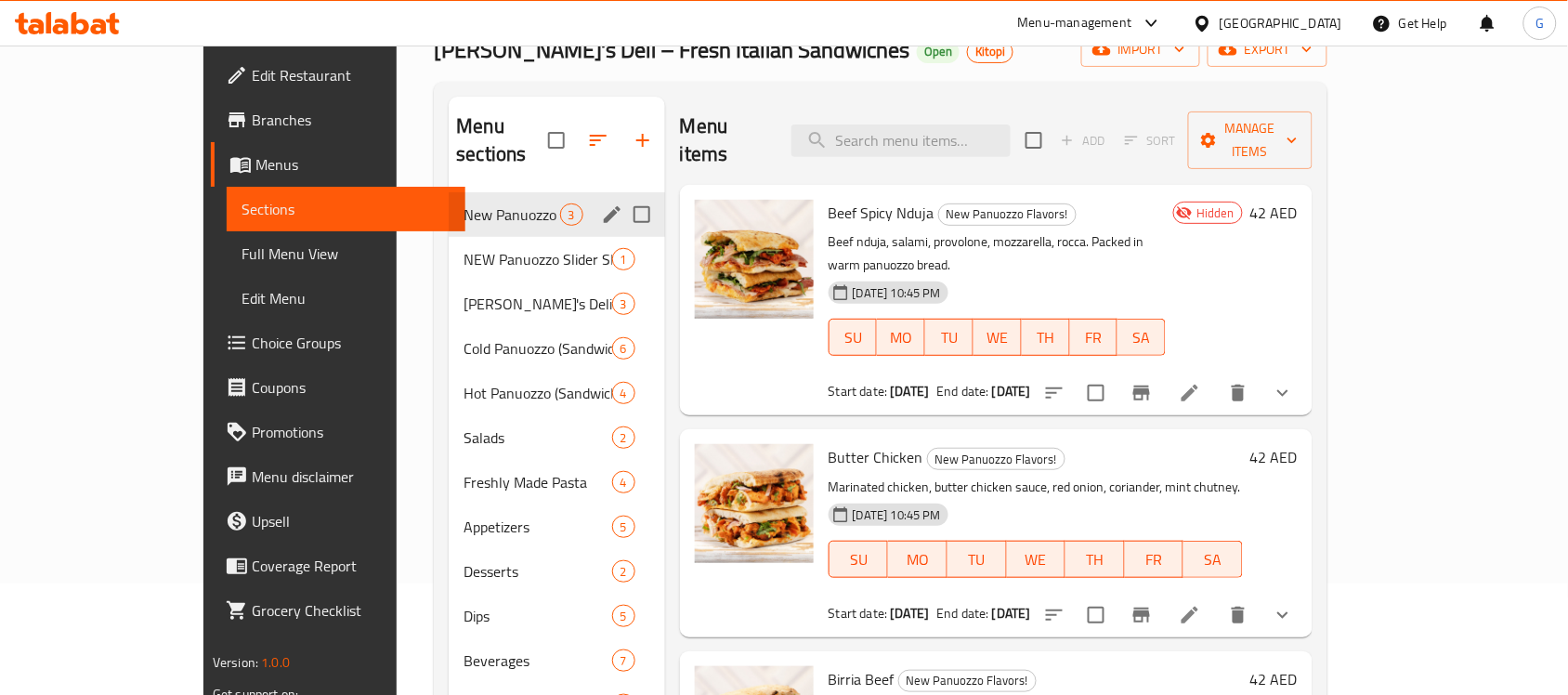
scroll to position [261, 0]
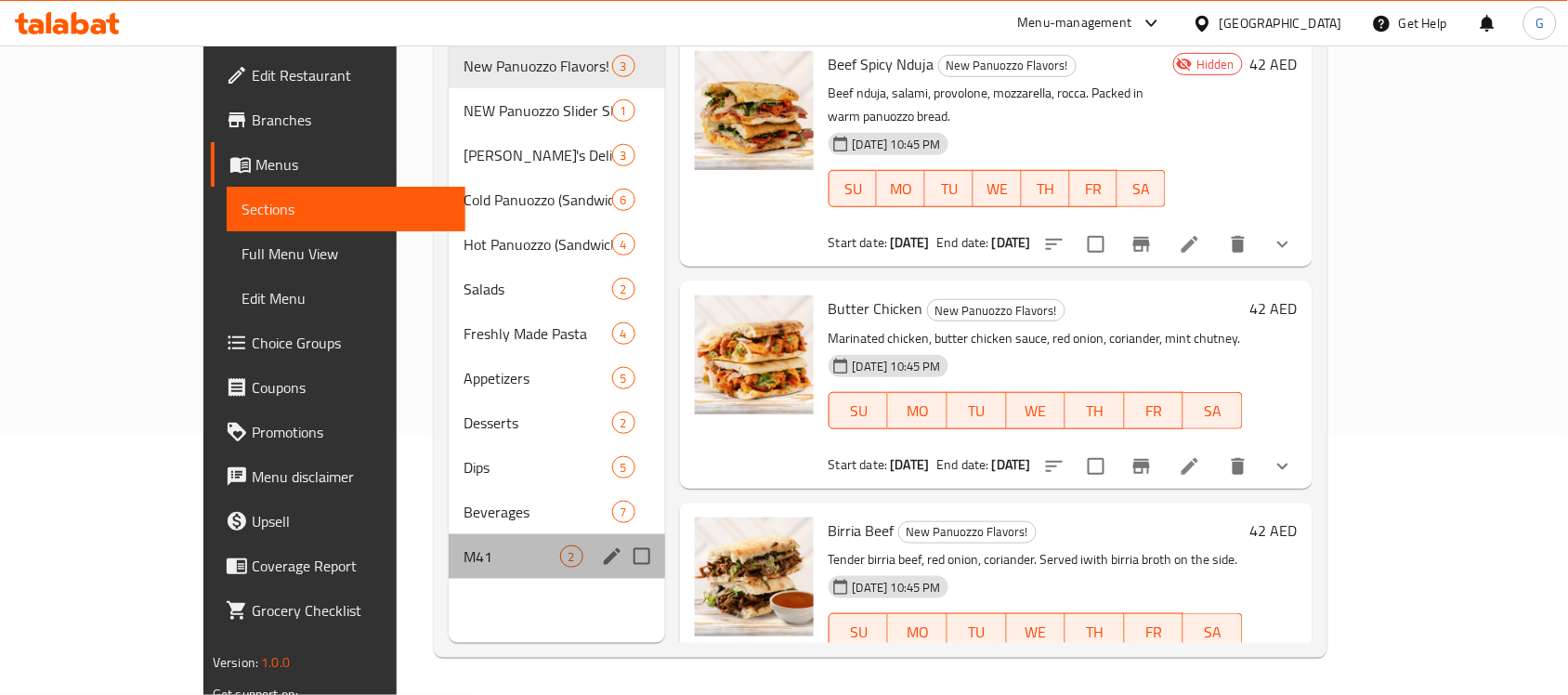
click at [448, 534] on div "M41 2" at bounding box center [556, 556] width 215 height 44
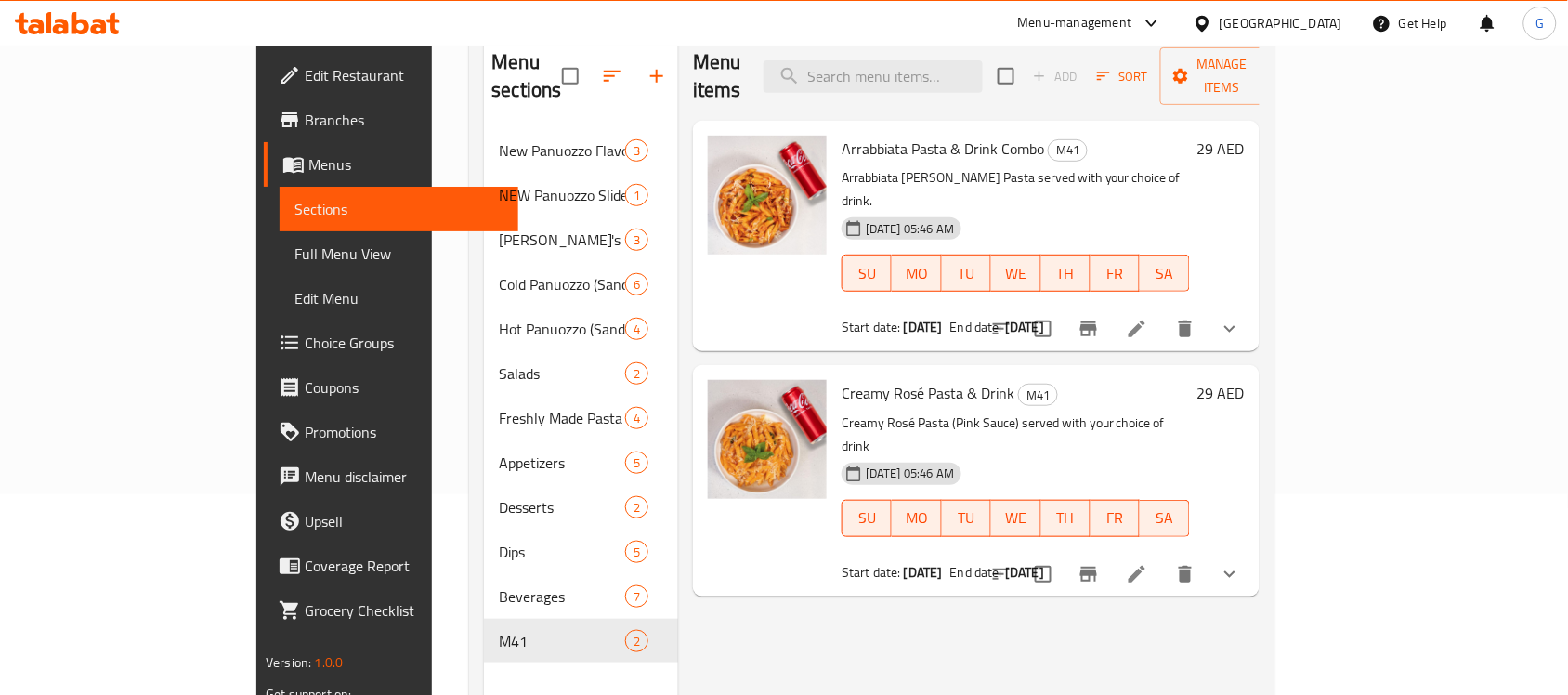
scroll to position [145, 0]
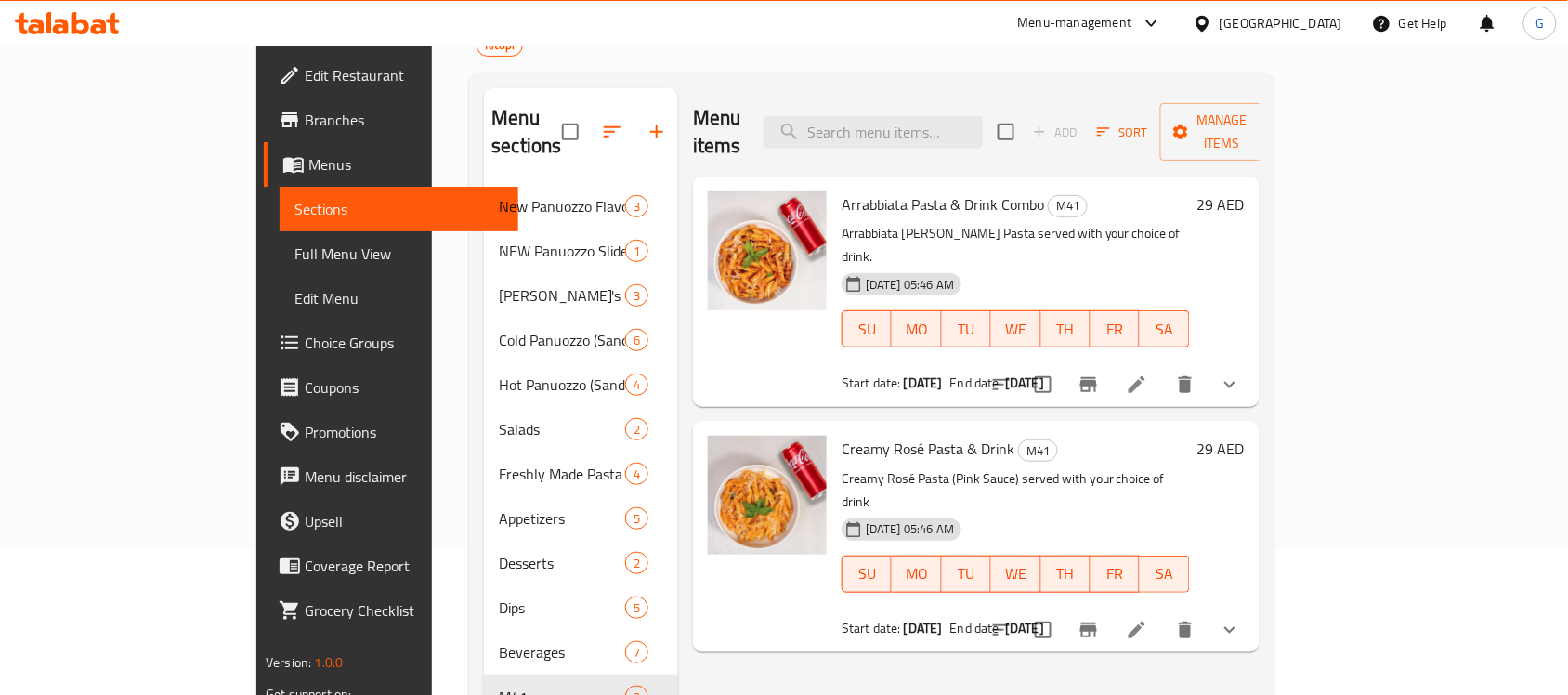
click at [1148, 373] on icon at bounding box center [1136, 384] width 22 height 22
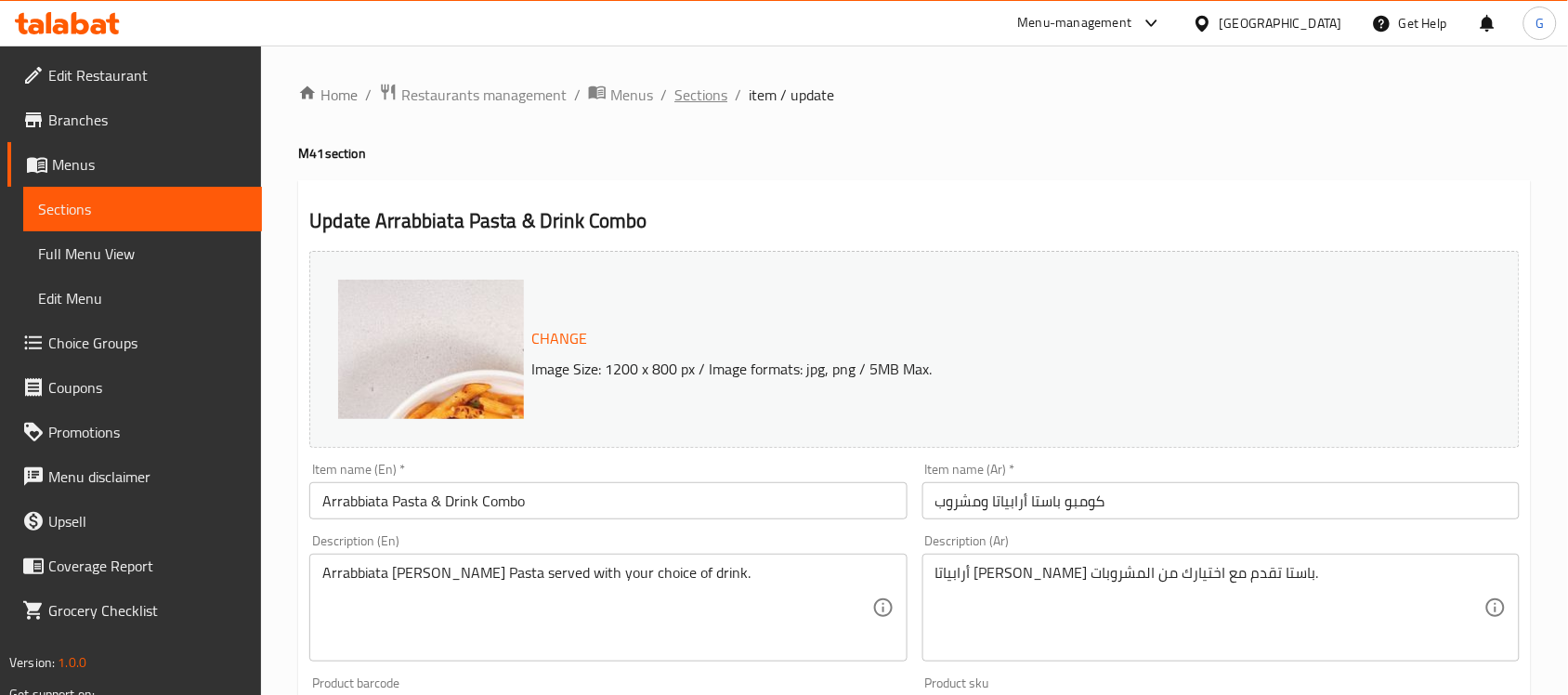
click at [720, 98] on span "Sections" at bounding box center [700, 94] width 53 height 22
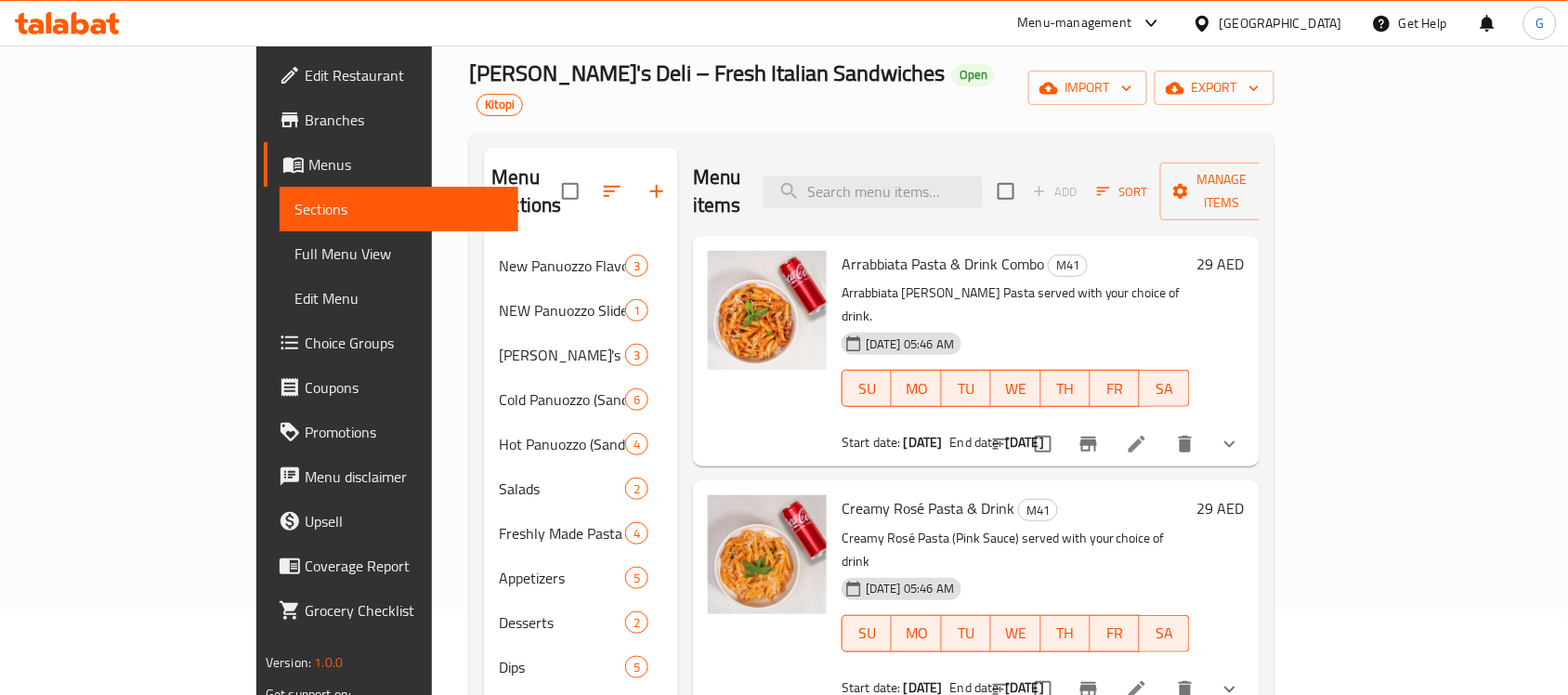
scroll to position [232, 0]
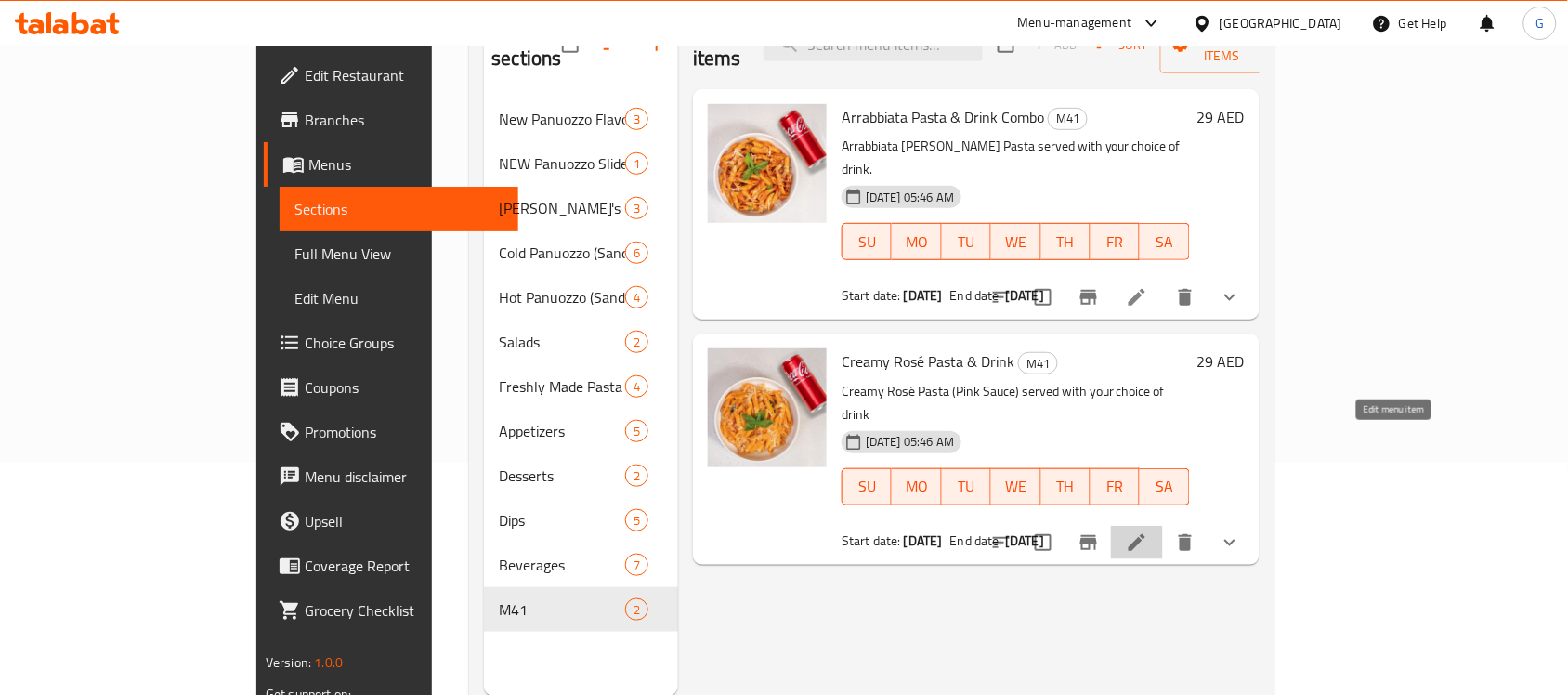
click at [1148, 531] on icon at bounding box center [1136, 541] width 22 height 22
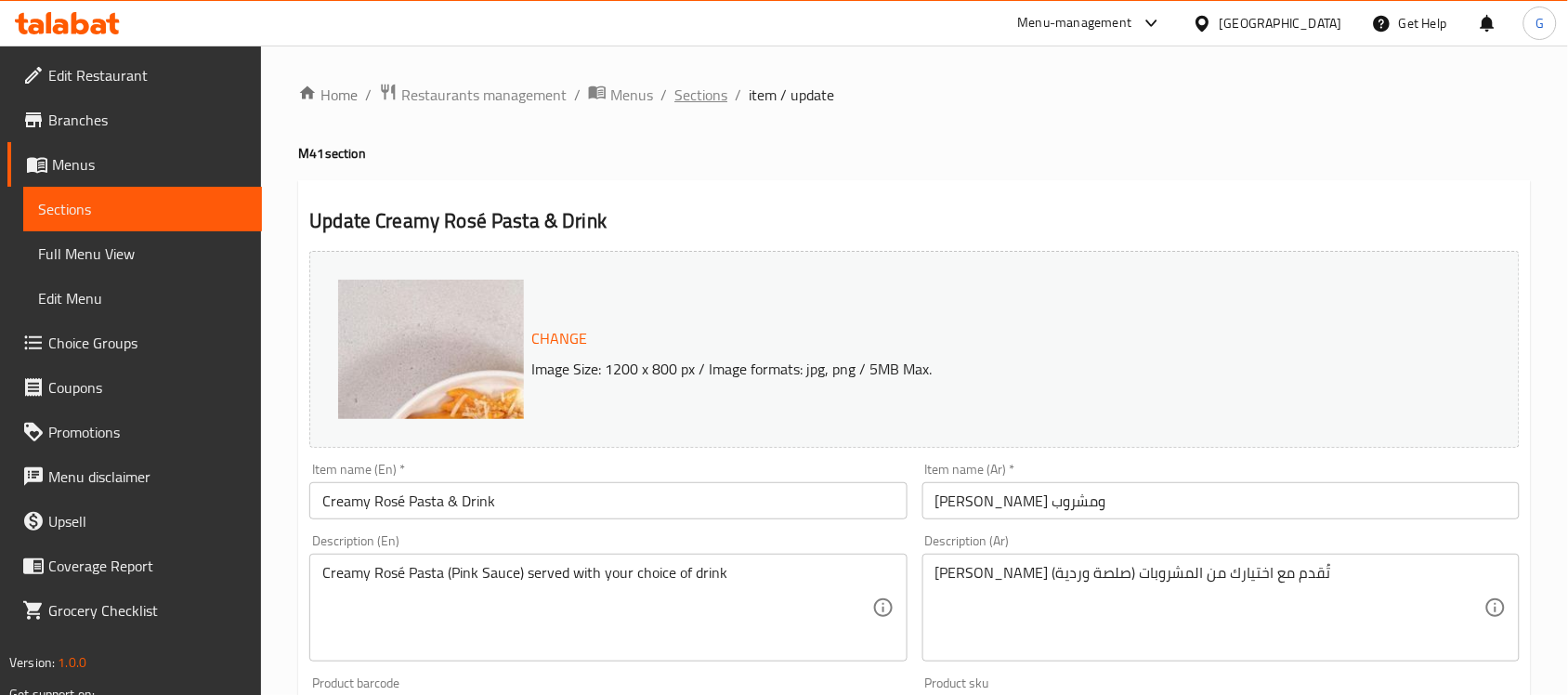
click at [697, 100] on span "Sections" at bounding box center [700, 94] width 53 height 22
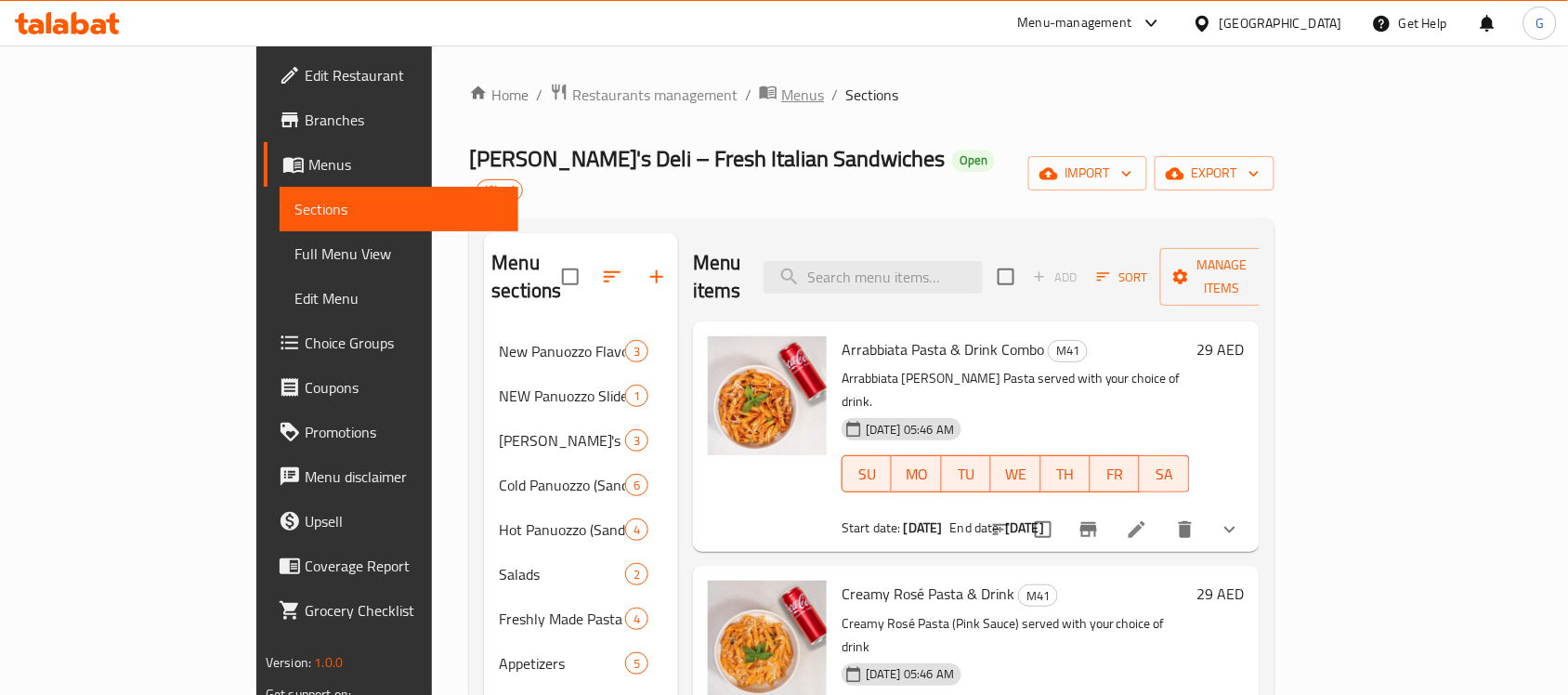
click at [782, 99] on span "Menus" at bounding box center [803, 94] width 43 height 22
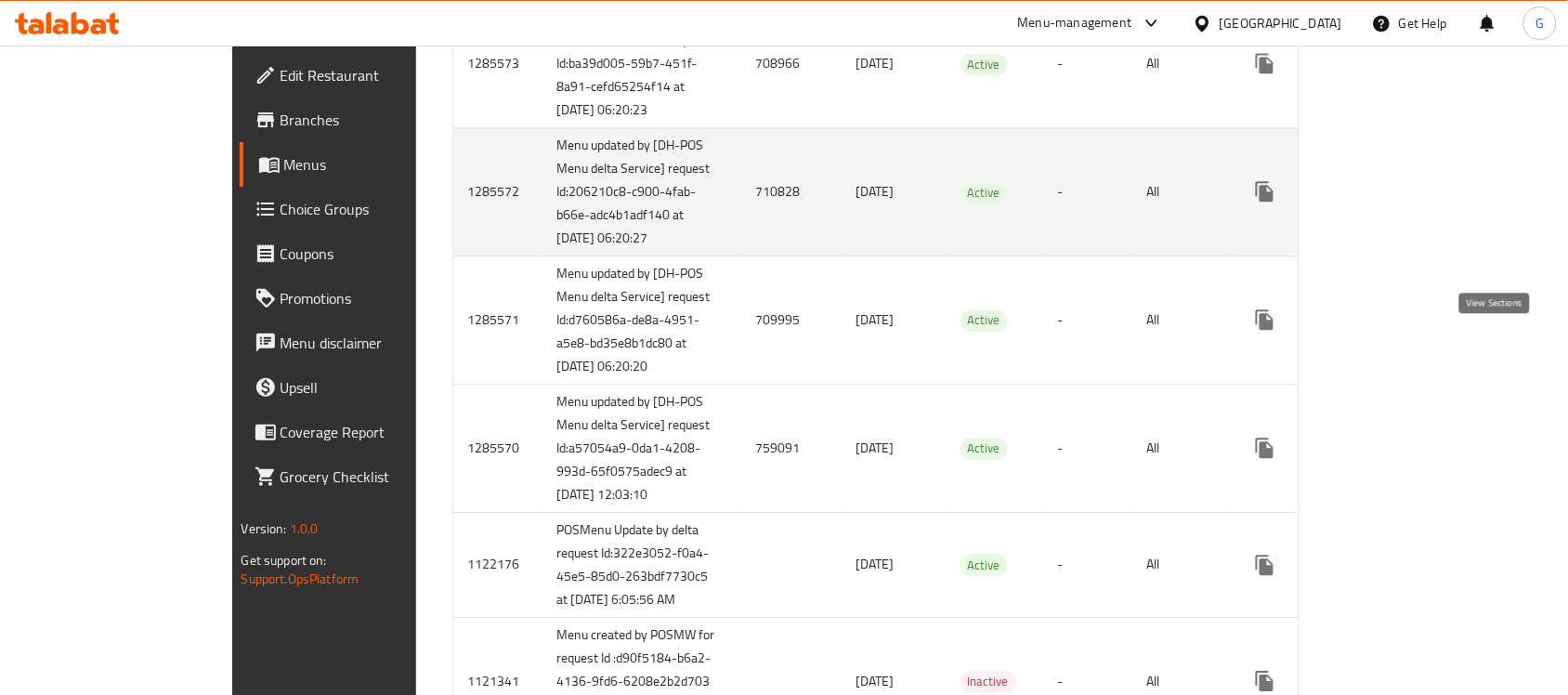
click at [1411, 203] on icon "enhanced table" at bounding box center [1398, 191] width 22 height 22
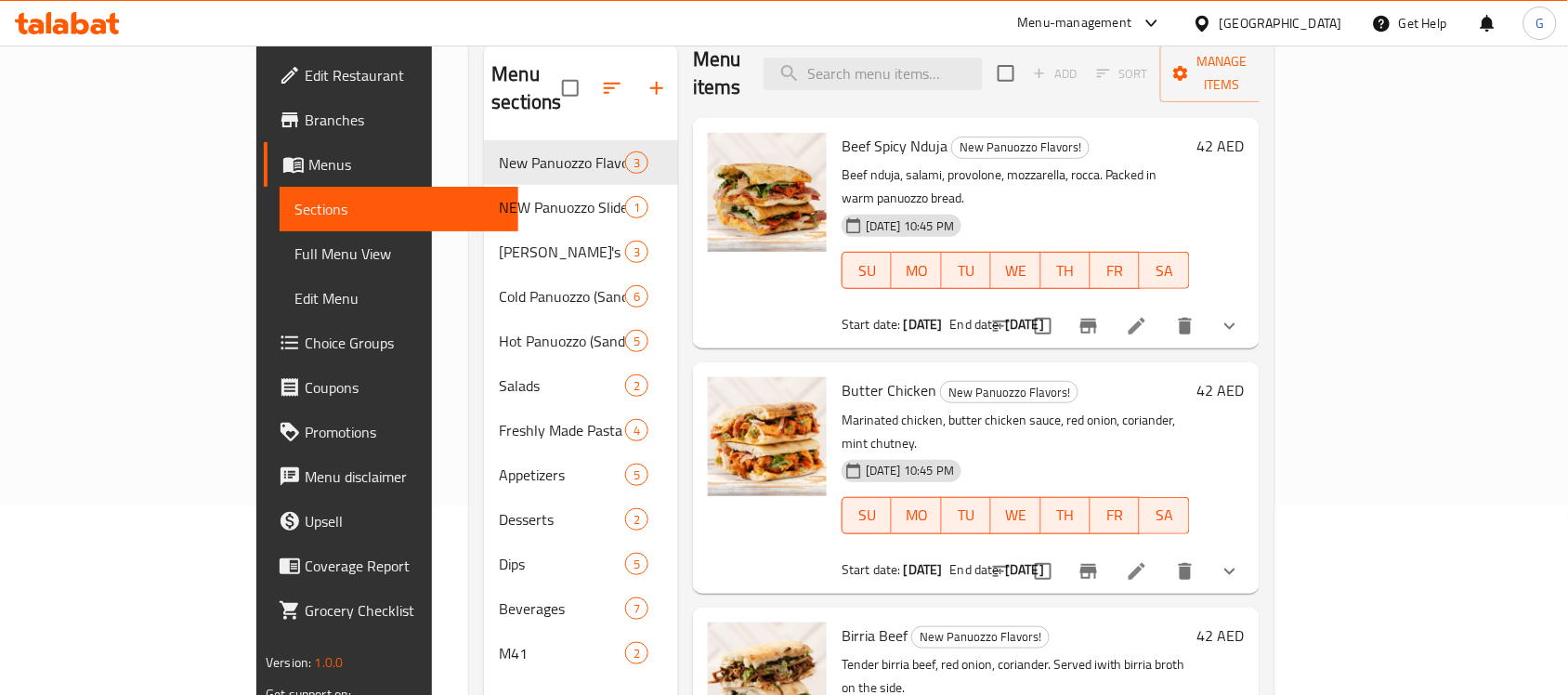
scroll to position [261, 0]
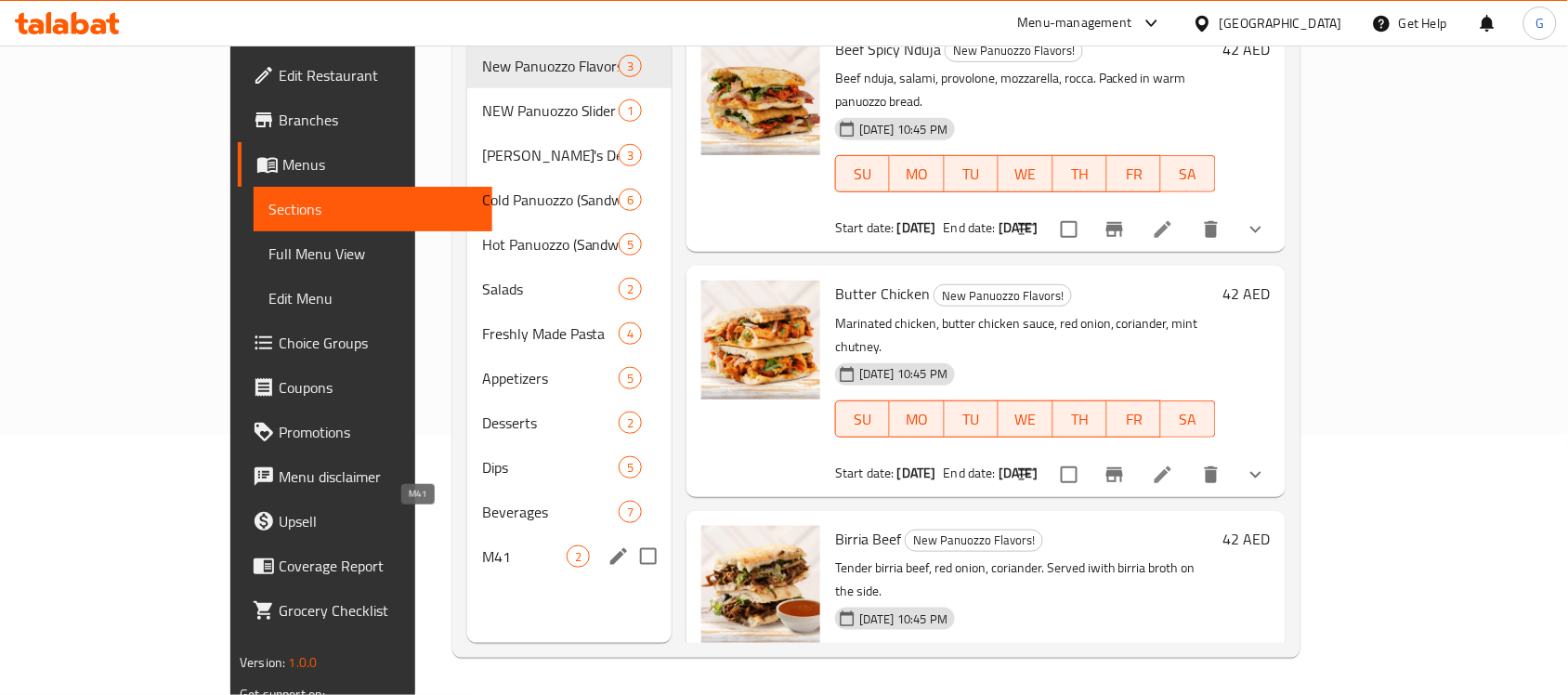
click at [482, 545] on span "M41" at bounding box center [524, 556] width 84 height 22
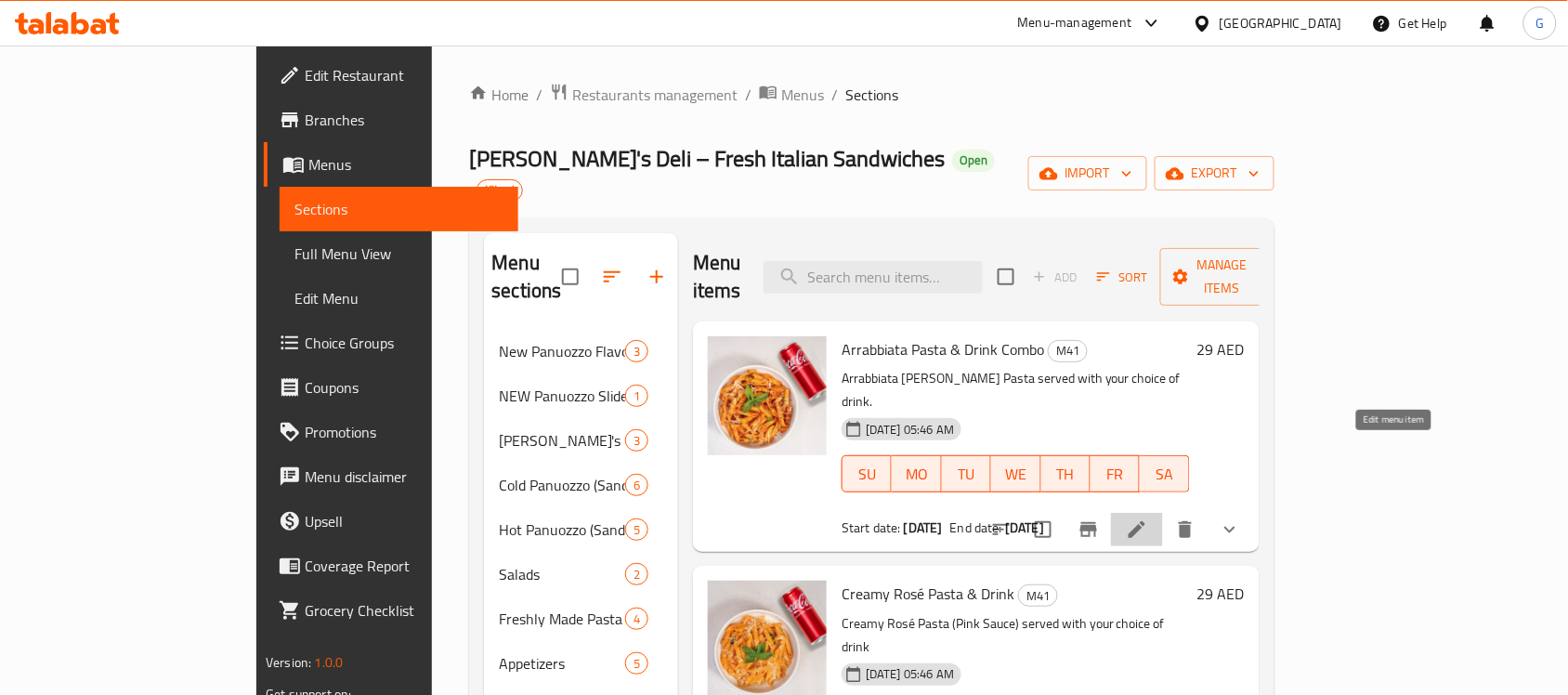
click at [1148, 518] on icon at bounding box center [1136, 529] width 22 height 22
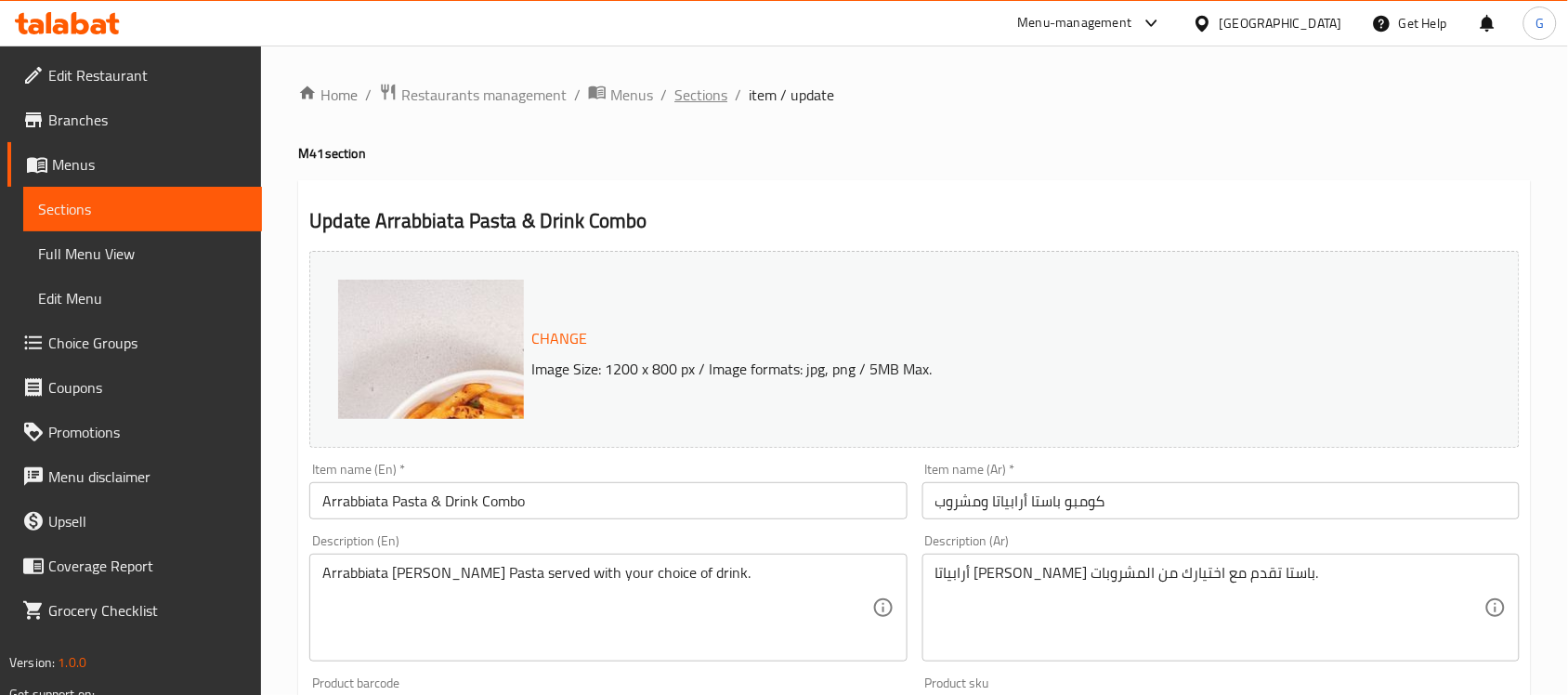
click at [717, 90] on span "Sections" at bounding box center [700, 94] width 53 height 22
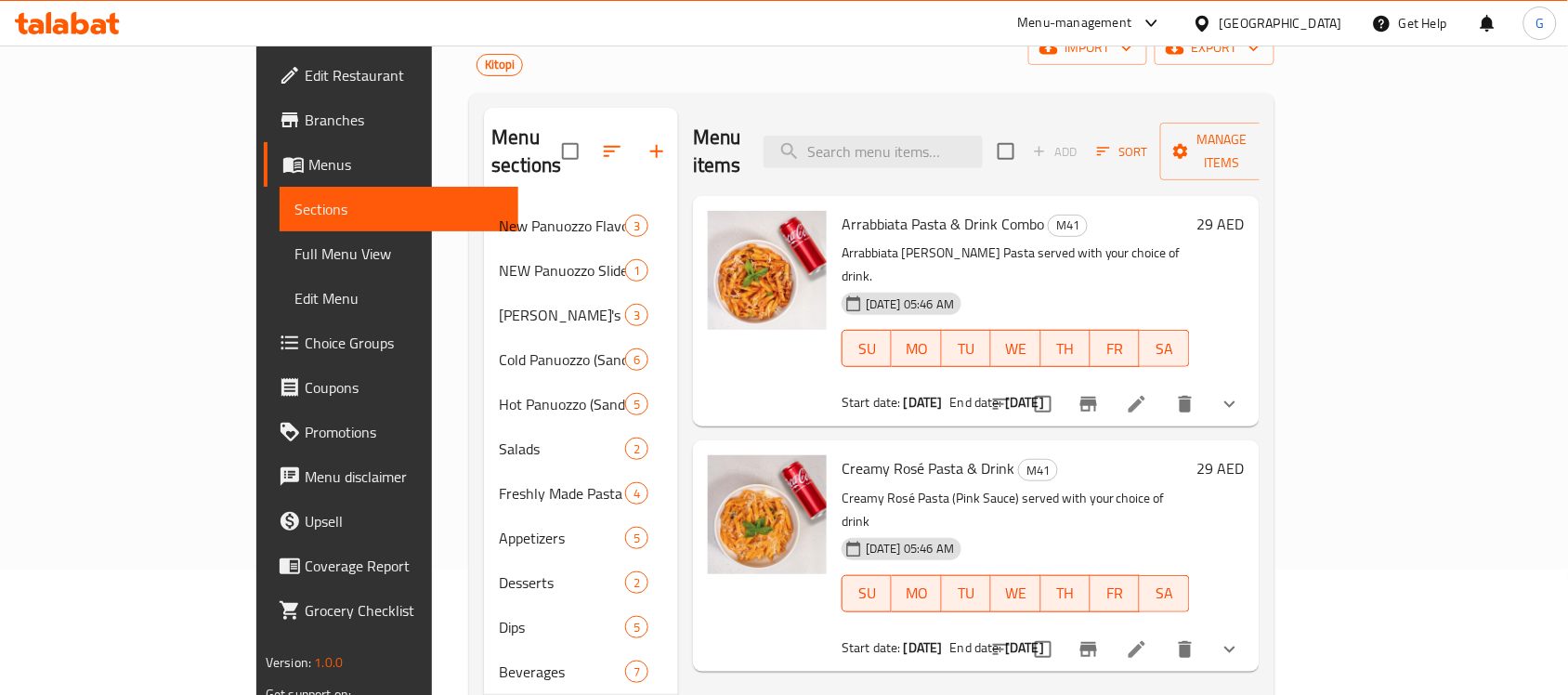
scroll to position [261, 0]
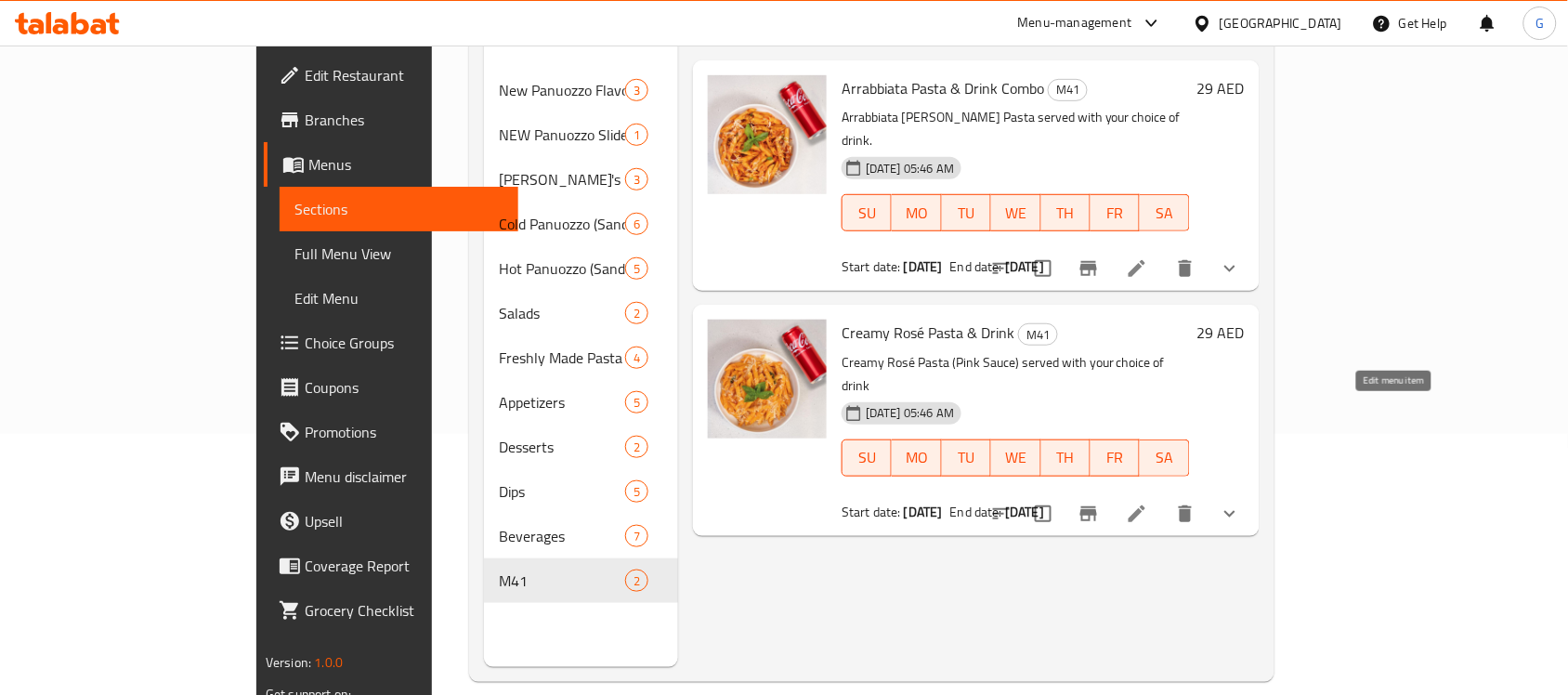
click at [1148, 502] on icon at bounding box center [1136, 513] width 22 height 22
